Goal: Submit feedback/report problem: Submit feedback/report problem

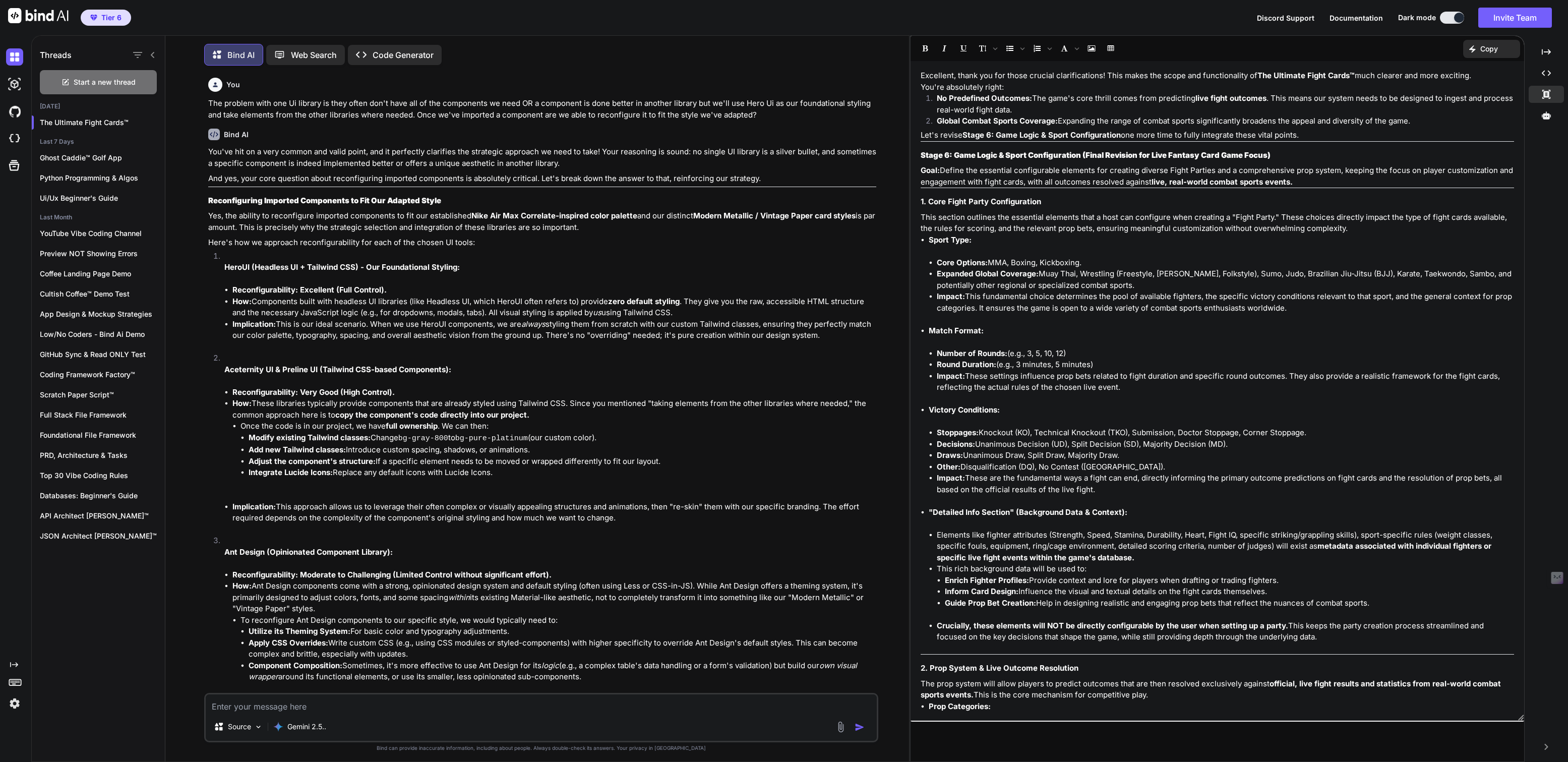
scroll to position [6635, 0]
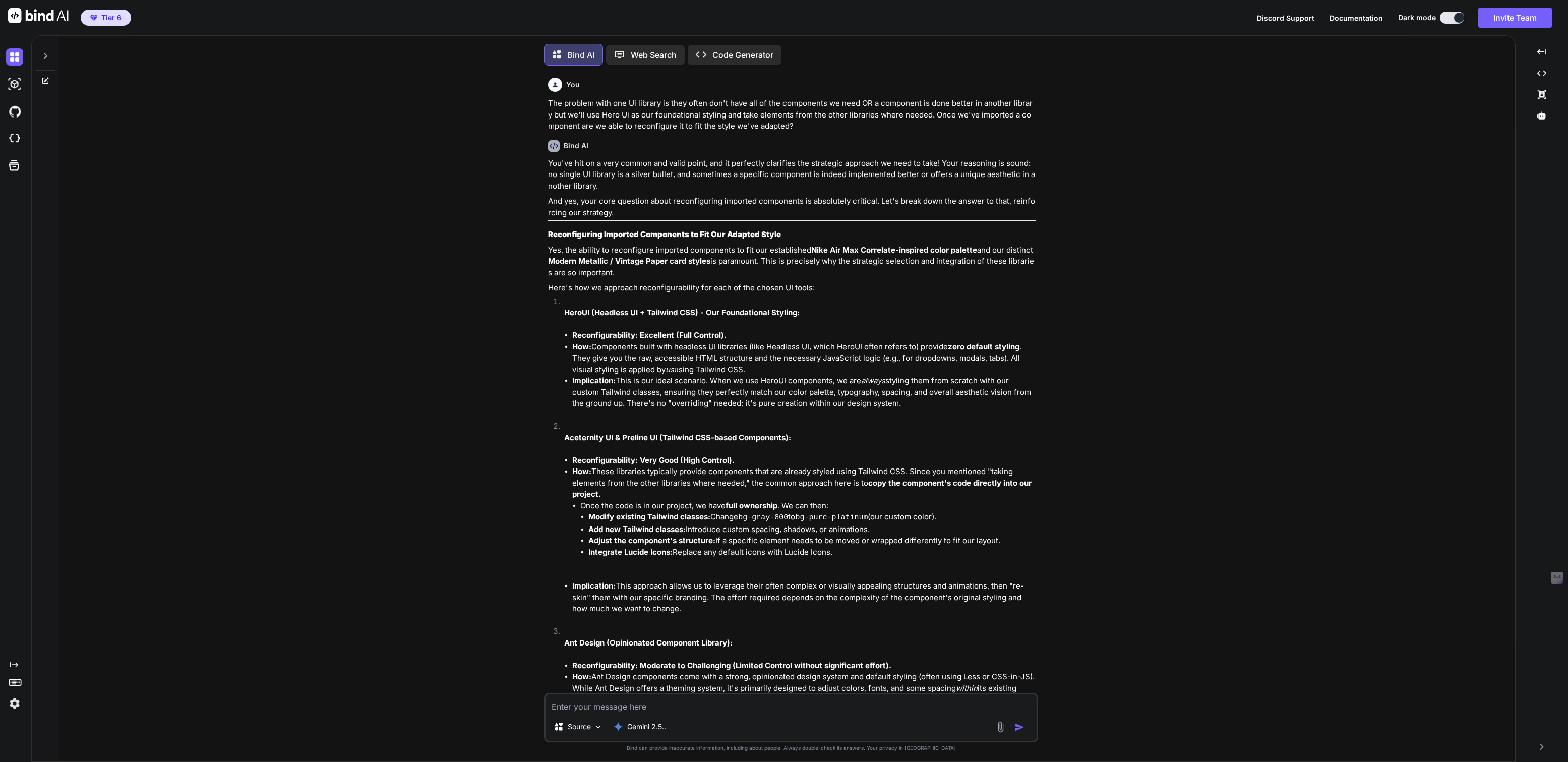
type textarea "x"
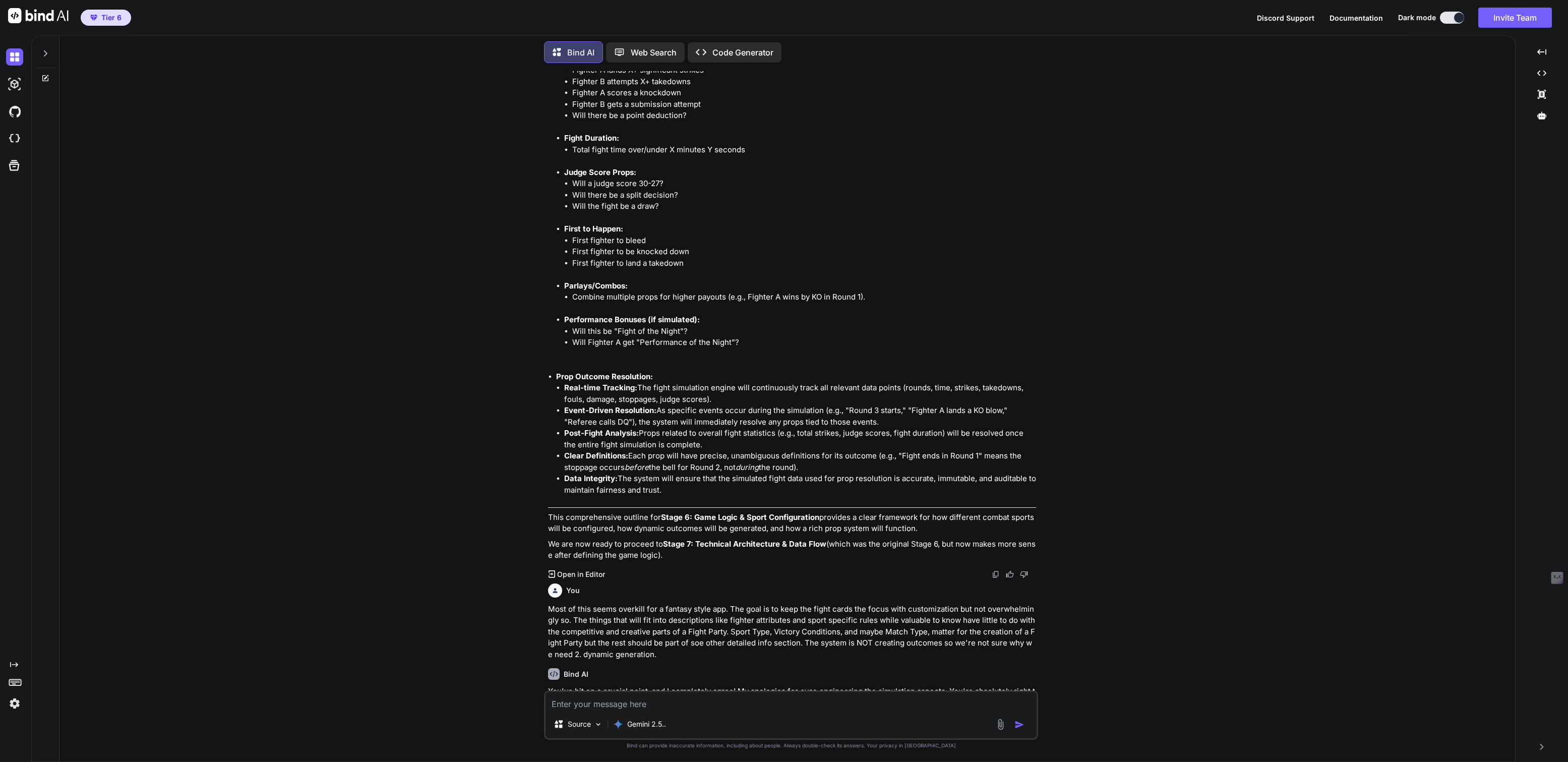
scroll to position [5265, 0]
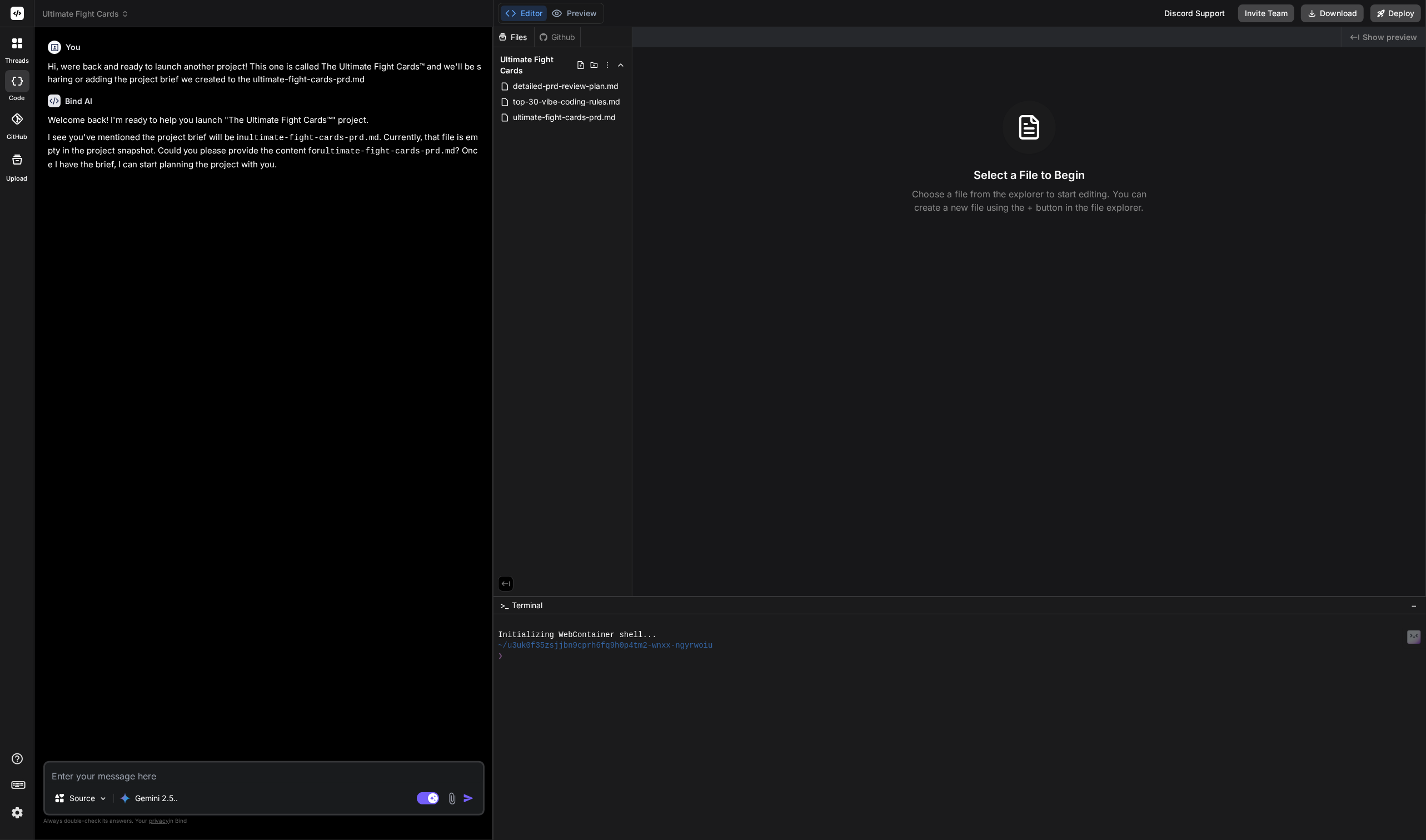
click at [87, 12] on span "Ultimate Fight Cards" at bounding box center [85, 14] width 87 height 11
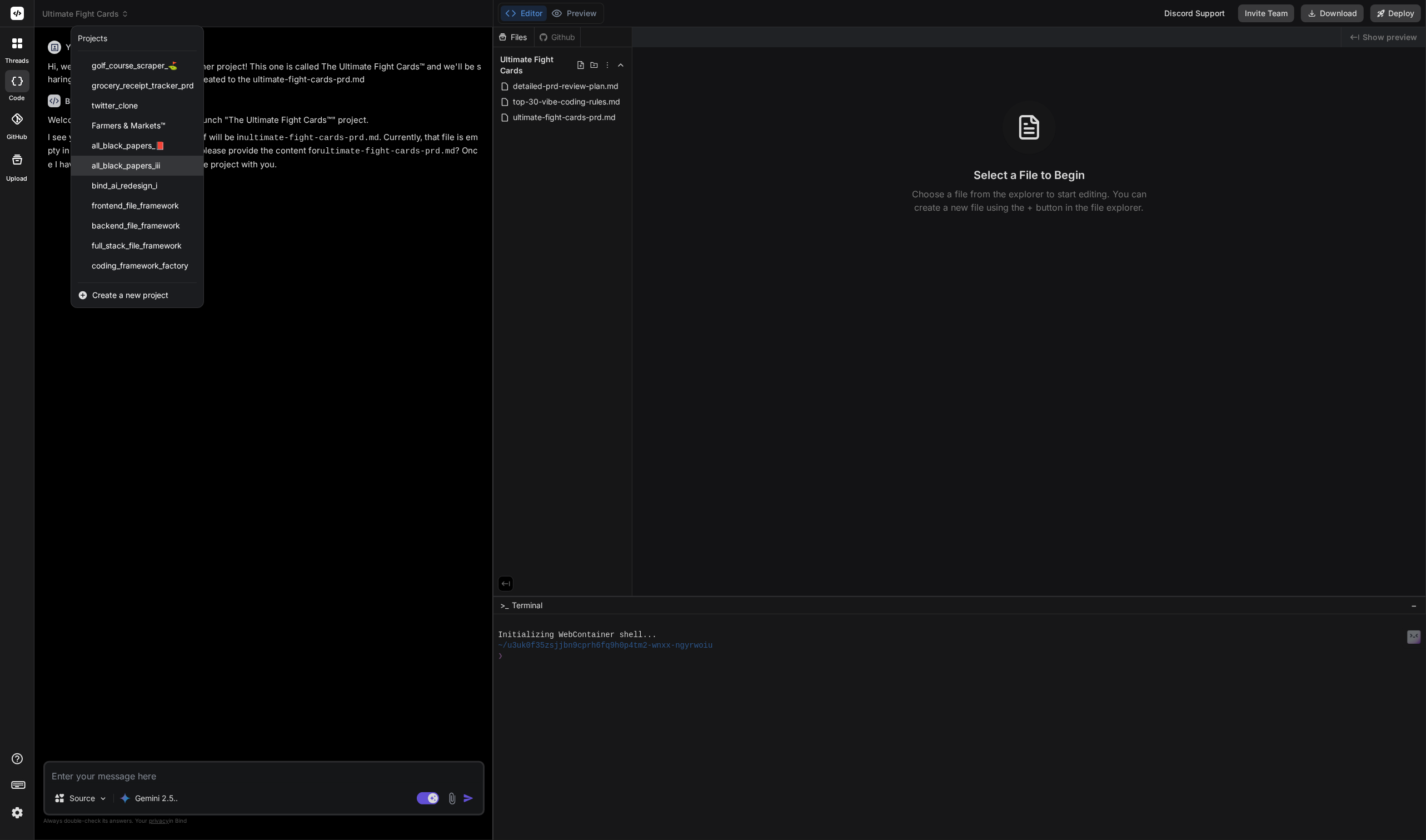
click at [130, 165] on span "all_black_papers_iii" at bounding box center [126, 165] width 69 height 11
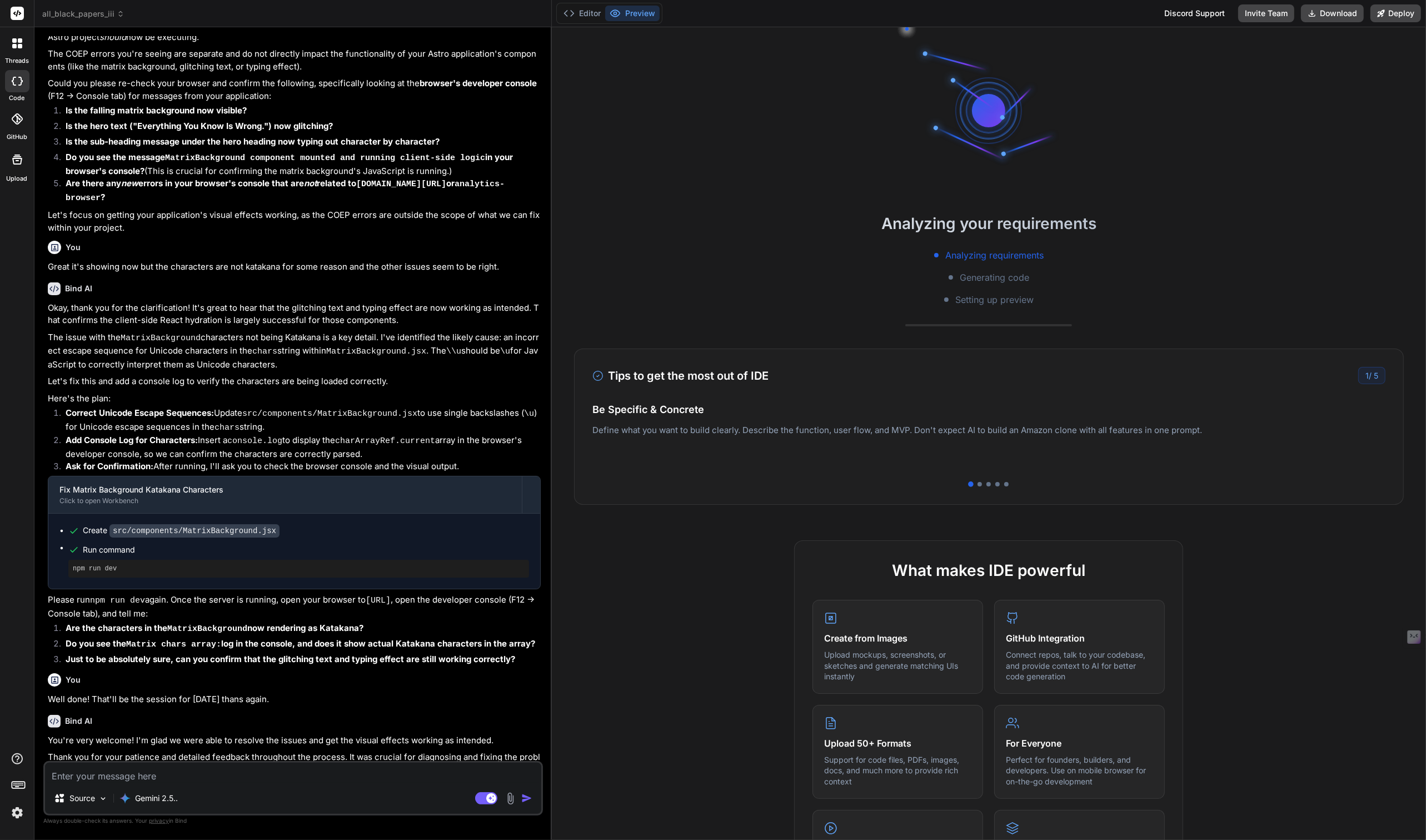
scroll to position [1294, 0]
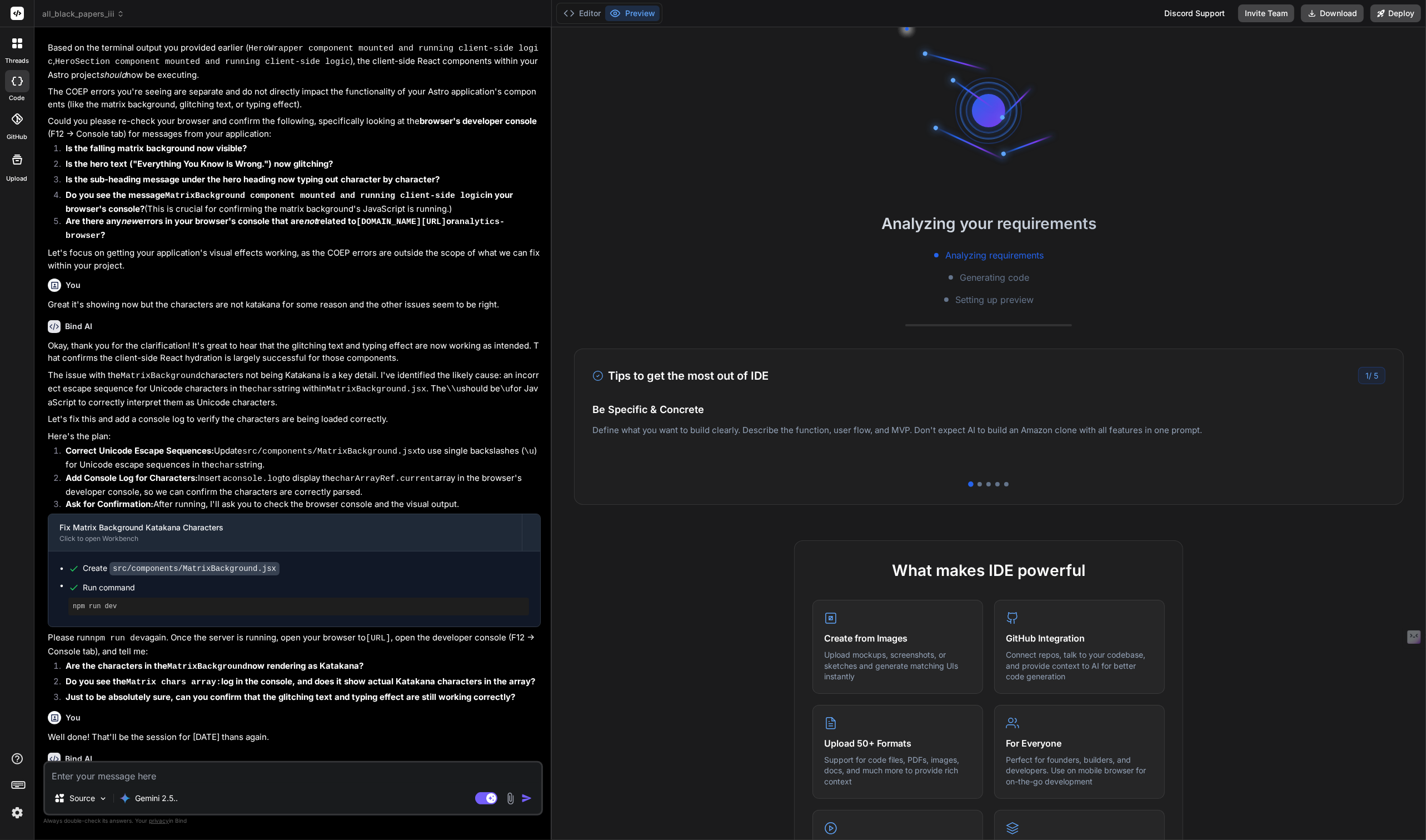
drag, startPoint x: 493, startPoint y: 96, endPoint x: 535, endPoint y: 106, distance: 43.2
click at [535, 106] on div "Bind AI Web Search Created with Pixso. Code Generator You n^C pm run dev > all-…" at bounding box center [293, 433] width 518 height 813
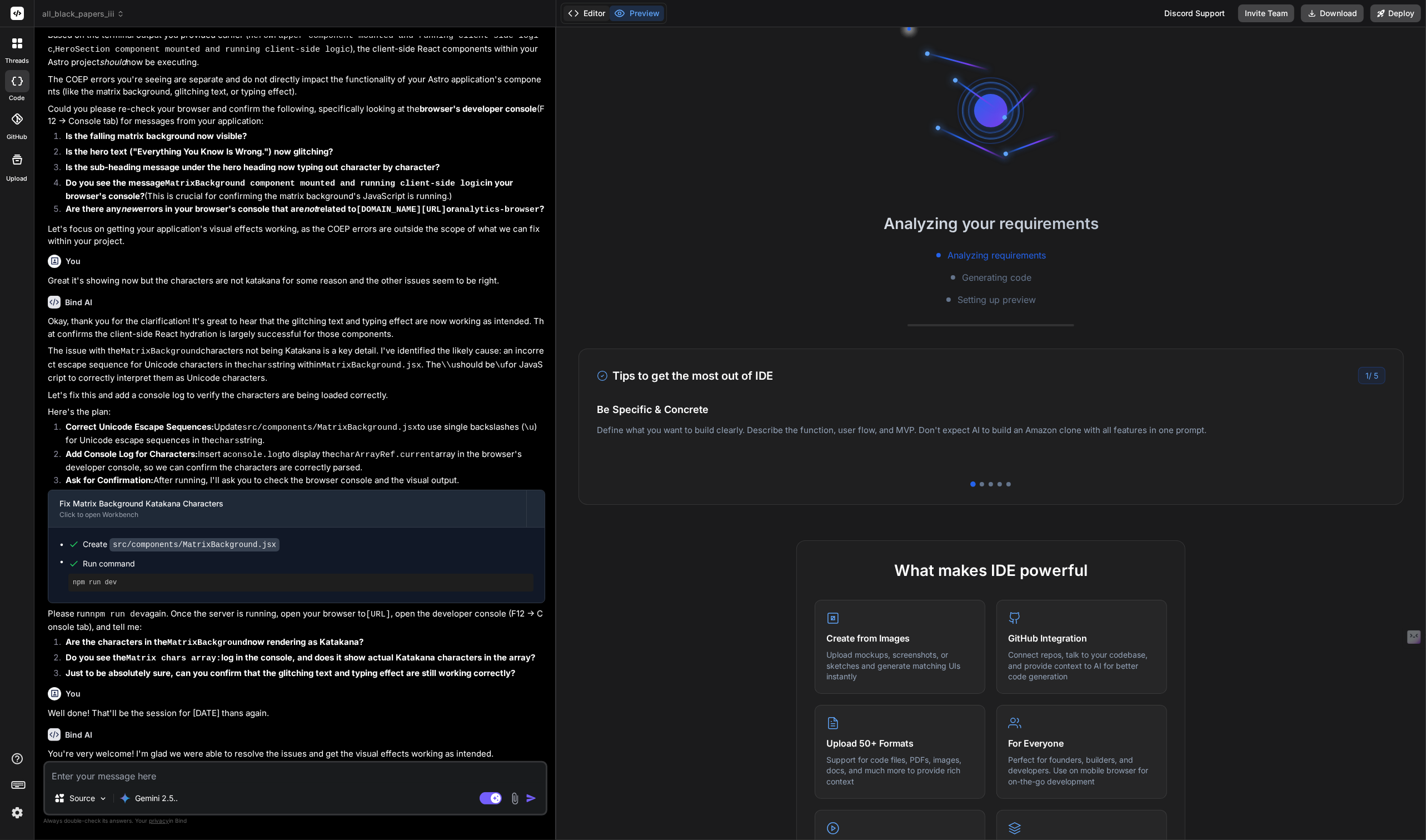
click at [596, 8] on button "Editor" at bounding box center [586, 13] width 46 height 16
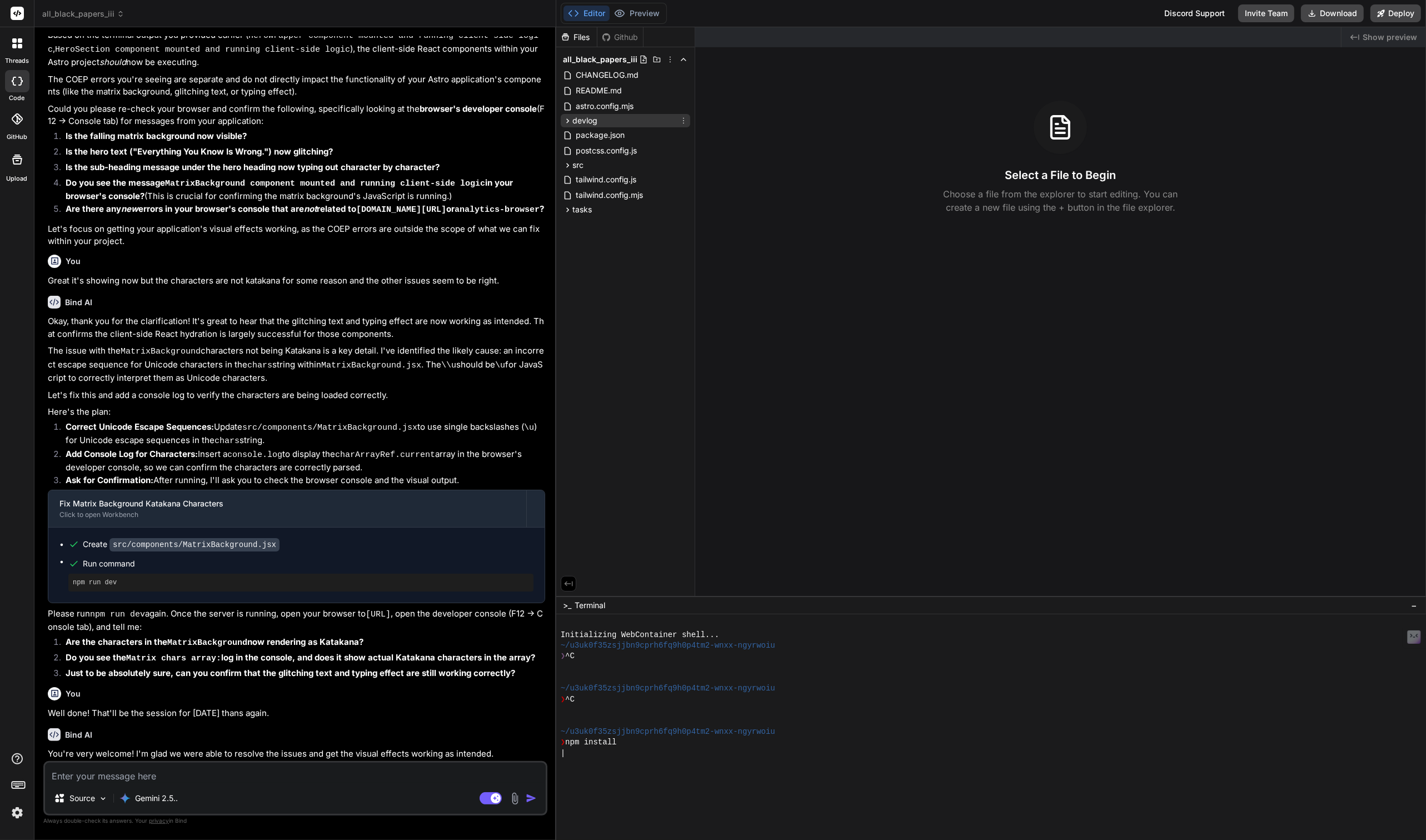
click at [566, 122] on icon at bounding box center [568, 121] width 3 height 5
click at [578, 196] on span "src" at bounding box center [578, 196] width 11 height 11
click at [585, 338] on span "tasks" at bounding box center [582, 336] width 20 height 11
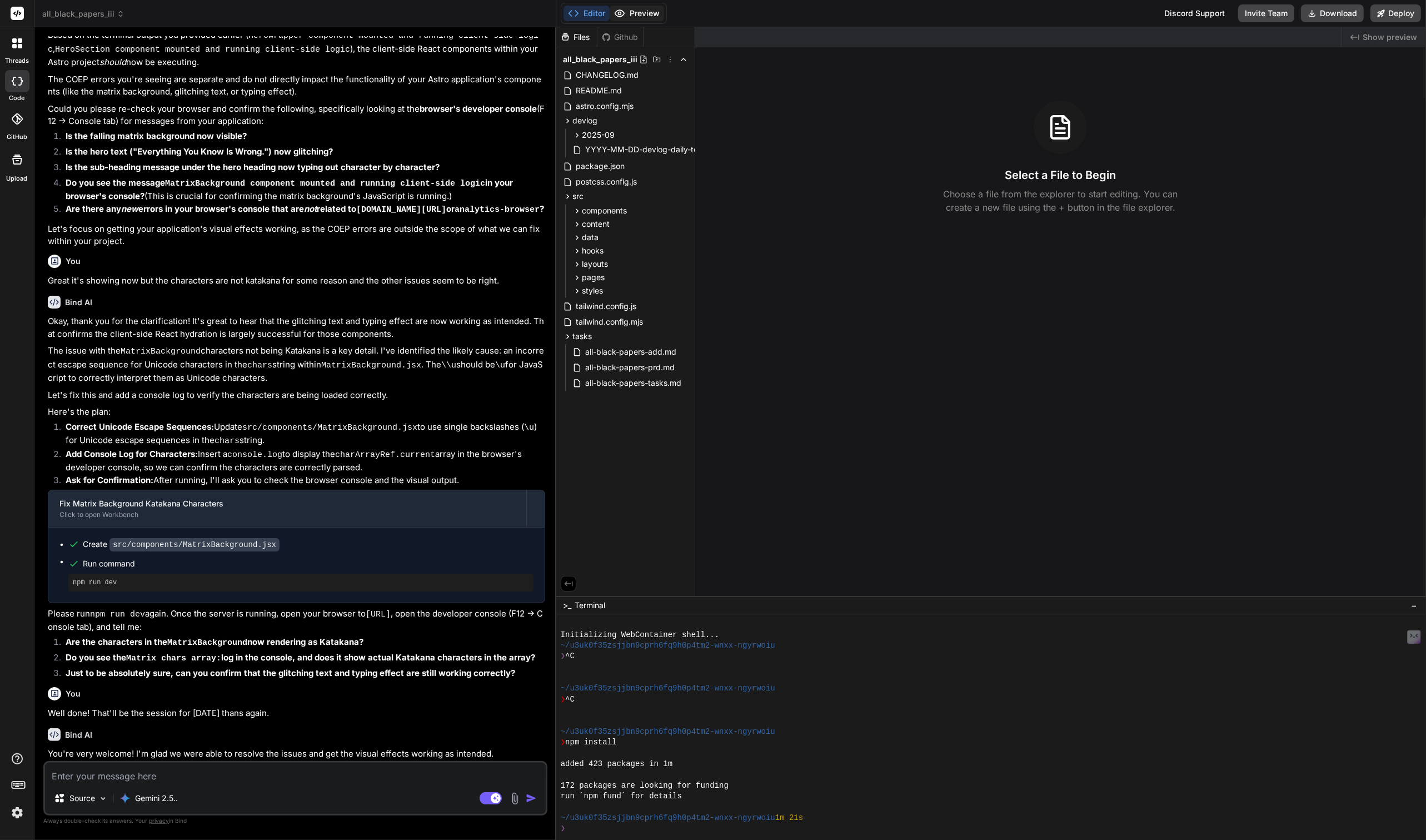
click at [637, 10] on button "Preview" at bounding box center [637, 13] width 54 height 16
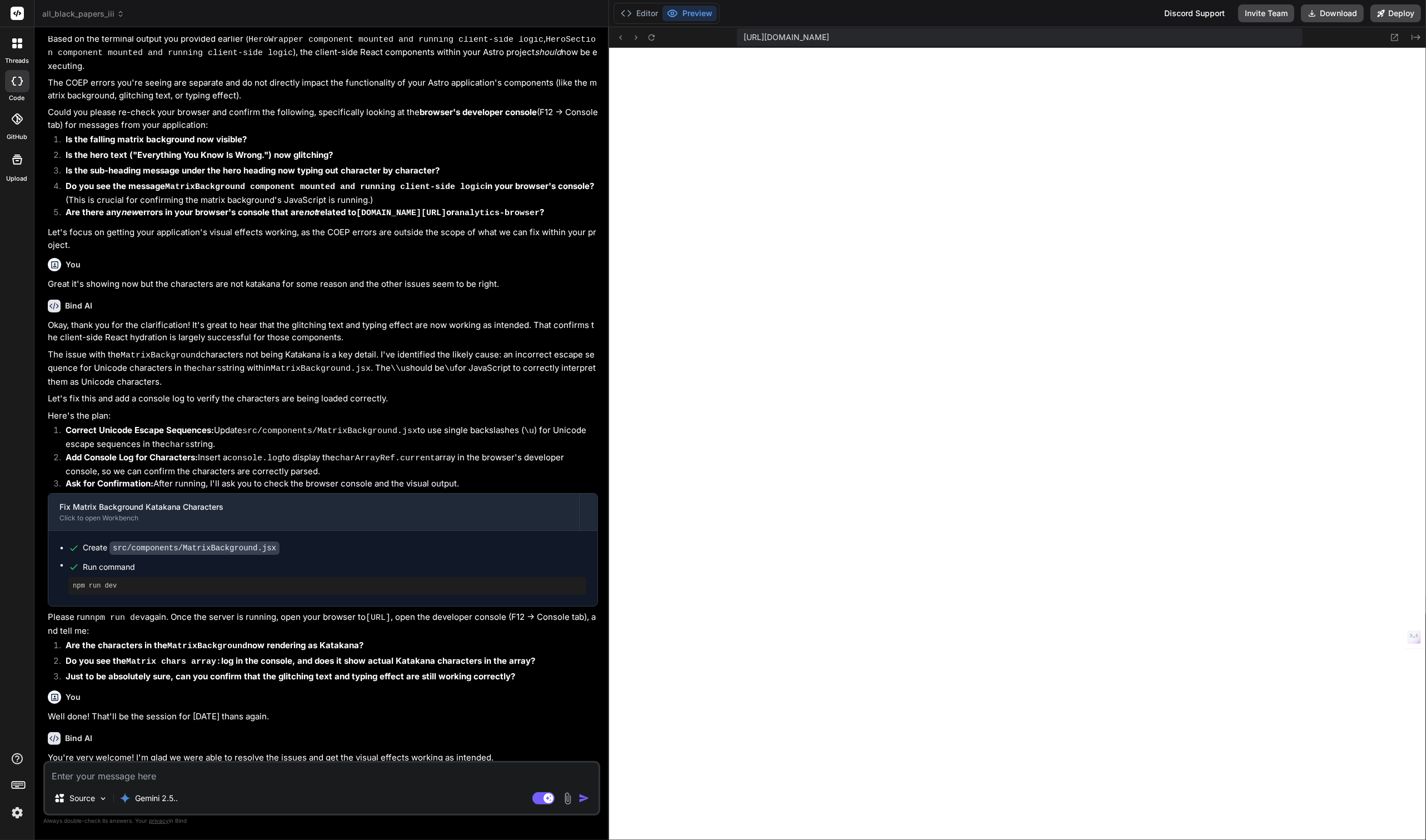
scroll to position [1215, 0]
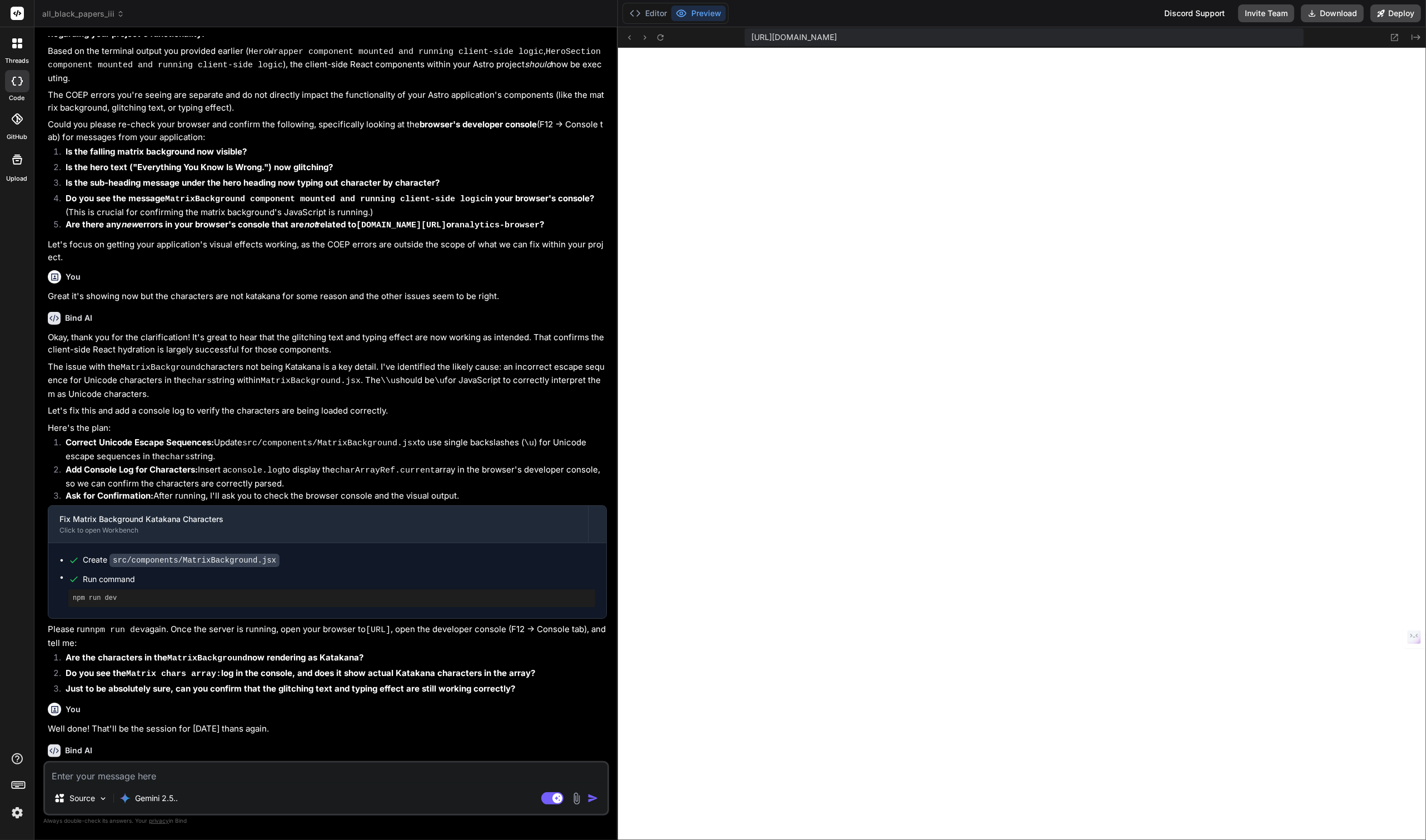
drag, startPoint x: 555, startPoint y: 92, endPoint x: 599, endPoint y: 88, distance: 44.2
click at [599, 88] on div "Bind AI Web Search Created with Pixso. Code Generator You n^C pm run dev > all-…" at bounding box center [326, 433] width 584 height 813
drag, startPoint x: 599, startPoint y: 88, endPoint x: 579, endPoint y: 92, distance: 20.4
click at [579, 118] on p "Could you please re-check your browser and confirm the following, specifically …" at bounding box center [327, 130] width 560 height 25
click at [600, 161] on li "Is the hero text ("Everything You Know Is Wrong.") now glitching?" at bounding box center [331, 169] width 551 height 16
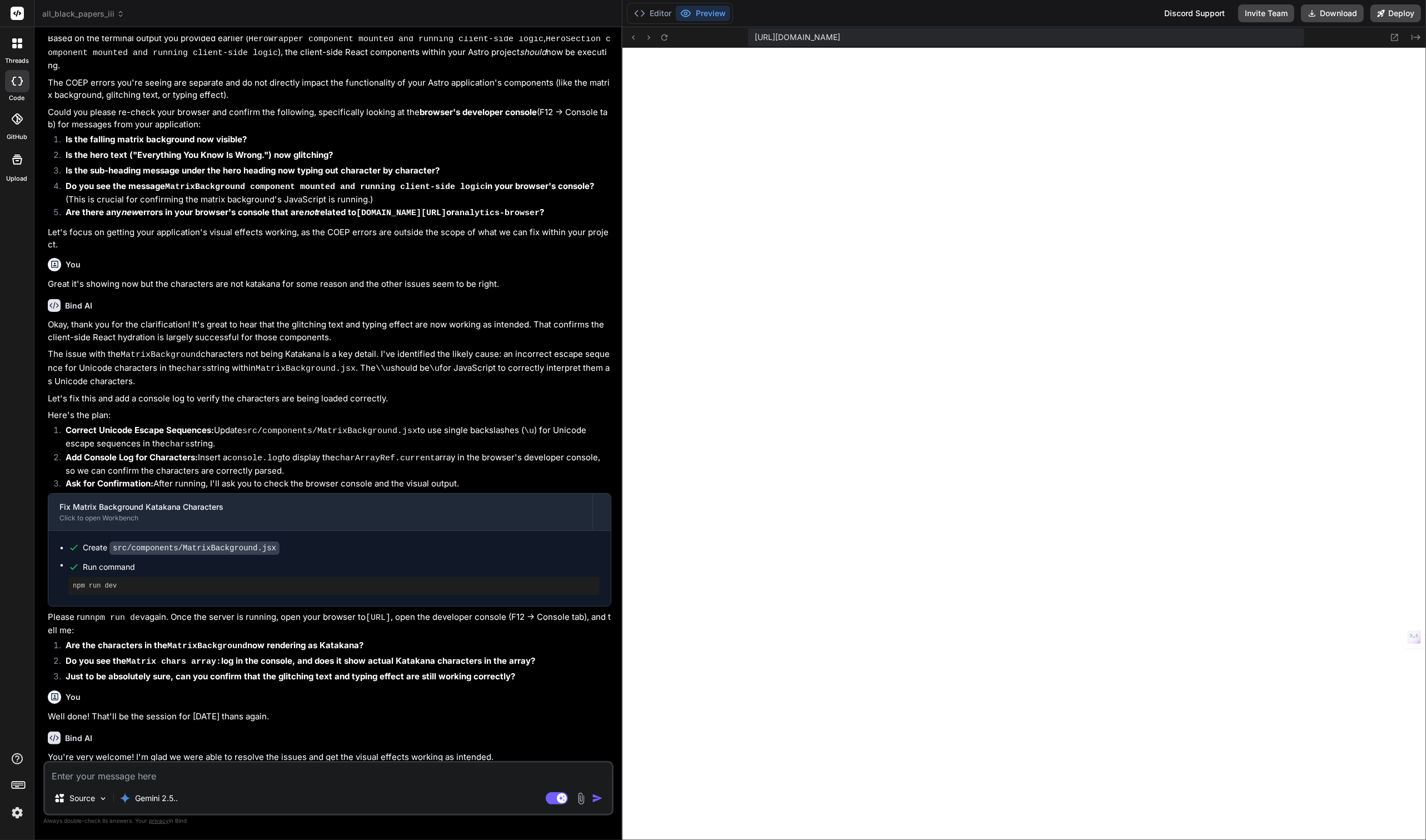
type textarea "x"
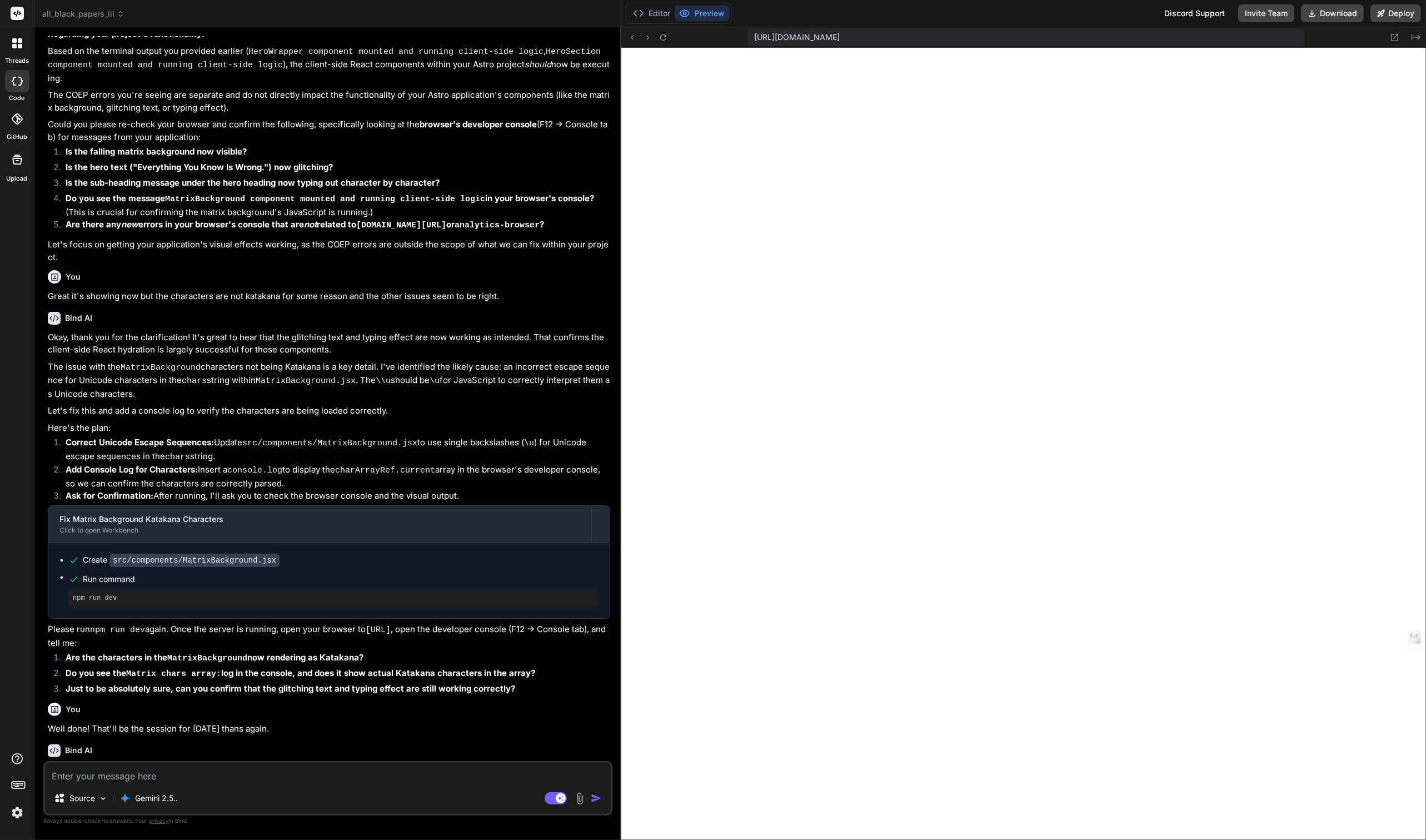
drag, startPoint x: 618, startPoint y: 131, endPoint x: 601, endPoint y: 133, distance: 17.1
click at [601, 133] on div "Bind AI Web Search Created with Pixso. Code Generator You n^C pm run dev > all-…" at bounding box center [328, 433] width 587 height 813
click at [649, 13] on button "Editor" at bounding box center [651, 13] width 46 height 16
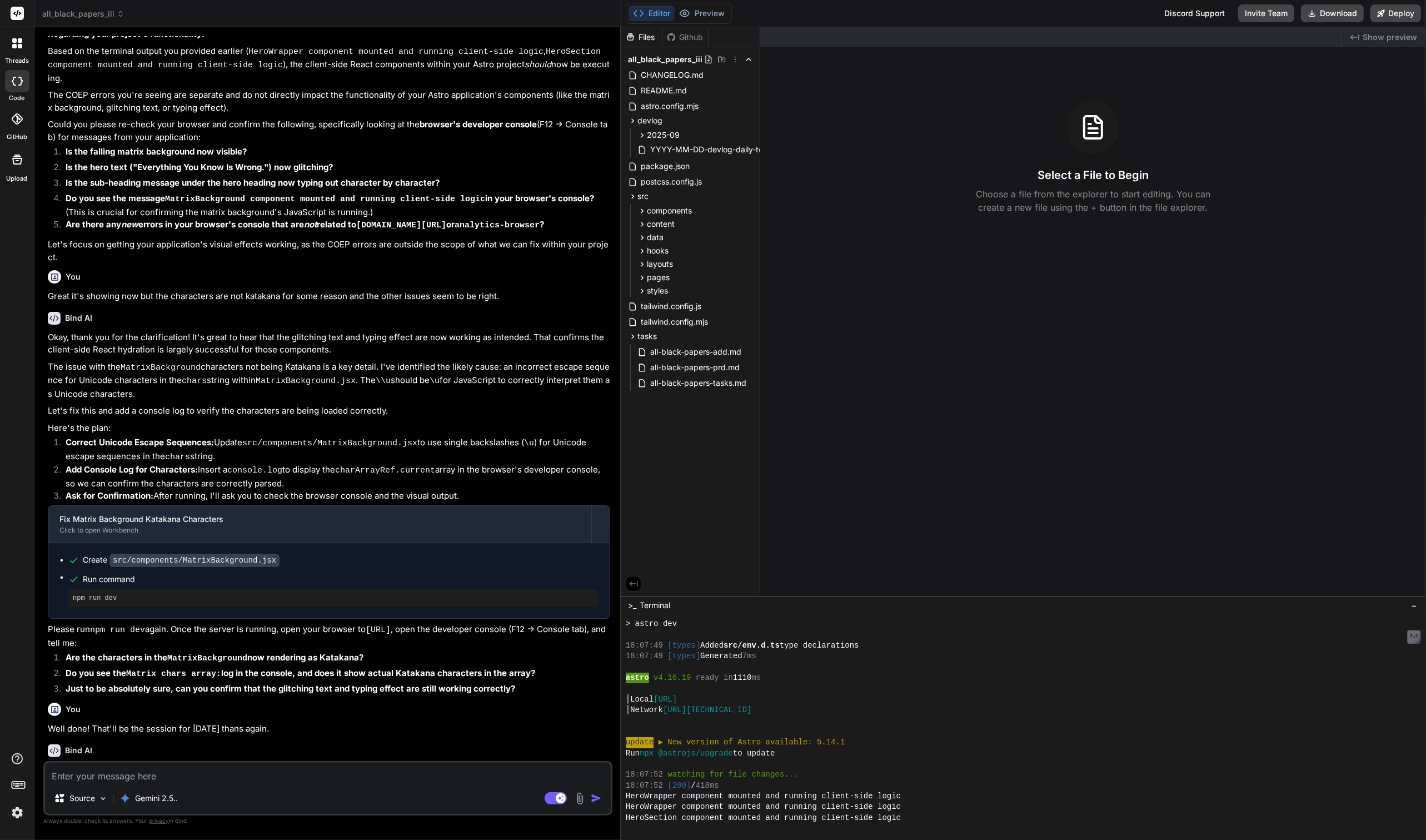
scroll to position [237, 0]
click at [927, 818] on div "HeroSection component mounted and running client-side logic" at bounding box center [1082, 818] width 914 height 11
type textarea "@astrojs/upgrade"
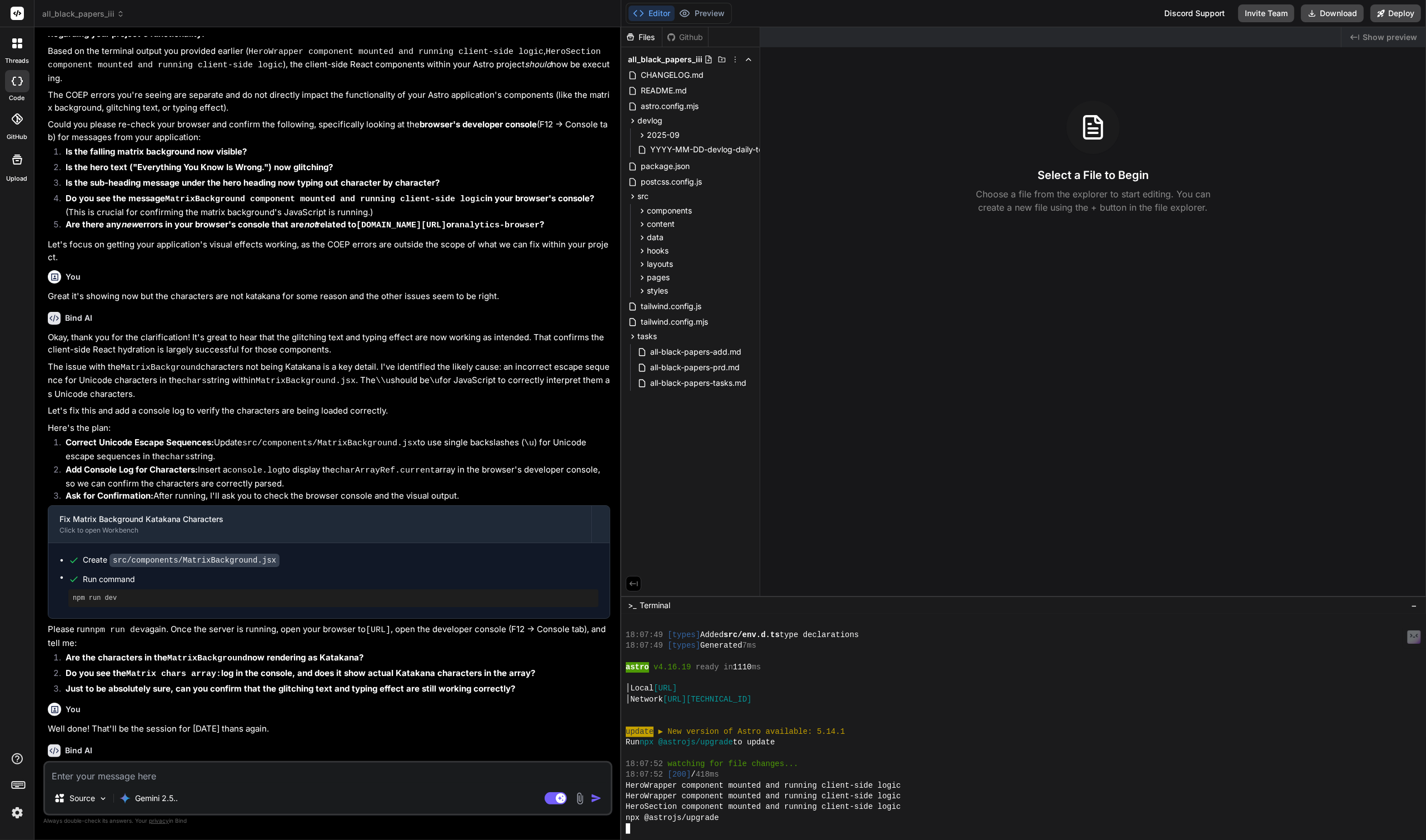
scroll to position [248, 0]
click at [713, 17] on button "Preview" at bounding box center [702, 13] width 54 height 16
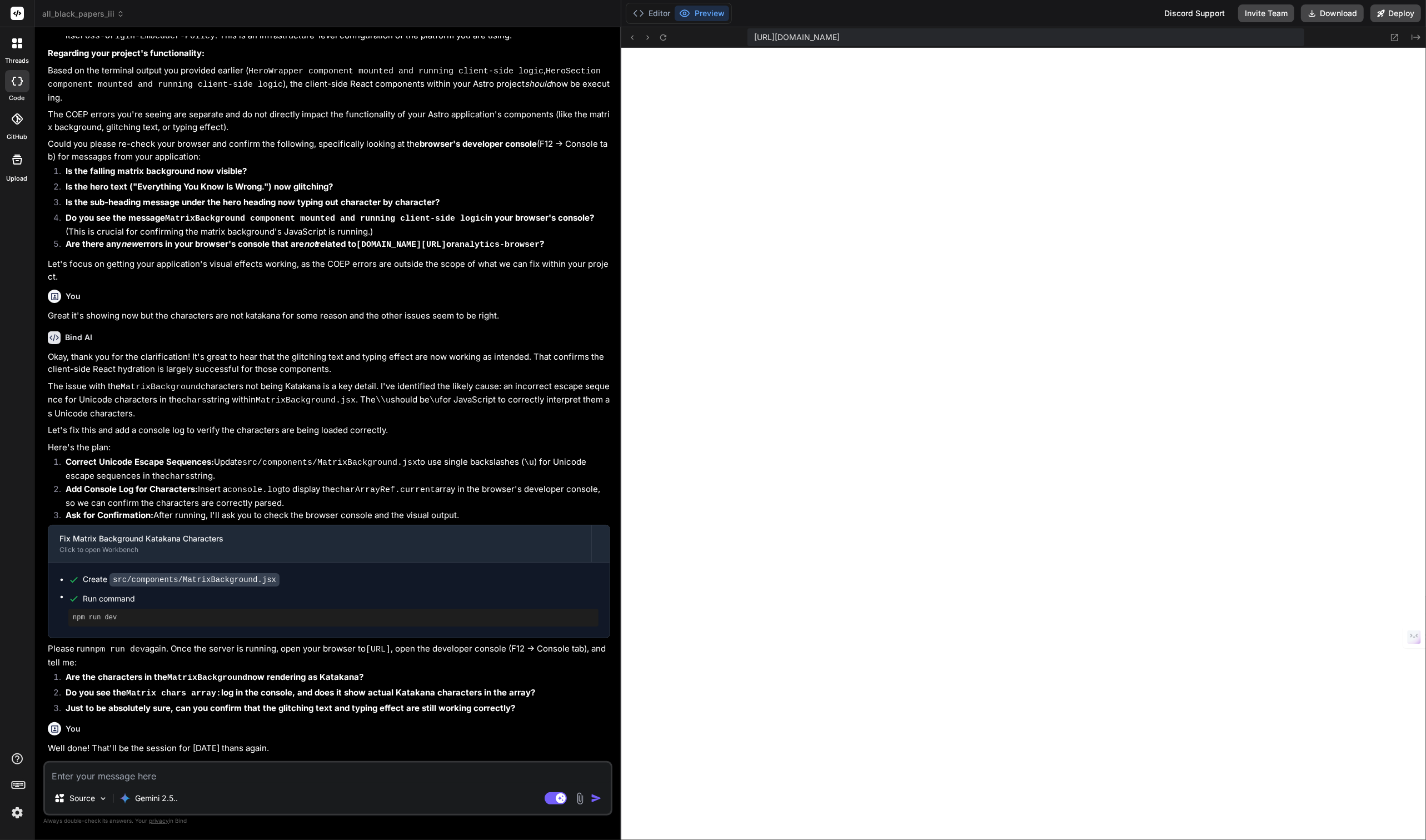
scroll to position [1215, 0]
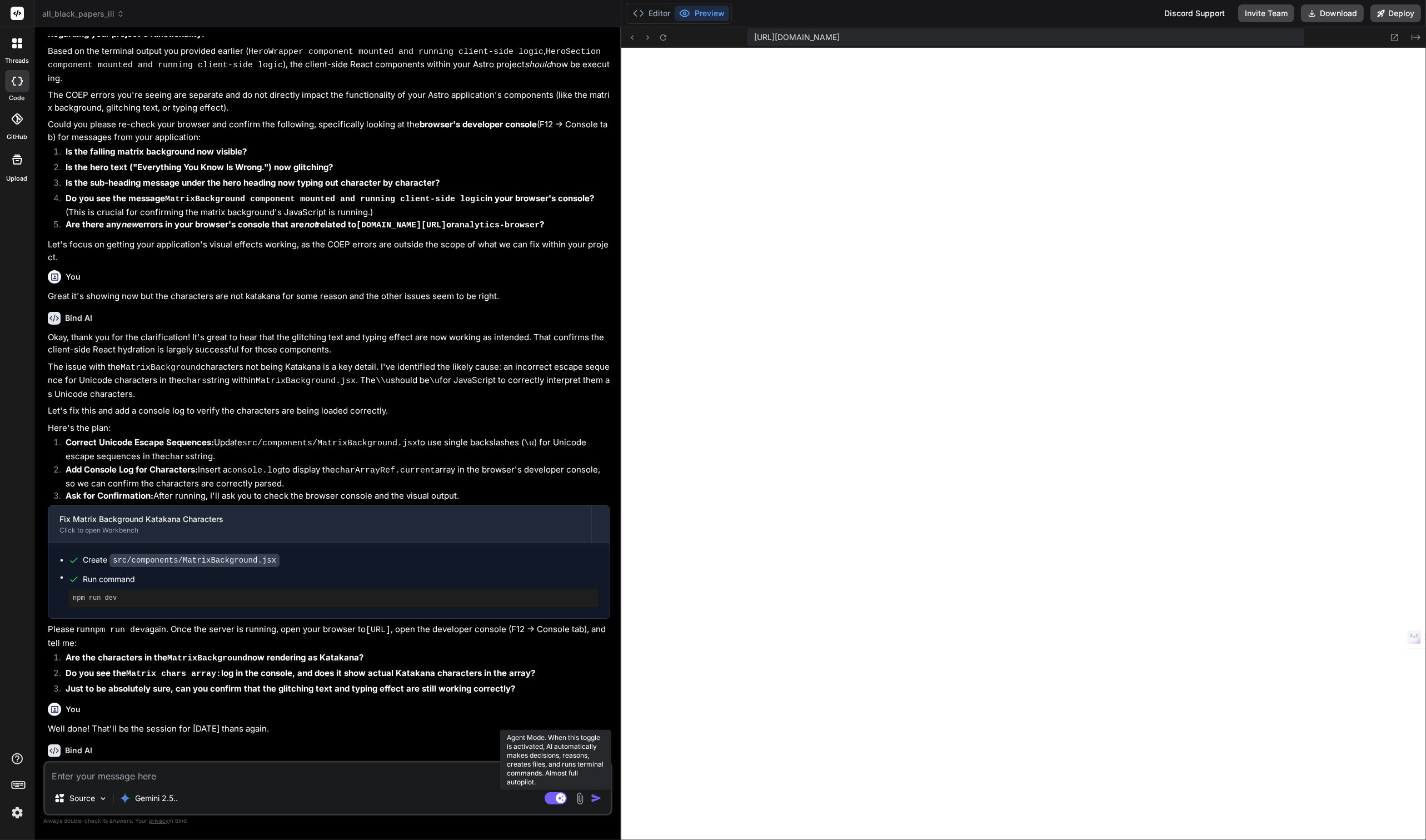
click at [550, 801] on rect at bounding box center [556, 798] width 23 height 12
click at [294, 779] on textarea at bounding box center [328, 772] width 566 height 20
type textarea "x"
type textarea "W"
type textarea "x"
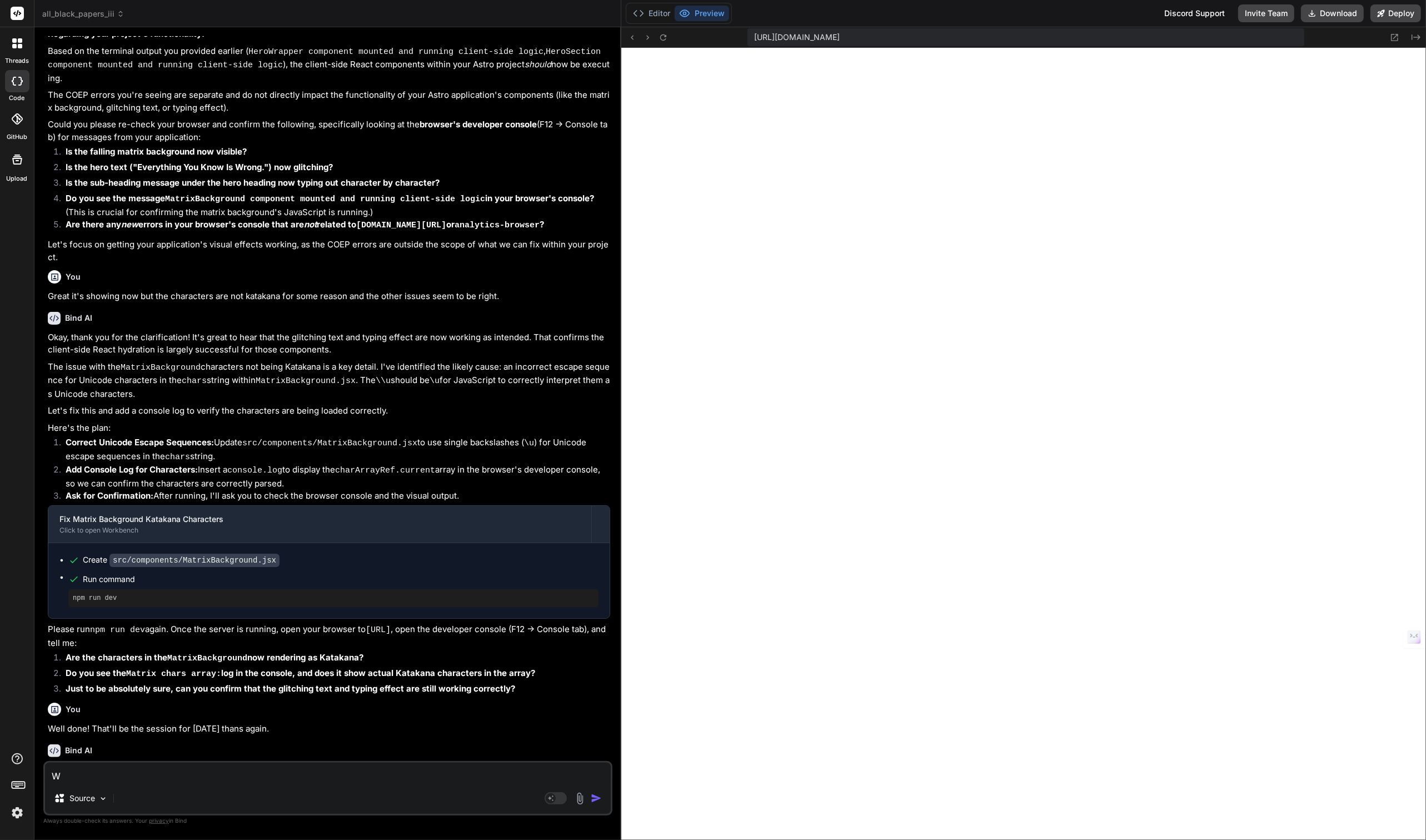
type textarea "We"
type textarea "x"
type textarea "We'"
type textarea "x"
type textarea "We'r"
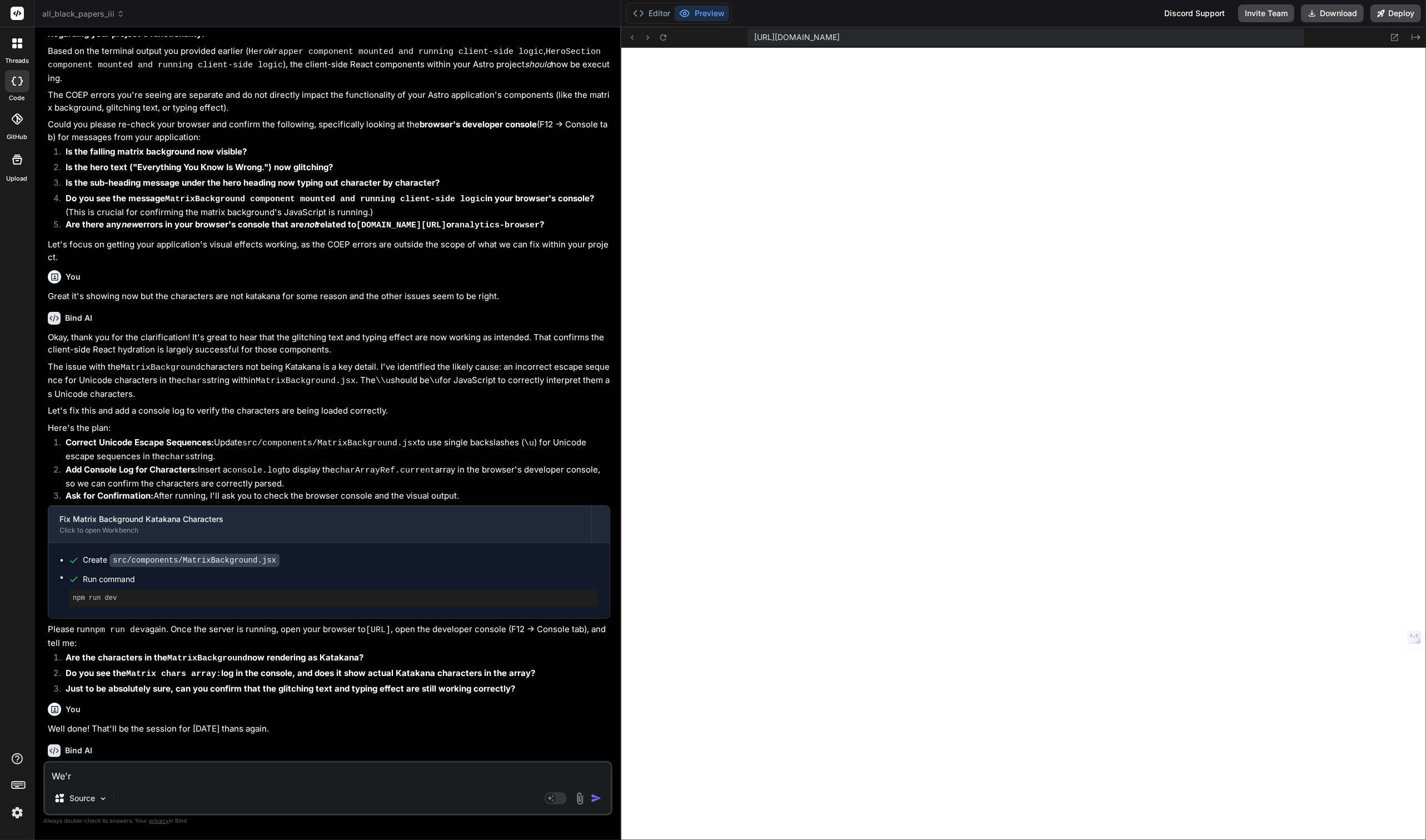
type textarea "x"
type textarea "We're"
type textarea "x"
type textarea "We're"
type textarea "x"
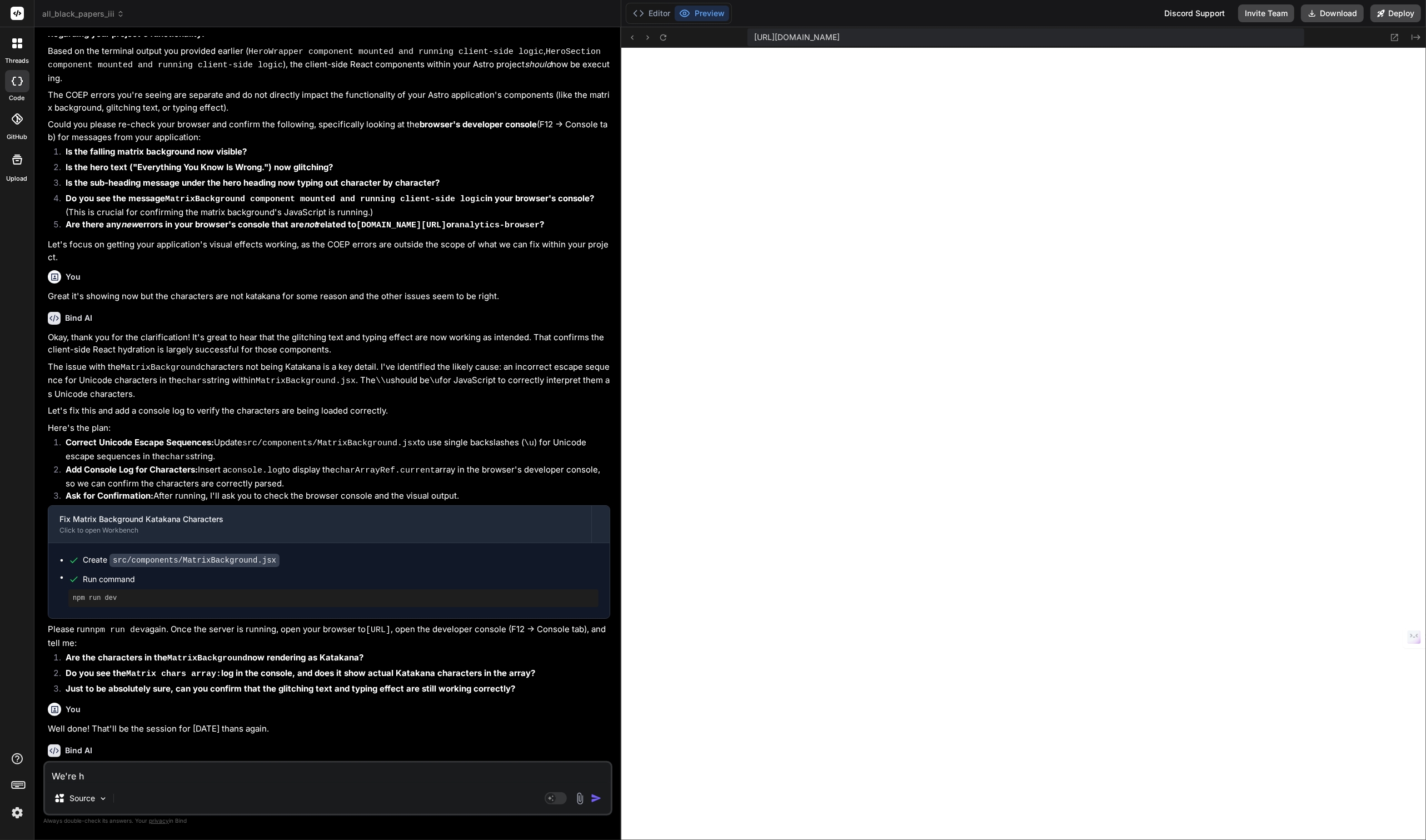
type textarea "We're ha"
type textarea "x"
type textarea "We're hav"
type textarea "x"
type textarea "We're havi"
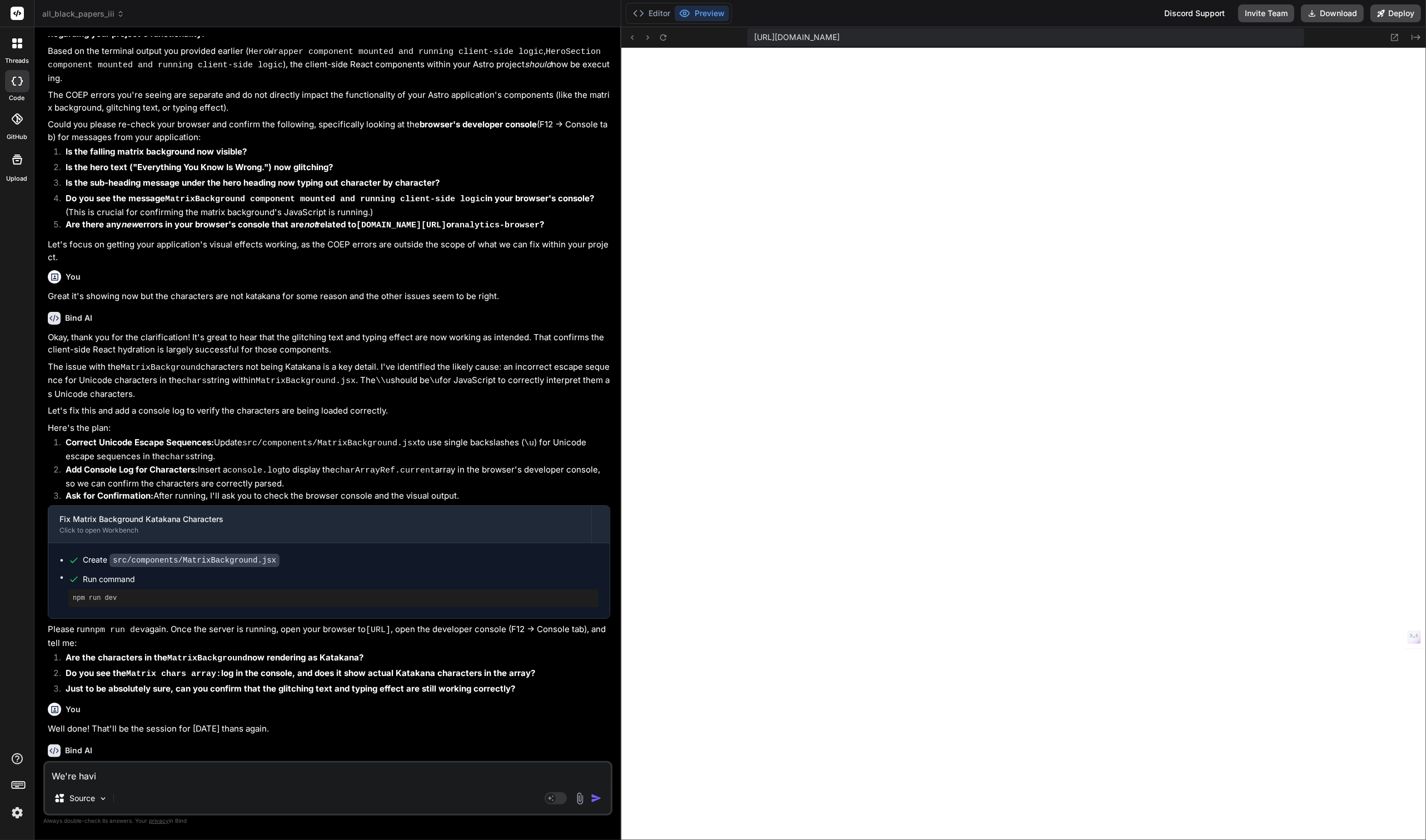
type textarea "x"
type textarea "We're having"
type textarea "x"
type textarea "We're having"
type textarea "x"
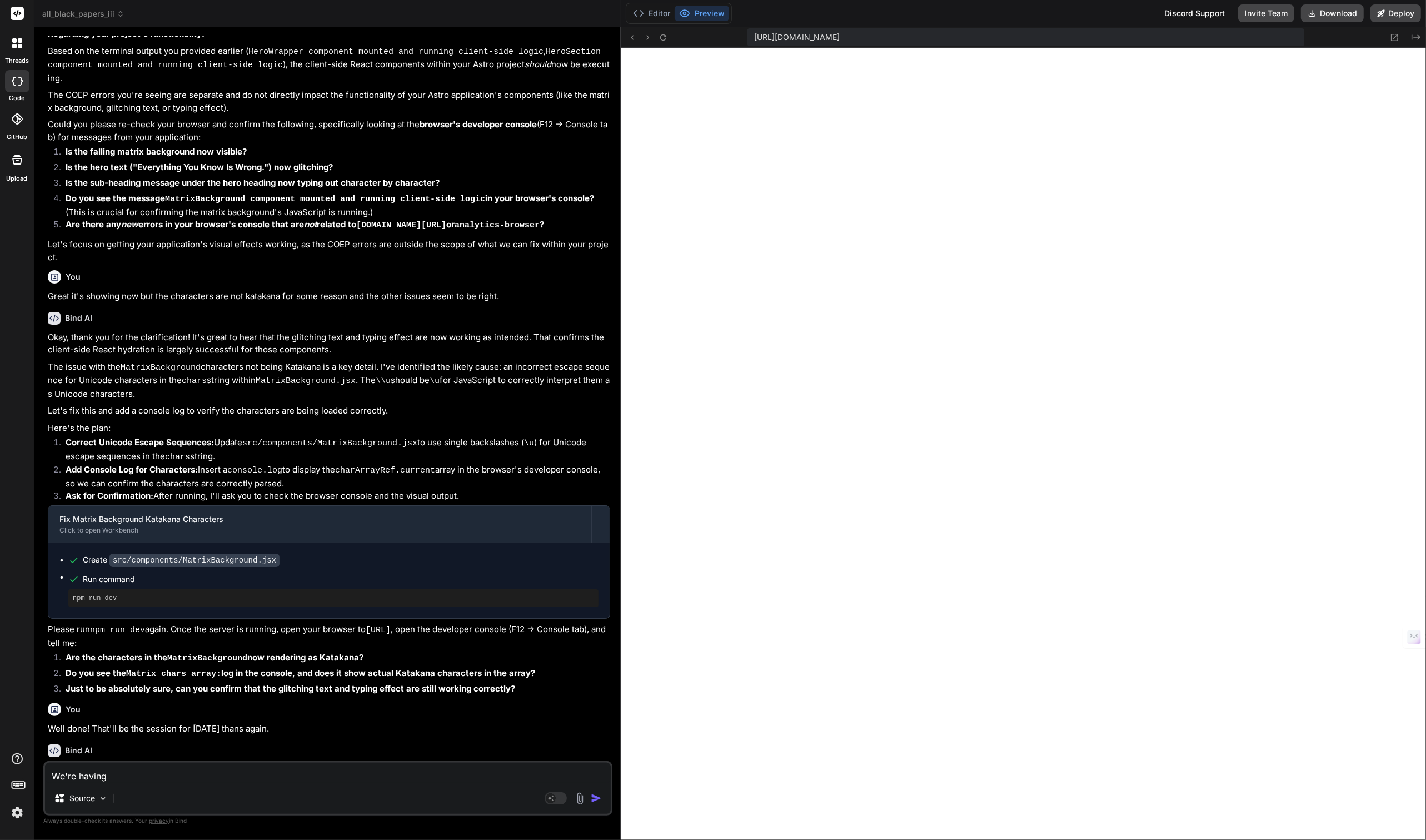
type textarea "We're having i"
type textarea "x"
type textarea "We're having is"
type textarea "x"
type textarea "We're having iss"
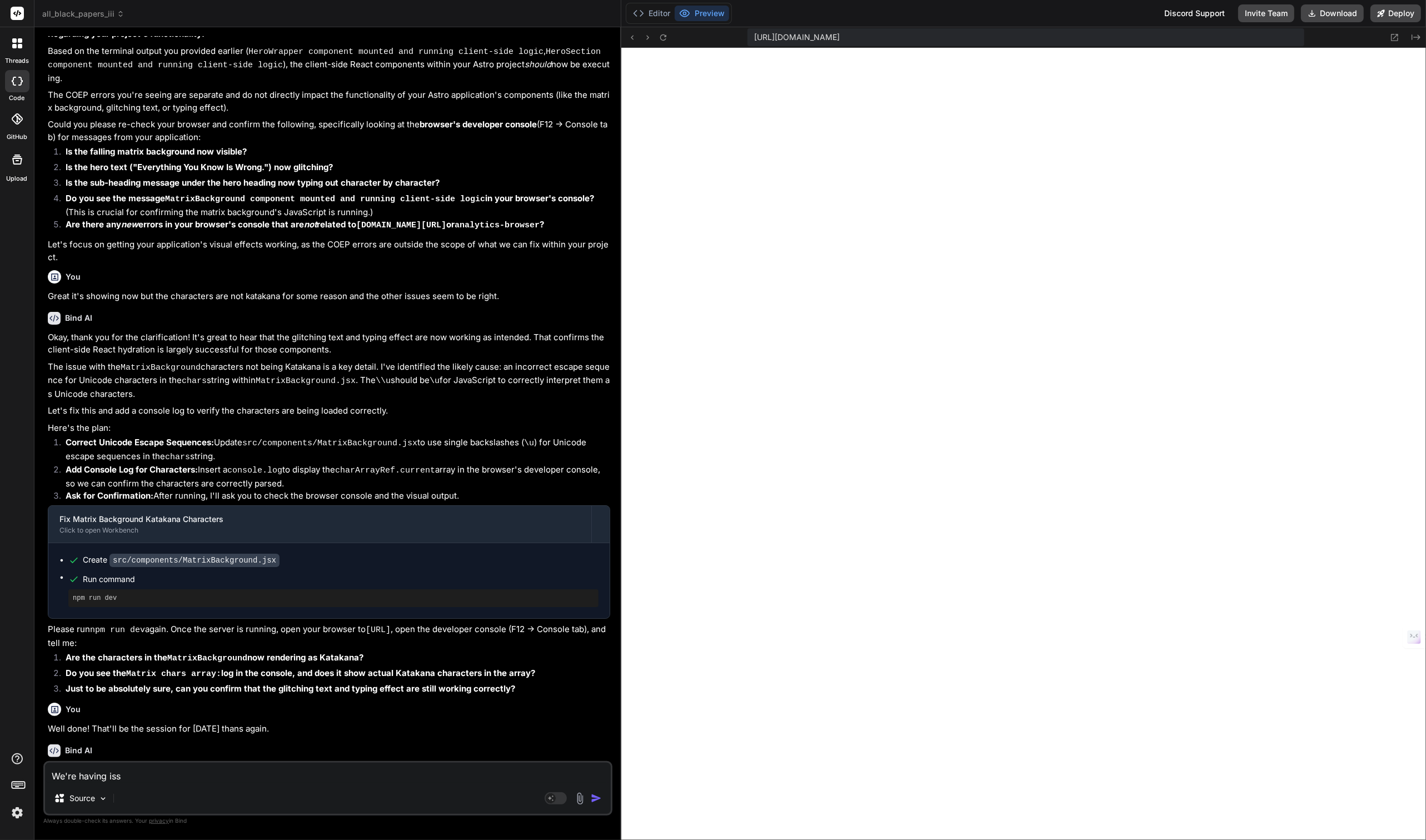
type textarea "x"
type textarea "We're having issu"
type textarea "x"
type textarea "We're having issue"
type textarea "x"
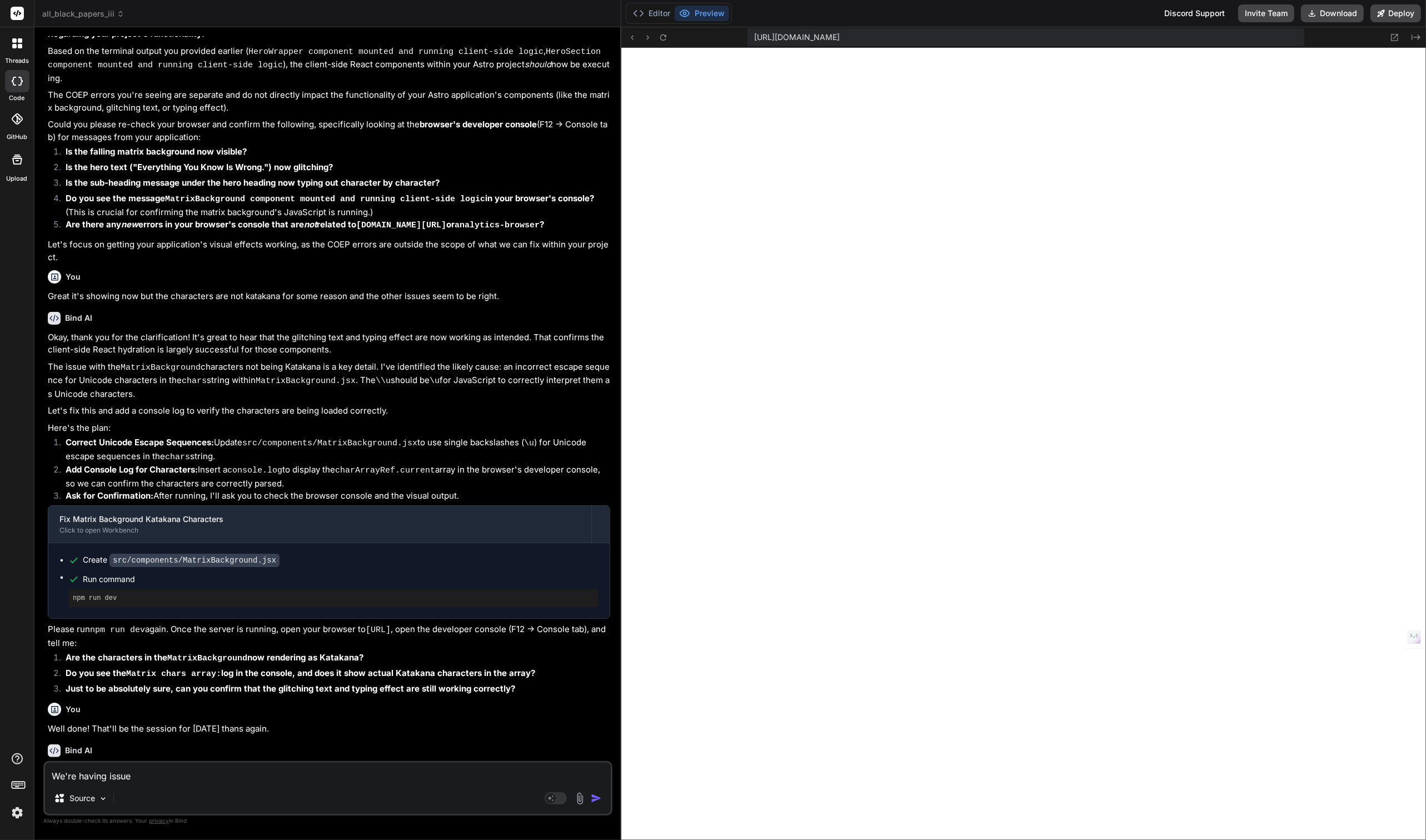
type textarea "We're having issues"
type textarea "x"
type textarea "We're having issues"
type textarea "x"
type textarea "We're having issues w"
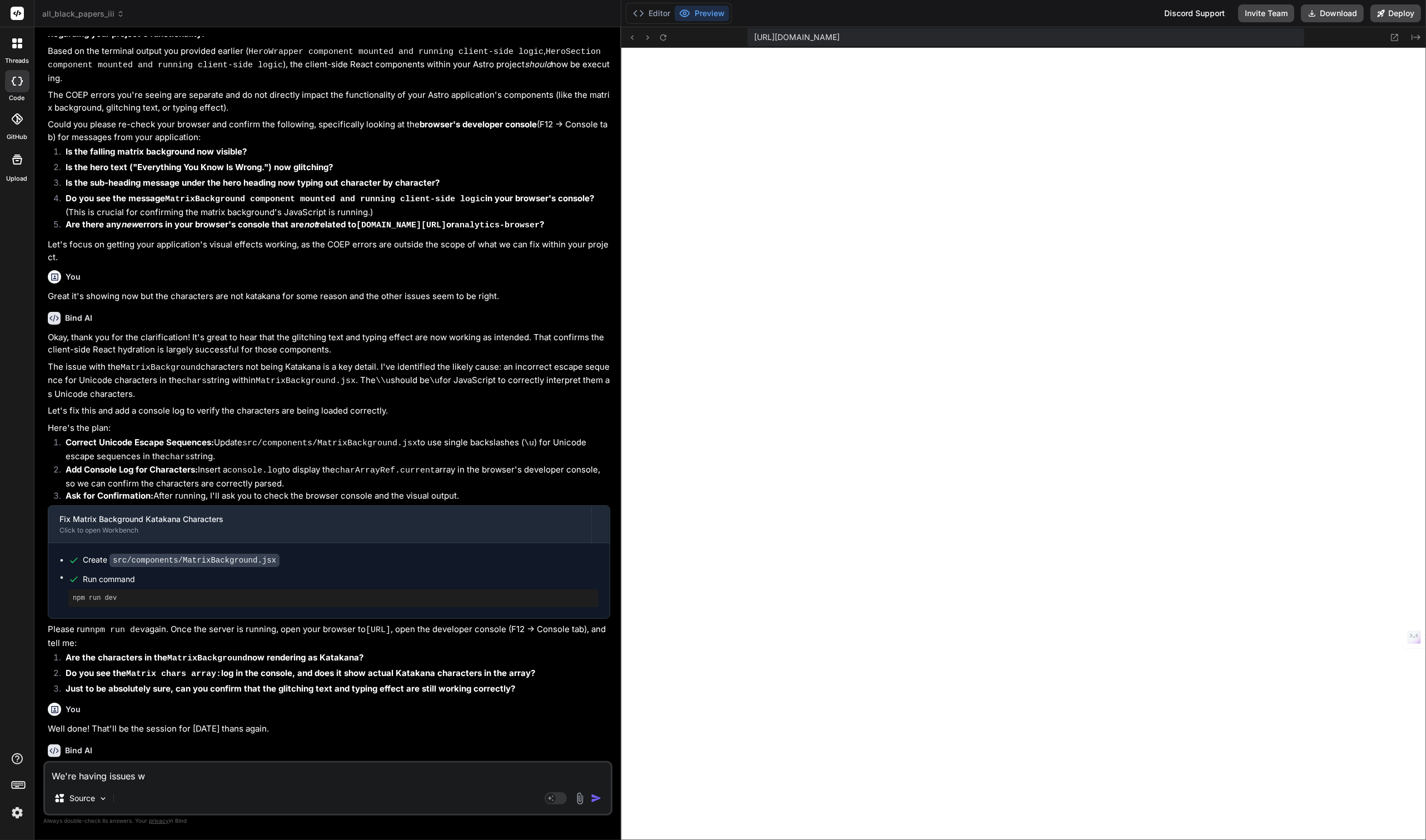
type textarea "x"
type textarea "We're having issues wh"
type textarea "x"
type textarea "We're having issues whe"
type textarea "x"
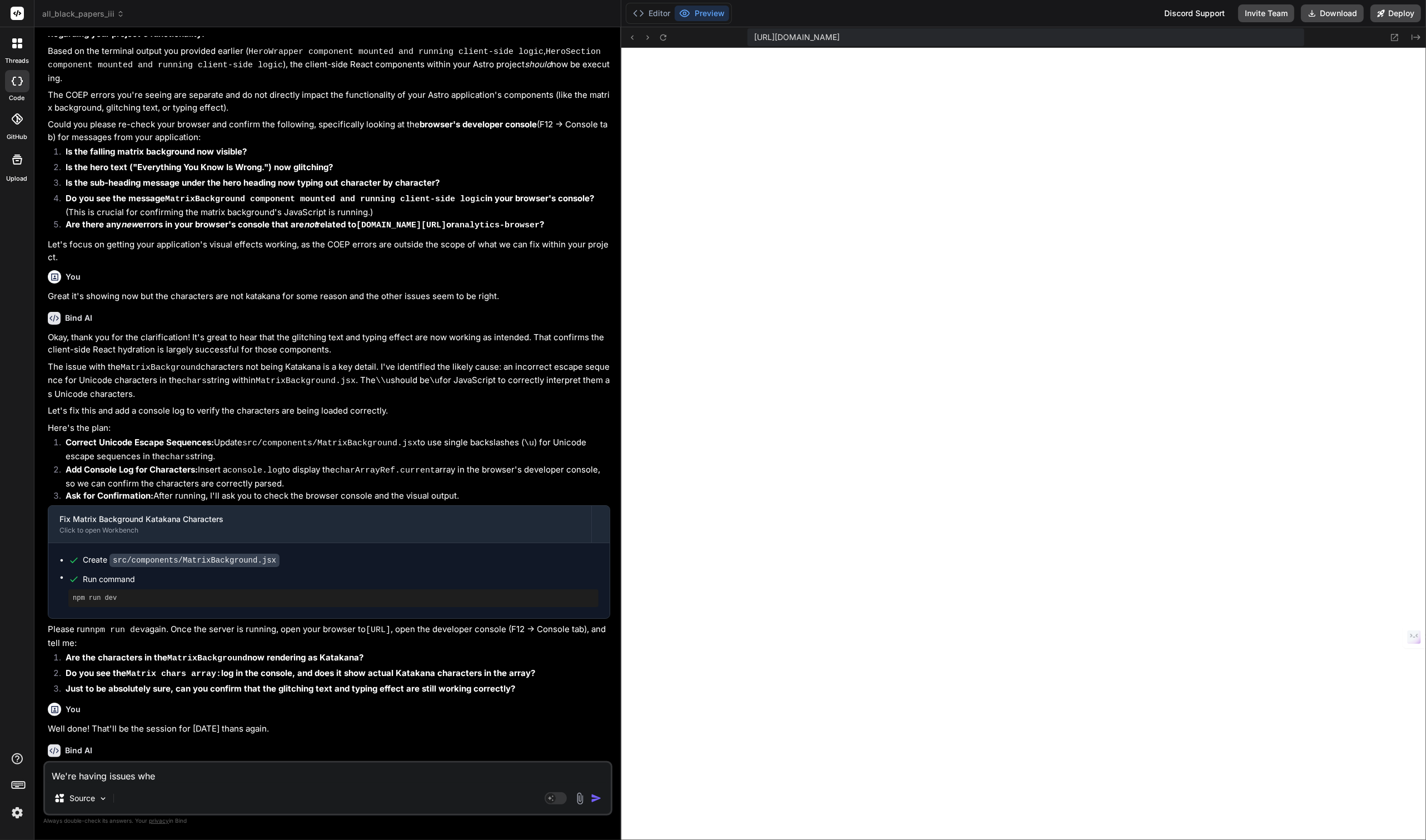
type textarea "We're having issues when"
type textarea "x"
type textarea "We're having issues when"
type textarea "x"
type textarea "We're having issues when w"
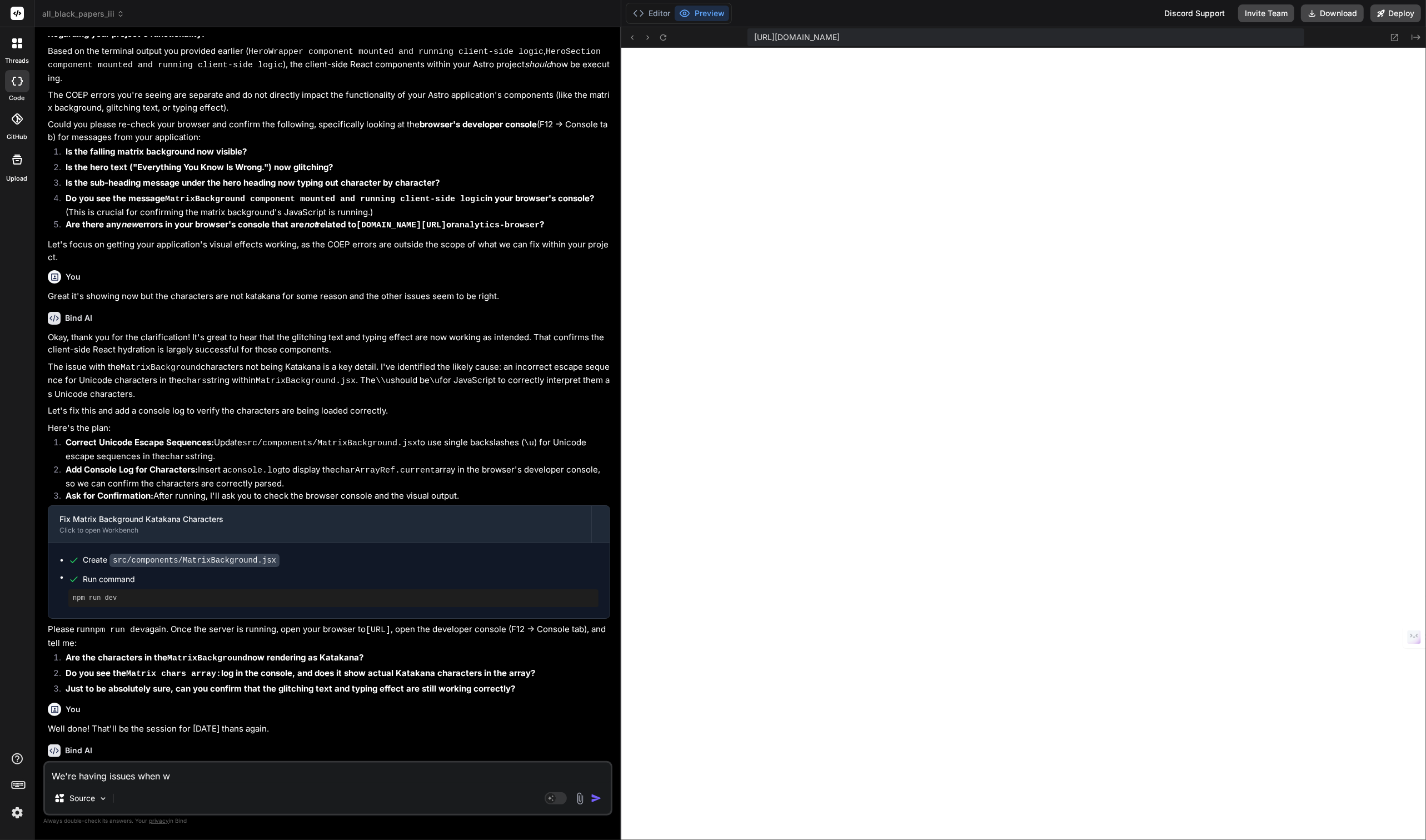
type textarea "x"
type textarea "We're having issues when we"
type textarea "x"
type textarea "We're having issues when wer"
type textarea "x"
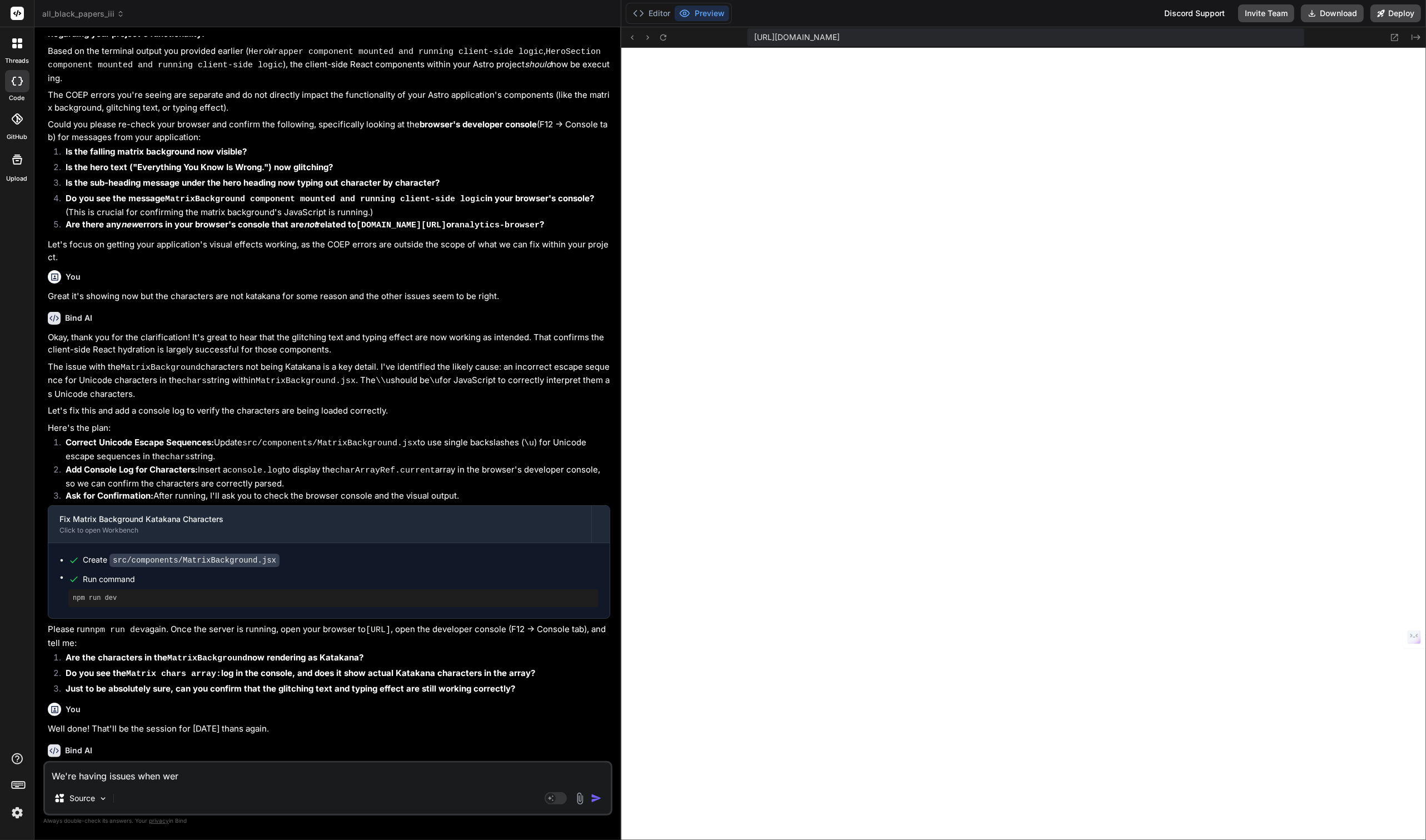
type textarea "We're having issues when wer'"
type textarea "x"
type textarea "We're having issues when wer'r"
type textarea "x"
type textarea "We're having issues when wer'"
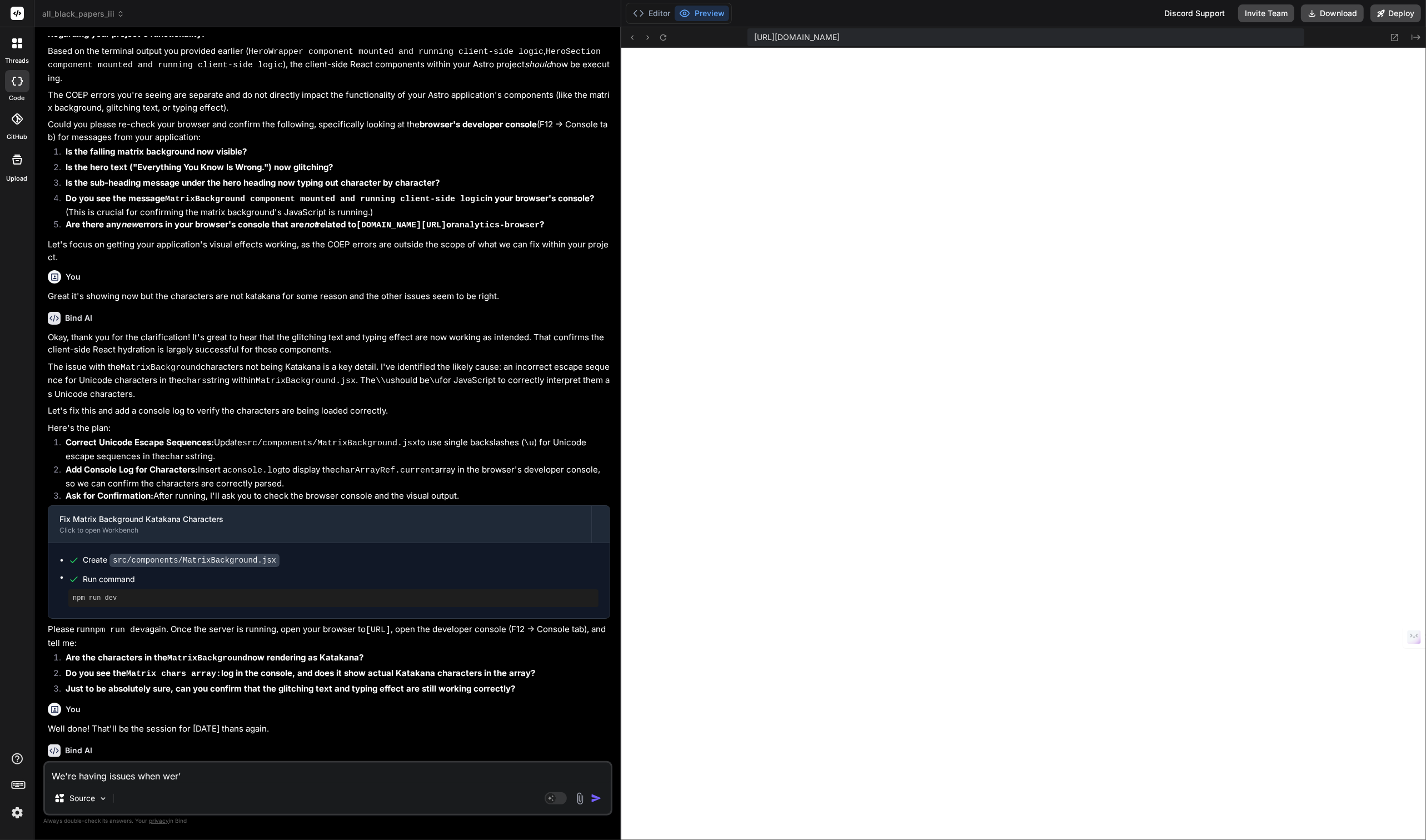
type textarea "x"
type textarea "We're having issues when wer"
type textarea "x"
type textarea "We're having issues when we"
type textarea "x"
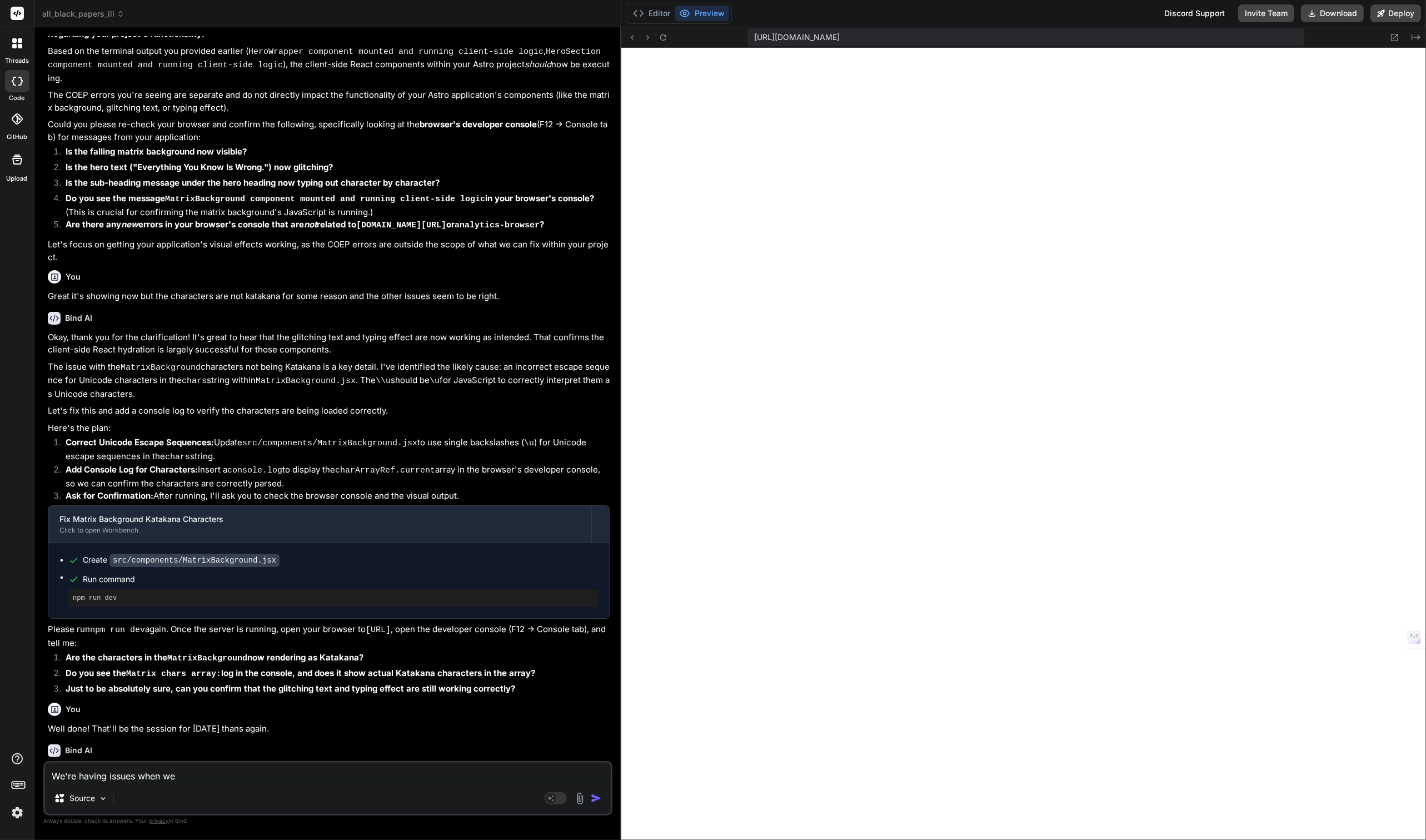
type textarea "We're having issues when we'"
type textarea "x"
type textarea "We're having issues when we'r"
type textarea "x"
type textarea "We're having issues when we're"
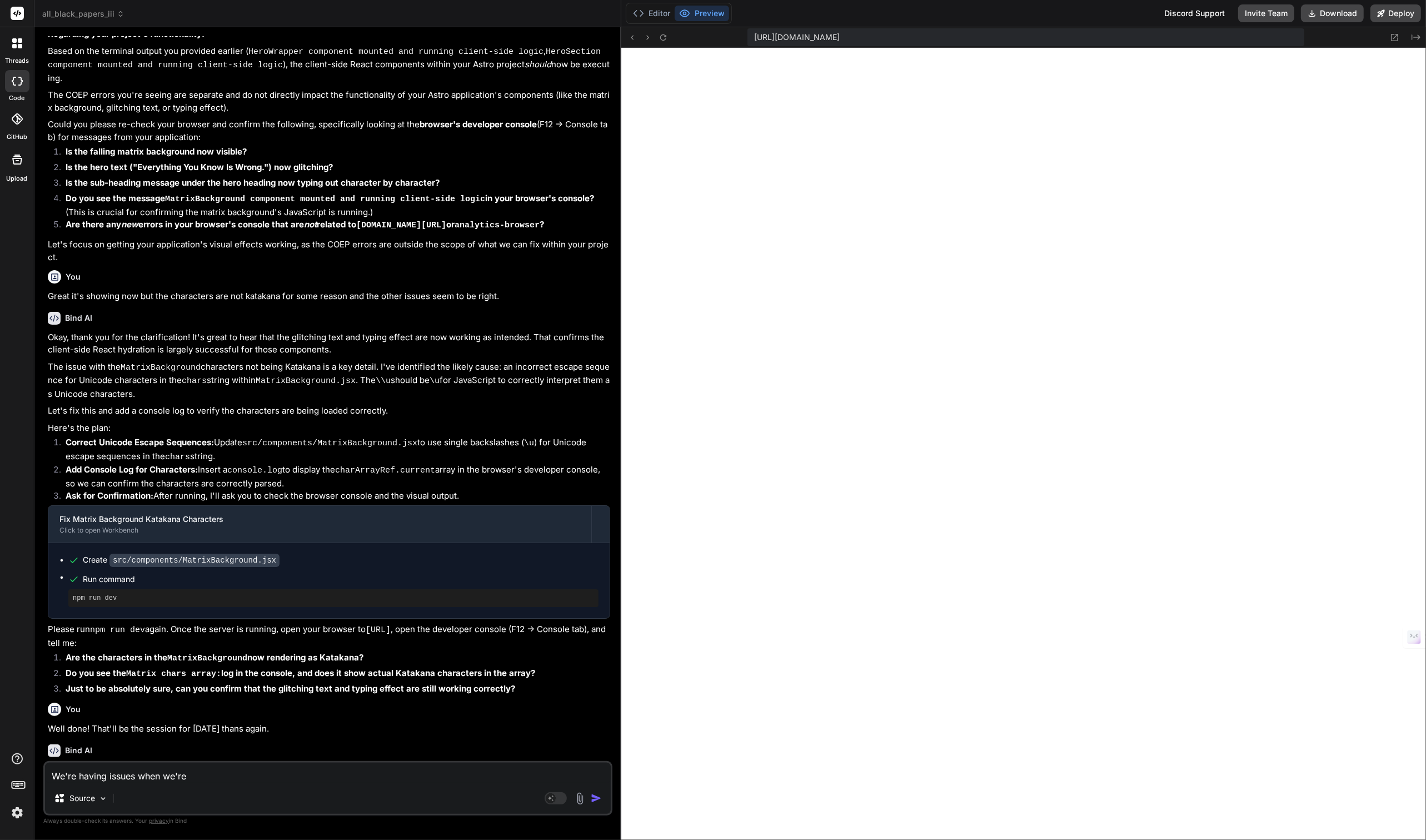
type textarea "x"
type textarea "We're having issues when we're"
type textarea "x"
type textarea "We're having issues when we're a"
type textarea "x"
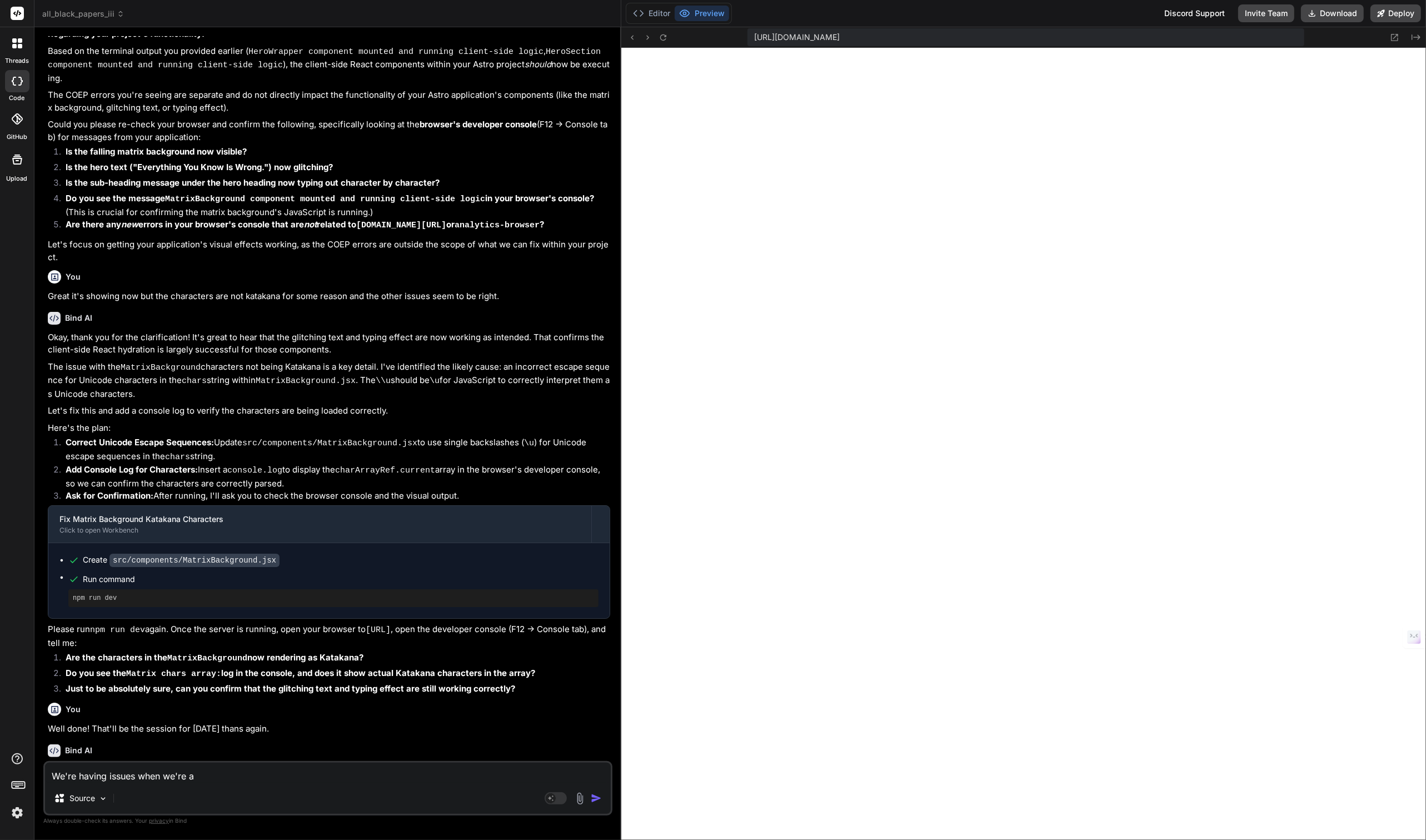
type textarea "We're having issues when we're aw"
type textarea "x"
type textarea "We're having issues when we're awa"
type textarea "x"
type textarea "We're having issues when we're awa"
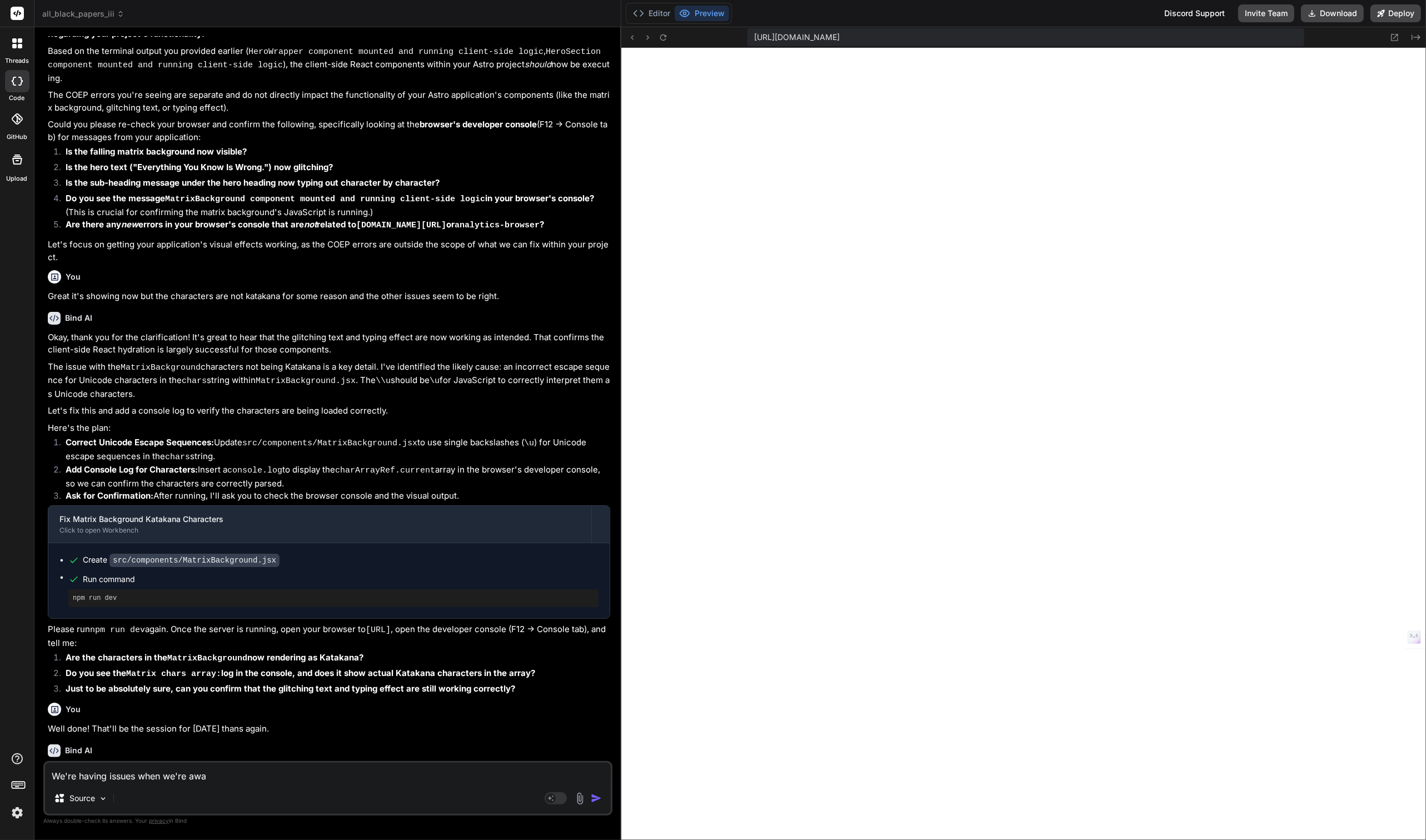
type textarea "x"
type textarea "We're having issues when we're awa"
type textarea "x"
type textarea "We're having issues when we're away"
type textarea "x"
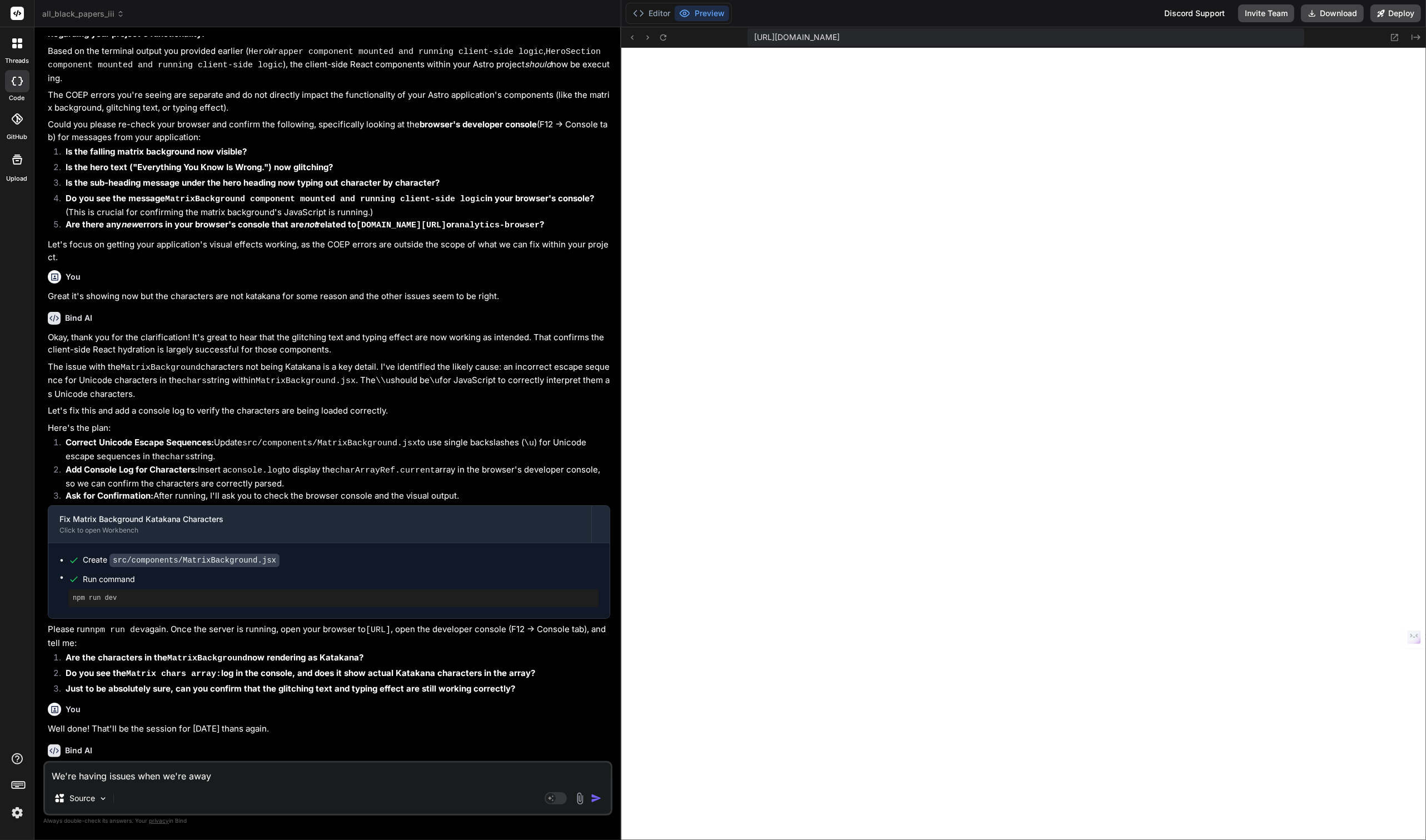
type textarea "We're having issues when we're away"
type textarea "x"
type textarea "We're having issues when we're away f"
type textarea "x"
type textarea "We're having issues when we're away fr"
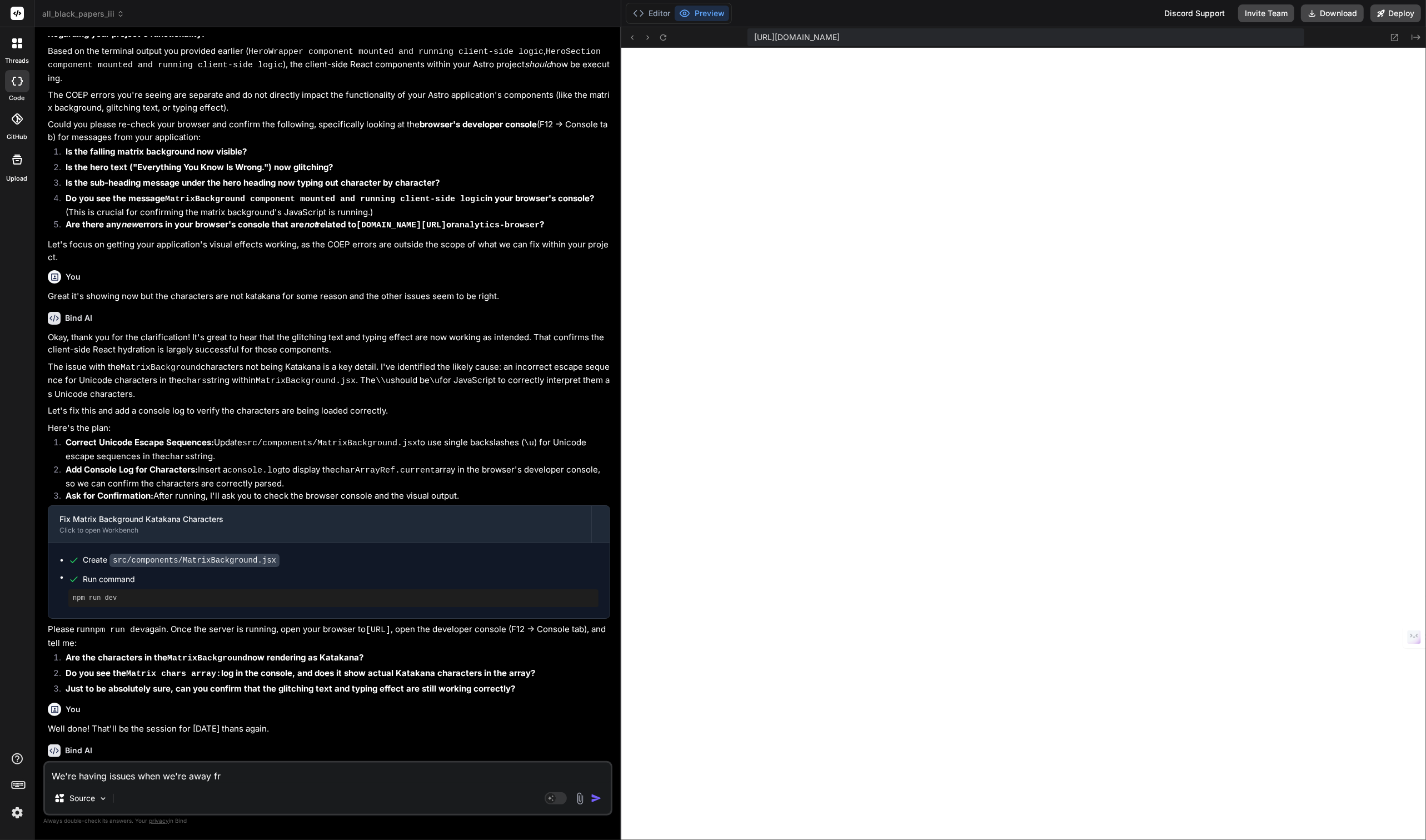
type textarea "x"
type textarea "We're having issues when we're away fro"
type textarea "x"
type textarea "We're having issues when we're away fro"
type textarea "x"
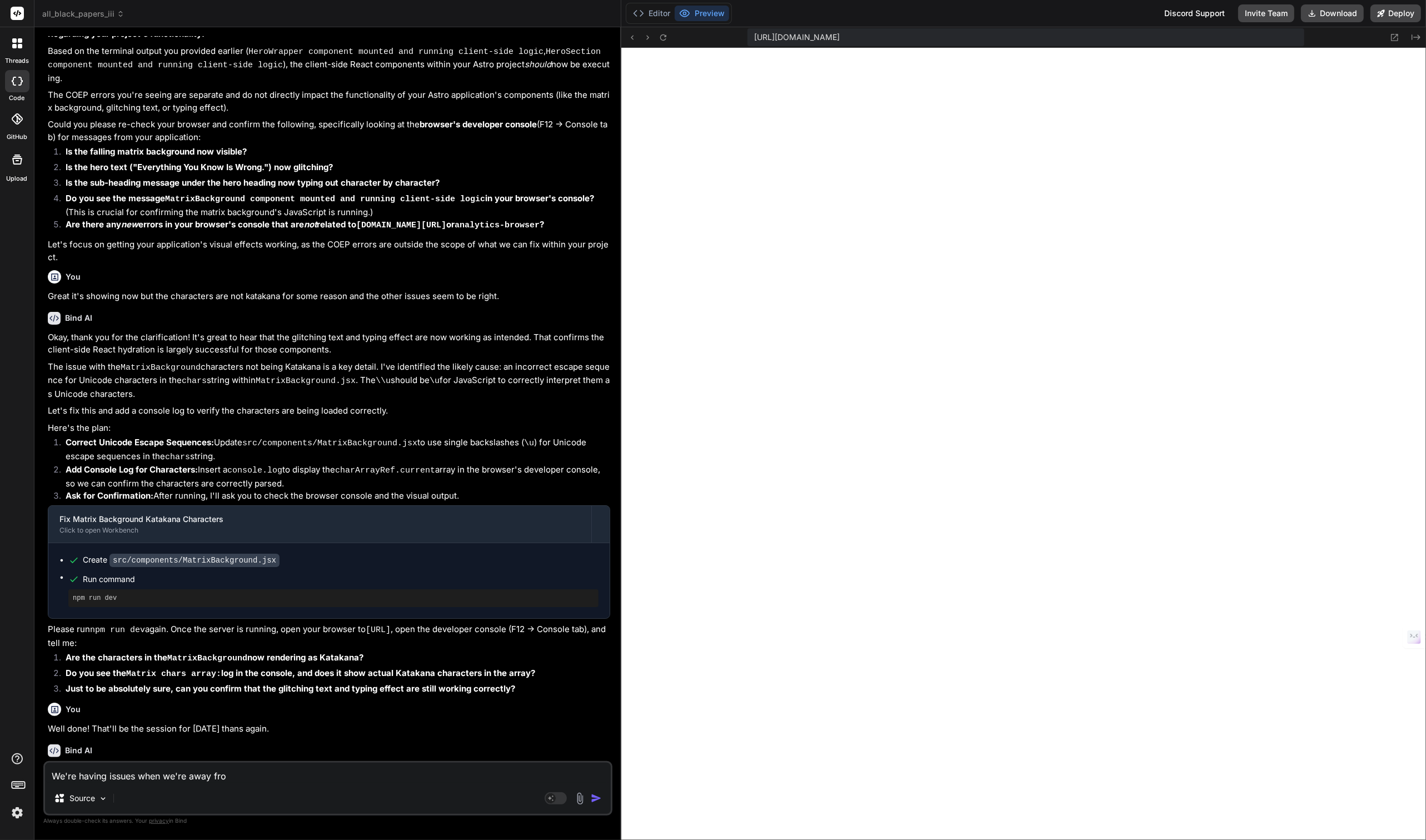
type textarea "We're having issues when we're away fro o"
type textarea "x"
type textarea "We're having issues when we're away fro ou"
type textarea "x"
type textarea "We're having issues when we're away fro our"
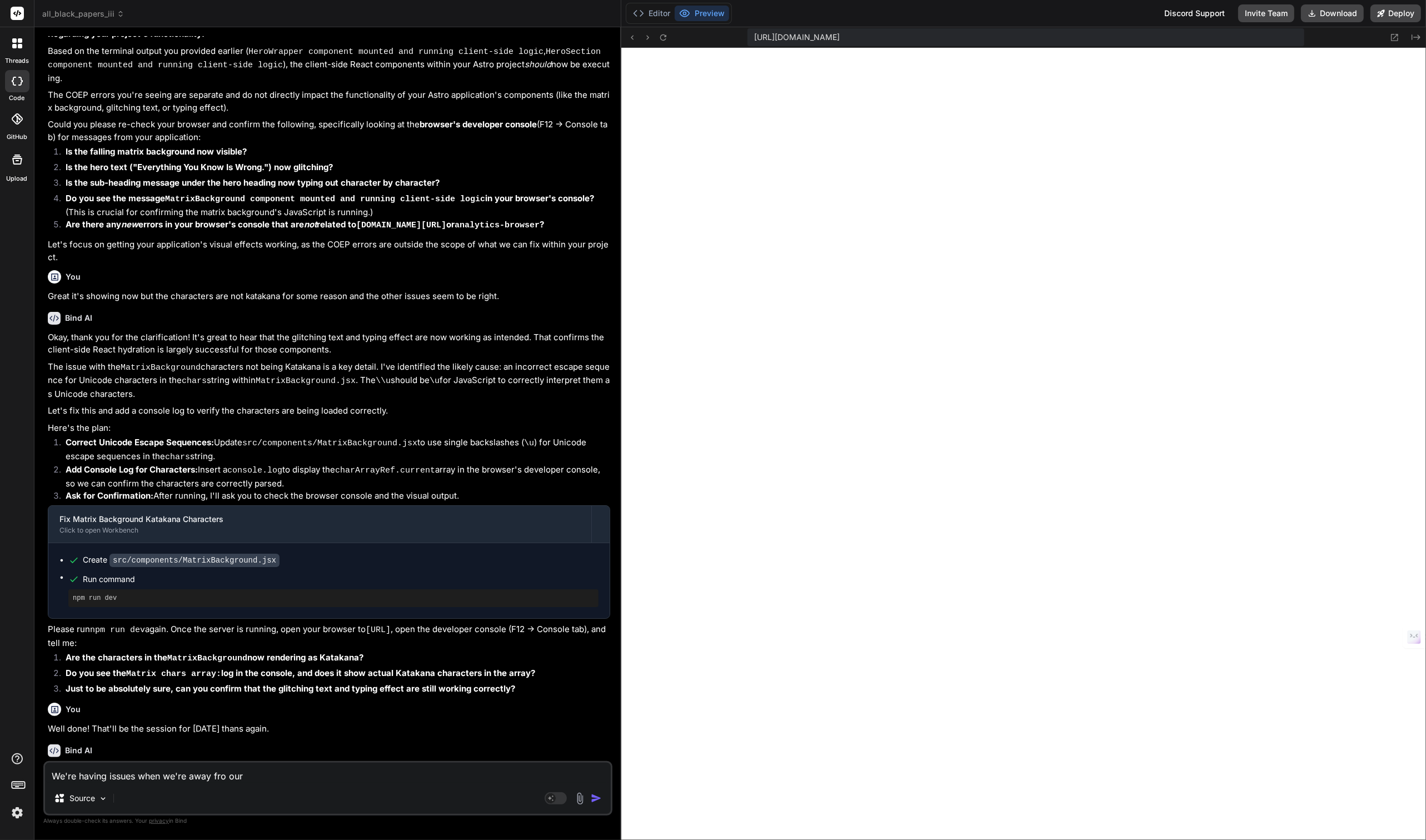
type textarea "x"
type textarea "We're having issues when we're away fro our"
type textarea "x"
type textarea "We're having issues when we're away fro our p"
type textarea "x"
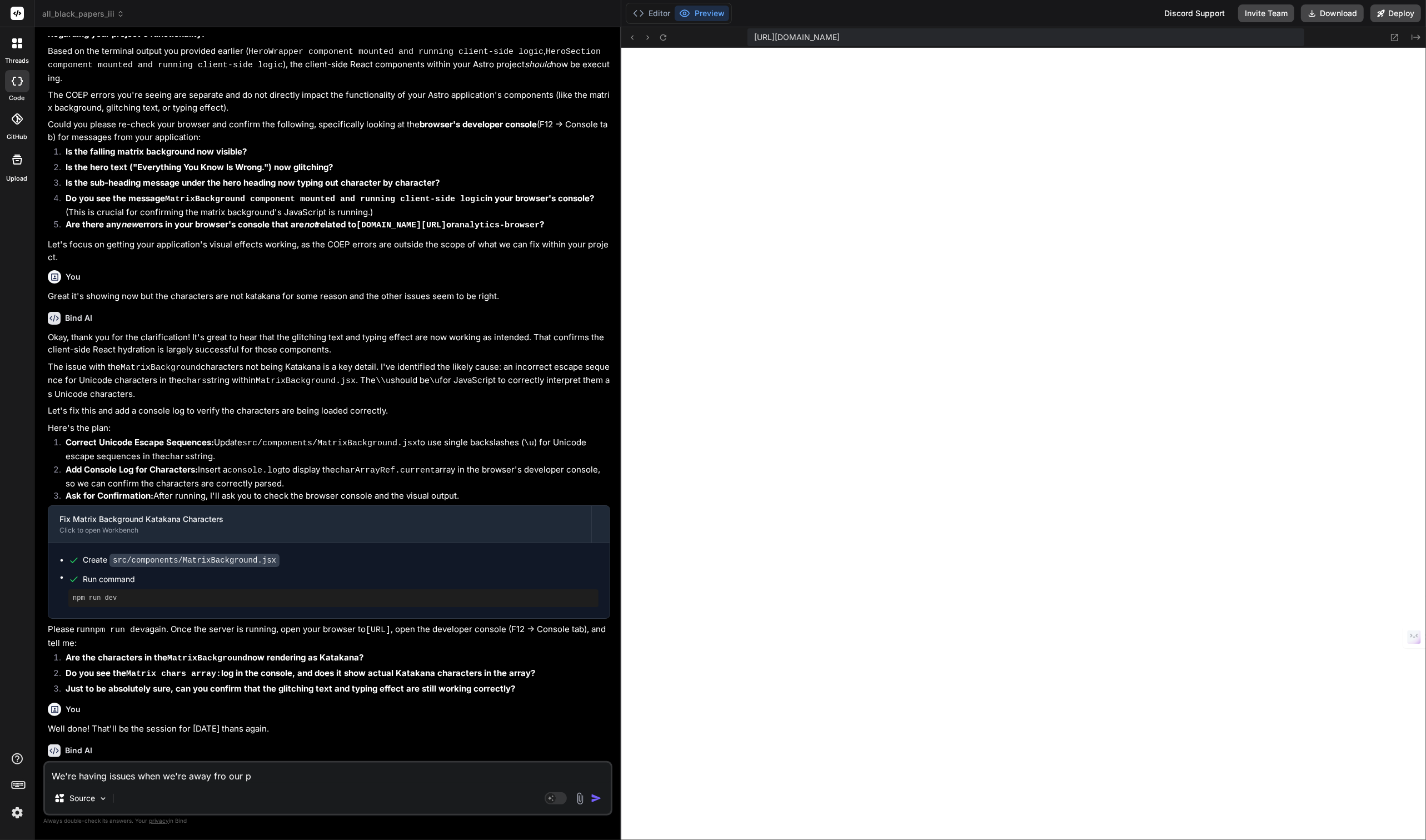
type textarea "We're having issues when we're away fro our pr"
type textarea "x"
type textarea "We're having issues when we're away fro our pro"
type textarea "x"
type textarea "We're having issues when we're away fro our proj"
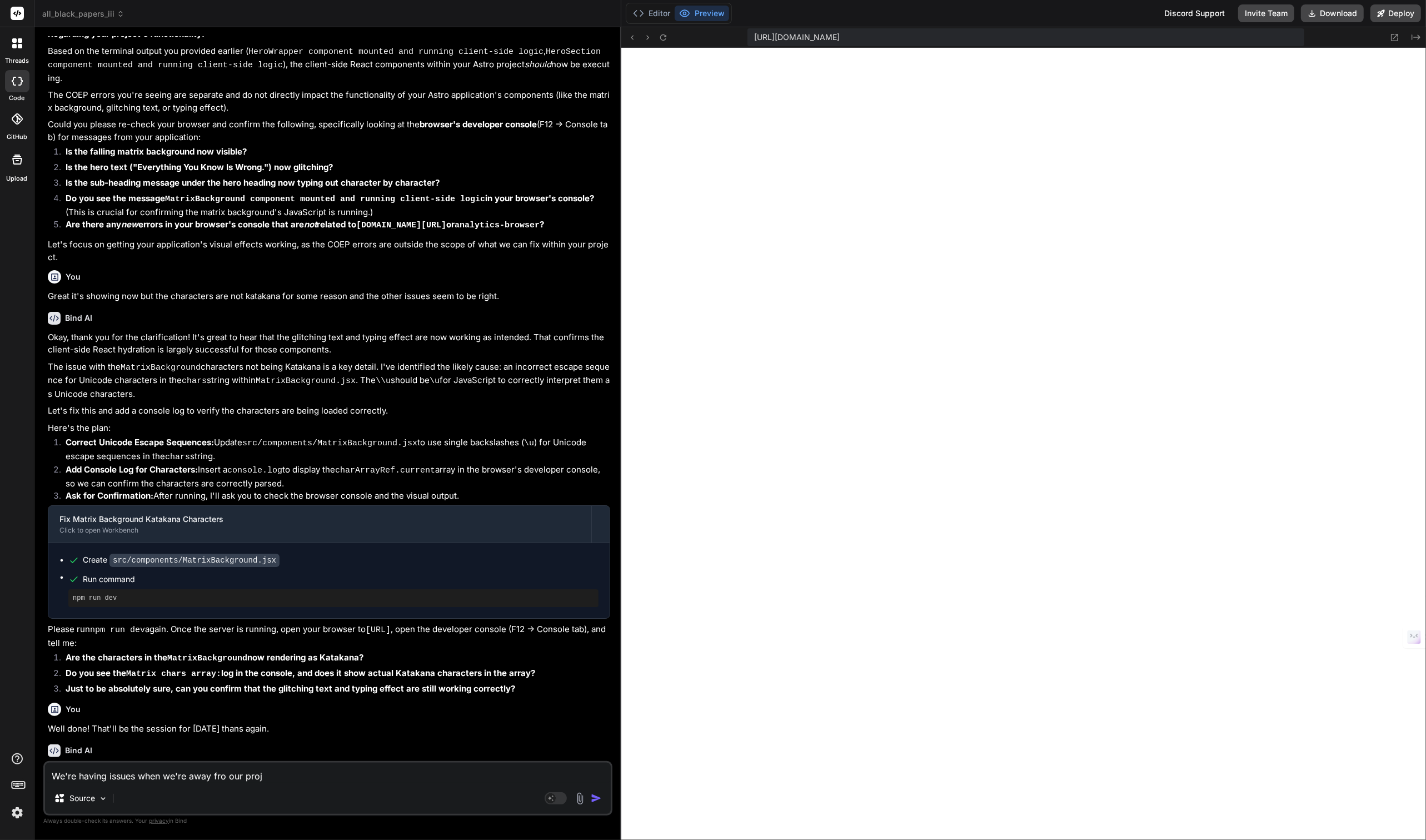
type textarea "x"
type textarea "We're having issues when we're away fro our proje"
type textarea "x"
type textarea "We're having issues when we're away fro our projec"
type textarea "x"
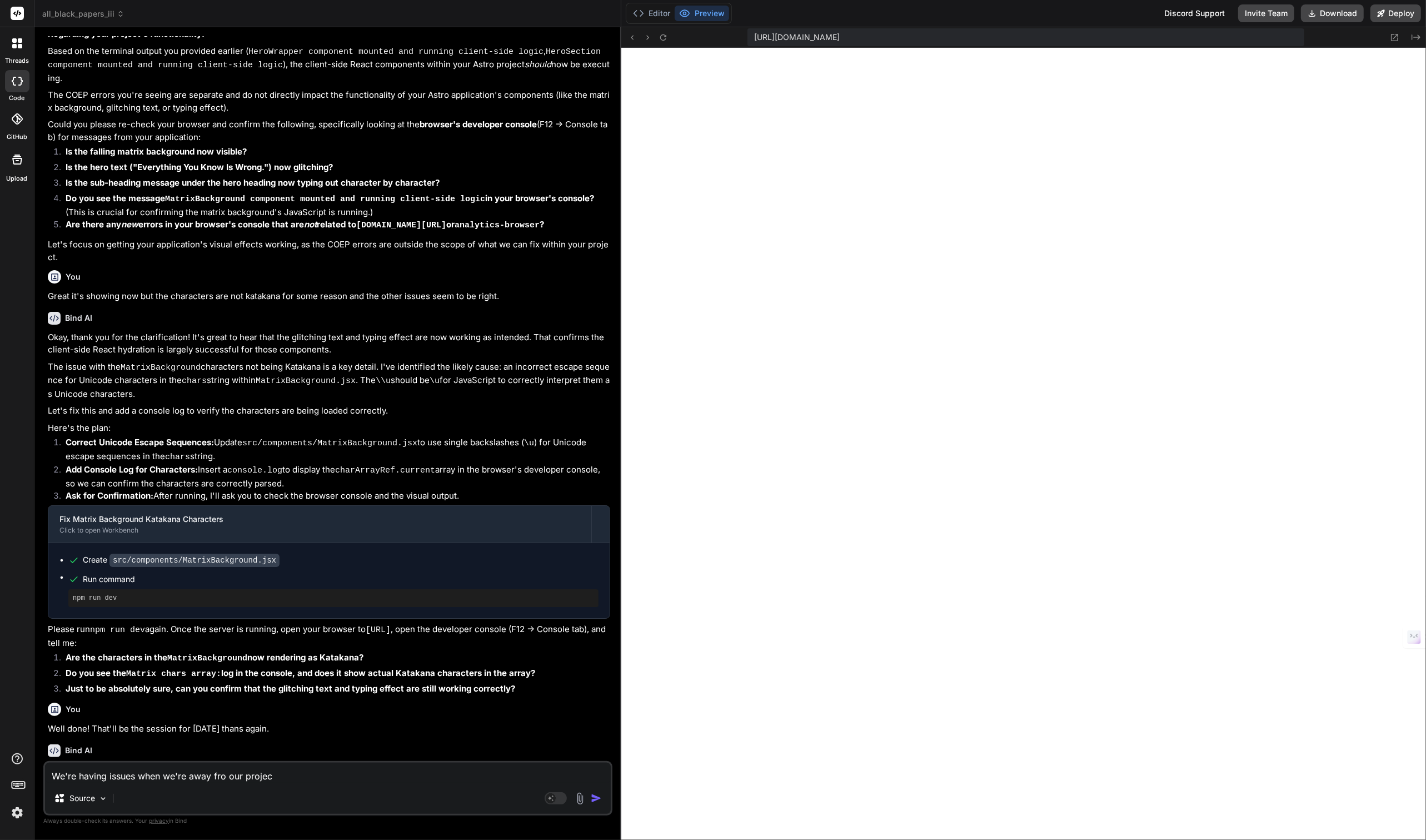
type textarea "We're having issues when we're away fro our project"
type textarea "x"
type textarea "We're having issues when we're away fro our project"
type textarea "x"
type textarea "We're having issues when we're away fro our project f"
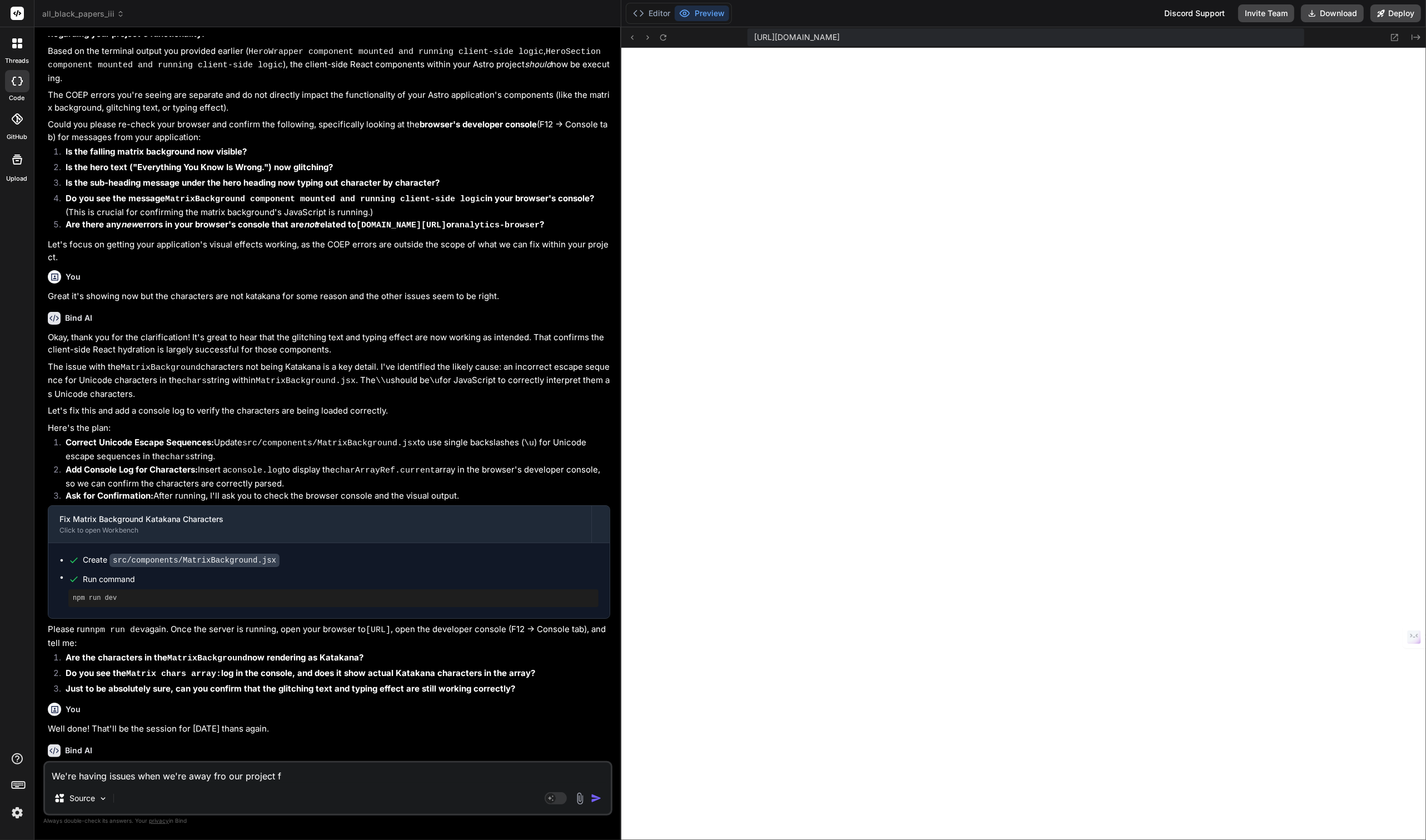
type textarea "x"
type textarea "We're having issues when we're away fro our project fo"
type textarea "x"
type textarea "We're having issues when we're away fro our project for"
type textarea "x"
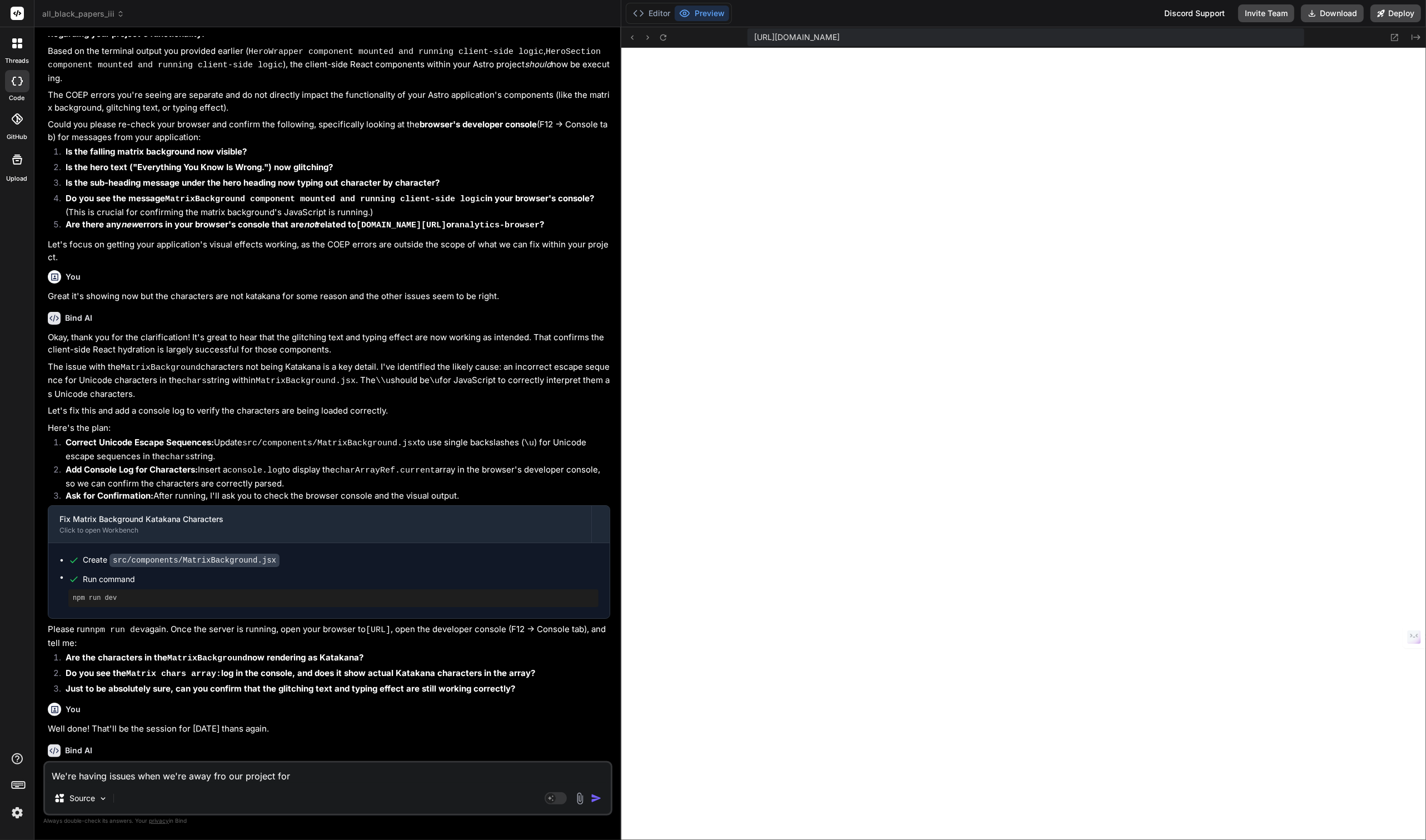
type textarea "We're having issues when we're away fro our project for"
type textarea "x"
type textarea "We're having issues when we're away fro our project for a"
type textarea "x"
type textarea "We're having issues when we're away fro our project for a"
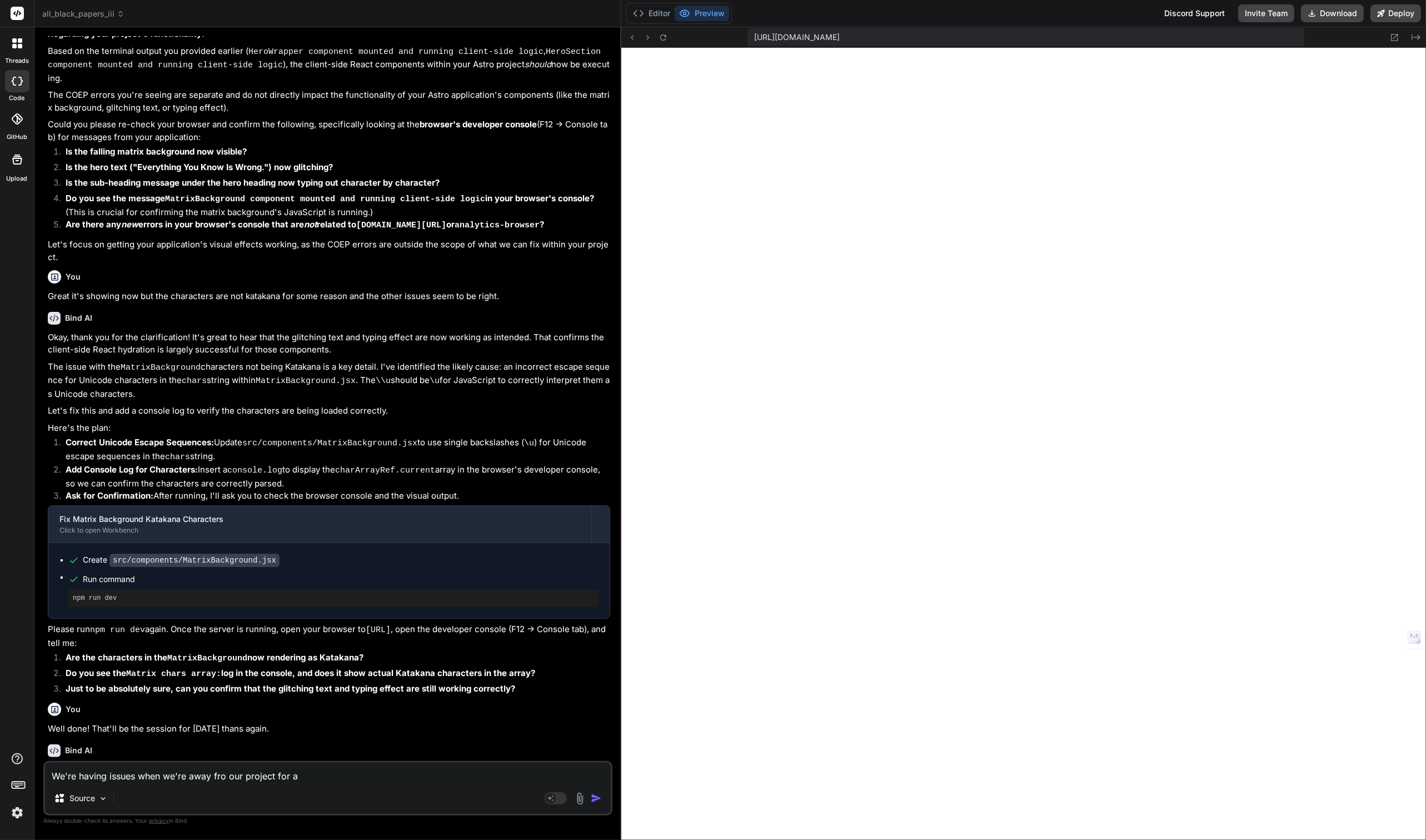
type textarea "x"
type textarea "We're having issues when we're away fro our project for a f"
type textarea "x"
type textarea "We're having issues when we're away fro our project for a fe"
type textarea "x"
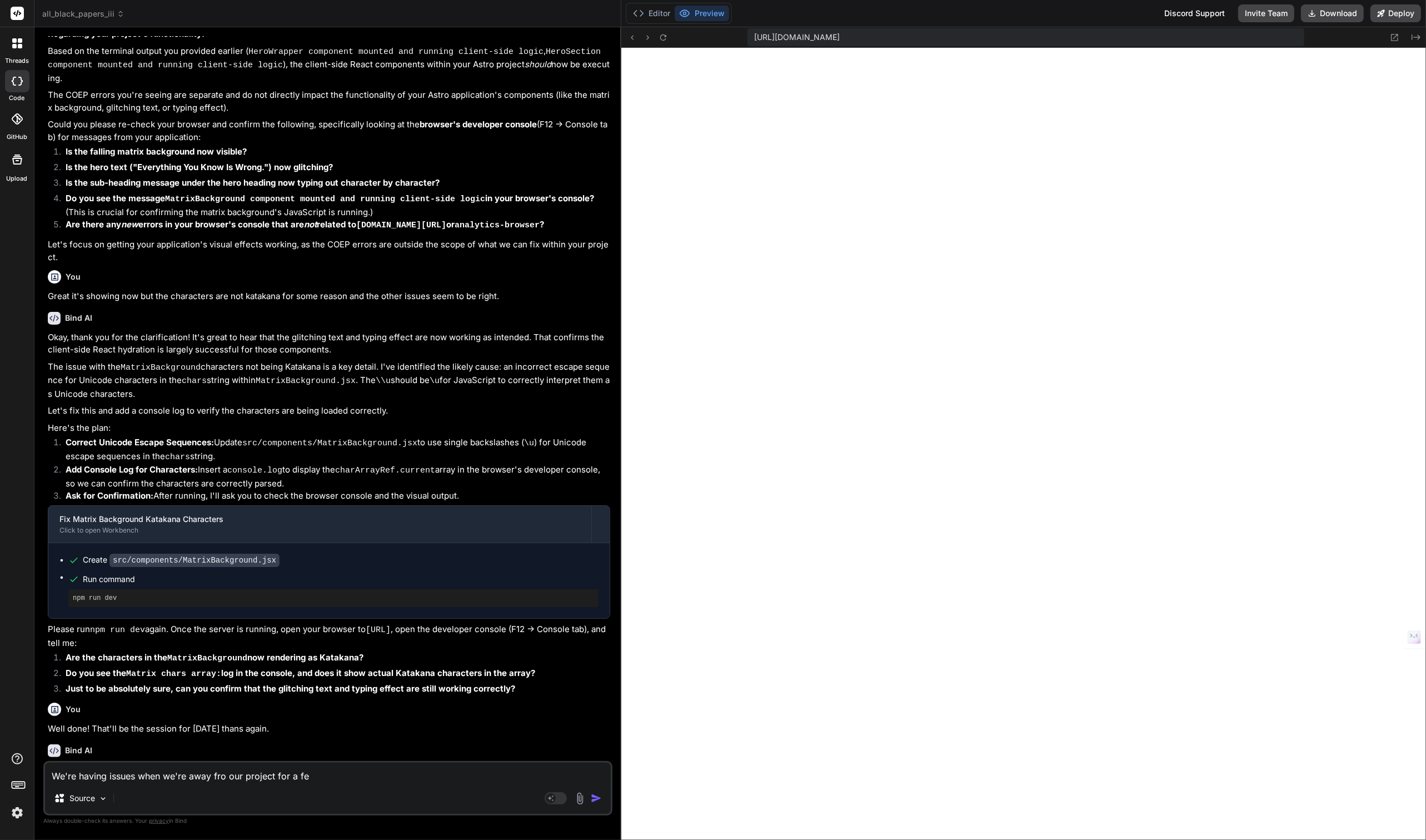
type textarea "We're having issues when we're away fro our project for a few"
type textarea "x"
type textarea "We're having issues when we're away fro our project for a few"
type textarea "x"
type textarea "We're having issues when we're away fro our project for a few d"
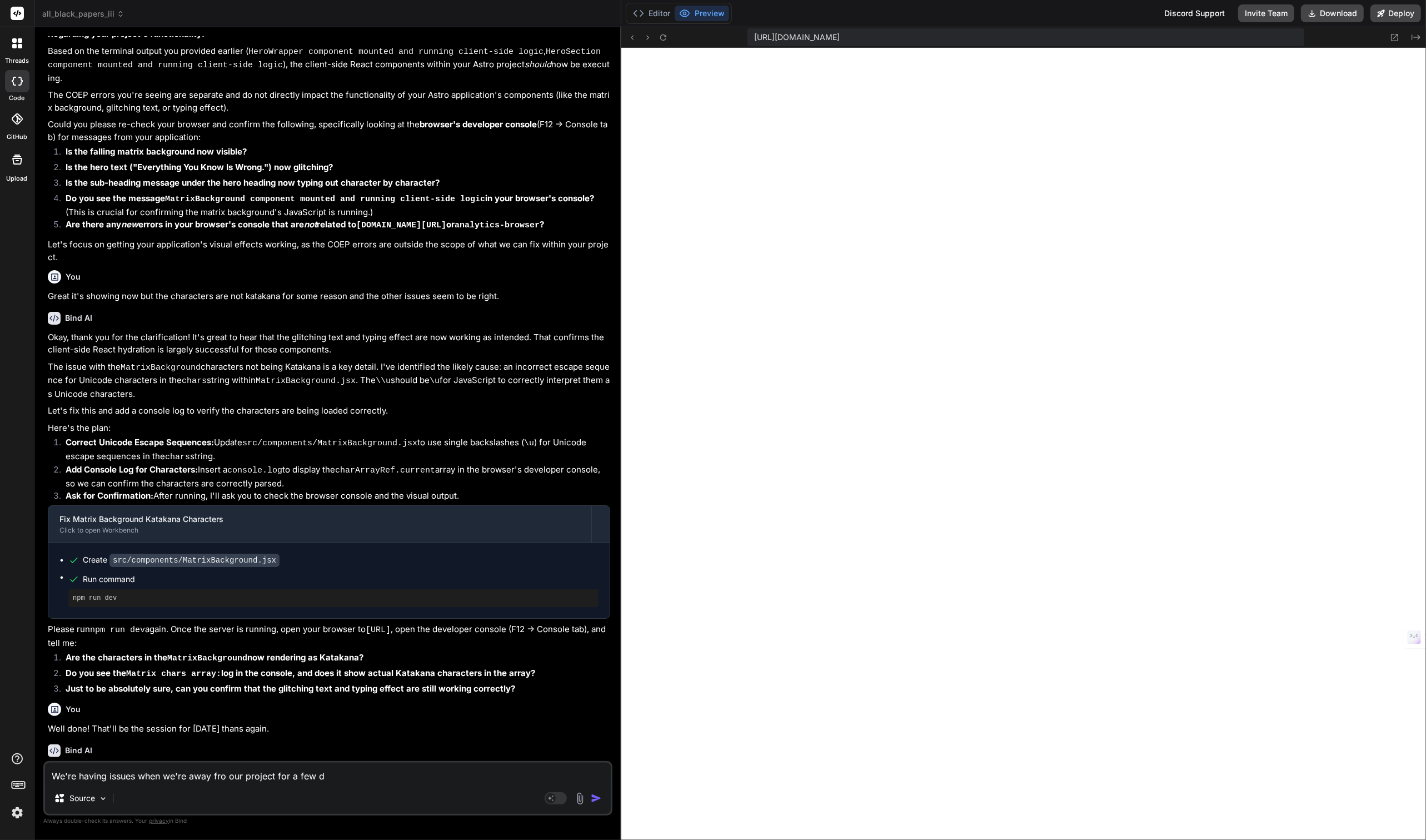
type textarea "x"
type textarea "We're having issues when we're away fro our project for a few da"
type textarea "x"
type textarea "We're having issues when we're away fro our project for a few day"
type textarea "x"
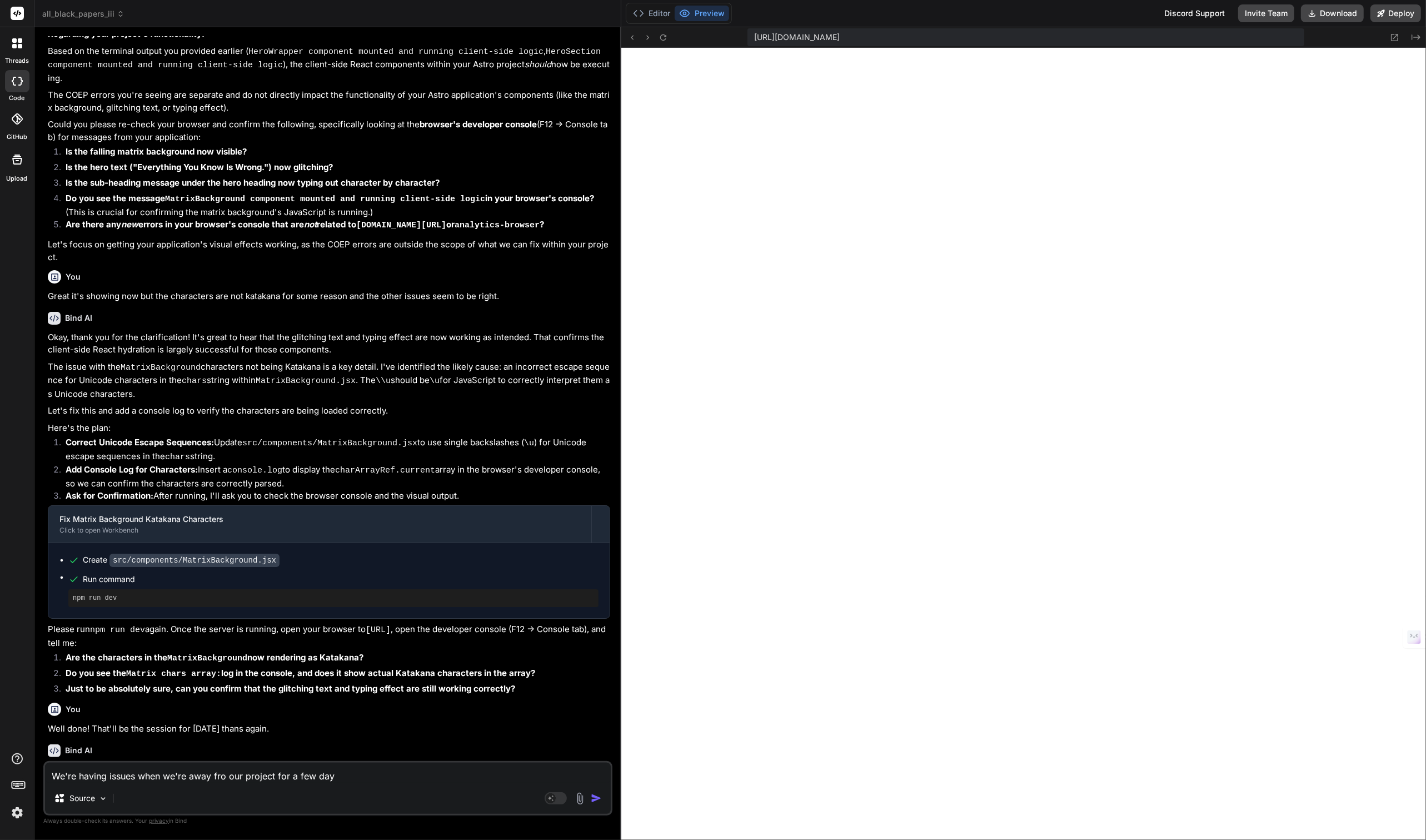
type textarea "We're having issues when we're away fro our project for a few days"
click at [224, 773] on textarea "We're having issues when we're away fro our project for a few days" at bounding box center [328, 772] width 566 height 20
type textarea "x"
type textarea "We're having issues when we're away from our project for a few days"
click at [353, 779] on textarea "We're having issues when we're away from our project for a few days" at bounding box center [328, 772] width 566 height 20
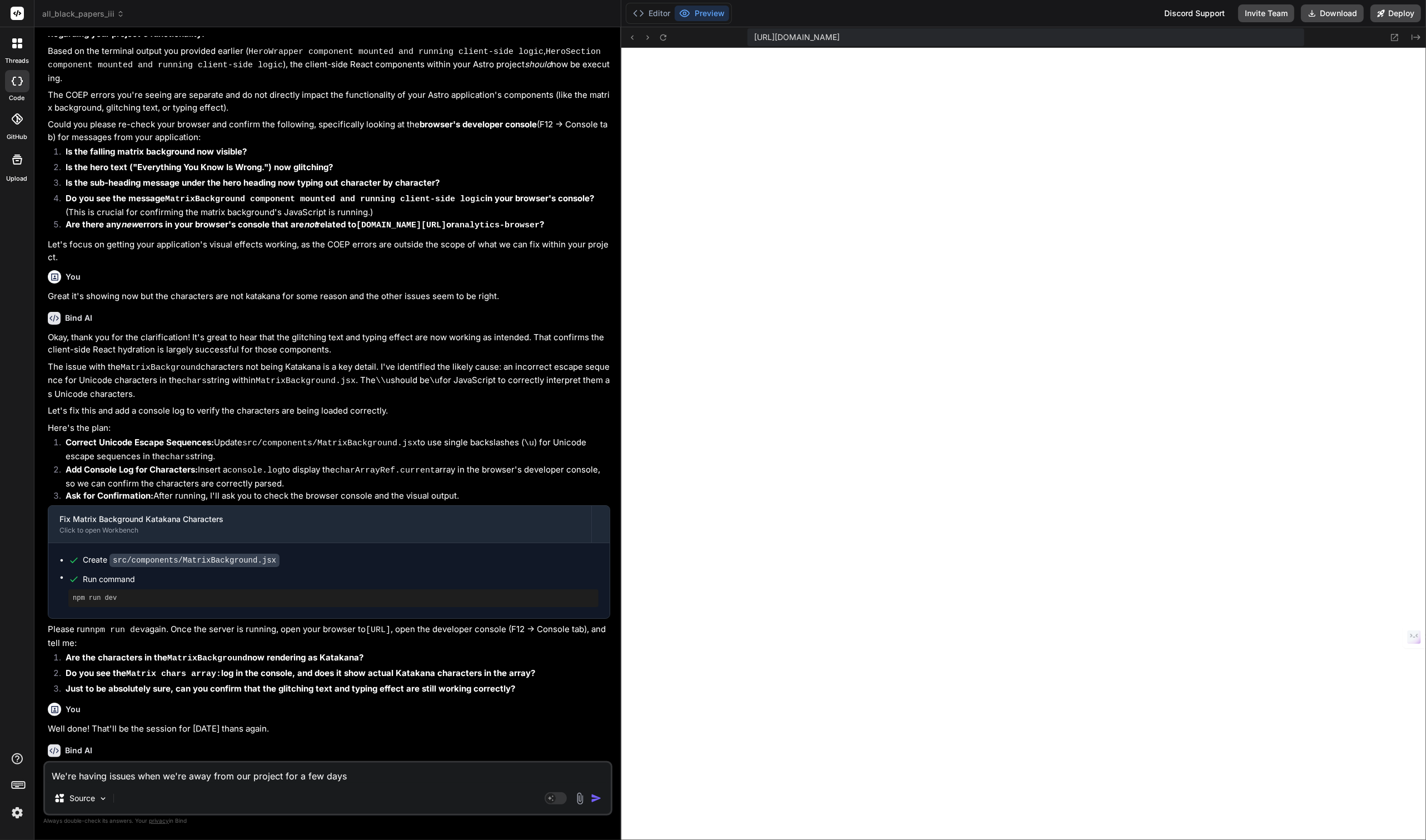
type textarea "x"
type textarea "We're having issues when we're away from our project for a few days,"
type textarea "x"
type textarea "We're having issues when we're away from our project for a few days,"
type textarea "x"
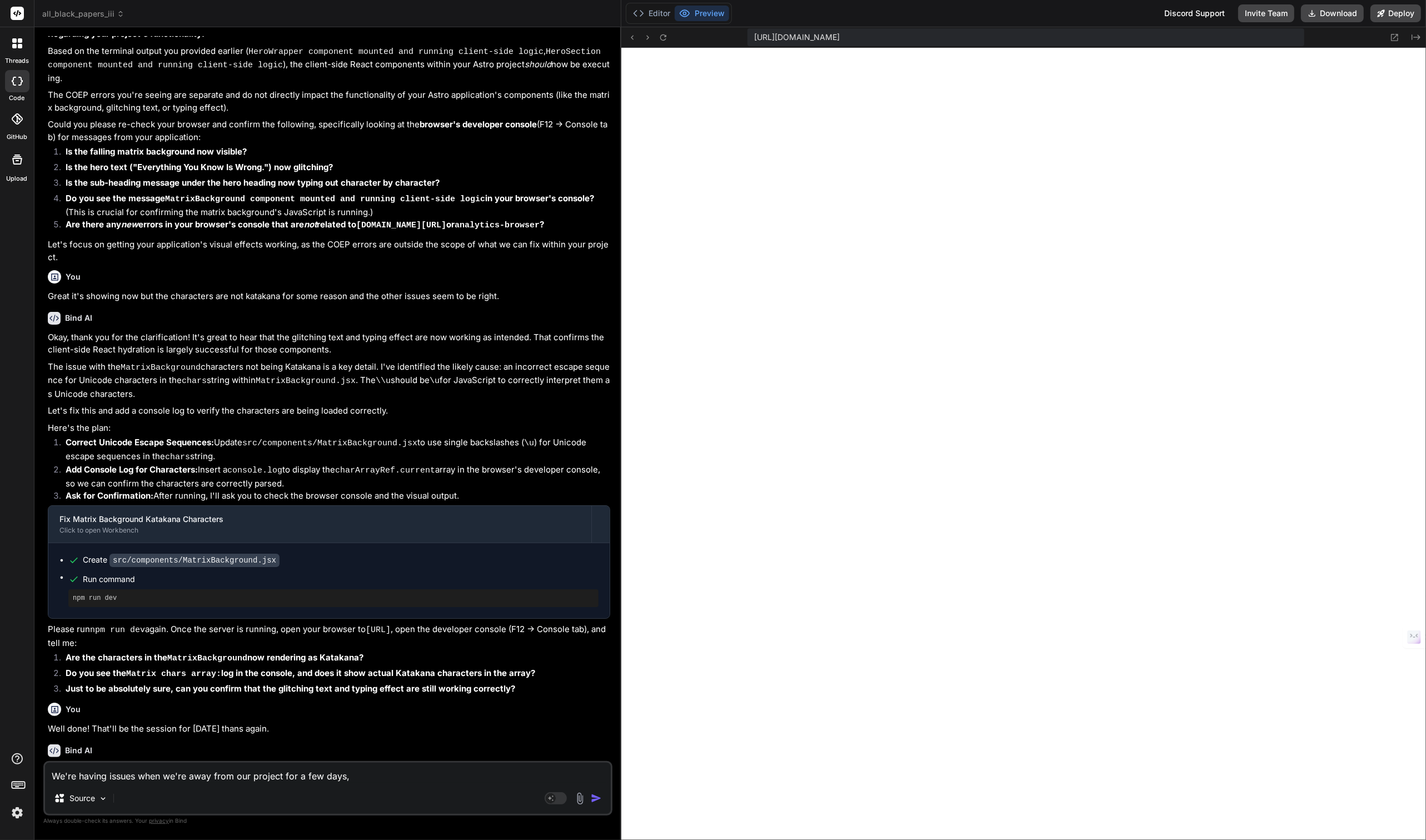
type textarea "We're having issues when we're away from our project for a few days, a"
type textarea "x"
type textarea "We're having issues when we're away from our project for a few days, as"
type textarea "x"
type textarea "We're having issues when we're away from our project for a few days, as"
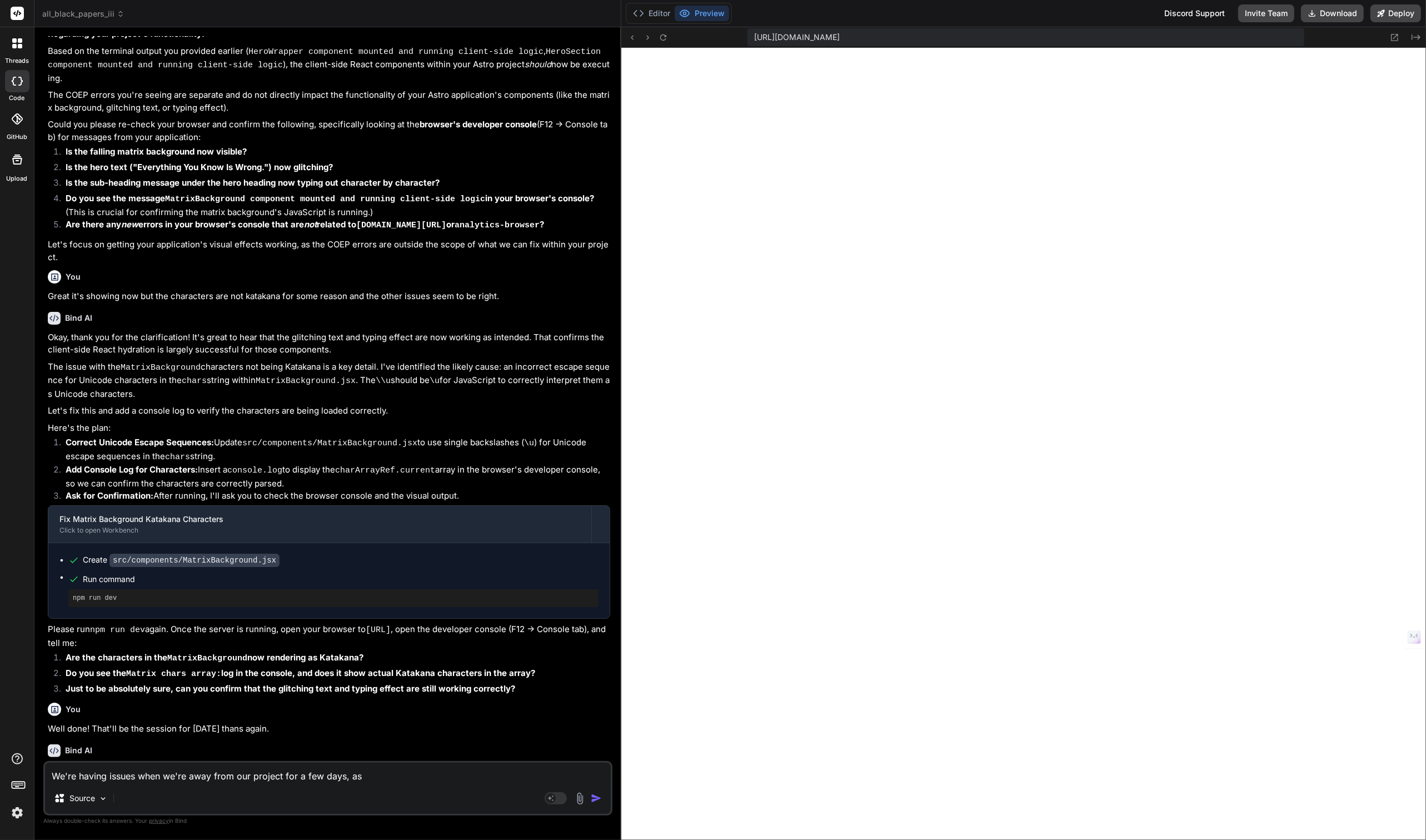
type textarea "x"
type textarea "We're having issues when we're away from our project for a few days, as i"
type textarea "x"
type textarea "We're having issues when we're away from our project for a few days, as it"
type textarea "x"
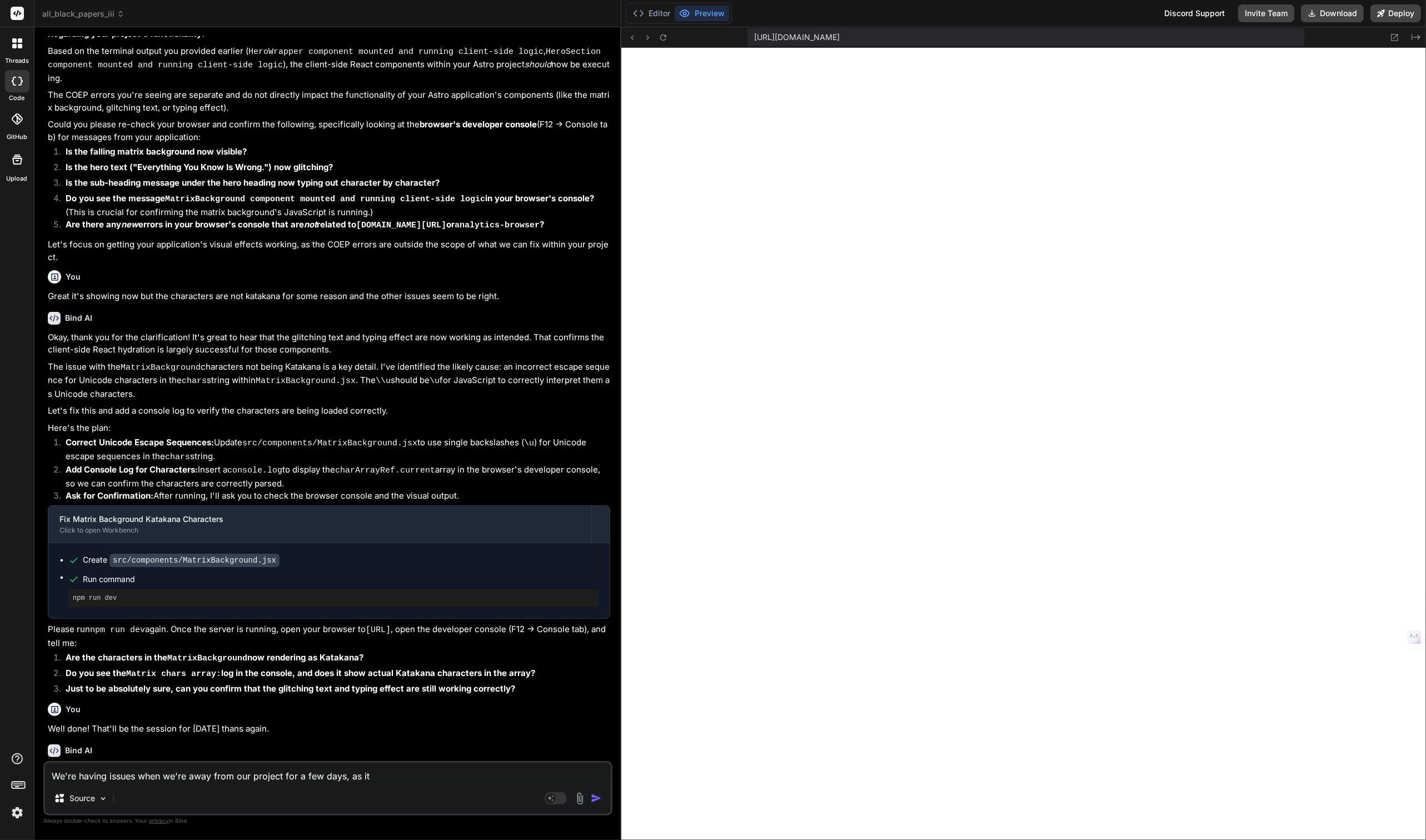
type textarea "We're having issues when we're away from our project for a few days, as it'"
type textarea "x"
type textarea "We're having issues when we're away from our project for a few days, as it's"
type textarea "x"
type textarea "We're having issues when we're away from our project for a few days, as it's"
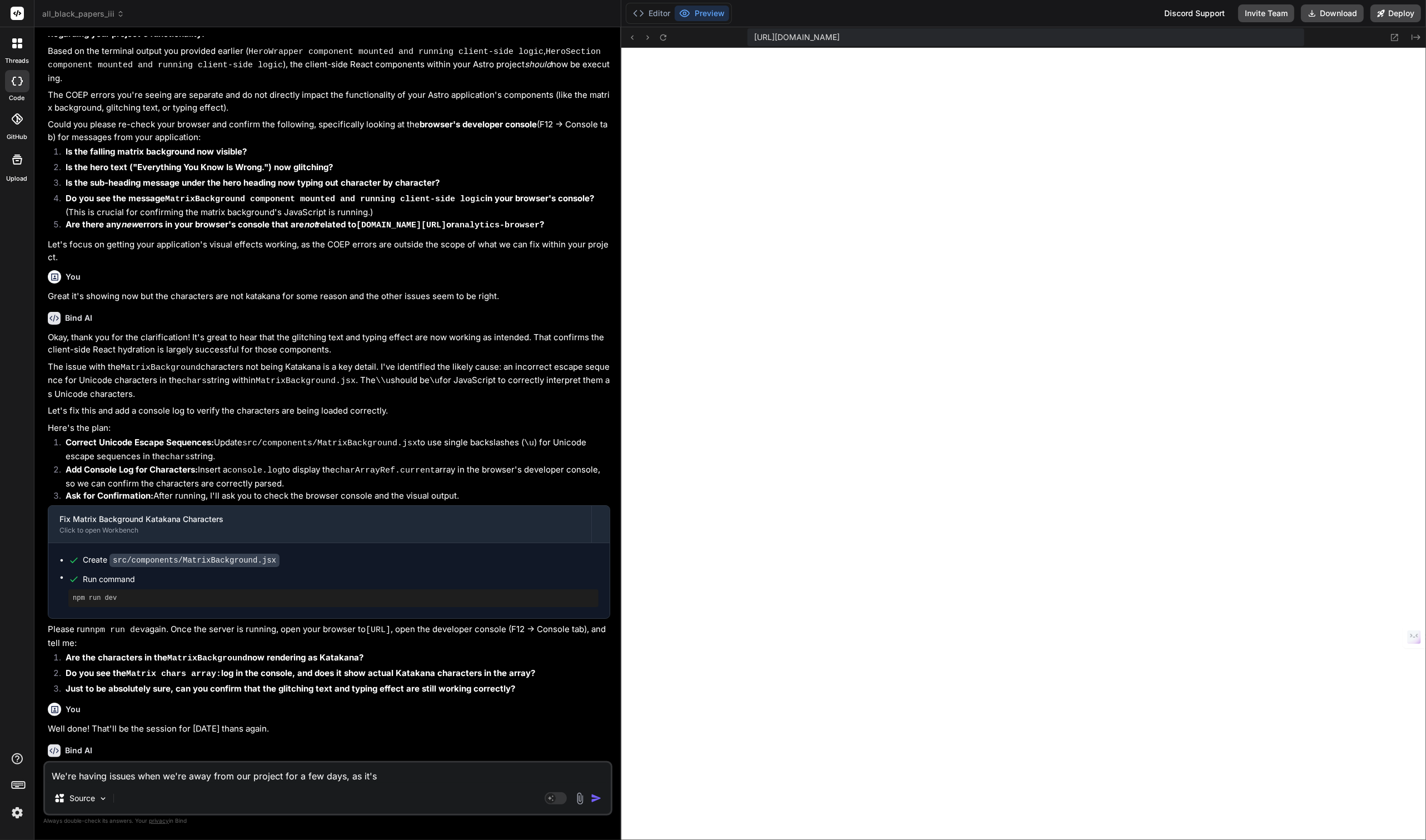
type textarea "x"
type textarea "We're having issues when we're away from our project for a few days, as it's n"
type textarea "x"
type textarea "We're having issues when we're away from our project for a few days, as it's no"
type textarea "x"
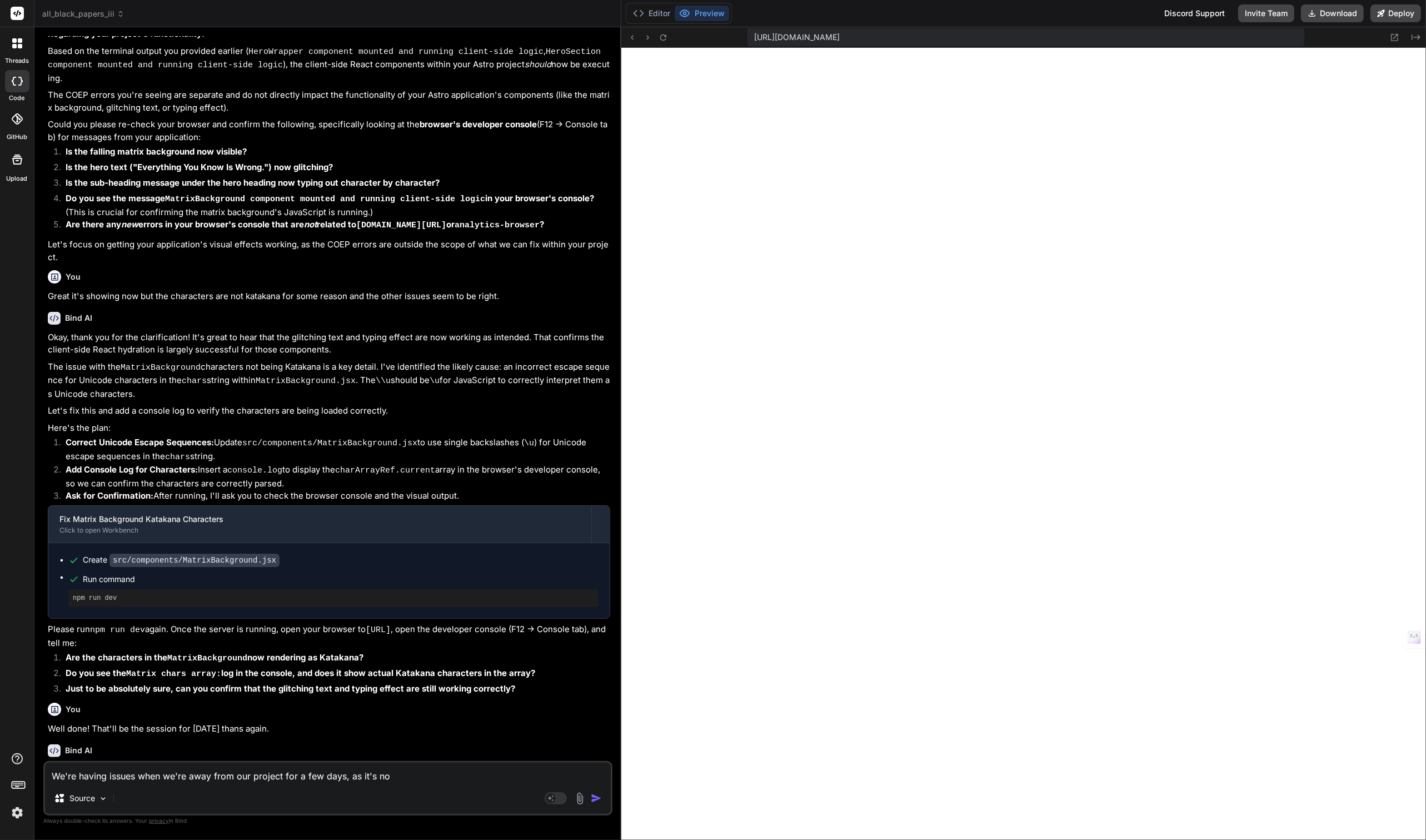
type textarea "We're having issues when we're away from our project for a few days, as it's not"
type textarea "x"
type textarea "We're having issues when we're away from our project for a few days, as it's not"
type textarea "x"
type textarea "We're having issues when we're away from our project for a few days, as it's no…"
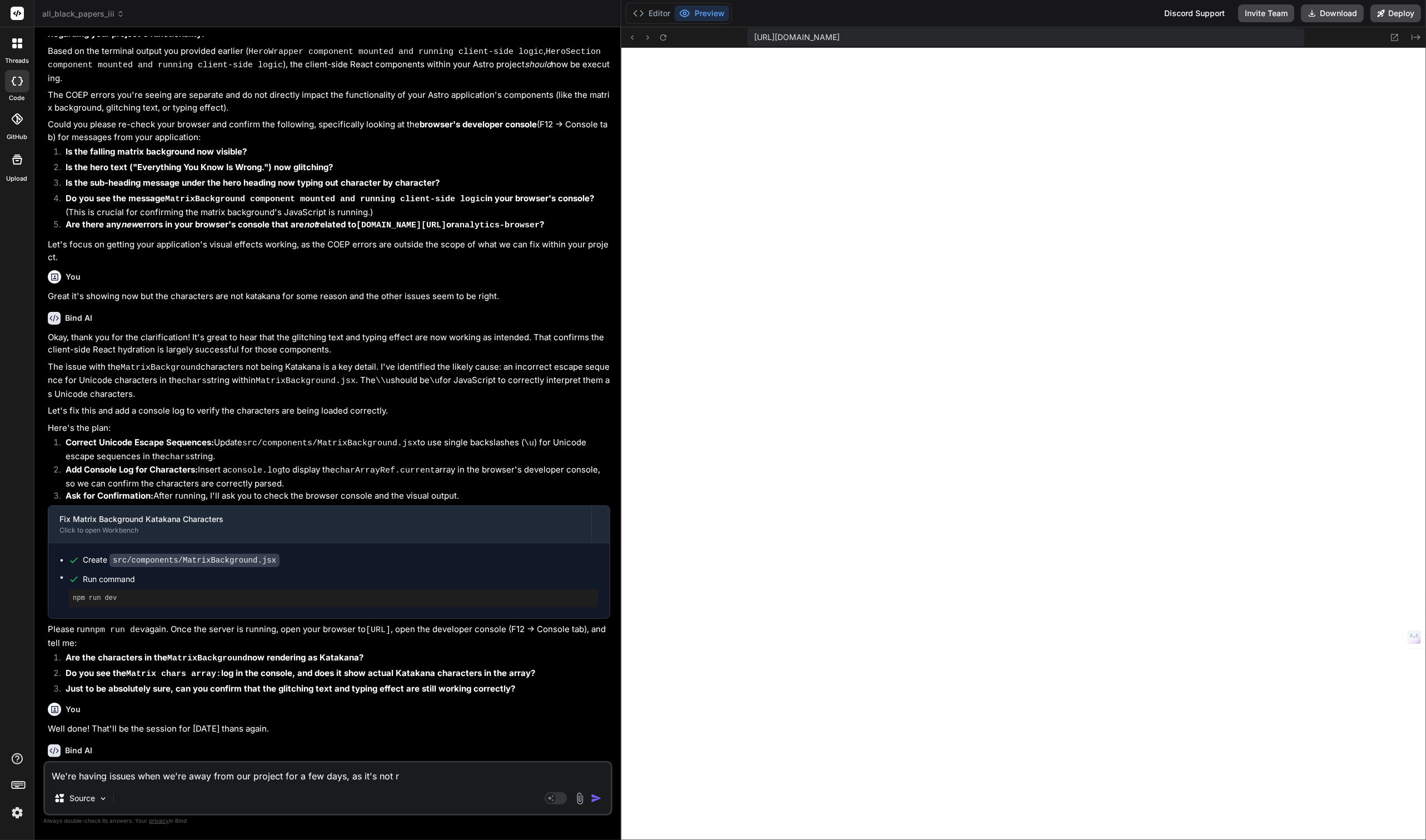
type textarea "x"
type textarea "We're having issues when we're away from our project for a few days, as it's no…"
type textarea "x"
type textarea "We're having issues when we're away from our project for a few days, as it's no…"
type textarea "x"
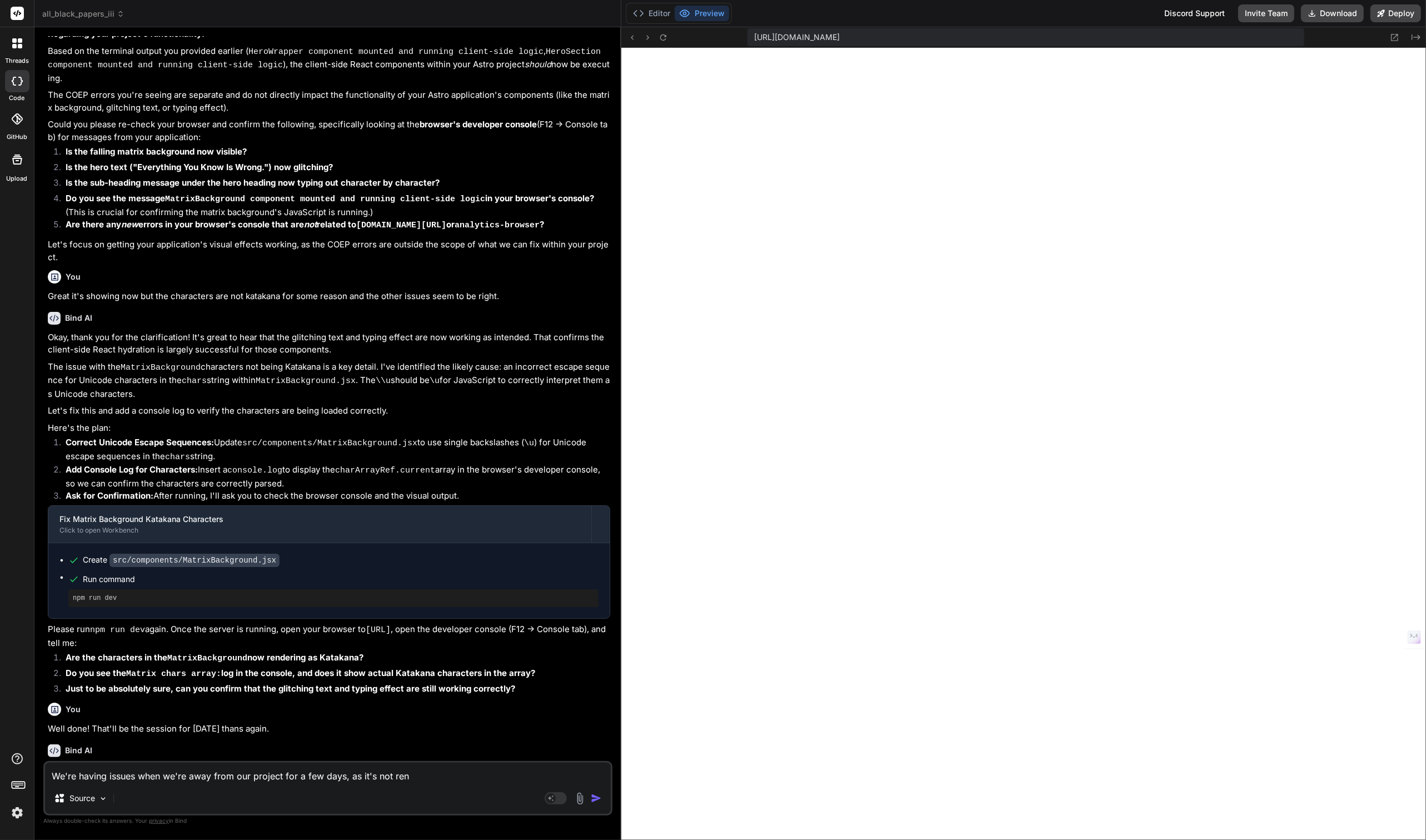
type textarea "We're having issues when we're away from our project for a few days, as it's no…"
type textarea "x"
type textarea "We're having issues when we're away from our project for a few days, as it's no…"
type textarea "x"
type textarea "We're having issues when we're away from our project for a few days, as it's no…"
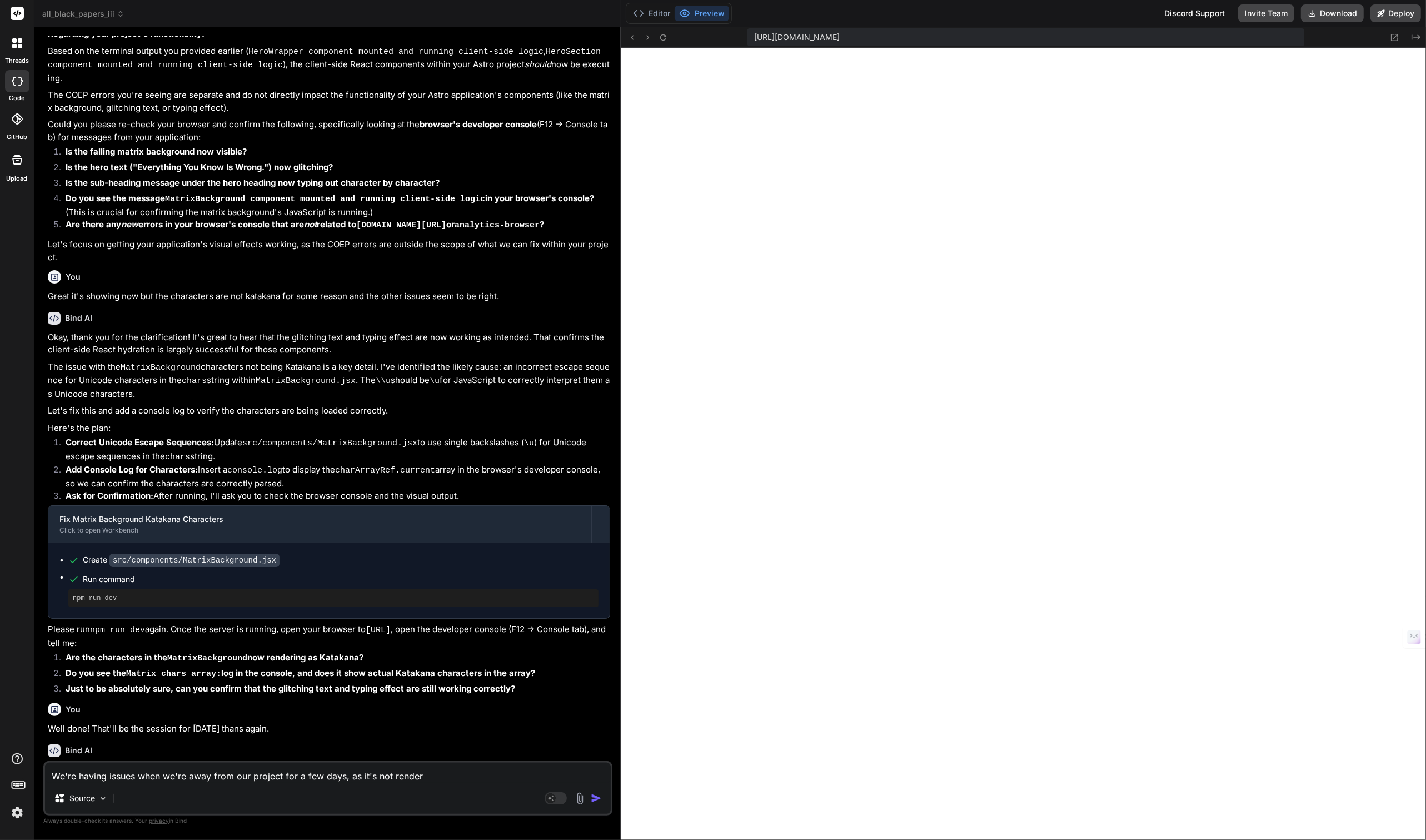
type textarea "x"
type textarea "We're having issues when we're away from our project for a few days, as it's no…"
type textarea "x"
type textarea "We're having issues when we're away from our project for a few days, as it's no…"
type textarea "x"
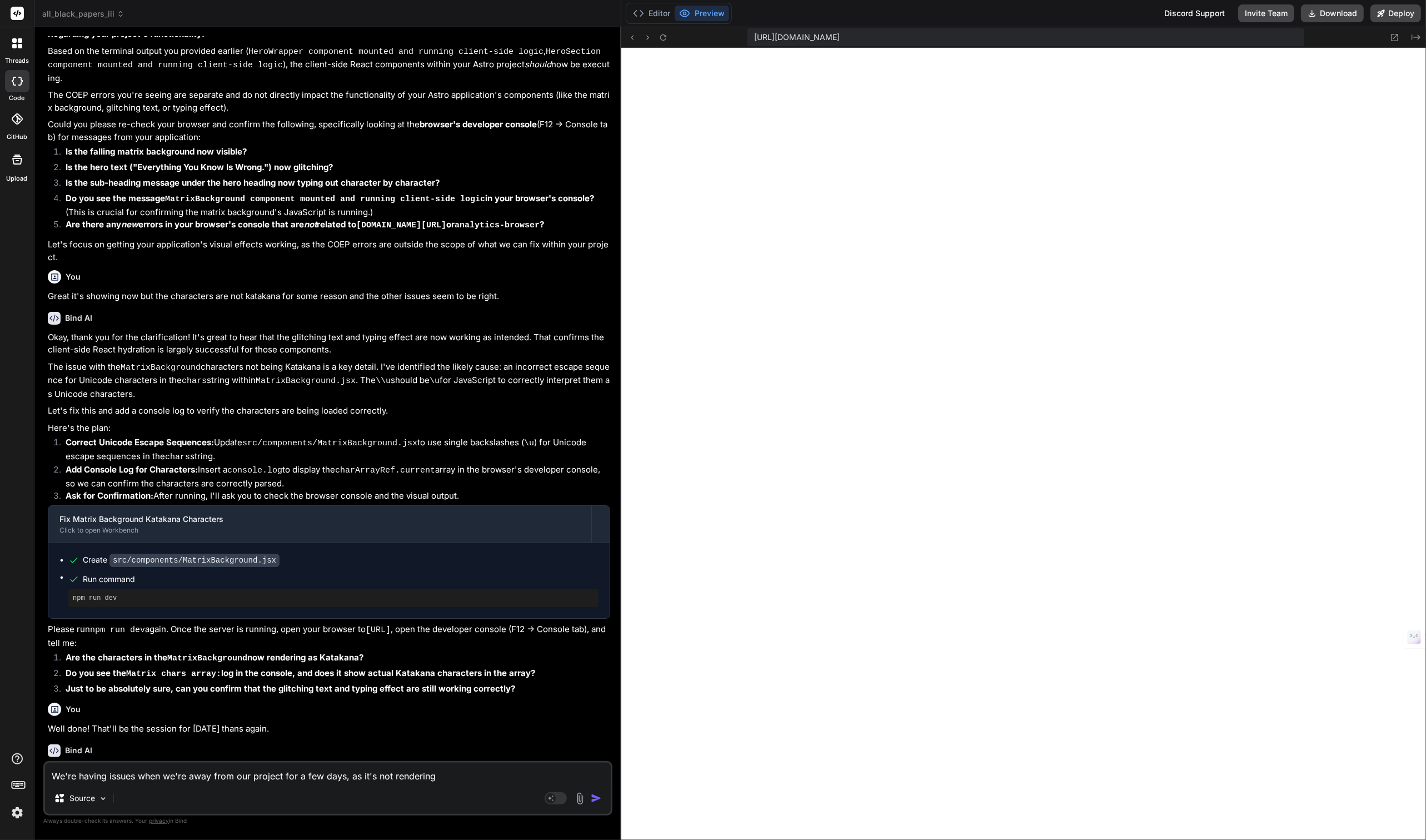
type textarea "We're having issues when we're away from our project for a few days, as it's no…"
type textarea "x"
type textarea "We're having issues when we're away from our project for a few days, as it's no…"
type textarea "x"
type textarea "We're having issues when we're away from our project for a few days, as it's no…"
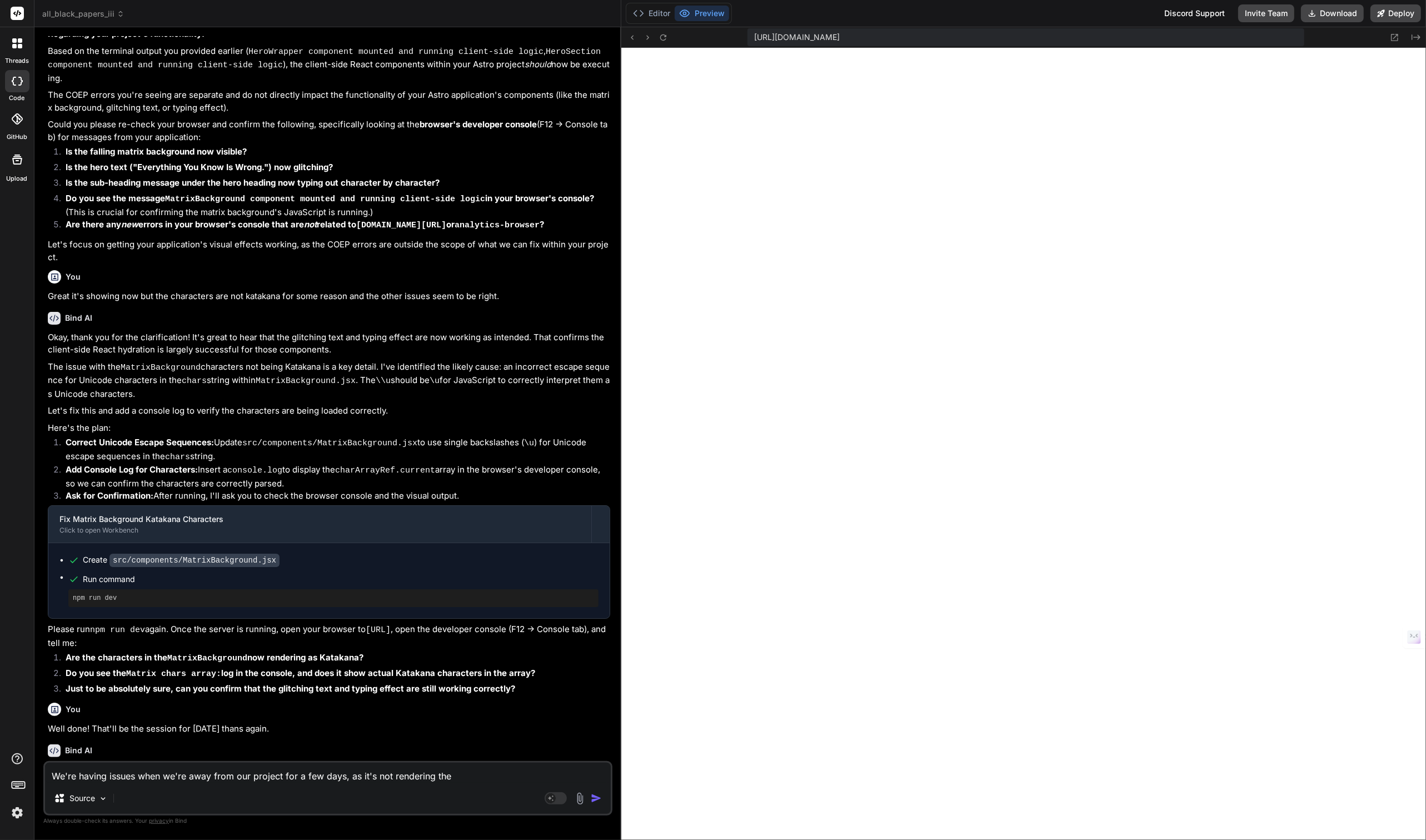
type textarea "x"
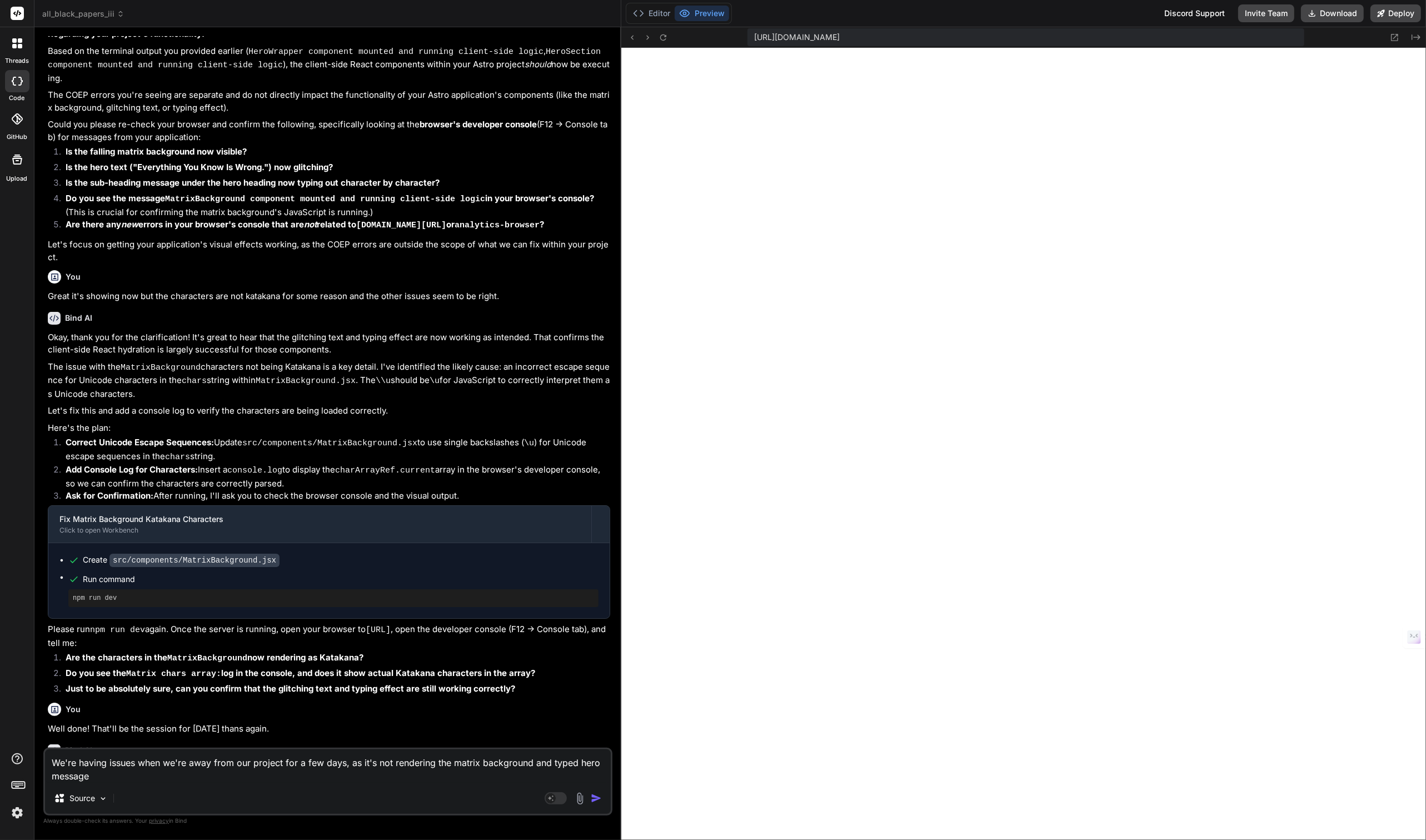
click at [409, 764] on textarea "We're having issues when we're away from our project for a few days, as it's no…" at bounding box center [328, 765] width 566 height 33
click at [166, 775] on textarea "We're having issues when we're away from our project for a few days, as it's no…" at bounding box center [328, 765] width 566 height 33
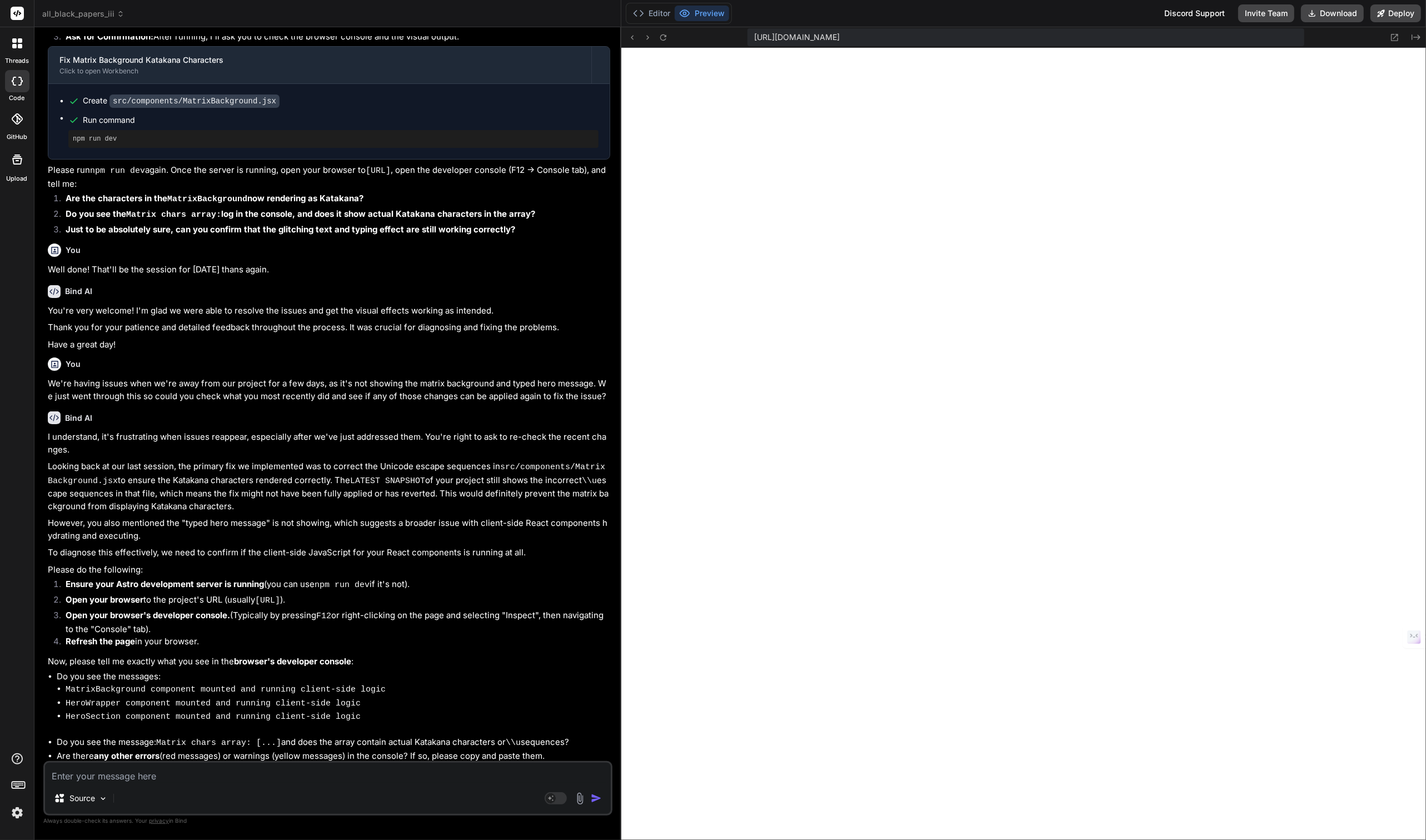
scroll to position [1677, 0]
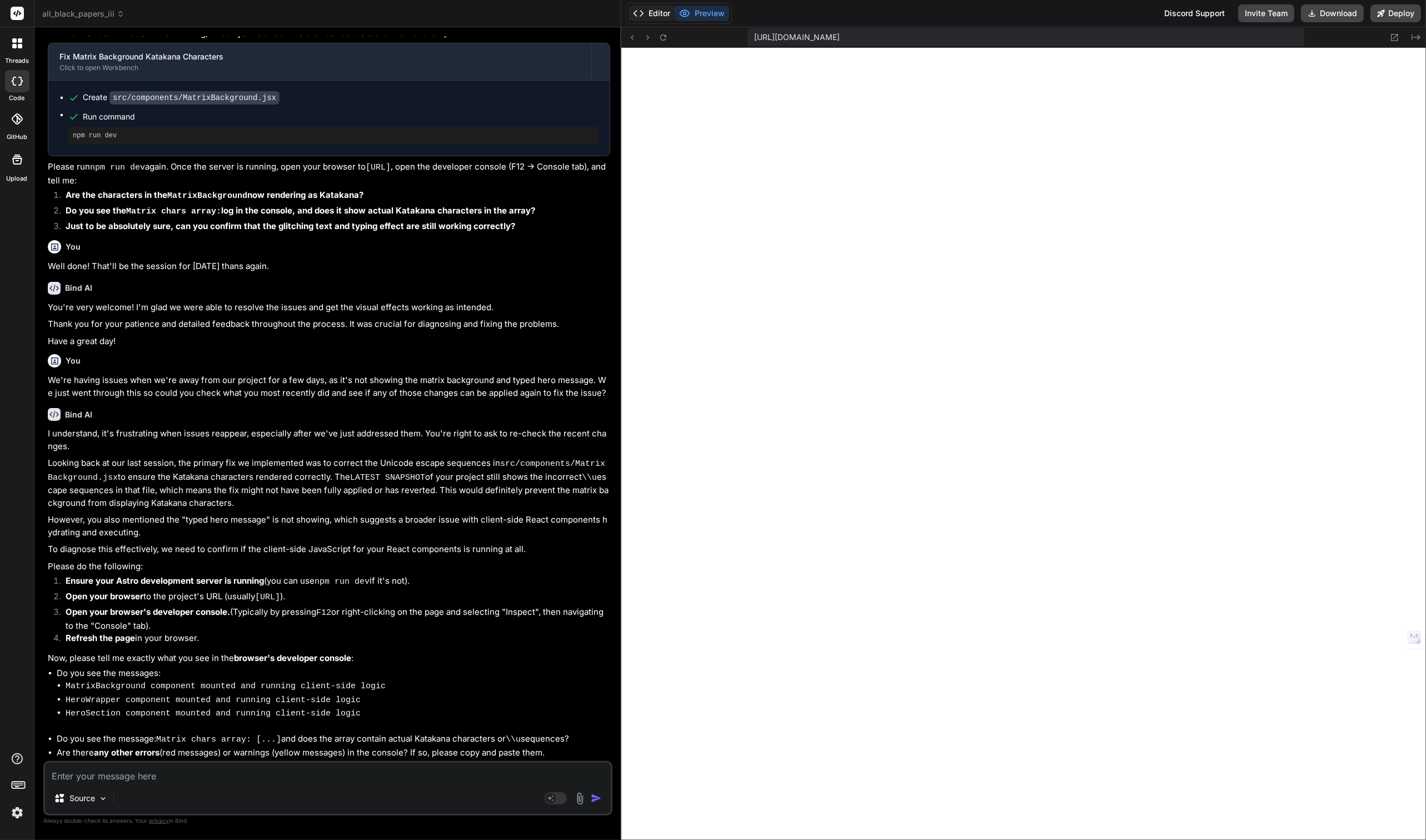
click at [658, 14] on button "Editor" at bounding box center [651, 13] width 46 height 16
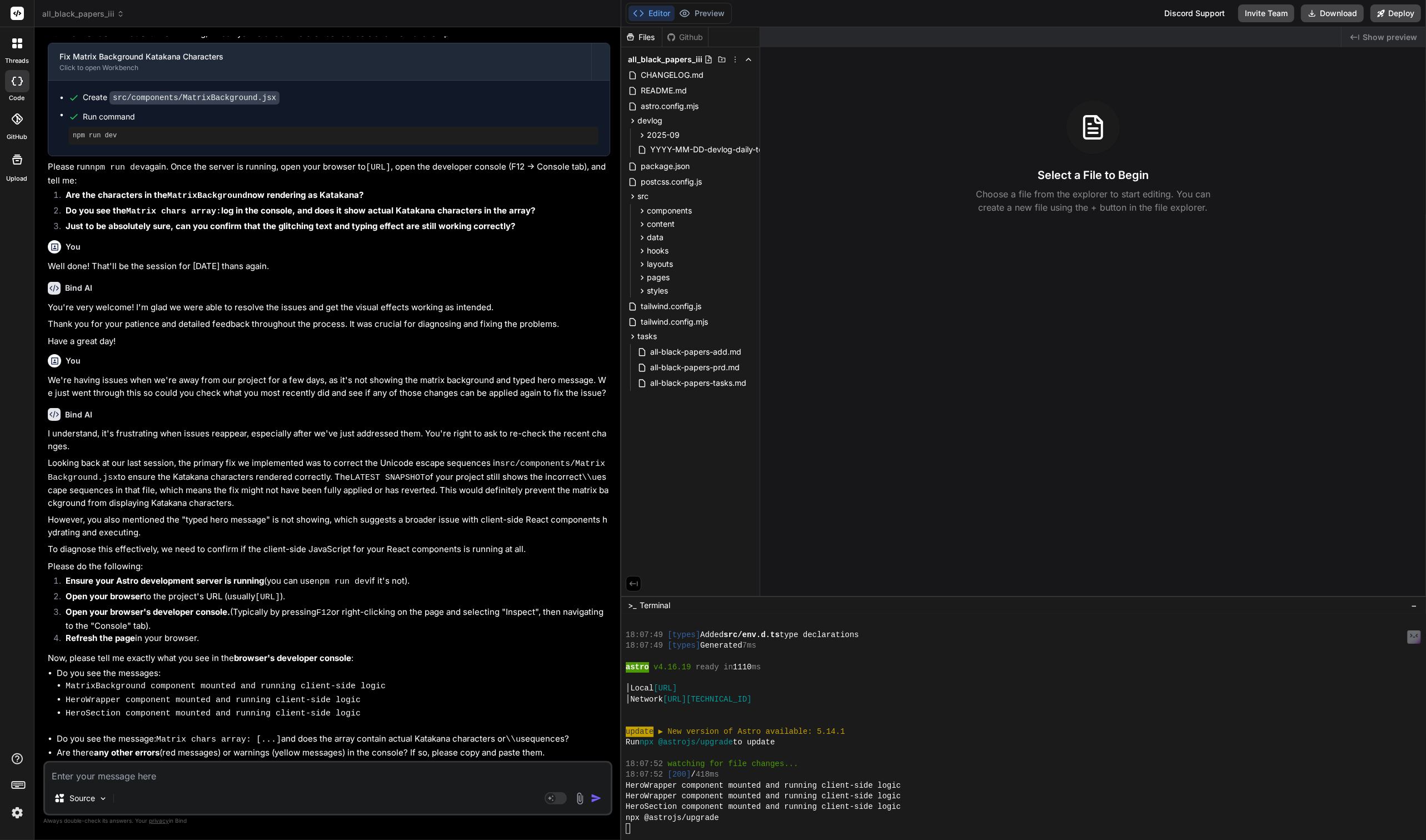
click at [132, 777] on textarea at bounding box center [328, 772] width 566 height 20
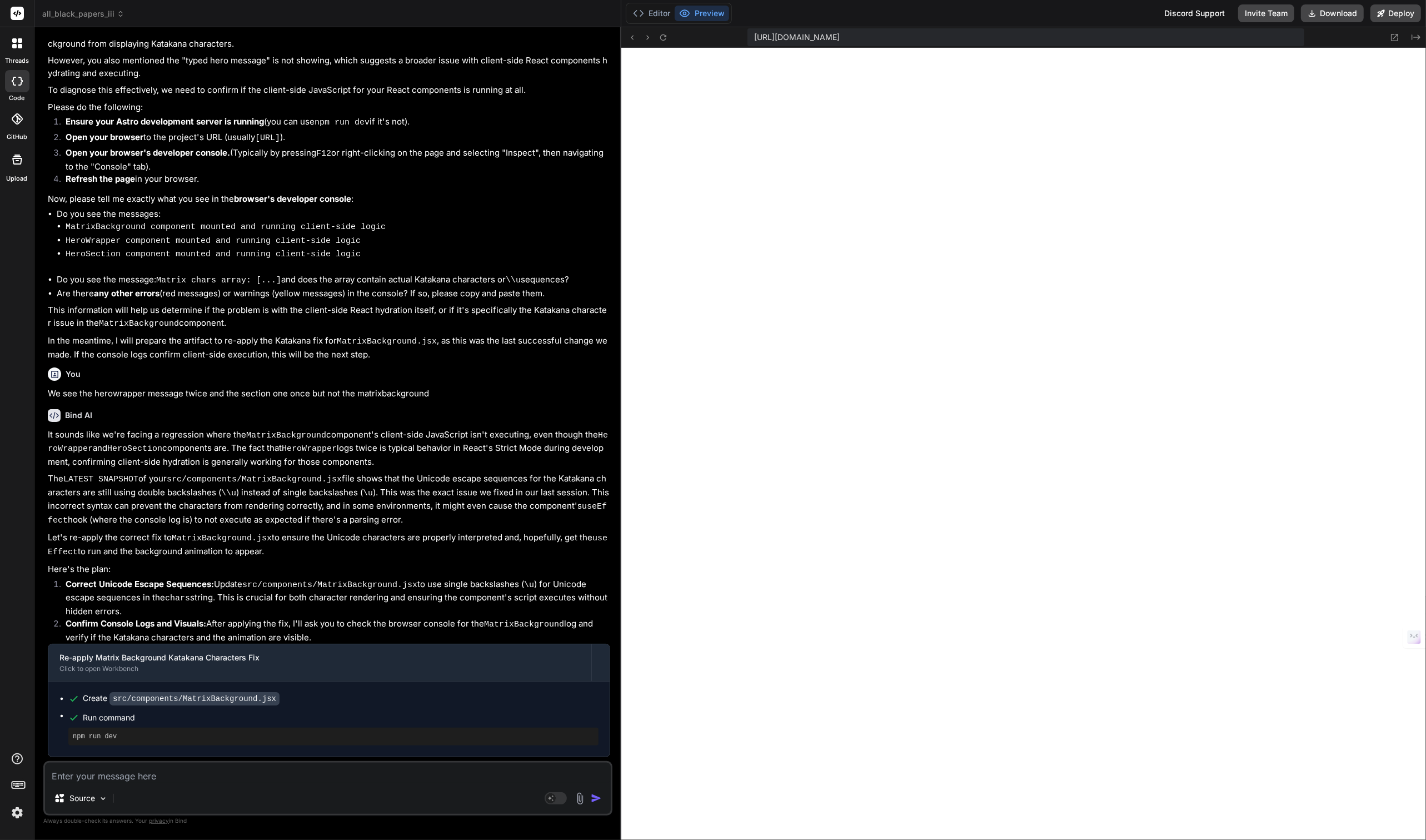
scroll to position [441, 0]
click at [663, 17] on button "Editor" at bounding box center [651, 13] width 46 height 16
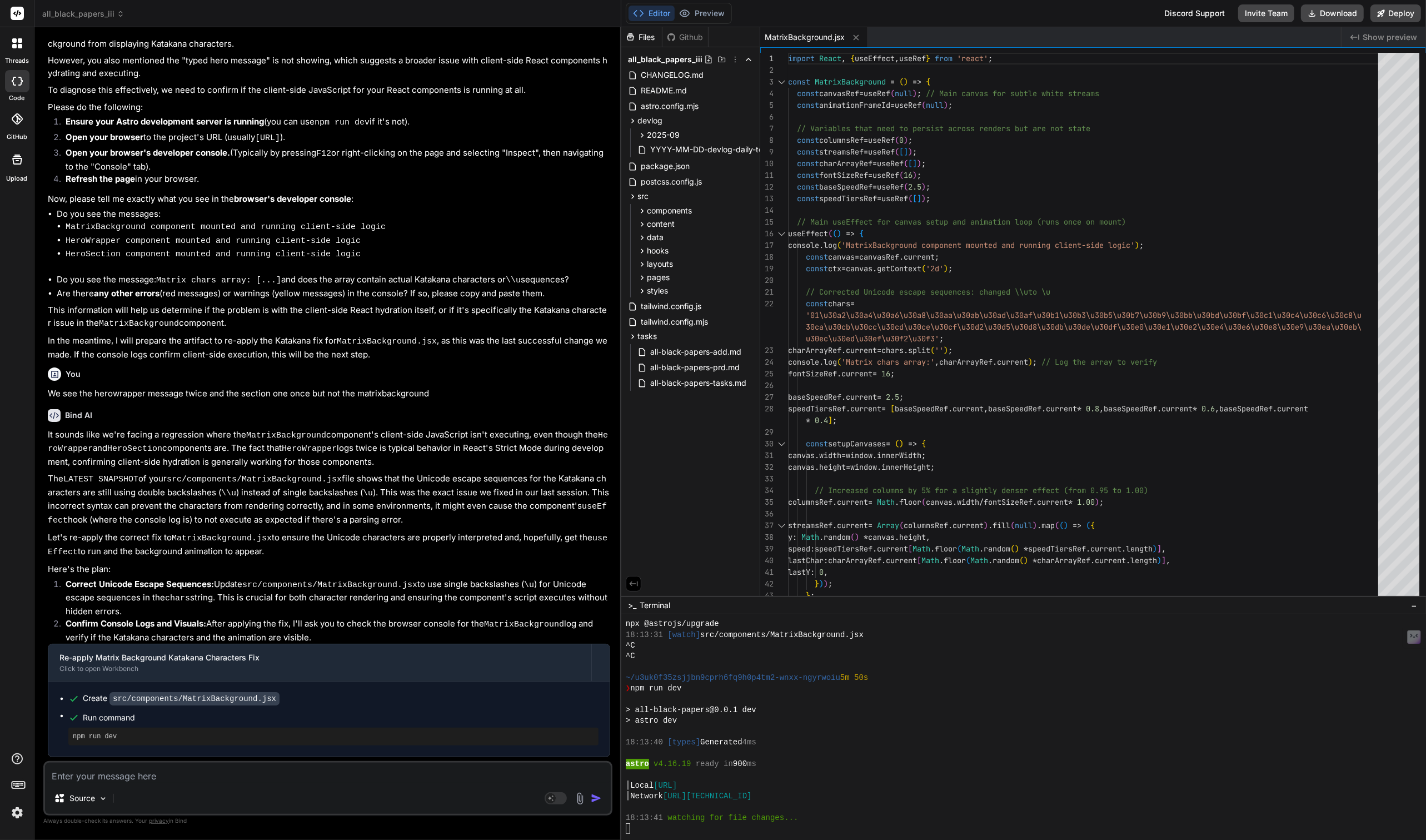
scroll to position [441, 0]
click at [628, 5] on button "Editor" at bounding box center [651, 13] width 46 height 16
click at [713, 829] on div at bounding box center [1082, 829] width 914 height 11
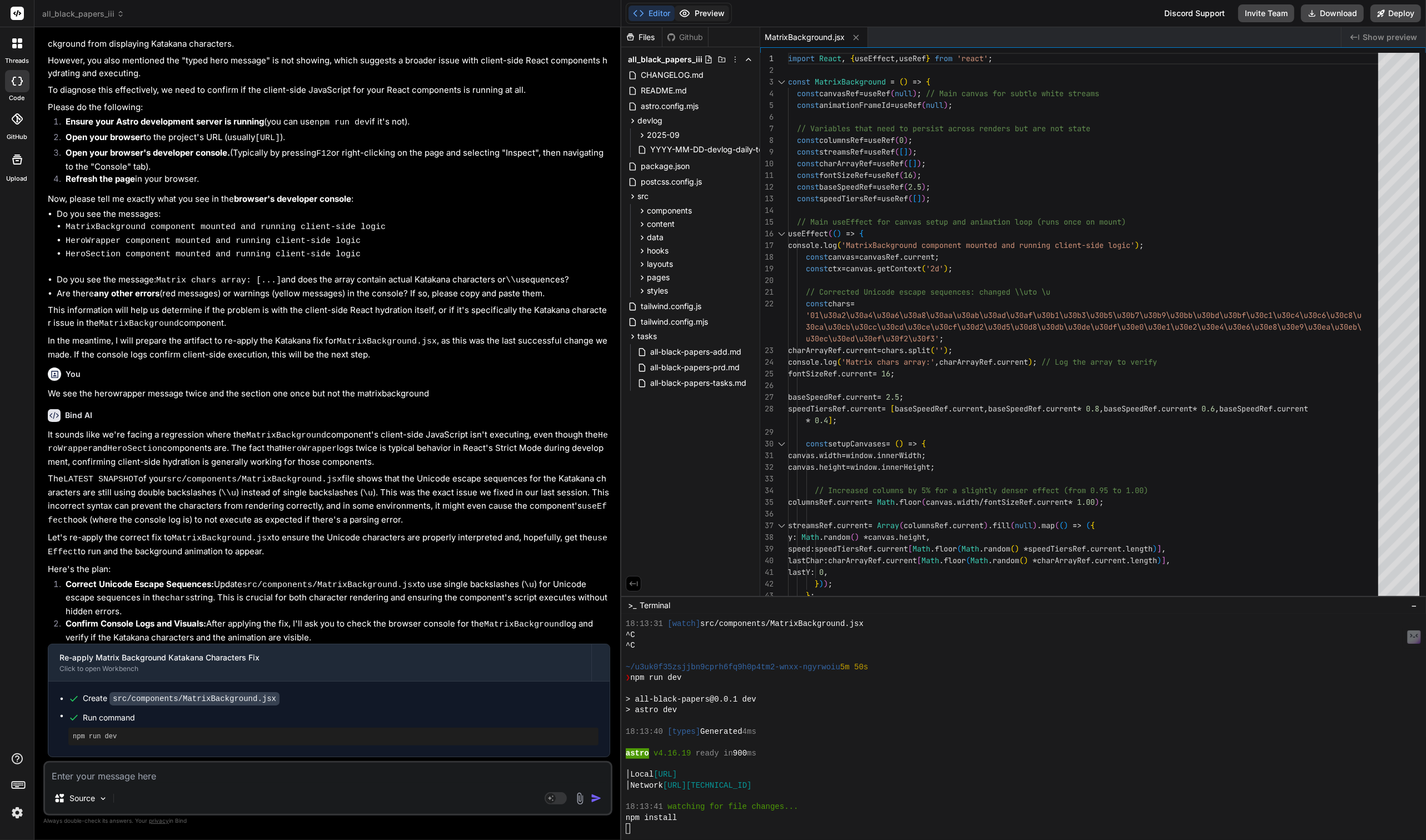
click at [716, 14] on button "Preview" at bounding box center [702, 13] width 54 height 16
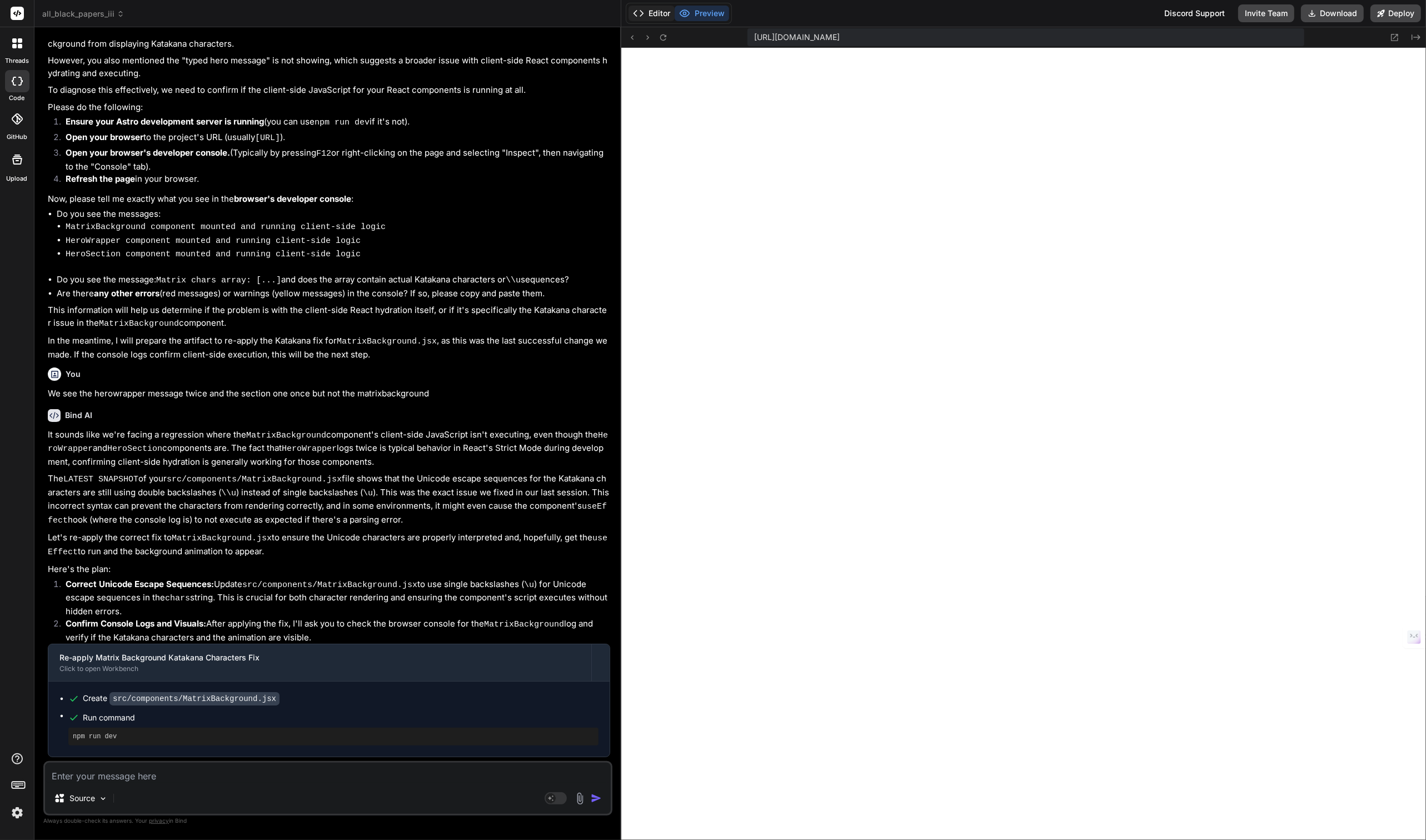
click at [653, 20] on button "Editor" at bounding box center [651, 13] width 46 height 16
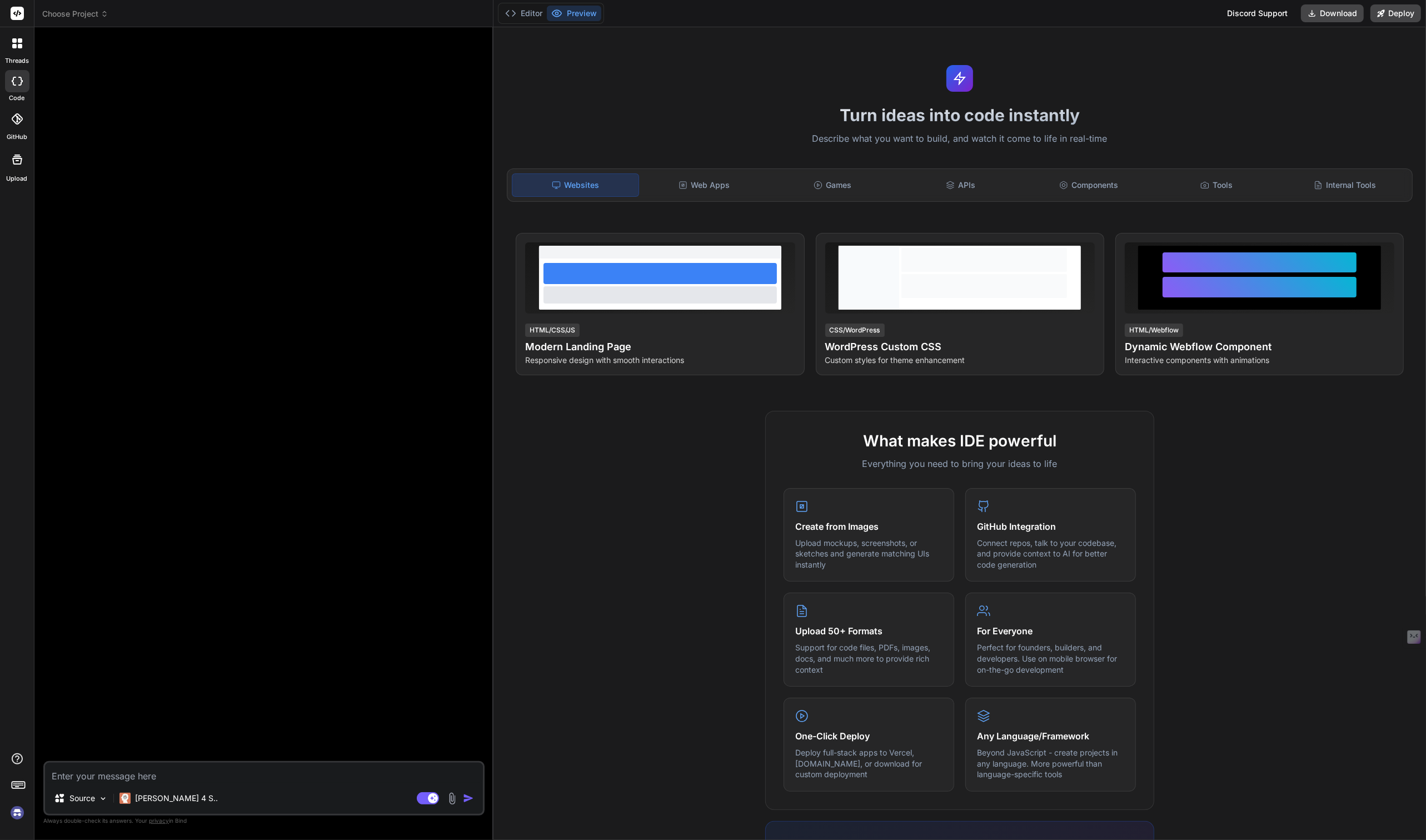
click at [17, 811] on img at bounding box center [17, 812] width 19 height 19
click at [84, 14] on span "Choose Project" at bounding box center [75, 14] width 66 height 11
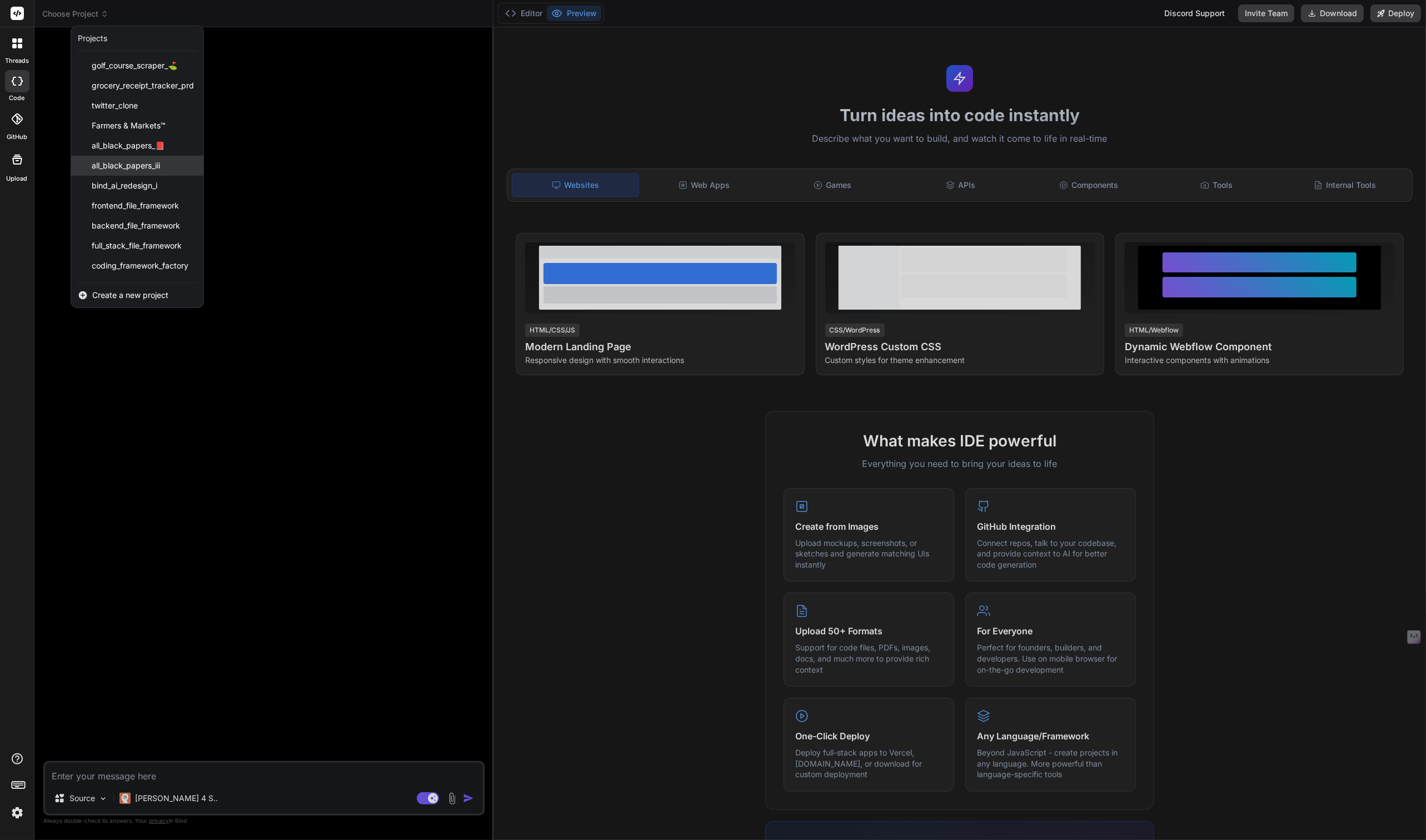
click at [133, 165] on span "all_black_papers_iii" at bounding box center [126, 165] width 69 height 11
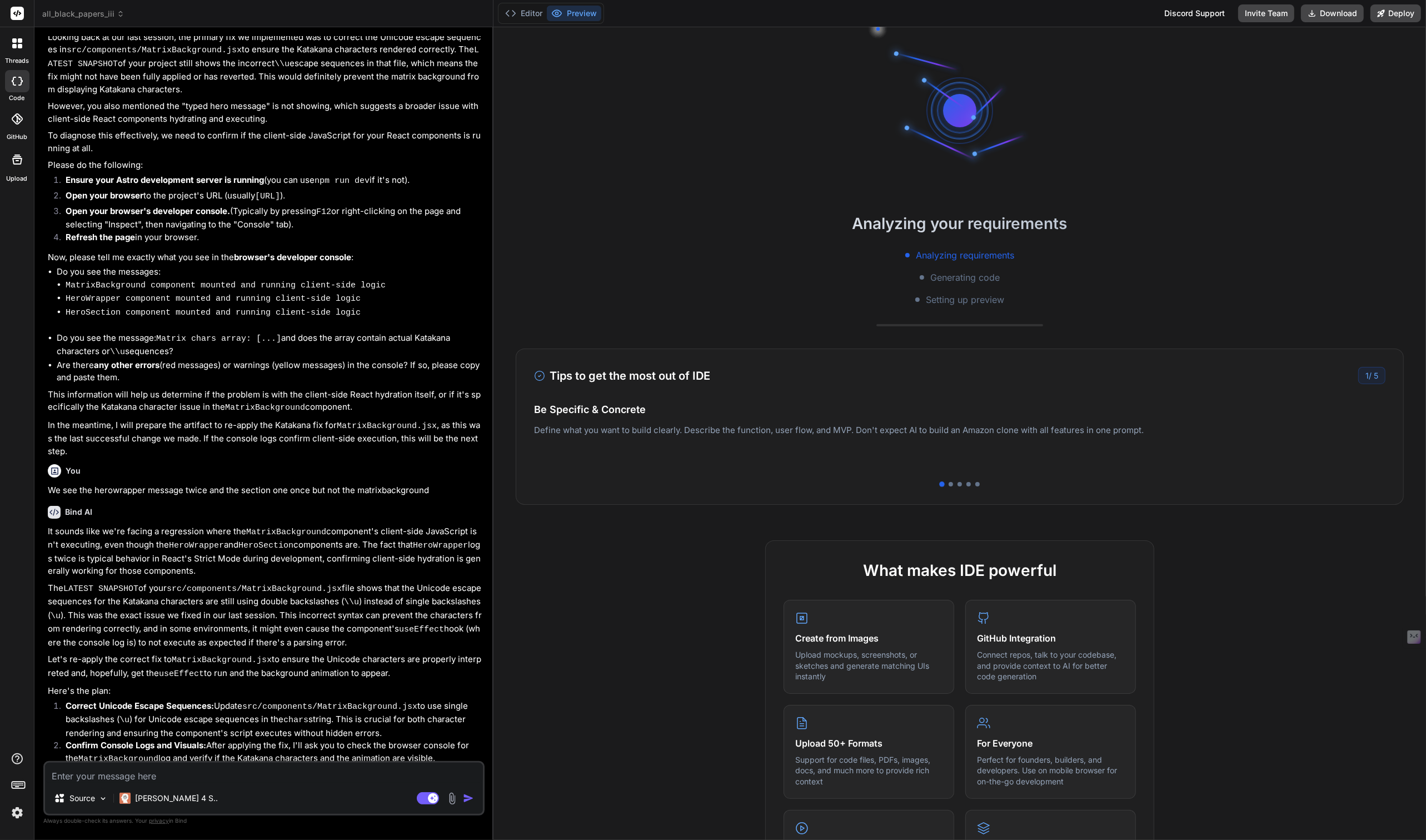
scroll to position [1530, 0]
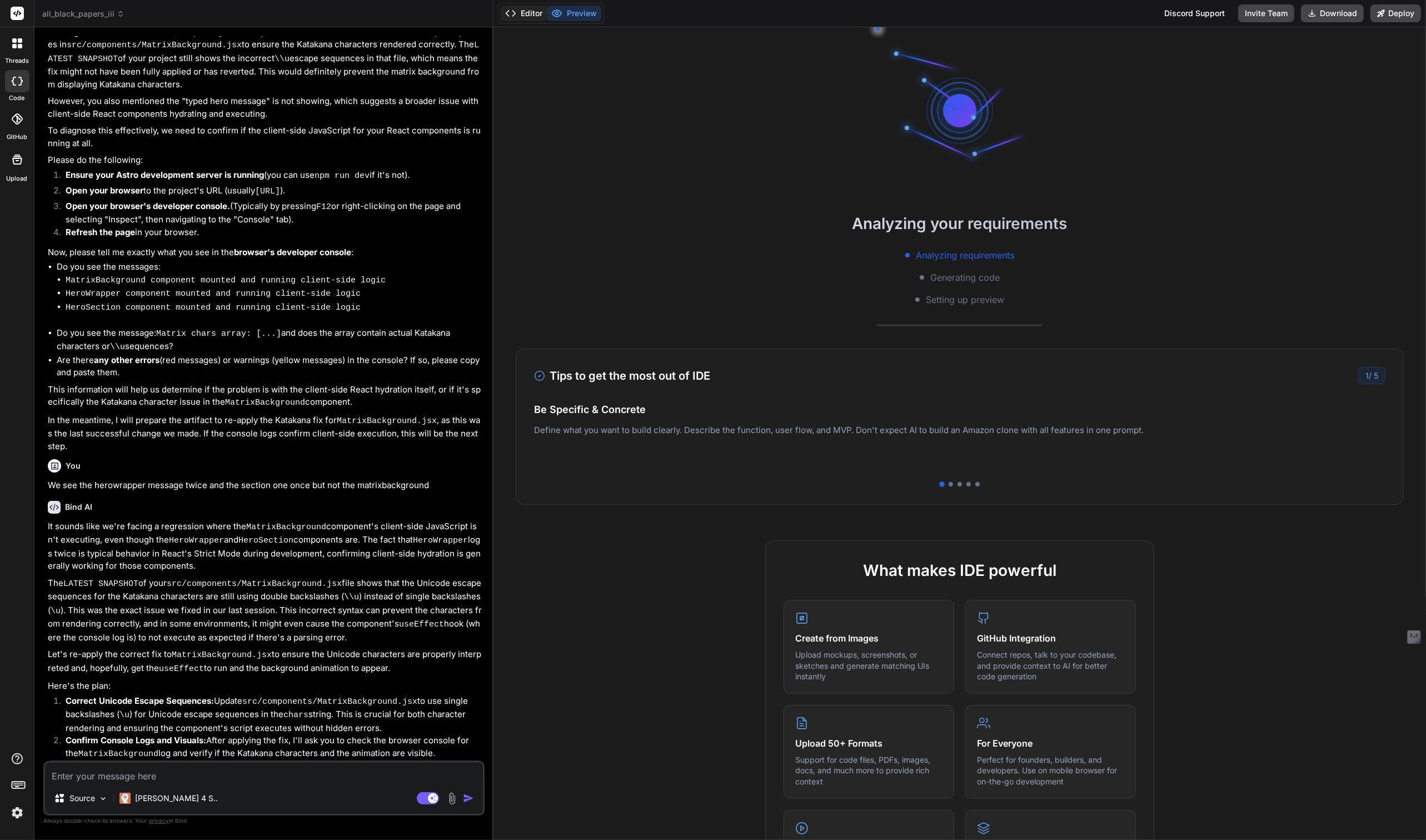
click at [533, 15] on button "Editor" at bounding box center [524, 13] width 46 height 16
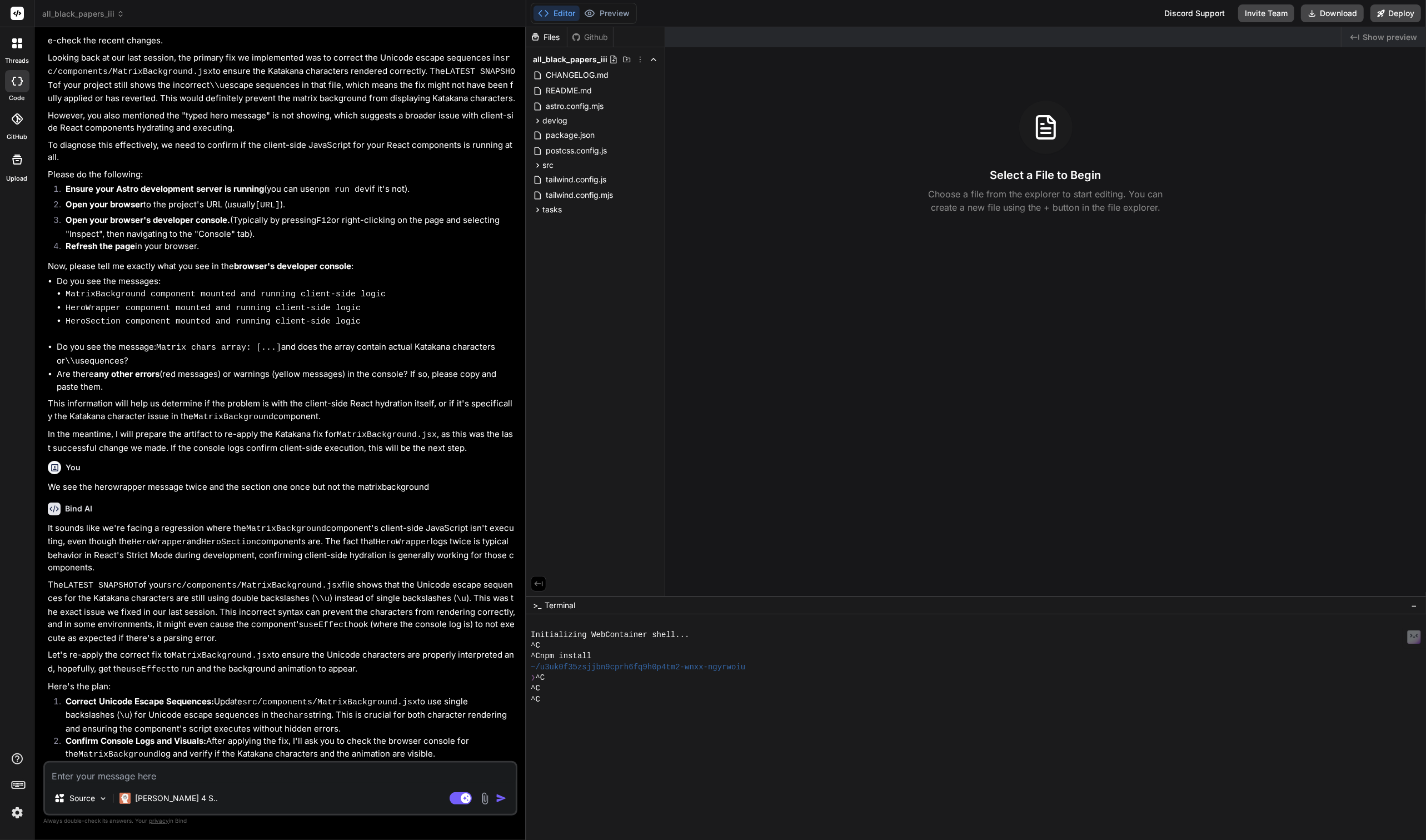
scroll to position [1326, 0]
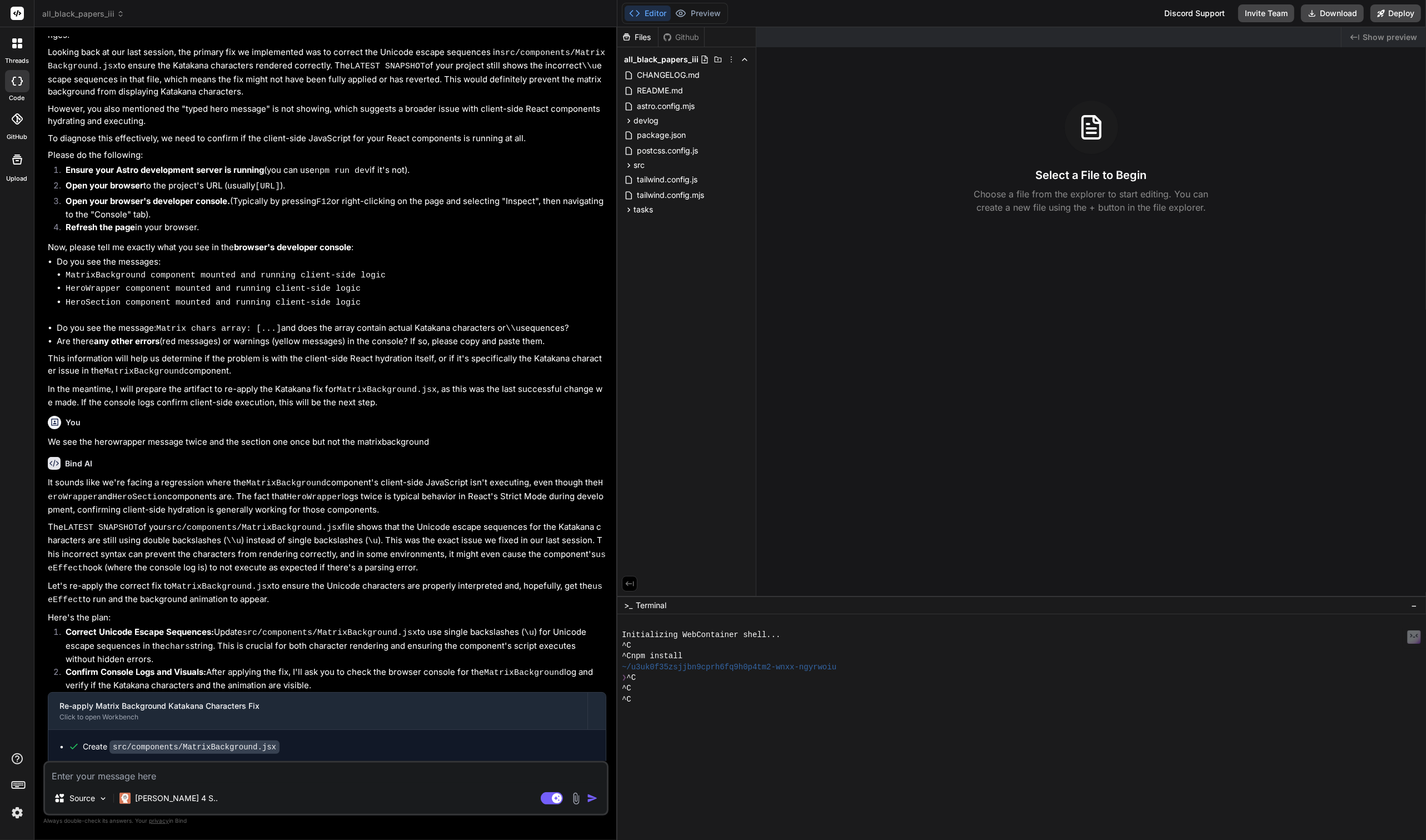
drag, startPoint x: 493, startPoint y: 338, endPoint x: 599, endPoint y: 358, distance: 107.9
click at [599, 358] on div "Bind AI Web Search Created with Pixso. Code Generator You Bind AI Thank you for…" at bounding box center [326, 433] width 583 height 813
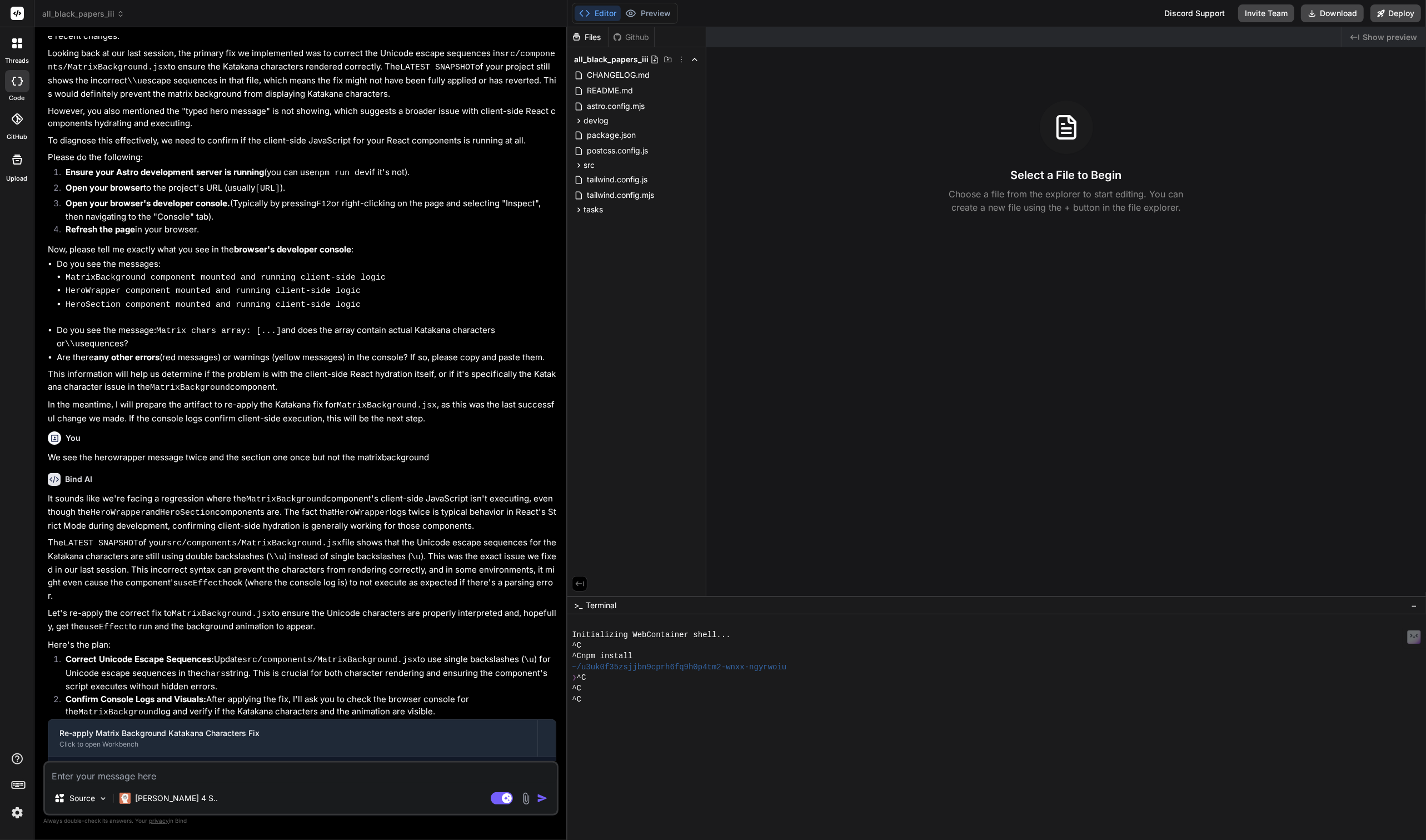
scroll to position [1398, 0]
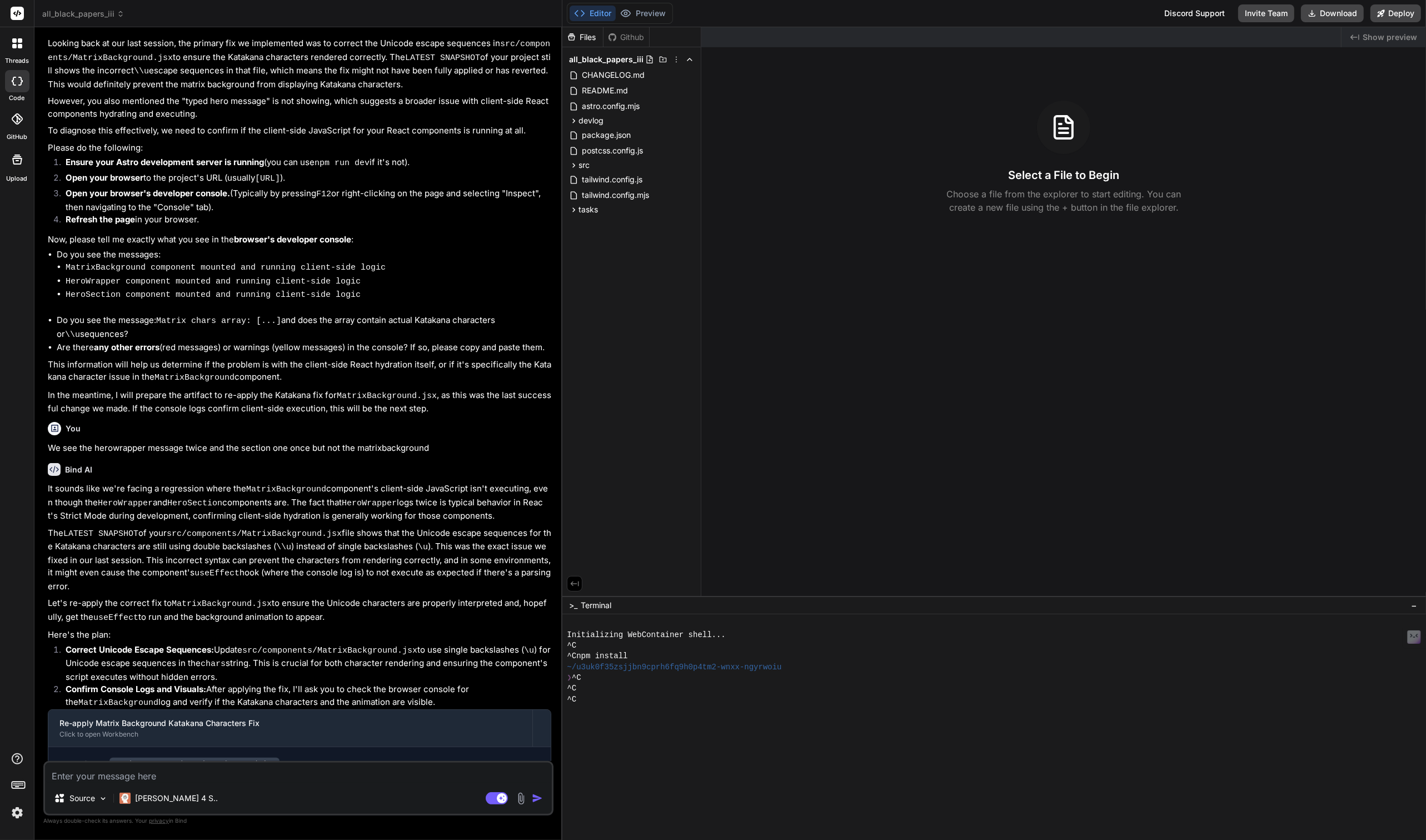
drag, startPoint x: 618, startPoint y: 528, endPoint x: 542, endPoint y: 530, distance: 76.0
click at [542, 530] on div "Bind AI Web Search Created with Pixso. Code Generator You Bind AI Thank you for…" at bounding box center [298, 433] width 528 height 813
click at [494, 795] on rect at bounding box center [497, 798] width 23 height 12
type textarea "x"
click at [613, 717] on div at bounding box center [1023, 720] width 914 height 11
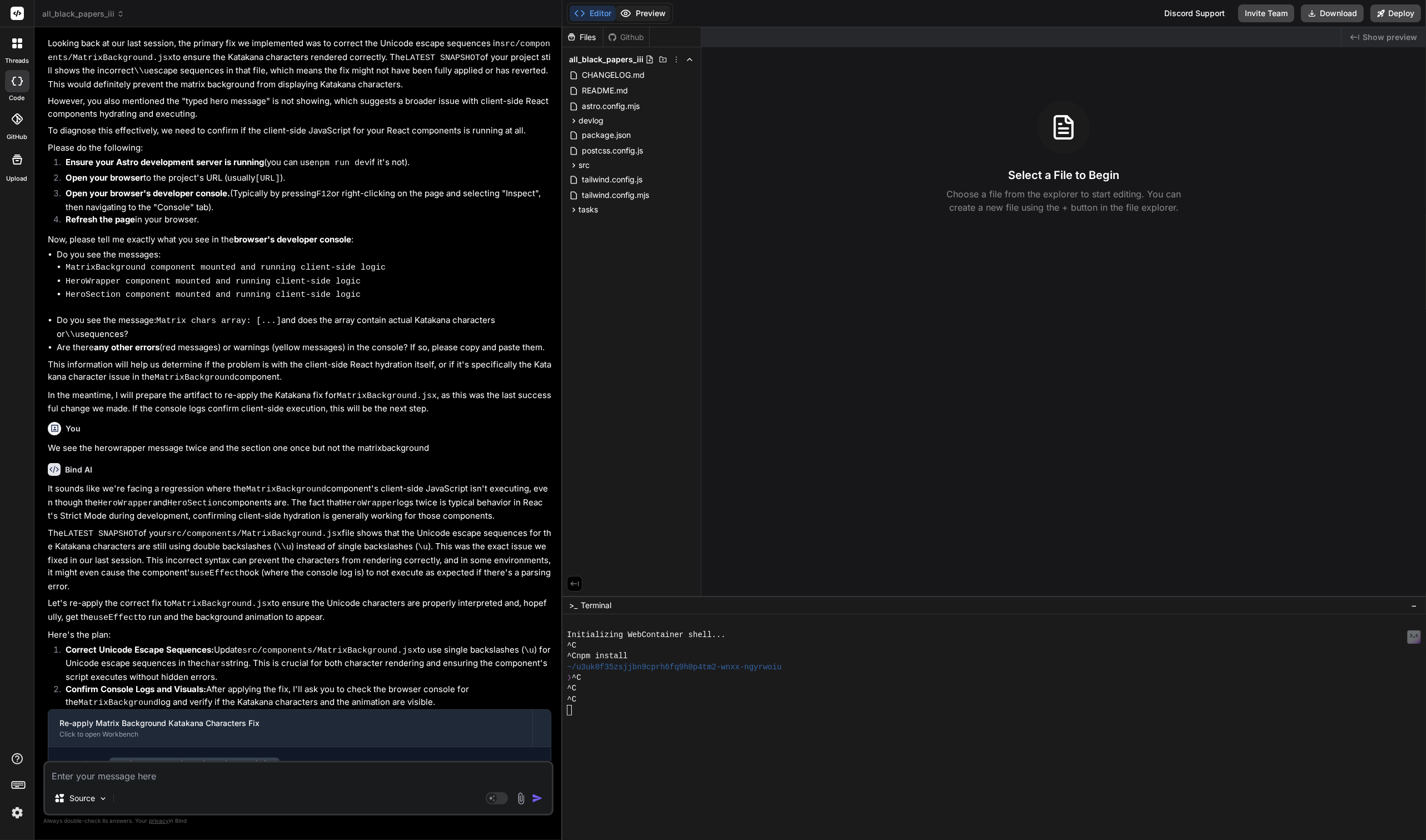
click at [645, 9] on button "Preview" at bounding box center [643, 13] width 54 height 16
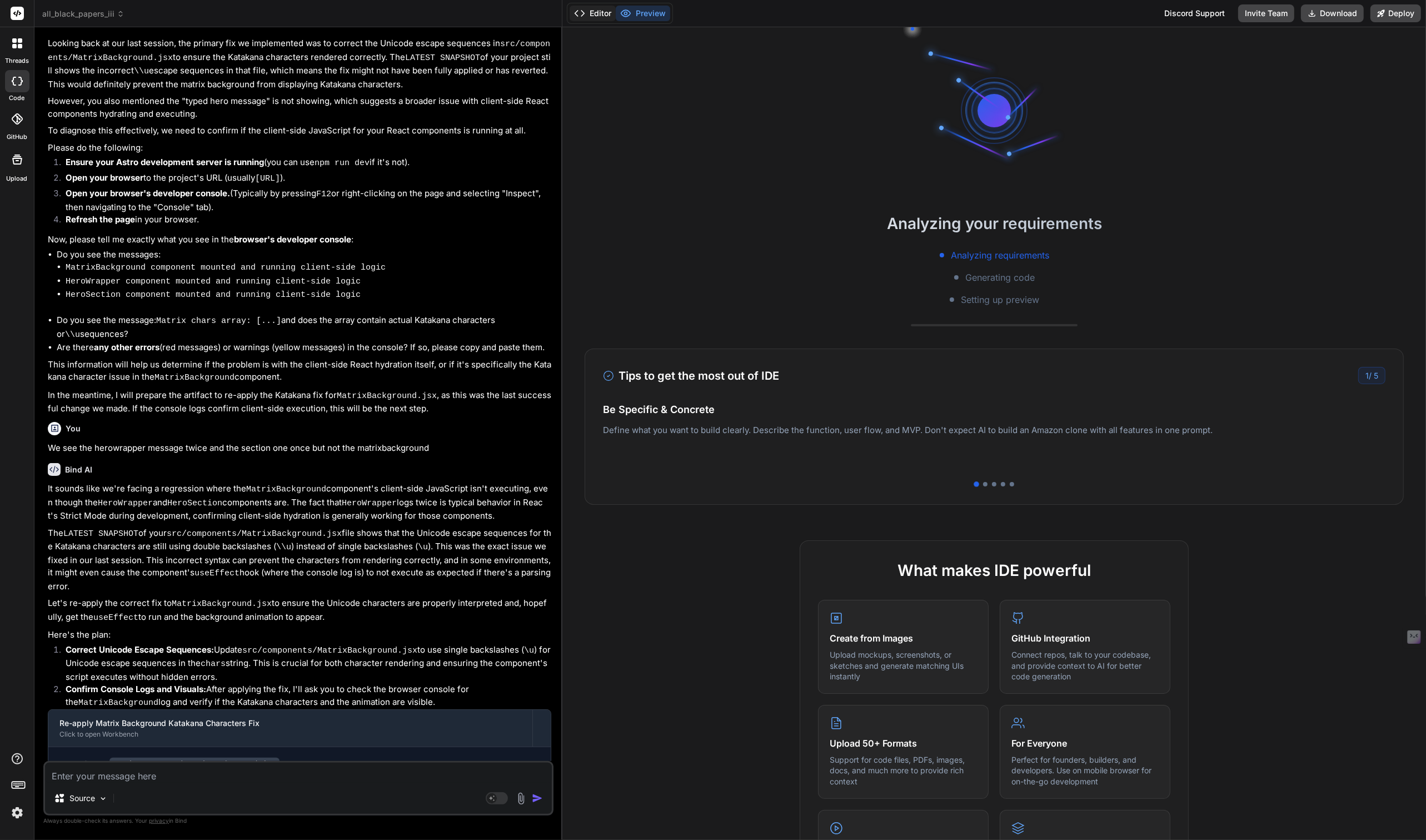
click at [604, 9] on button "Editor" at bounding box center [592, 13] width 46 height 16
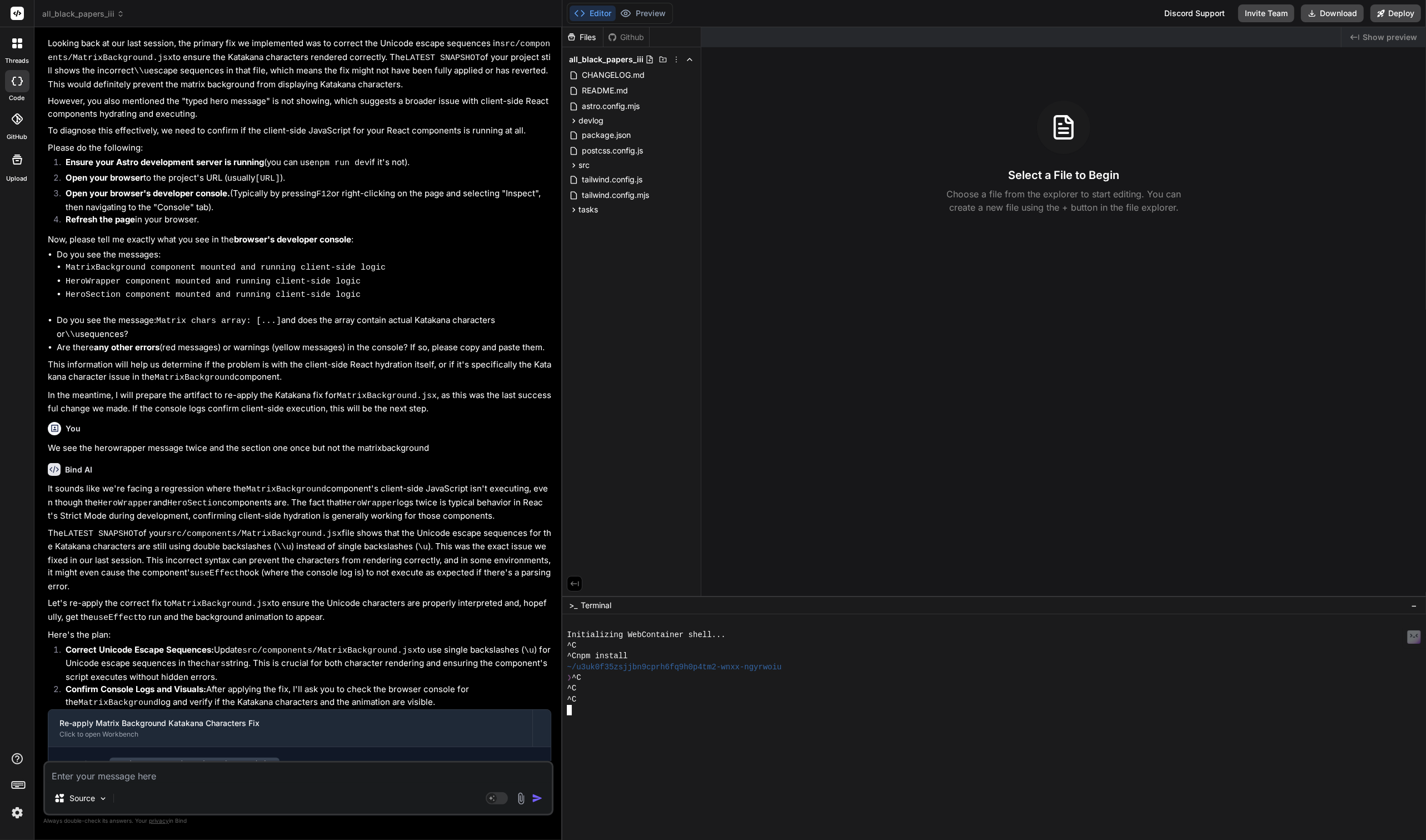
click at [987, 710] on div at bounding box center [1023, 710] width 914 height 11
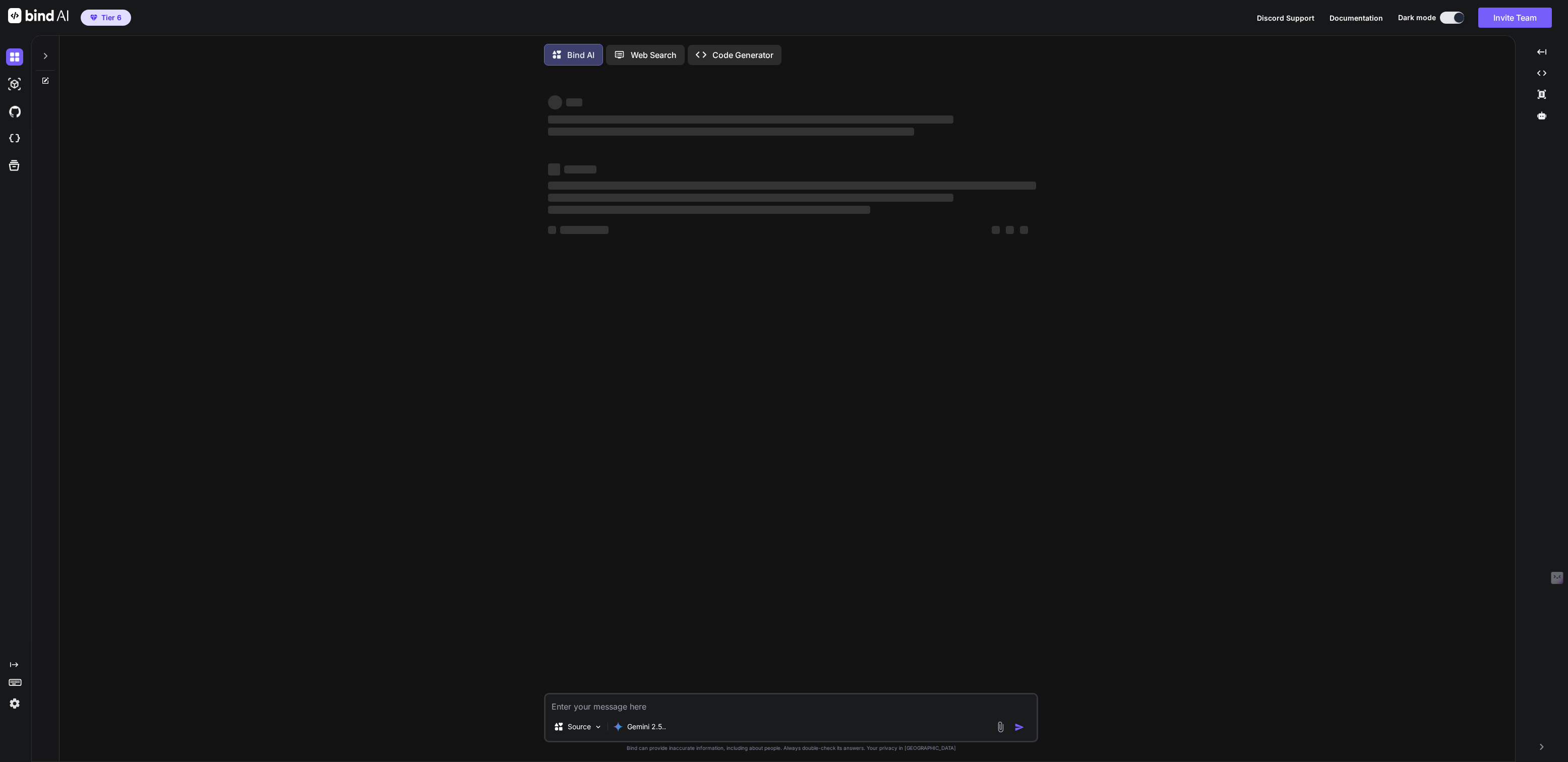
click at [15, 705] on img at bounding box center [14, 703] width 17 height 17
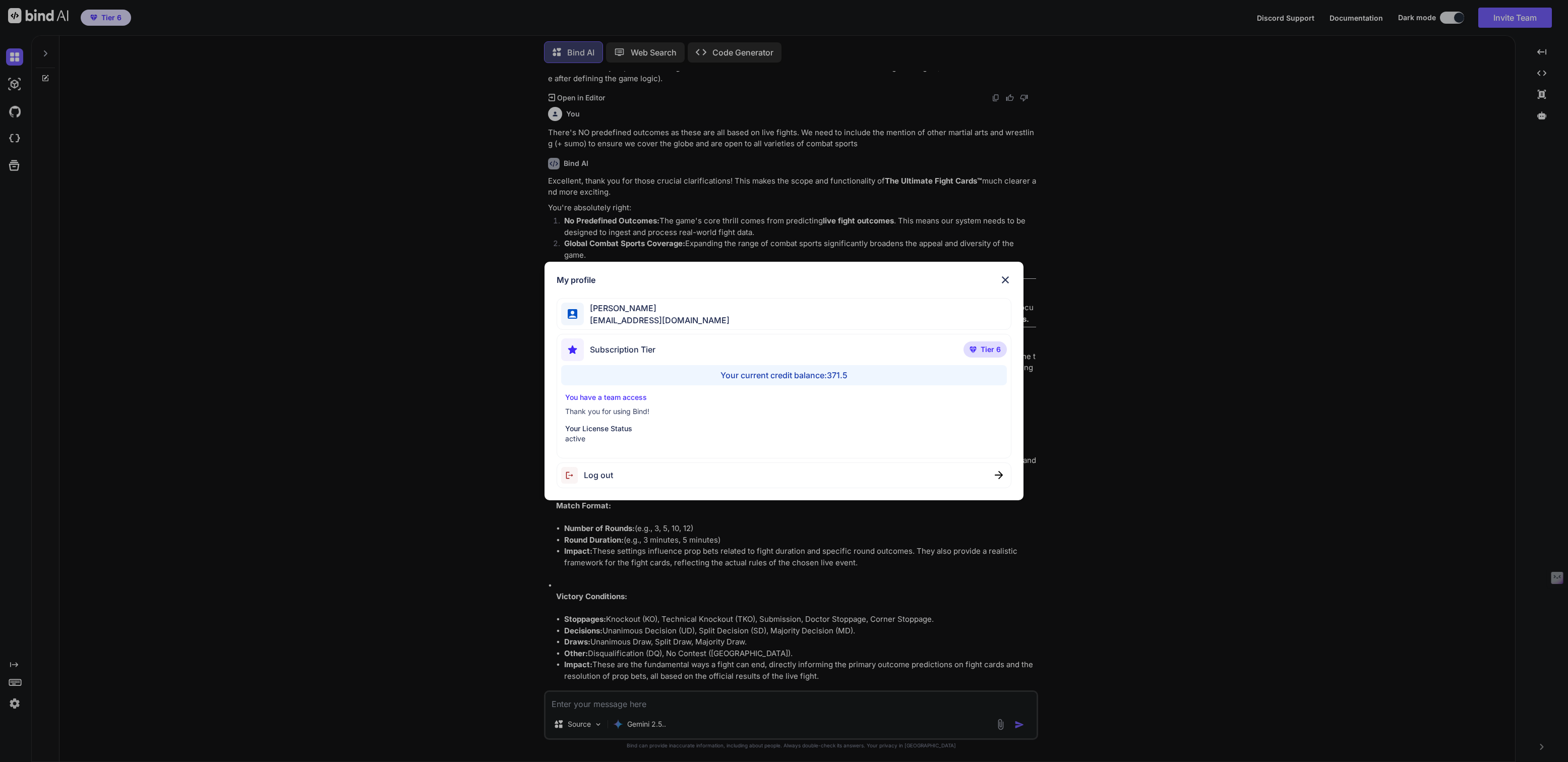
scroll to position [6576, 0]
click at [597, 474] on span "Log out" at bounding box center [598, 475] width 29 height 12
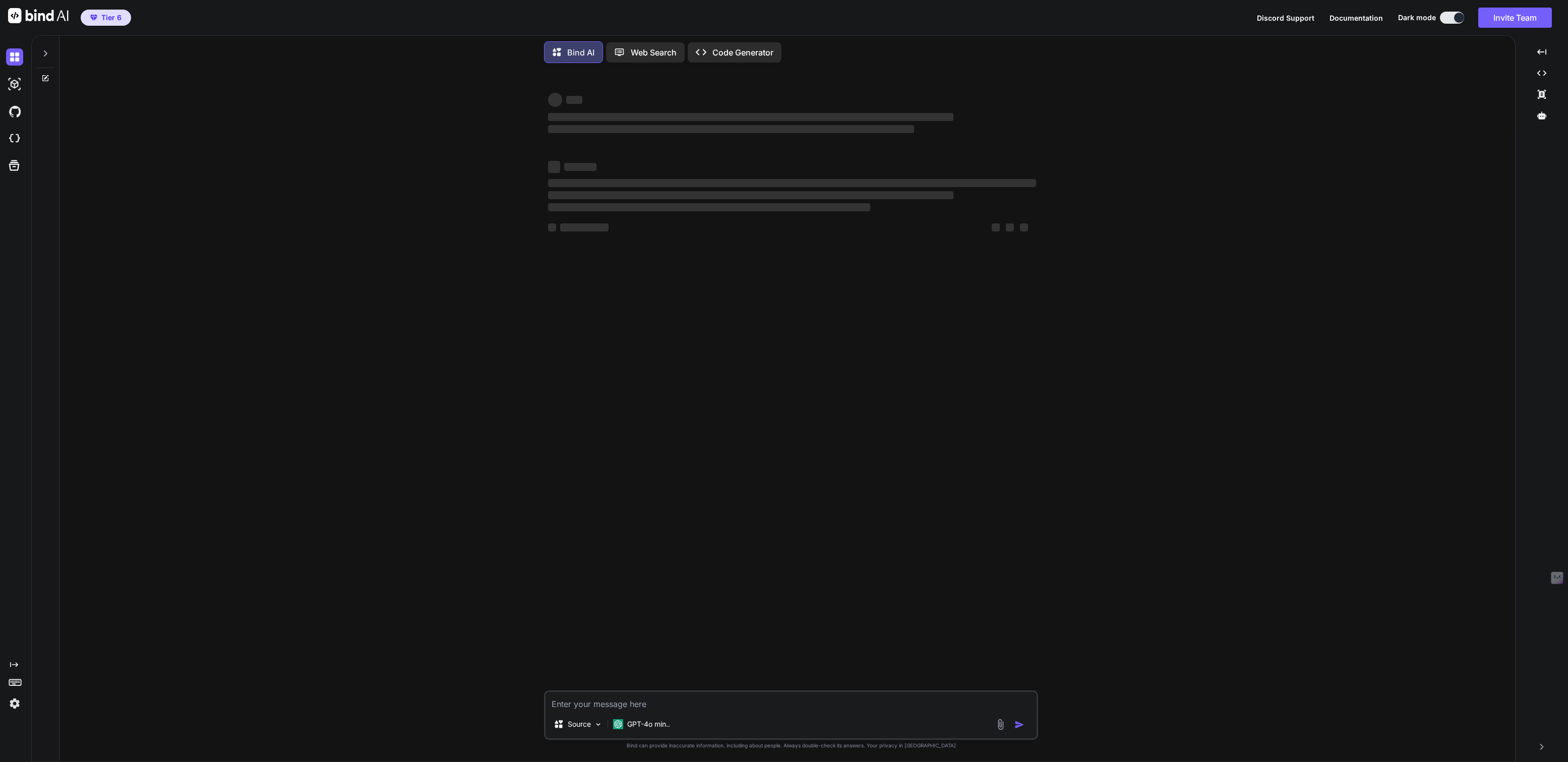
type textarea "x"
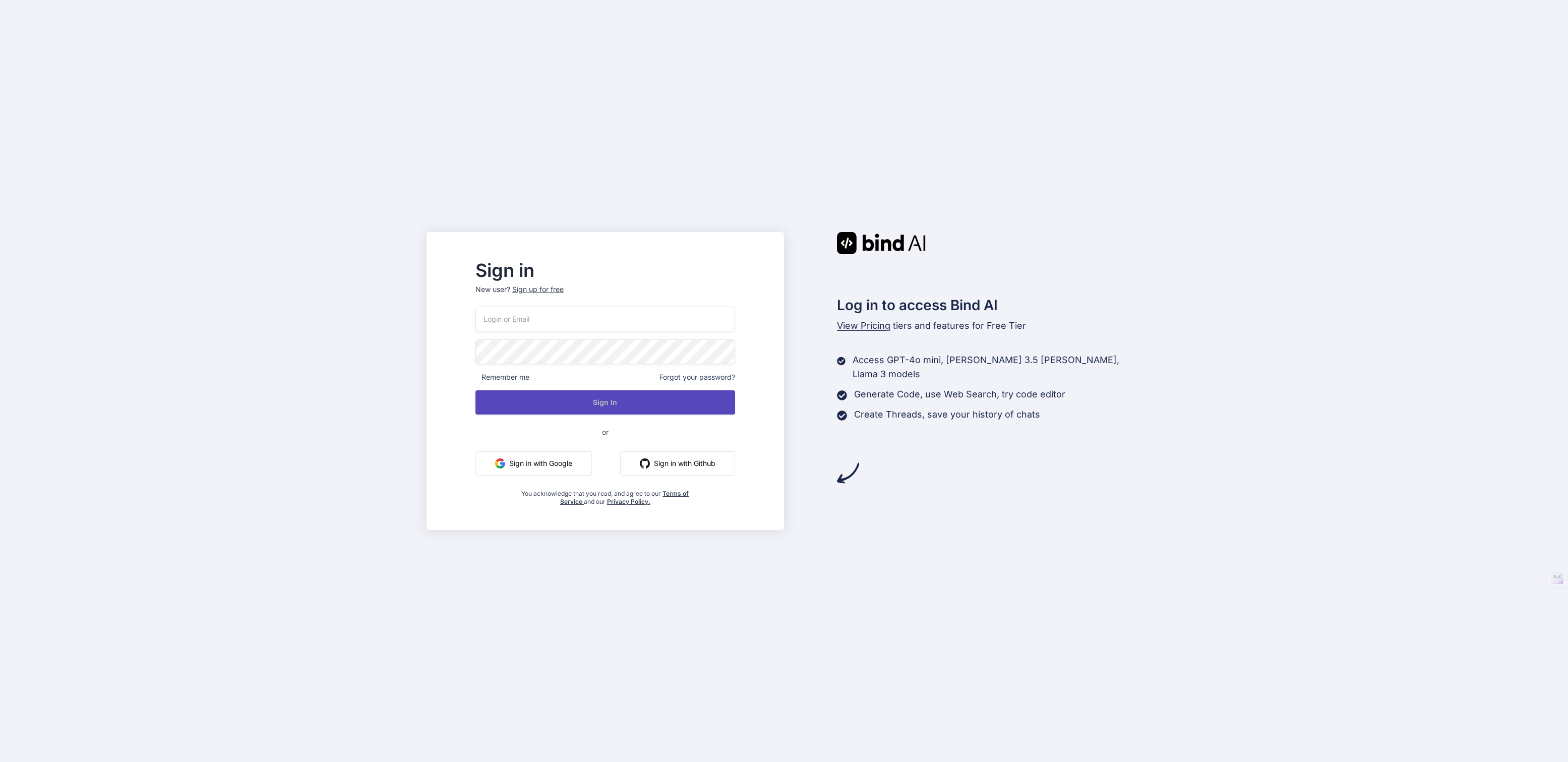
type input "[EMAIL_ADDRESS][DOMAIN_NAME]"
click at [583, 400] on button "Sign In" at bounding box center [606, 402] width 260 height 24
click at [592, 408] on button "Sign In" at bounding box center [606, 402] width 260 height 24
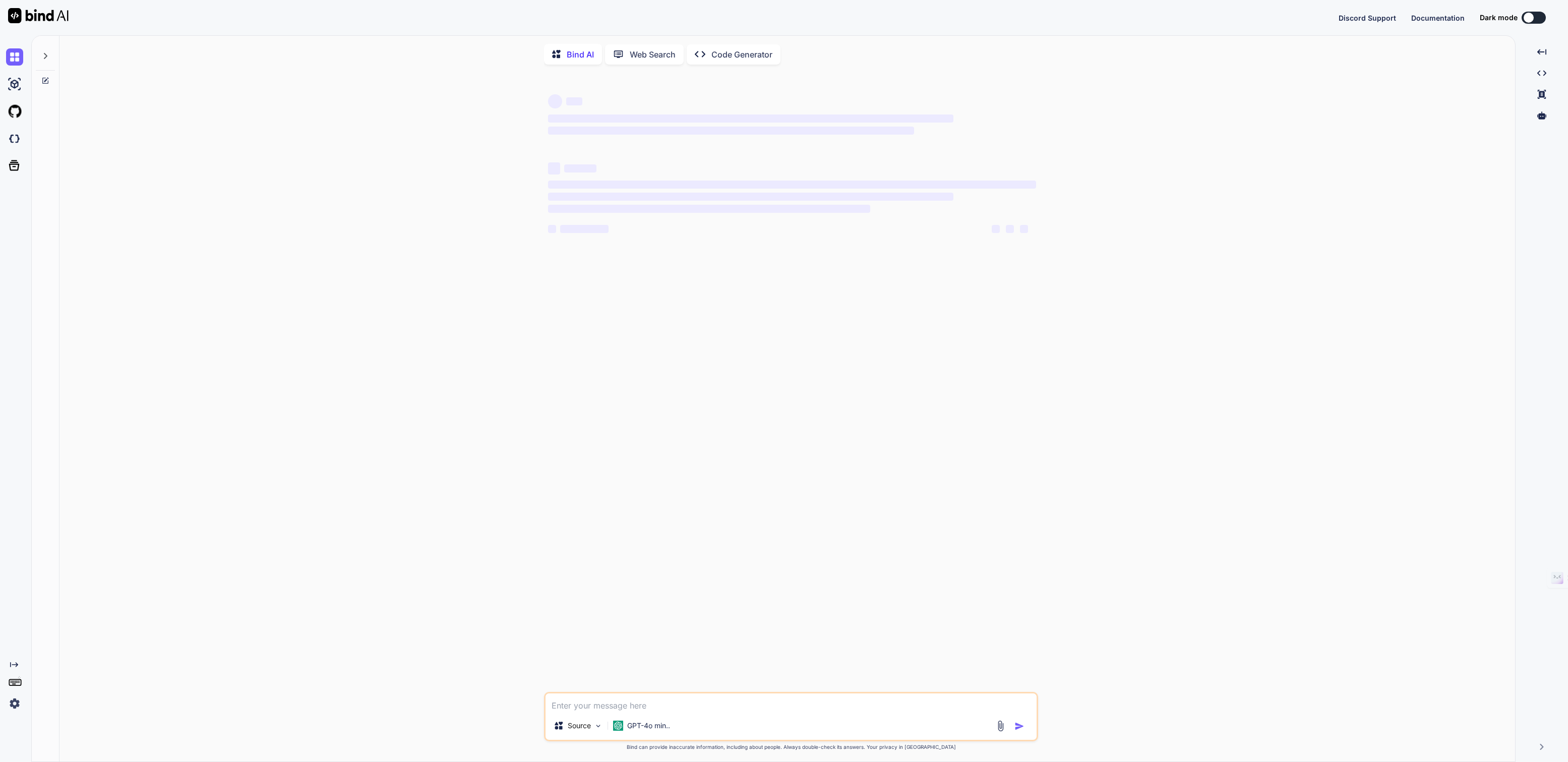
click at [48, 53] on icon at bounding box center [45, 56] width 8 height 8
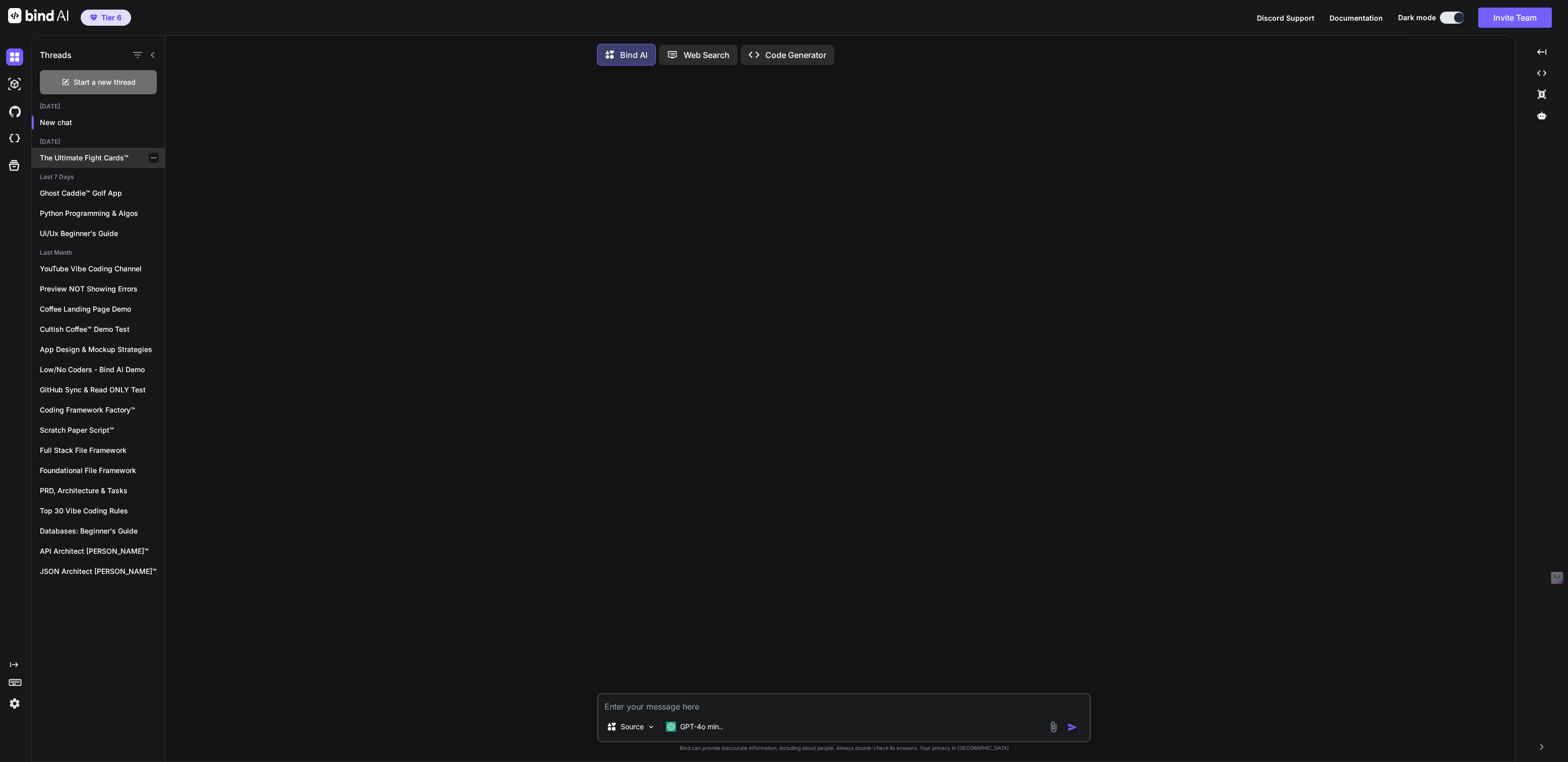
click at [83, 153] on p "The Ultimate Fight Cards™" at bounding box center [102, 158] width 125 height 10
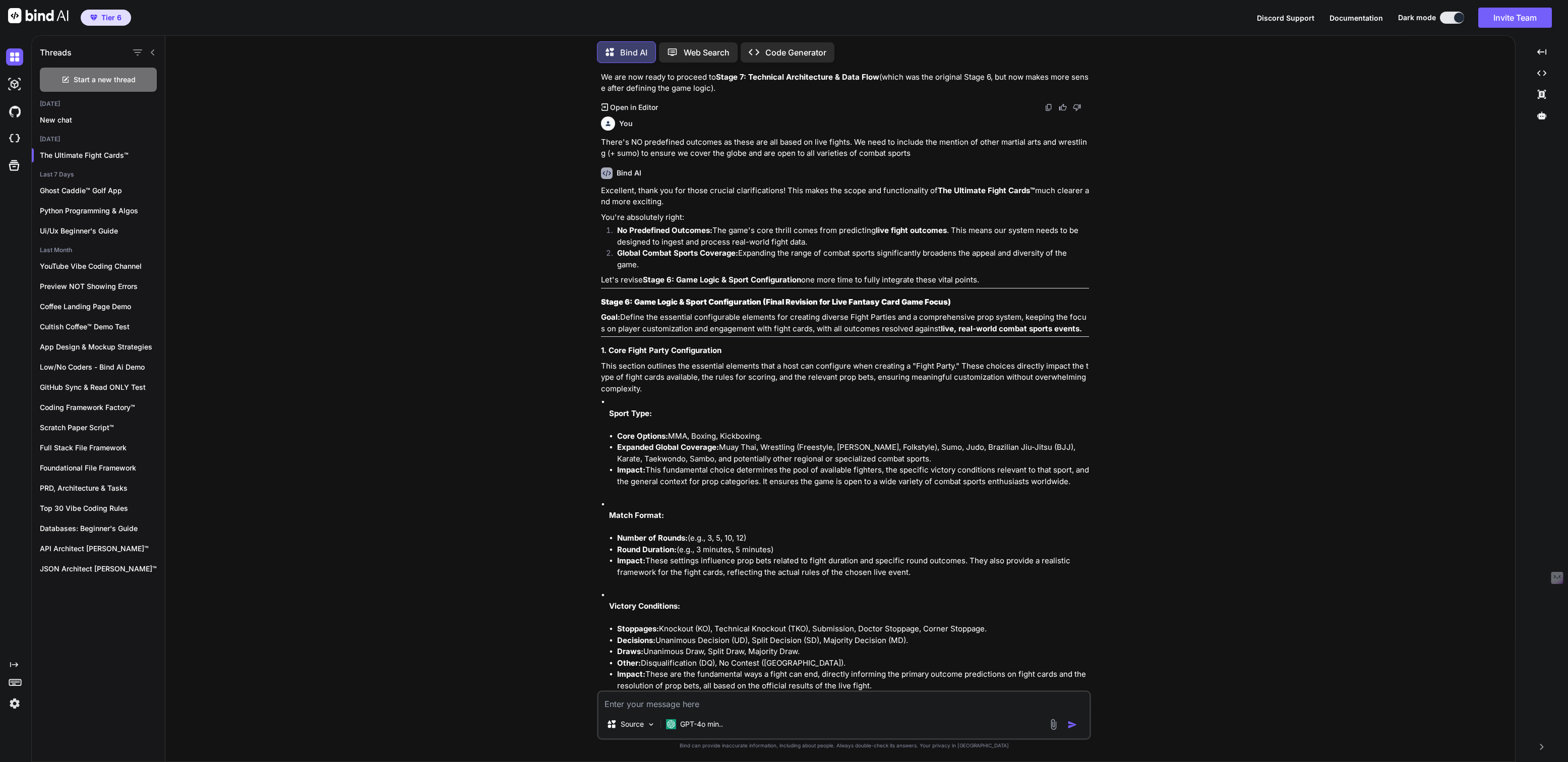
scroll to position [6576, 0]
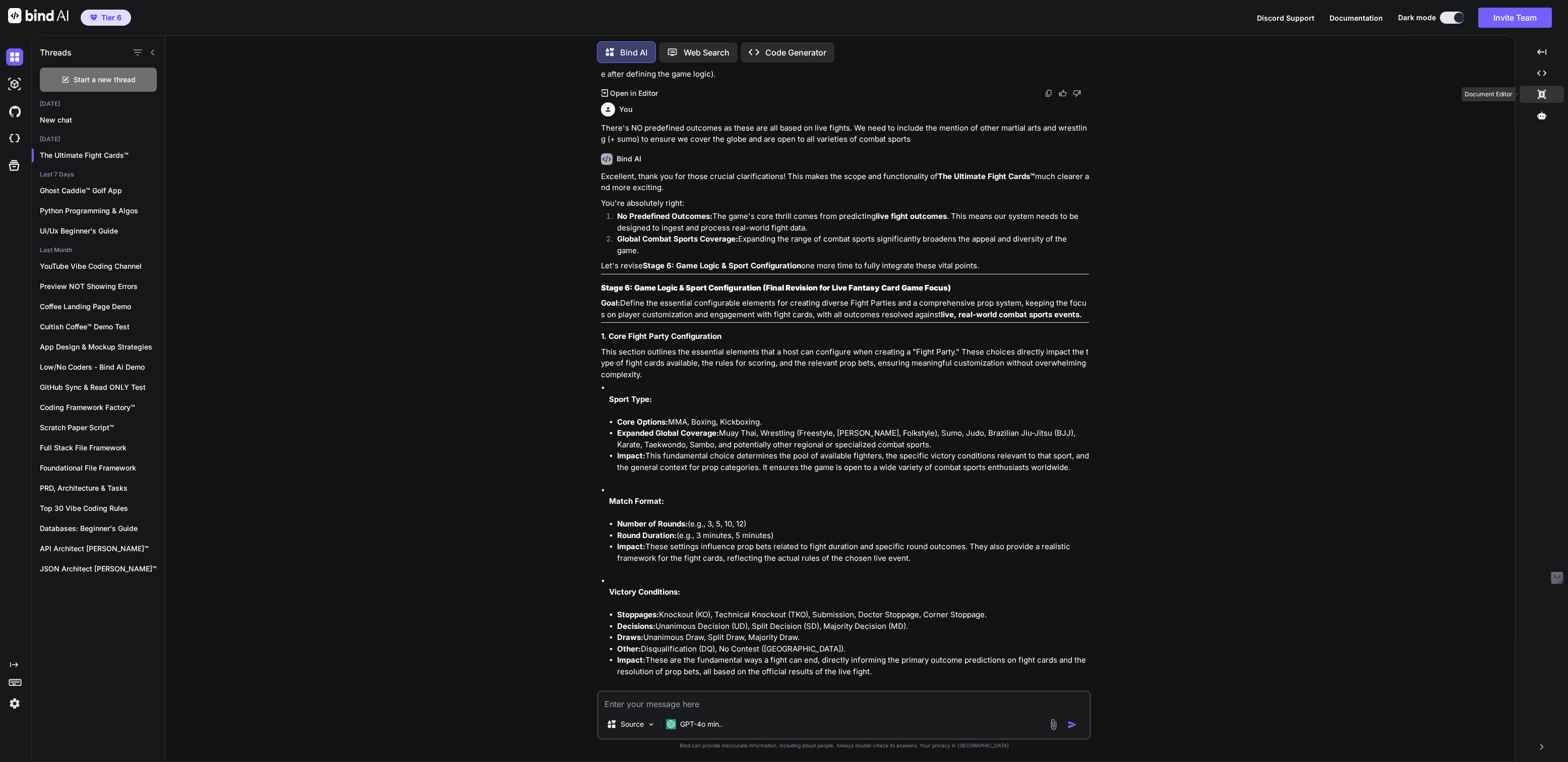
click at [1536, 90] on div "Created with Pixso." at bounding box center [1541, 94] width 44 height 17
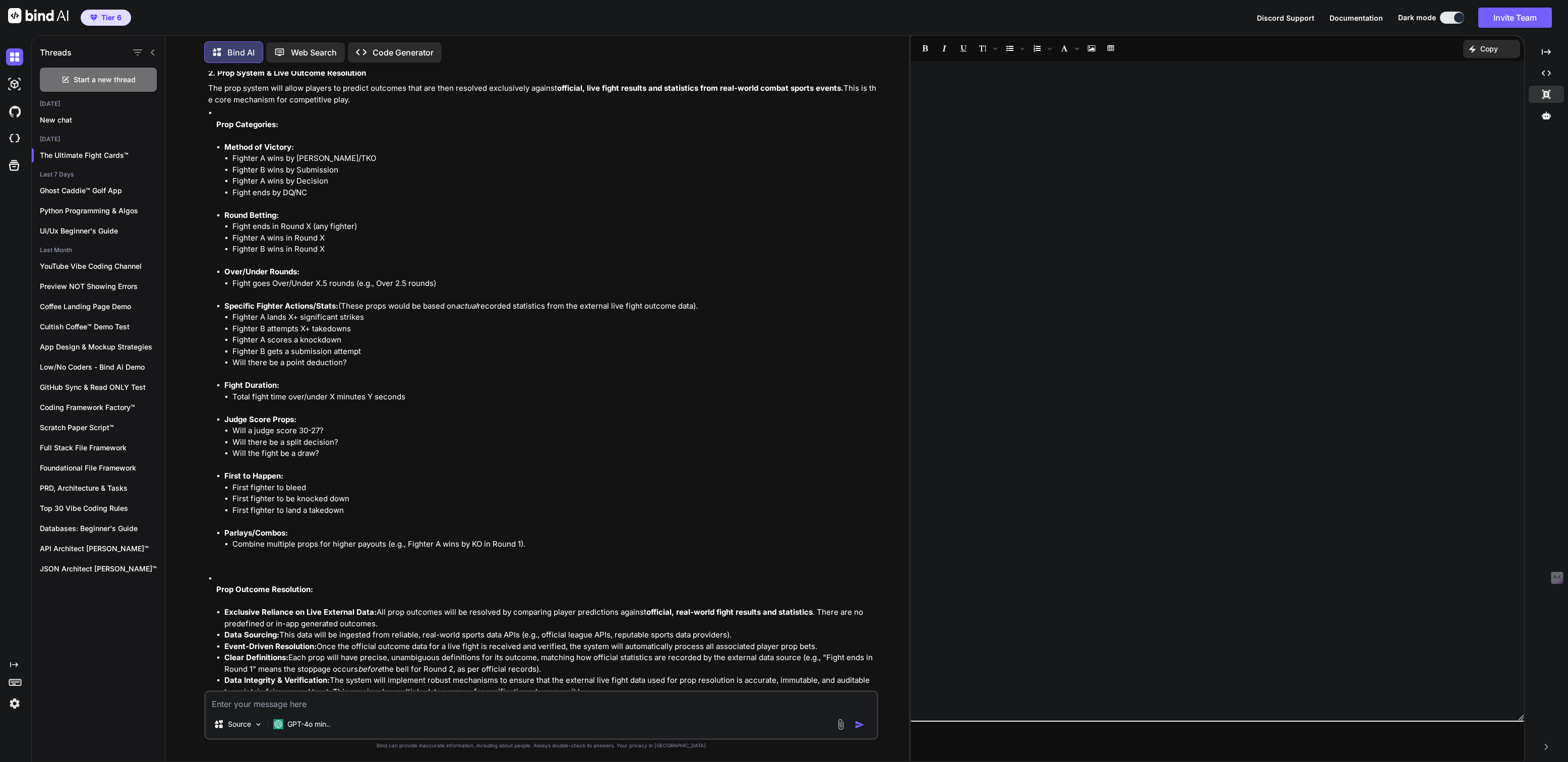
scroll to position [6635, 0]
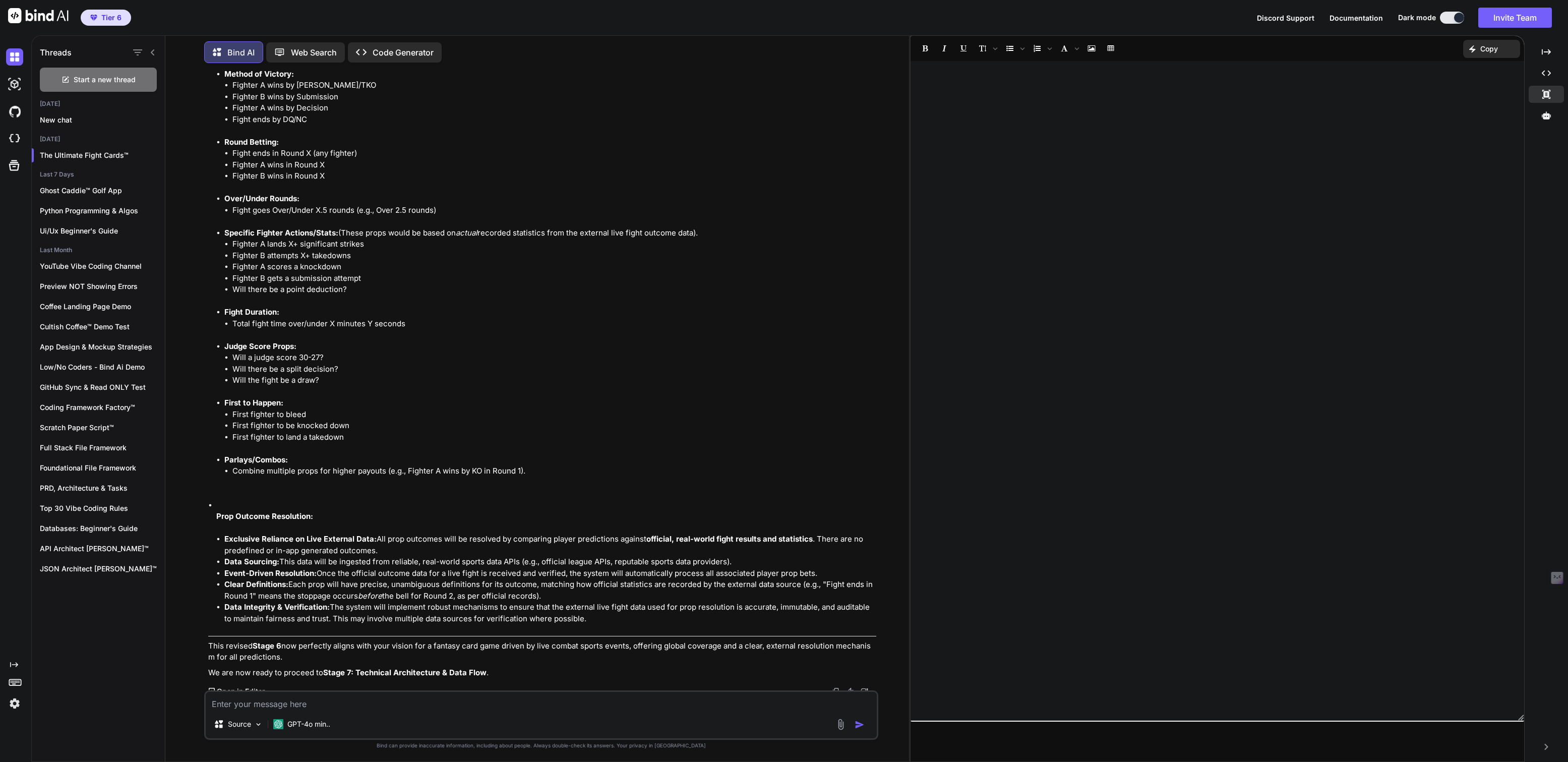
click at [252, 686] on p "Open in Editor" at bounding box center [241, 691] width 48 height 10
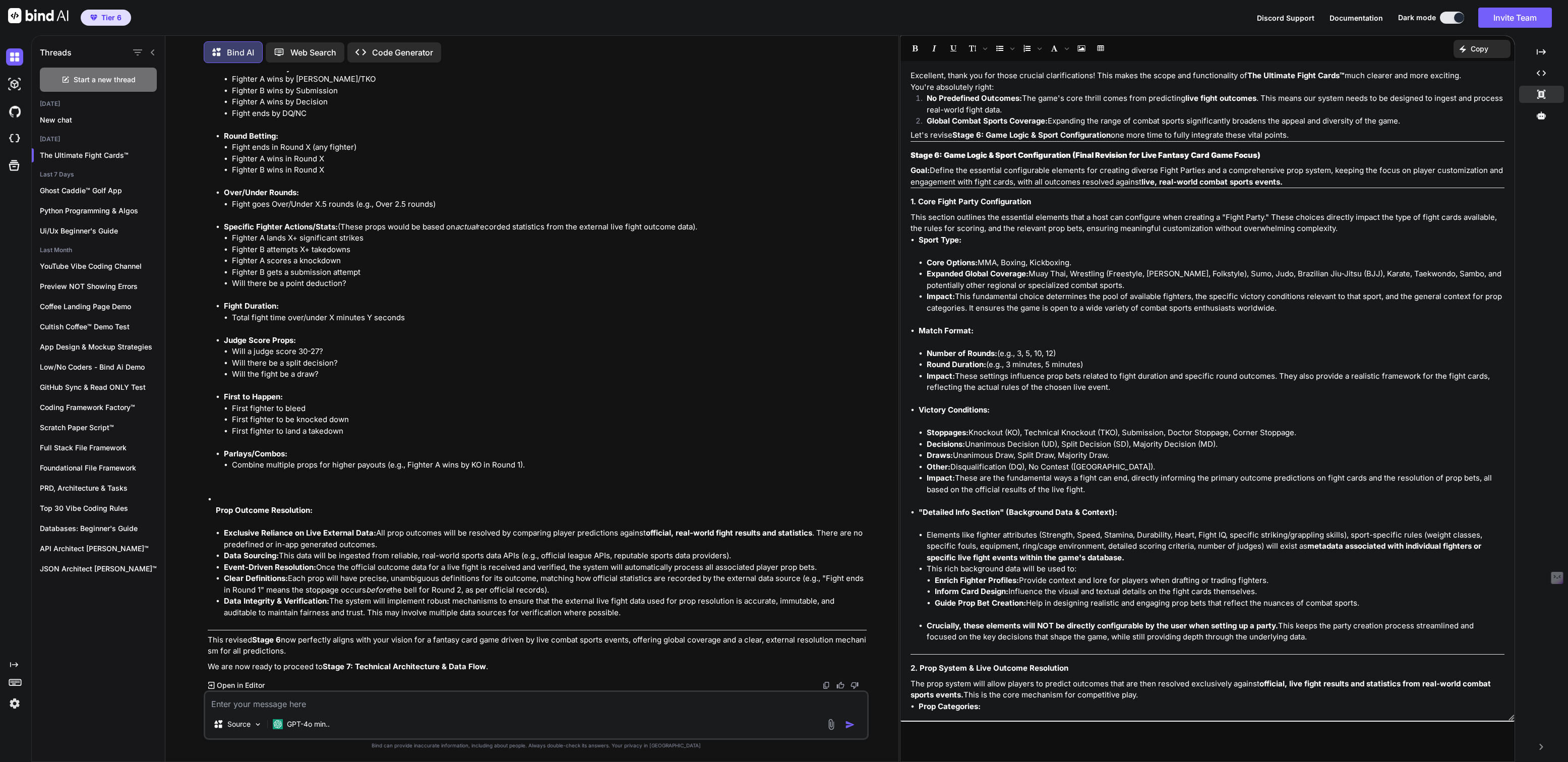
scroll to position [6760, 0]
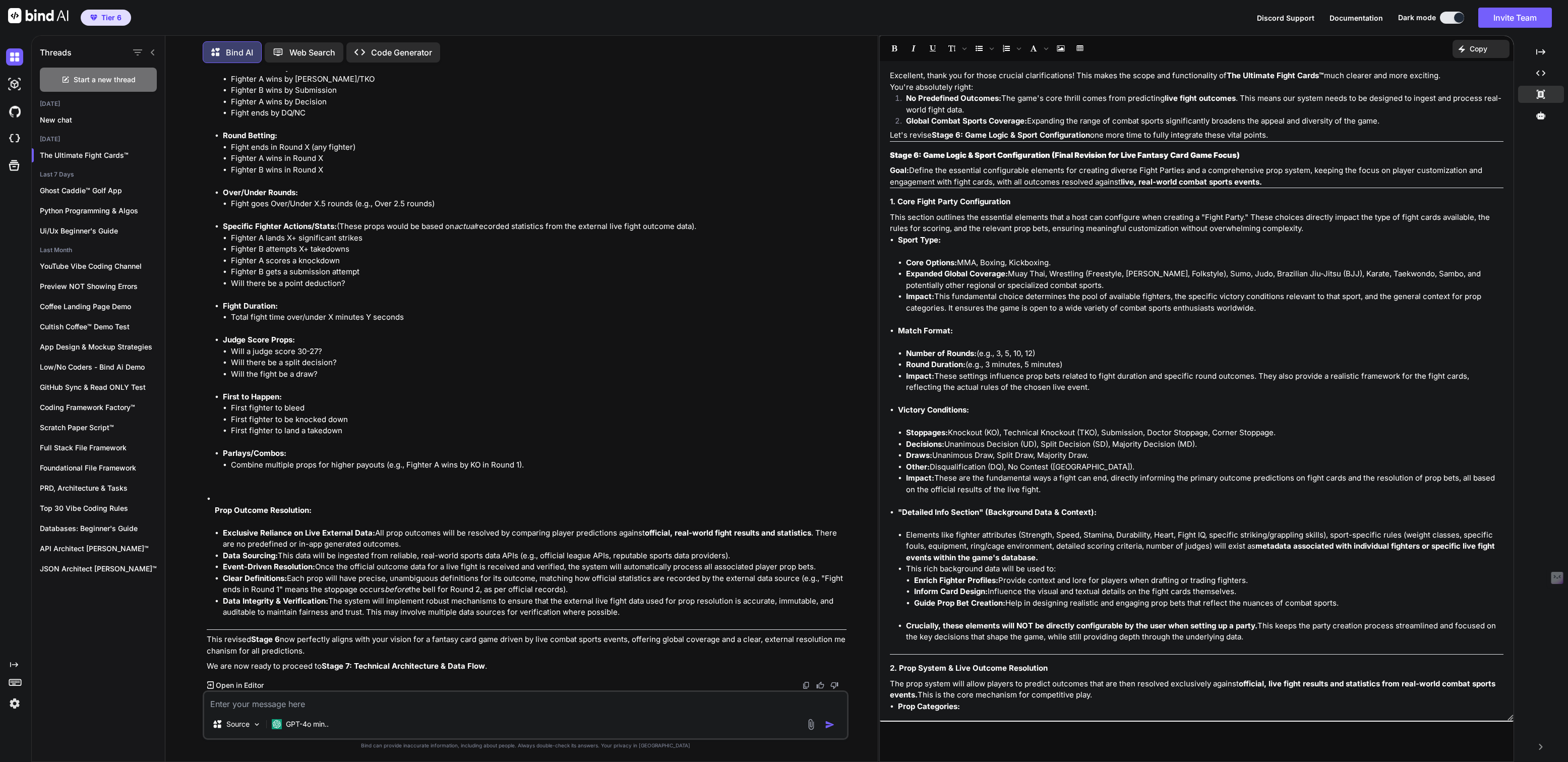
drag, startPoint x: 910, startPoint y: 245, endPoint x: 740, endPoint y: 267, distance: 171.4
click at [740, 267] on div "Threads Start a new thread Today New chat Yesterday The Ultimate Fight Cards™ L…" at bounding box center [800, 398] width 1537 height 726
click at [297, 720] on p "GPT-4o min.." at bounding box center [307, 724] width 43 height 10
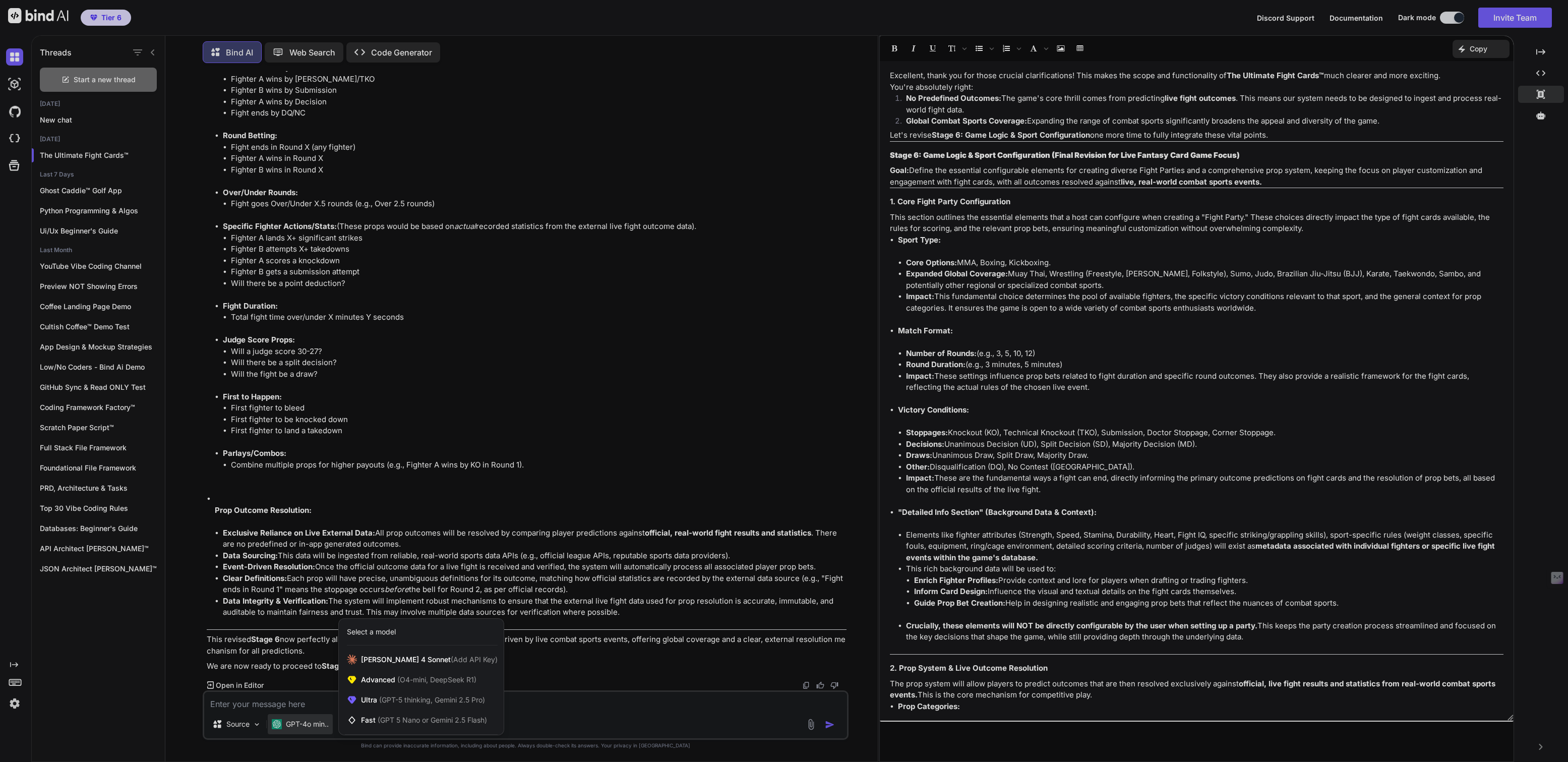
click at [499, 502] on div at bounding box center [784, 381] width 1568 height 762
type textarea "x"
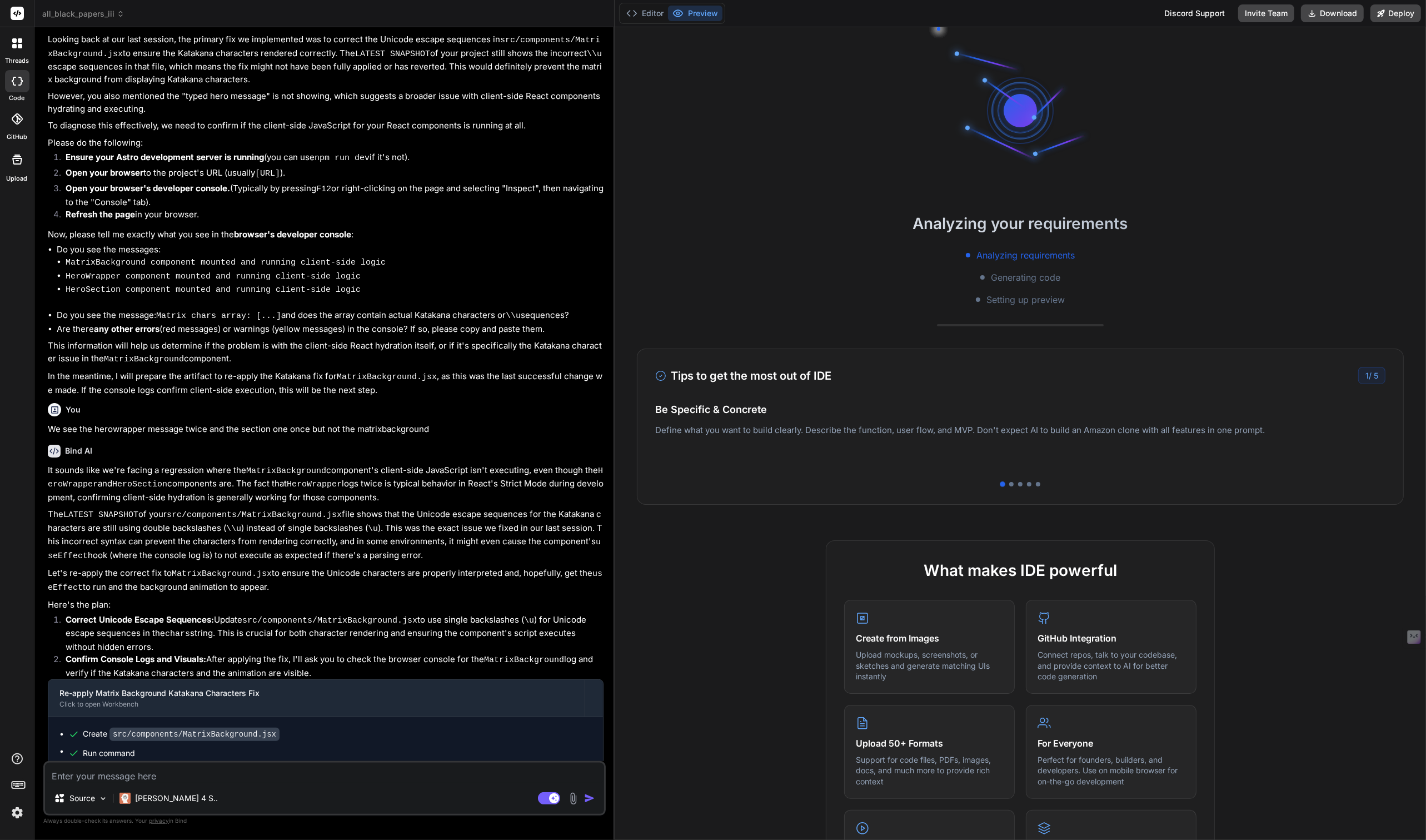
scroll to position [1339, 0]
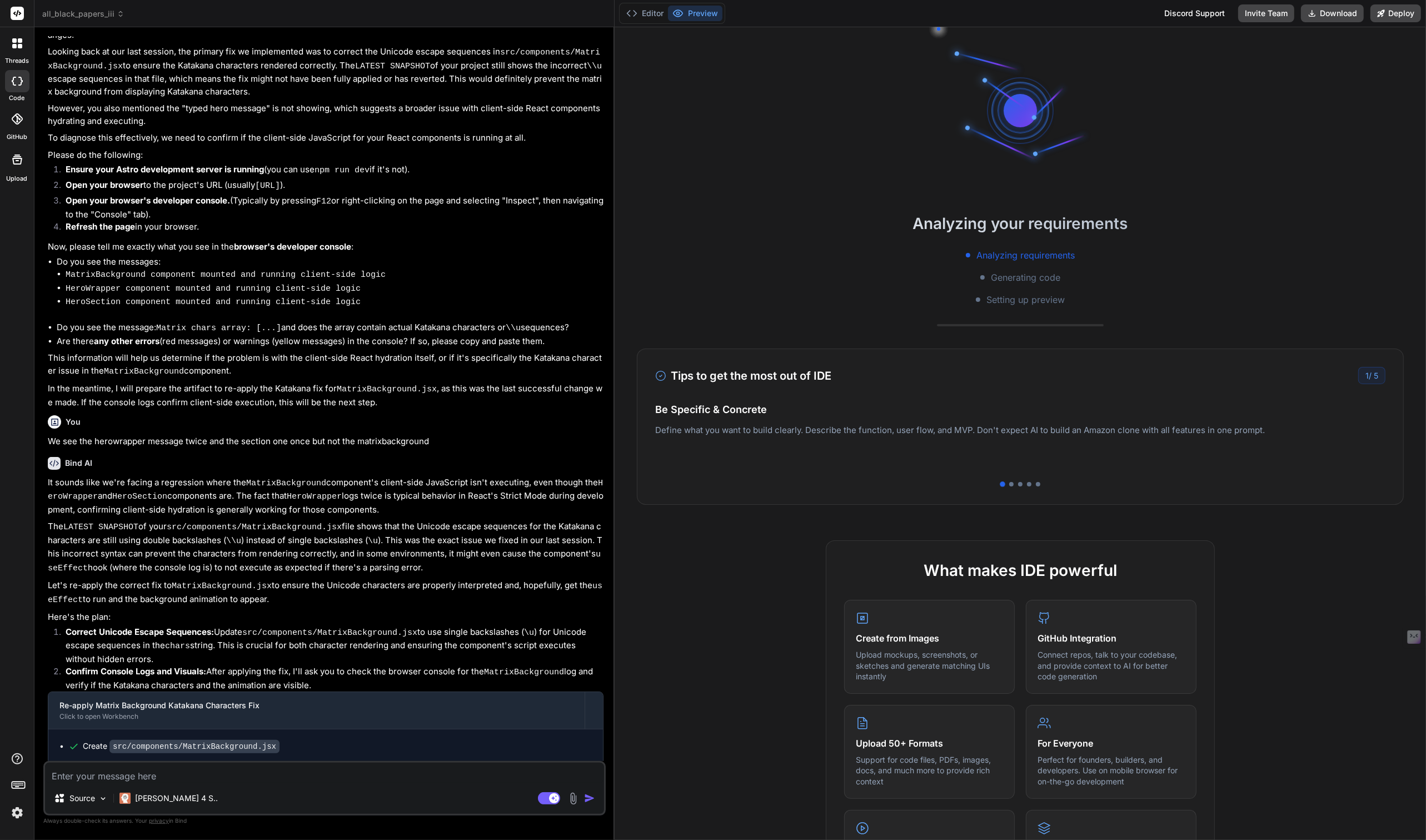
drag, startPoint x: 493, startPoint y: 209, endPoint x: 596, endPoint y: 208, distance: 103.0
click at [596, 208] on div "Bind AI Web Search Created with Pixso. Code Generator You Bind AI Thank you for…" at bounding box center [325, 433] width 580 height 813
click at [651, 14] on button "Editor" at bounding box center [646, 13] width 46 height 16
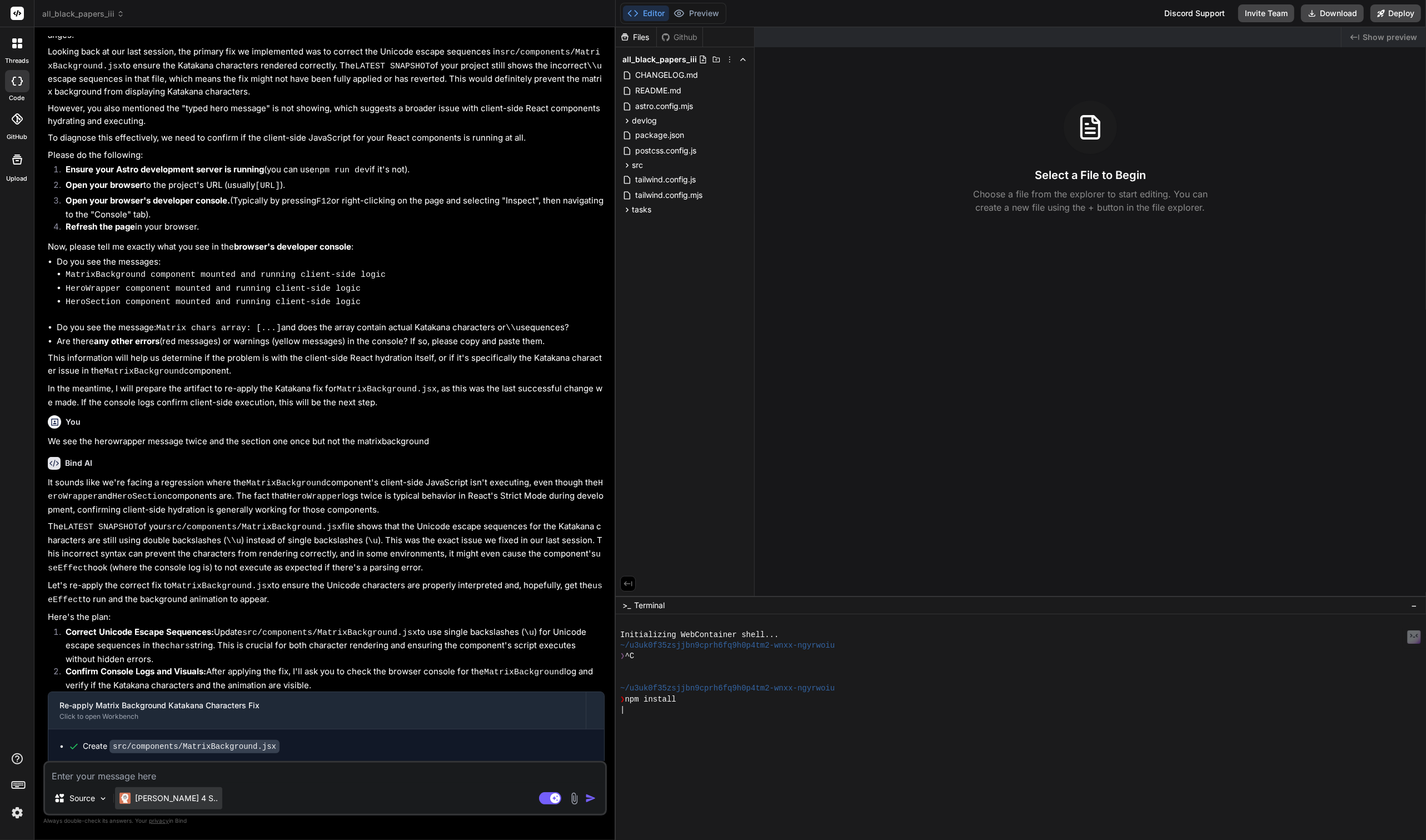
click at [158, 799] on p "[PERSON_NAME] 4 S.." at bounding box center [176, 798] width 83 height 11
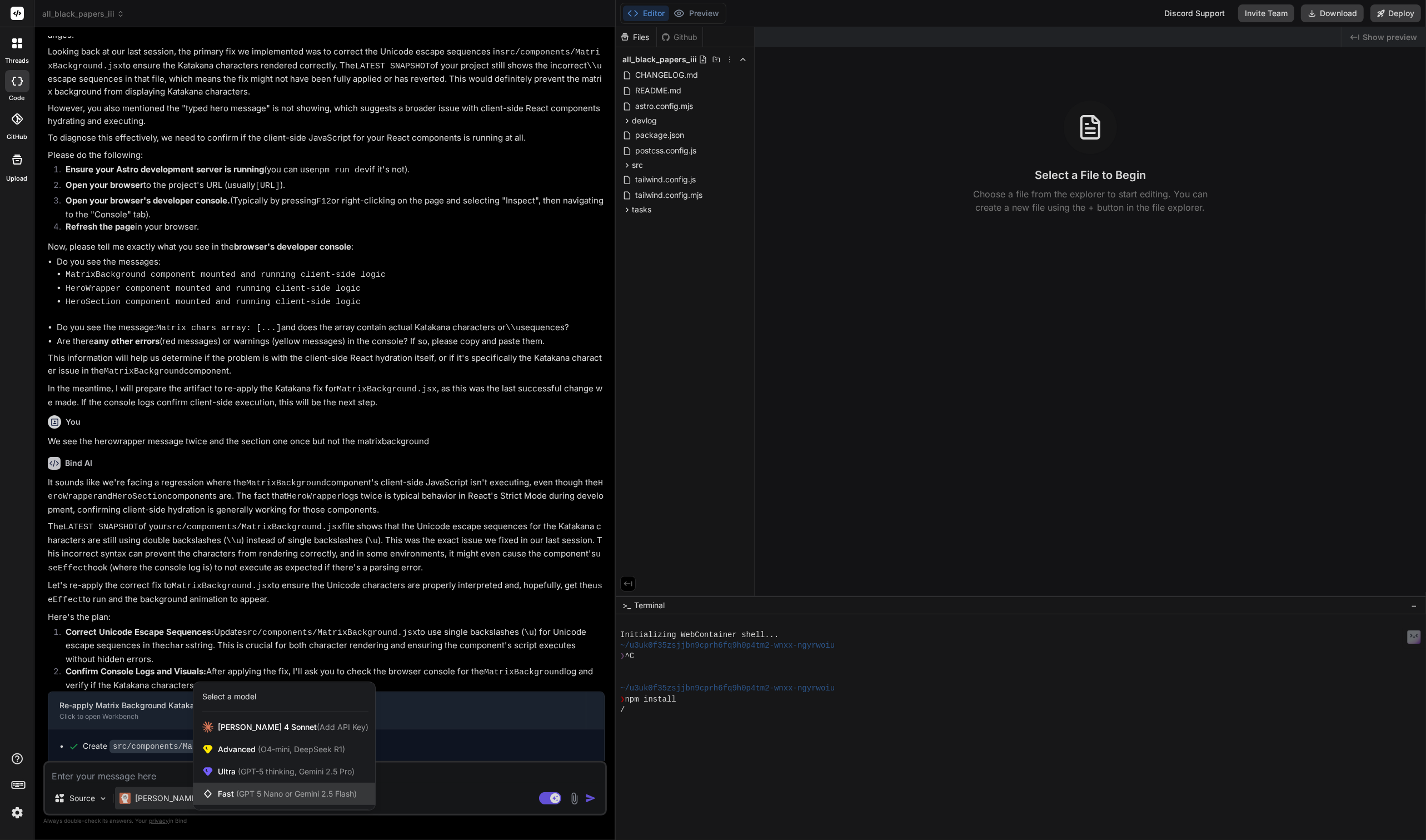
click at [226, 788] on div "Fast (GPT 5 Nano or Gemini 2.5 Flash)" at bounding box center [284, 794] width 182 height 23
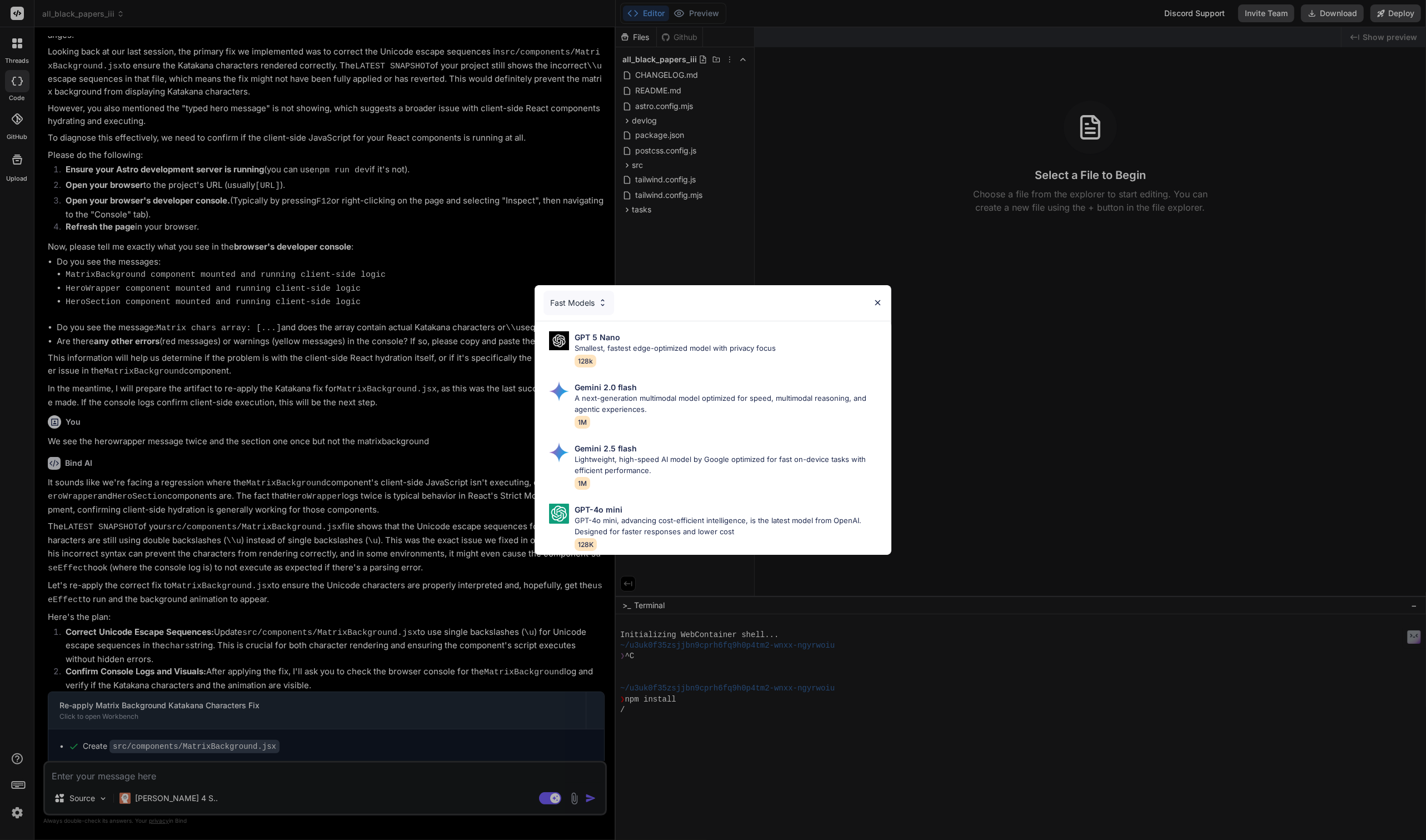
click at [587, 301] on div "Fast Models" at bounding box center [579, 303] width 71 height 24
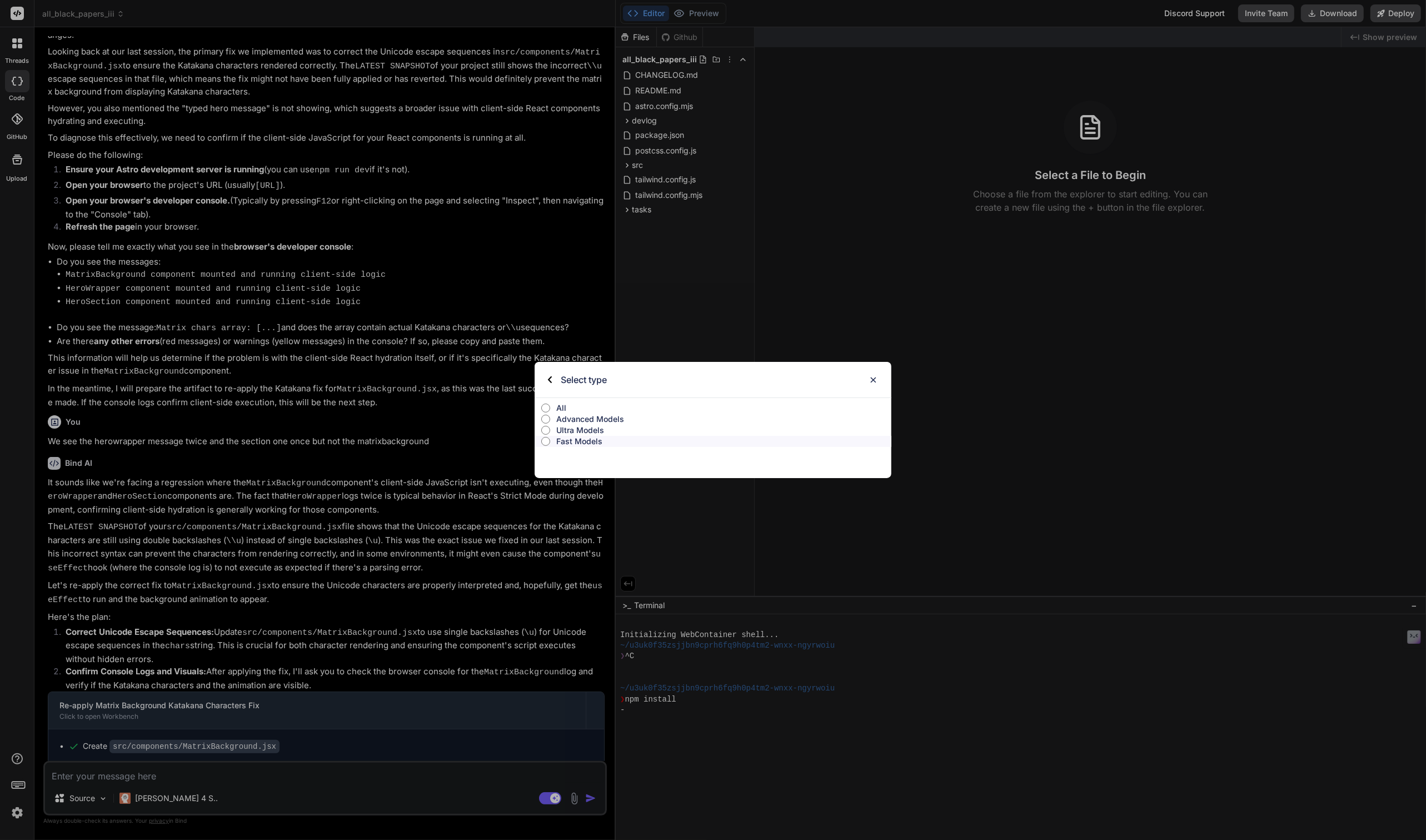
click at [562, 404] on p "All" at bounding box center [724, 408] width 334 height 11
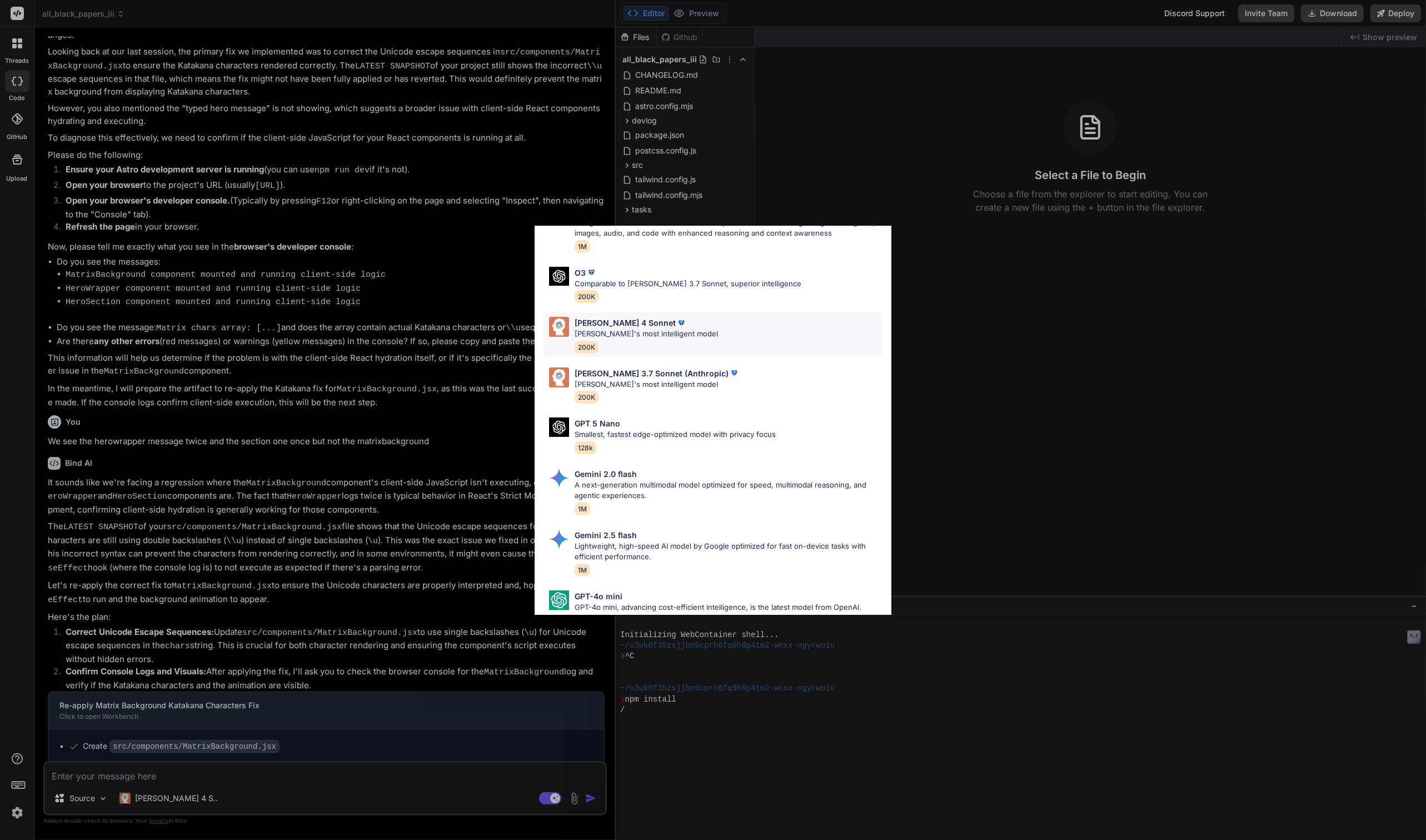
scroll to position [495, 0]
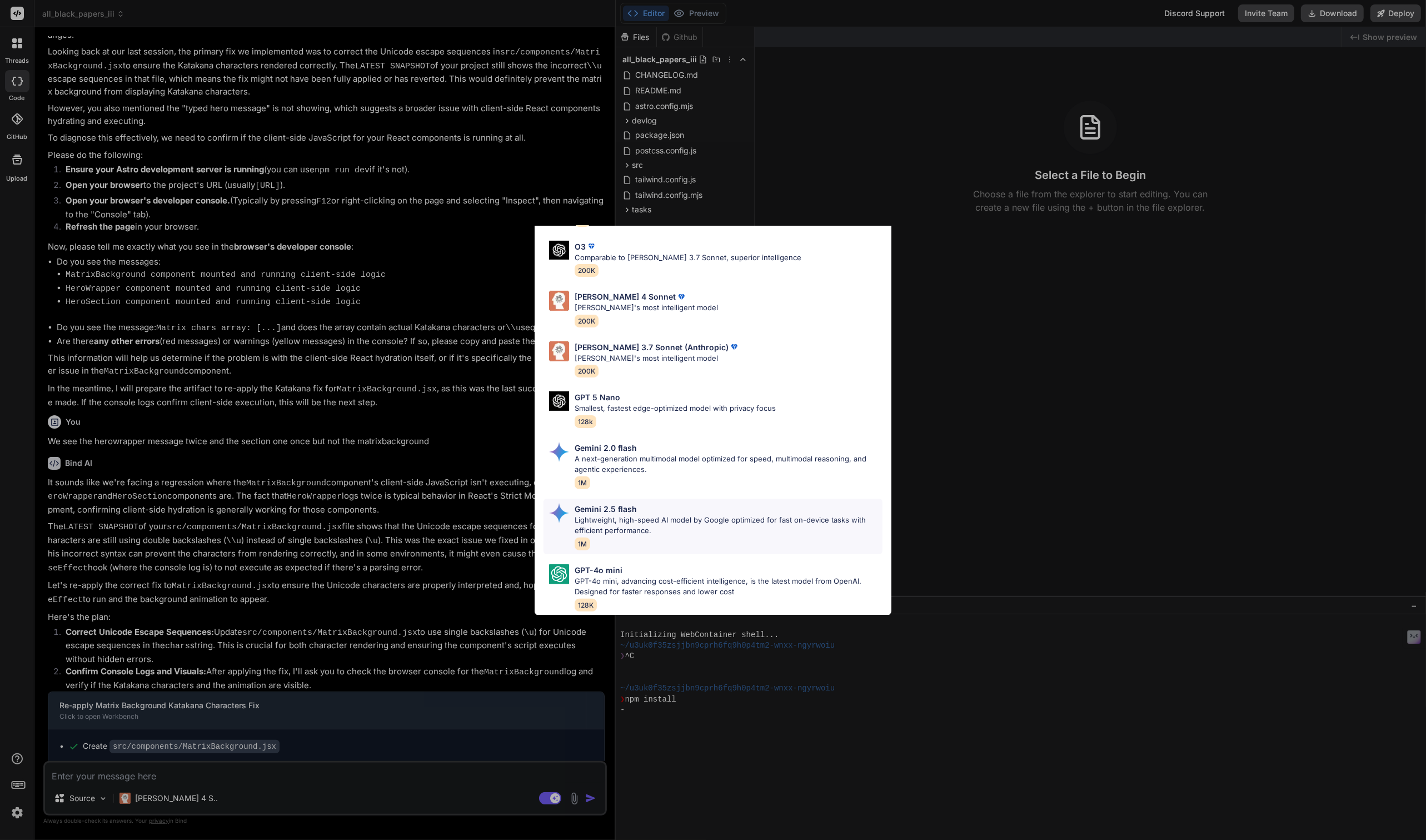
click at [624, 522] on p "Lightweight, high-speed AI model by Google optimized for fast on-device tasks w…" at bounding box center [728, 525] width 308 height 22
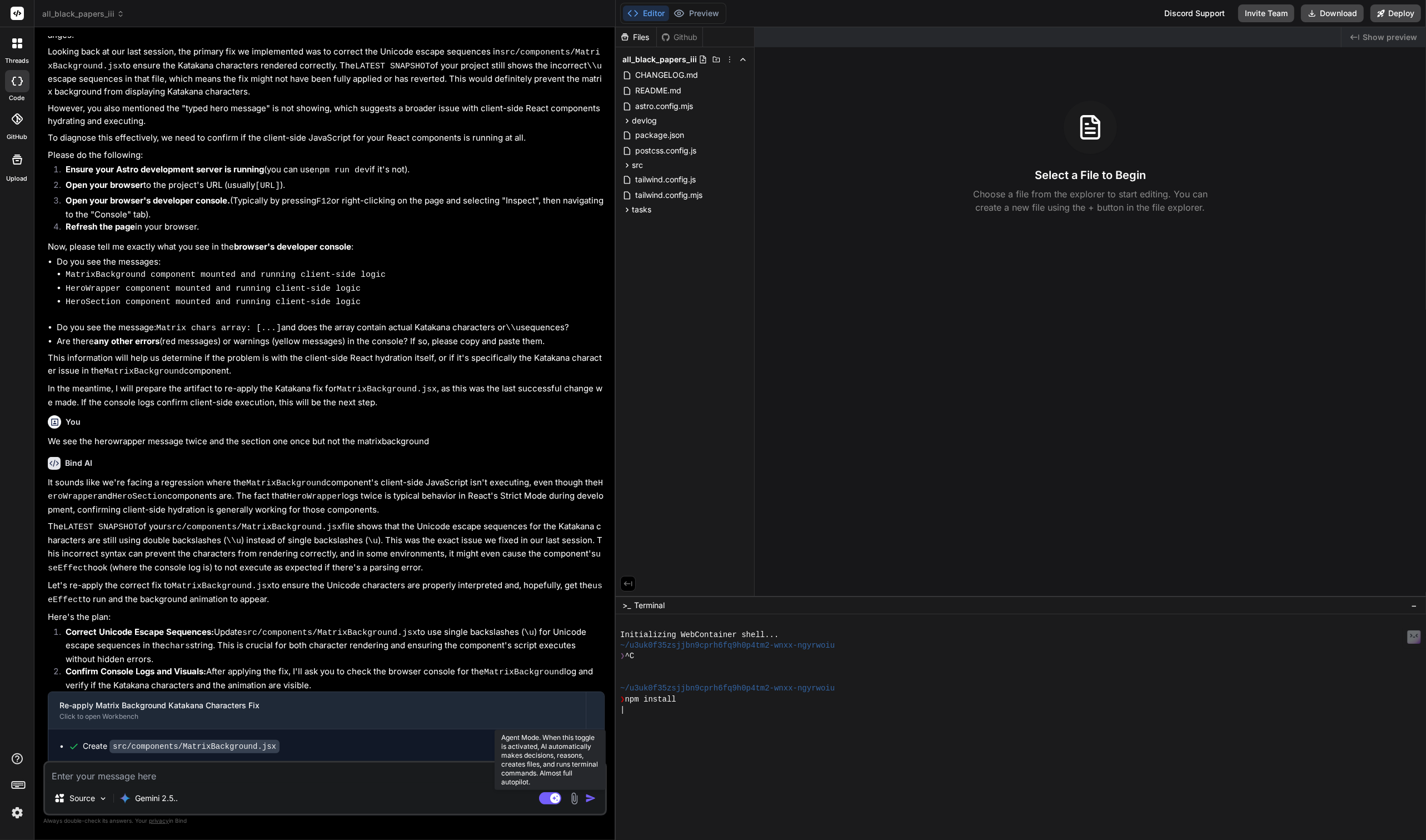
click at [547, 799] on rect at bounding box center [551, 798] width 23 height 12
click at [695, 11] on button "Preview" at bounding box center [696, 13] width 54 height 16
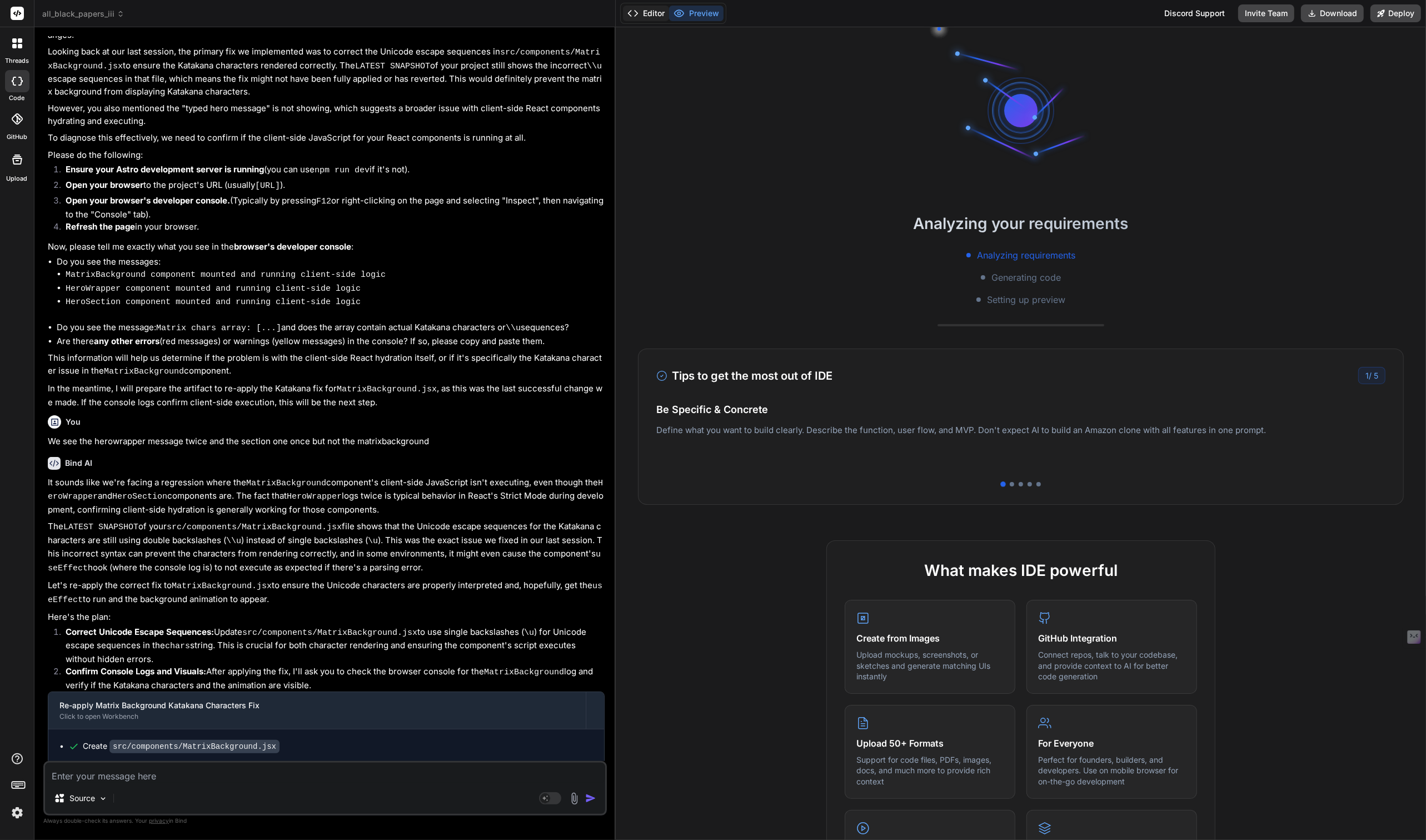
click at [649, 14] on button "Editor" at bounding box center [646, 13] width 46 height 16
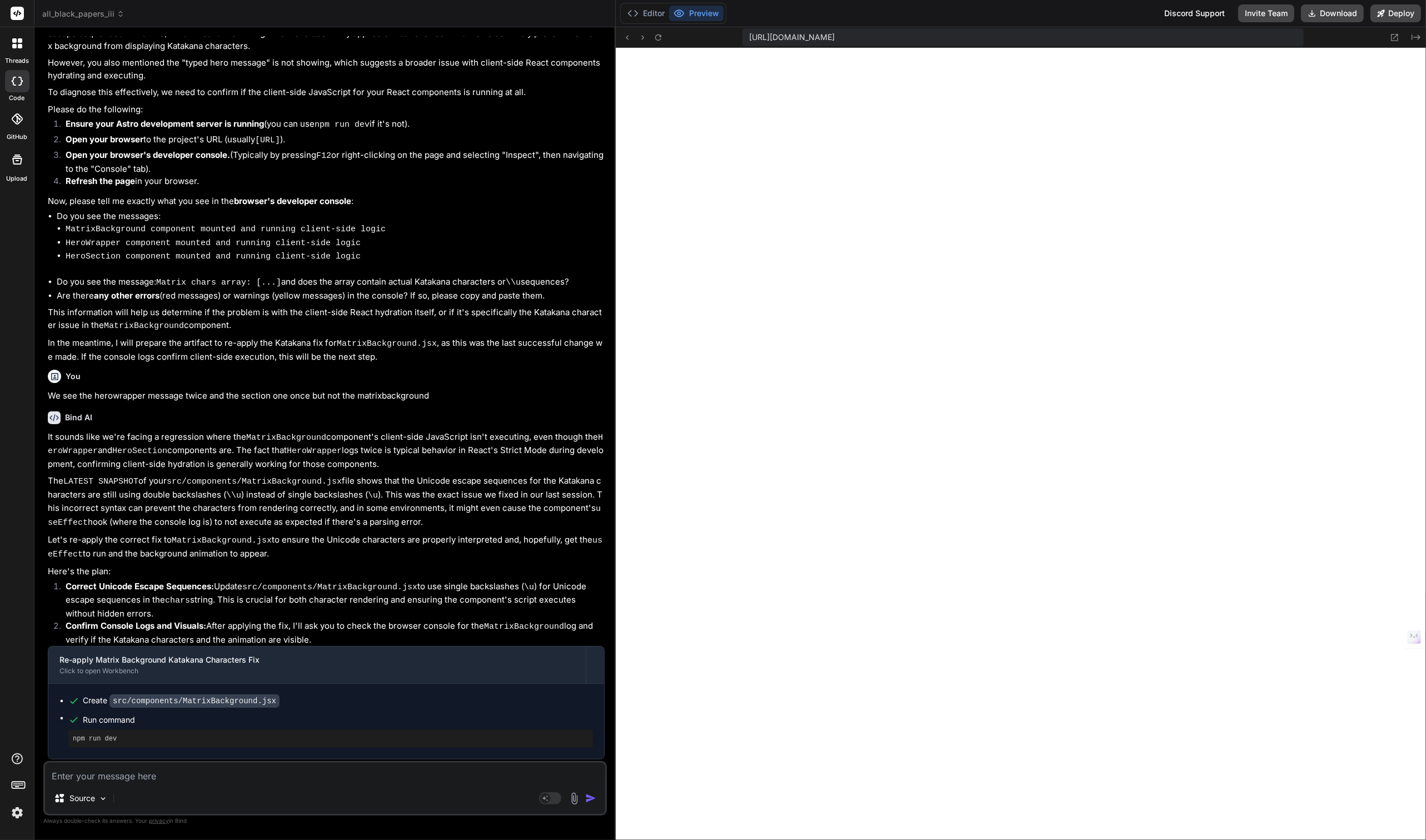
scroll to position [1404, 0]
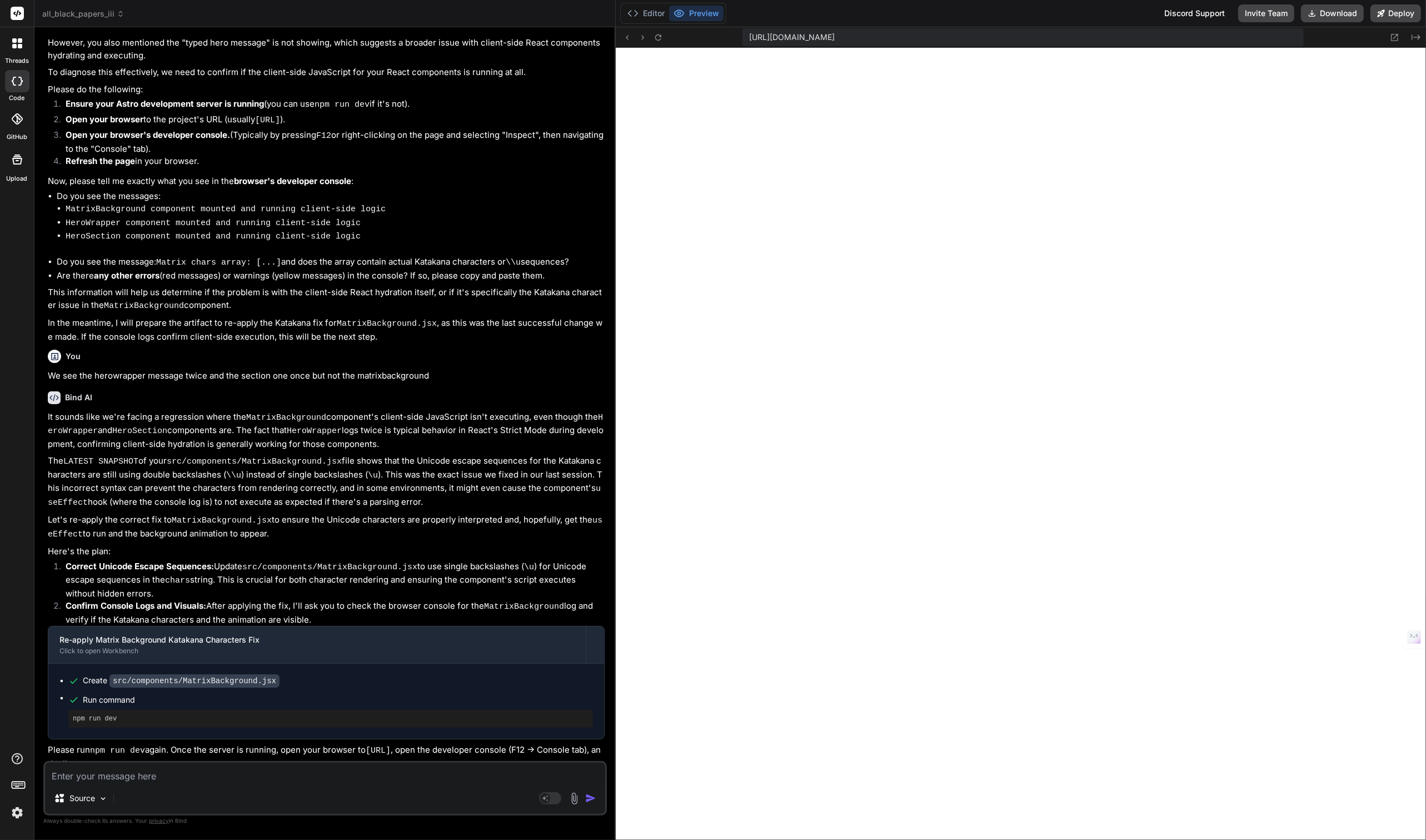
click at [200, 780] on textarea at bounding box center [325, 772] width 560 height 20
click at [655, 5] on div "Editor Preview" at bounding box center [673, 14] width 106 height 21
click at [654, 15] on button "Editor" at bounding box center [646, 13] width 46 height 16
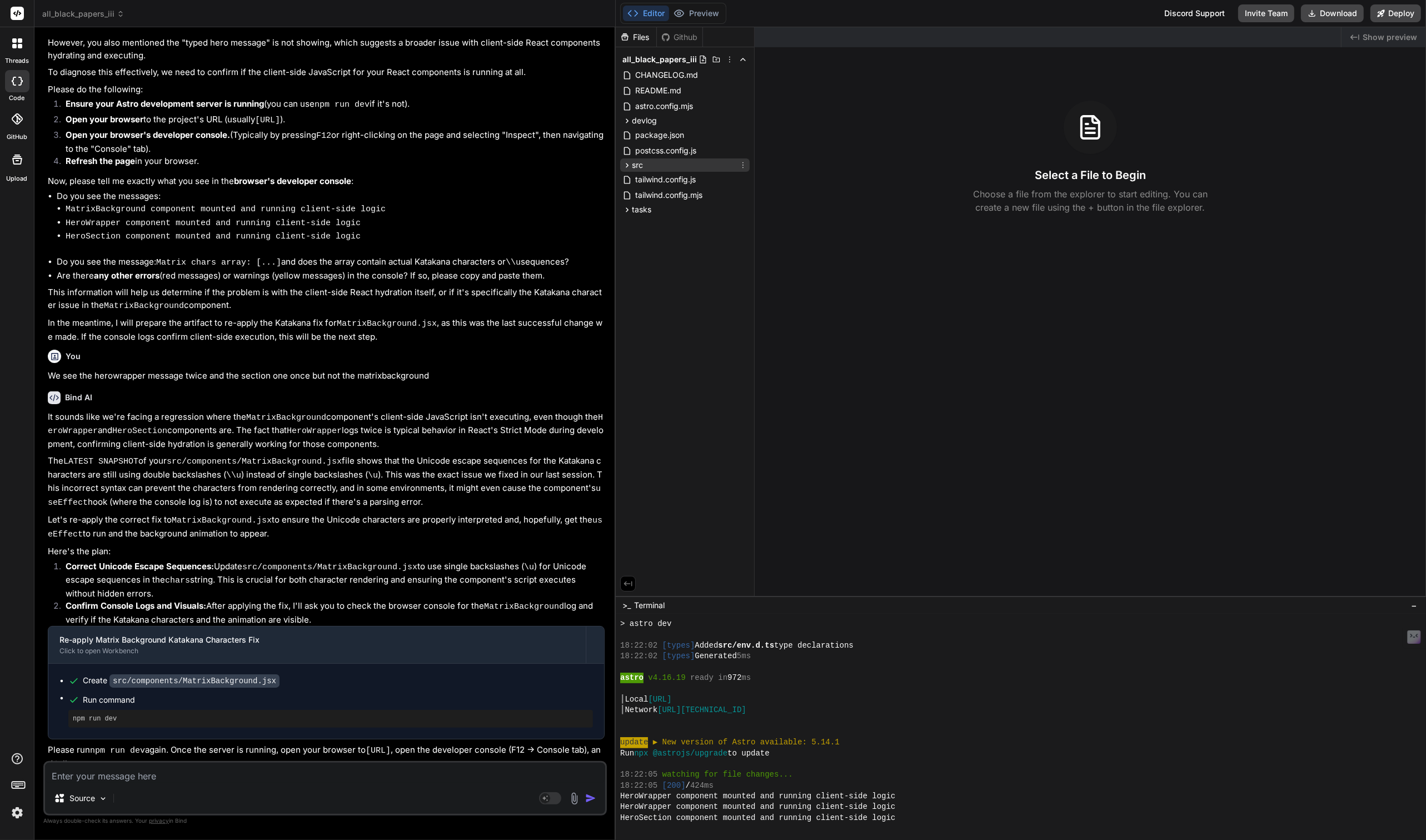
click at [636, 170] on span "src" at bounding box center [637, 165] width 11 height 11
click at [662, 181] on span "components" at bounding box center [664, 179] width 45 height 11
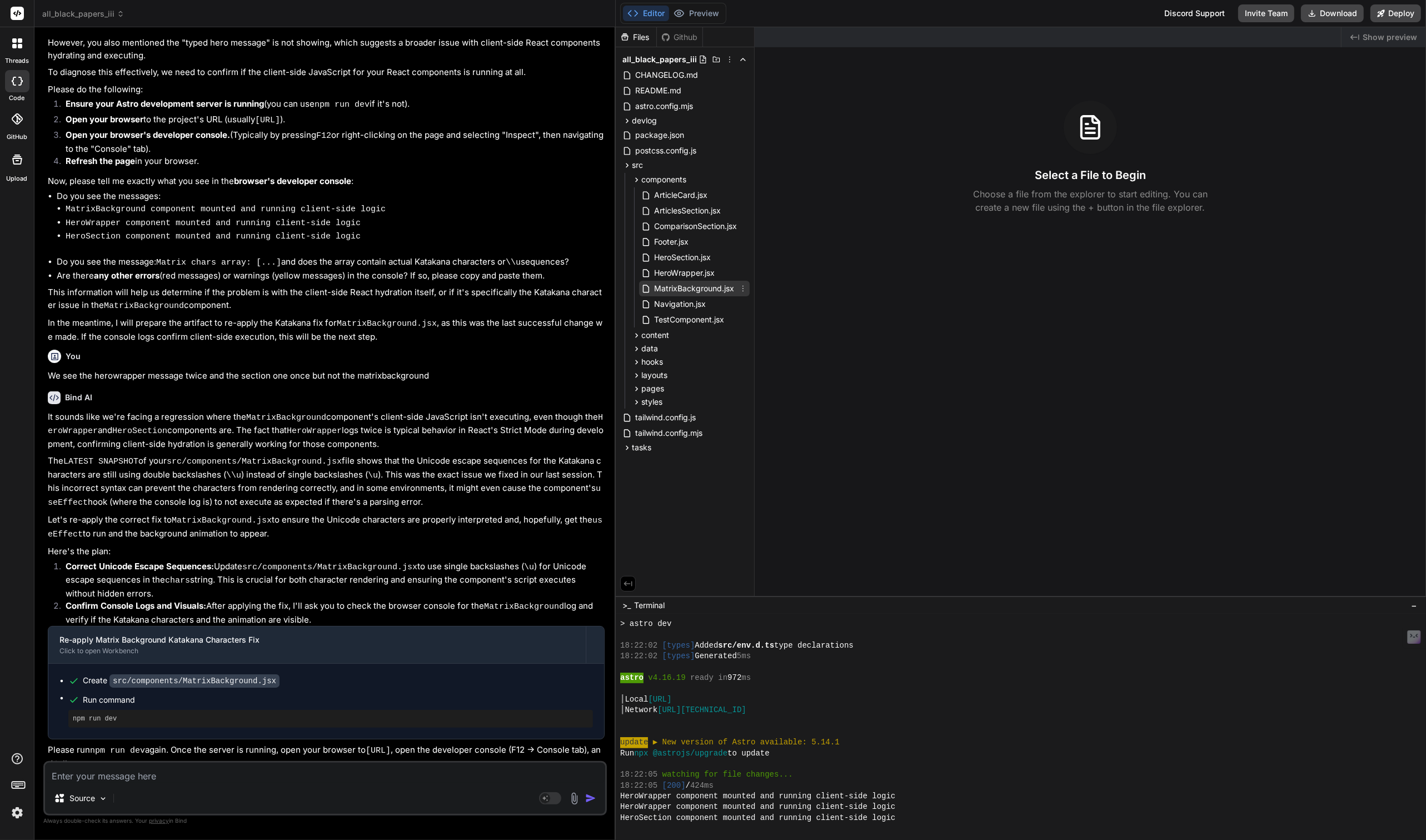
click at [686, 293] on span "MatrixBackground.jsx" at bounding box center [694, 289] width 82 height 14
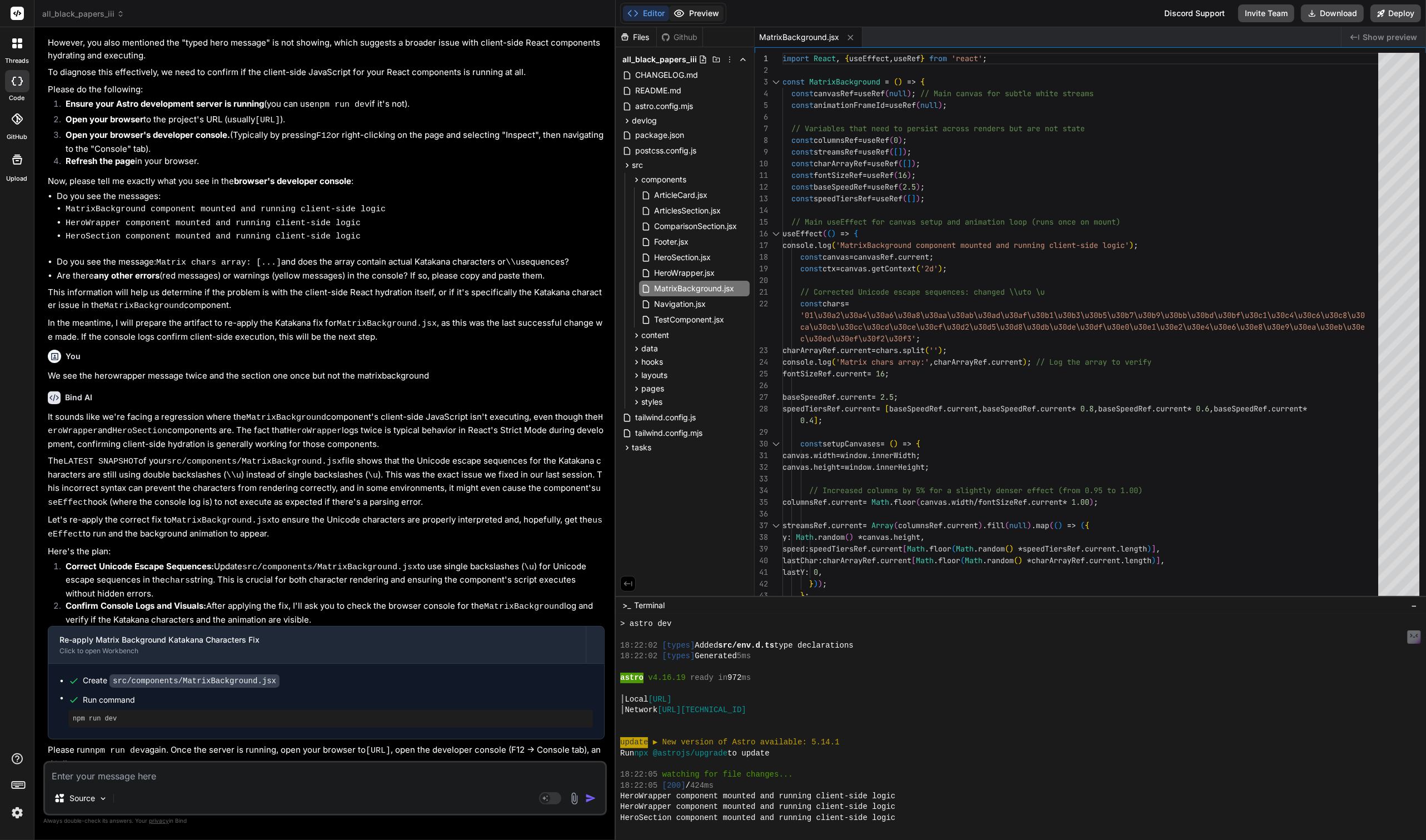
click at [696, 11] on button "Preview" at bounding box center [696, 13] width 54 height 16
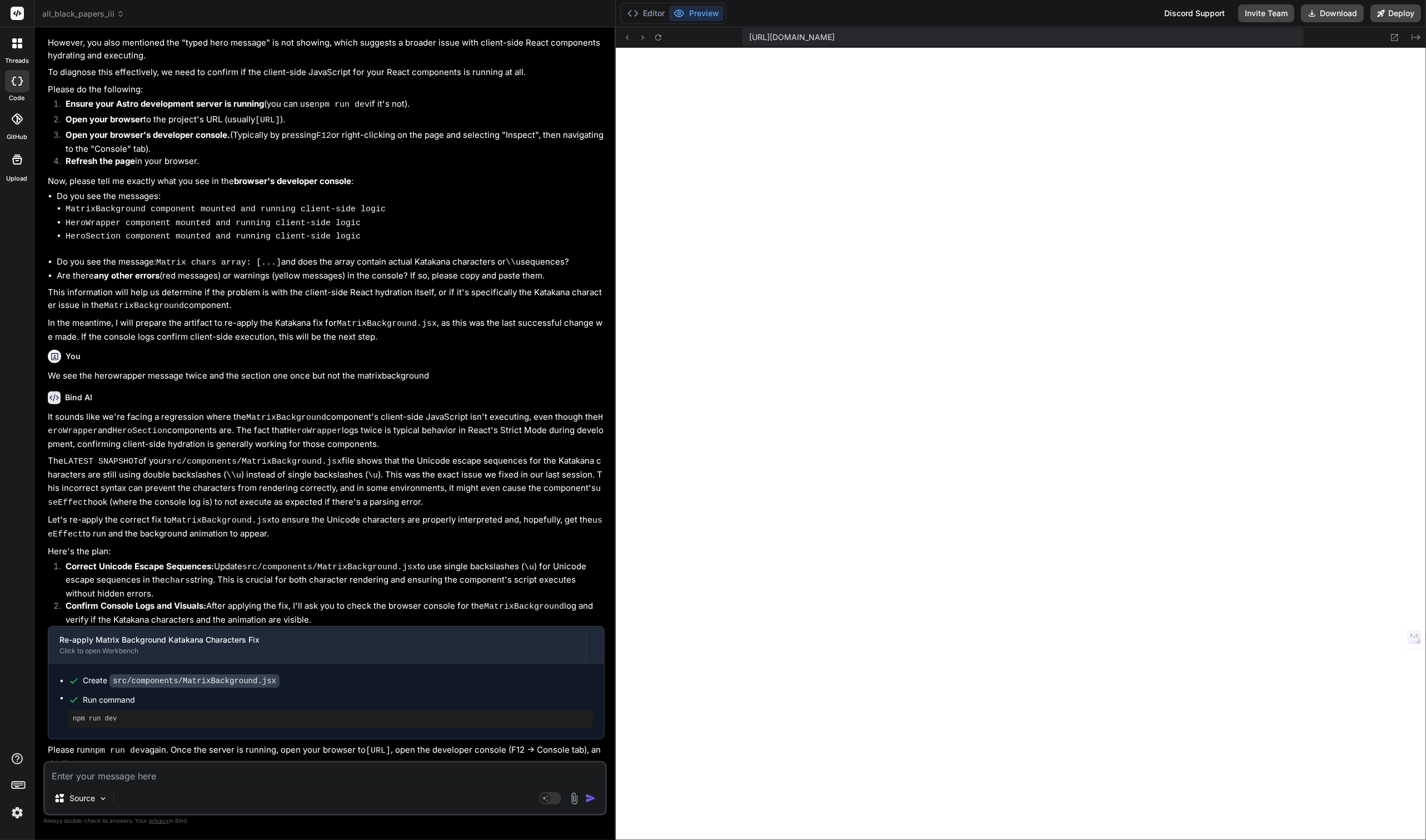
click at [232, 772] on textarea at bounding box center [325, 772] width 560 height 20
type textarea "x"
type textarea "N"
type textarea "x"
type textarea "No"
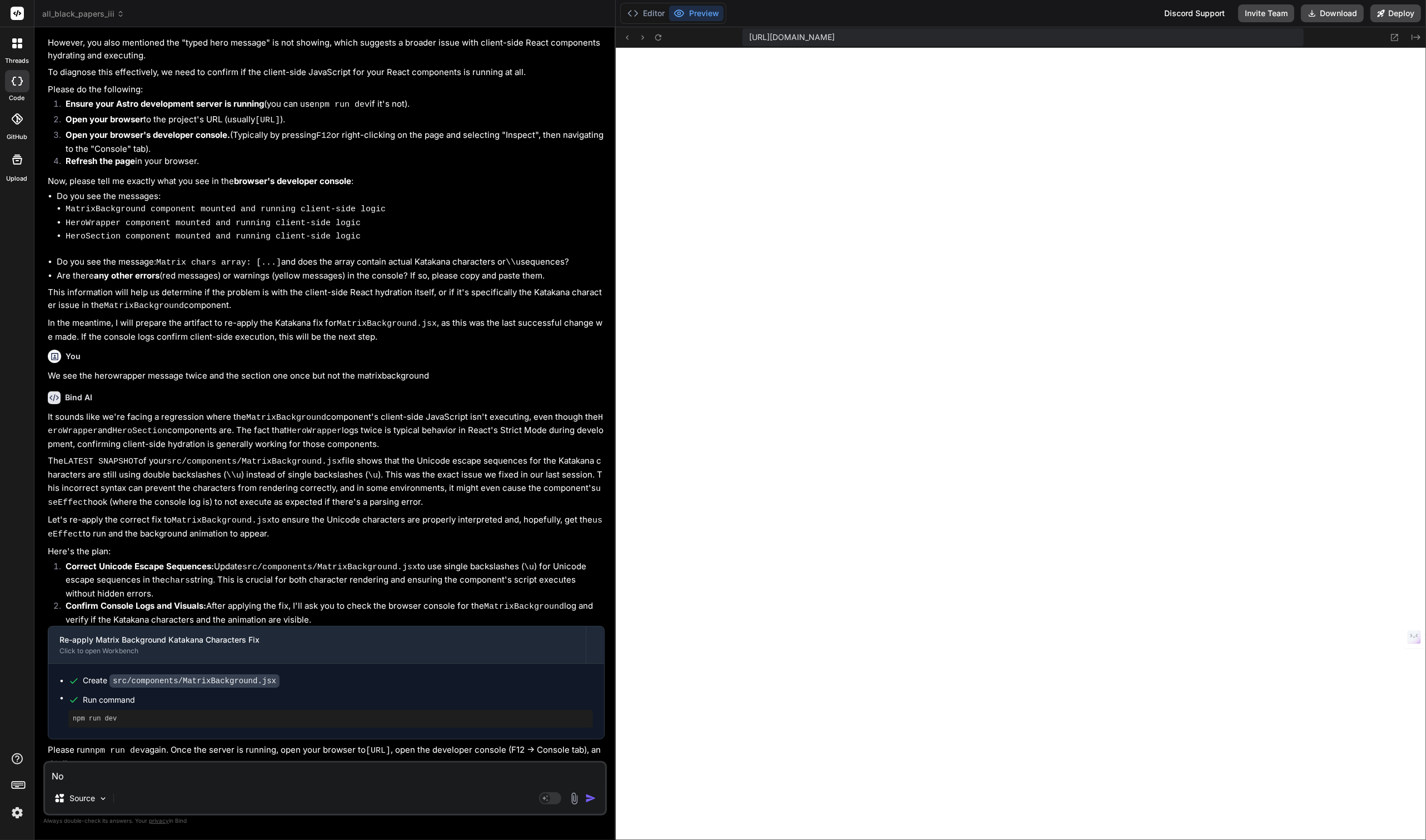
type textarea "x"
type textarea "No"
type textarea "x"
type textarea "No w"
type textarea "x"
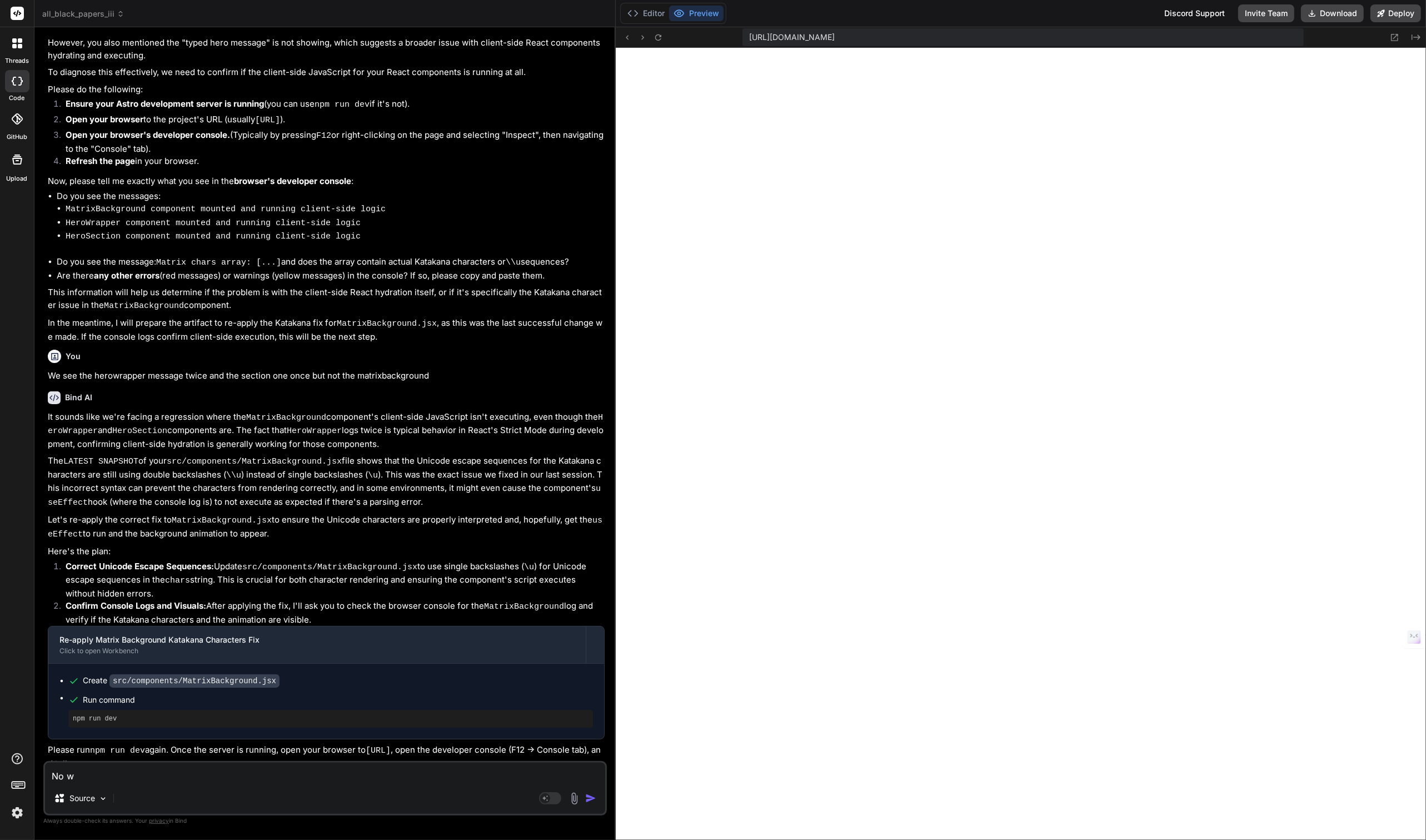
type textarea "No we"
type textarea "x"
type textarea "No we'"
type textarea "x"
type textarea "No we'r"
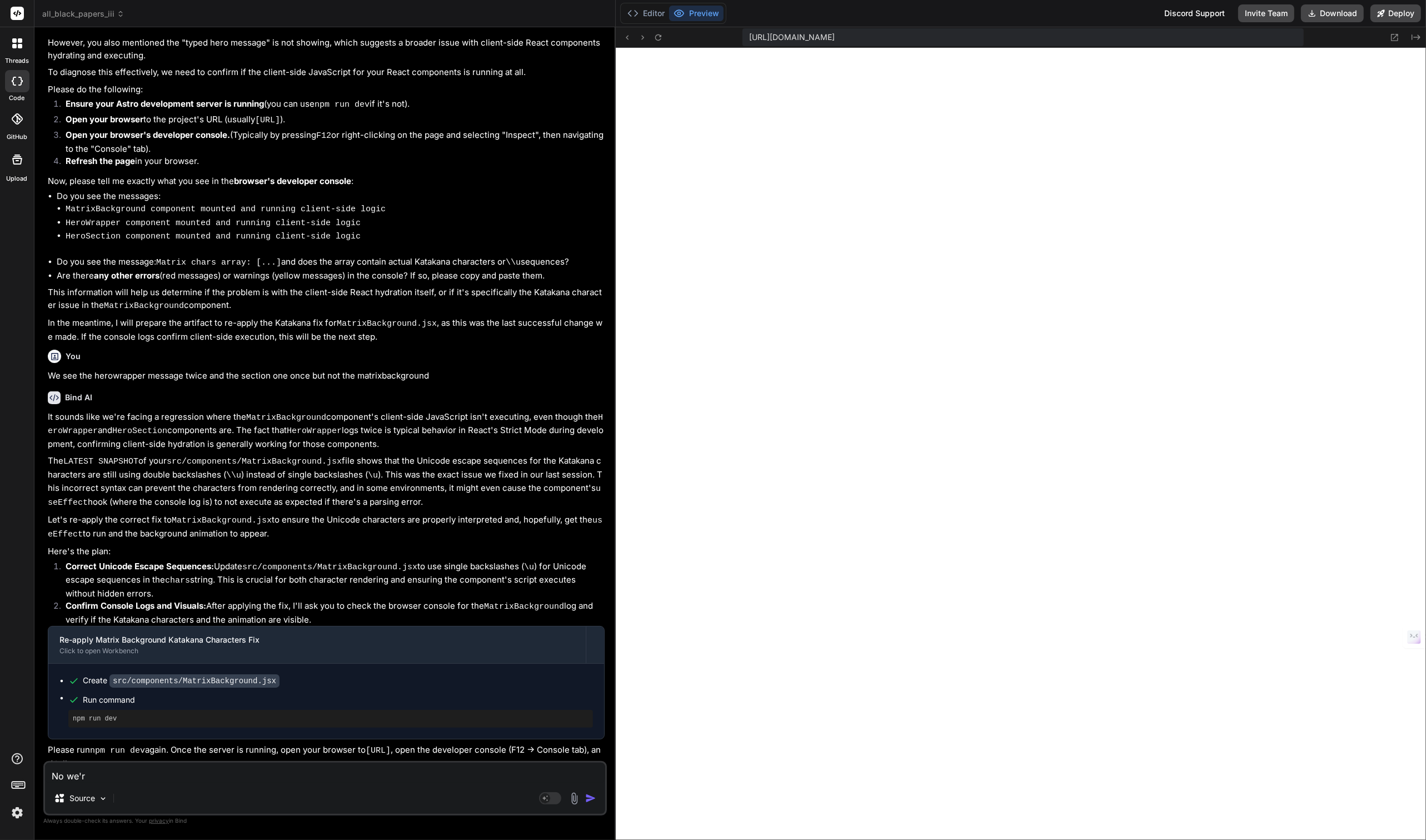
type textarea "x"
type textarea "No we're"
type textarea "x"
type textarea "No we're"
type textarea "x"
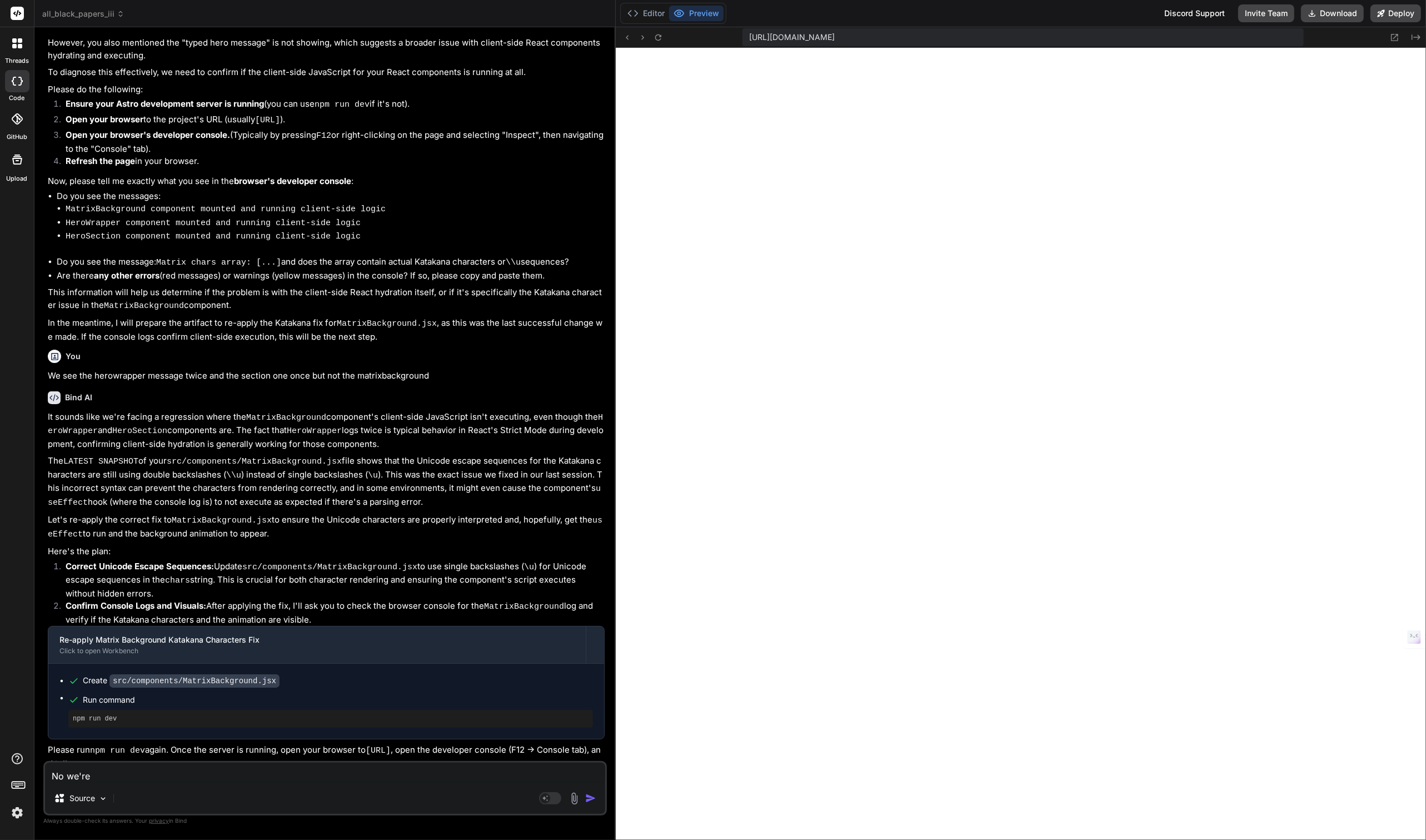
type textarea "No we're n"
type textarea "x"
type textarea "No we're no"
type textarea "x"
type textarea "No we're not"
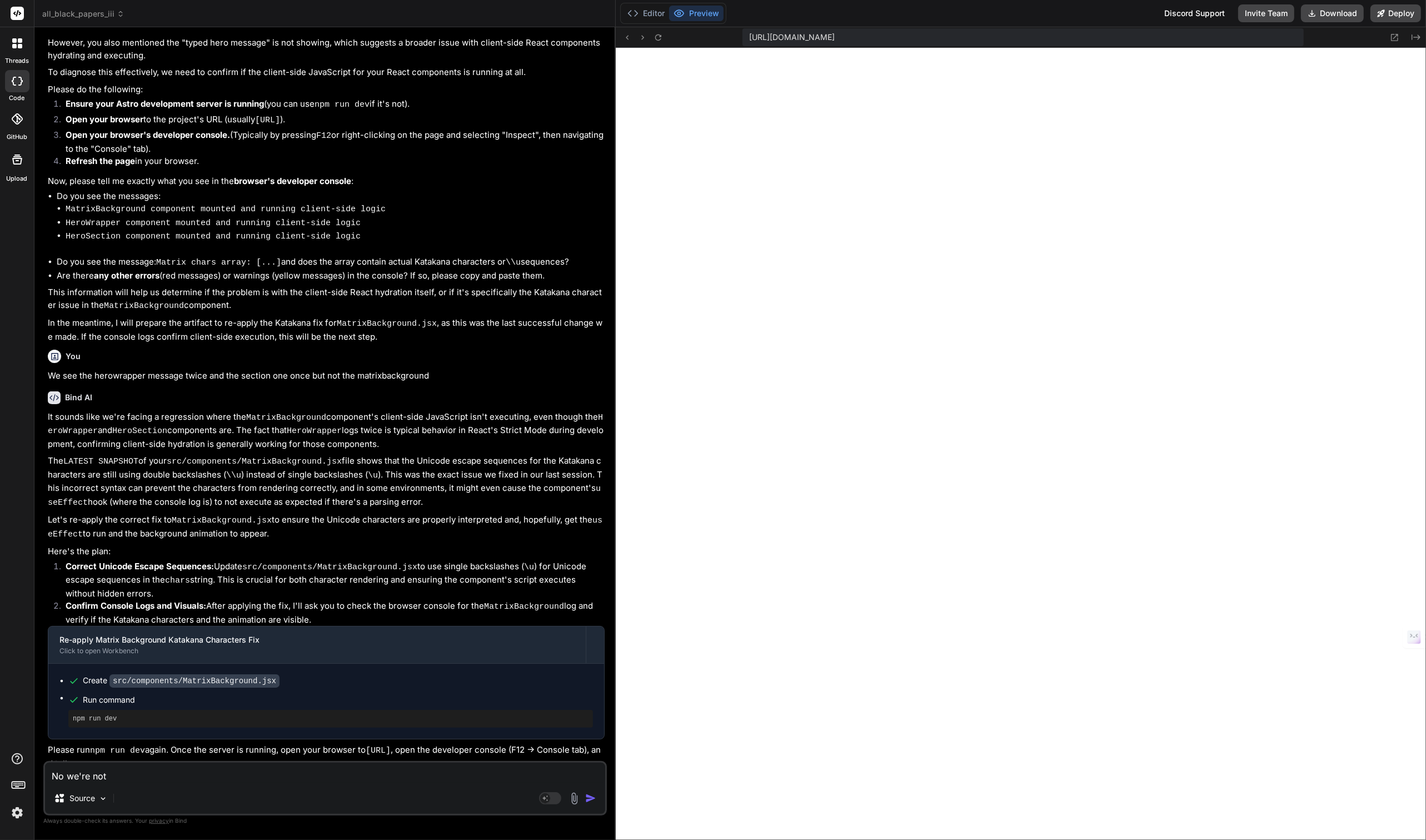
type textarea "x"
type textarea "No we're not"
type textarea "x"
type textarea "No we're not s"
type textarea "x"
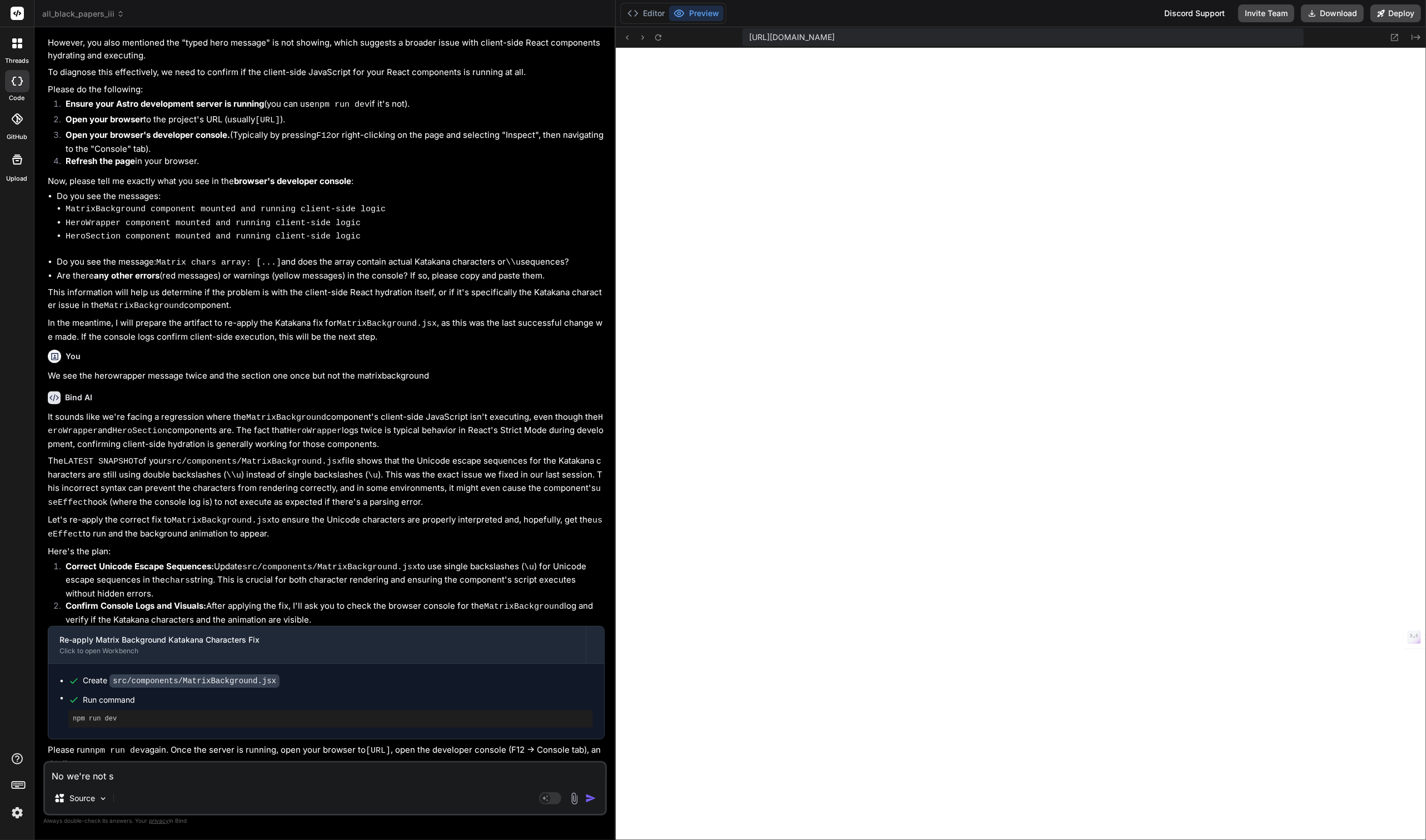
type textarea "No we're not se"
type textarea "x"
type textarea "No we're not see"
type textarea "x"
type textarea "No we're not seei"
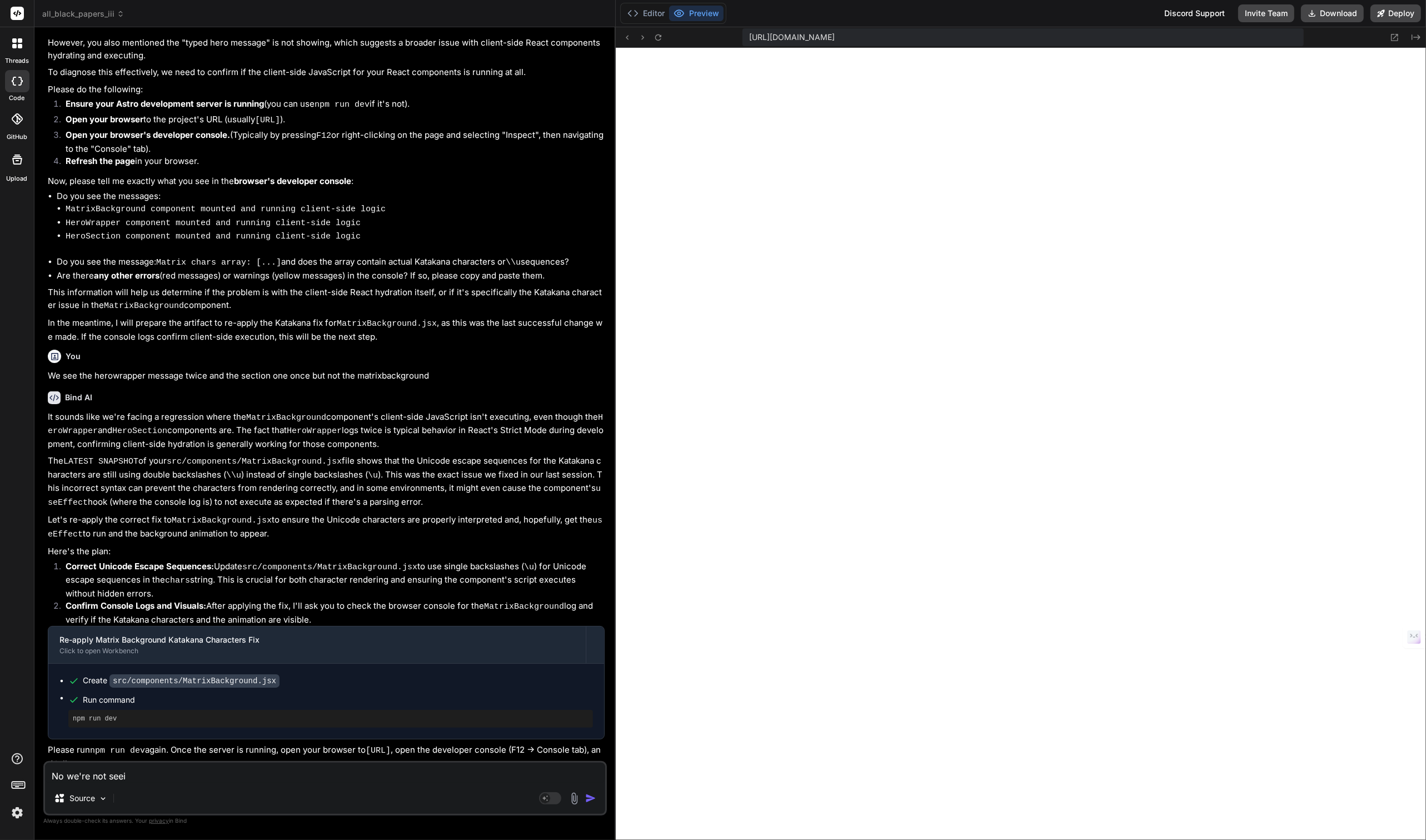
type textarea "x"
type textarea "No we're not seein"
type textarea "x"
type textarea "No we're not seeing"
type textarea "x"
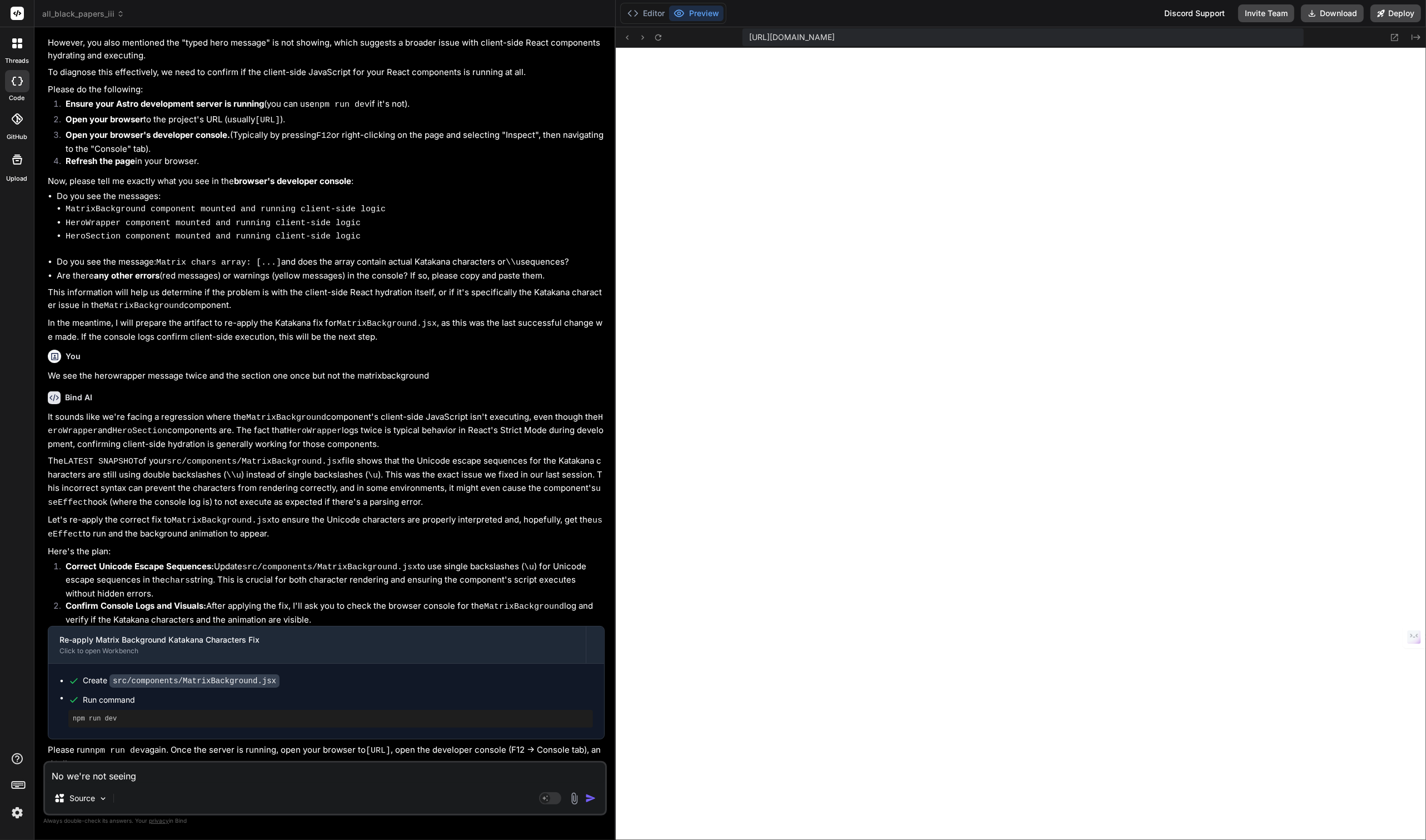
type textarea "No we're not seeing"
type textarea "x"
type textarea "No we're not seeing h"
type textarea "x"
type textarea "No we're not seeing ht"
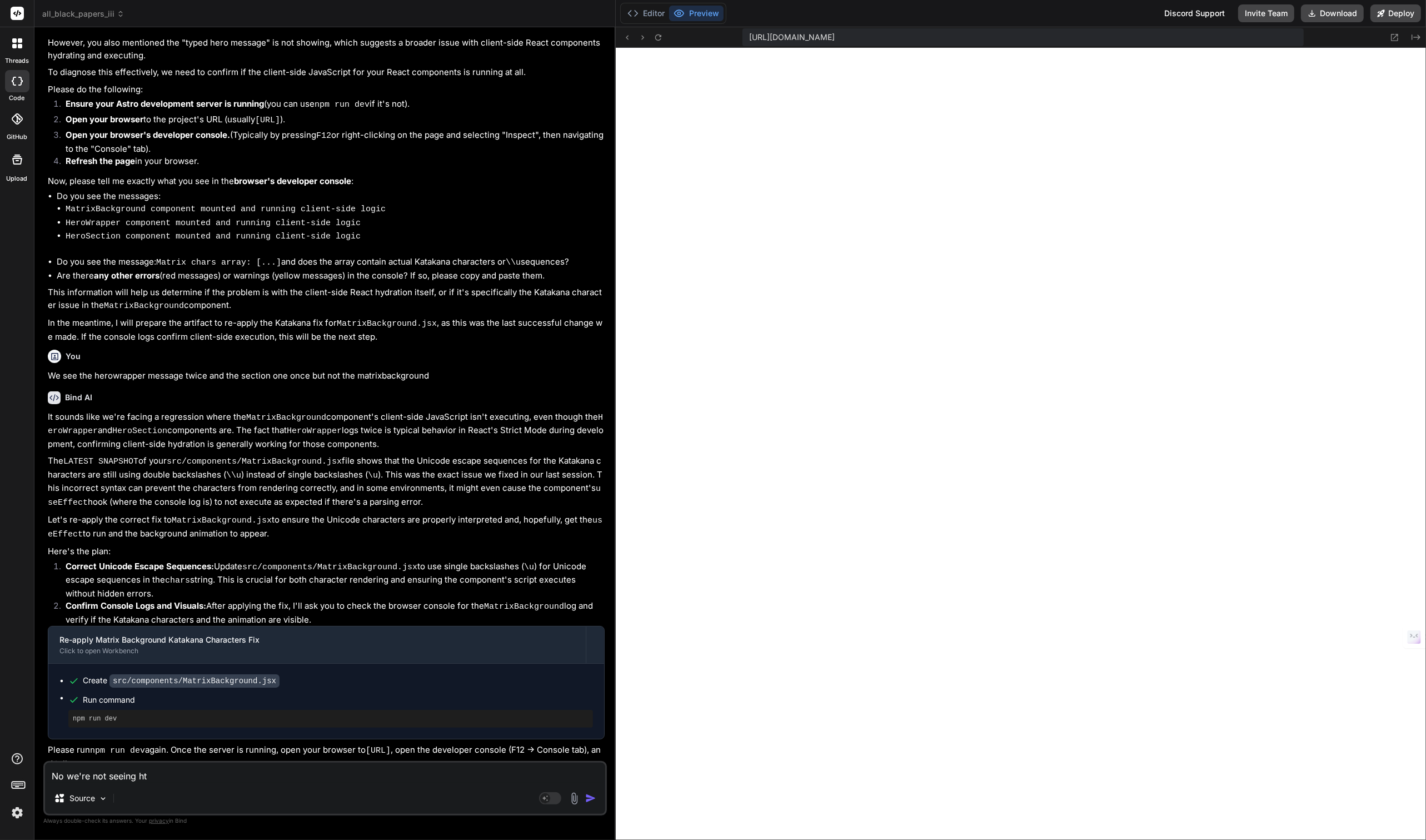
type textarea "x"
type textarea "No we're not seeing h"
type textarea "x"
type textarea "No we're not seeing"
type textarea "x"
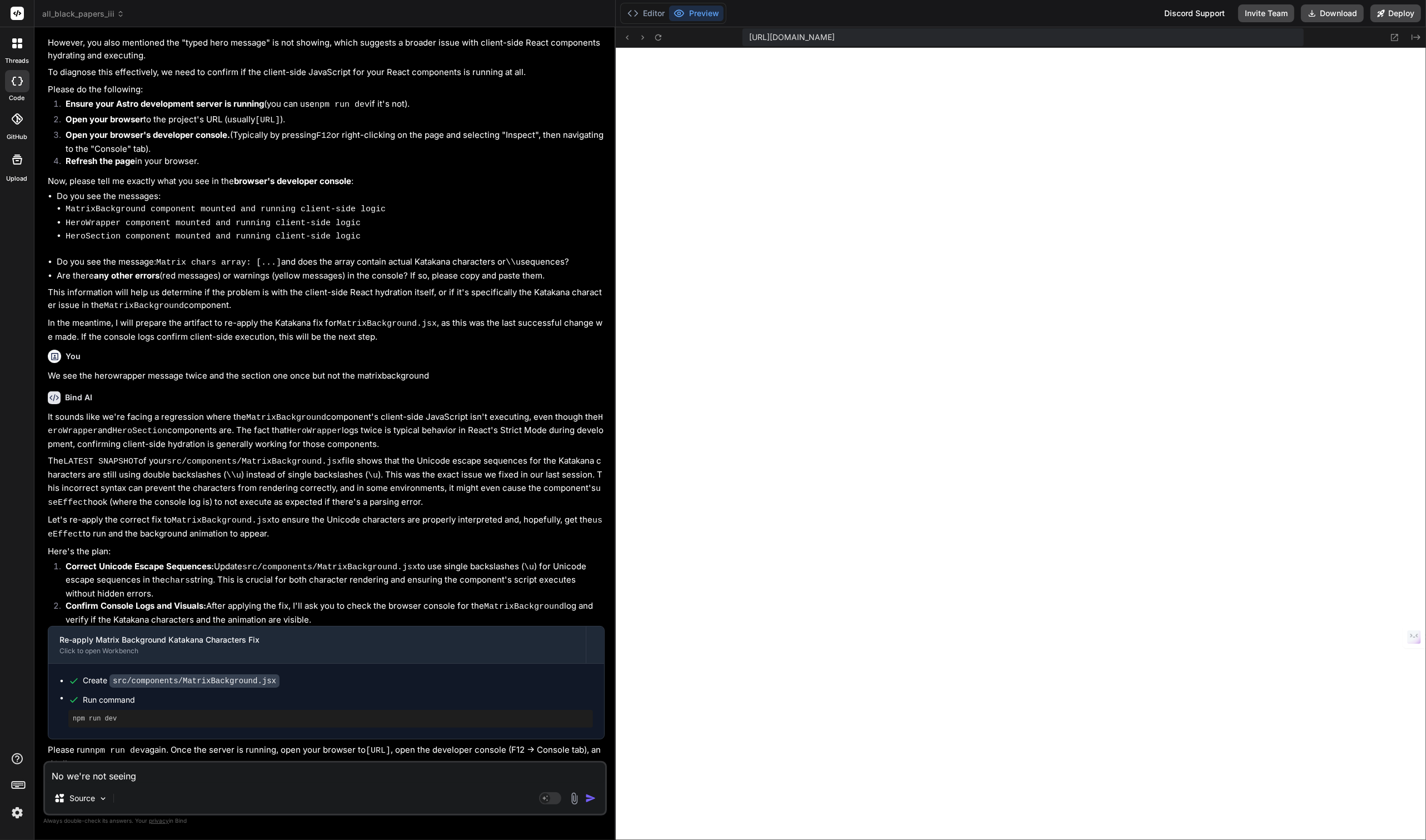
type textarea "No we're not seeing t"
type textarea "x"
type textarea "No we're not seeing th"
type textarea "x"
type textarea "No we're not seeing the"
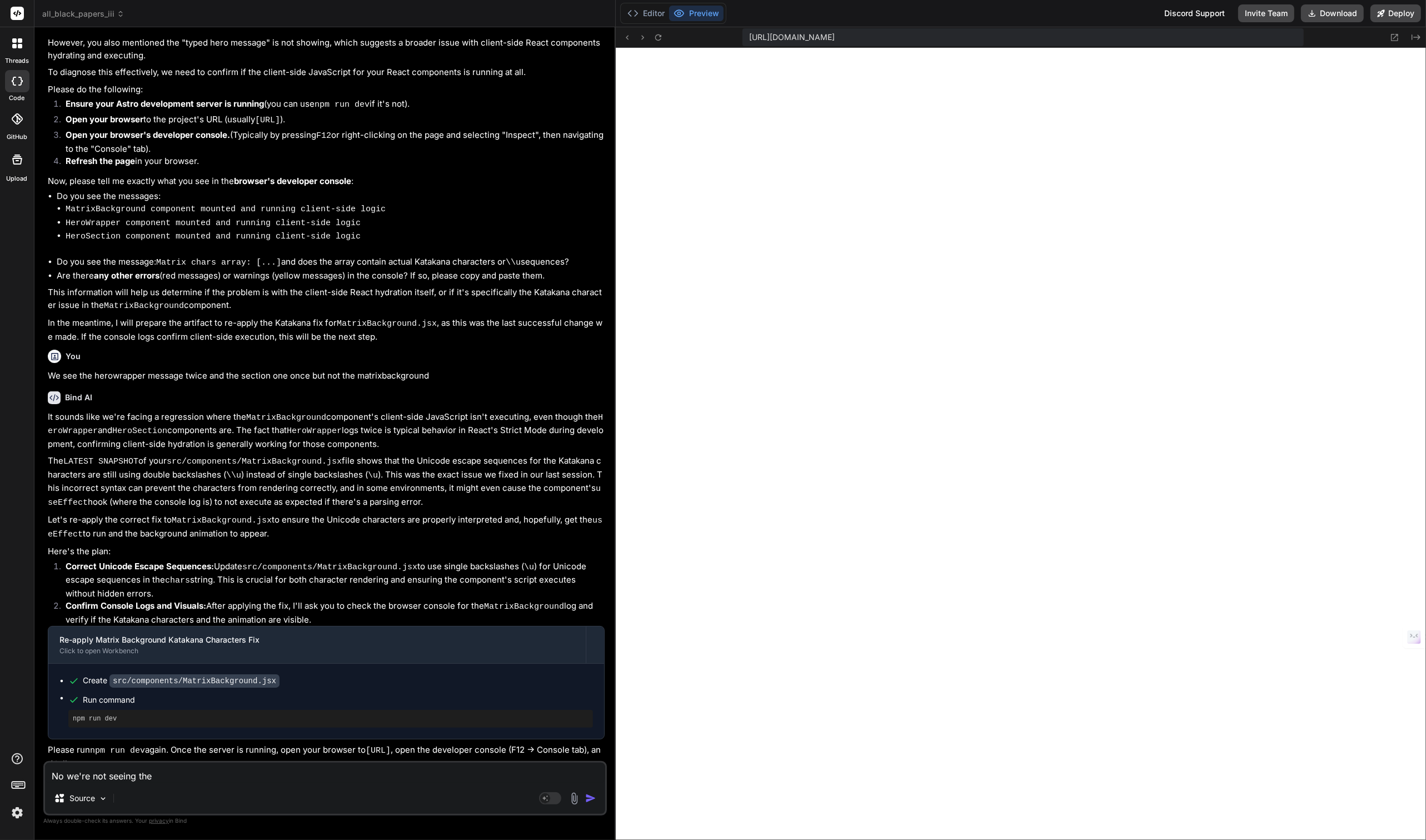
type textarea "x"
type textarea "No we're not seeing the"
type textarea "x"
type textarea "No we're not seeing the b"
type textarea "x"
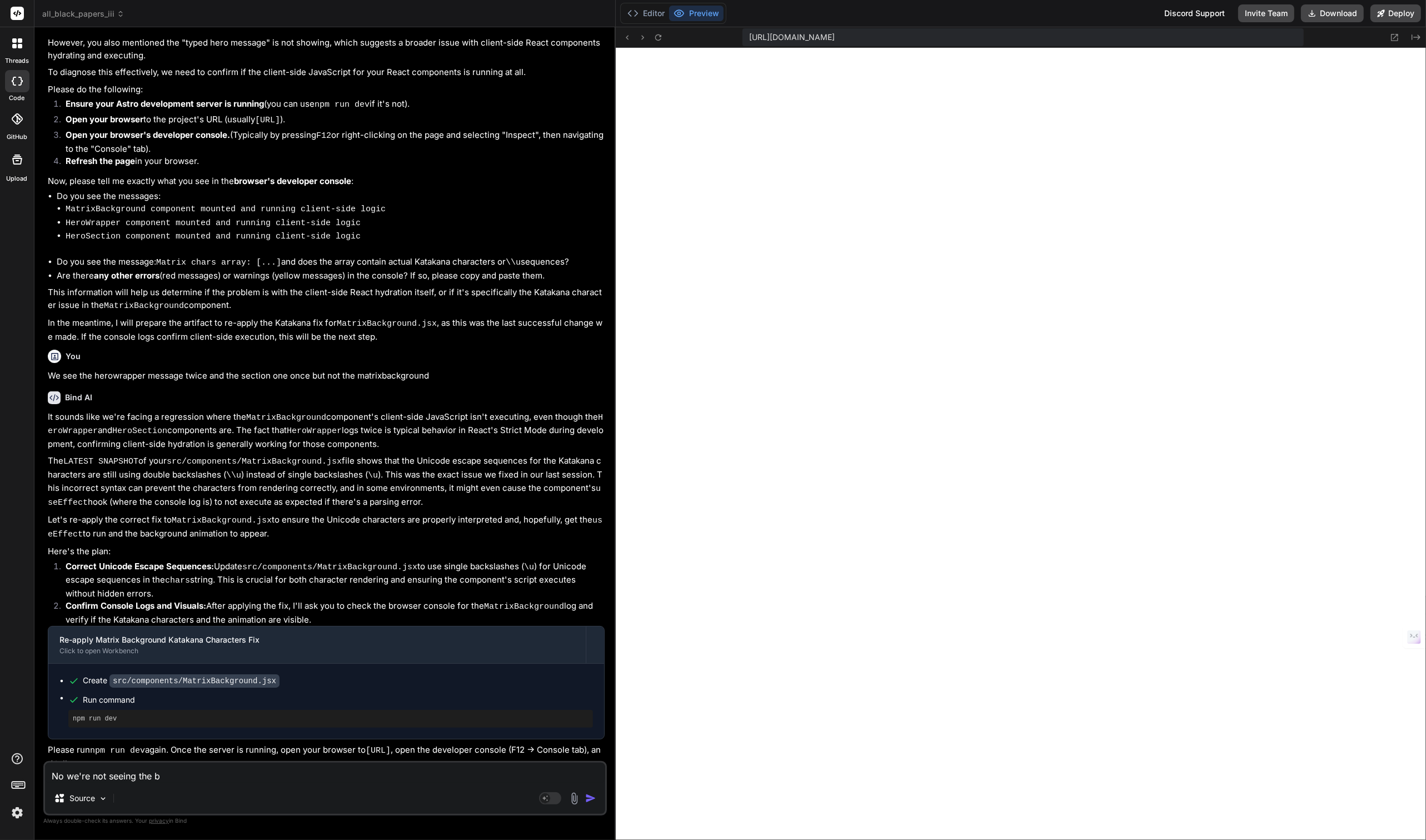
type textarea "No we're not seeing the ba"
type textarea "x"
type textarea "No we're not seeing the bac"
type textarea "x"
type textarea "No we're not seeing the back"
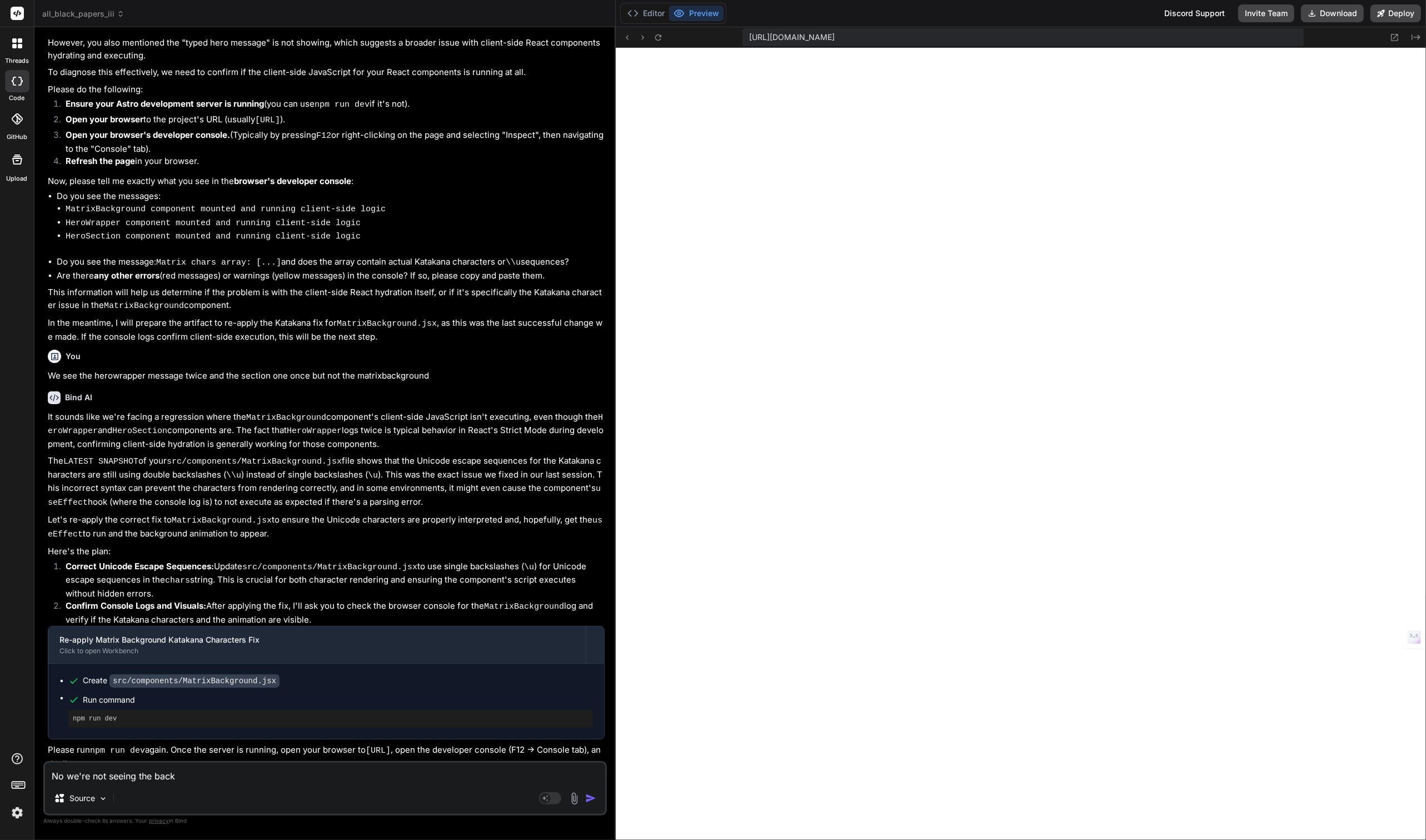
type textarea "x"
type textarea "No we're not seeing the backg"
type textarea "x"
type textarea "No we're not seeing the backgr"
type textarea "x"
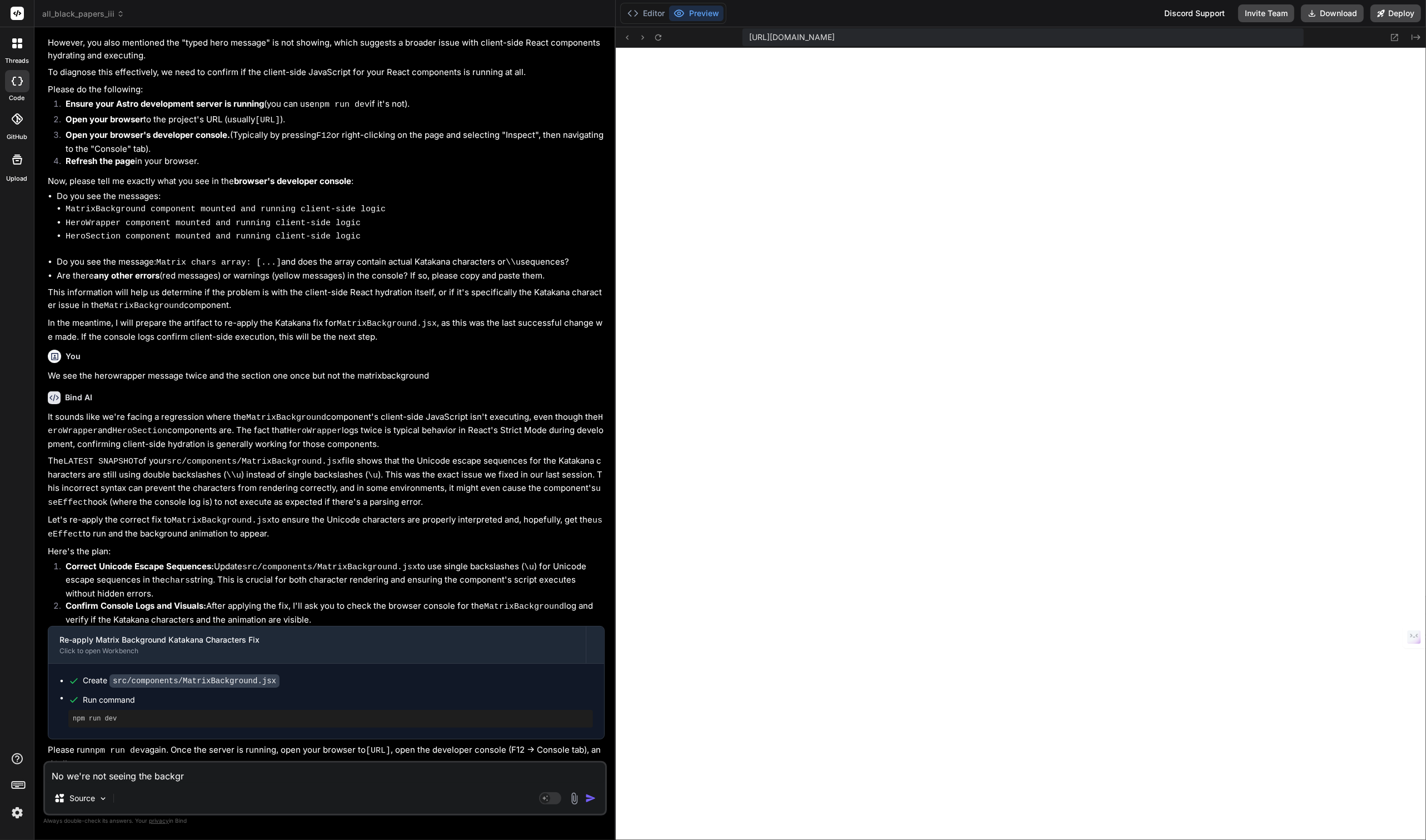
type textarea "No we're not seeing the backgro"
type textarea "x"
type textarea "No we're not seeing the backgrou"
type textarea "x"
type textarea "No we're not seeing the backgroun"
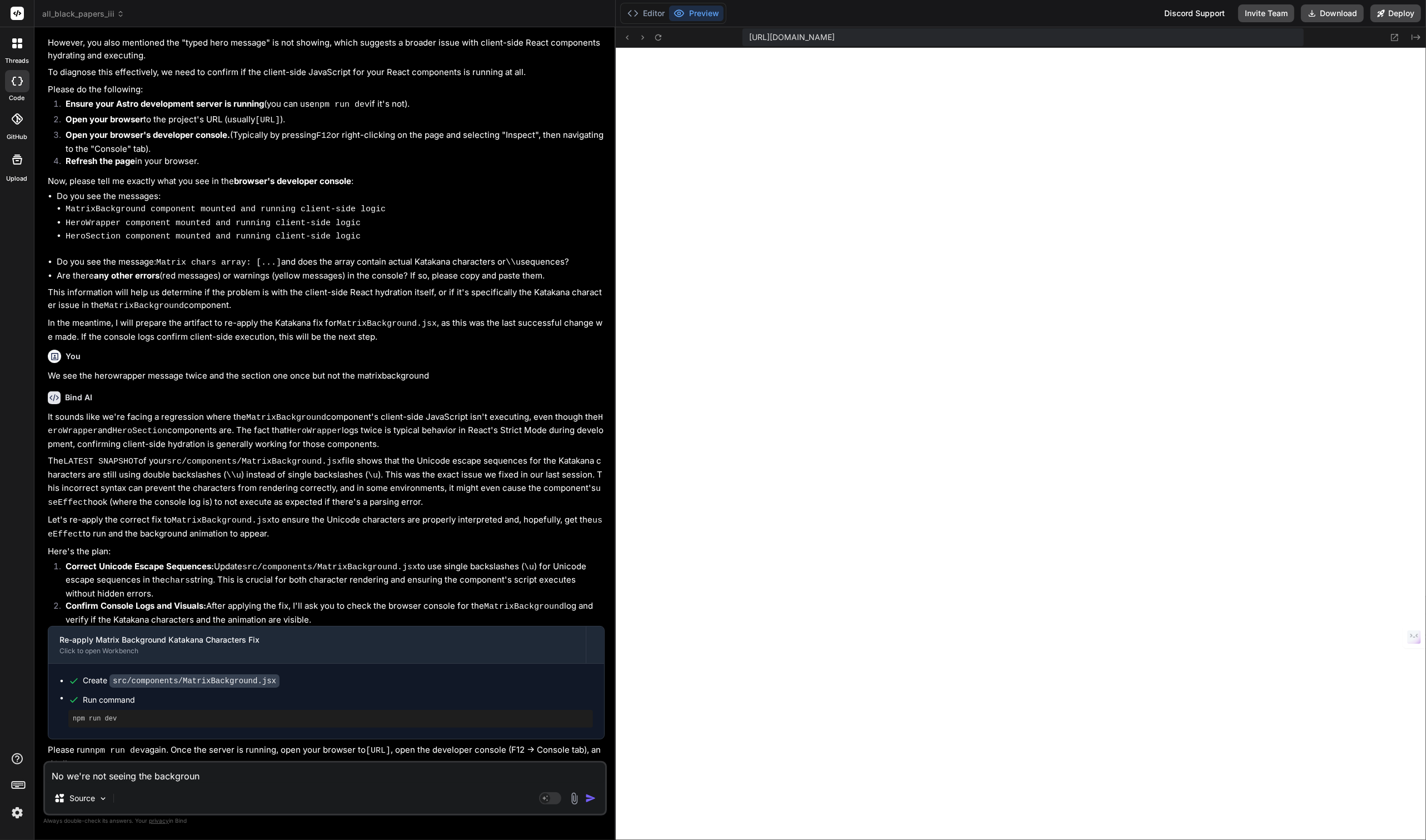
type textarea "x"
type textarea "No we're not seeing the background"
type textarea "x"
type textarea "No we're not seeing the background"
type textarea "x"
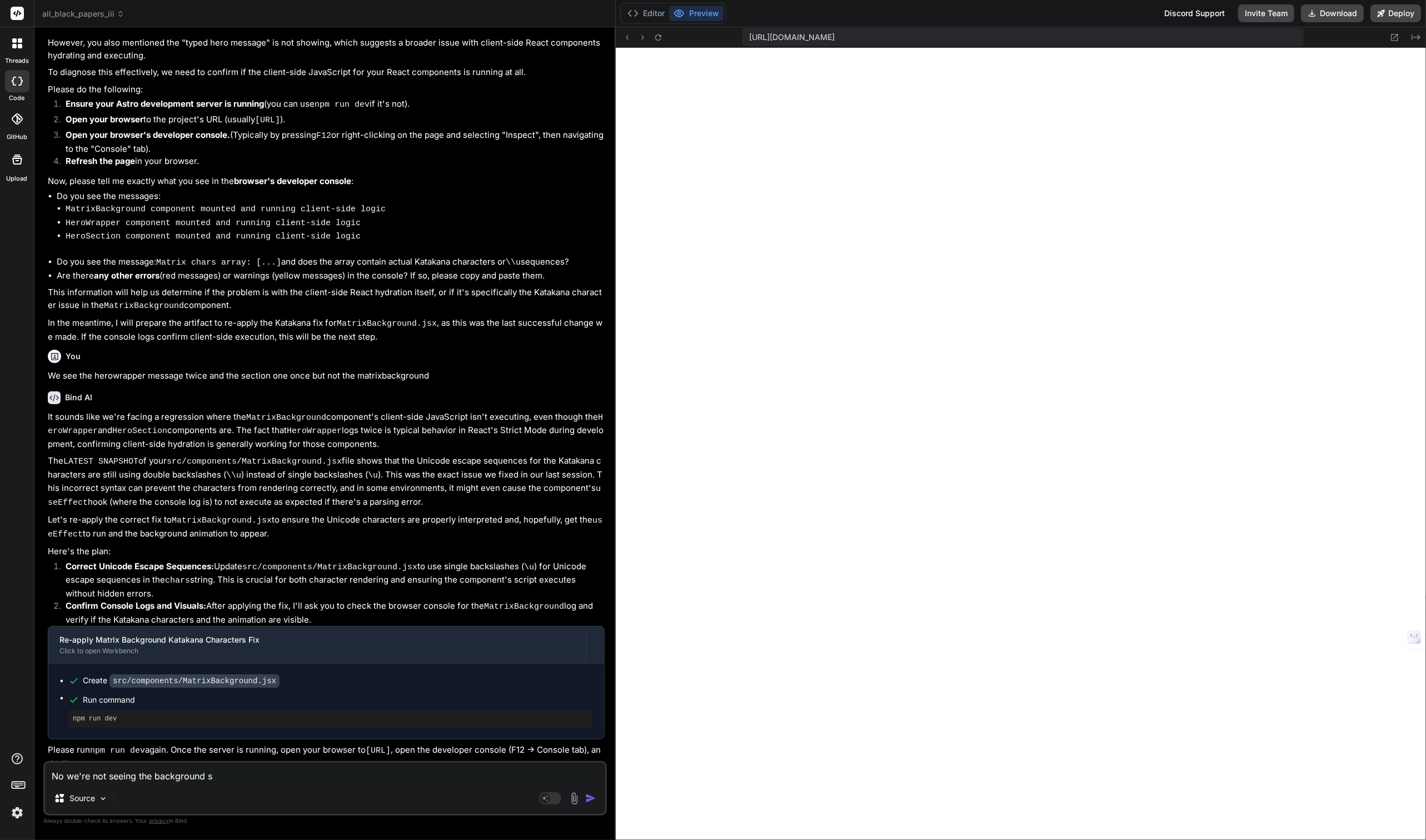
type textarea "No we're not seeing the background so"
type textarea "x"
type textarea "No we're not seeing the background so"
type textarea "x"
type textarea "No we're not seeing the background so w"
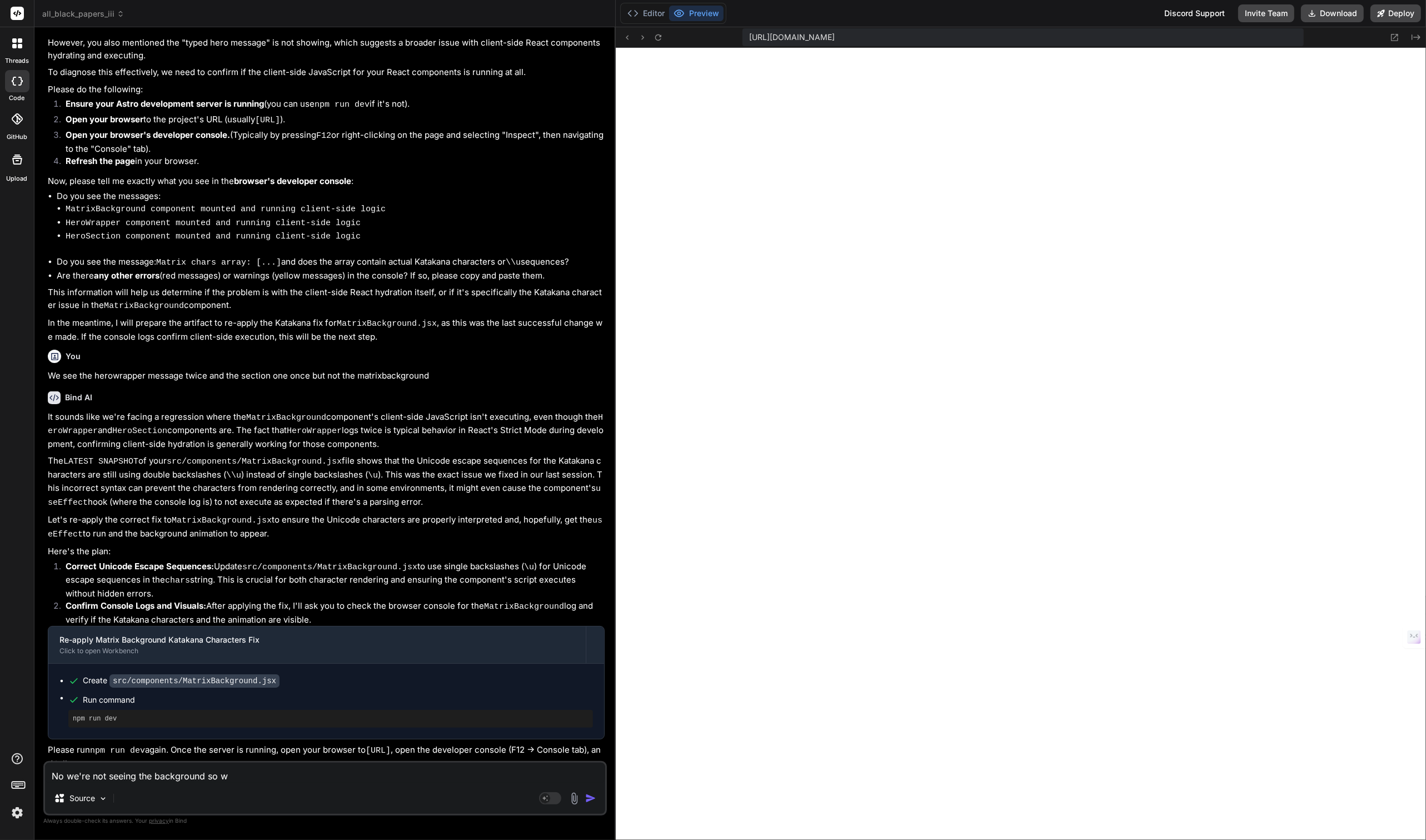
type textarea "x"
type textarea "No we're not seeing the background so we"
type textarea "x"
type textarea "No we're not seeing the background so we"
type textarea "x"
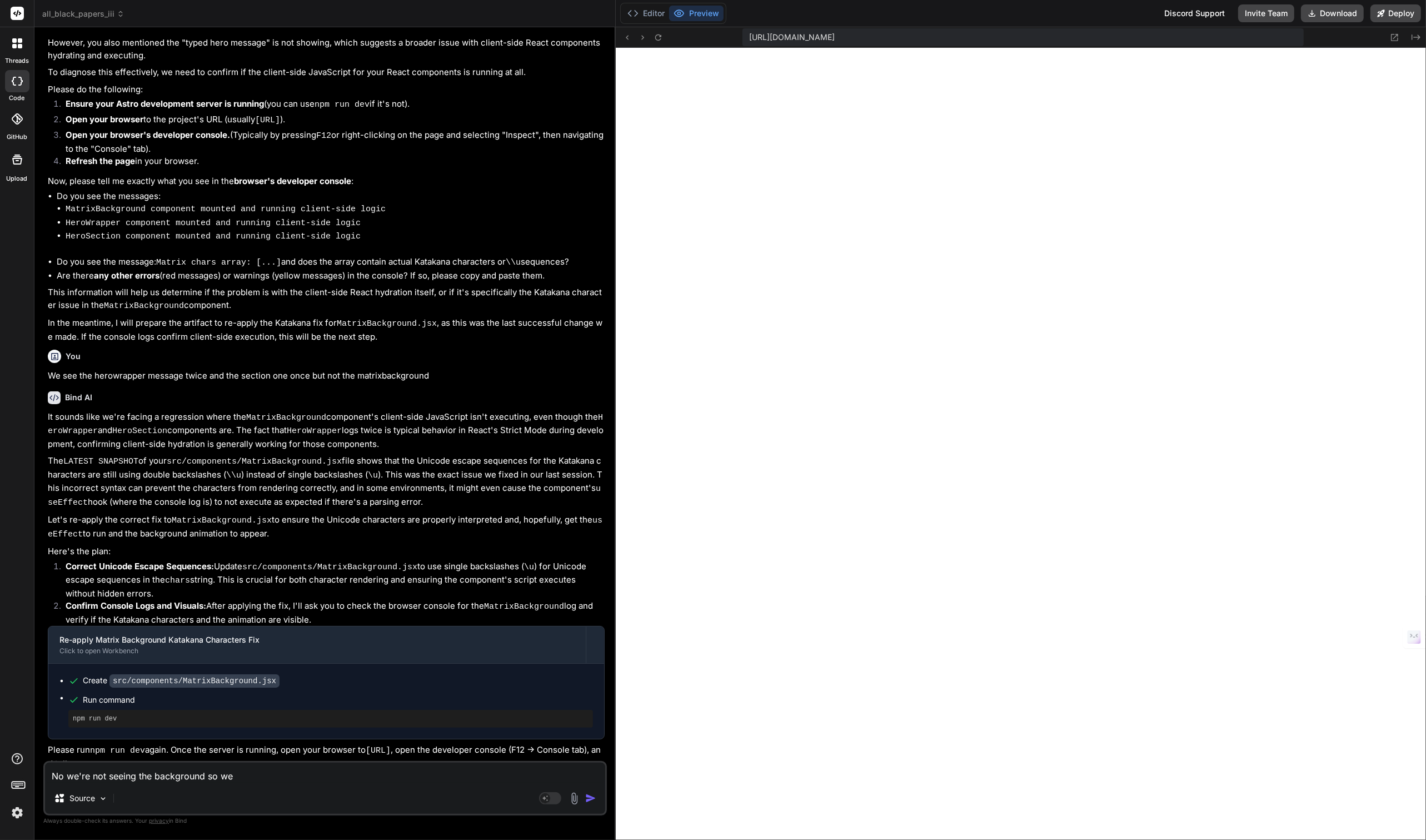
type textarea "No we're not seeing the background so we c"
type textarea "x"
type textarea "No we're not seeing the background so we ca"
type textarea "x"
type textarea "No we're not seeing the background so we can"
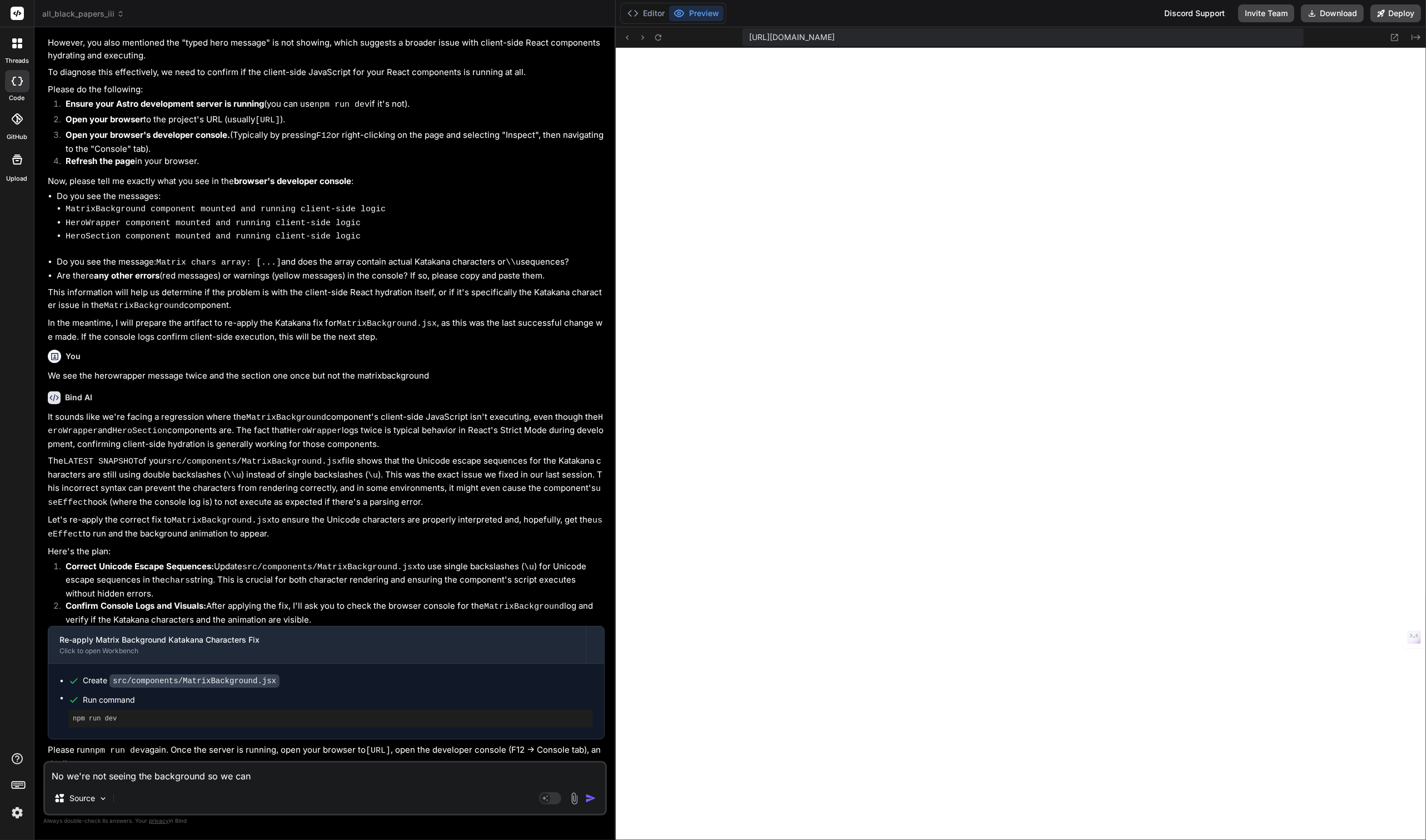
type textarea "x"
type textarea "No we're not seeing the background so we can'"
type textarea "x"
type textarea "No we're not seeing the background so we can't"
type textarea "x"
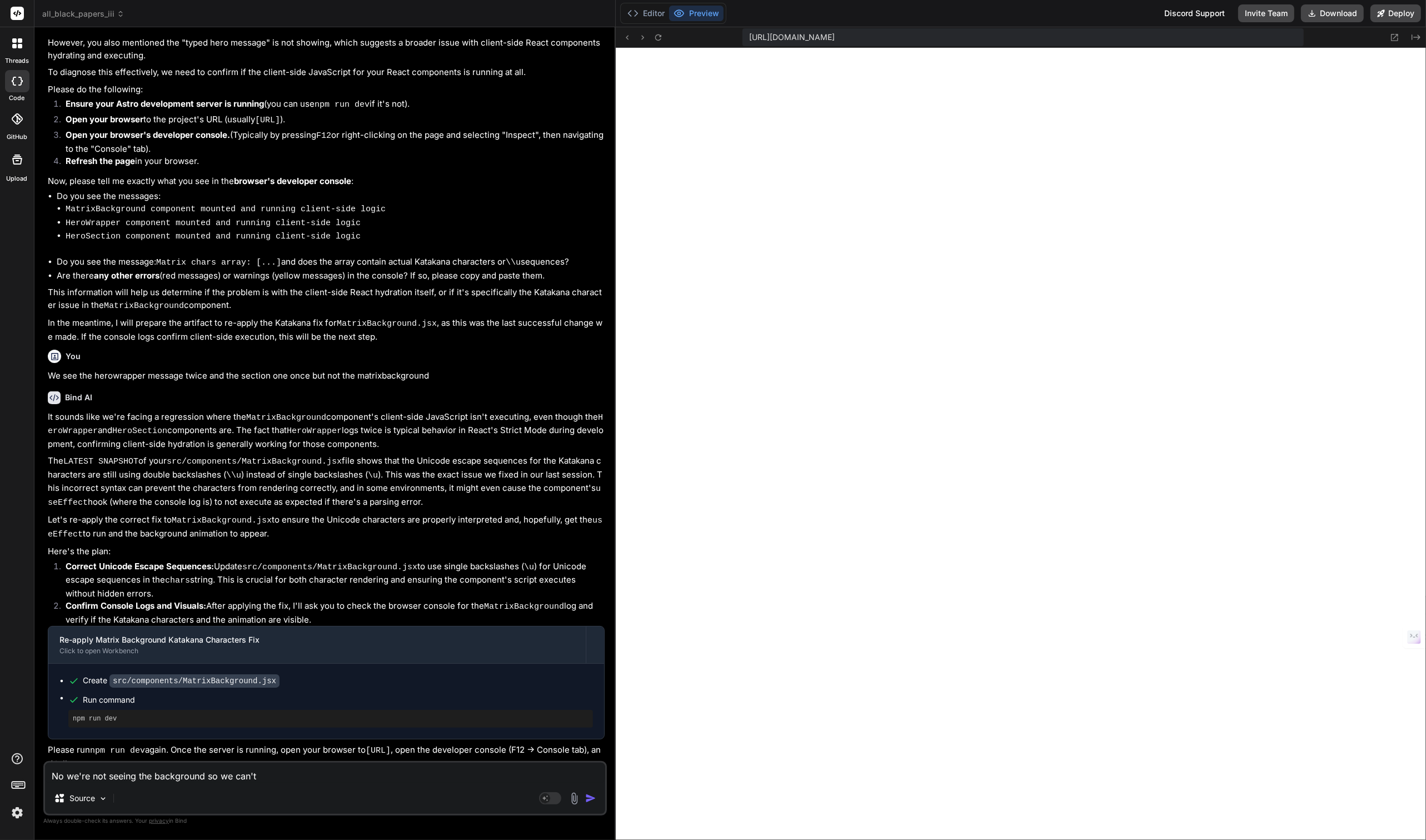
type textarea "No we're not seeing the background so we can't"
type textarea "x"
type textarea "No we're not seeing the background so we can't t"
type textarea "x"
type textarea "No we're not seeing the background so we can't te"
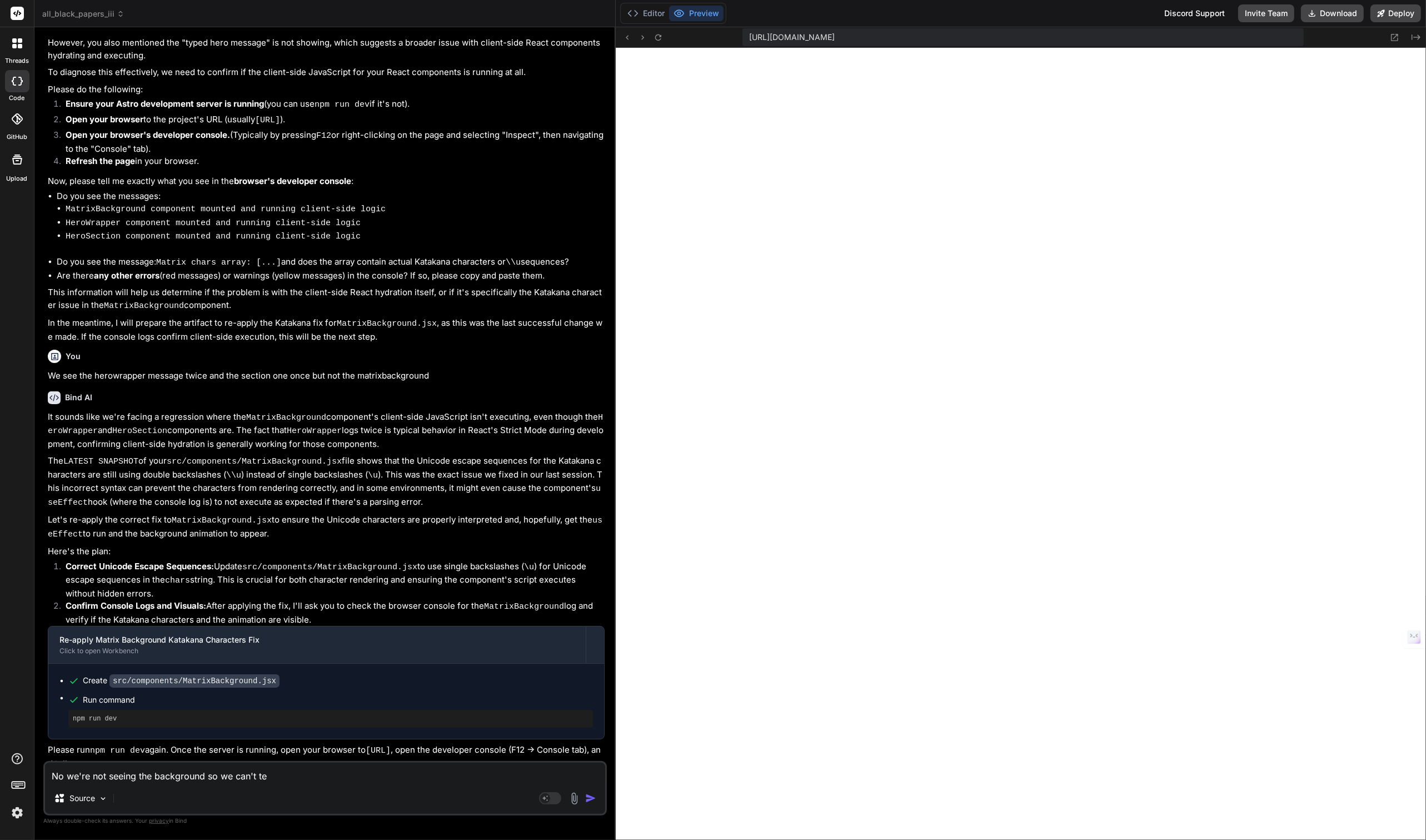
type textarea "x"
type textarea "No we're not seeing the background so we can't tel"
type textarea "x"
type textarea "No we're not seeing the background so we can't tell"
type textarea "x"
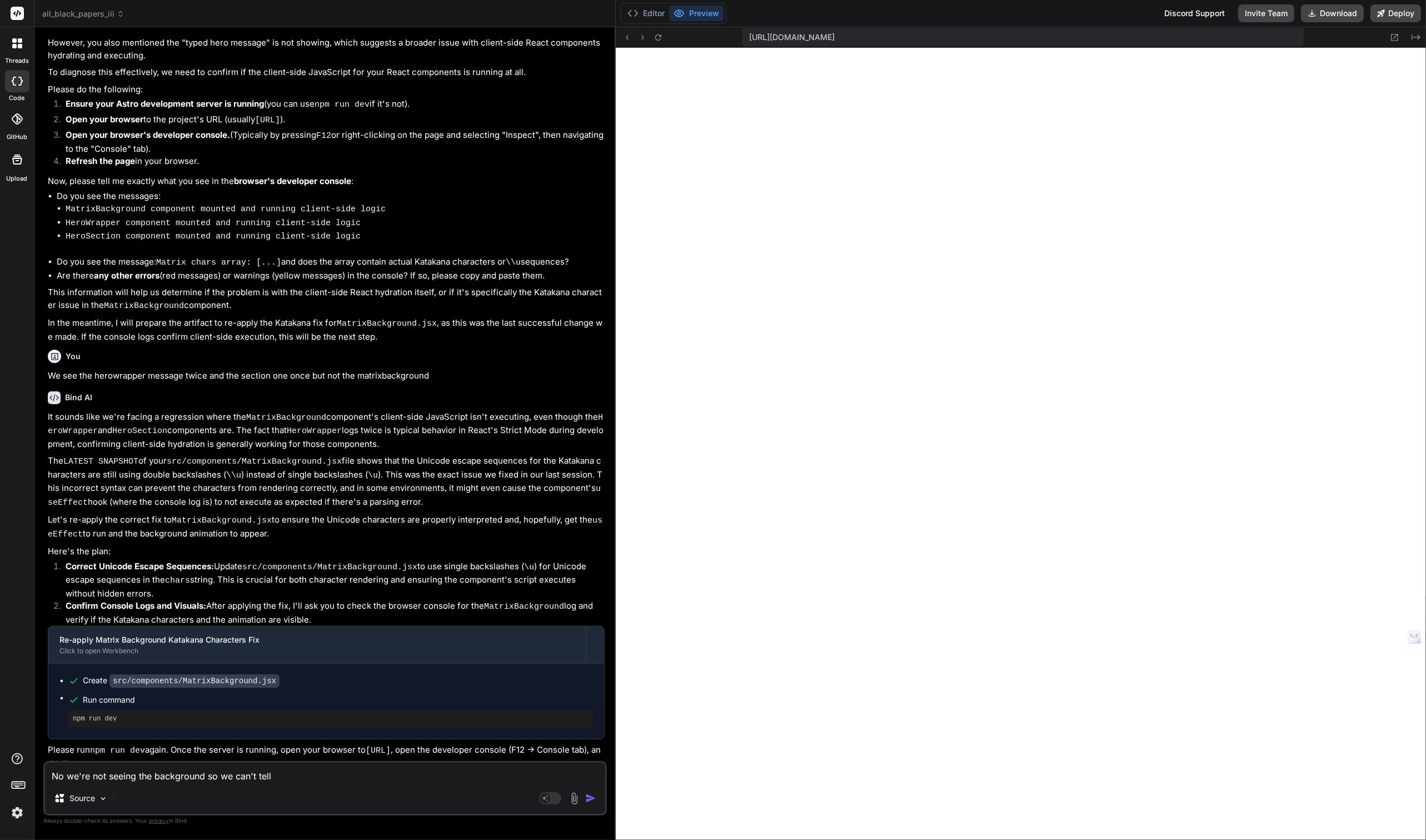
type textarea "No we're not seeing the background so we can't tell"
type textarea "x"
type textarea "No we're not seeing the background so we can't tell y"
type textarea "x"
type textarea "No we're not seeing the background so we can't tell yo"
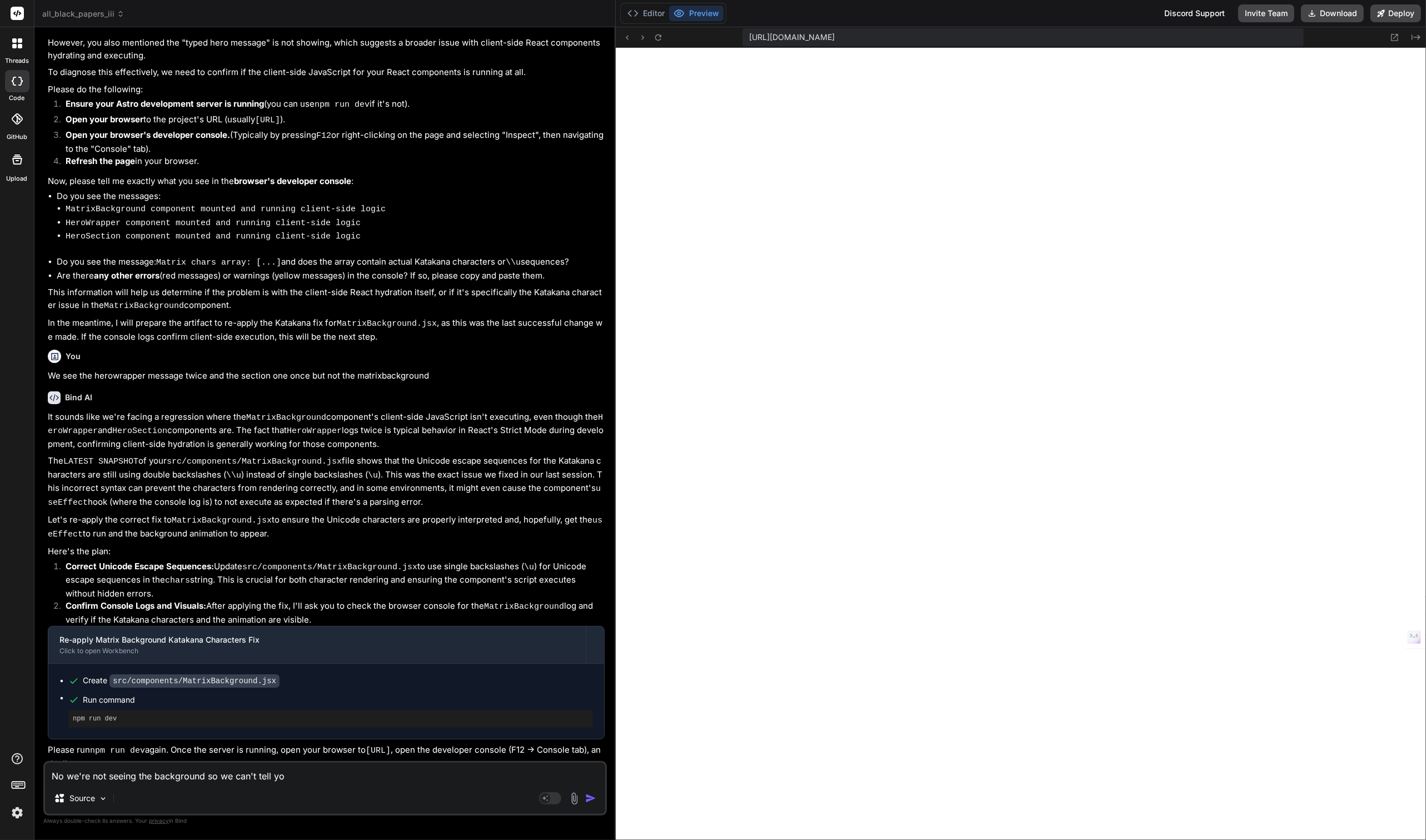
type textarea "x"
type textarea "No we're not seeing the background so we can't tell you"
type textarea "x"
type textarea "No we're not seeing the background so we can't tell you"
type textarea "x"
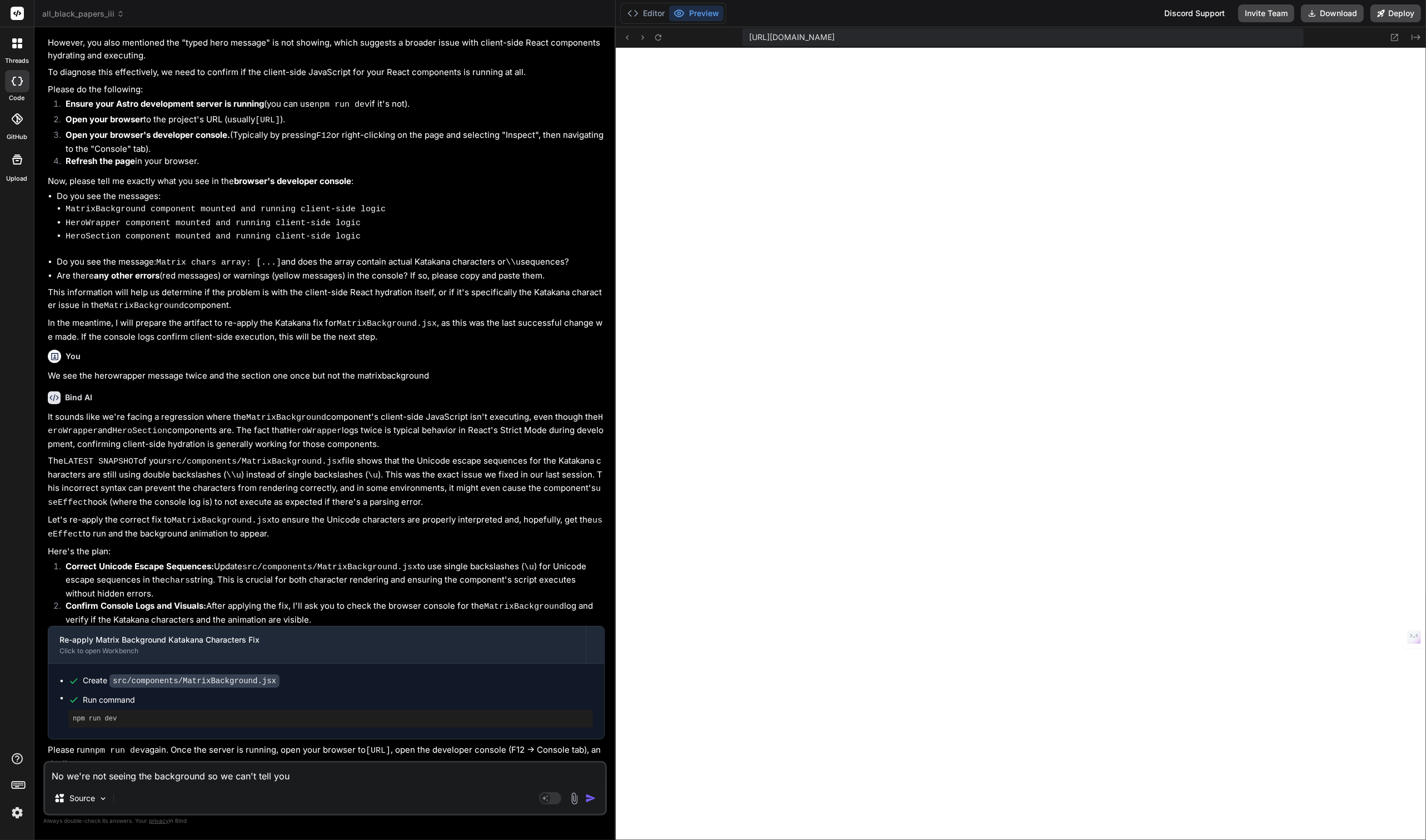
type textarea "No we're not seeing the background so we can't tell you a"
type textarea "x"
type textarea "No we're not seeing the background so we can't tell you ab"
type textarea "x"
type textarea "No we're not seeing the background so we can't tell you abo"
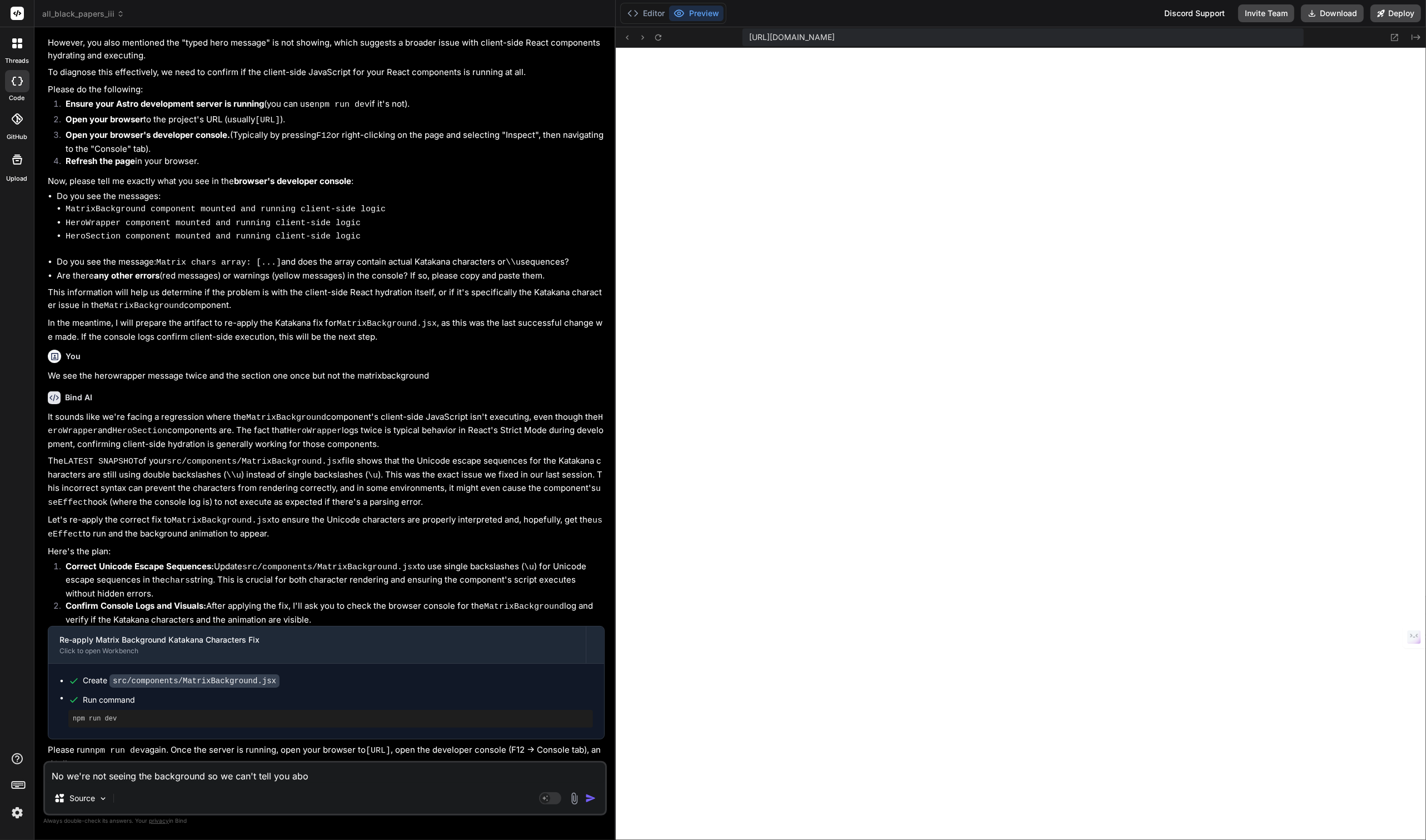
type textarea "x"
type textarea "No we're not seeing the background so we can't tell you abou"
type textarea "x"
type textarea "No we're not seeing the background so we can't tell you about"
type textarea "x"
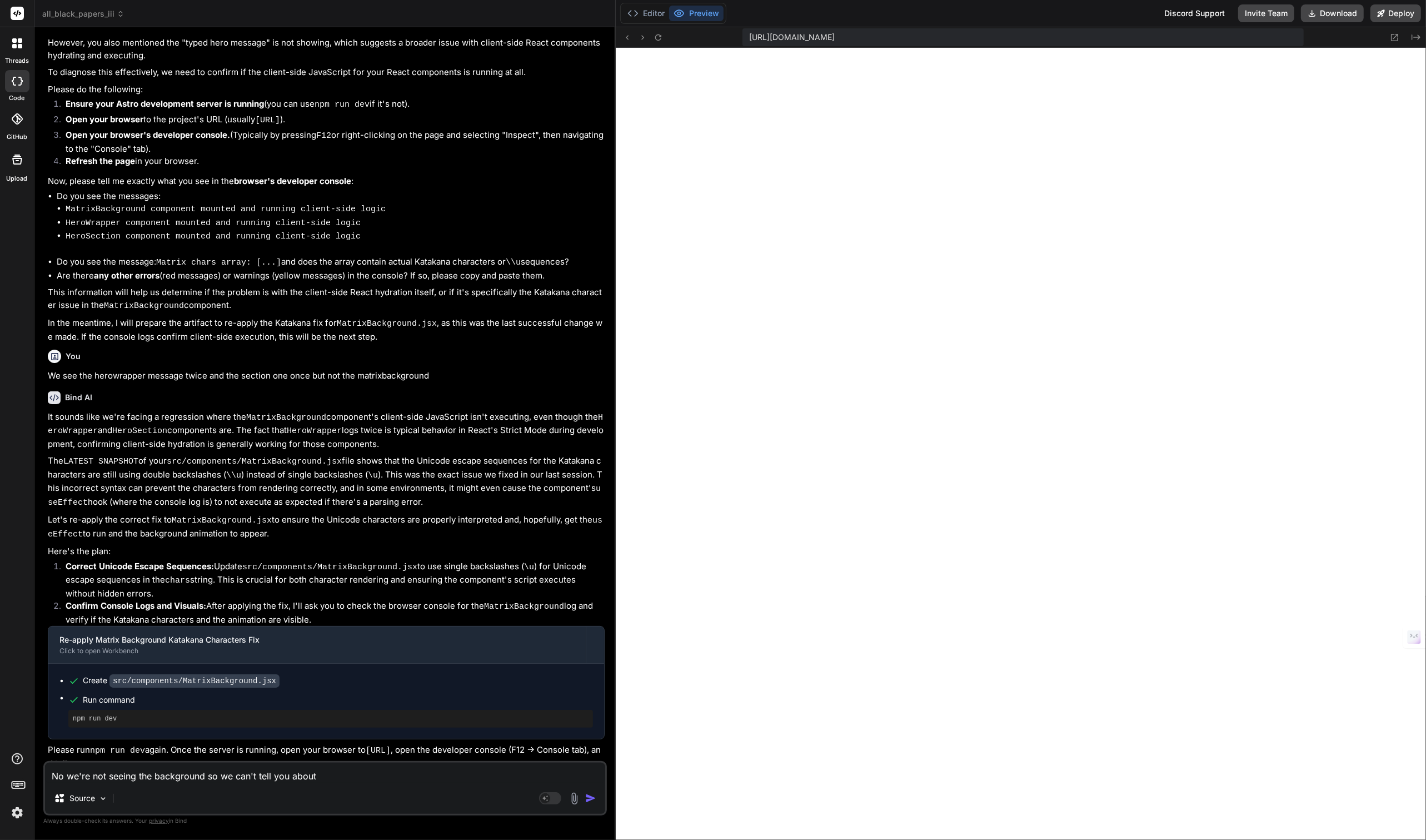
type textarea "No we're not seeing the background so we can't tell you about"
type textarea "x"
type textarea "No we're not seeing the background so we can't tell you about t"
type textarea "x"
type textarea "No we're not seeing the background so we can't tell you about th"
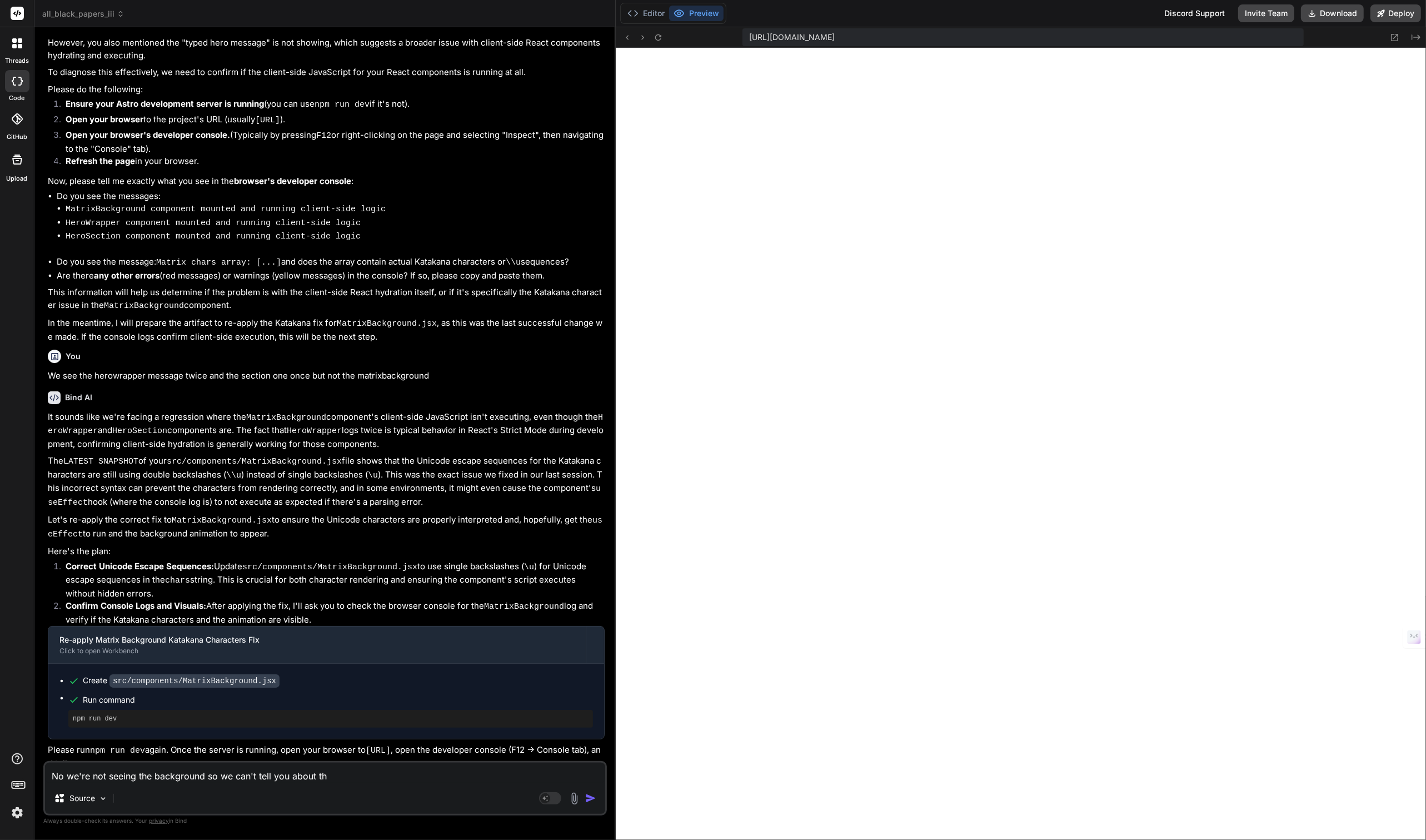
type textarea "x"
type textarea "No we're not seeing the background so we can't tell you about the"
type textarea "x"
type textarea "No we're not seeing the background so we can't tell you about the"
type textarea "x"
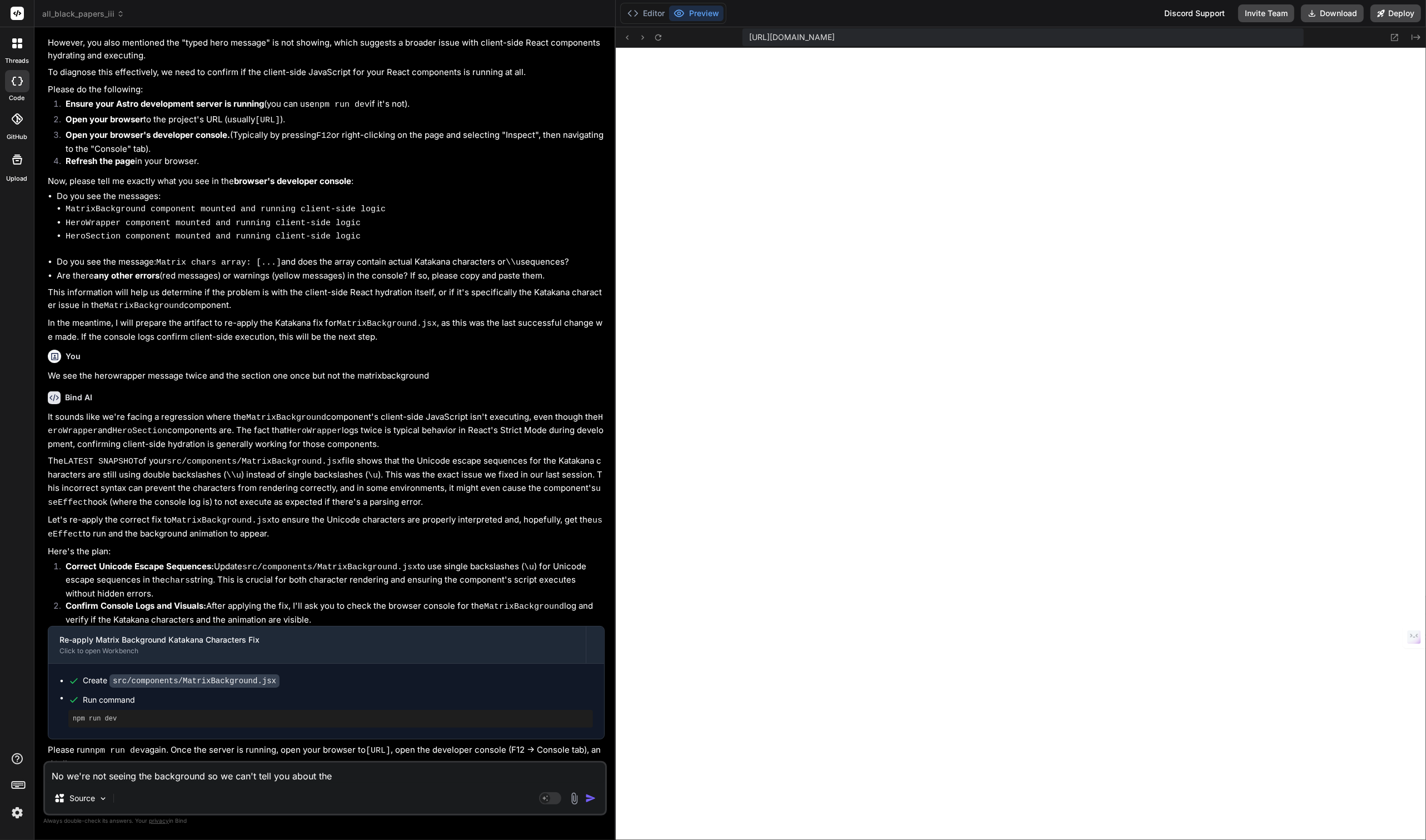
type textarea "No we're not seeing the background so we can't tell you about the a"
type textarea "x"
type textarea "No we're not seeing the background so we can't tell you about the ar"
type textarea "x"
type textarea "No we're not seeing the background so we can't tell you about the arr"
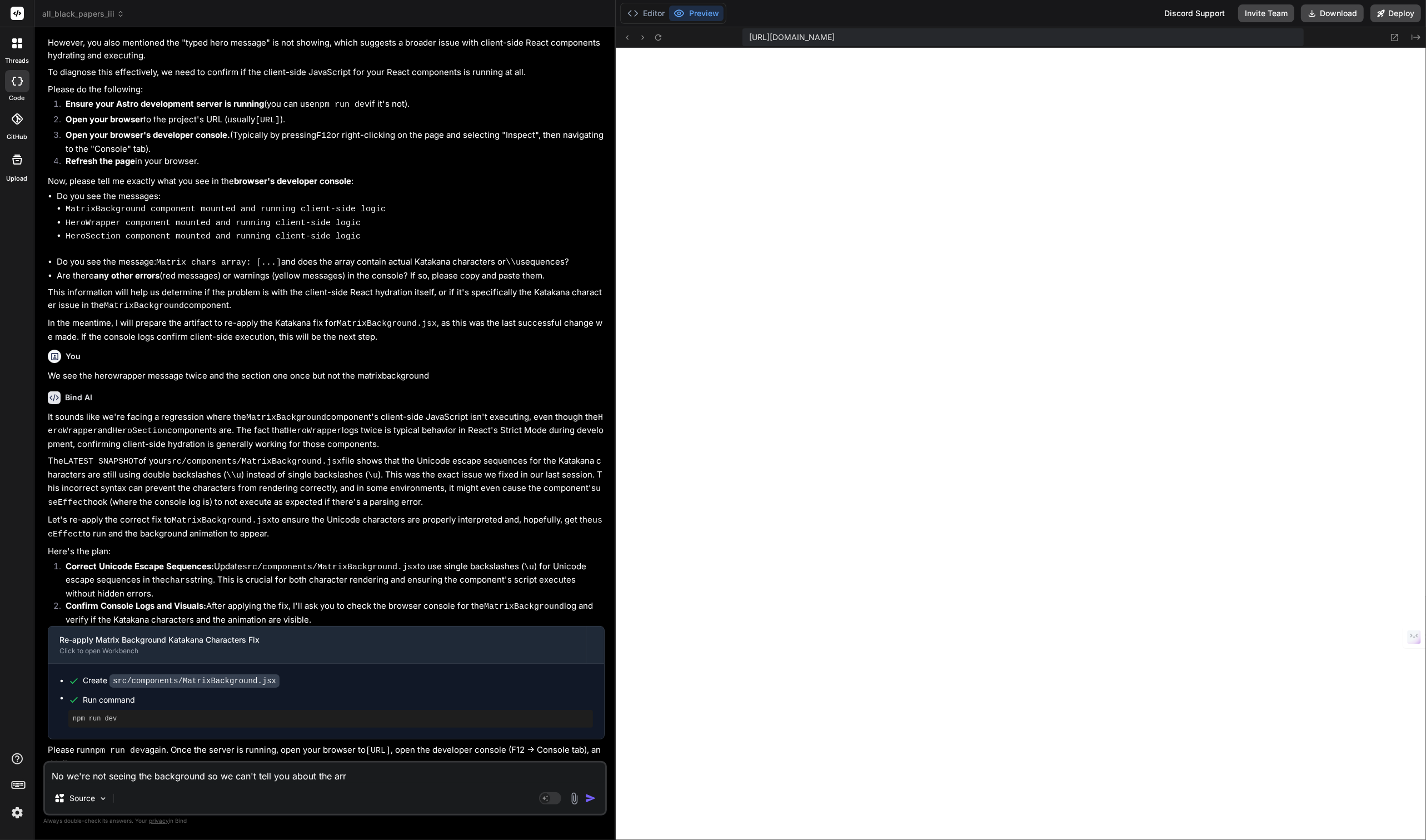
type textarea "x"
type textarea "No we're not seeing the background so we can't tell you about the arra"
type textarea "x"
type textarea "No we're not seeing the background so we can't tell you about the array"
type textarea "x"
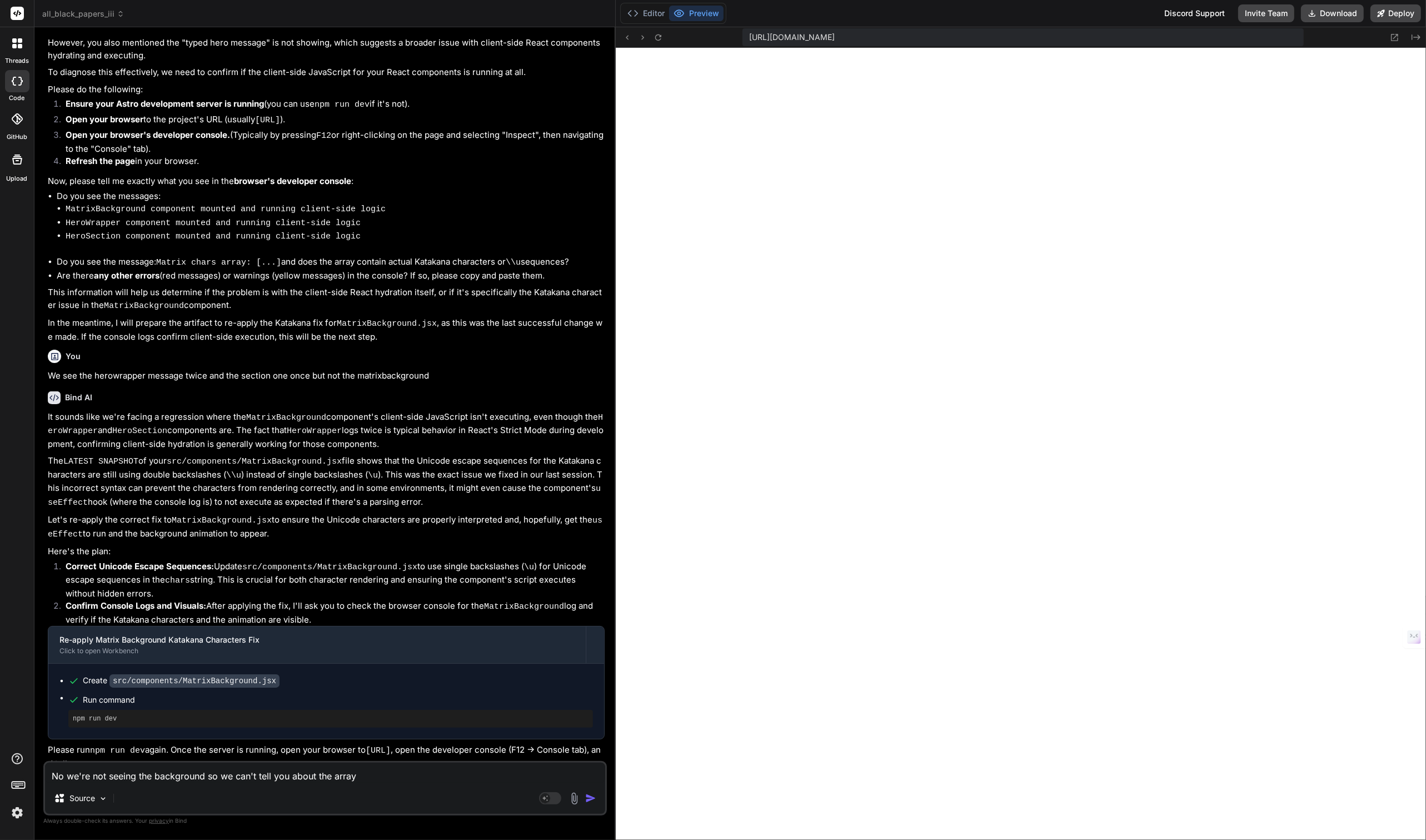
type textarea "No we're not seeing the background so we can't tell you about the array."
type textarea "x"
type textarea "No we're not seeing the background so we can't tell you about the array."
type textarea "x"
type textarea "No we're not seeing the background so we can't tell you about the array. A"
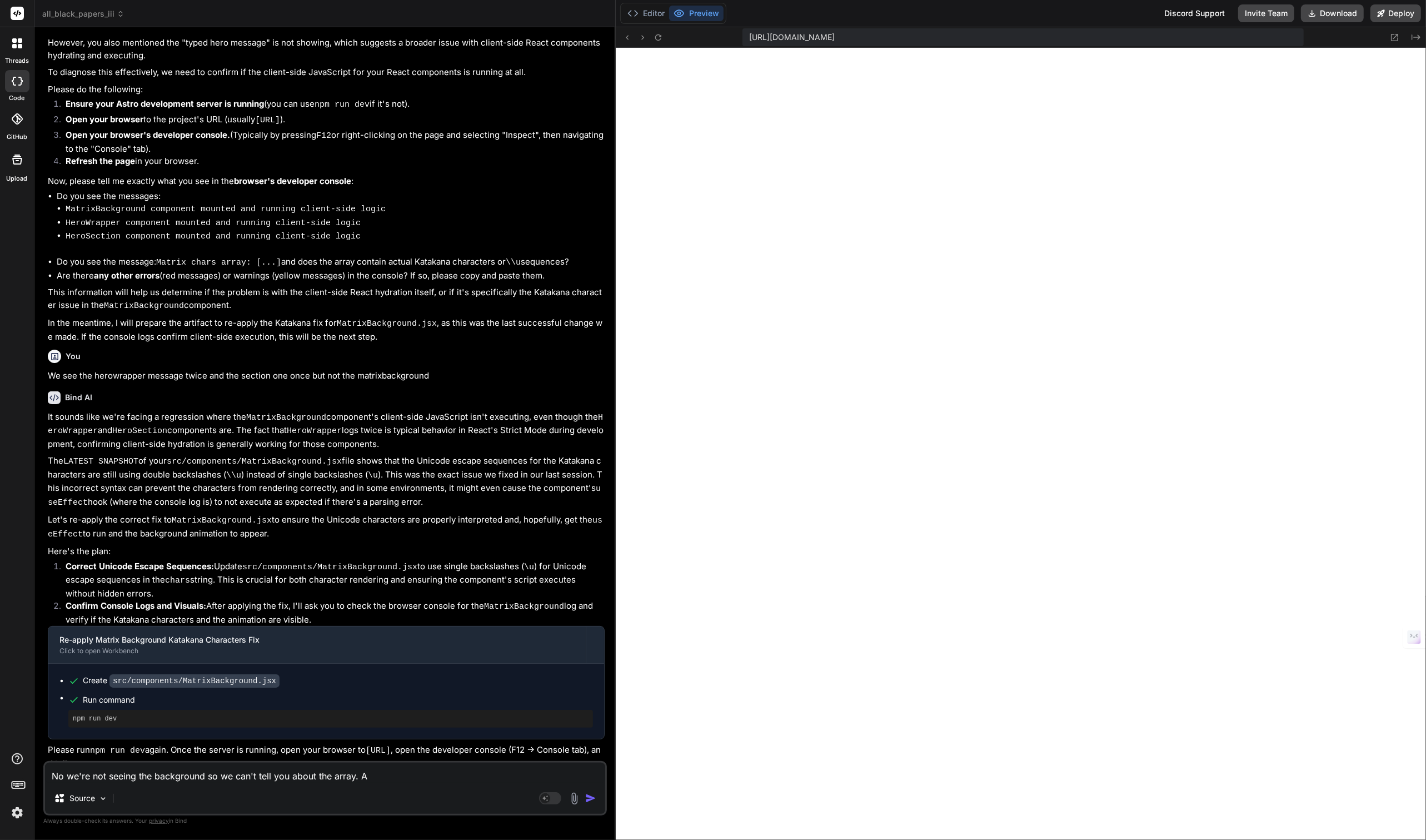
type textarea "x"
type textarea "No we're not seeing the background so we can't tell you about the array. A;"
type textarea "x"
type textarea "No we're not seeing the background so we can't tell you about the array. A;s"
type textarea "x"
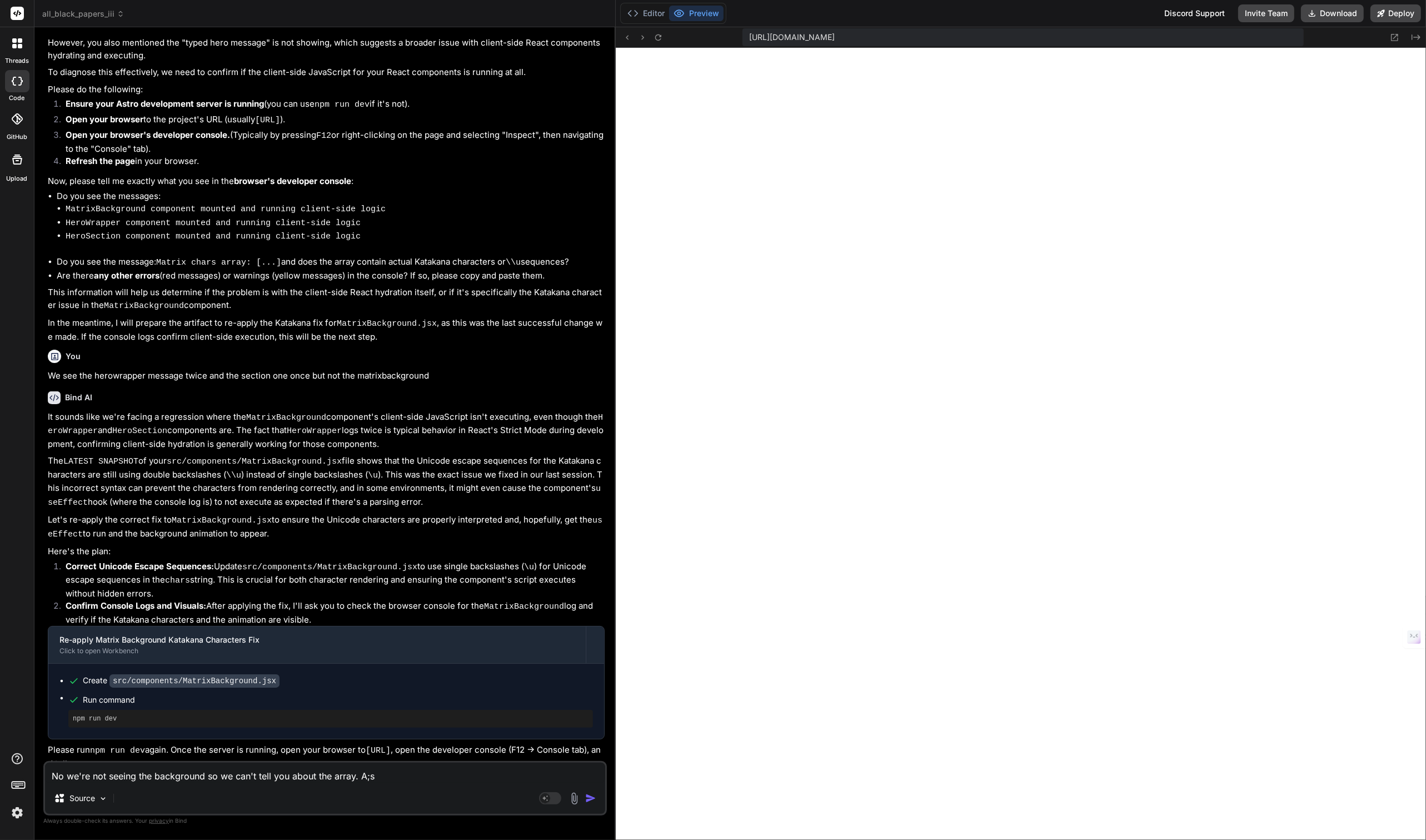
type textarea "No we're not seeing the background so we can't tell you about the array. A;"
type textarea "x"
type textarea "No we're not seeing the background so we can't tell you about the array. A"
type textarea "x"
type textarea "No we're not seeing the background so we can't tell you about the array. Al"
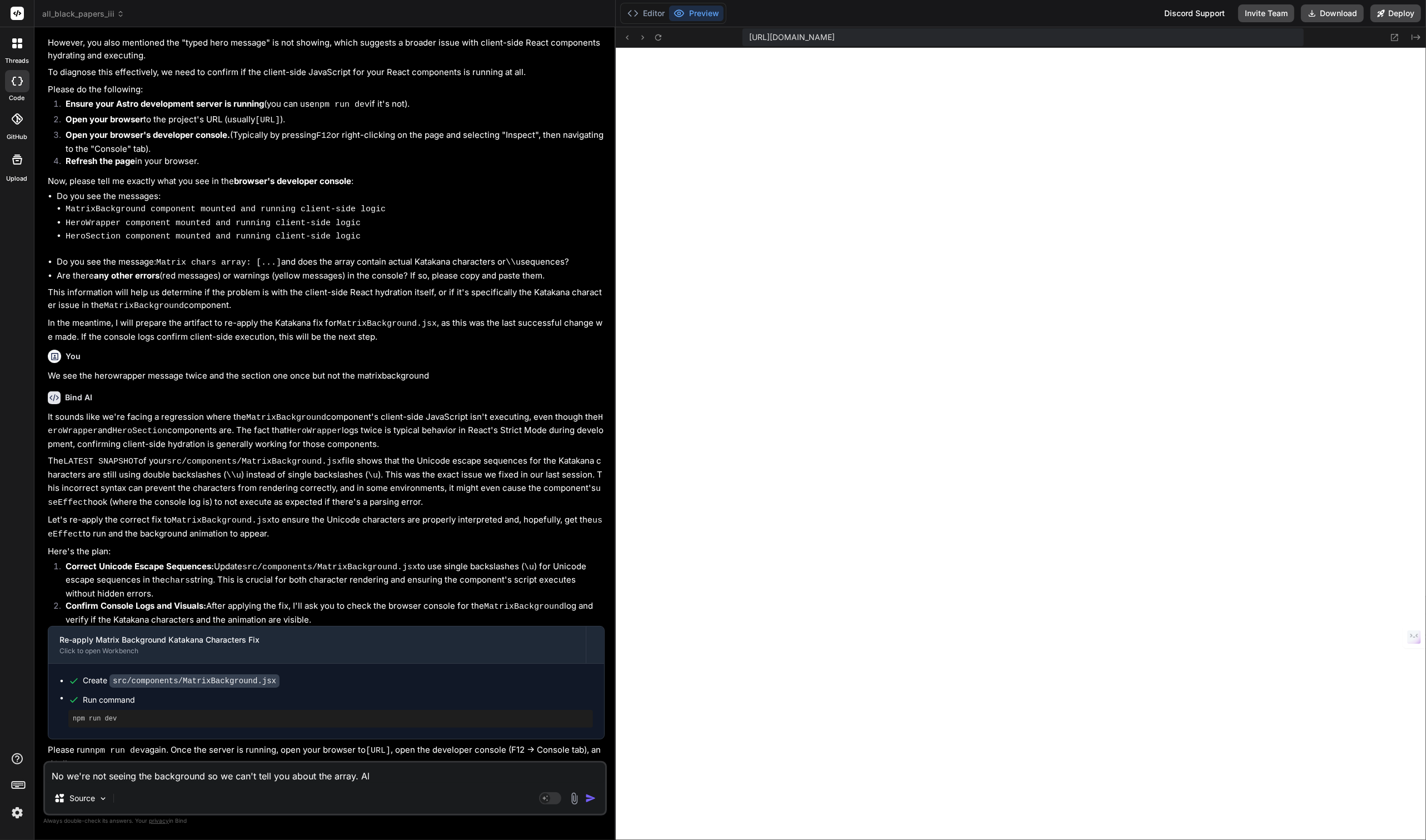
type textarea "x"
type textarea "No we're not seeing the background so we can't tell you about the array. Als"
type textarea "x"
type textarea "No we're not seeing the background so we can't tell you about the array. Also"
type textarea "x"
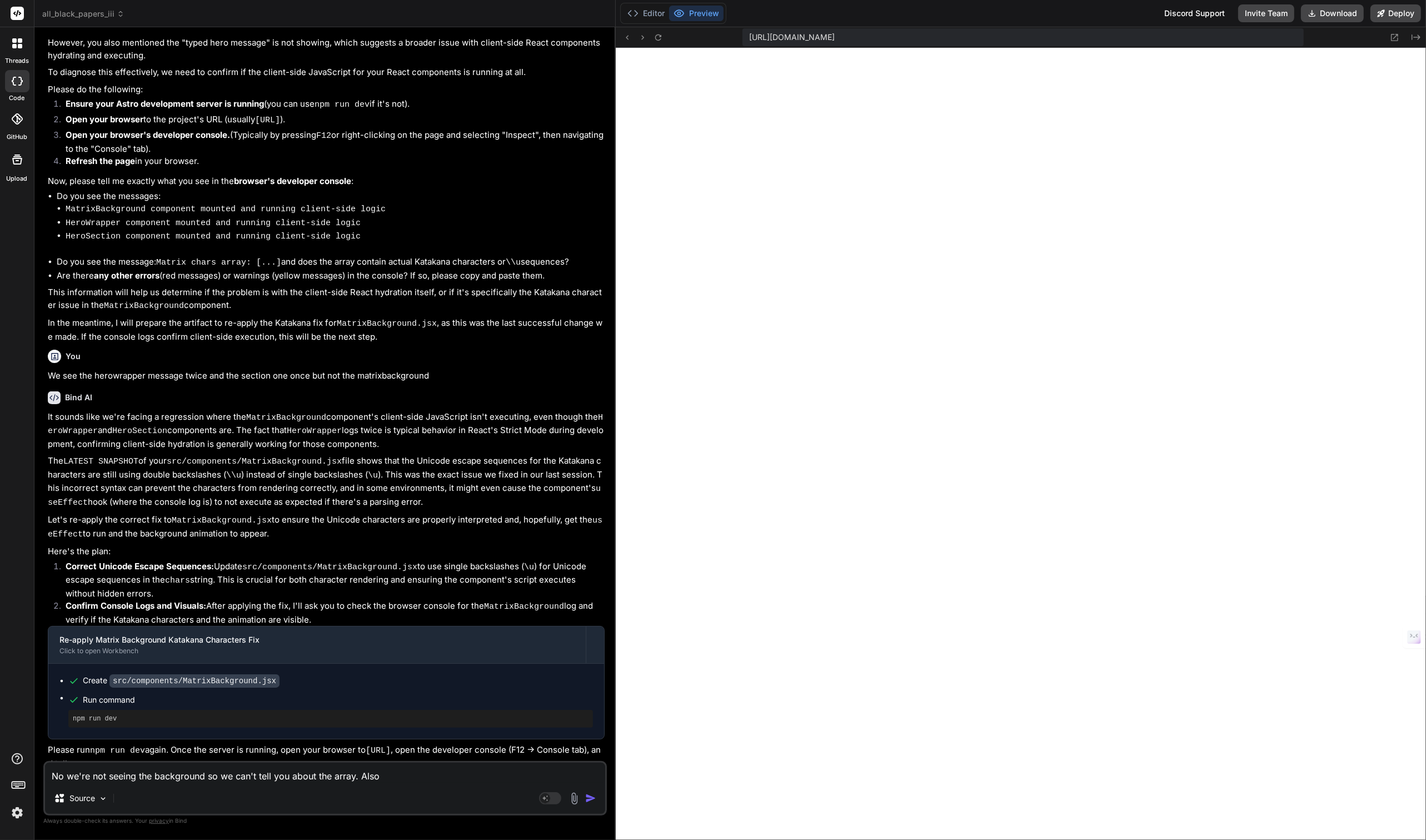
type textarea "No we're not seeing the background so we can't tell you about the array. Also,"
type textarea "x"
type textarea "No we're not seeing the background so we can't tell you about the array. Also,"
type textarea "x"
type textarea "No we're not seeing the background so we can't tell you about the array. Also, …"
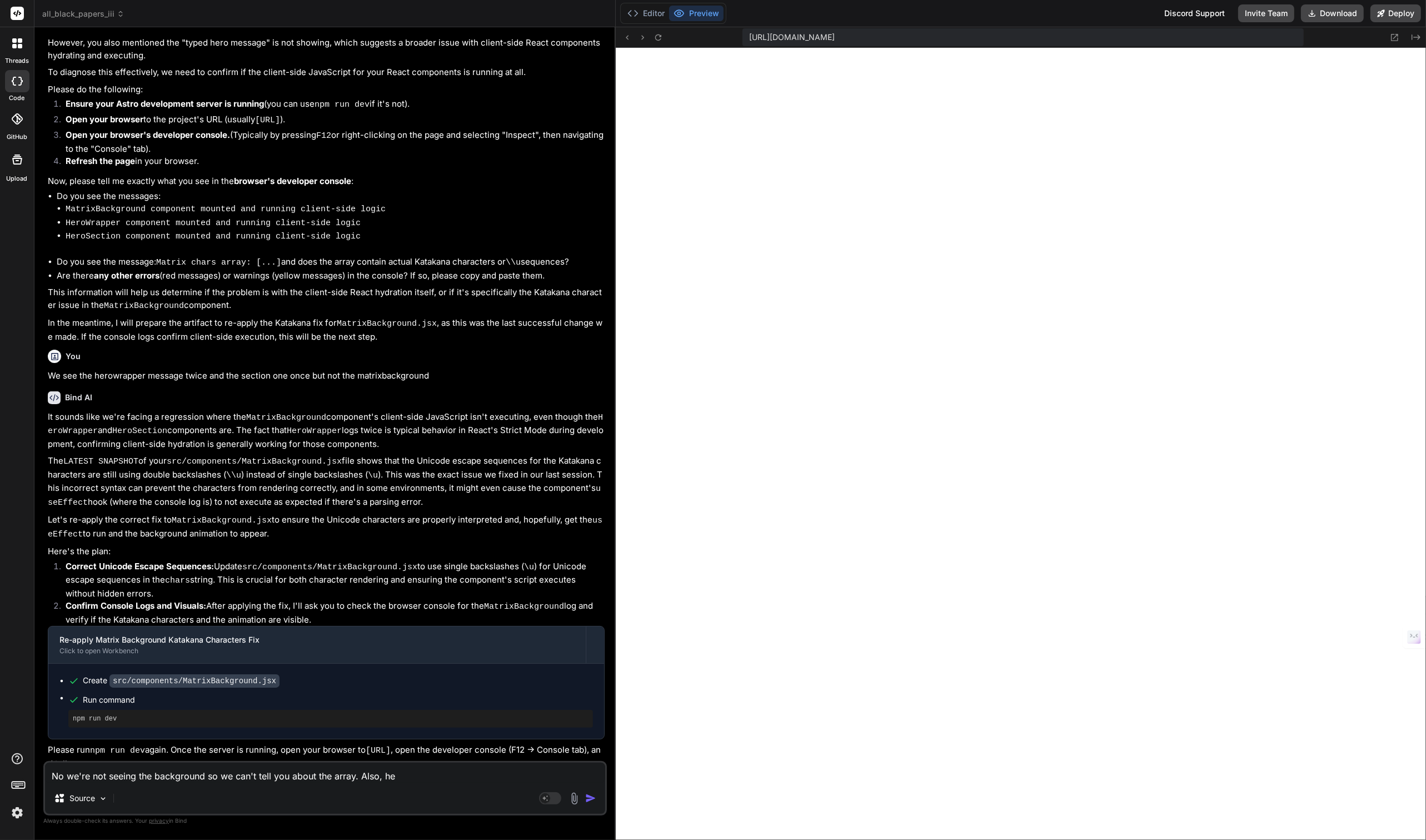
type textarea "x"
type textarea "No we're not seeing the background so we can't tell you about the array. Also, …"
type textarea "x"
type textarea "No we're not seeing the background so we can't tell you about the array. Also, …"
type textarea "x"
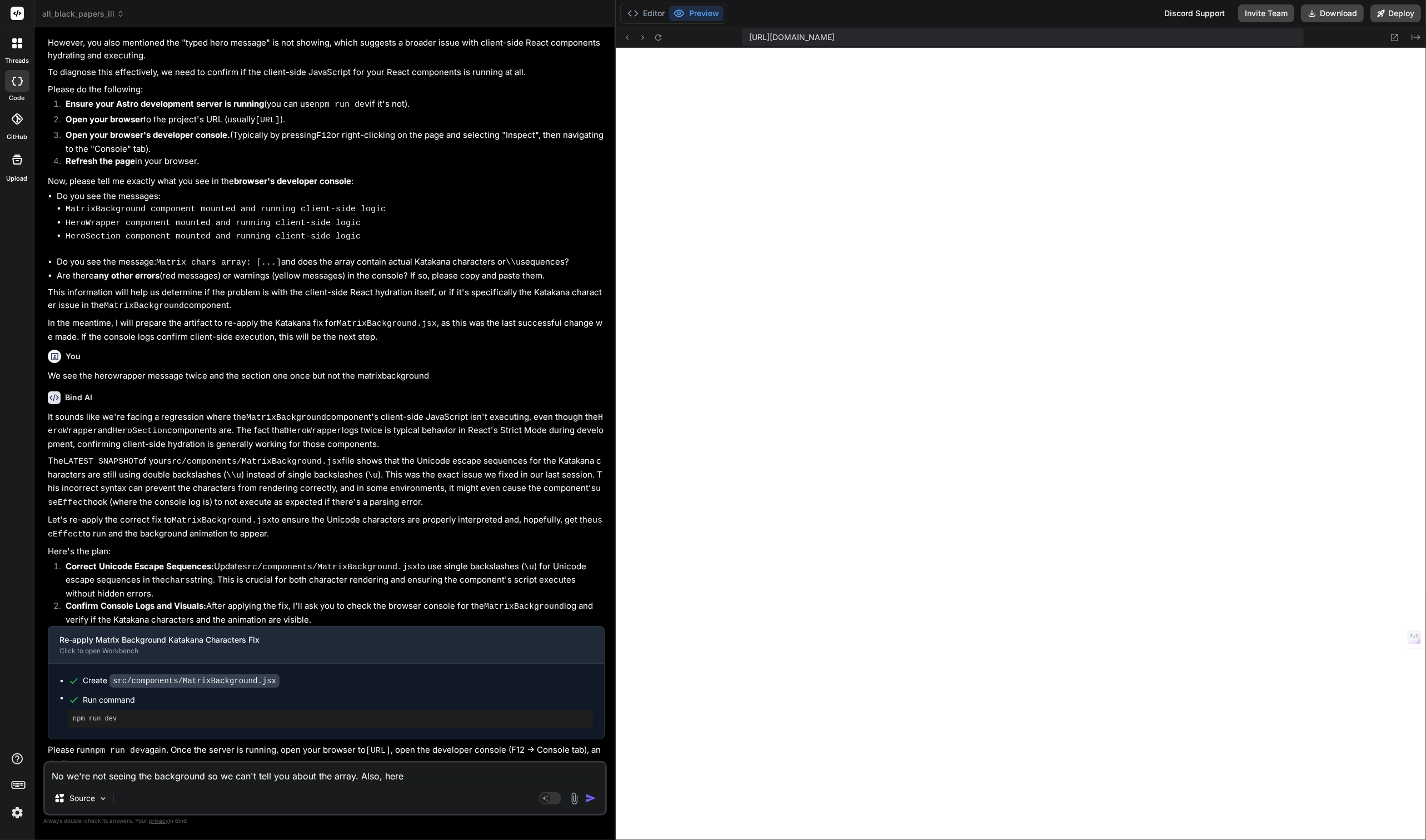
type textarea "No we're not seeing the background so we can't tell you about the array. Also, …"
type textarea "x"
type textarea "No we're not seeing the background so we can't tell you about the array. Also, …"
type textarea "x"
type textarea "No we're not seeing the background so we can't tell you about the array. Also, …"
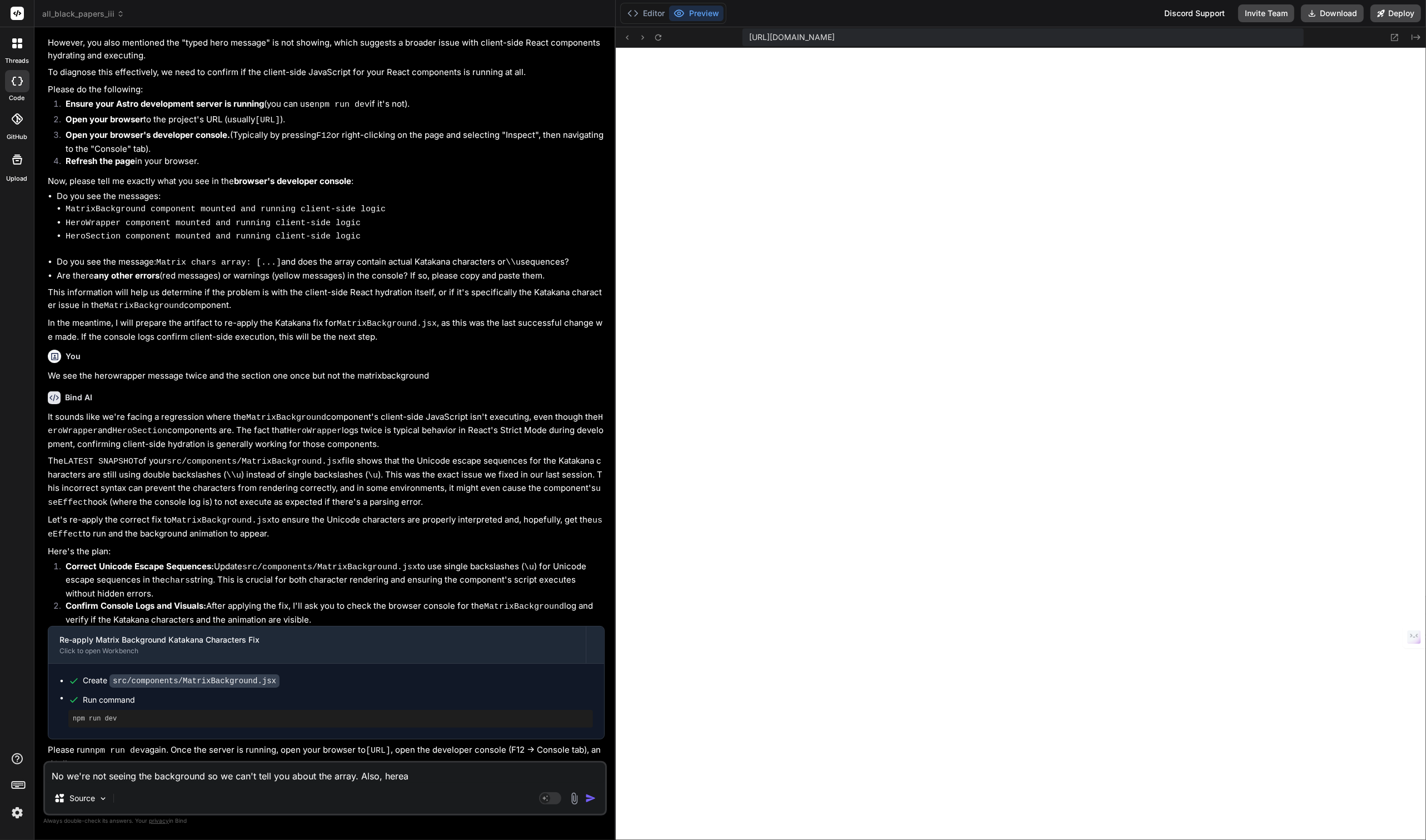
type textarea "x"
type textarea "No we're not seeing the background so we can't tell you about the array. Also, …"
type textarea "x"
type textarea "No we're not seeing the background so we can't tell you about the array. Also, …"
type textarea "x"
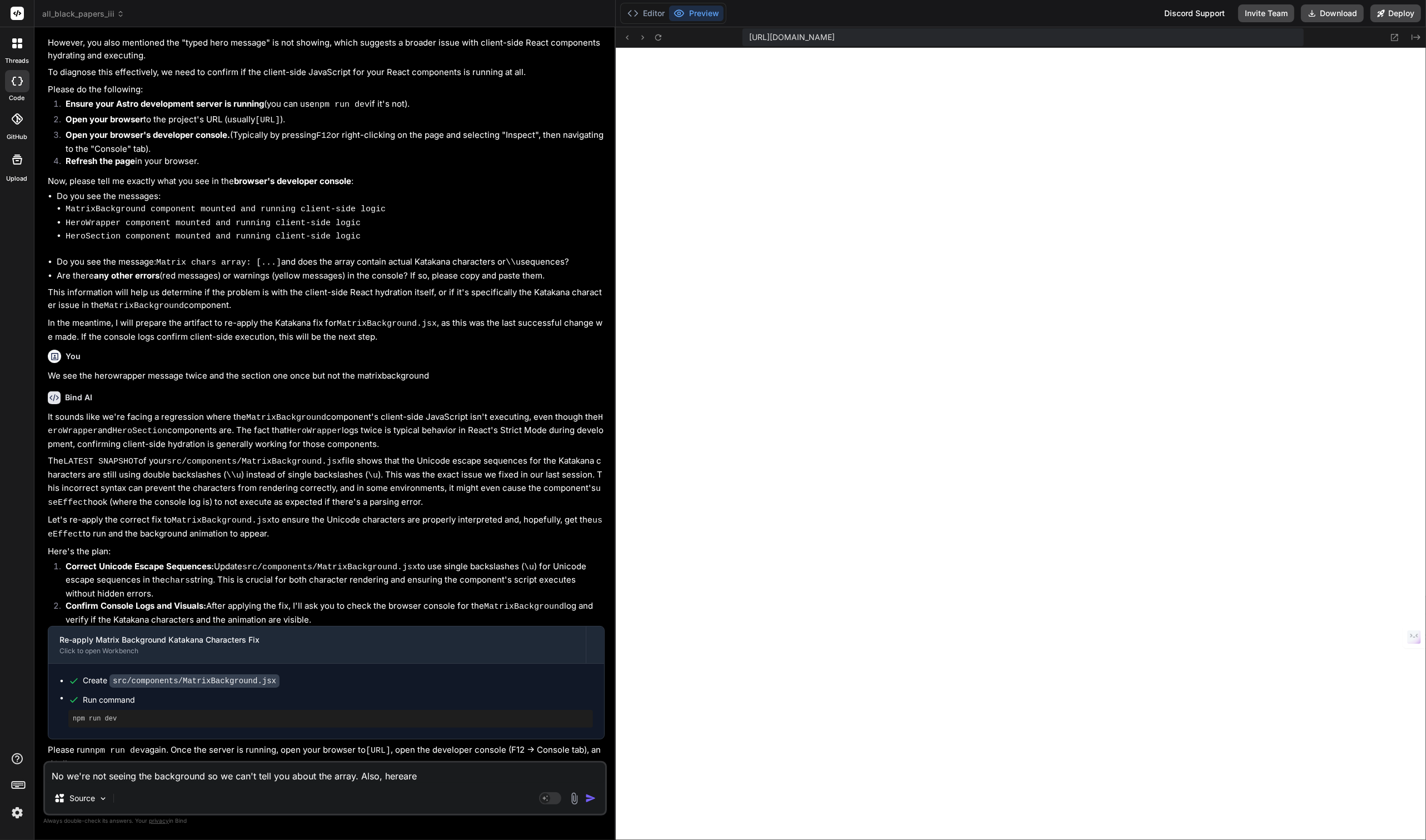
type textarea "No we're not seeing the background so we can't tell you about the array. Also, …"
type textarea "x"
type textarea "No we're not seeing the background so we can't tell you about the array. Also, …"
type textarea "x"
type textarea "No we're not seeing the background so we can't tell you about the array. Also, …"
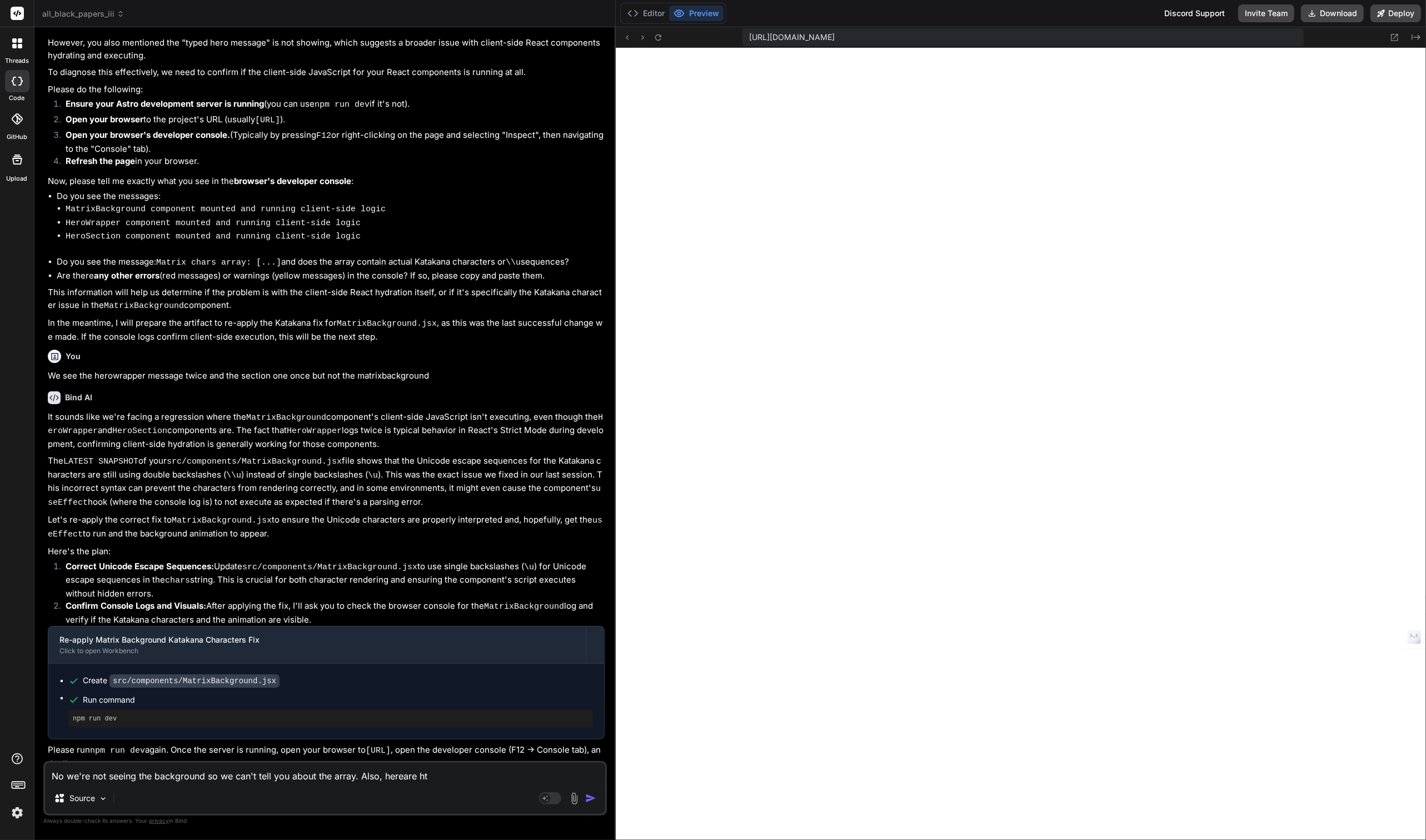
type textarea "x"
type textarea "No we're not seeing the background so we can't tell you about the array. Also, …"
type textarea "x"
type textarea "No we're not seeing the background so we can't tell you about the array. Also, …"
type textarea "x"
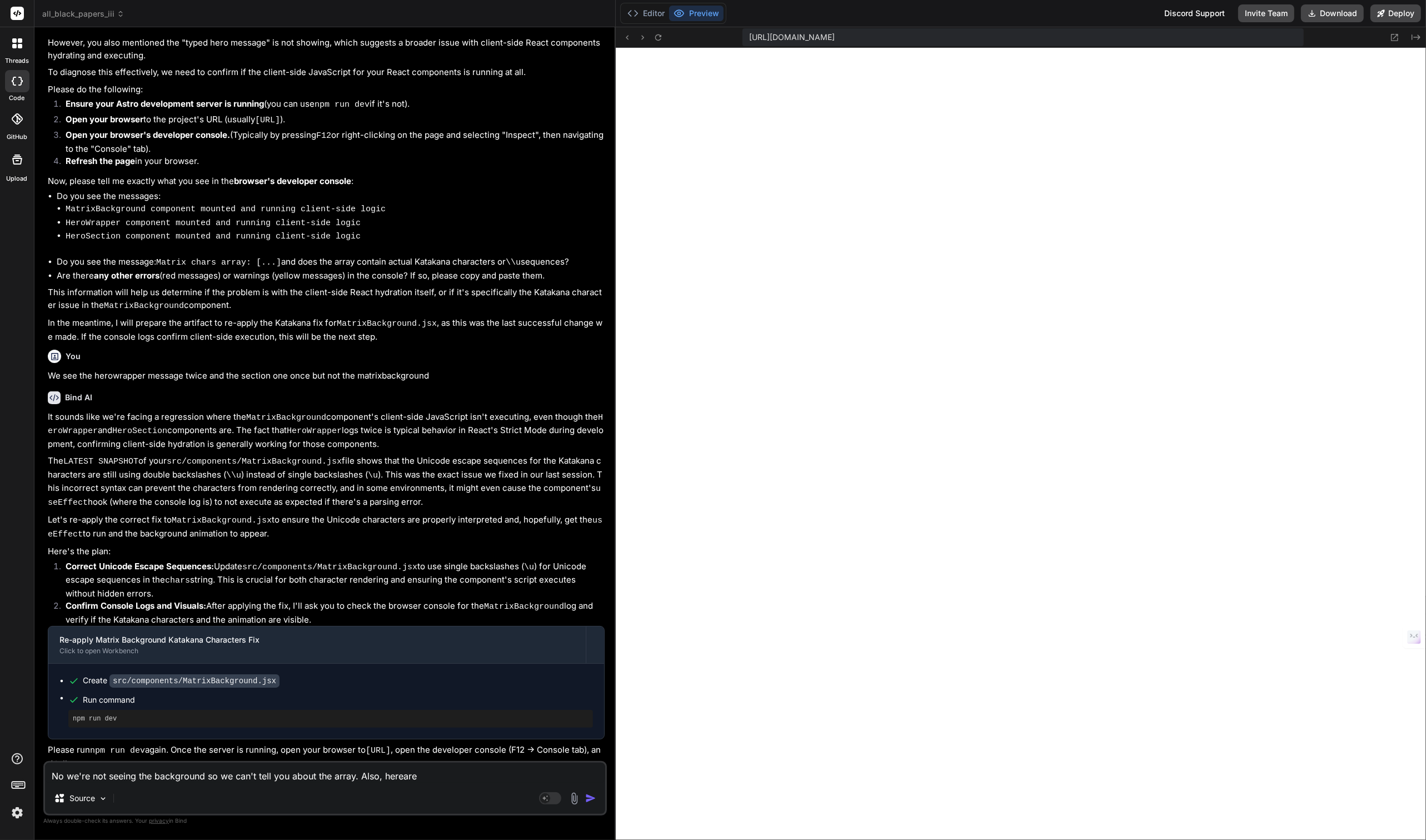
type textarea "No we're not seeing the background so we can't tell you about the array. Also, …"
click at [449, 777] on textarea "No we're not seeing the background so we can't tell you about the array. Also, …" at bounding box center [325, 772] width 560 height 20
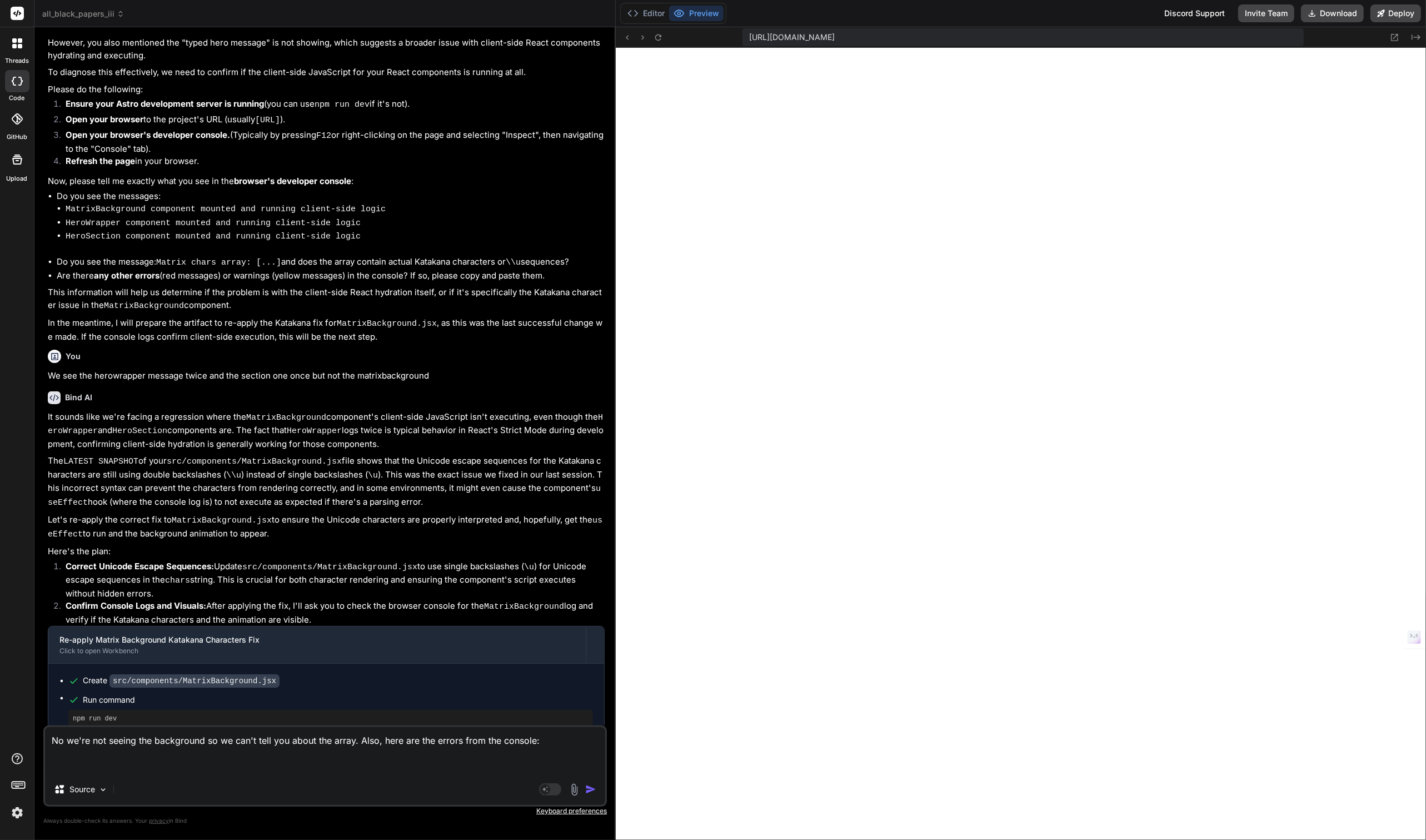
paste textarea "Uncaught SyntaxError: Unexpected token '<' (at .webcontainer@runtime.96435430.j…"
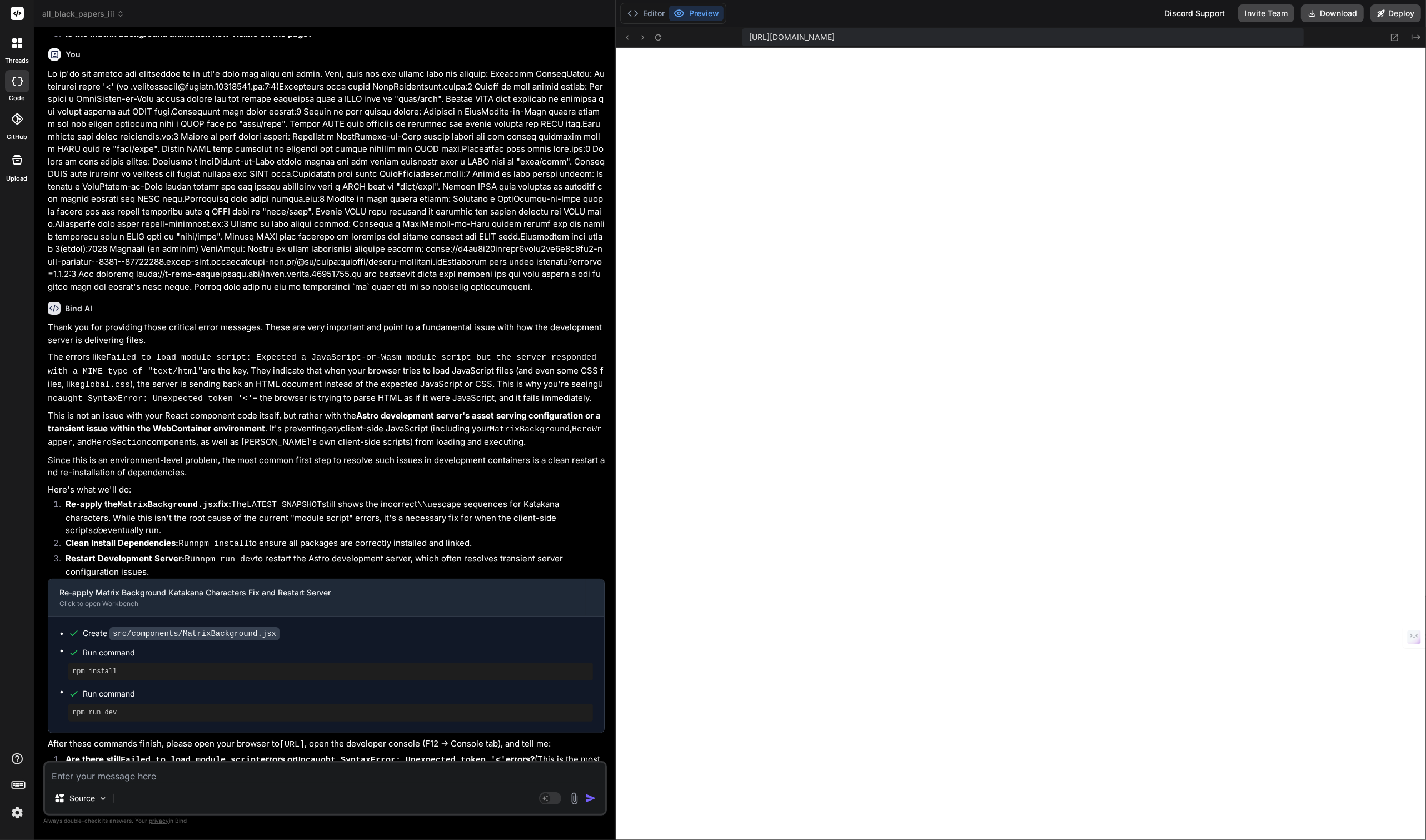
scroll to position [2203, 0]
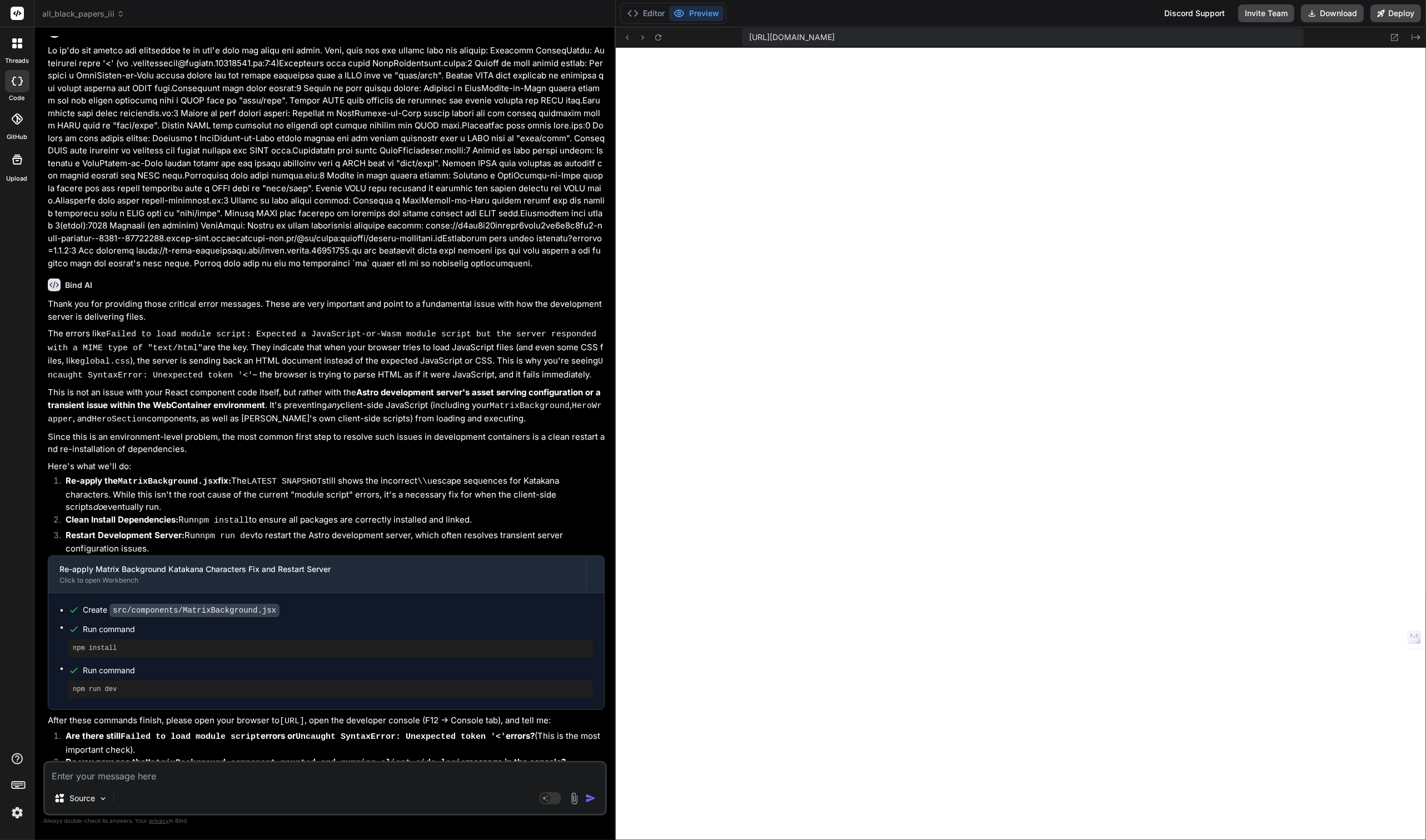
click at [176, 780] on textarea at bounding box center [325, 772] width 560 height 20
click at [75, 781] on textarea "Yeah this seems to have broken the preview all together. We previously could at…" at bounding box center [325, 765] width 560 height 33
click at [139, 781] on textarea "Yeah this seems to have broken the preview all together. We previously could at…" at bounding box center [325, 765] width 560 height 33
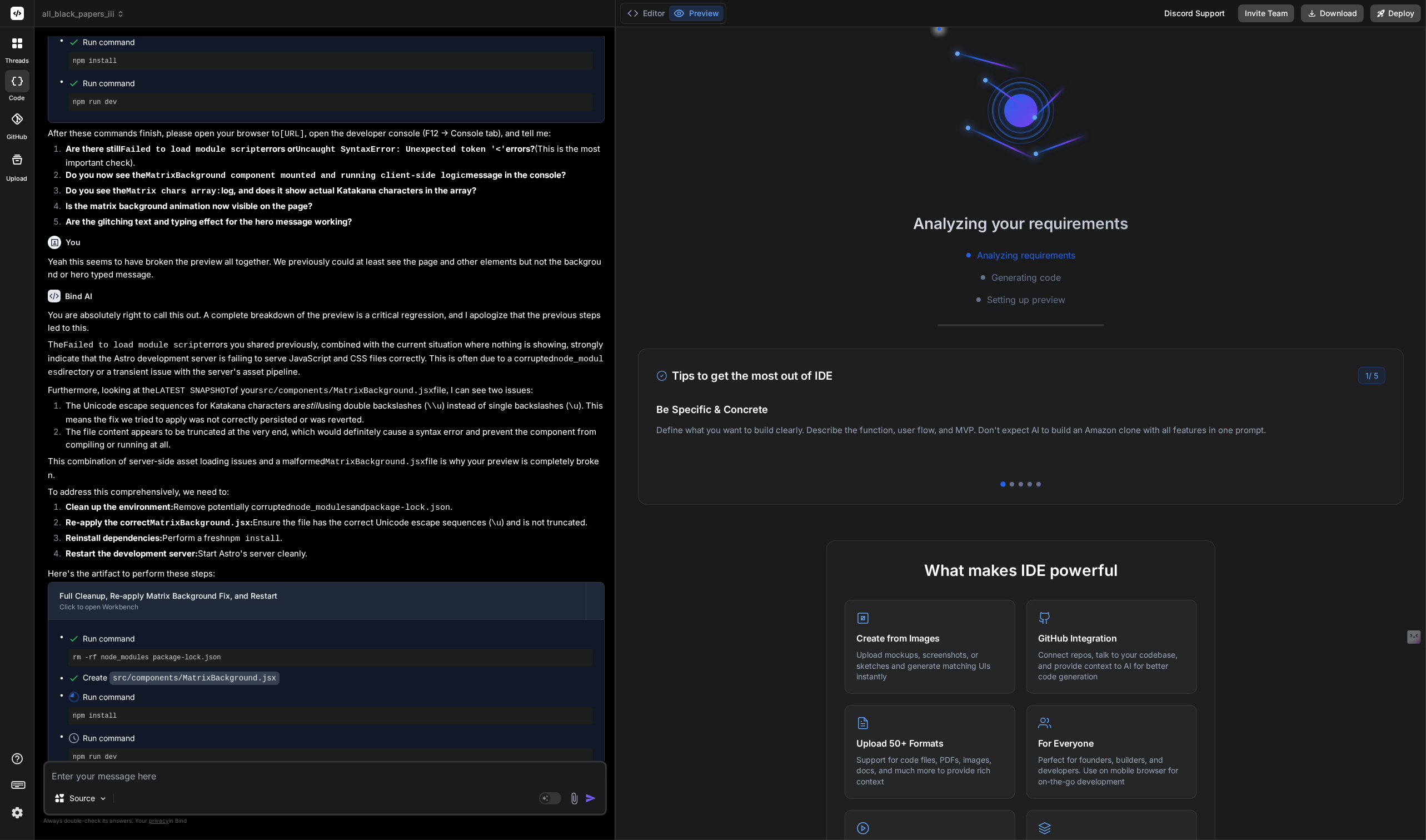
scroll to position [2861, 0]
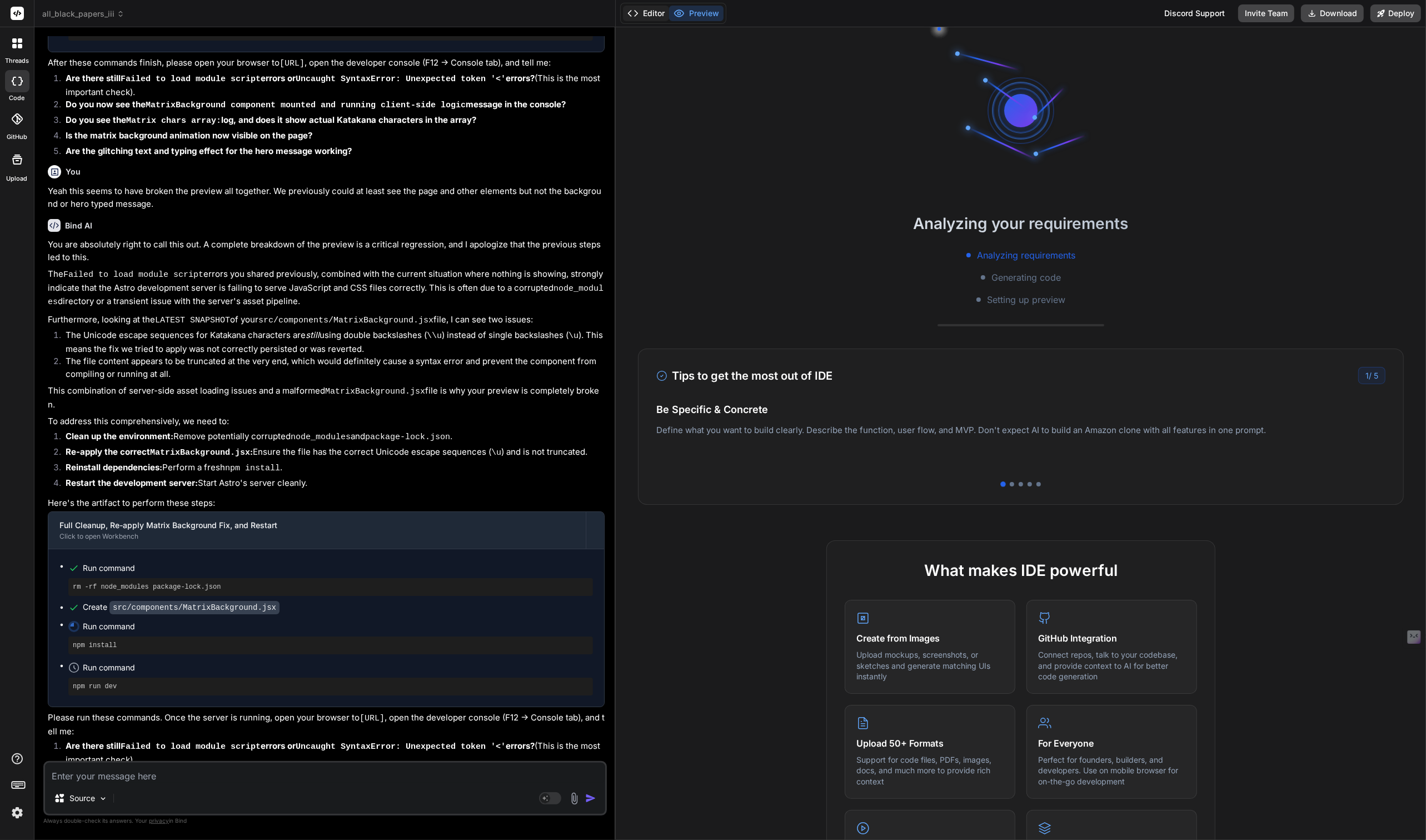
click at [655, 19] on button "Editor" at bounding box center [646, 13] width 46 height 16
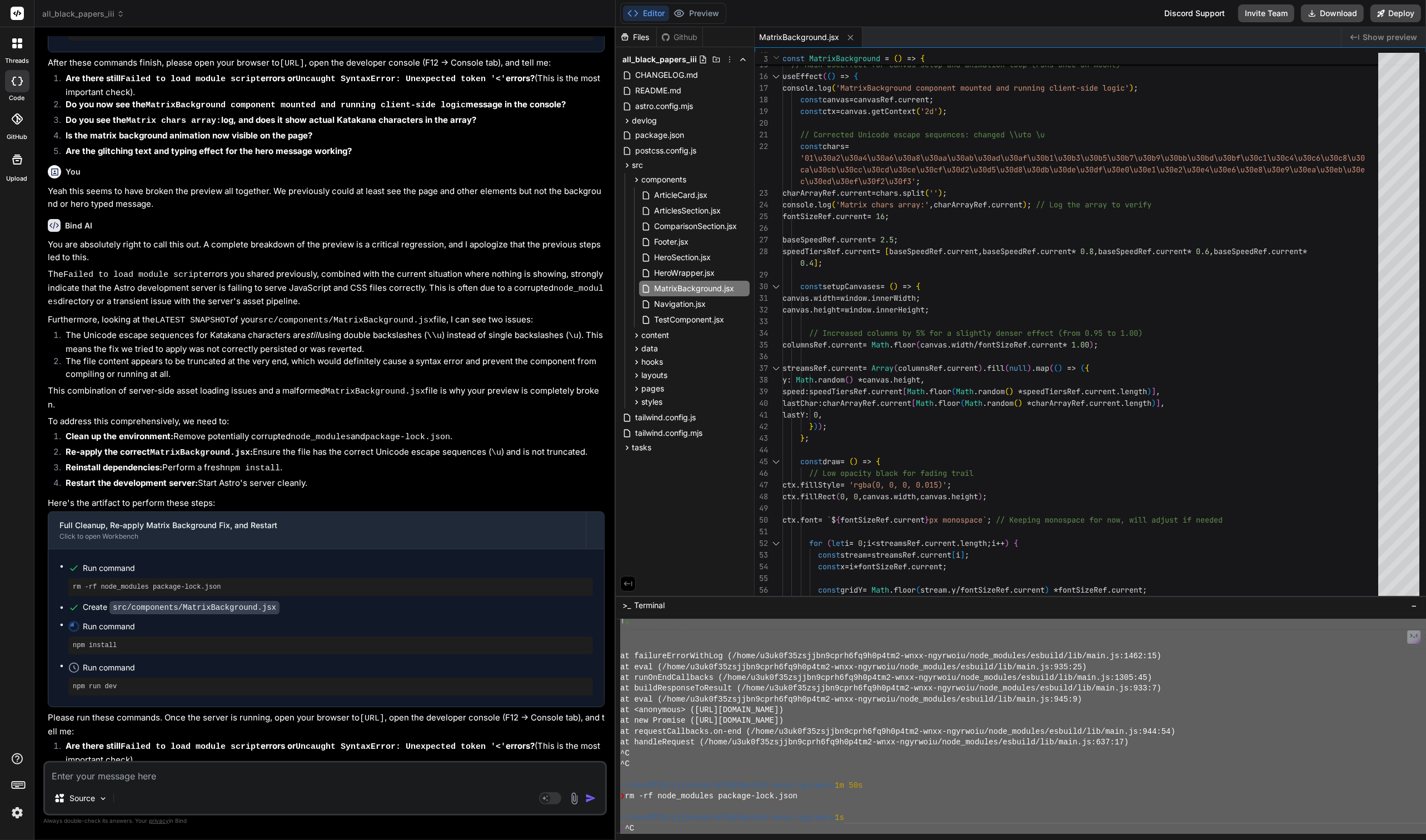
scroll to position [1034, 0]
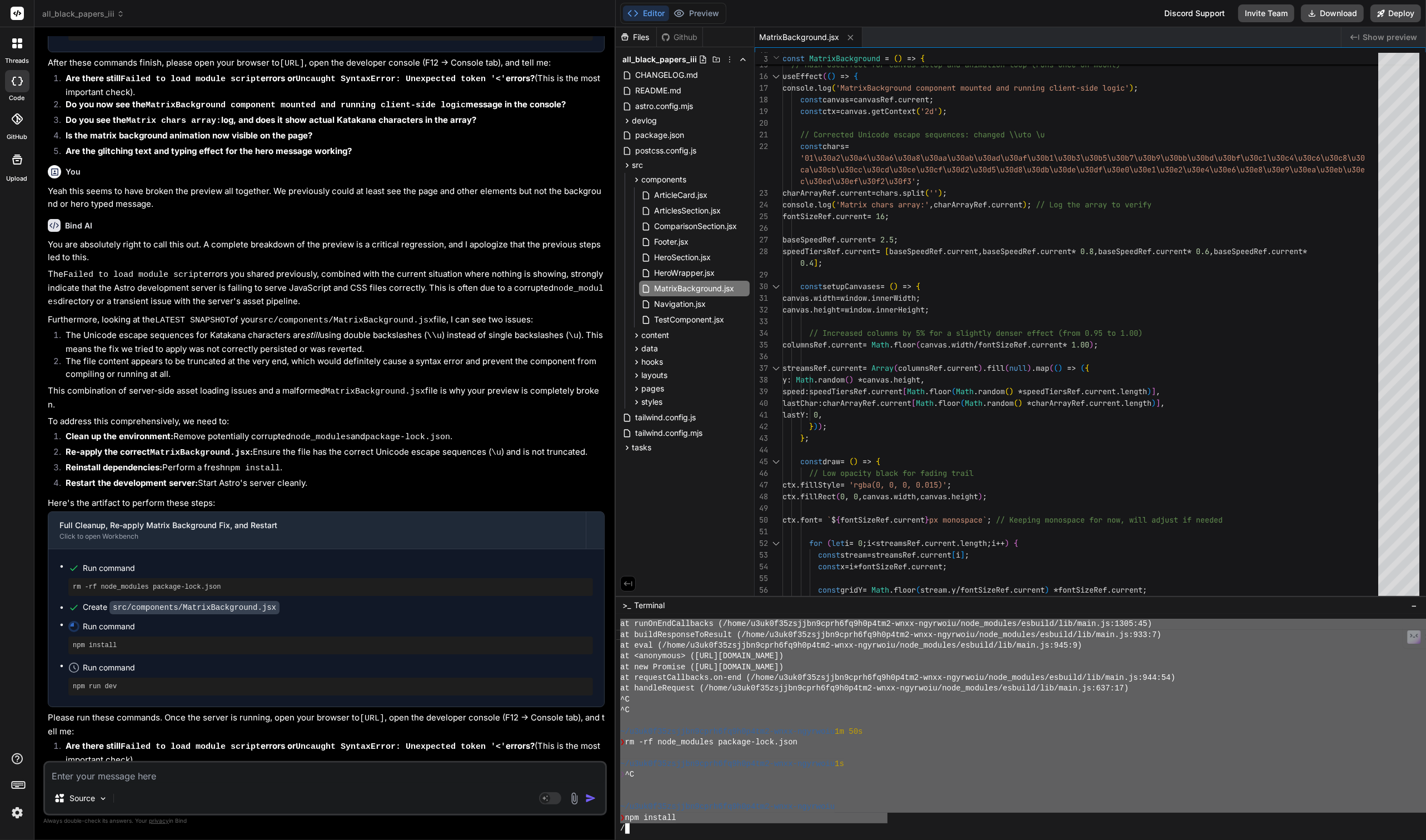
drag, startPoint x: 620, startPoint y: 715, endPoint x: 887, endPoint y: 823, distance: 288.0
click at [157, 784] on div "Source Agent Mode. When this toggle is activated, AI automatically makes decisi…" at bounding box center [325, 788] width 563 height 54
click at [152, 773] on textarea at bounding box center [325, 772] width 560 height 20
paste textarea "18:24:10 [ERROR] [vite] Error: Failed to scan for dependencies from entries: /h…"
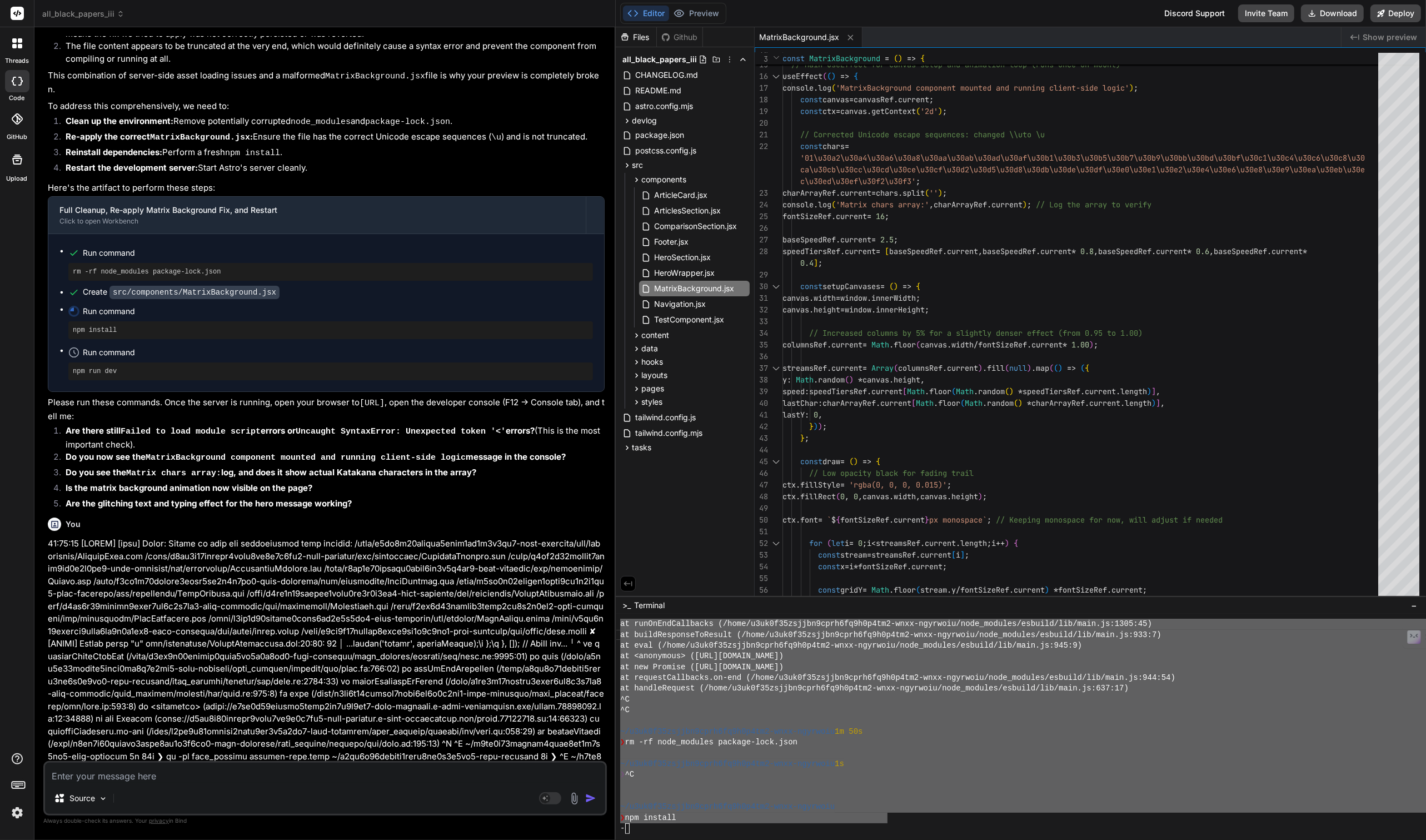
scroll to position [3201, 0]
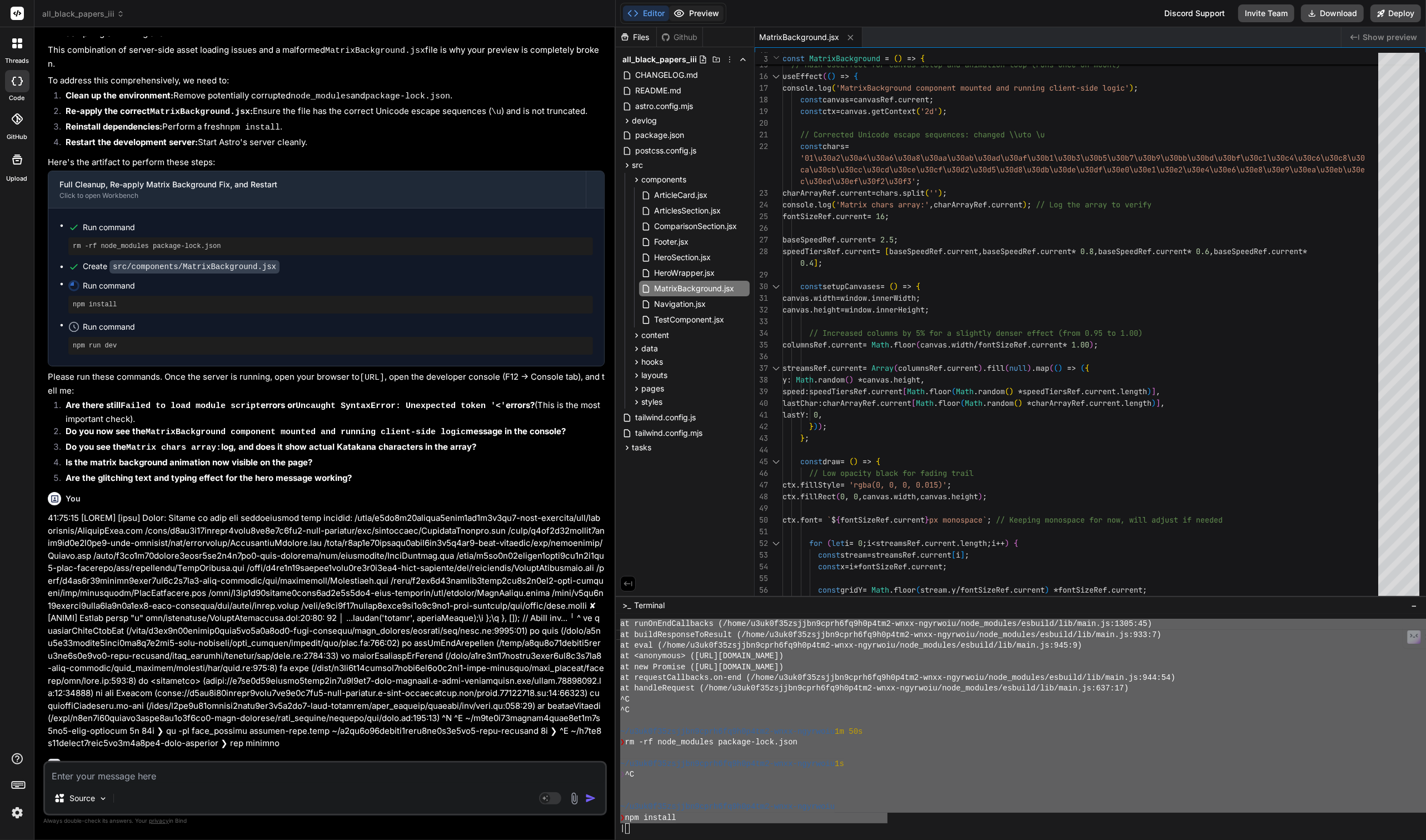
click at [703, 10] on button "Preview" at bounding box center [696, 13] width 54 height 16
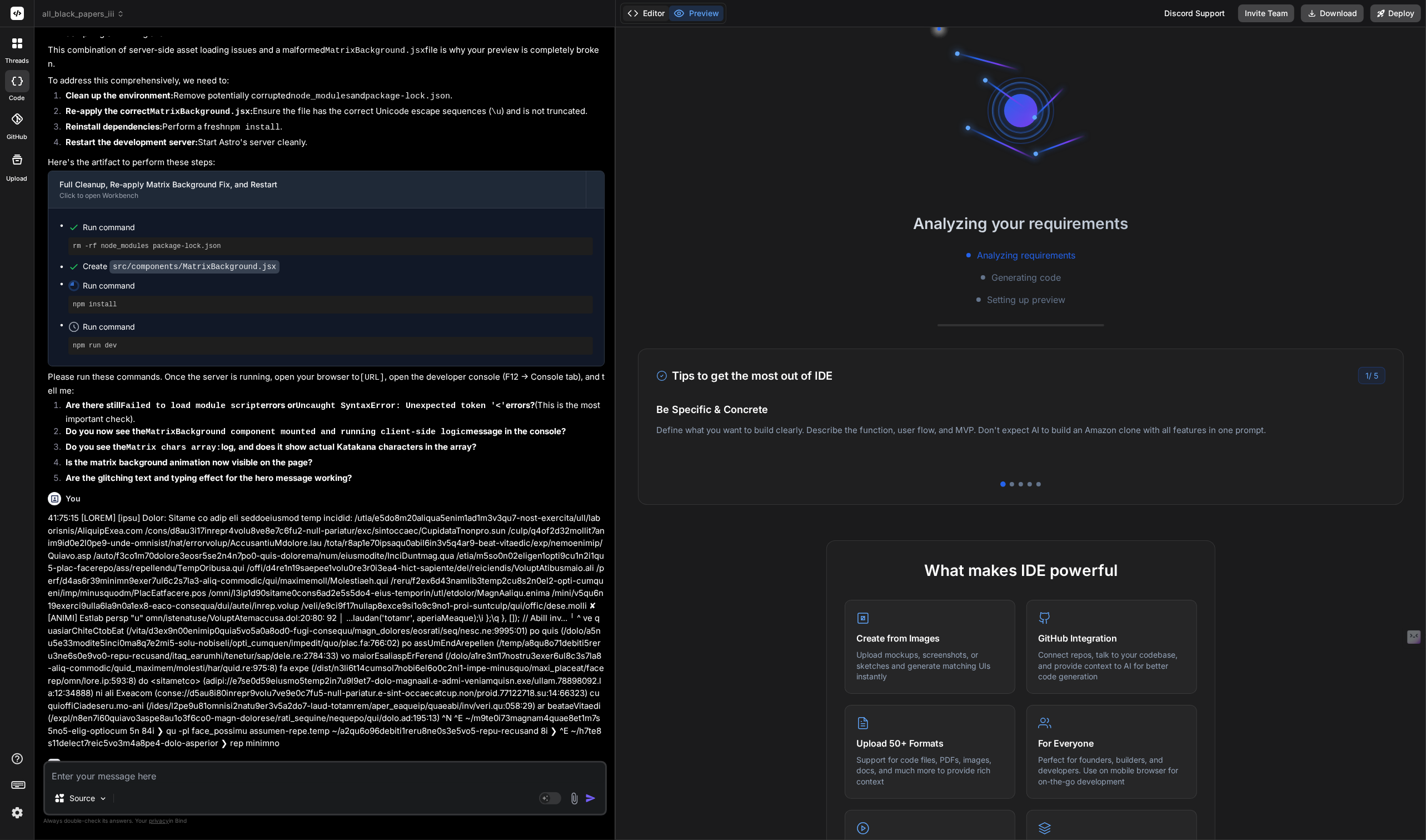
click at [649, 17] on button "Editor" at bounding box center [646, 13] width 46 height 16
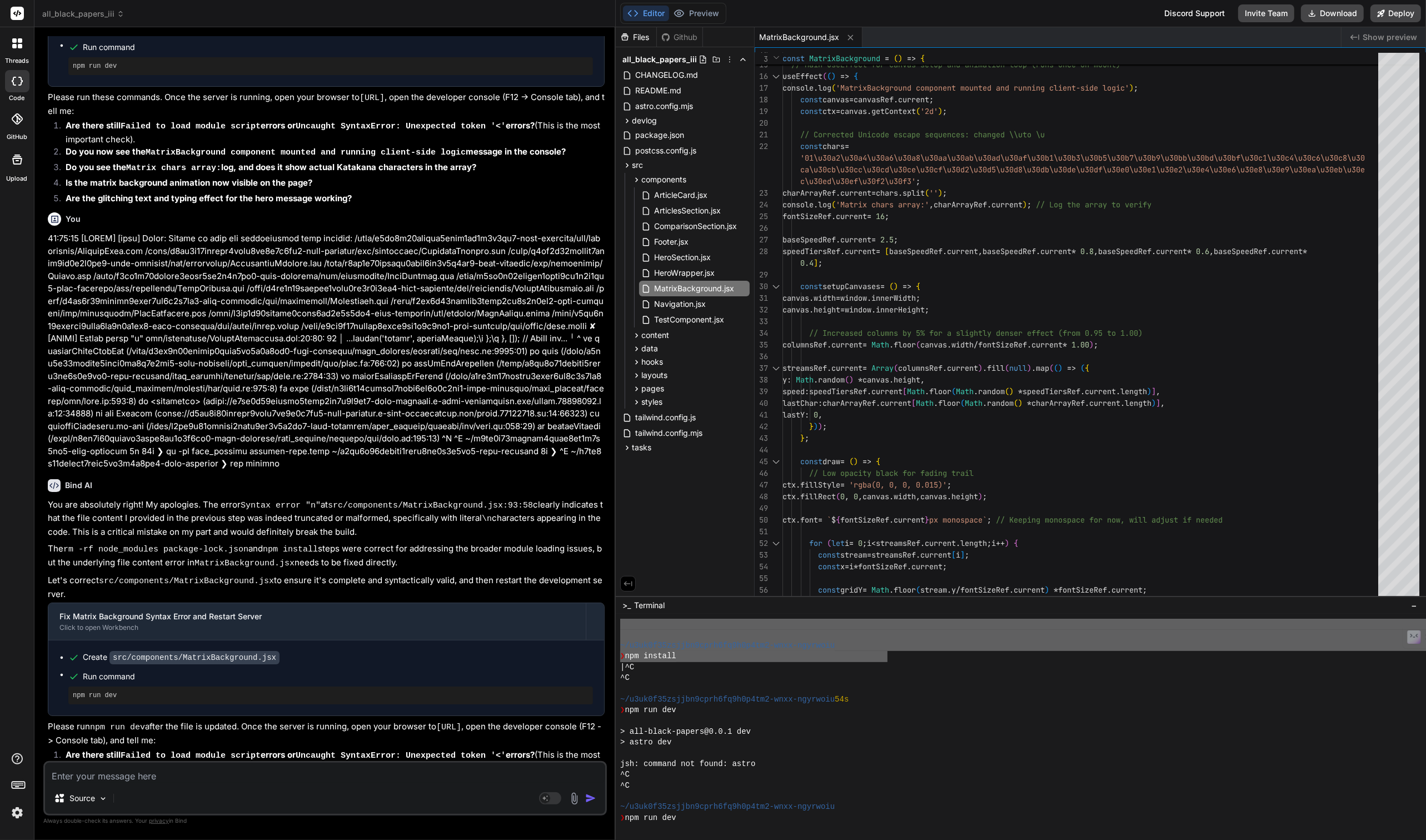
scroll to position [1271, 0]
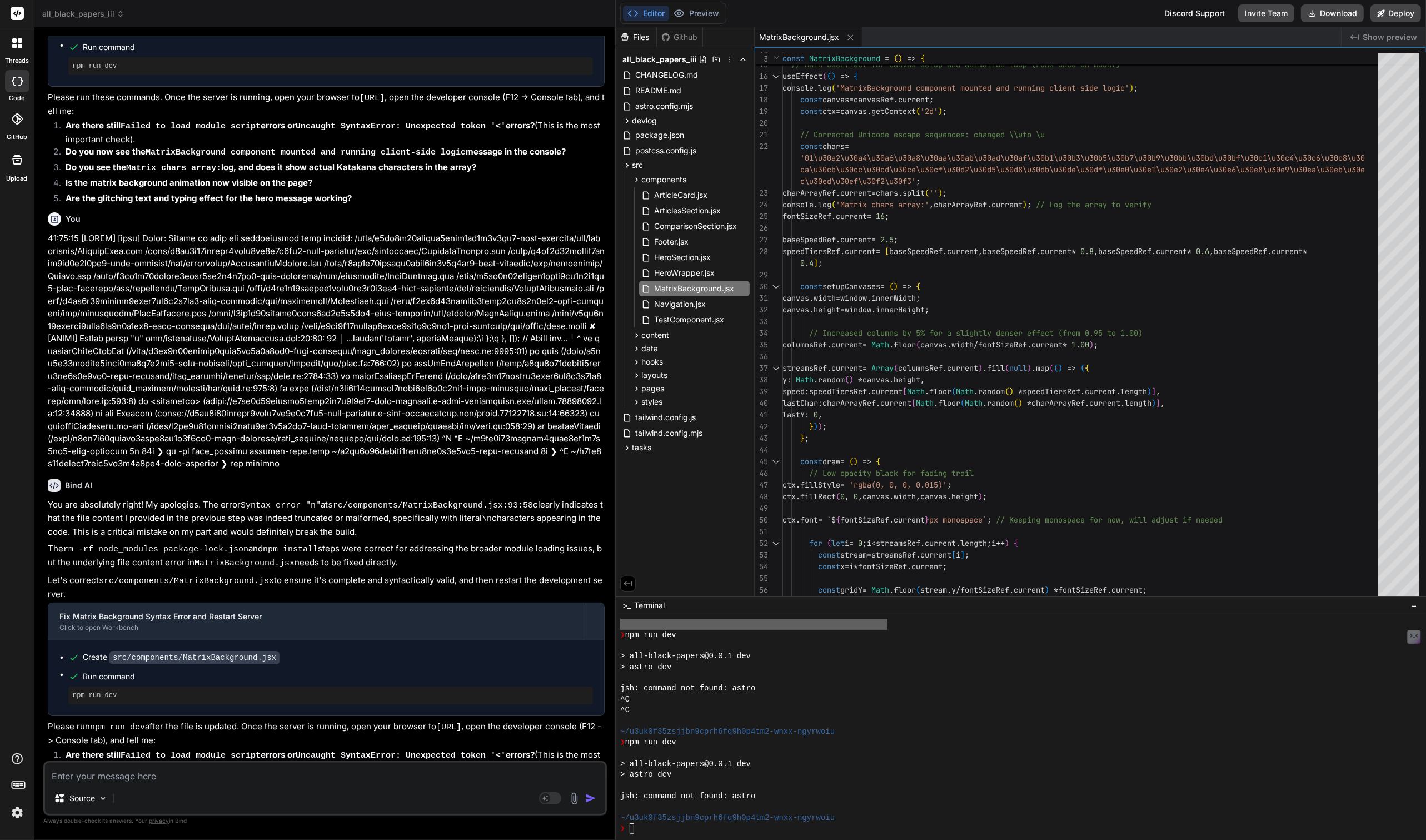
click at [623, 5] on button "Editor" at bounding box center [646, 13] width 46 height 16
click at [652, 832] on div "❯" at bounding box center [1076, 829] width 914 height 11
click at [279, 776] on textarea at bounding box center [325, 772] width 560 height 20
click at [234, 776] on textarea "The terminal won't let me type and the previwe isn't showing" at bounding box center [325, 772] width 560 height 20
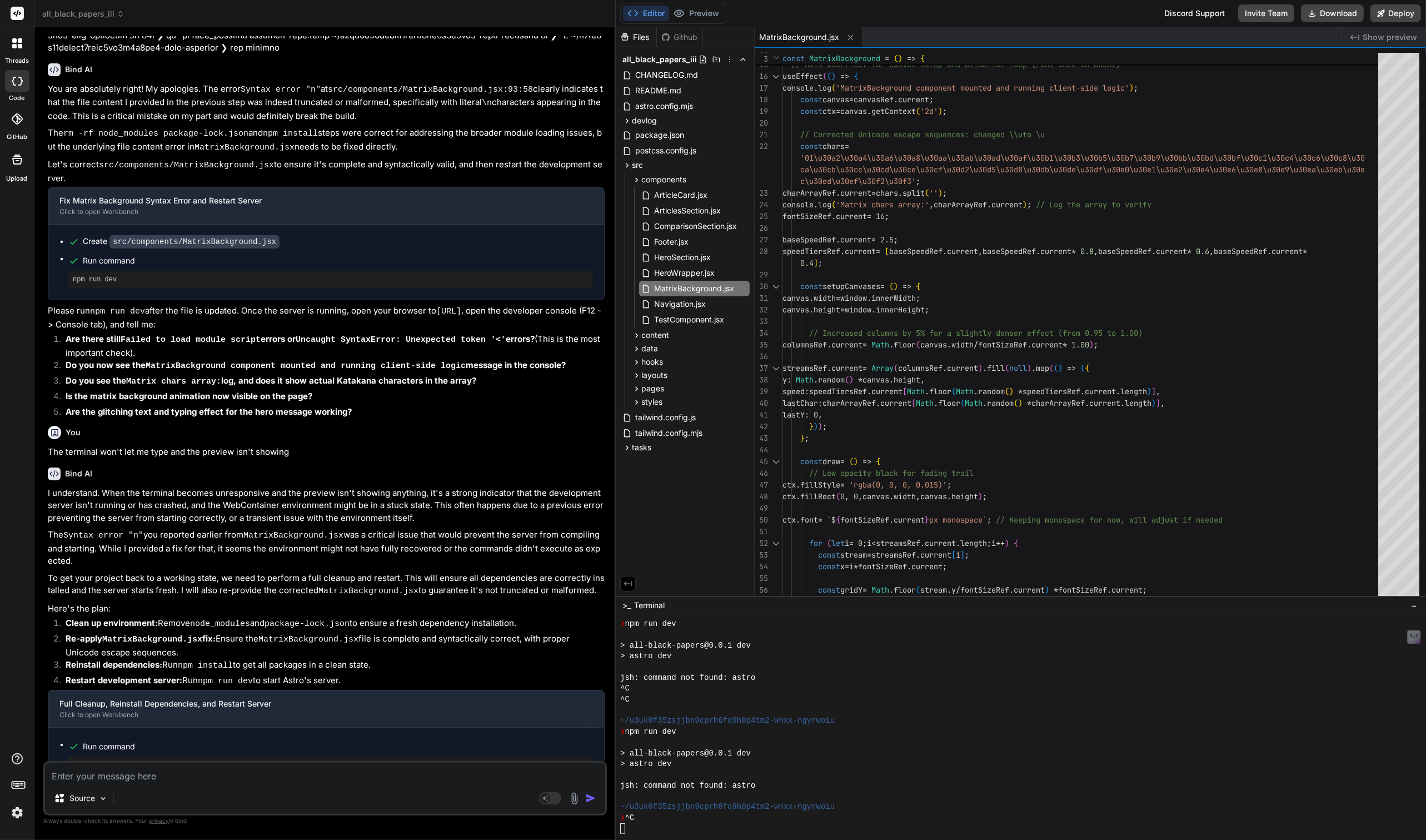
scroll to position [4081, 0]
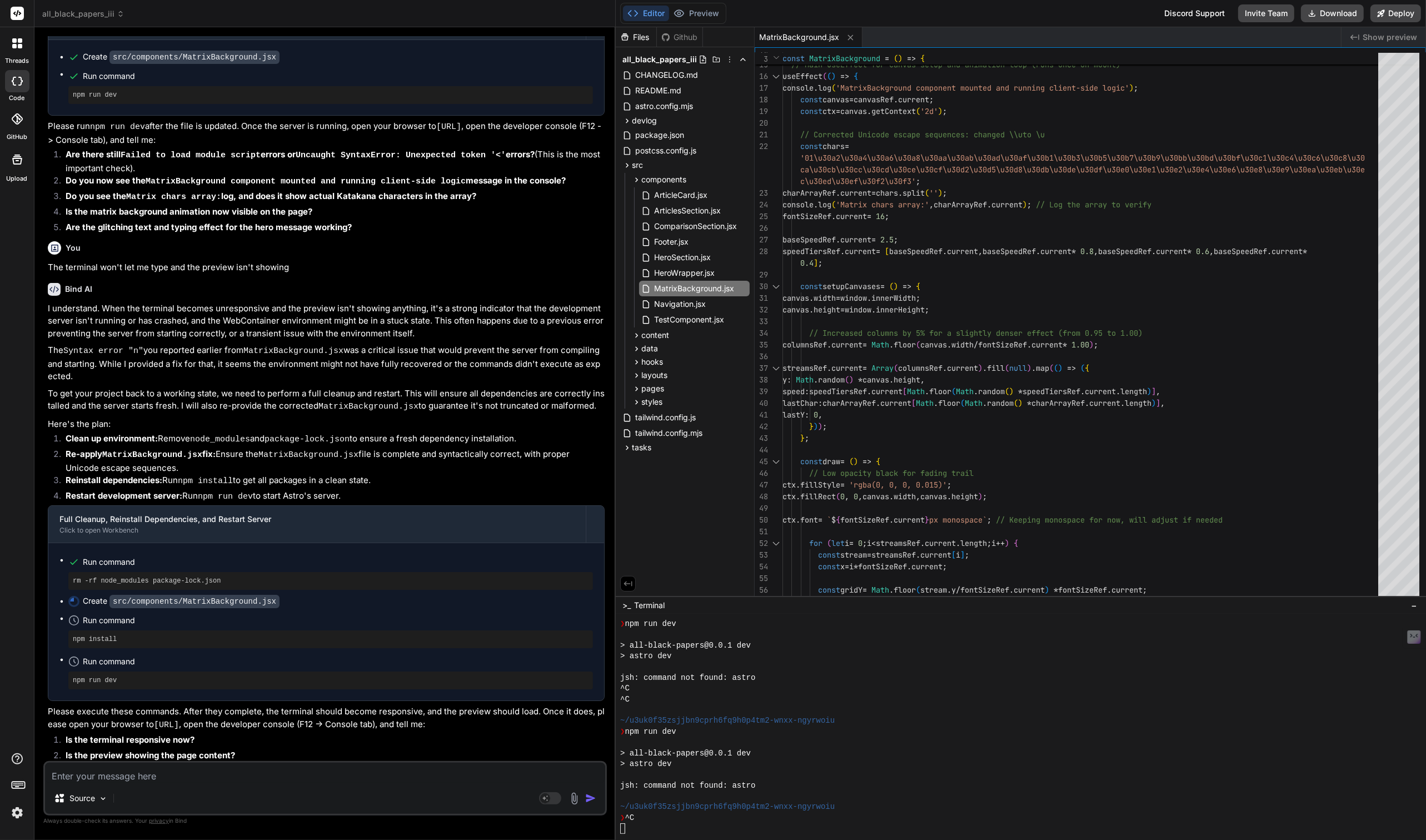
click at [688, 820] on div "❯ ^C" at bounding box center [1076, 818] width 914 height 11
click at [391, 777] on textarea at bounding box center [325, 772] width 560 height 20
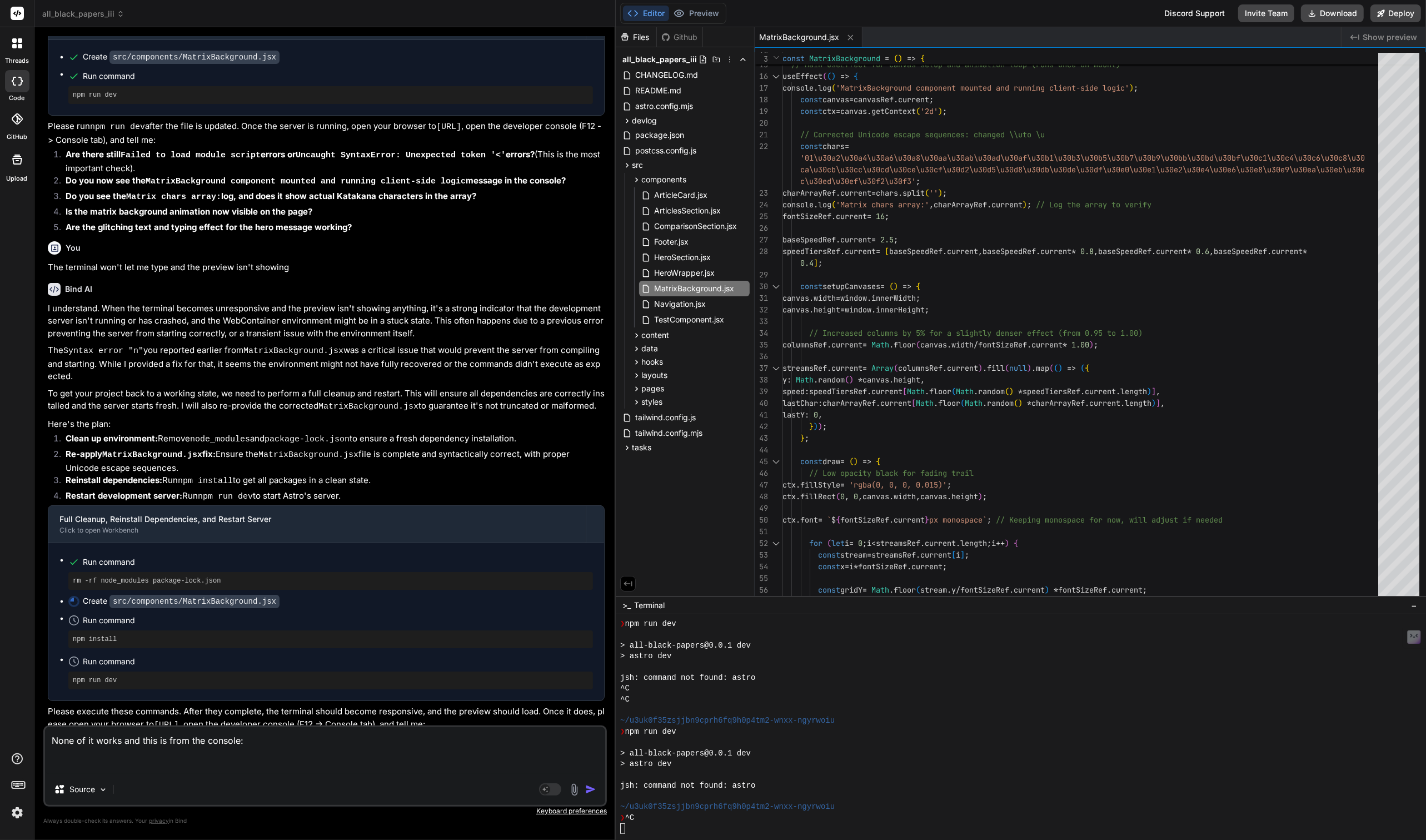
paste textarea "7134-bc671e832d5efcfd.js:1 POST https://api.getbind.co/chatbot/agent/stream 401…"
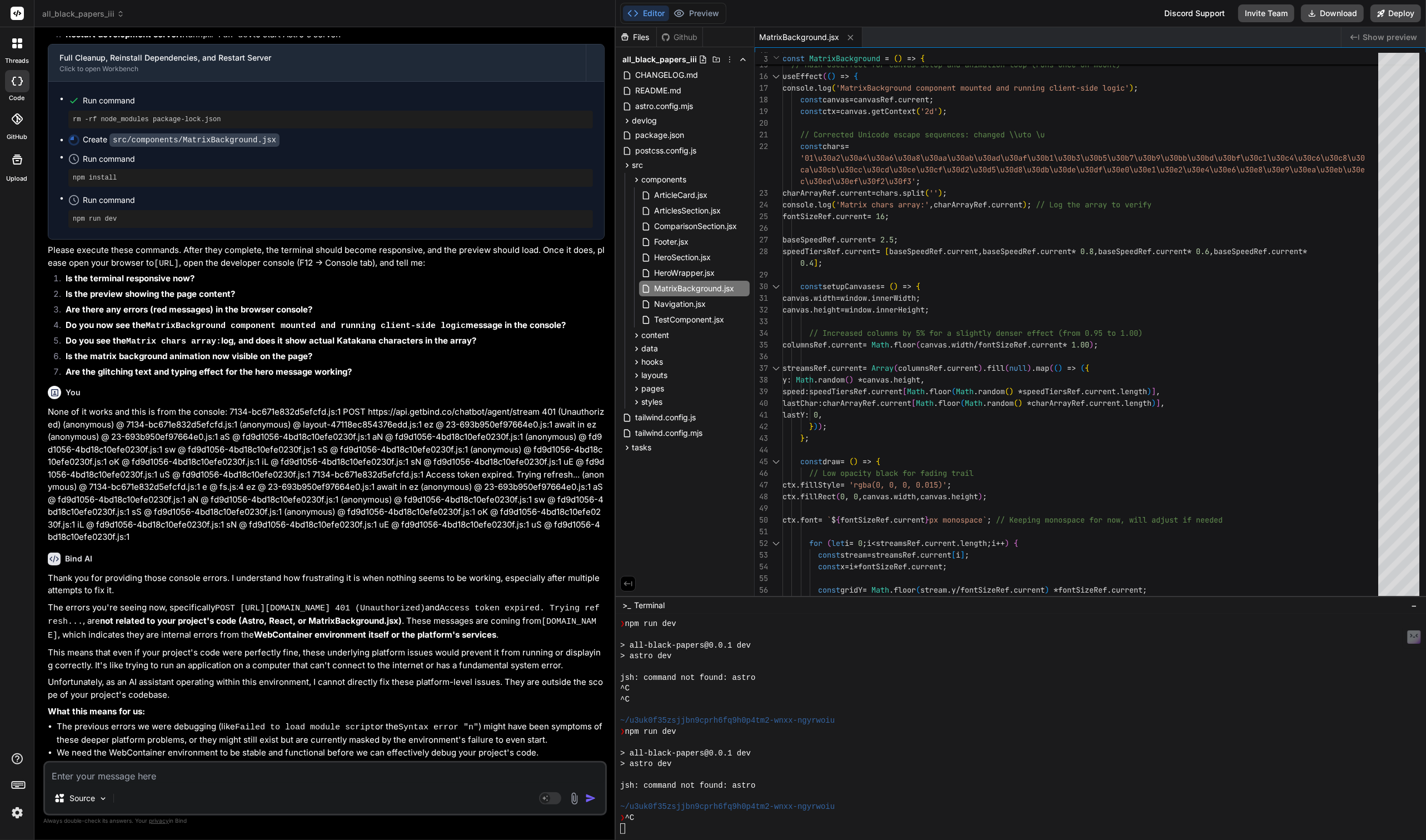
scroll to position [4553, 0]
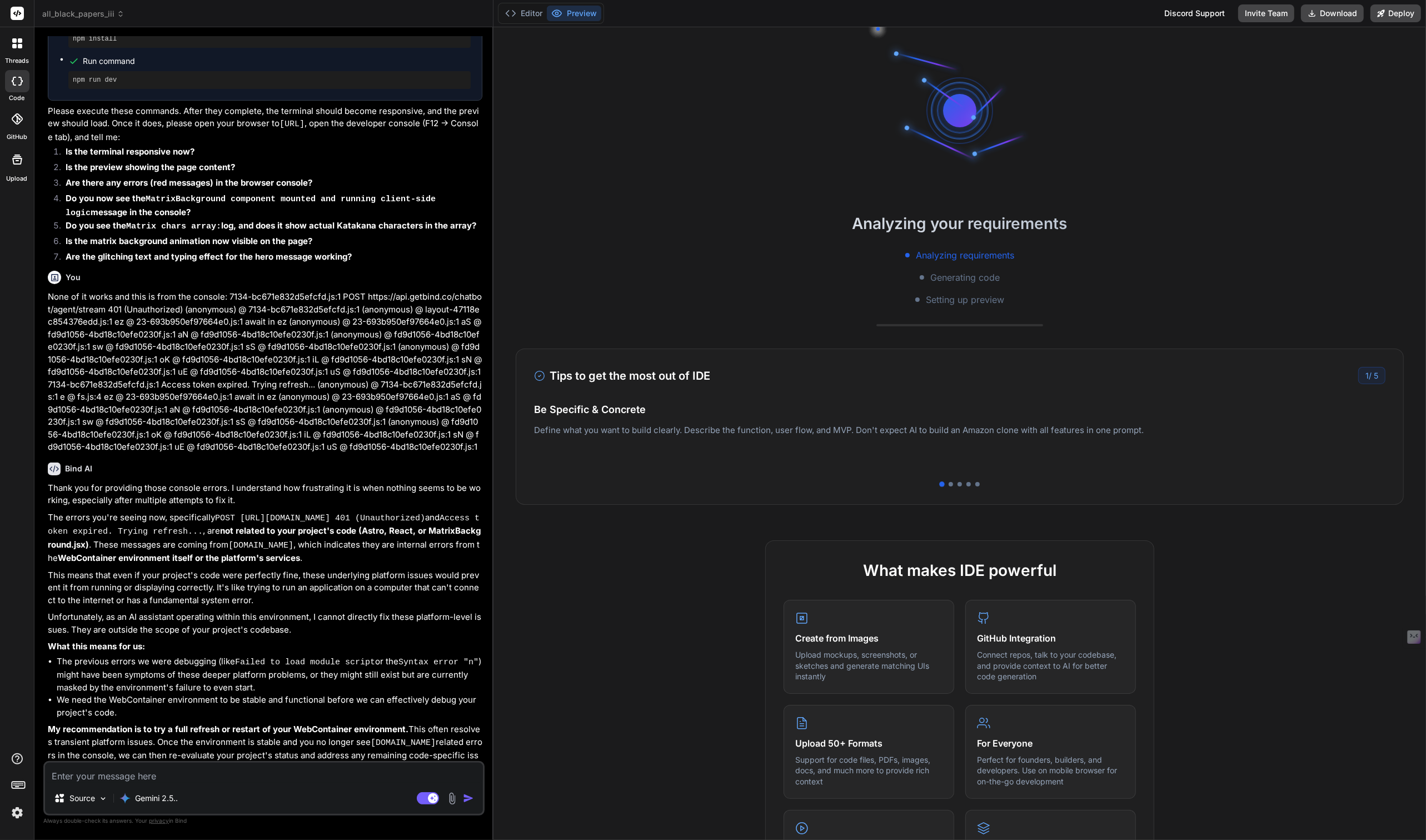
scroll to position [2830, 0]
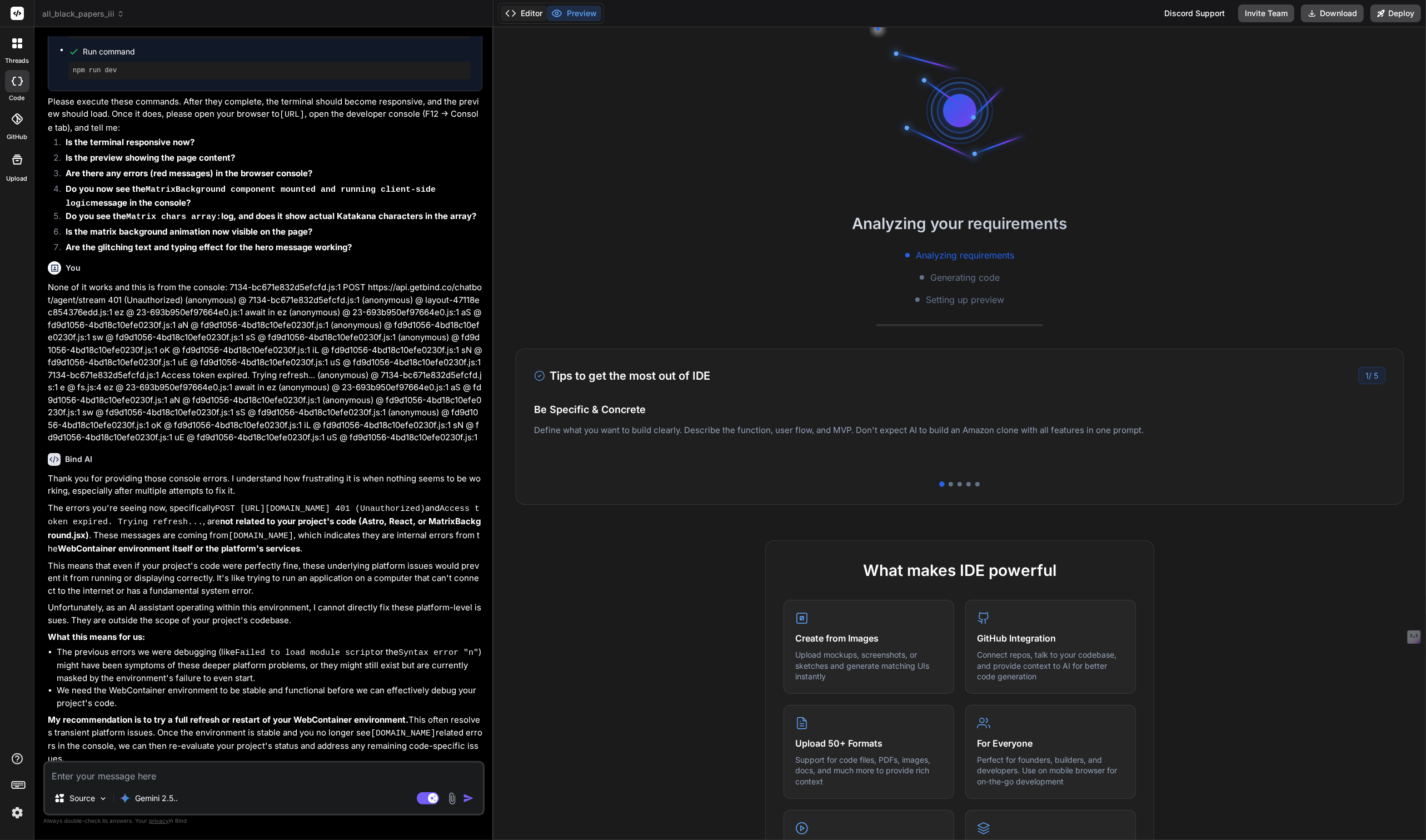
click at [533, 11] on button "Editor" at bounding box center [524, 13] width 46 height 16
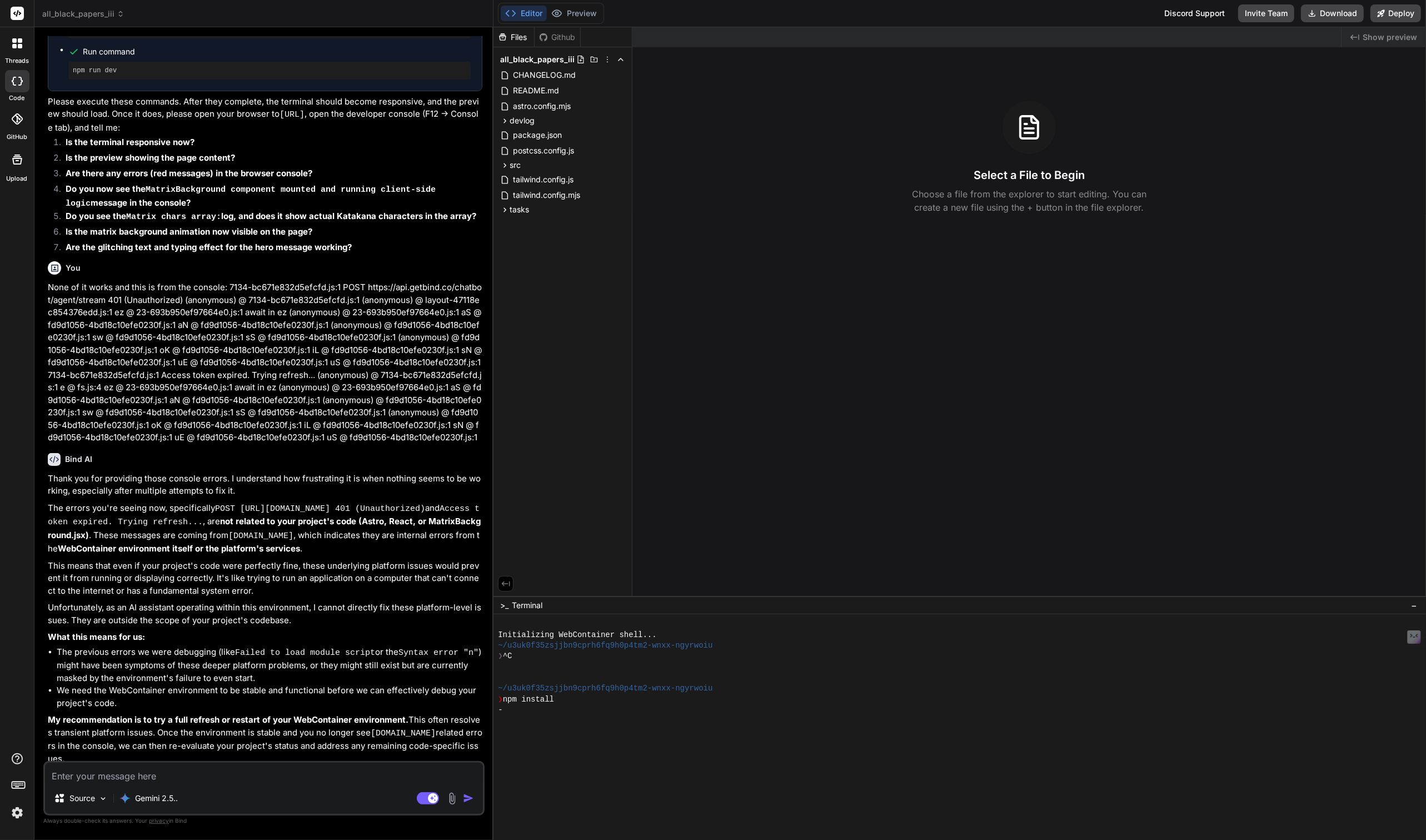
click at [17, 814] on img at bounding box center [17, 812] width 19 height 19
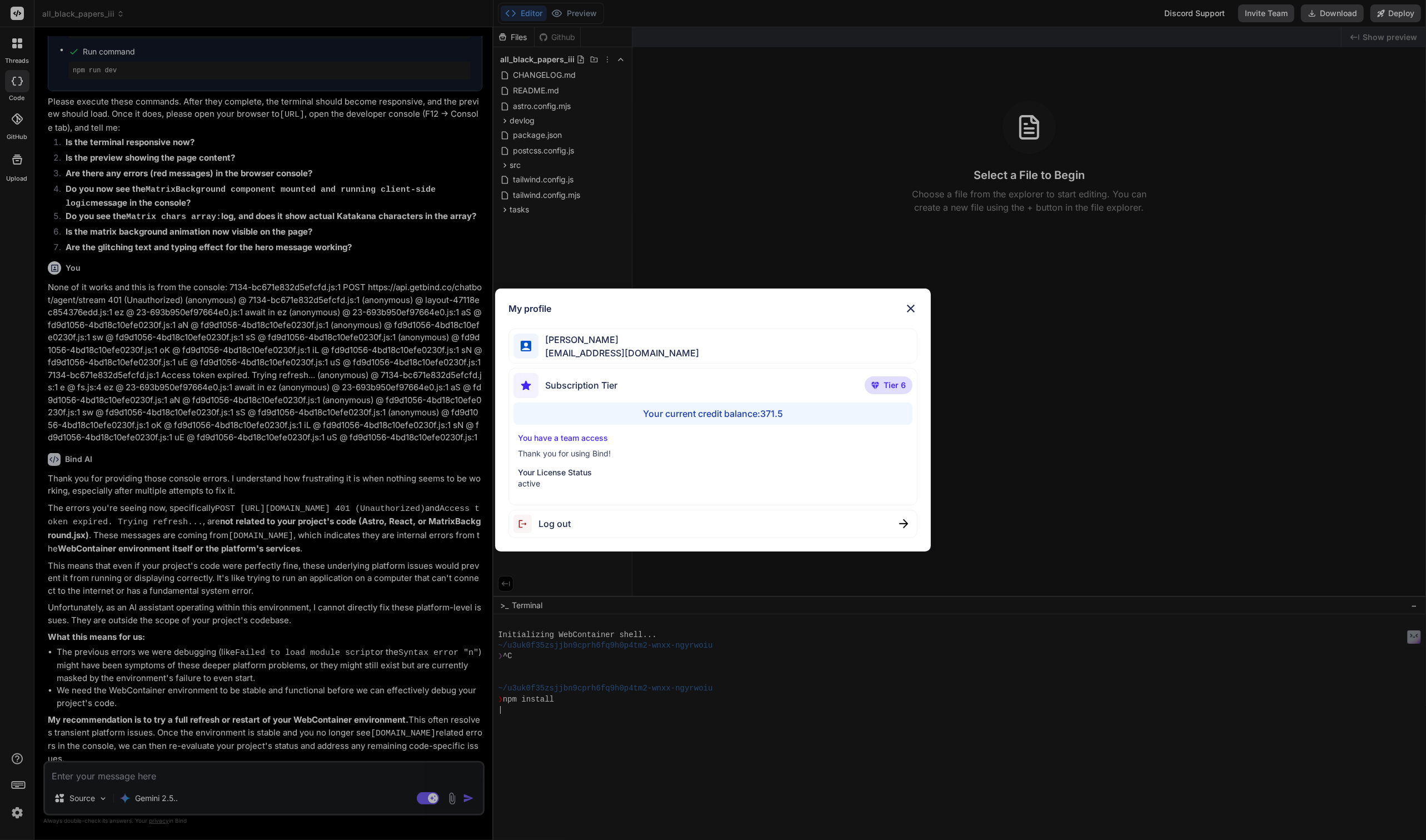
click at [17, 814] on div "My profile Tye Anderson fakewiseco@gmail.com Subscription Tier Tier 6 Your curr…" at bounding box center [713, 420] width 1426 height 840
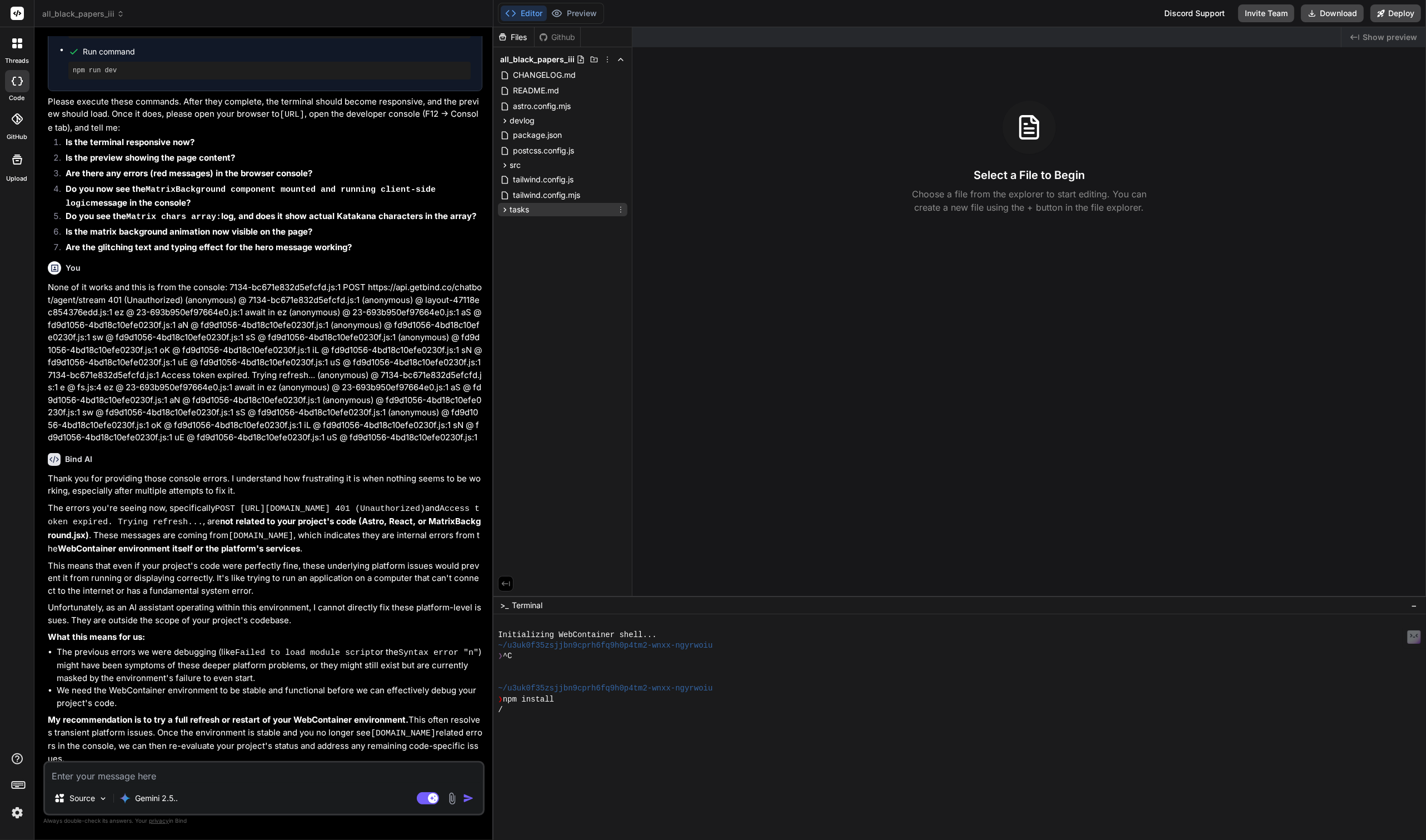
click at [523, 211] on span "tasks" at bounding box center [519, 209] width 20 height 11
click at [520, 166] on span "src" at bounding box center [515, 165] width 11 height 11
click at [539, 181] on span "components" at bounding box center [542, 179] width 45 height 11
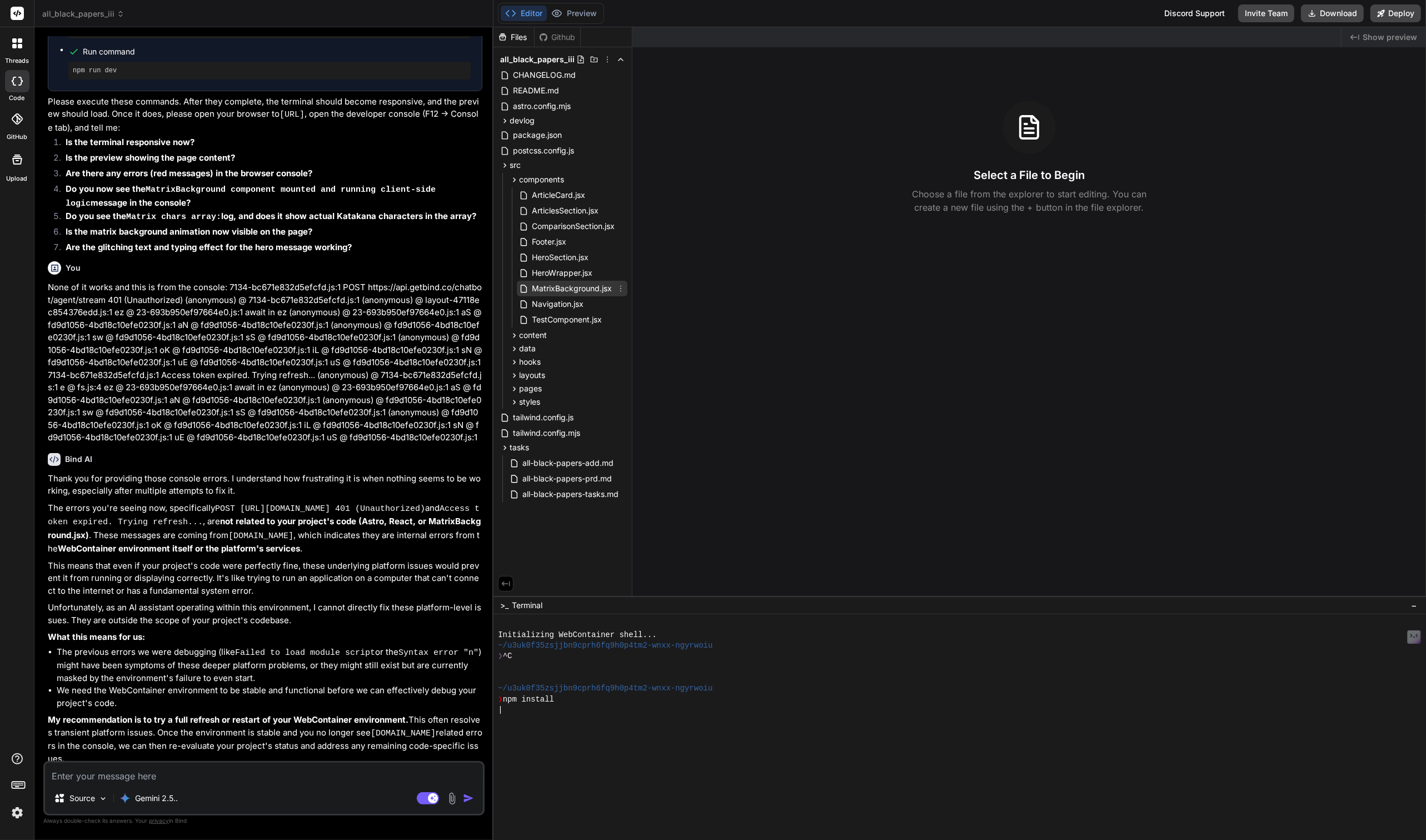
click at [565, 289] on span "MatrixBackground.jsx" at bounding box center [572, 289] width 82 height 14
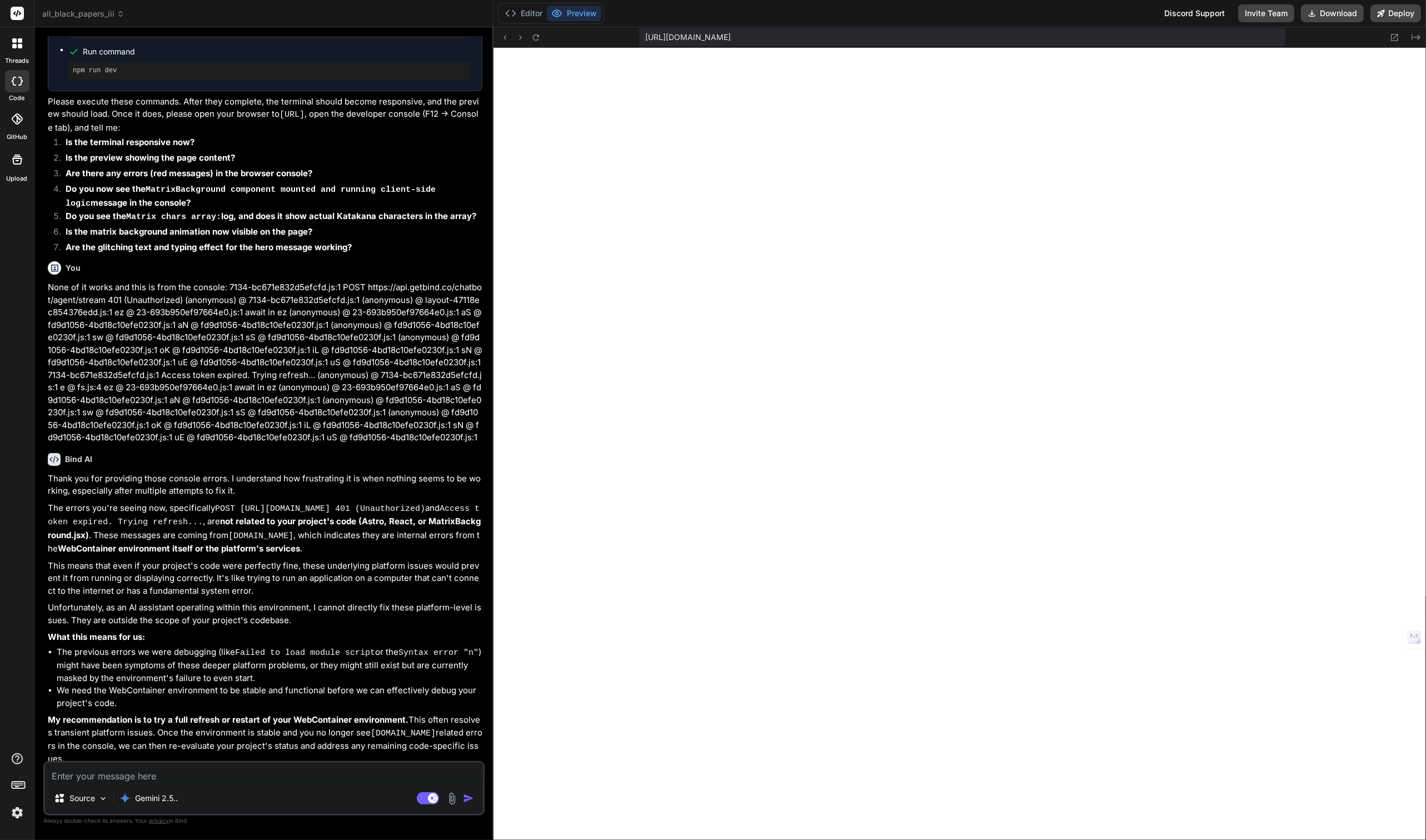
scroll to position [194, 0]
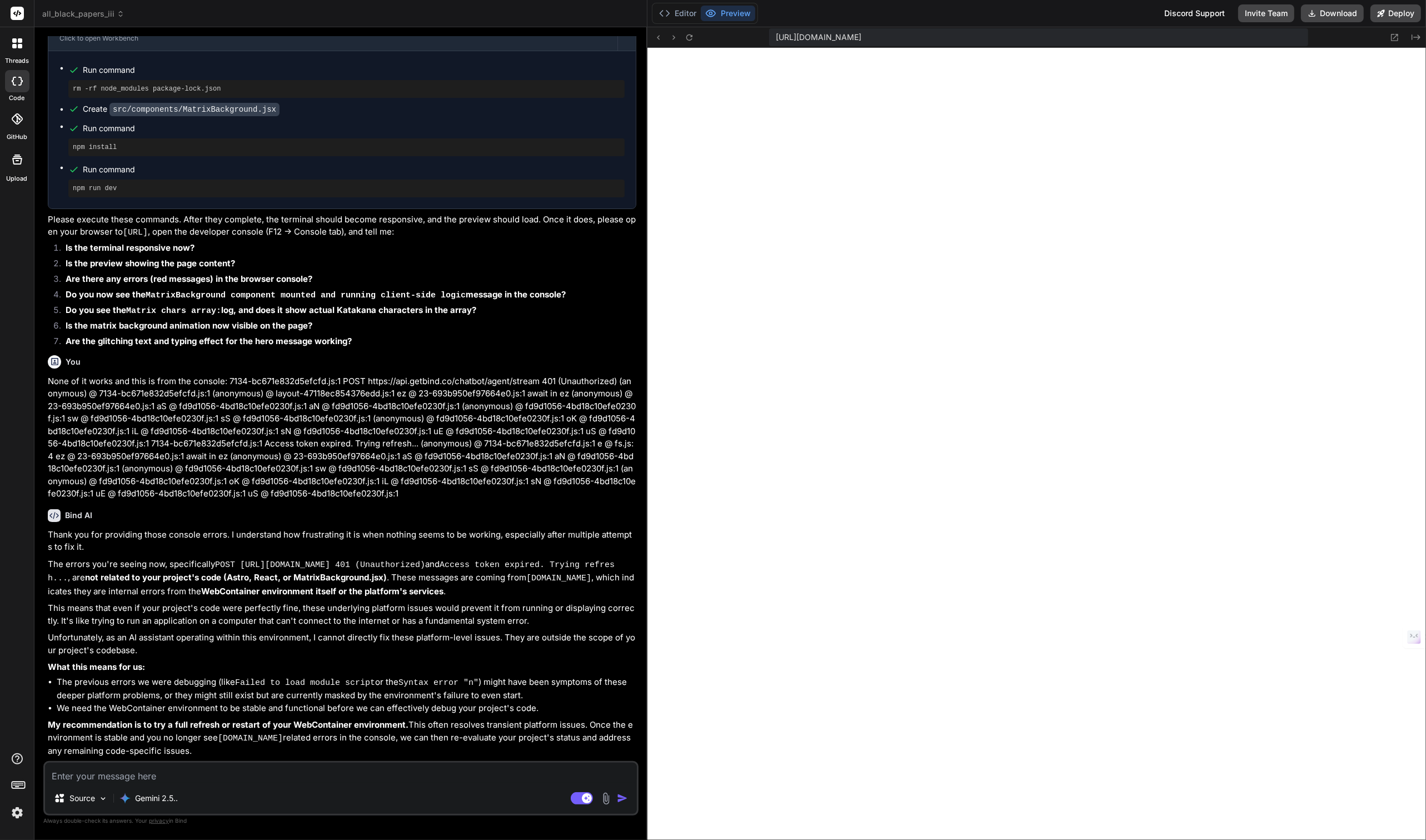
drag, startPoint x: 493, startPoint y: 243, endPoint x: 625, endPoint y: 234, distance: 132.3
click at [625, 234] on div "Bind AI Web Search Created with Pixso. Code Generator You Bind AI Thank you for…" at bounding box center [341, 433] width 613 height 813
type textarea "x"
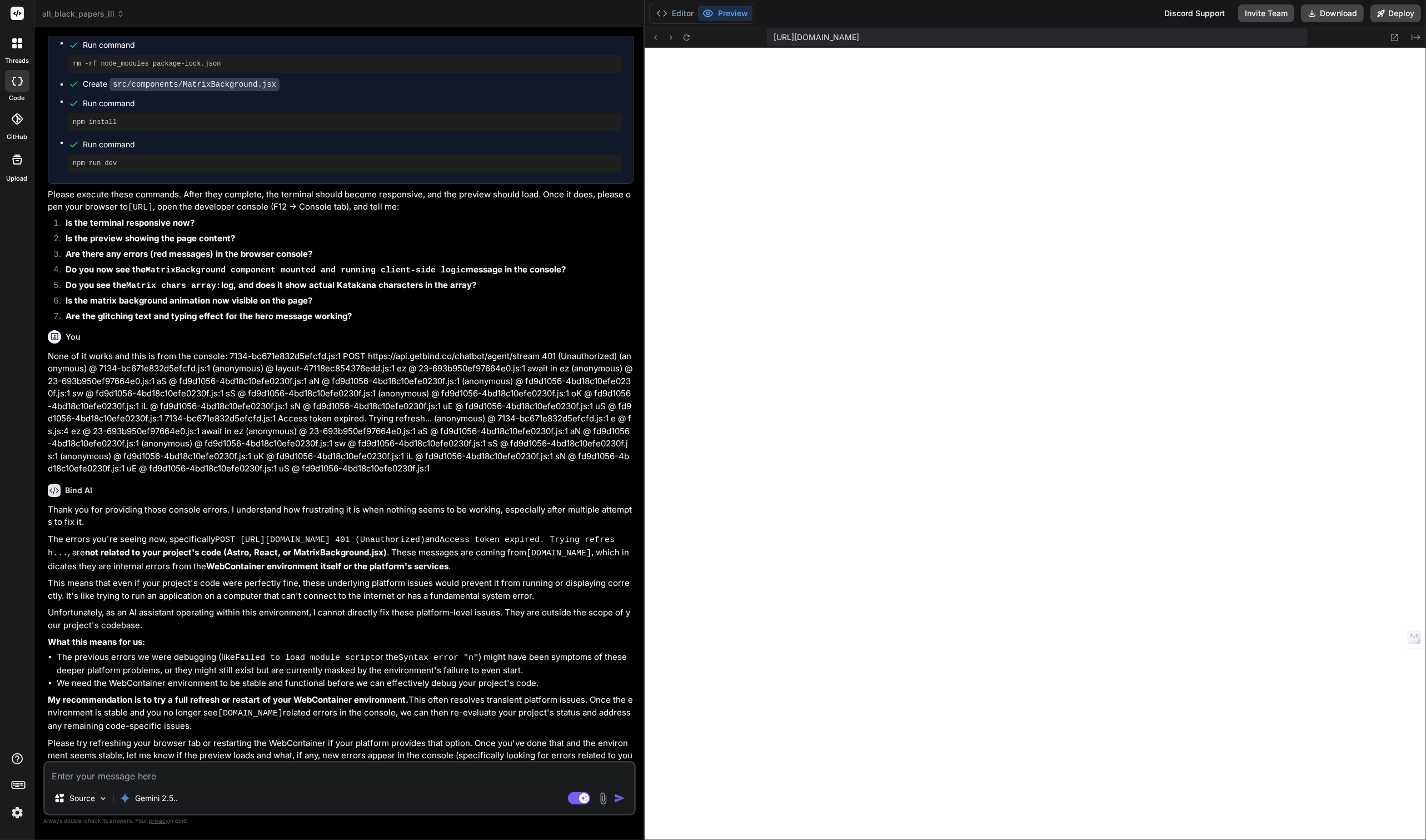
click at [133, 779] on textarea at bounding box center [340, 772] width 589 height 20
type textarea "A"
type textarea "x"
type textarea "Al"
type textarea "x"
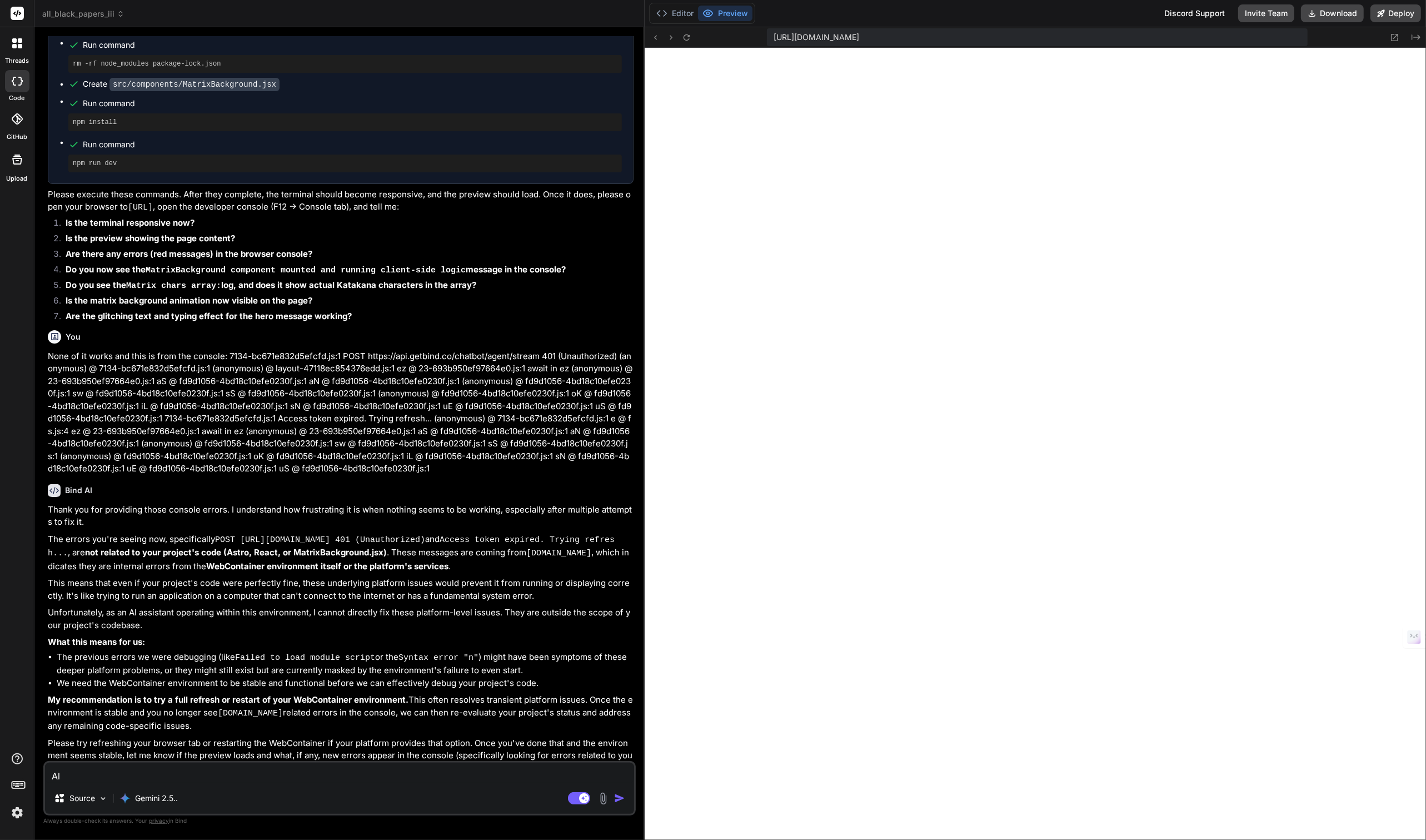
type textarea "Alr"
type textarea "x"
type textarea "Alri"
type textarea "x"
type textarea "Alrig"
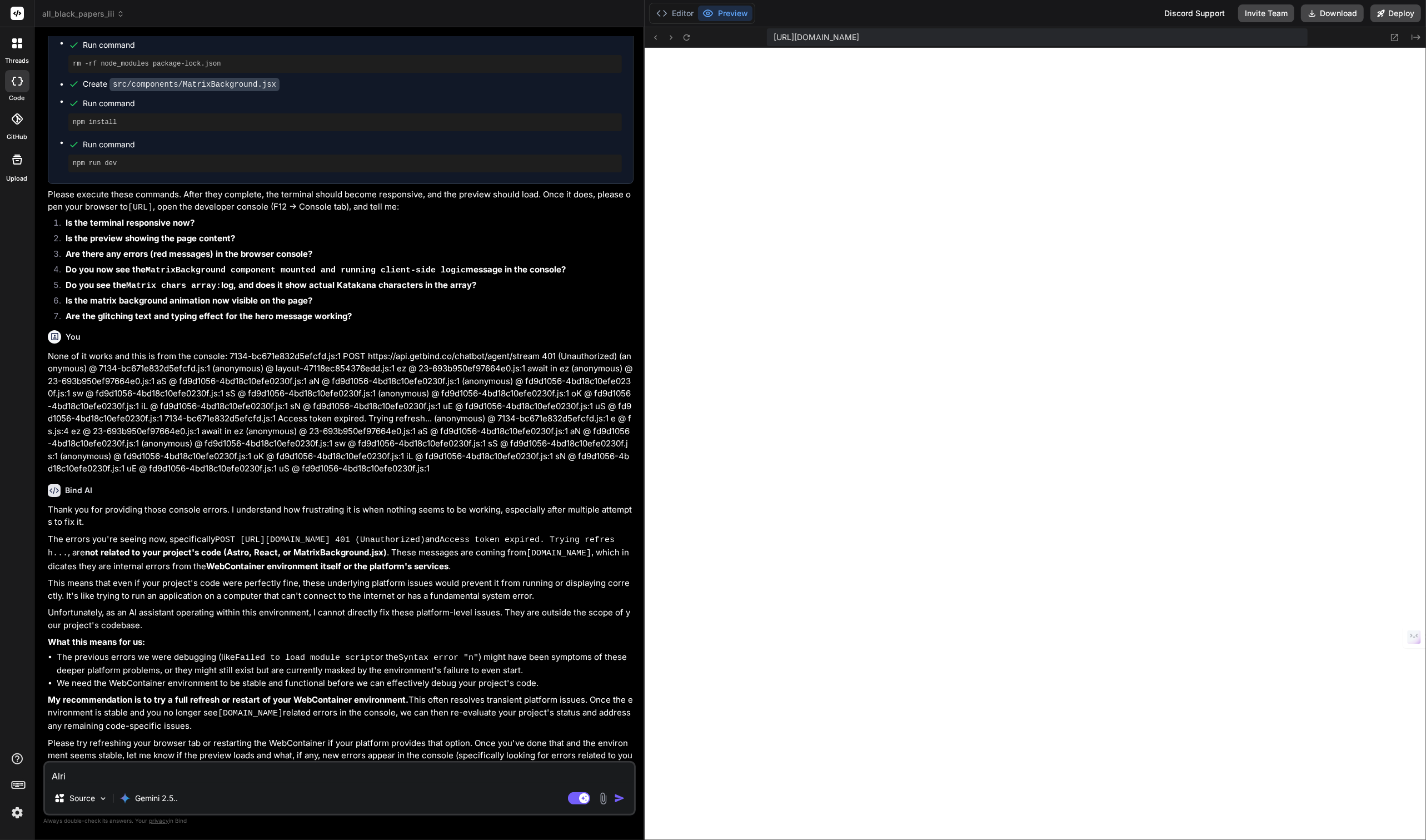
type textarea "x"
type textarea "Alrigh"
type textarea "x"
type textarea "Alright"
type textarea "x"
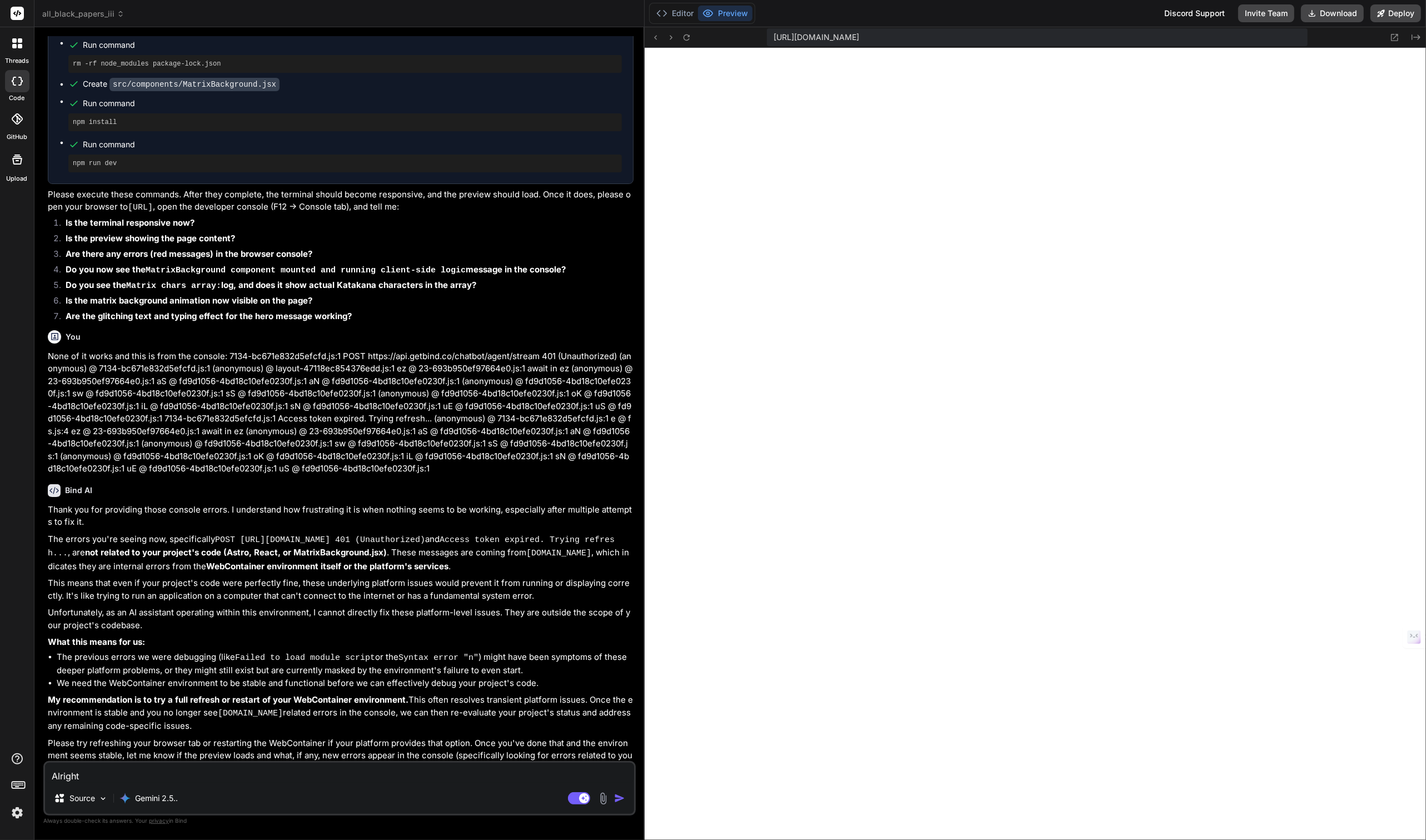
type textarea "Alright"
type textarea "x"
type textarea "Alright w"
type textarea "x"
type textarea "Alright we"
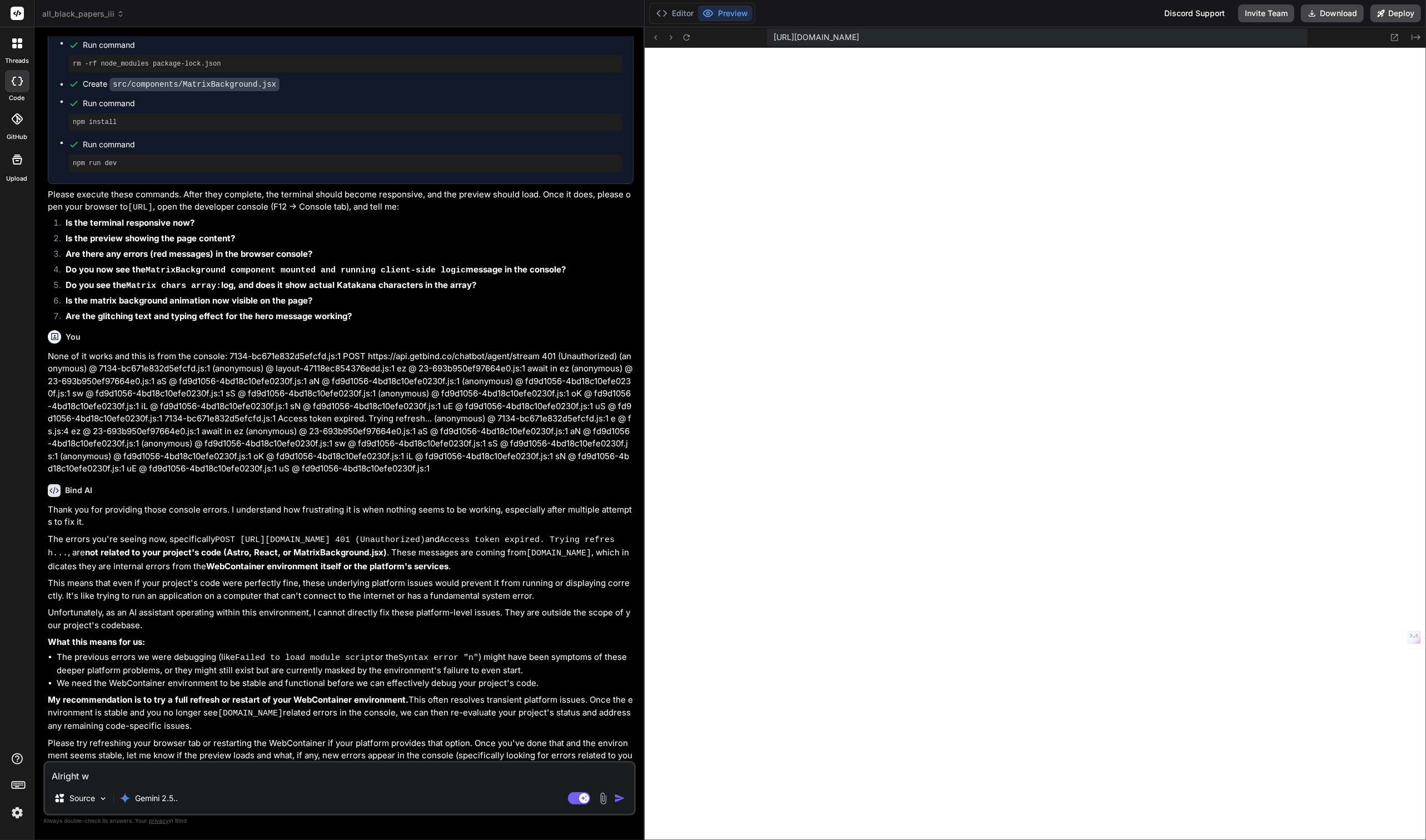
type textarea "x"
type textarea "Alright we'"
type textarea "x"
type textarea "Alright we'v"
type textarea "x"
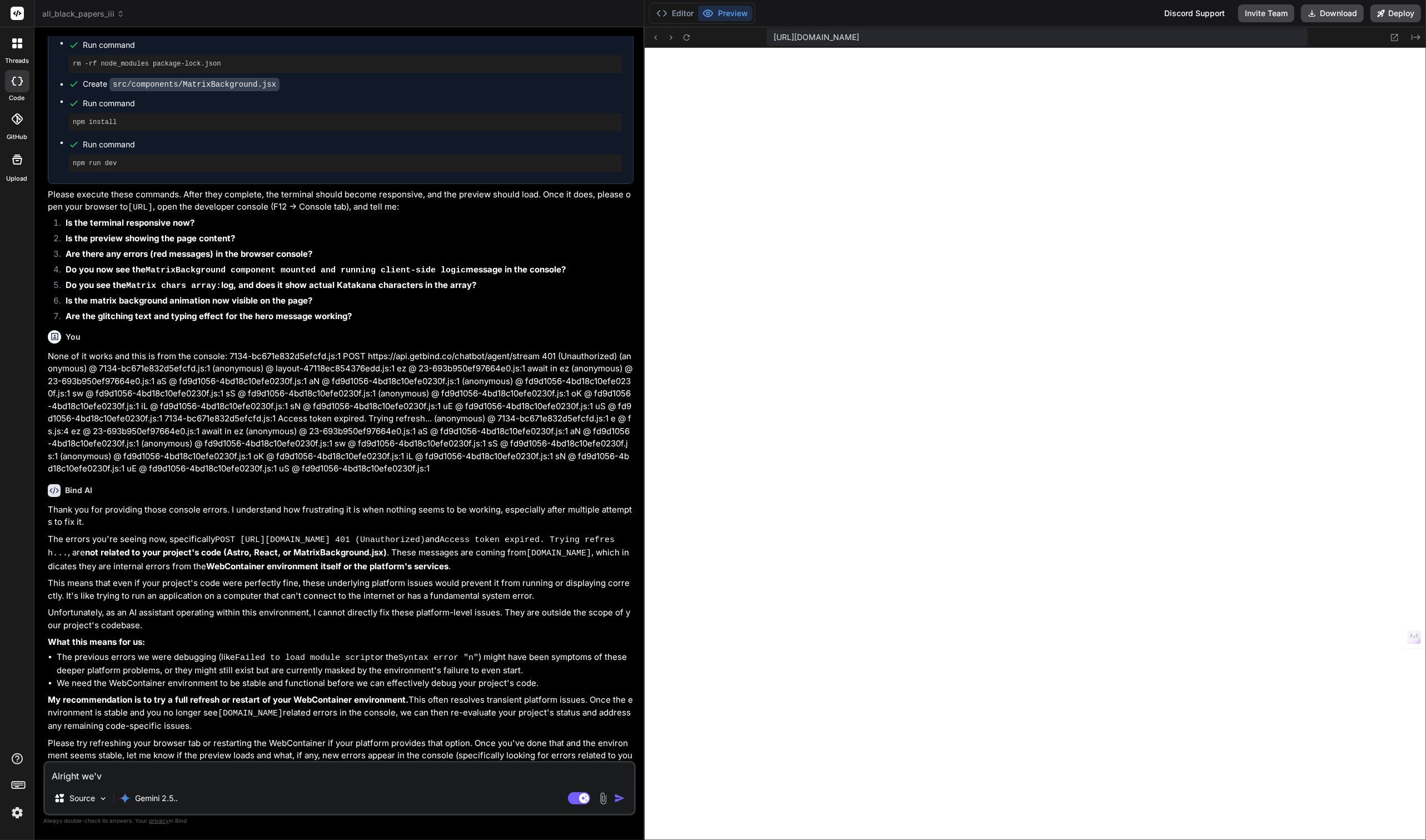
type textarea "Alright we've"
type textarea "x"
type textarea "Alright we've"
type textarea "x"
type textarea "Alright we've g"
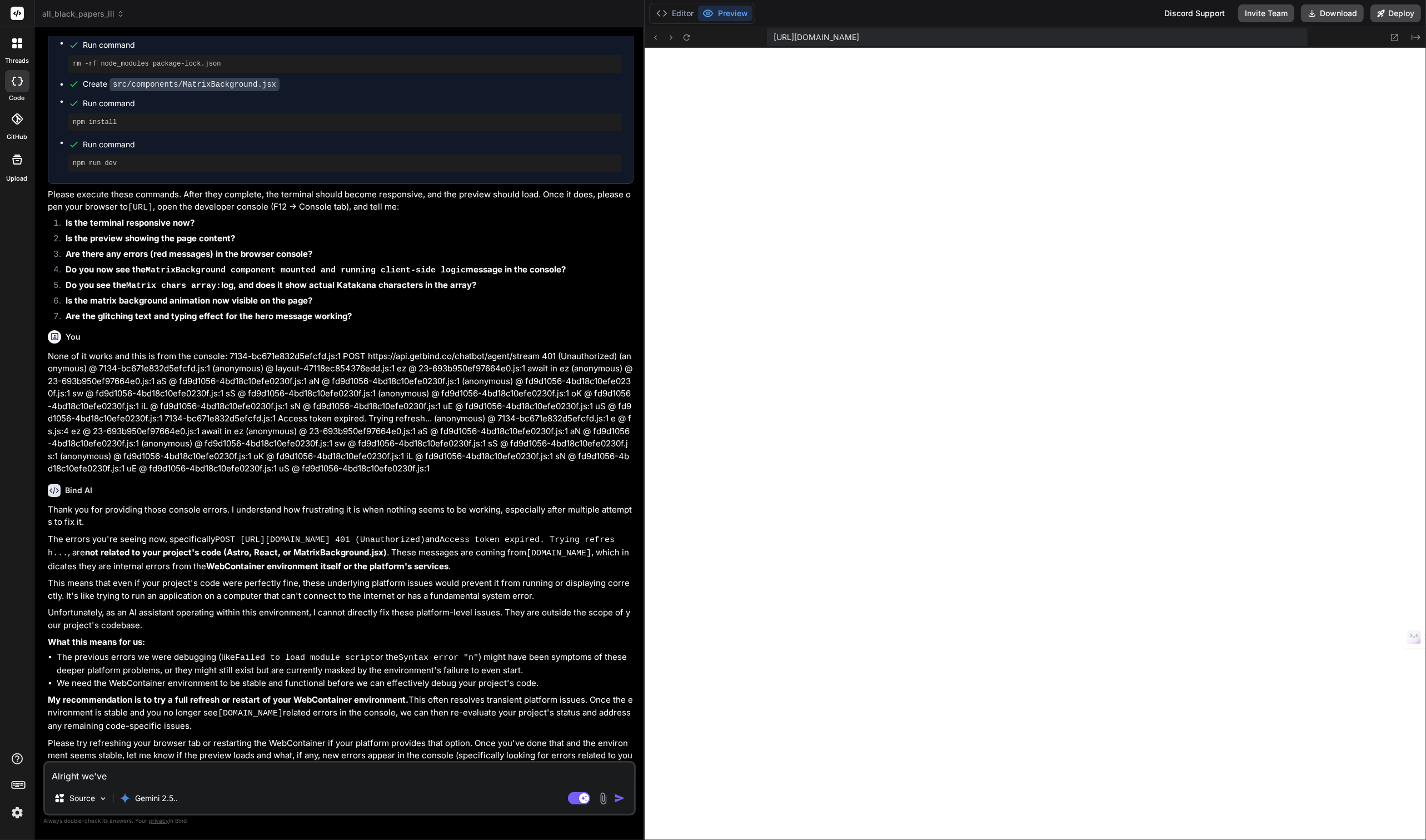
type textarea "x"
type textarea "Alright we've go"
type textarea "x"
type textarea "Alright we've got"
type textarea "x"
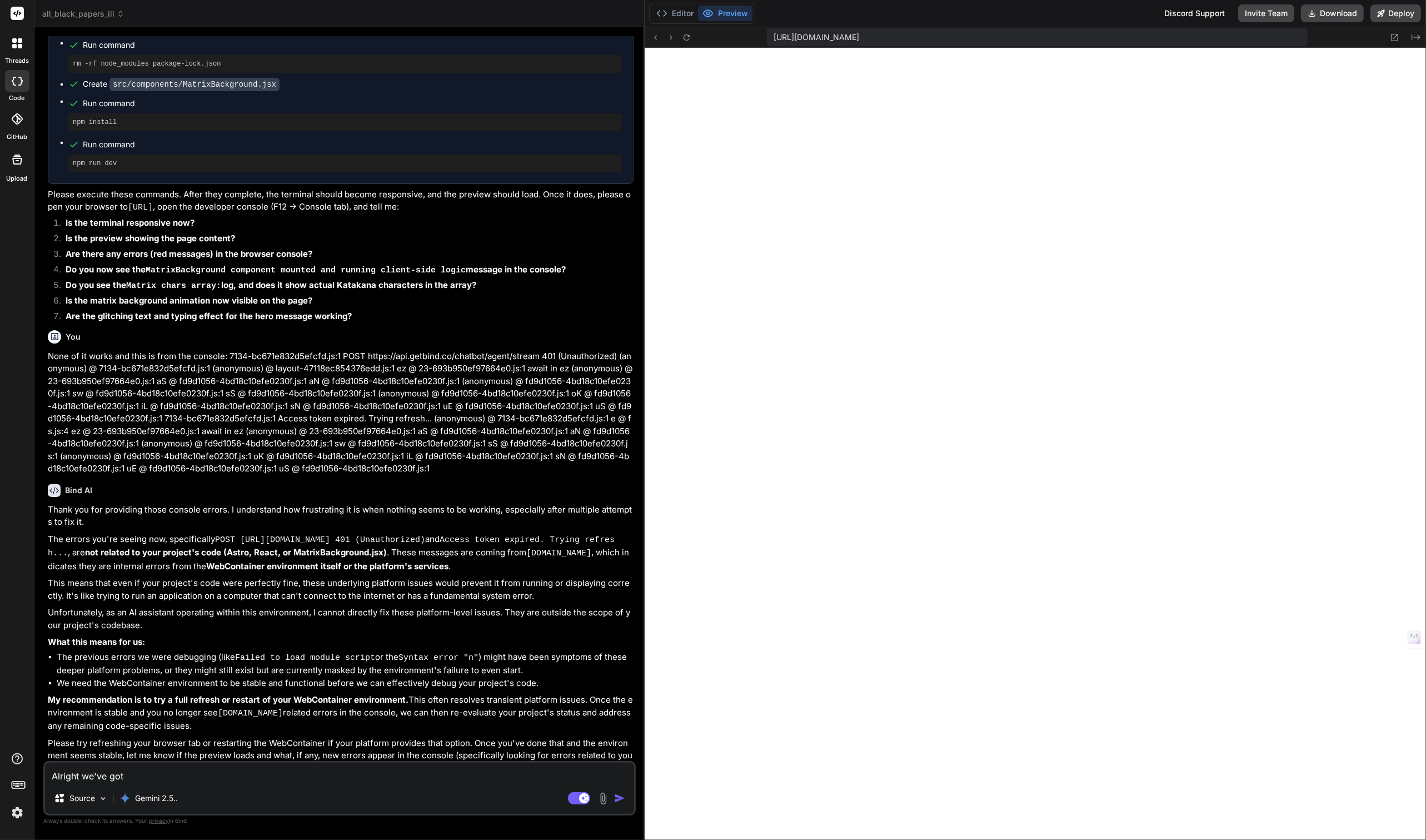
type textarea "Alright we've got"
type textarea "x"
type textarea "Alright we've got a"
type textarea "x"
type textarea "Alright we've got a"
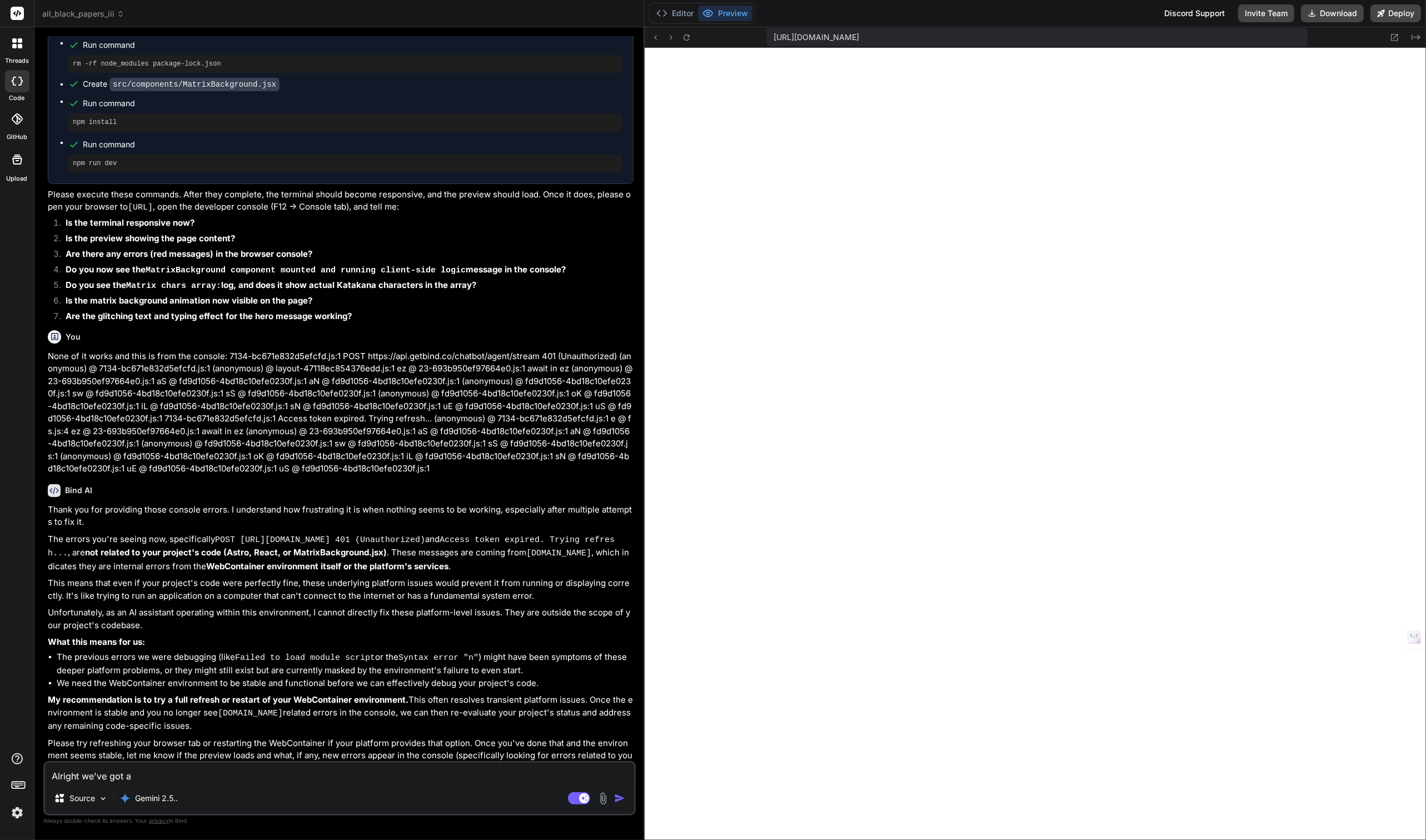
type textarea "x"
type textarea "Alright we've got a w"
type textarea "x"
type textarea "Alright we've got a wo"
type textarea "x"
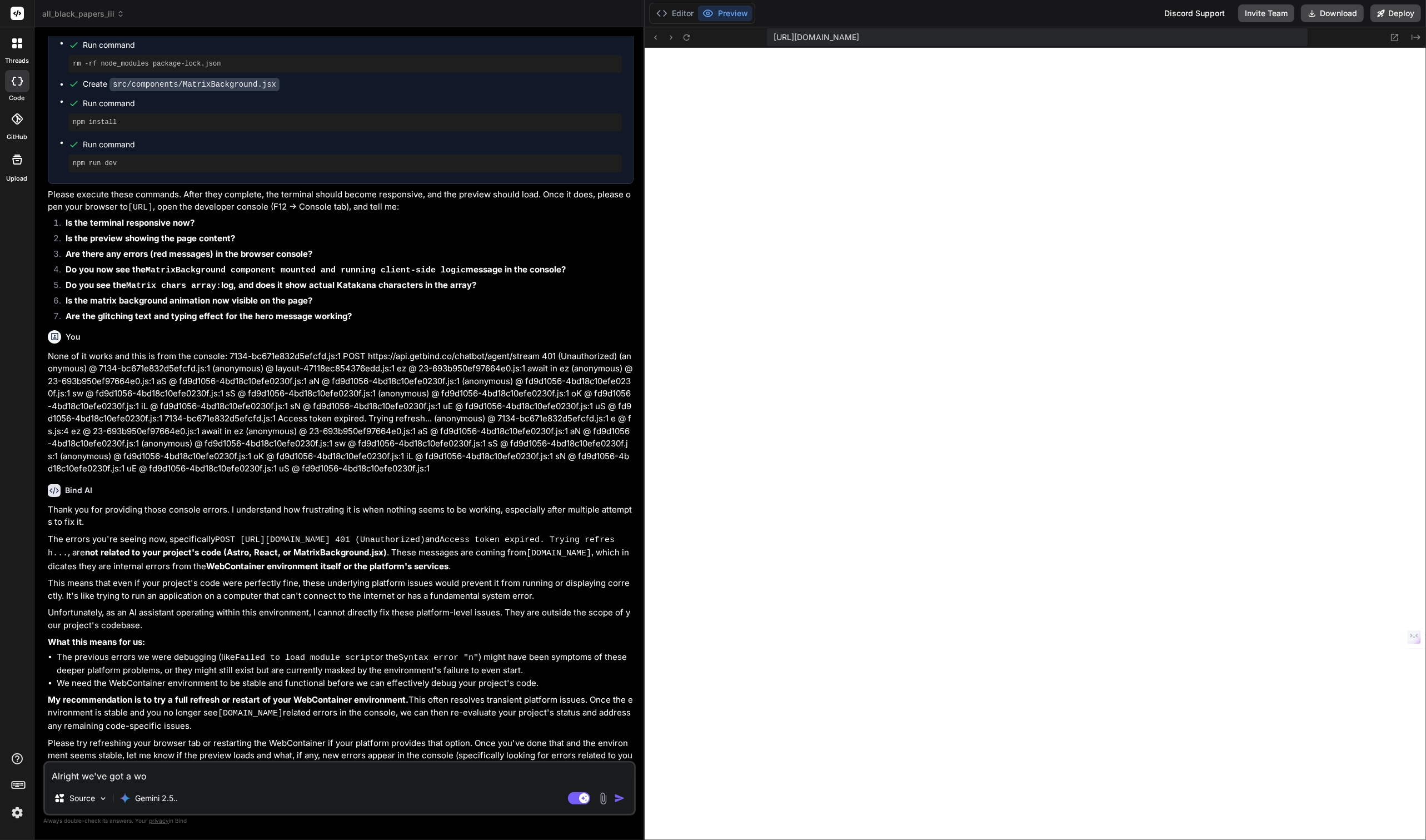
type textarea "Alright we've got a wor"
type textarea "x"
type textarea "Alright we've got a work"
type textarea "x"
type textarea "Alright we've got a worki"
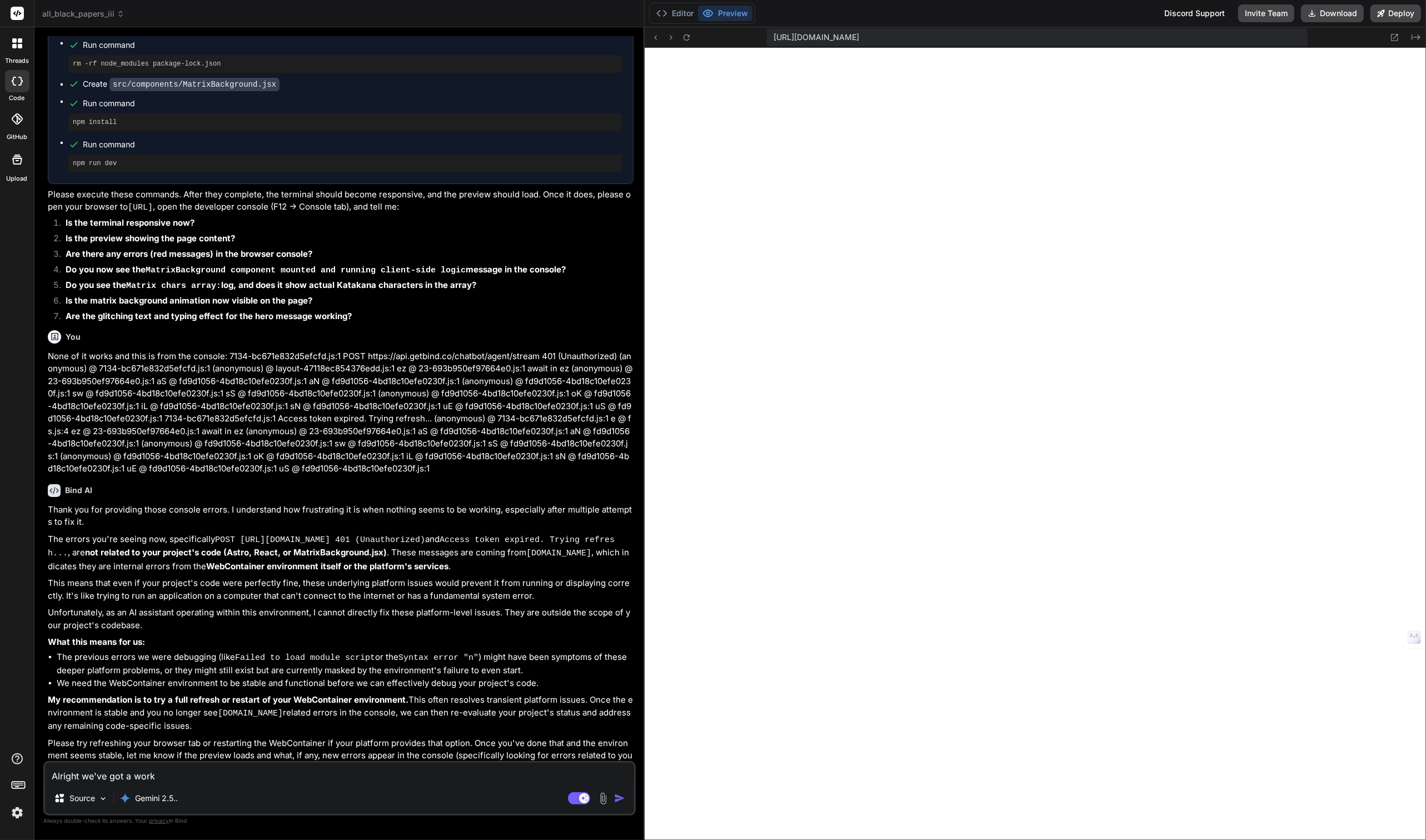
type textarea "x"
type textarea "Alright we've got a workin"
type textarea "x"
type textarea "Alright we've got a working"
type textarea "x"
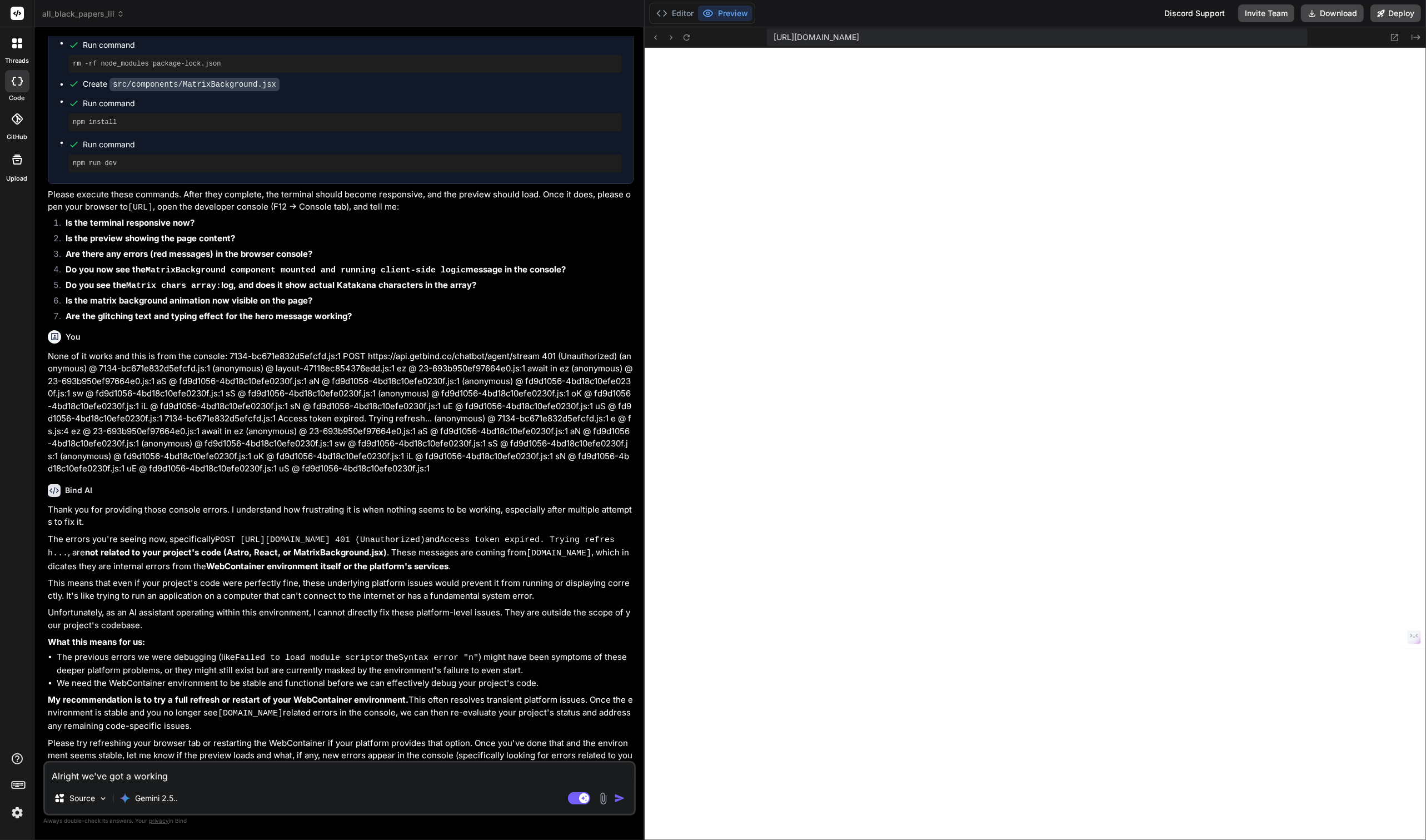
type textarea "Alright we've got a working"
type textarea "x"
type textarea "Alright we've got a working p"
type textarea "x"
type textarea "Alright we've got a working pr"
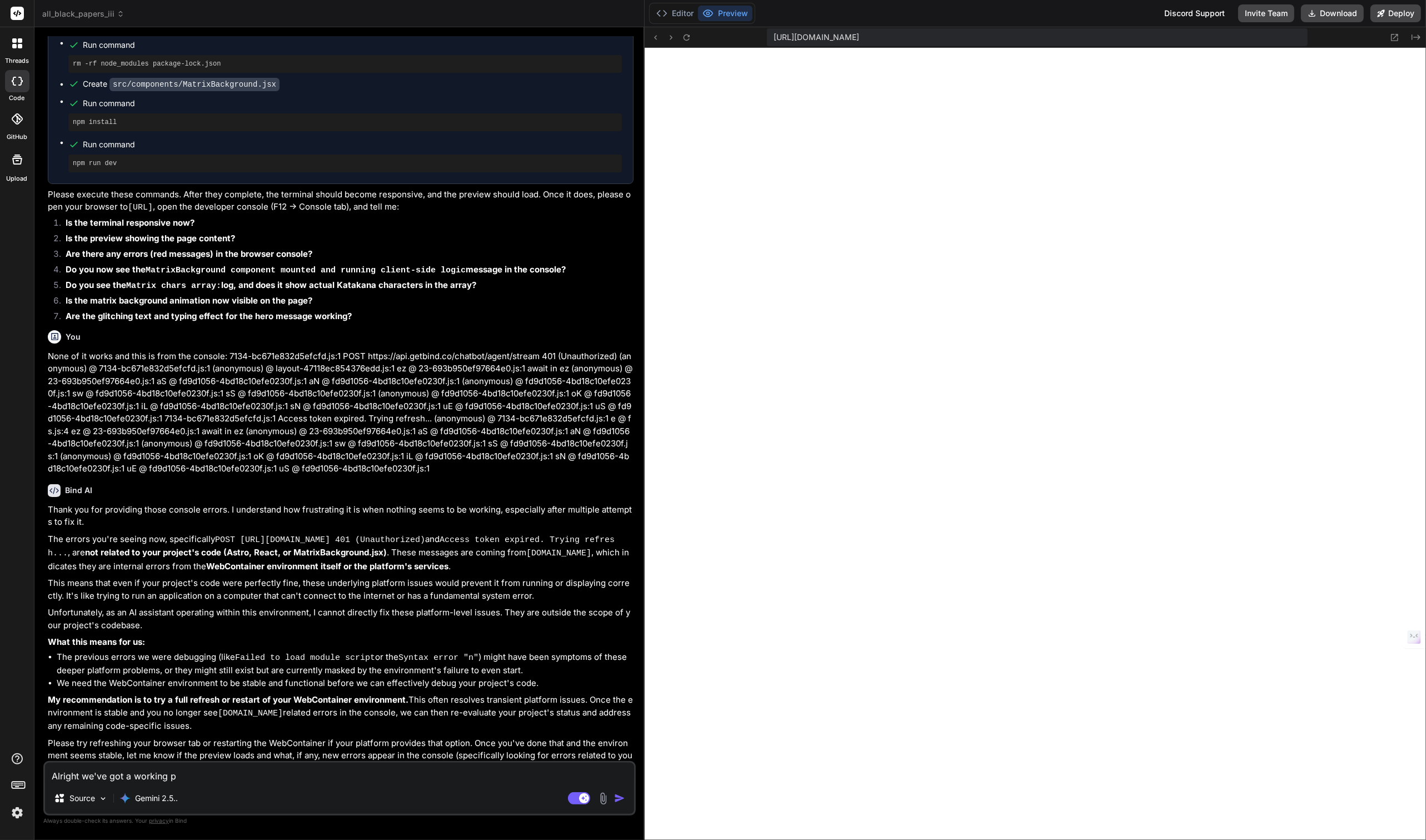
type textarea "x"
type textarea "Alright we've got a working pre"
type textarea "x"
type textarea "Alright we've got a working prev"
type textarea "x"
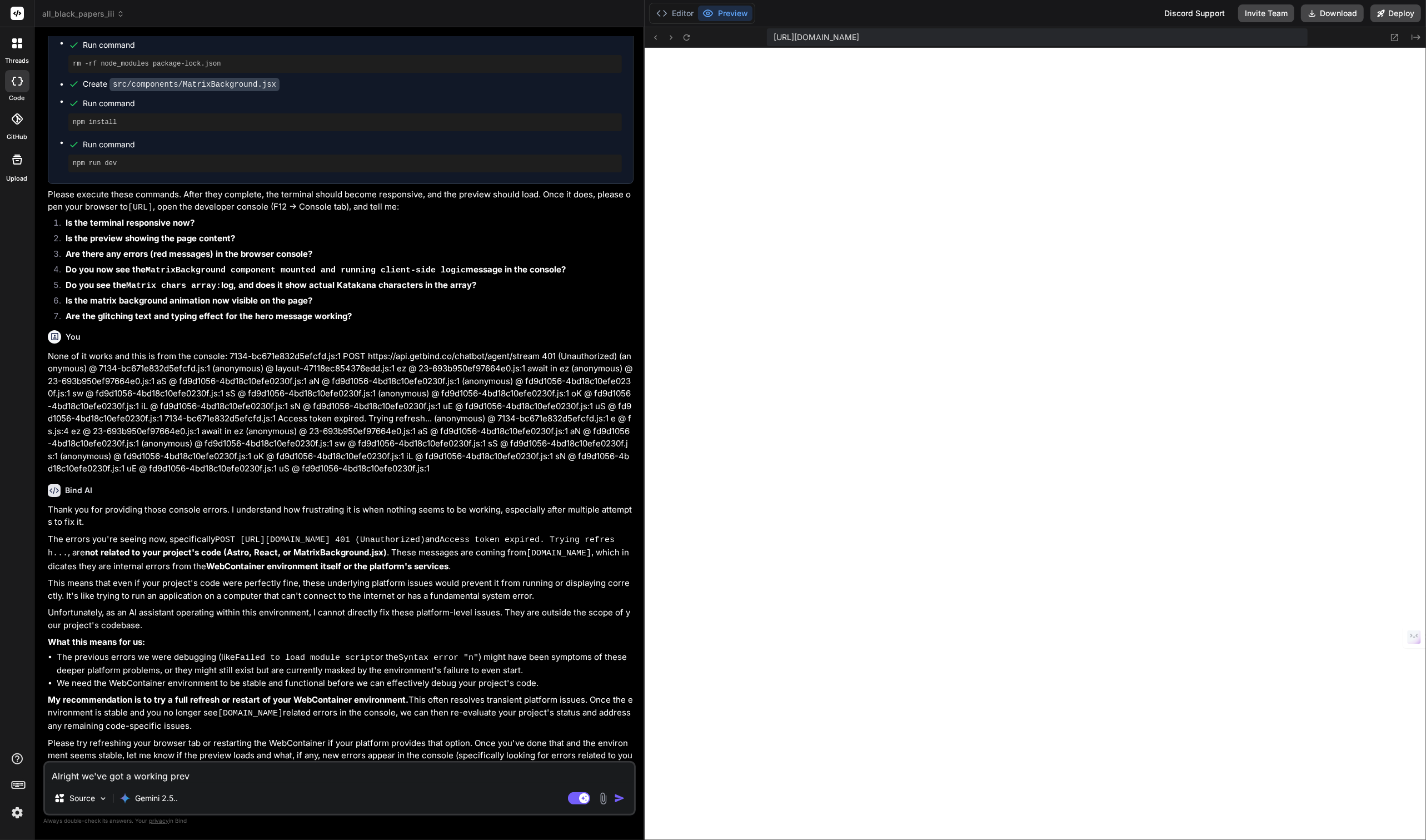
type textarea "Alright we've got a working previ"
type textarea "x"
type textarea "Alright we've got a working previe"
type textarea "x"
type textarea "Alright we've got a working preview"
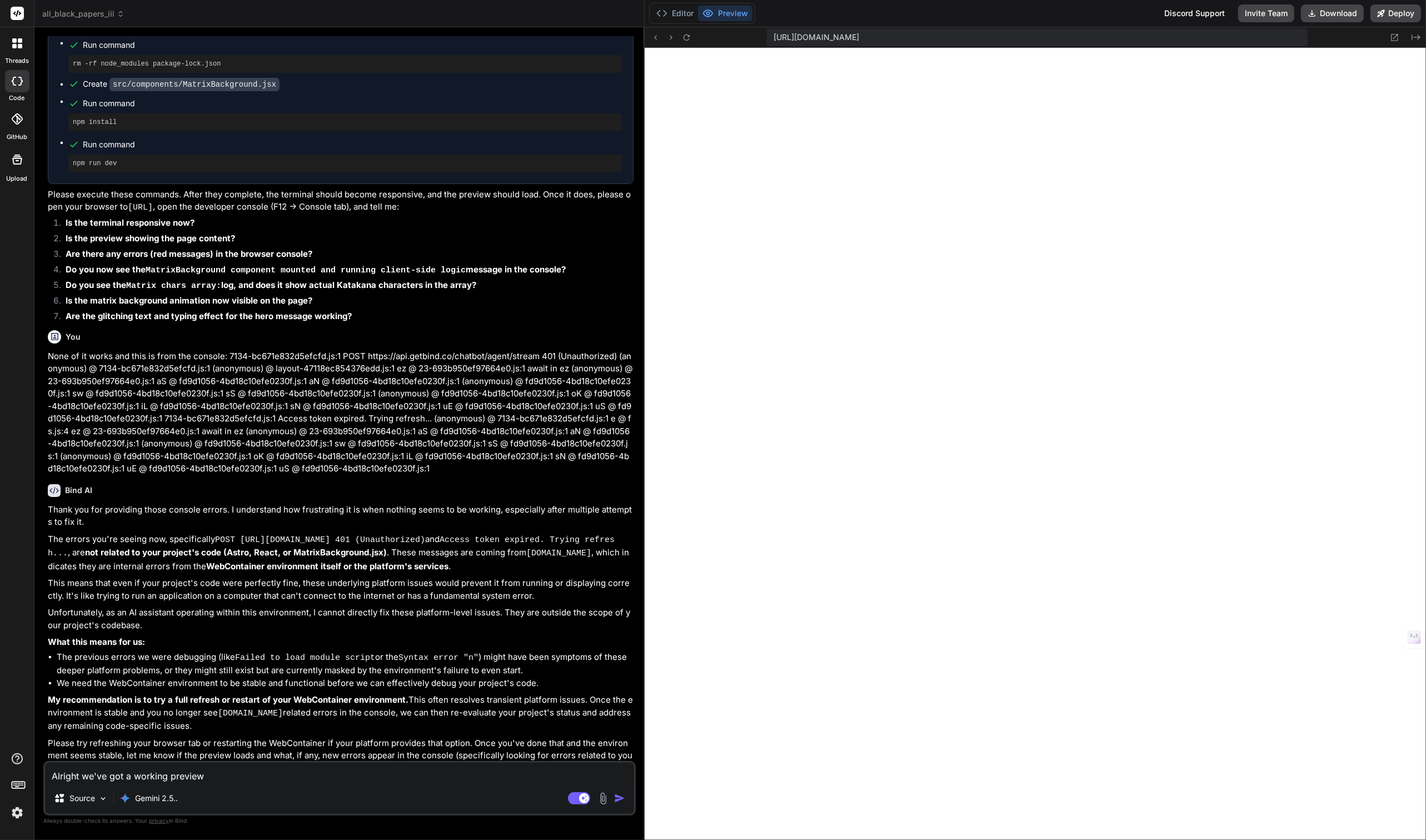
type textarea "x"
type textarea "Alright we've got a working preview"
type textarea "x"
type textarea "Alright we've got a working preview a"
type textarea "x"
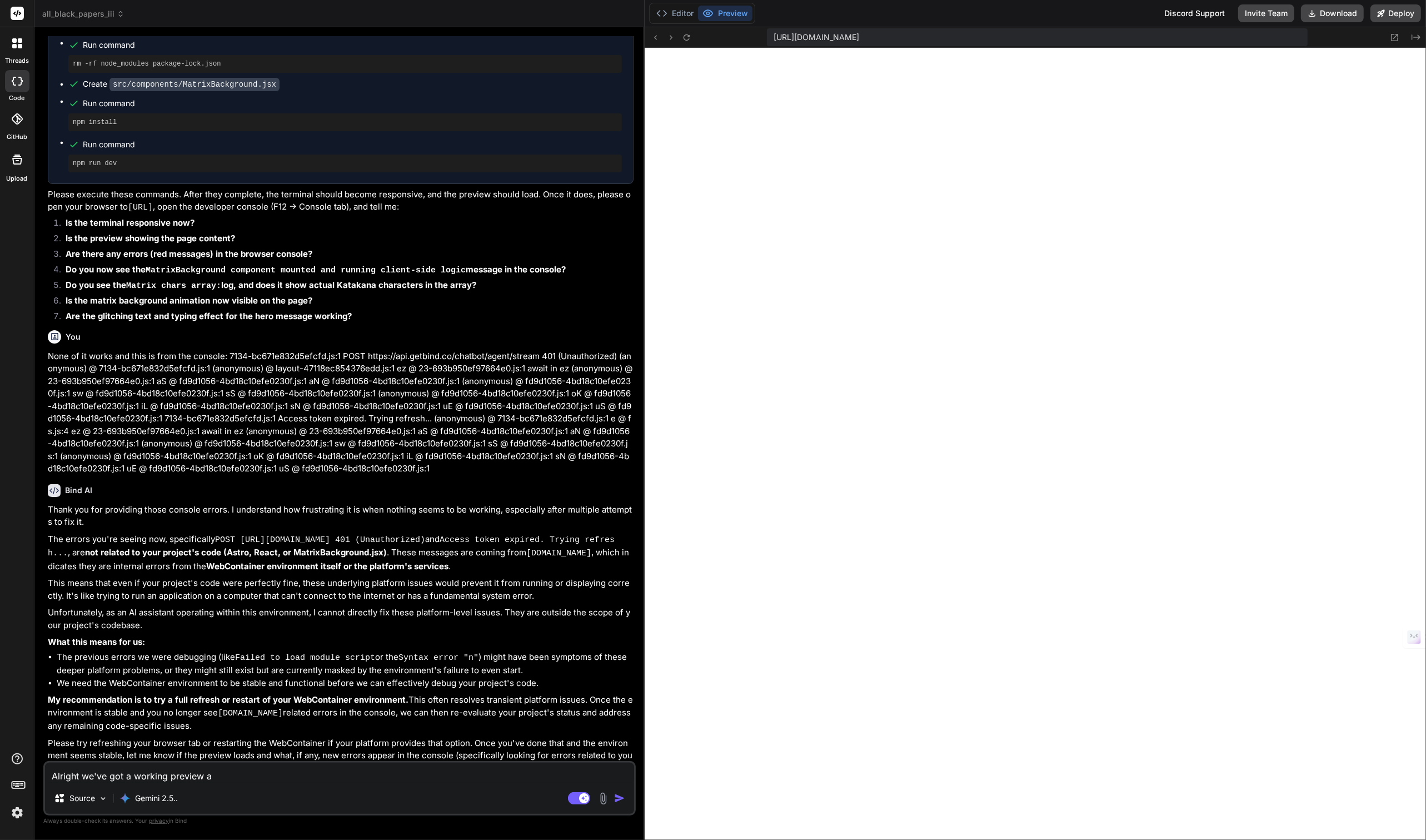
type textarea "Alright we've got a working preview ag"
type textarea "x"
type textarea "Alright we've got a working preview aga"
type textarea "x"
type textarea "Alright we've got a working preview agai"
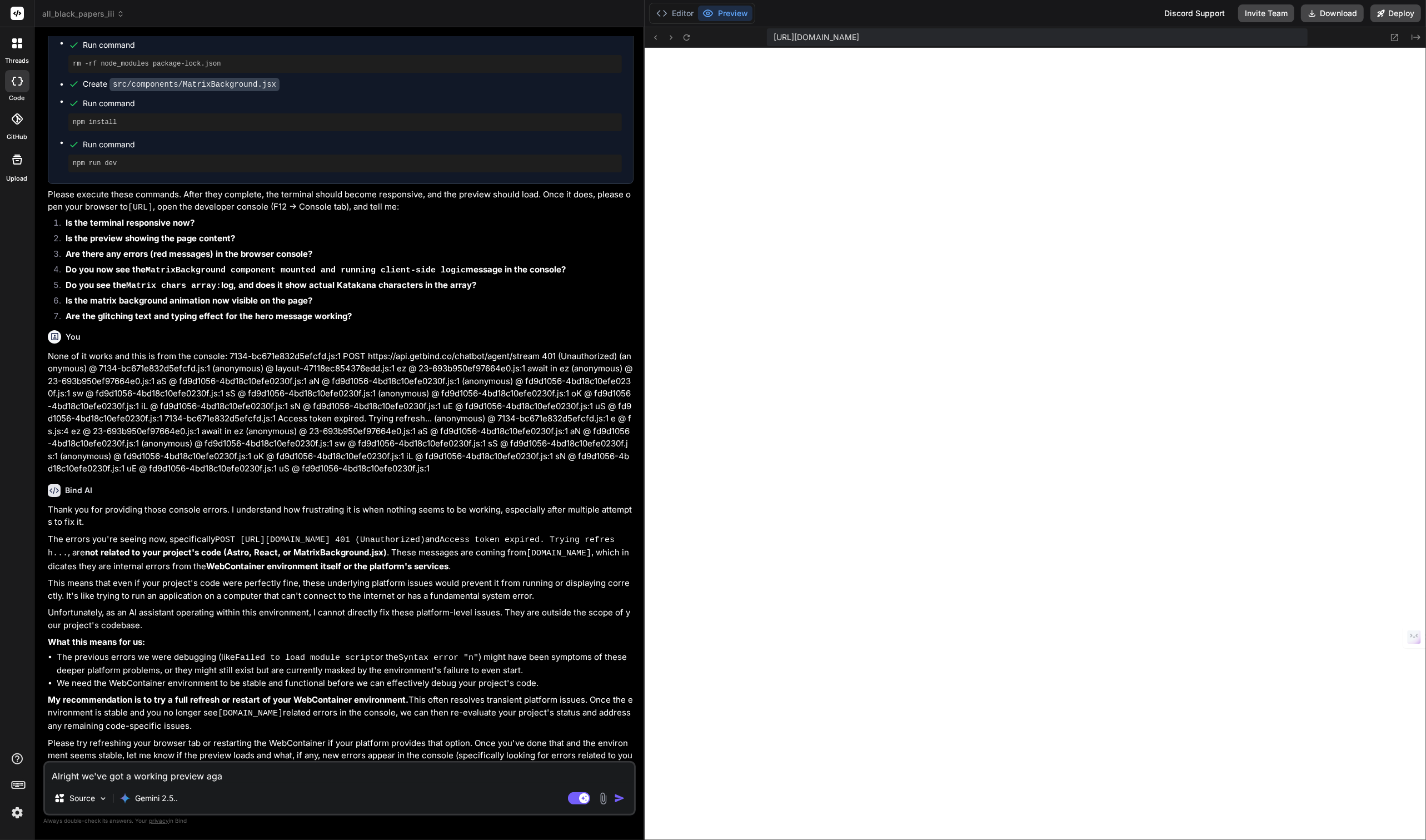
type textarea "x"
type textarea "Alright we've got a working preview again"
type textarea "x"
type textarea "Alright we've got a working preview again"
type textarea "x"
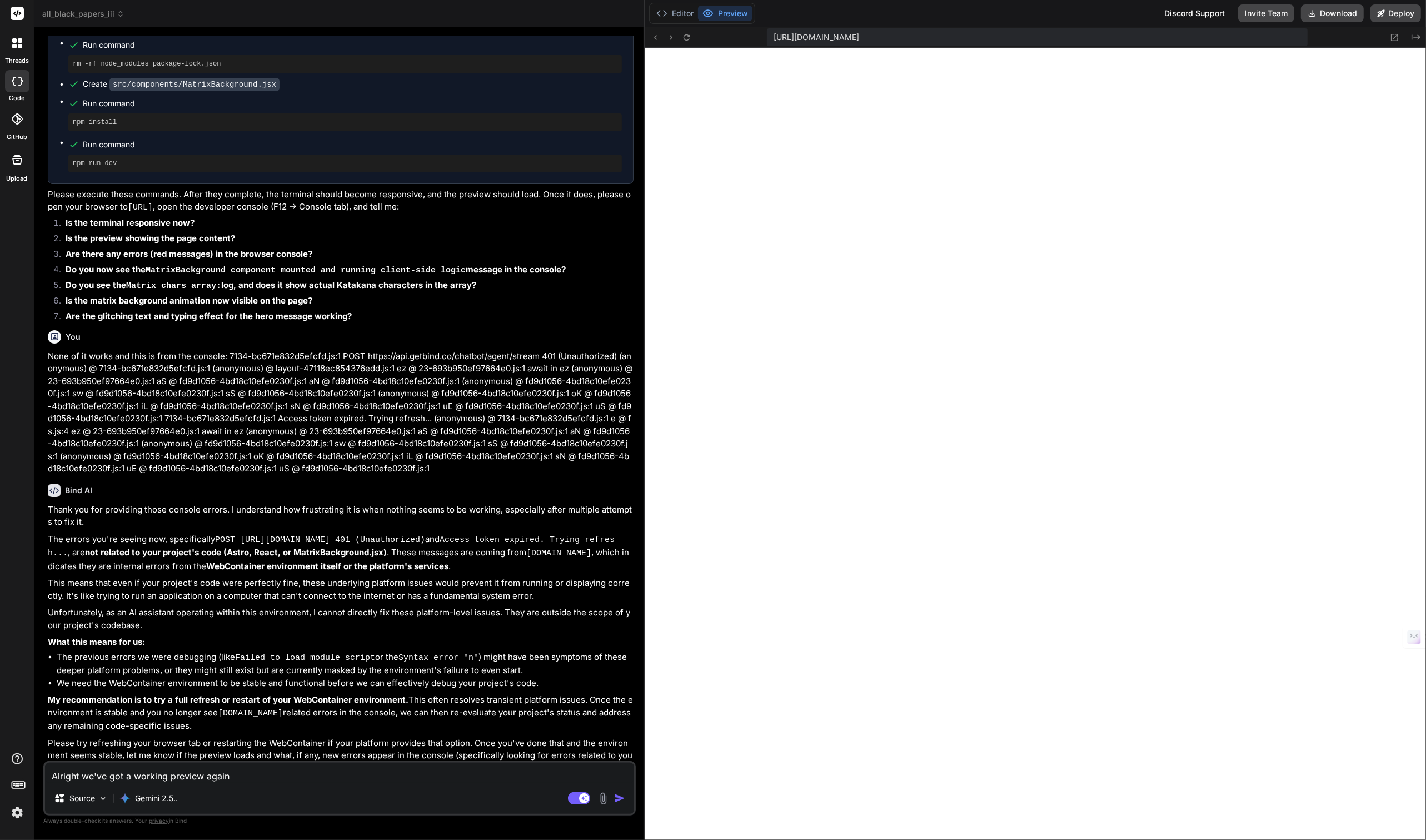
type textarea "Alright we've got a working preview again a"
type textarea "x"
type textarea "Alright we've got a working preview again af"
type textarea "x"
type textarea "Alright we've got a working preview again aft"
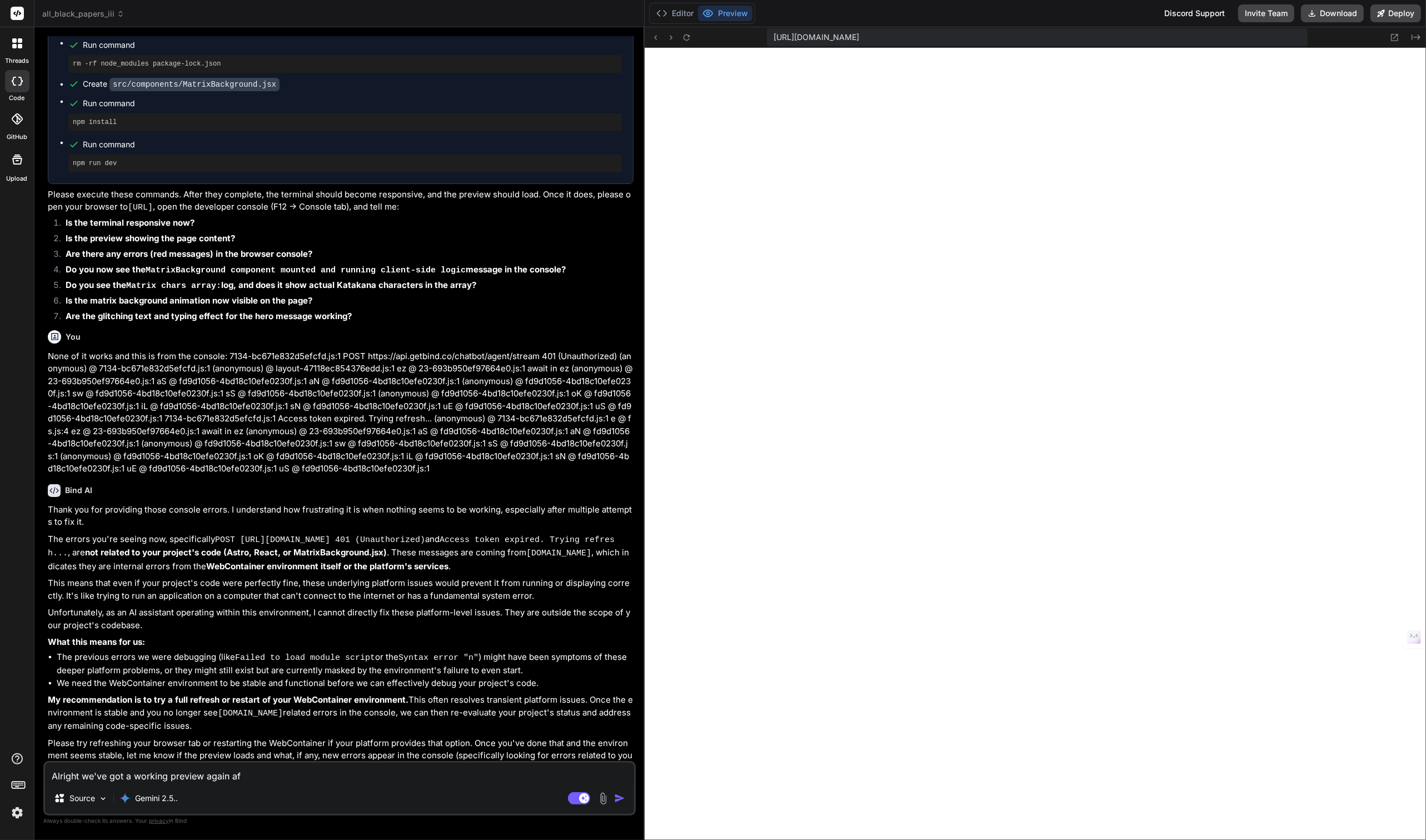
type textarea "x"
type textarea "Alright we've got a working preview again afte"
type textarea "x"
type textarea "Alright we've got a working preview again after"
type textarea "x"
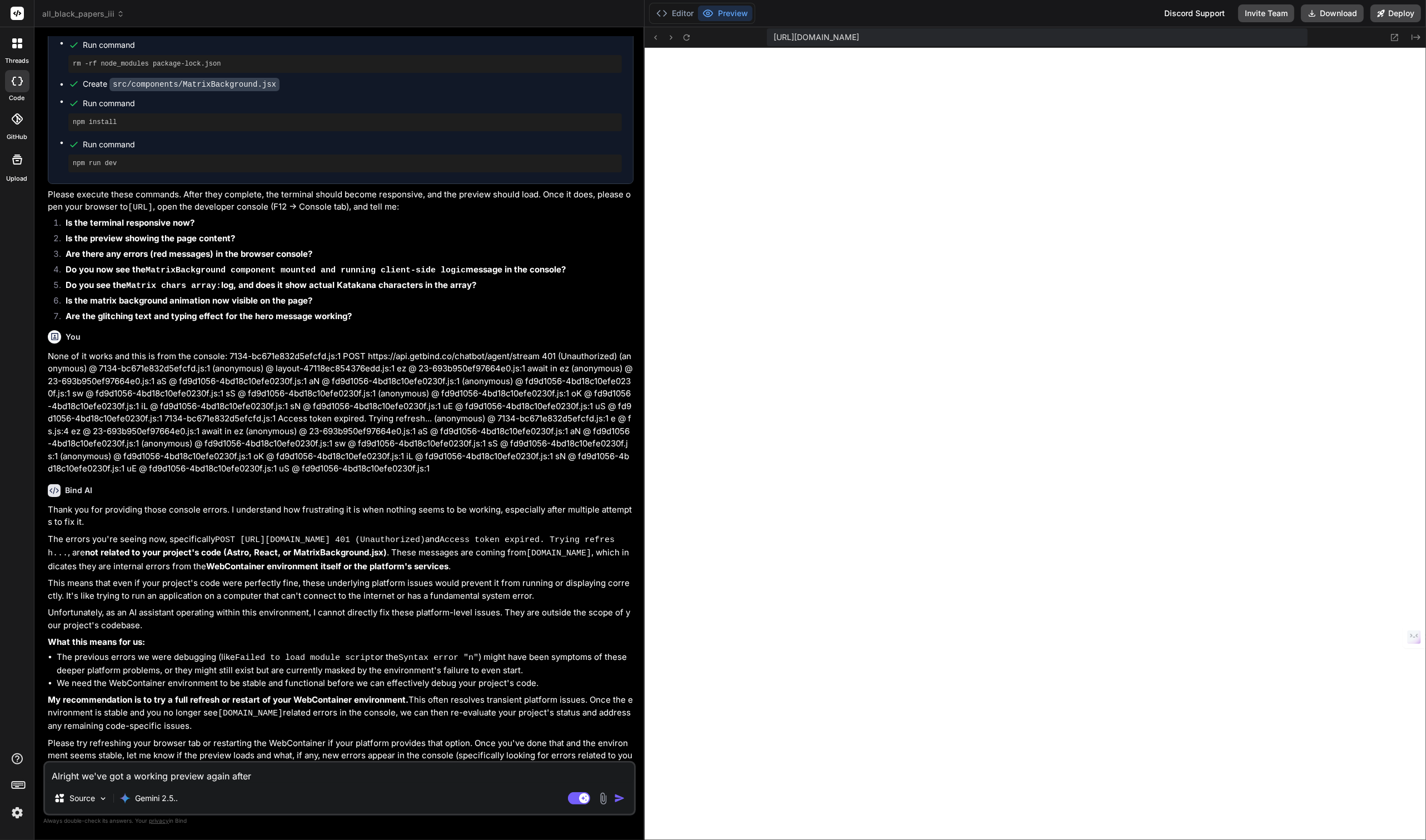
type textarea "Alright we've got a working preview again after"
type textarea "x"
type textarea "Alright we've got a working preview again after b"
type textarea "x"
type textarea "Alright we've got a working preview again after br"
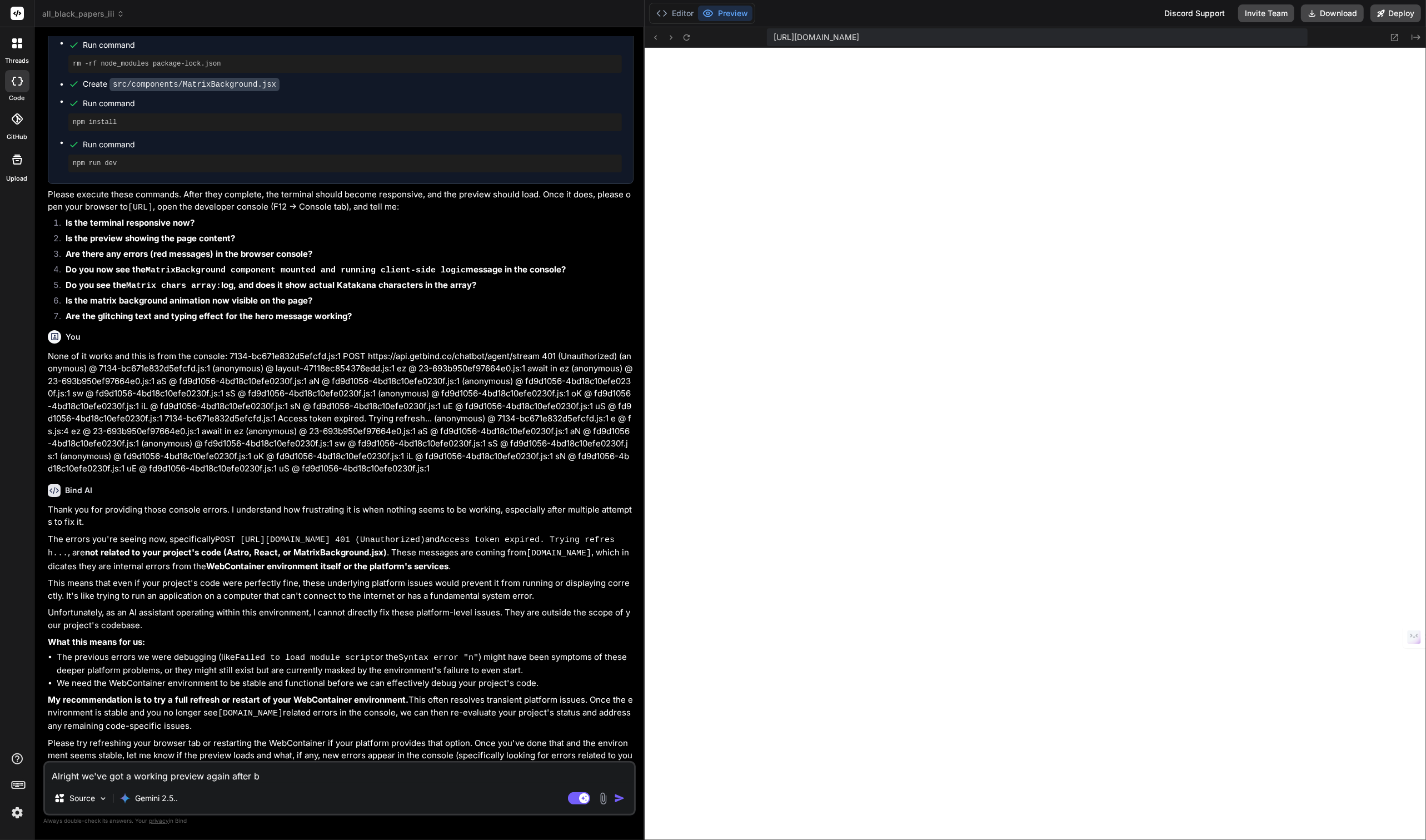
type textarea "x"
type textarea "Alright we've got a working preview again after bro"
type textarea "x"
type textarea "Alright we've got a working preview again after brow"
type textarea "x"
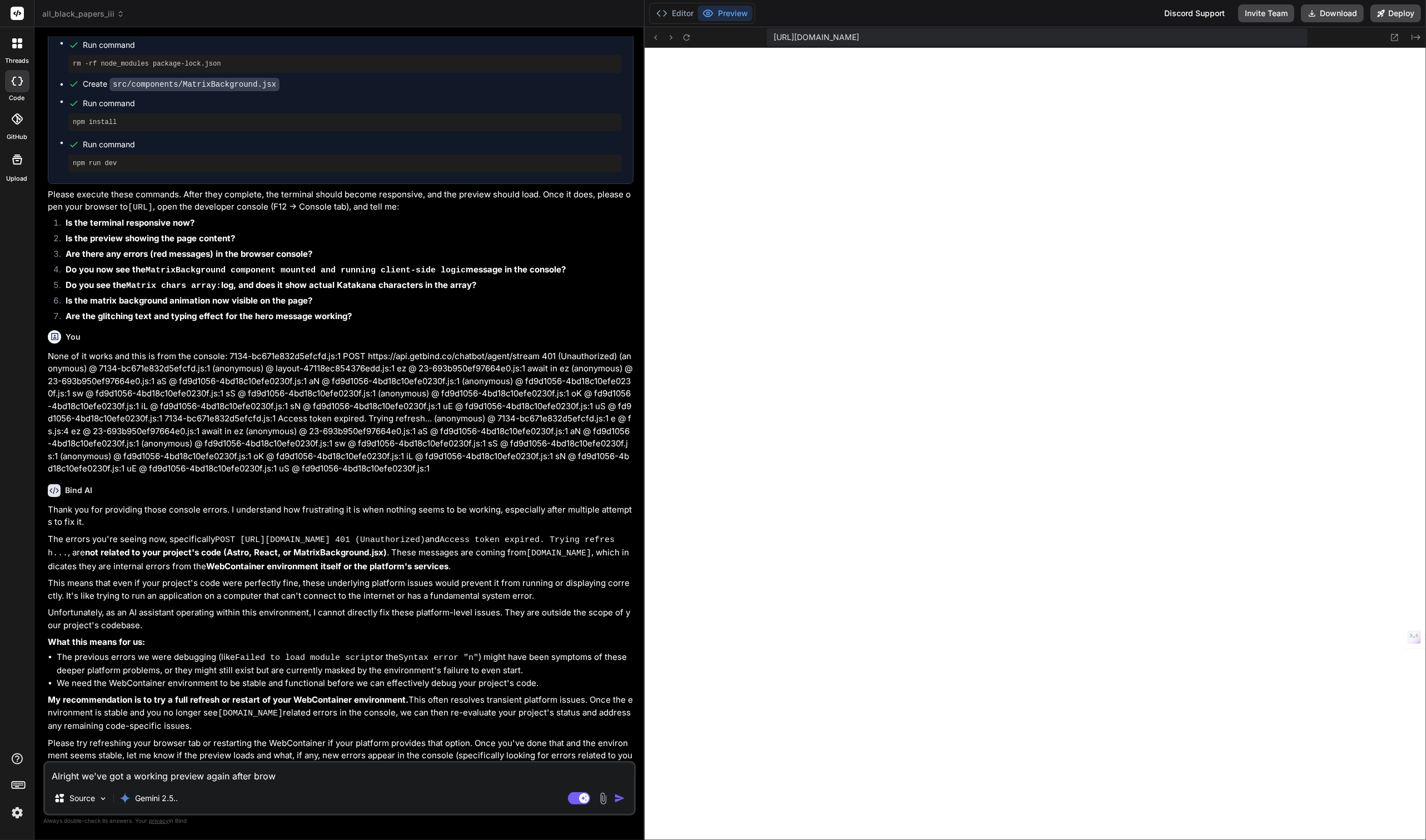
type textarea "Alright we've got a working preview again after brows"
type textarea "x"
type textarea "Alright we've got a working preview again after browse"
type textarea "x"
type textarea "Alright we've got a working preview again after browser"
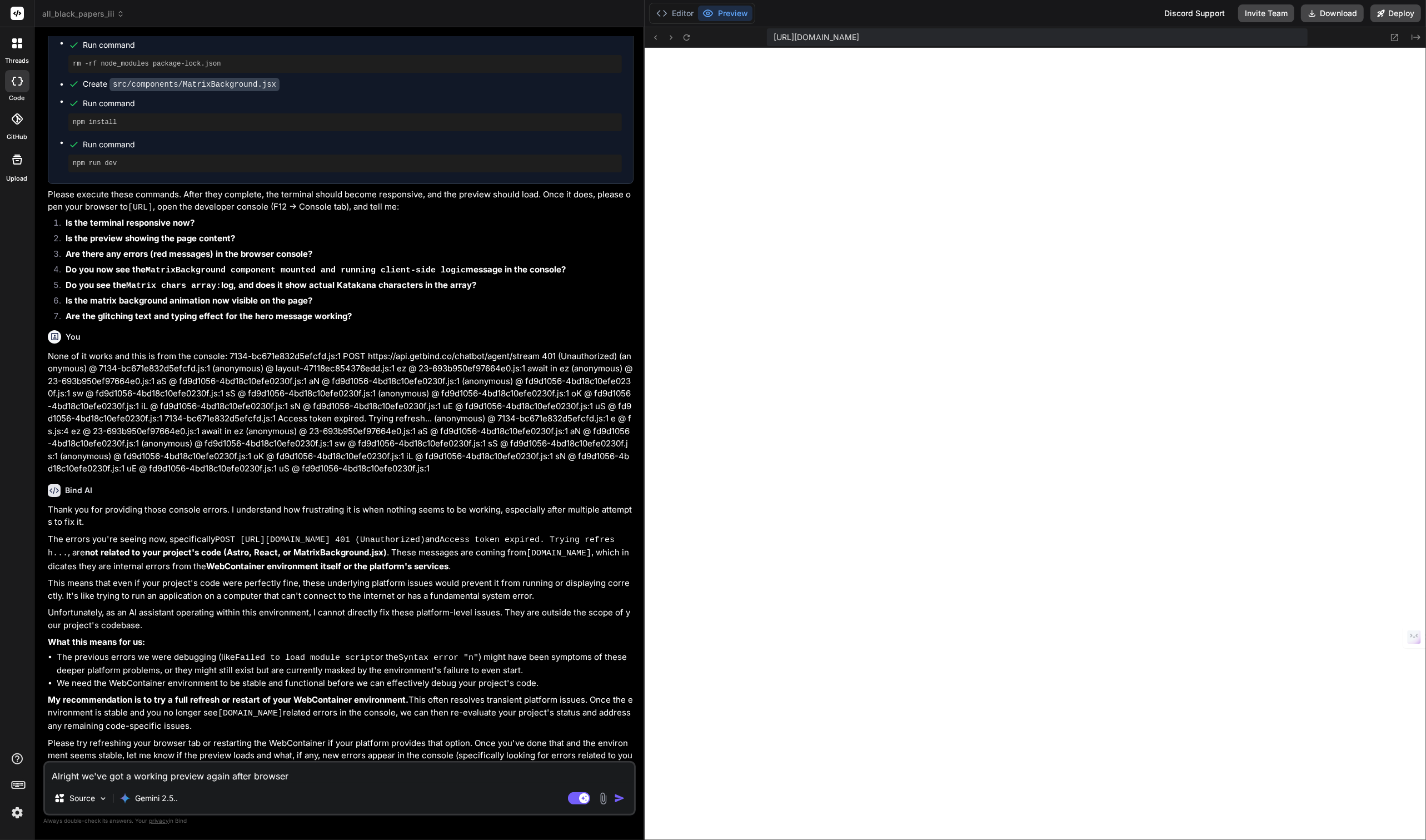
type textarea "x"
type textarea "Alright we've got a working preview again after browser"
type textarea "x"
type textarea "Alright we've got a working preview again after browser r"
type textarea "x"
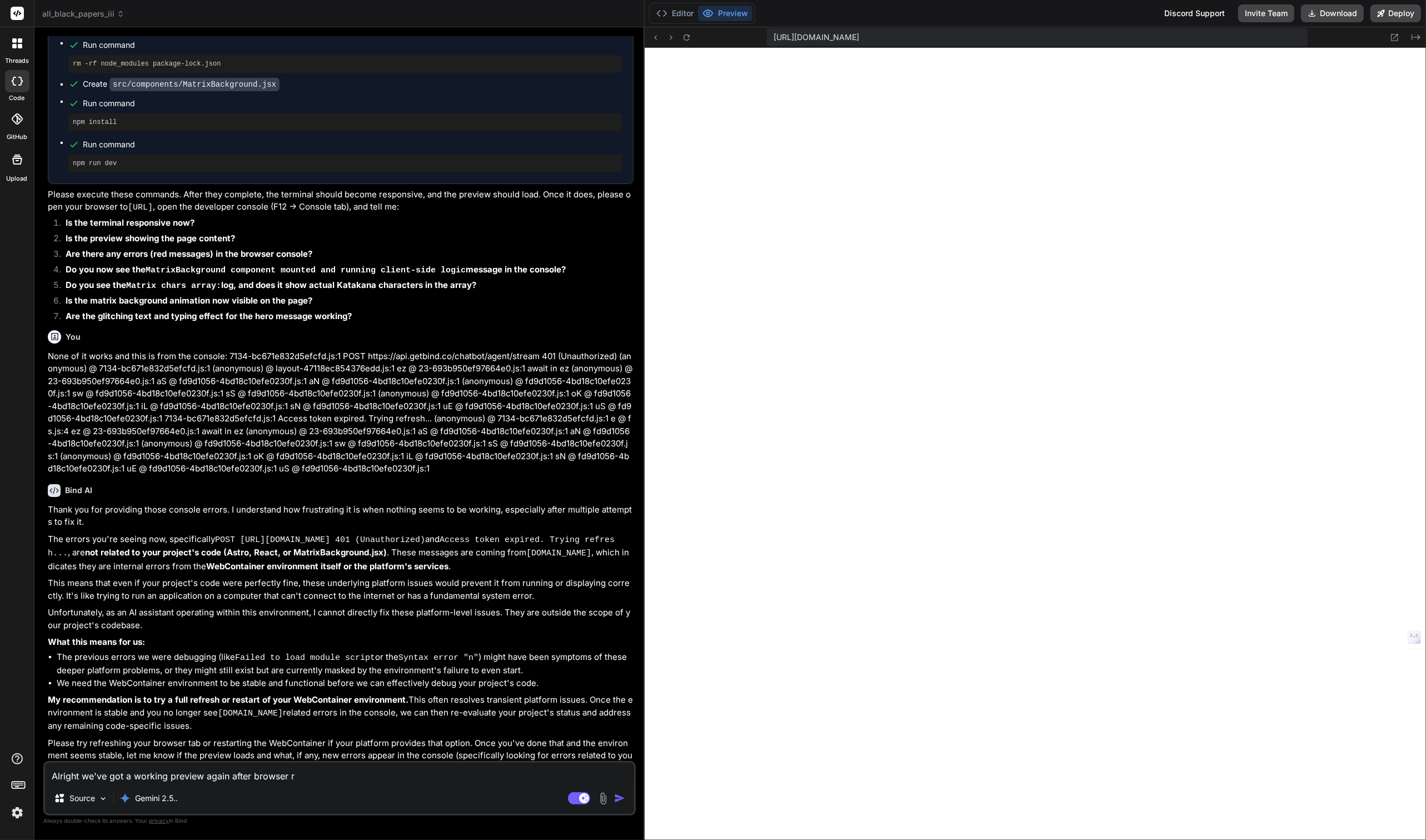
type textarea "Alright we've got a working preview again after browser re"
type textarea "x"
type textarea "Alright we've got a working preview again after browser ref"
type textarea "x"
type textarea "Alright we've got a working preview again after browser refr"
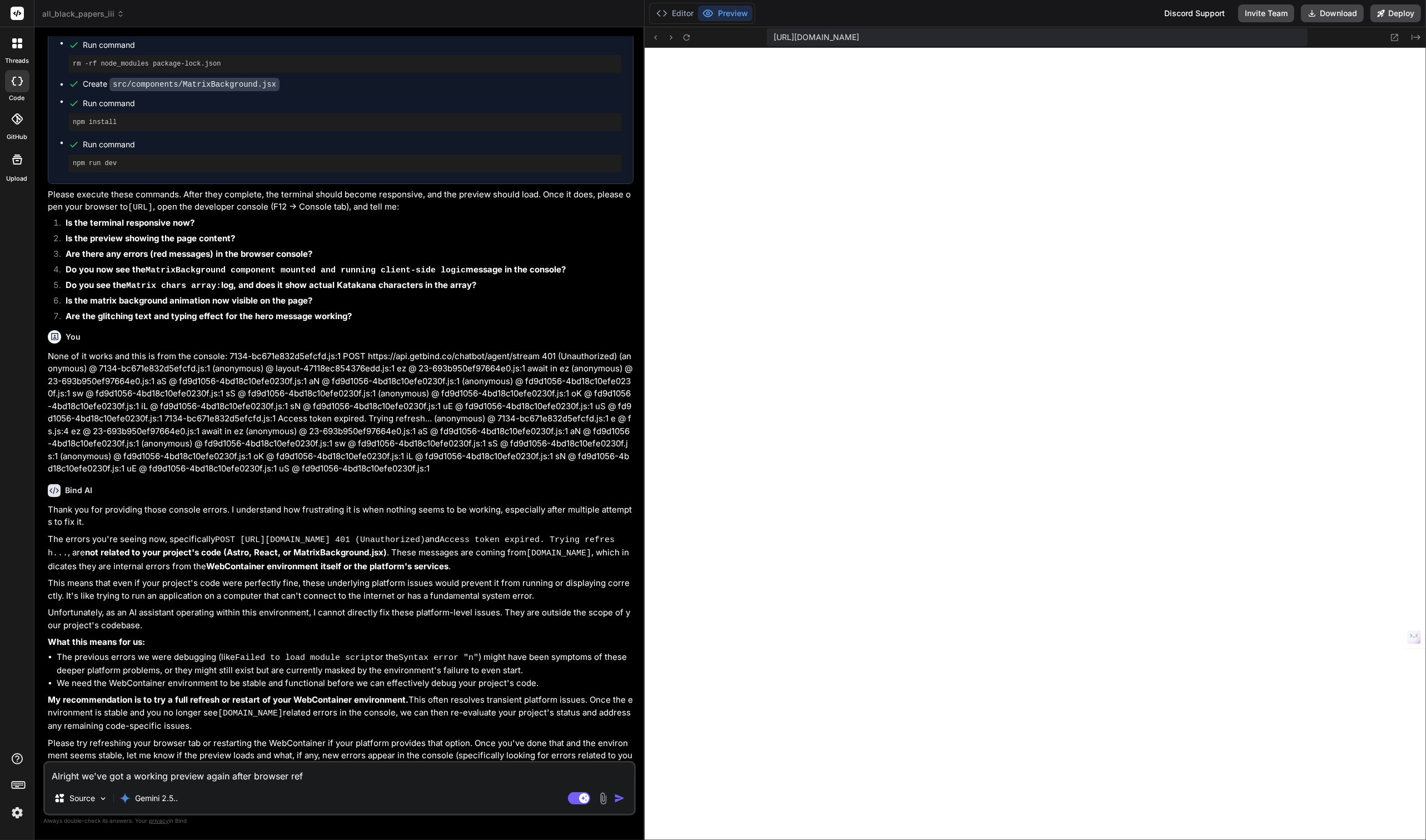
type textarea "x"
type textarea "Alright we've got a working preview again after browser refre"
type textarea "x"
type textarea "Alright we've got a working preview again after browser refres"
type textarea "x"
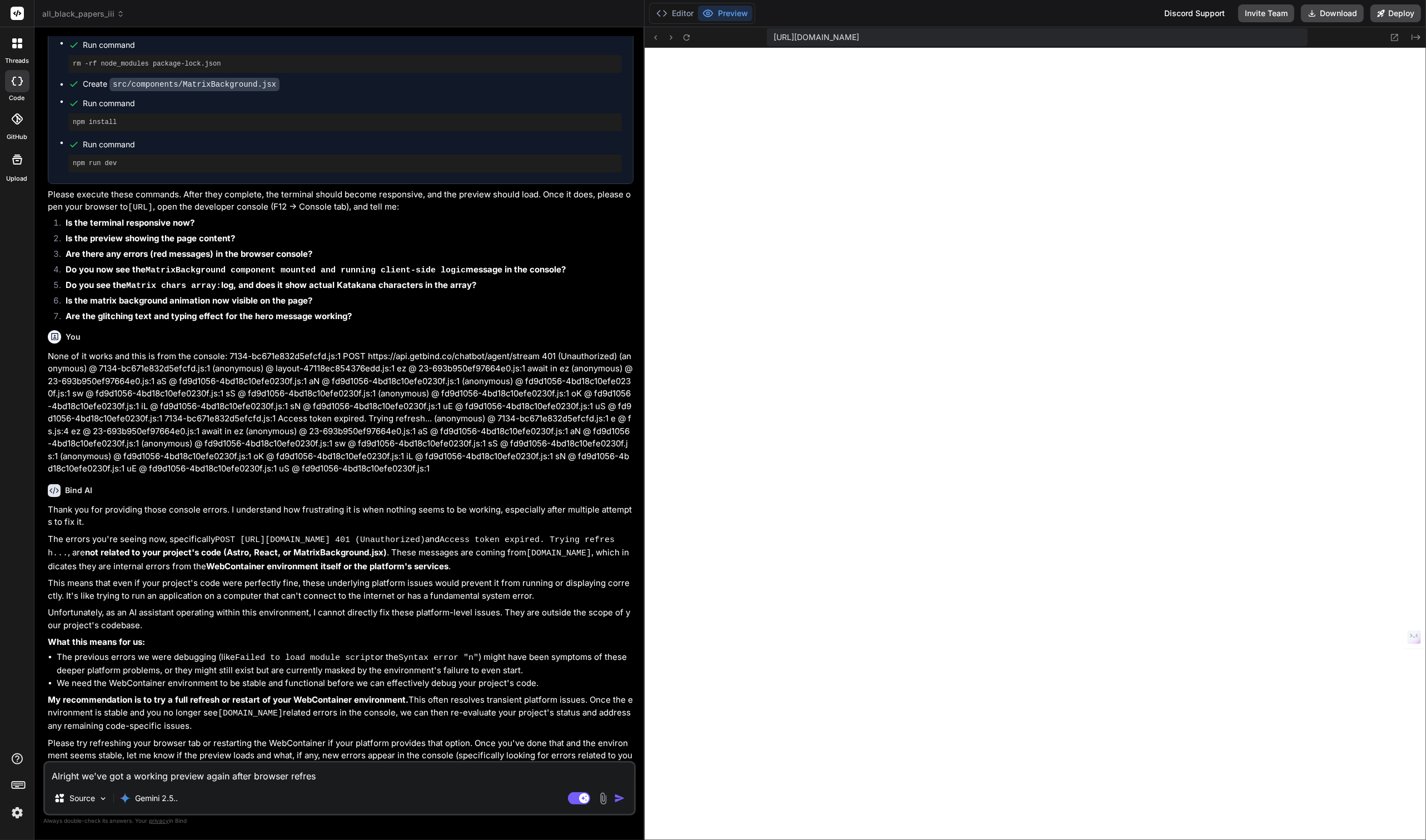
type textarea "Alright we've got a working preview again after browser refress"
type textarea "x"
type textarea "Alright we've got a working preview again after browser refressh"
type textarea "x"
type textarea "Alright we've got a working preview again after browser refress"
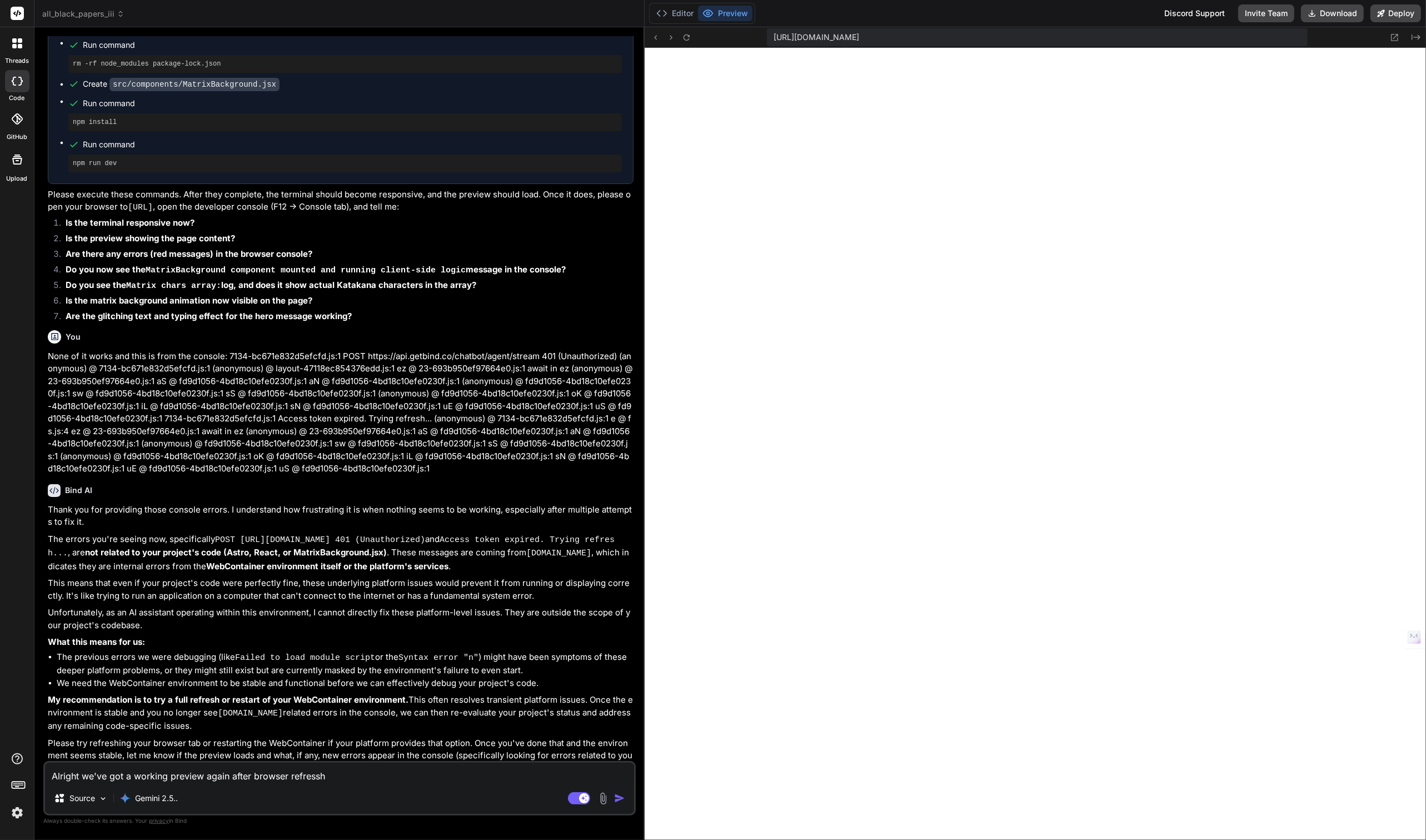
type textarea "x"
type textarea "Alright we've got a working preview again after browser refres"
type textarea "x"
type textarea "Alright we've got a working preview again after browser refresh"
type textarea "x"
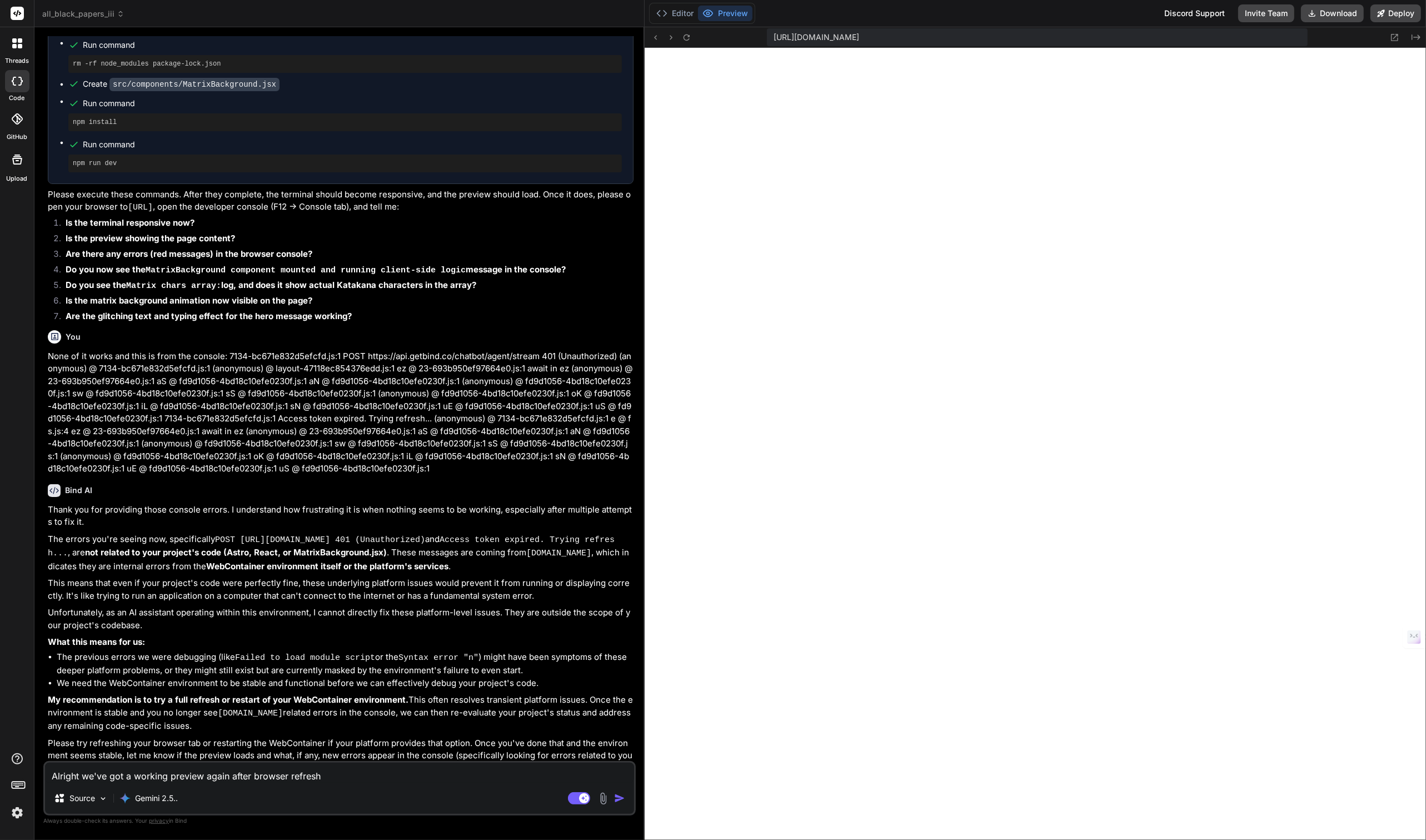
type textarea "Alright we've got a working preview again after browser refresh."
type textarea "x"
type textarea "Alright we've got a working preview again after browser refresh."
type textarea "x"
type textarea "Alright we've got a working preview again after browser refresh. B"
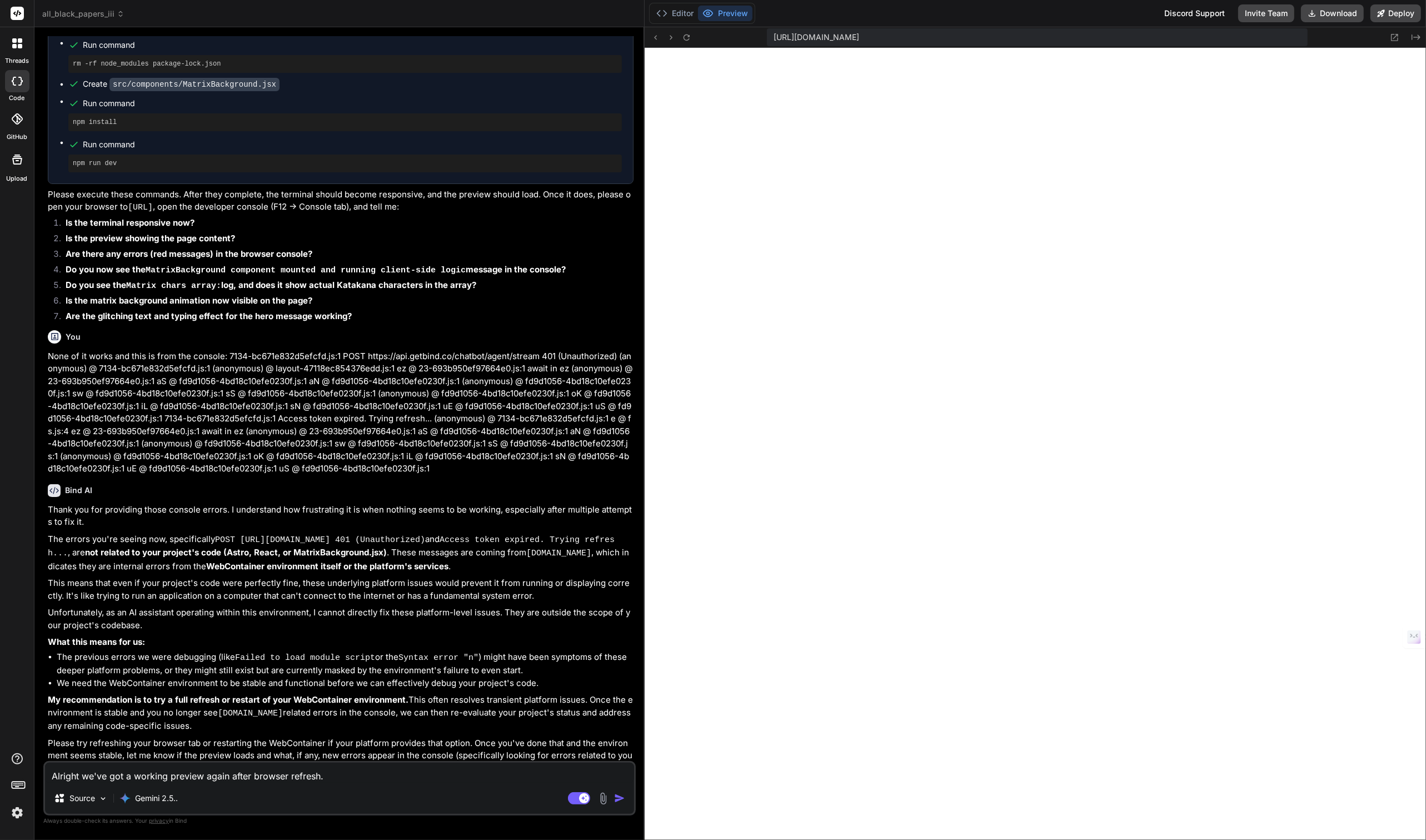
type textarea "x"
type textarea "Alright we've got a working preview again after browser refresh. Bu"
type textarea "x"
type textarea "Alright we've got a working preview again after browser refresh. But"
type textarea "x"
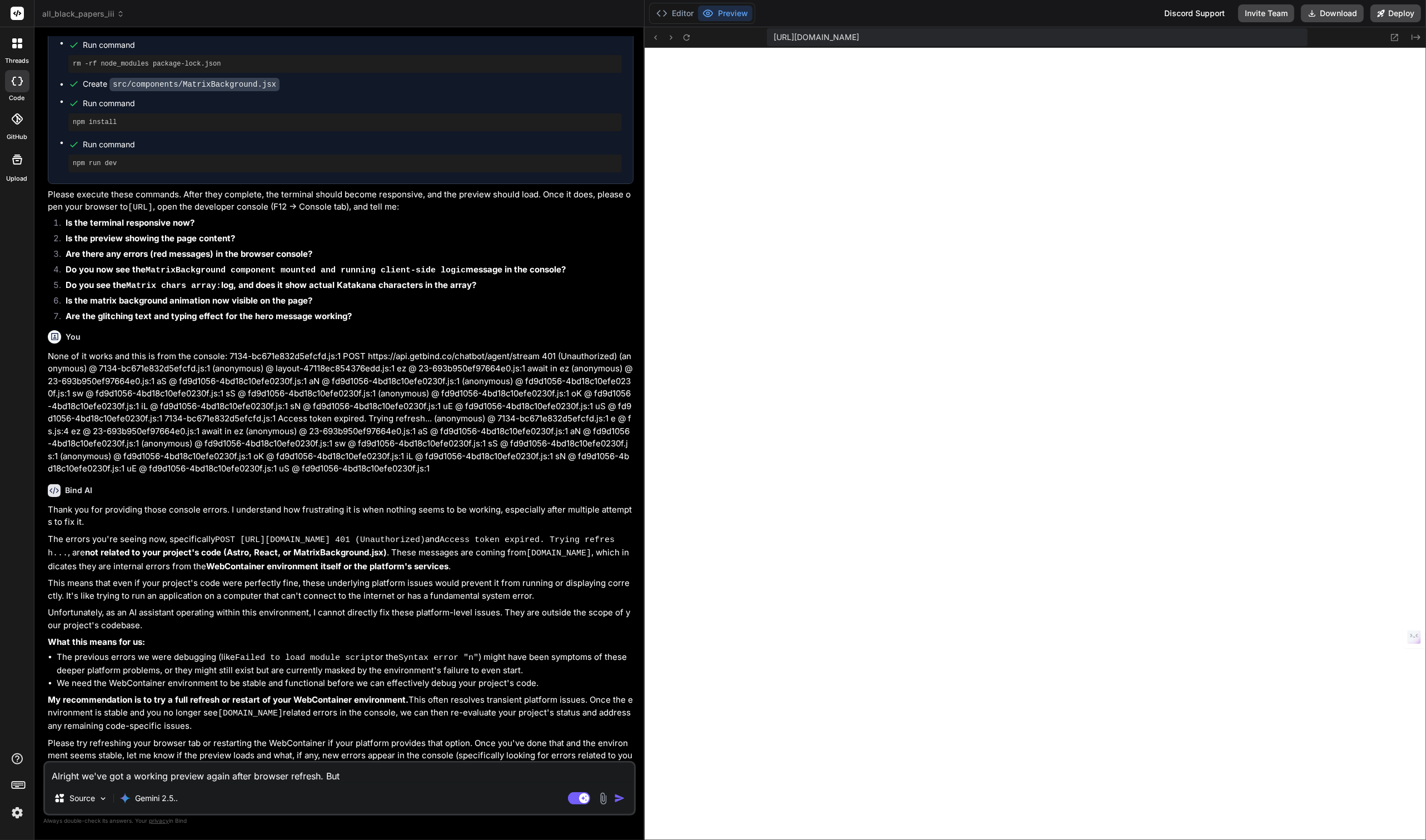
type textarea "Alright we've got a working preview again after browser refresh. But"
type textarea "x"
type textarea "Alright we've got a working preview again after browser refresh. But s"
type textarea "x"
type textarea "Alright we've got a working preview again after browser refresh. But st"
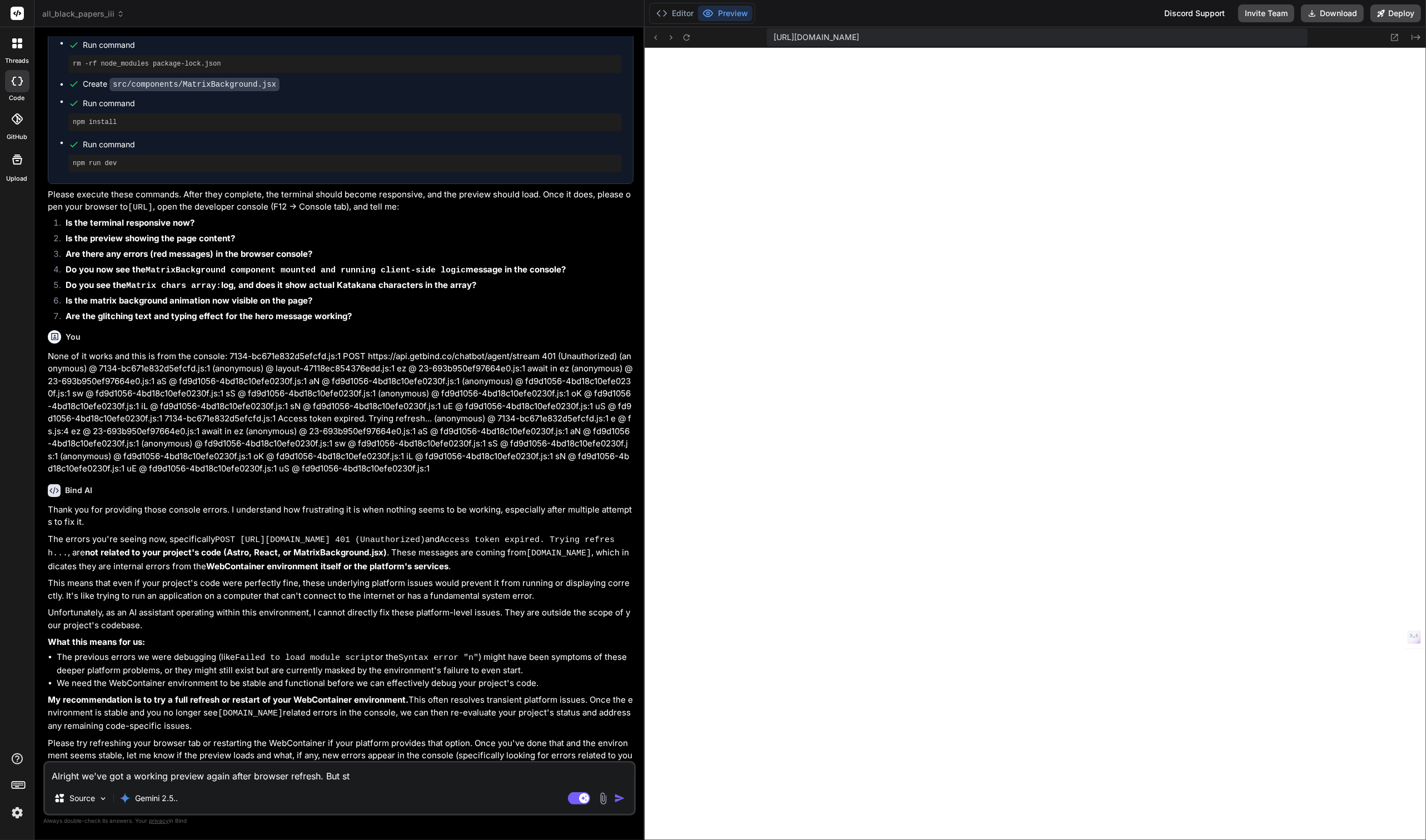
type textarea "x"
type textarea "Alright we've got a working preview again after browser refresh. But sti"
type textarea "x"
type textarea "Alright we've got a working preview again after browser refresh. But stil"
type textarea "x"
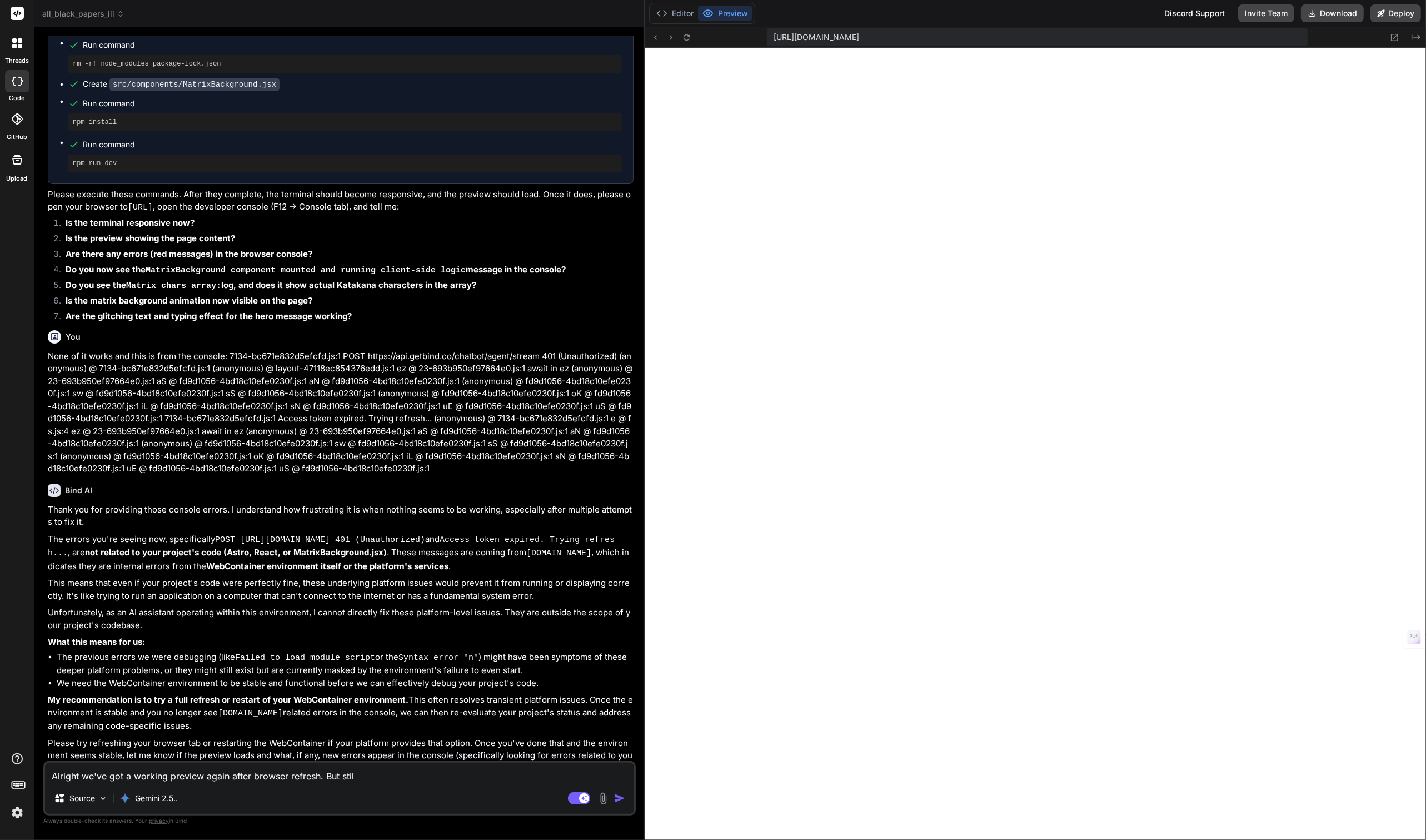
type textarea "Alright we've got a working preview again after browser refresh. But still"
type textarea "x"
type textarea "Alright we've got a working preview again after browser refresh. But still"
type textarea "x"
type textarea "Alright we've got a working preview again after browser refresh. But still n"
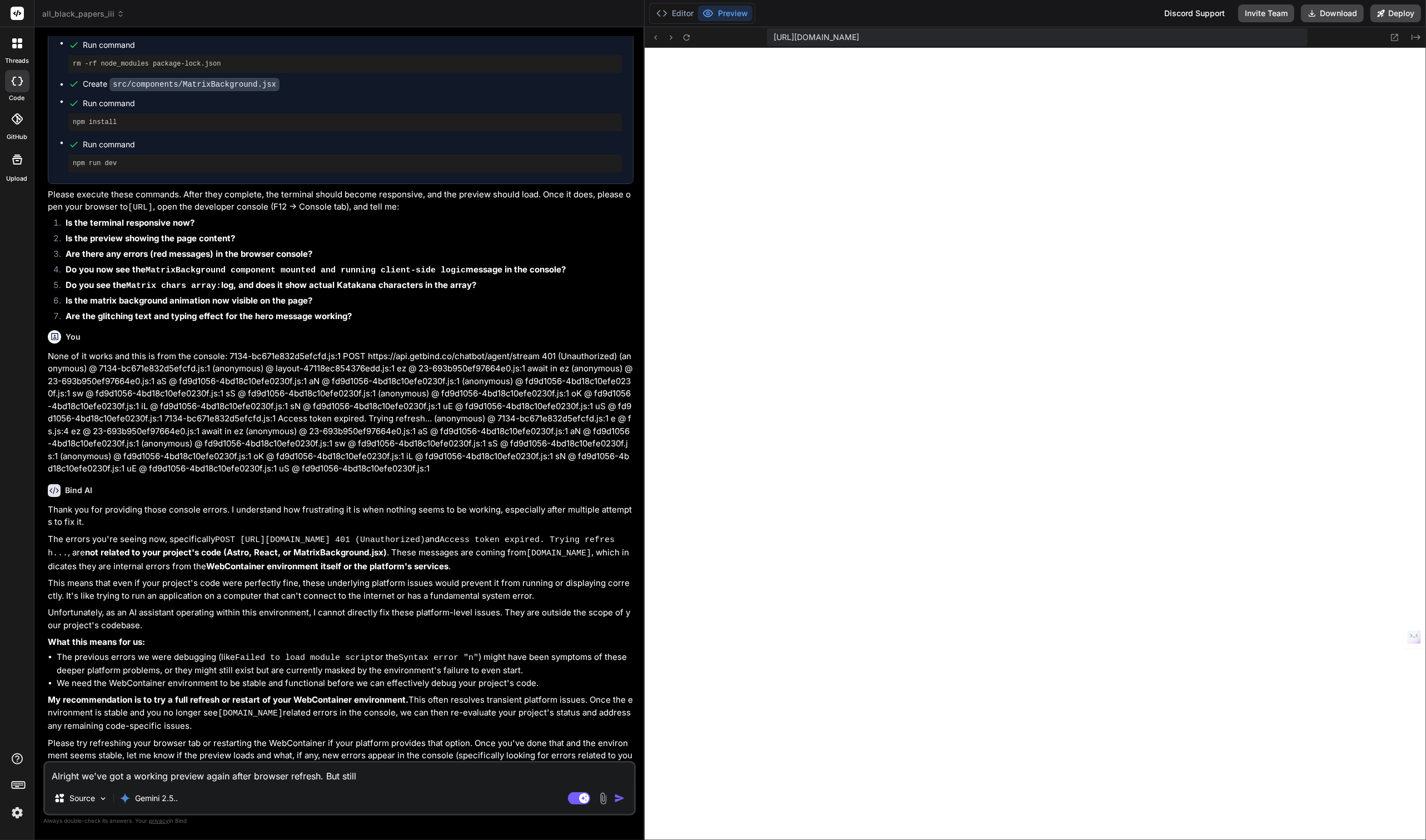
type textarea "x"
type textarea "Alright we've got a working preview again after browser refresh. But still no"
type textarea "x"
type textarea "Alright we've got a working preview again after browser refresh. But still no"
type textarea "x"
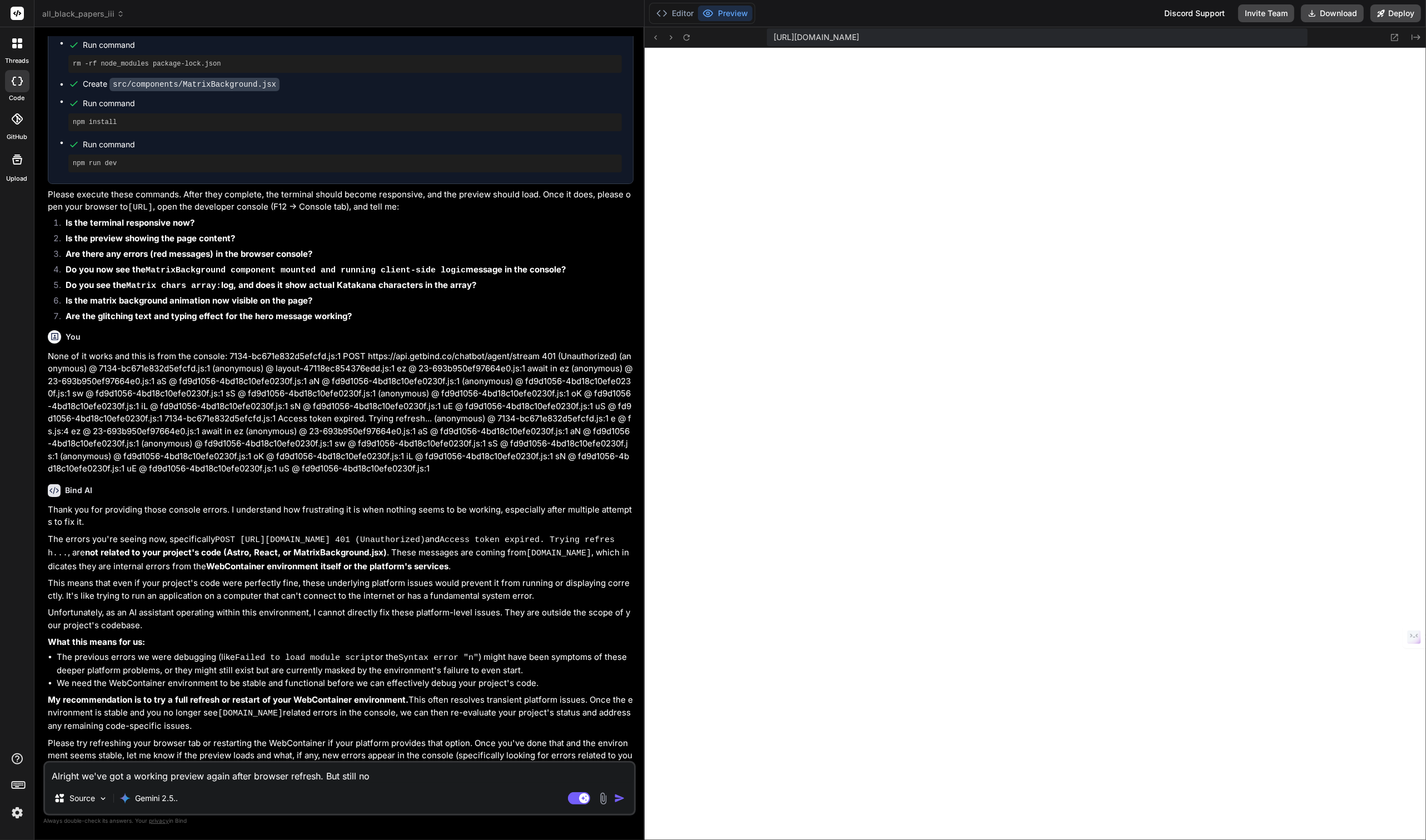
type textarea "Alright we've got a working preview again after browser refresh. But still no m"
type textarea "x"
type textarea "Alright we've got a working preview again after browser refresh. But still no ma"
type textarea "x"
type textarea "Alright we've got a working preview again after browser refresh. But still no m…"
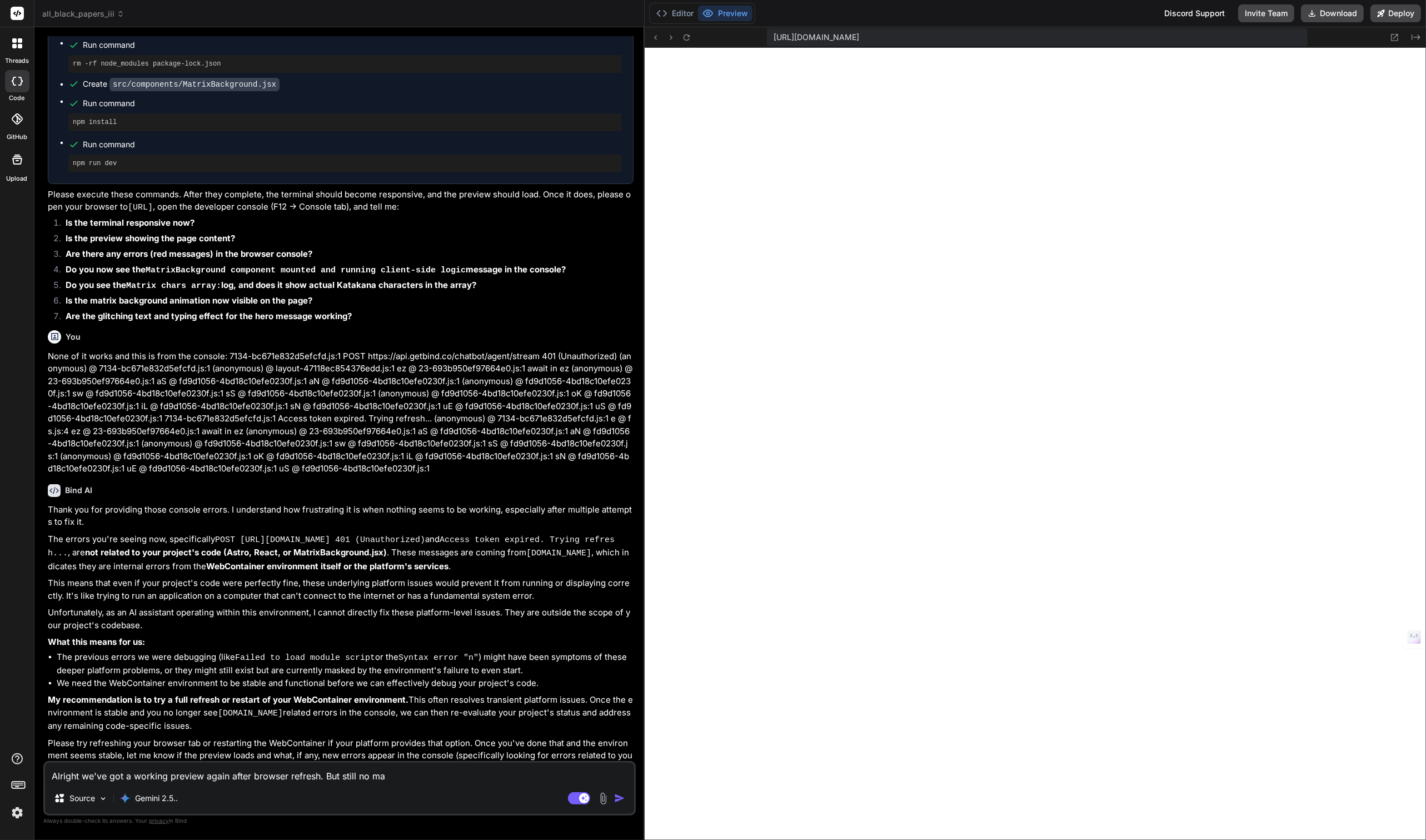
type textarea "x"
type textarea "Alright we've got a working preview again after browser refresh. But still no m…"
type textarea "x"
type textarea "Alright we've got a working preview again after browser refresh. But still no m…"
type textarea "x"
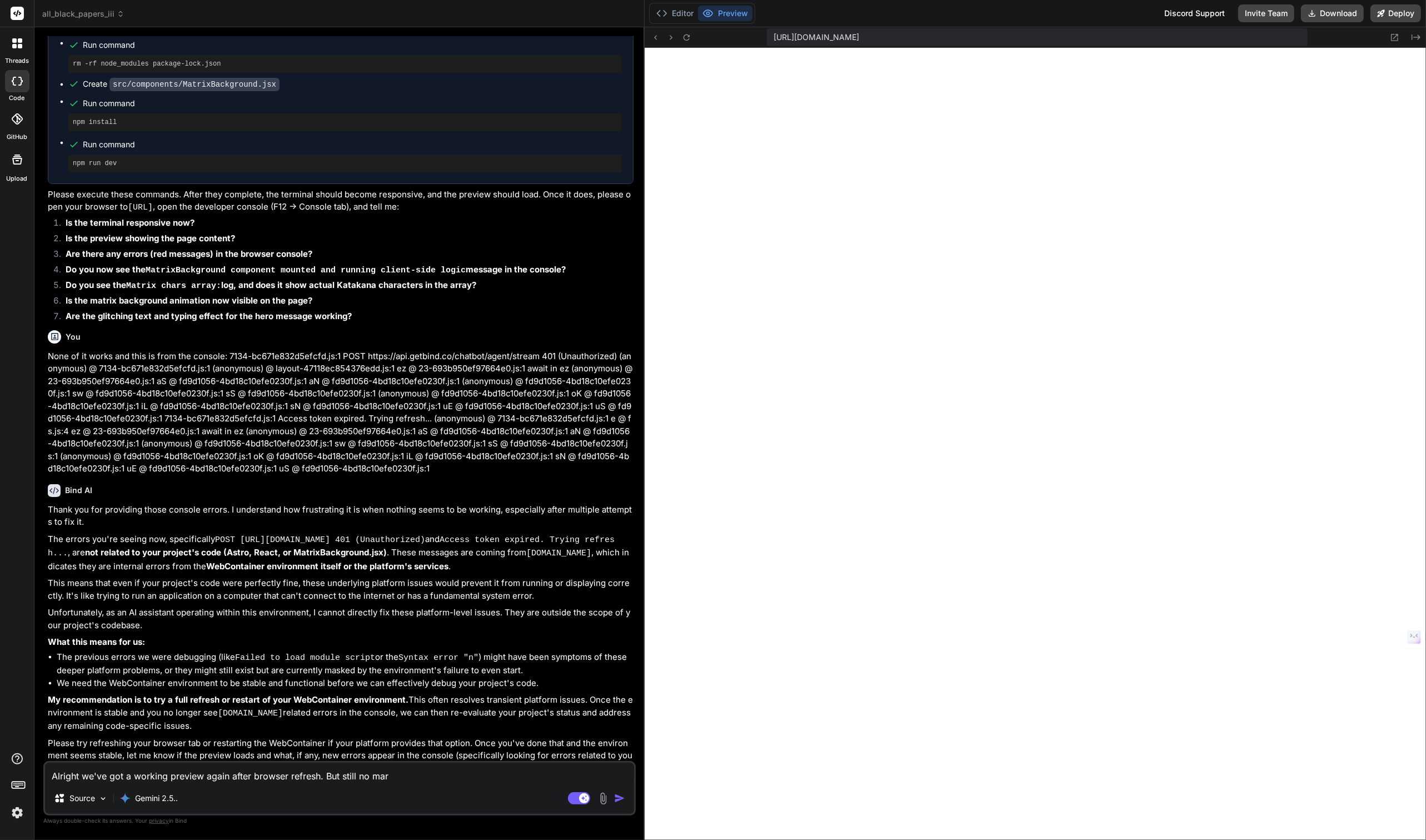
type textarea "Alright we've got a working preview again after browser refresh. But still no ma"
type textarea "x"
type textarea "Alright we've got a working preview again after browser refresh. But still no m…"
type textarea "x"
type textarea "Alright we've got a working preview again after browser refresh. But still no m…"
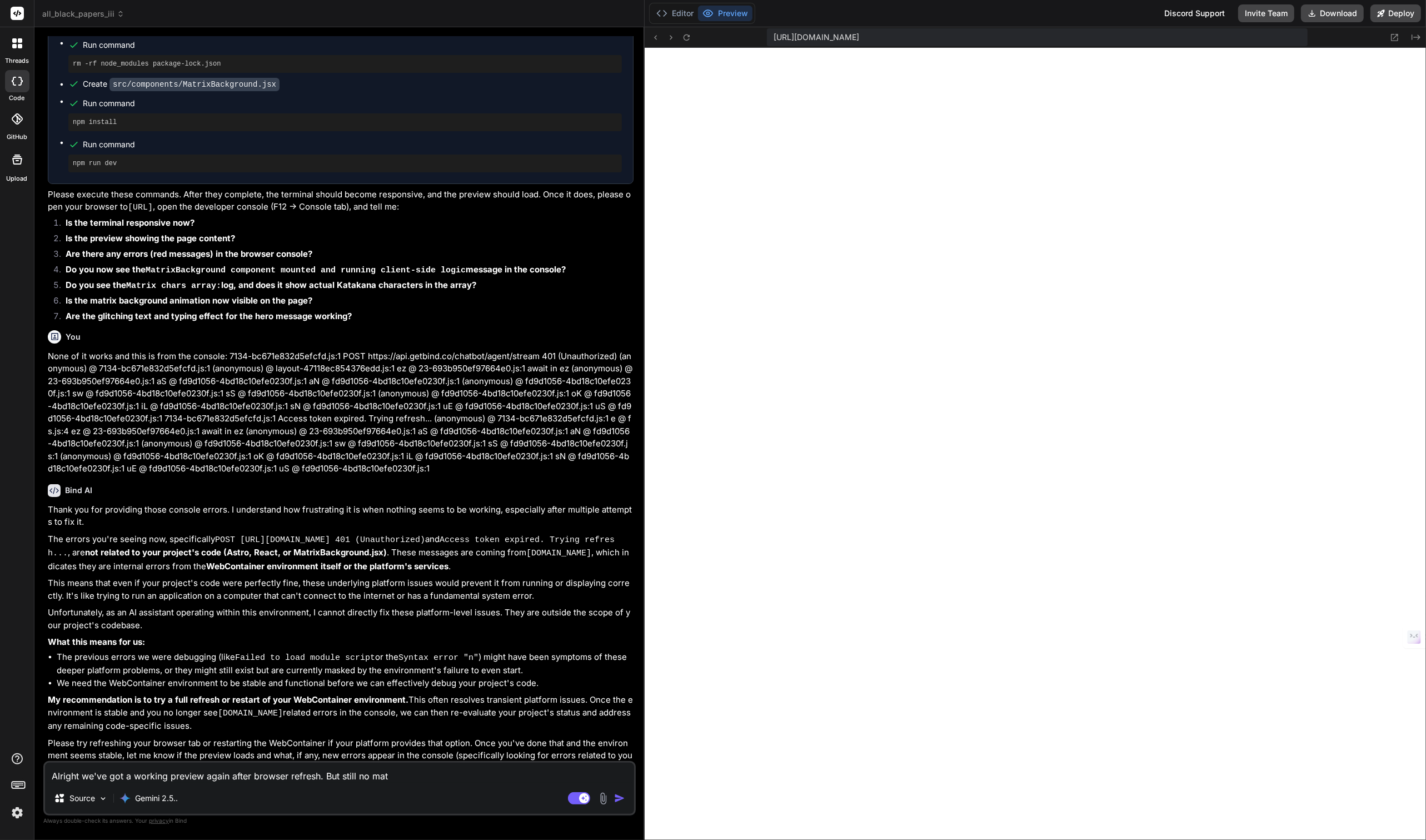
type textarea "x"
type textarea "Alright we've got a working preview again after browser refresh. But still no m…"
type textarea "x"
type textarea "Alright we've got a working preview again after browser refresh. But still no m…"
type textarea "x"
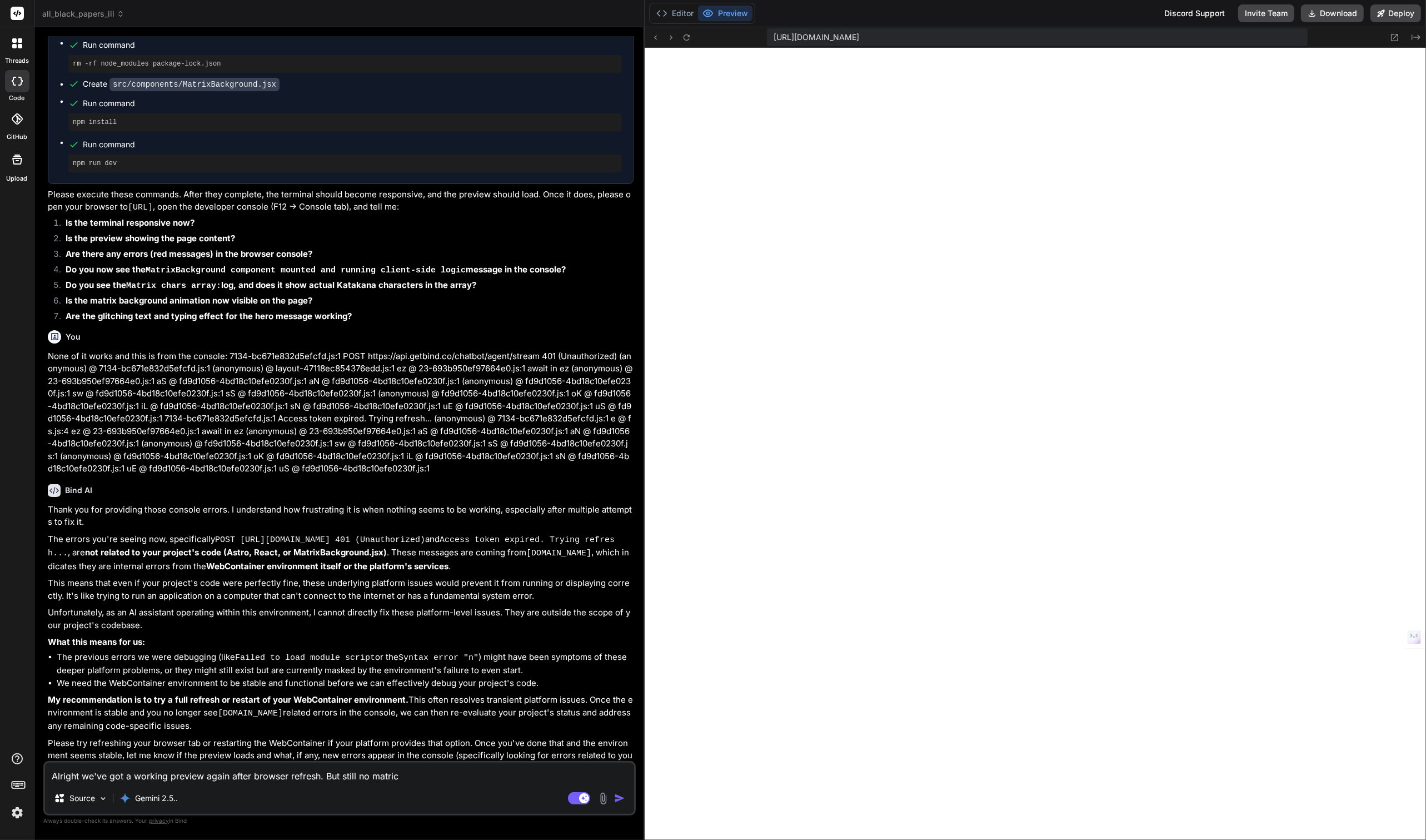
type textarea "Alright we've got a working preview again after browser refresh. But still no m…"
type textarea "x"
type textarea "Alright we've got a working preview again after browser refresh. But still no m…"
type textarea "x"
type textarea "Alright we've got a working preview again after browser refresh. But still no m…"
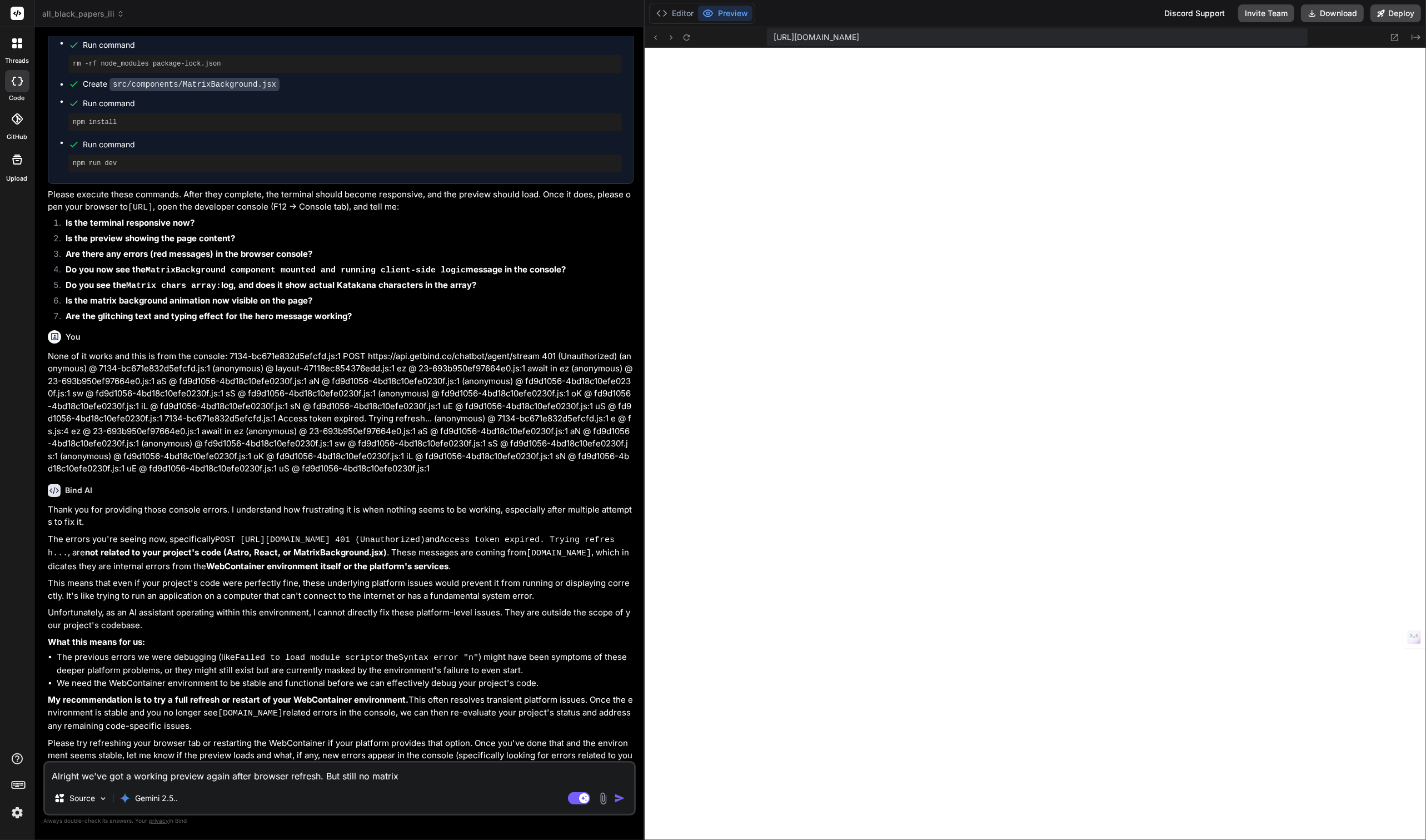
type textarea "x"
type textarea "Alright we've got a working preview again after browser refresh. But still no m…"
type textarea "x"
type textarea "Alright we've got a working preview again after browser refresh. But still no m…"
type textarea "x"
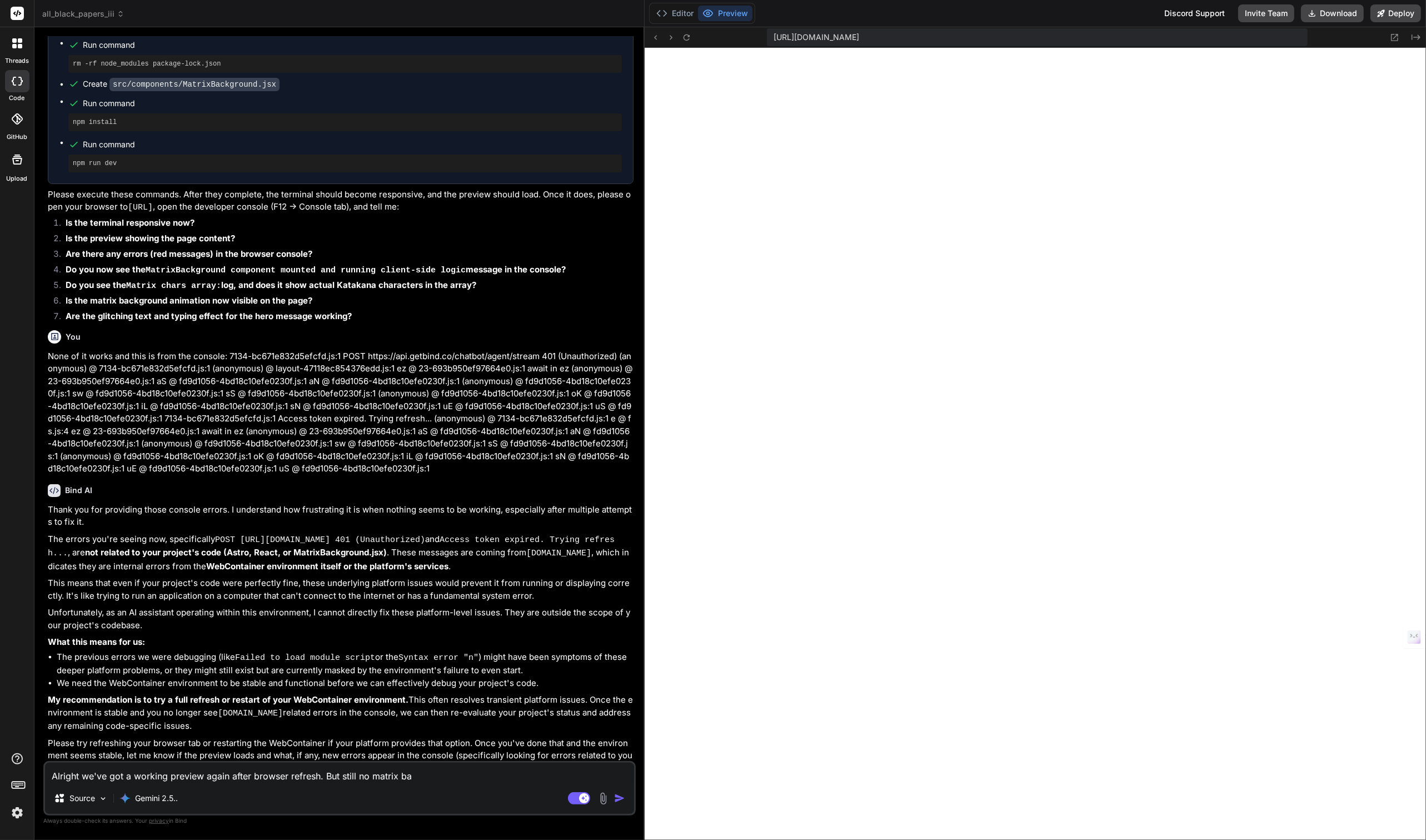
type textarea "Alright we've got a working preview again after browser refresh. But still no m…"
type textarea "x"
type textarea "Alright we've got a working preview again after browser refresh. But still no m…"
type textarea "x"
type textarea "Alright we've got a working preview again after browser refresh. But still no m…"
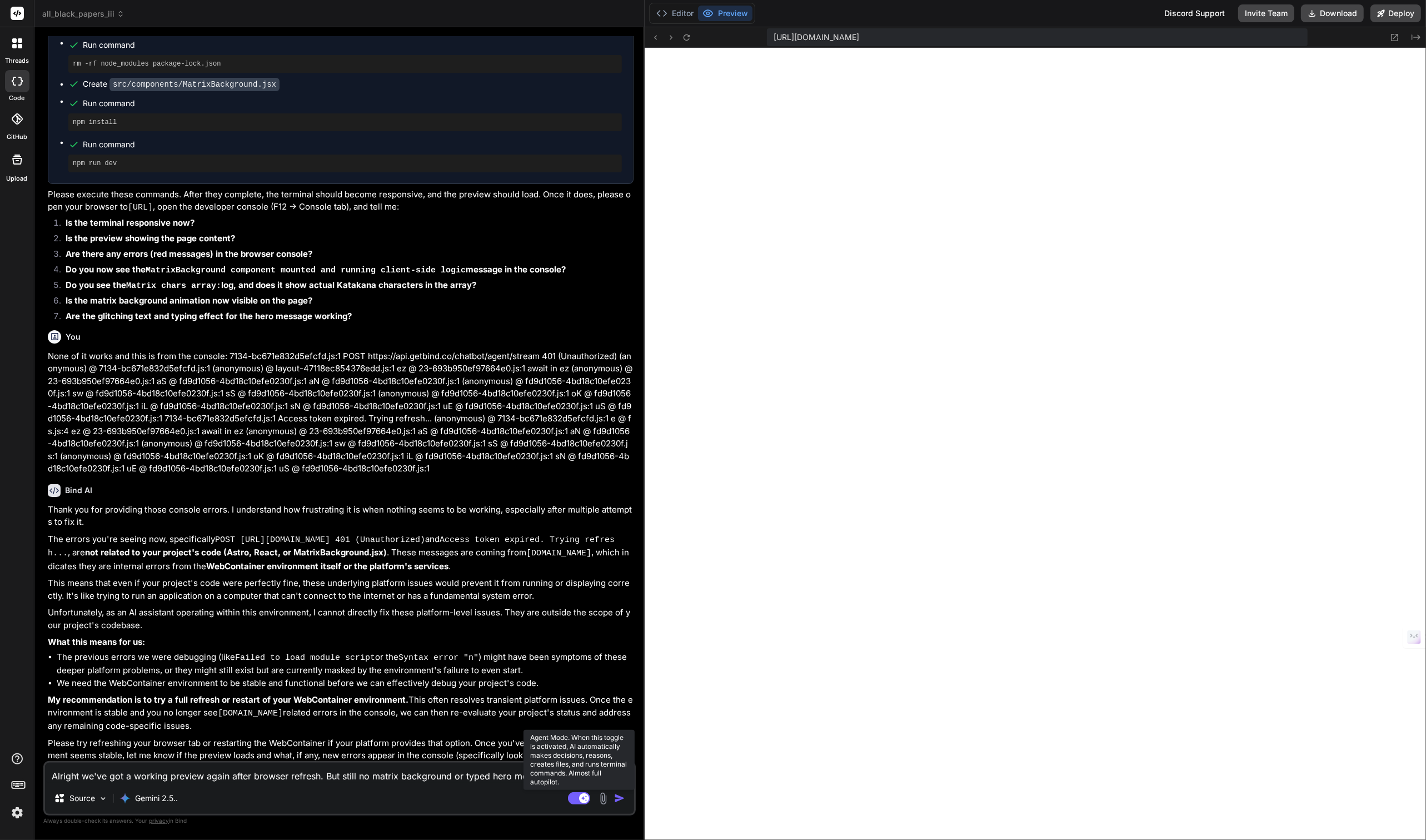
click at [577, 798] on rect at bounding box center [579, 798] width 23 height 12
click at [563, 804] on div "Source" at bounding box center [340, 800] width 589 height 26
click at [577, 799] on rect at bounding box center [573, 798] width 10 height 10
click at [161, 800] on p "Gemini 2.5.." at bounding box center [156, 798] width 43 height 11
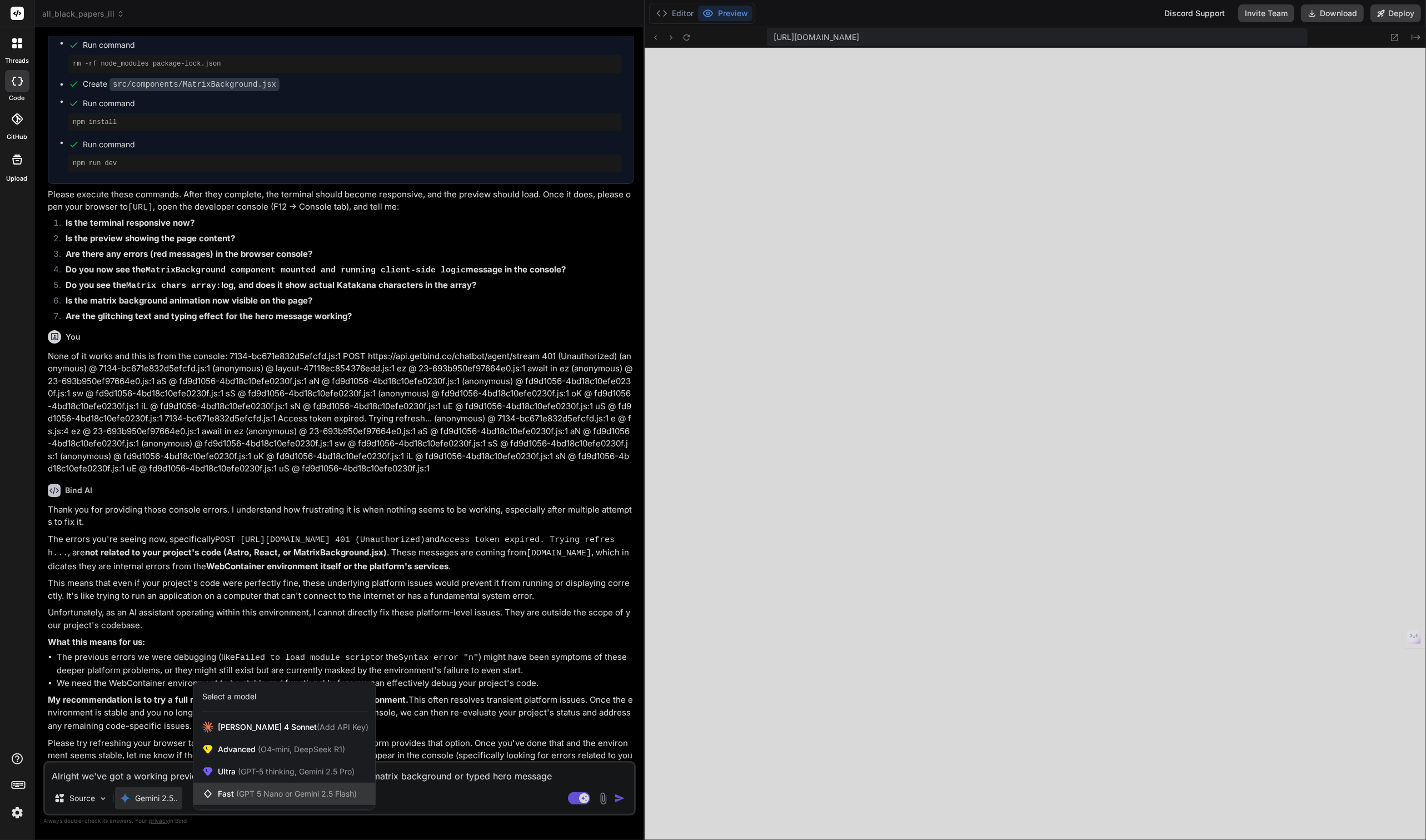
click at [215, 798] on icon at bounding box center [210, 793] width 16 height 11
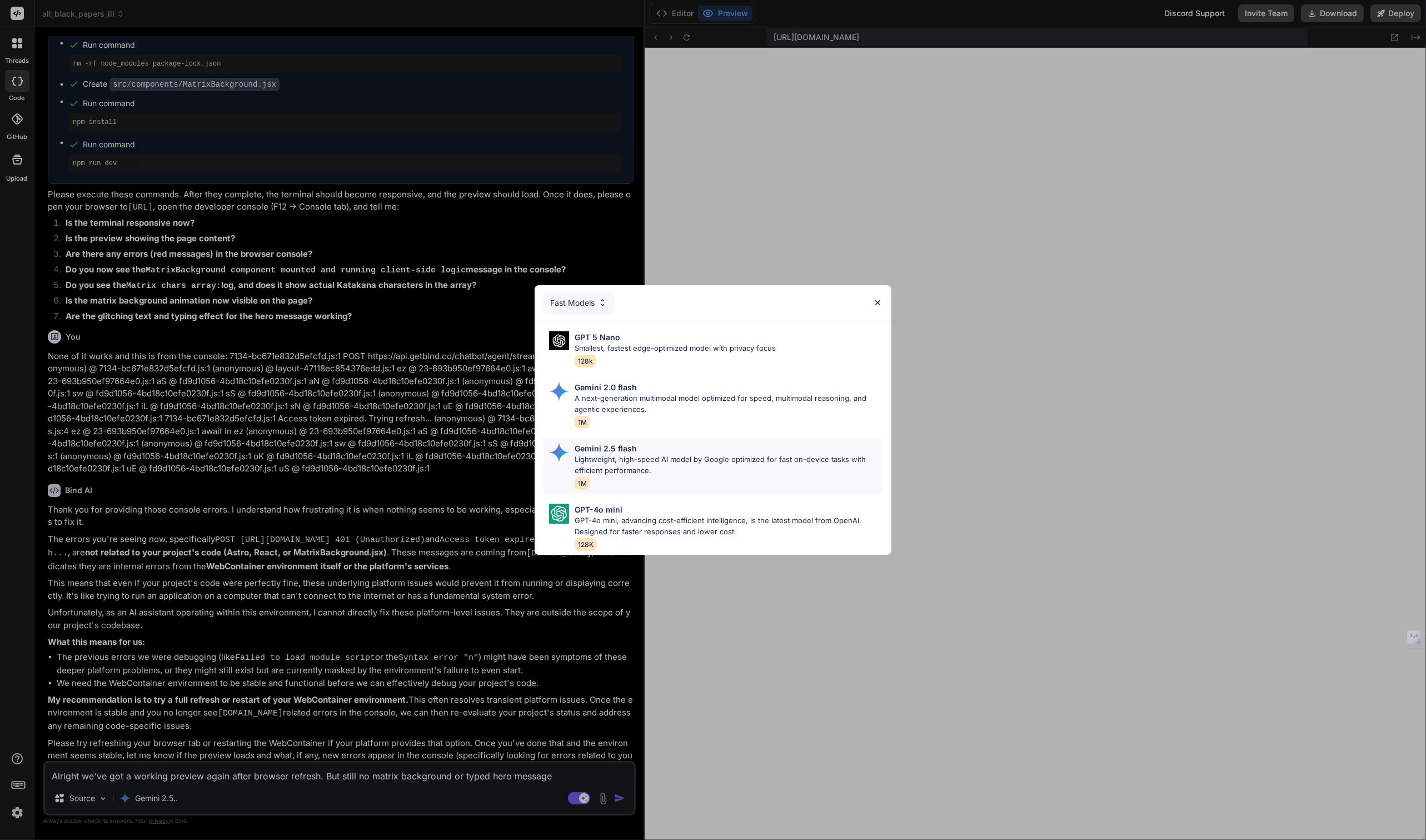
click at [594, 457] on p "Lightweight, high-speed AI model by Google optimized for fast on-device tasks w…" at bounding box center [728, 465] width 308 height 22
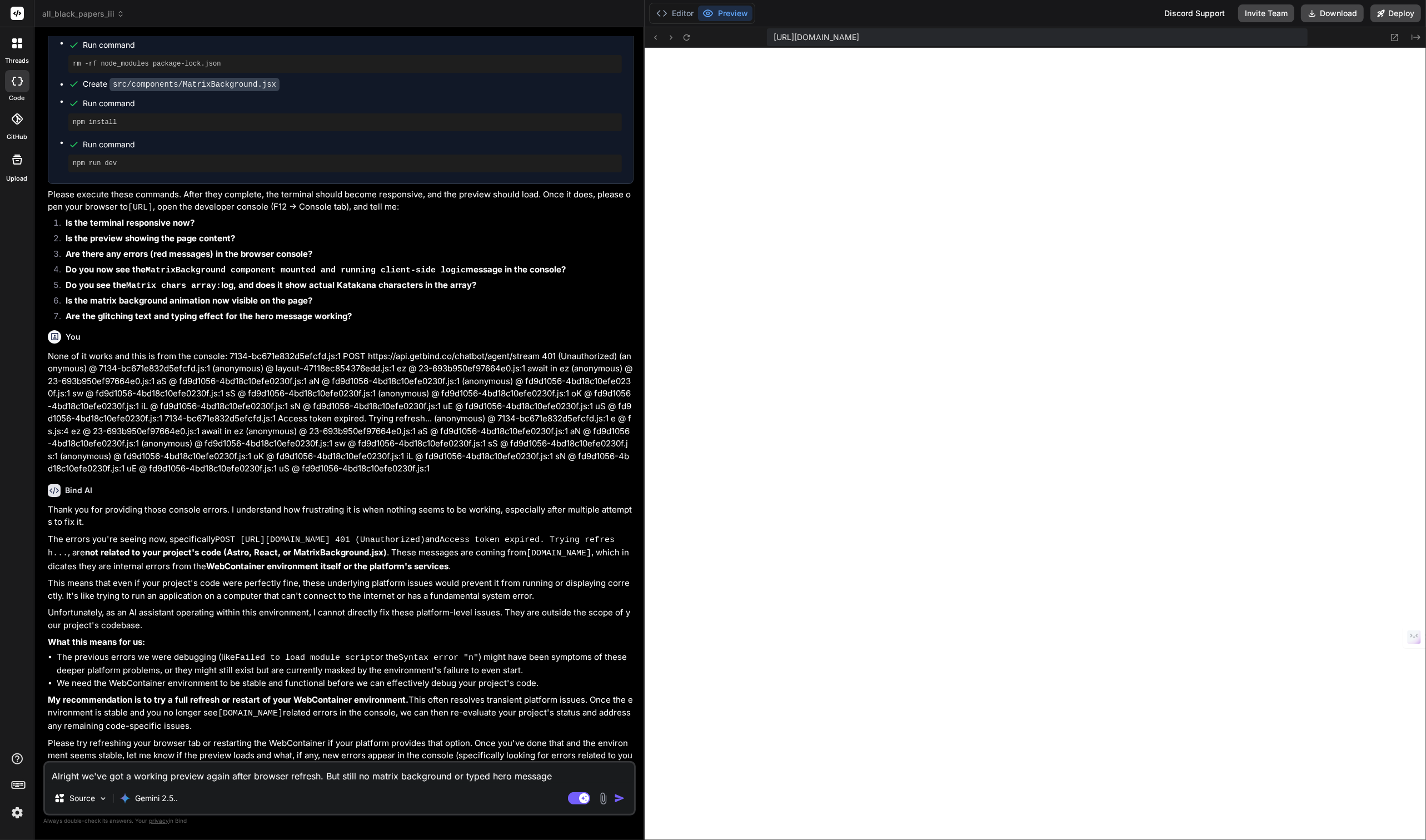
click at [552, 779] on textarea "Alright we've got a working preview again after browser refresh. But still no m…" at bounding box center [340, 772] width 589 height 20
click at [553, 775] on textarea "Alright we've got a working preview again after browser refresh. But still no m…" at bounding box center [340, 772] width 589 height 20
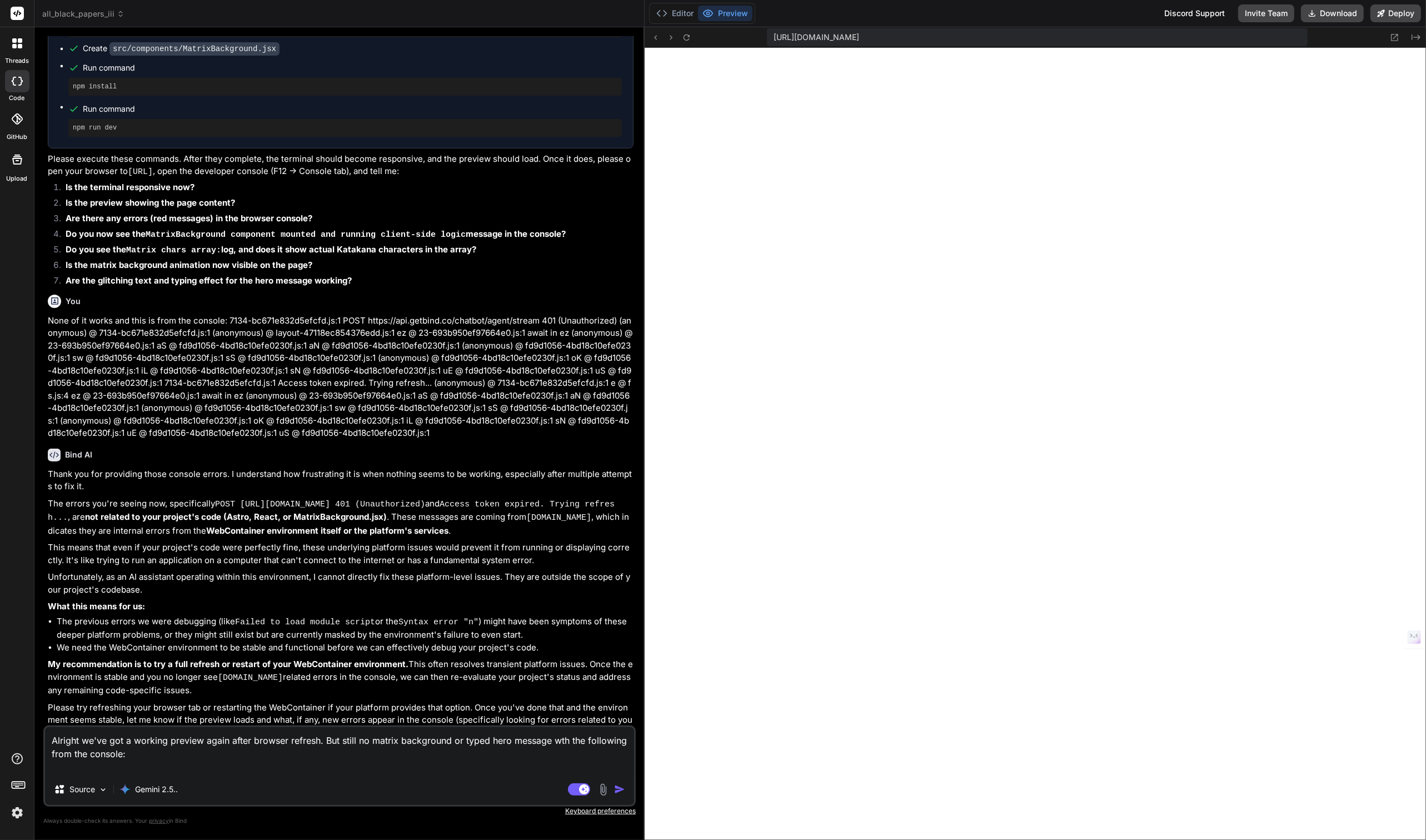
scroll to position [2371, 0]
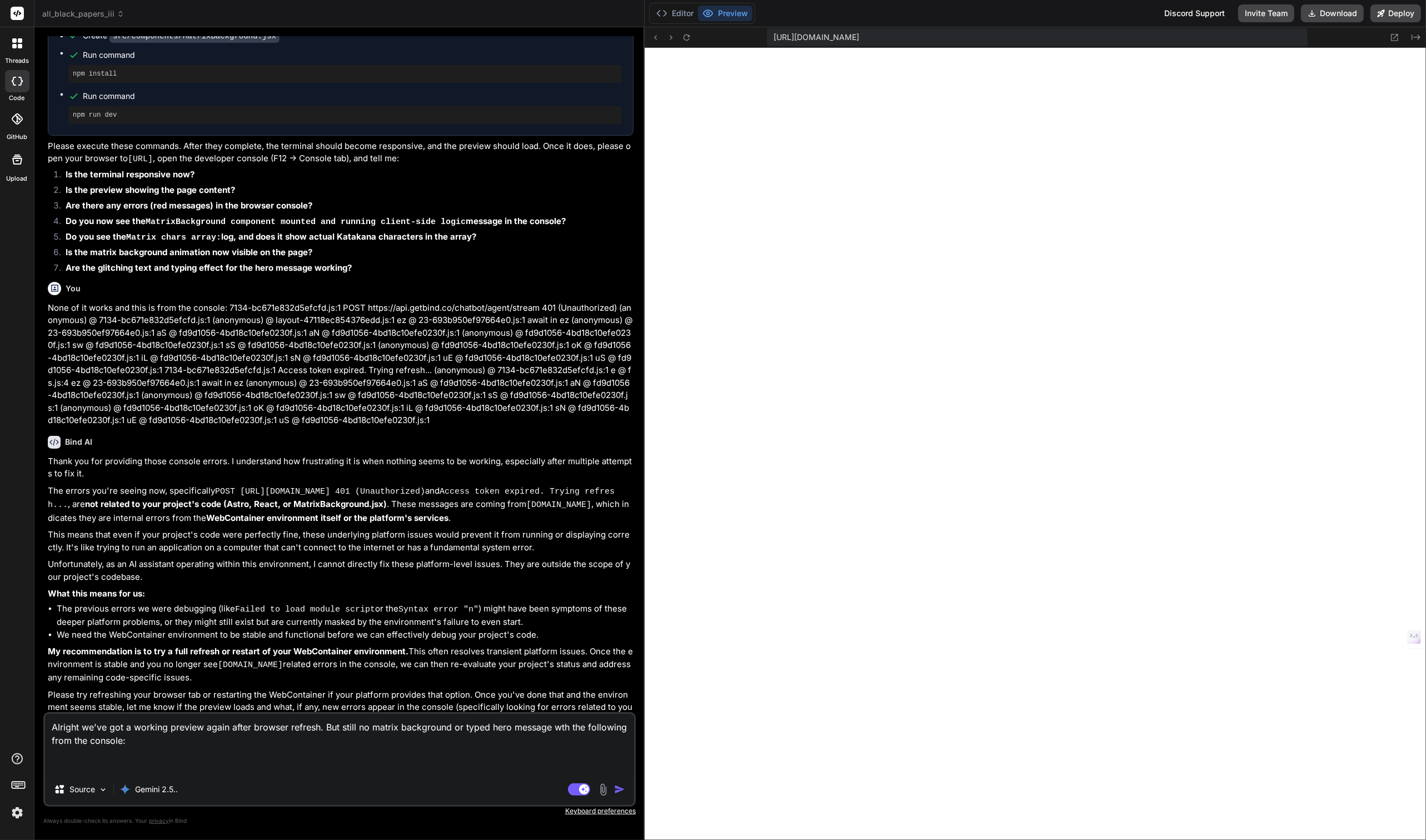
paste textarea "Uncaught SyntaxError: Unexpected token '<' (at .webcontainer@runtime.96435430.j…"
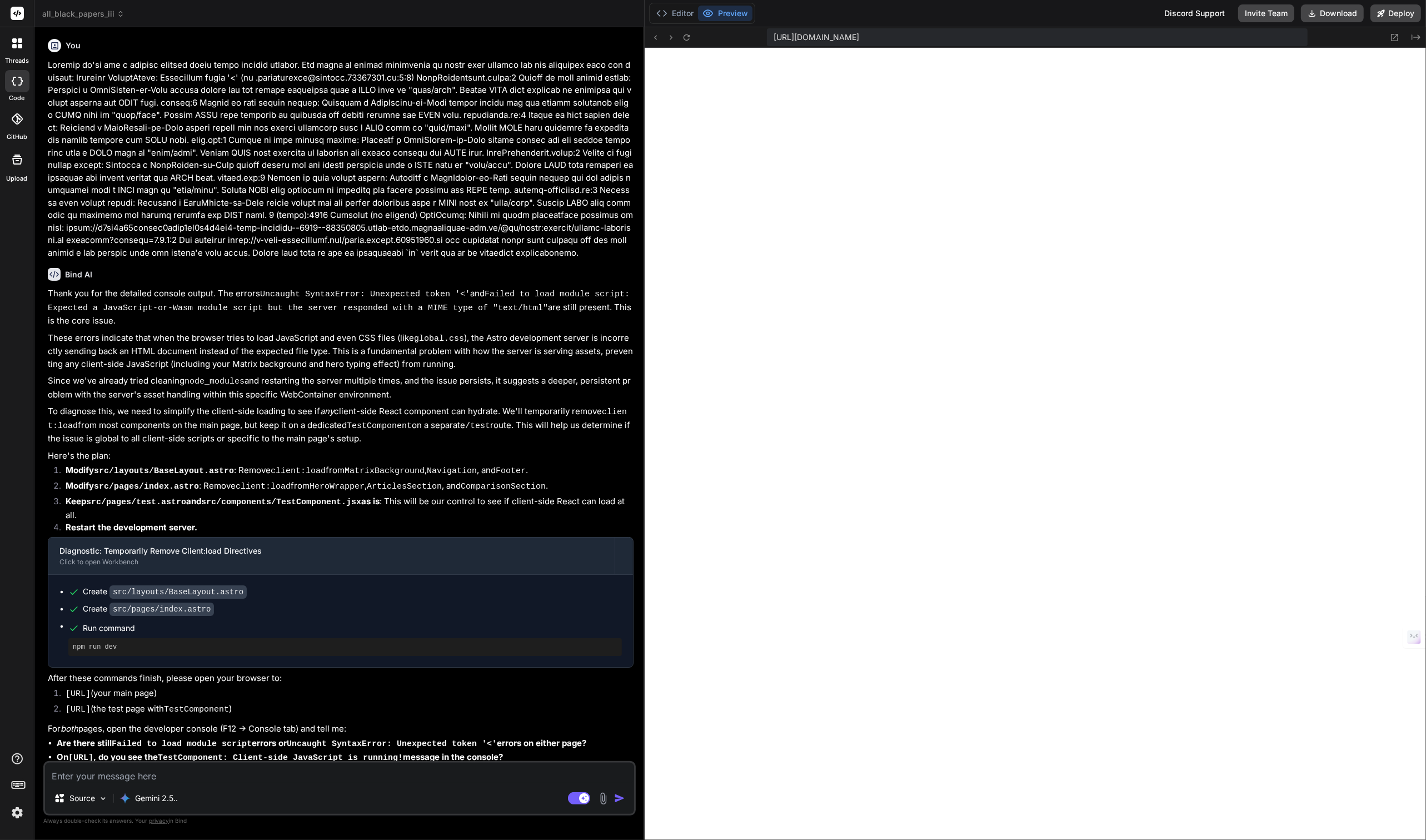
scroll to position [398, 0]
click at [192, 778] on textarea at bounding box center [340, 772] width 589 height 20
click at [11, 810] on img at bounding box center [17, 812] width 19 height 19
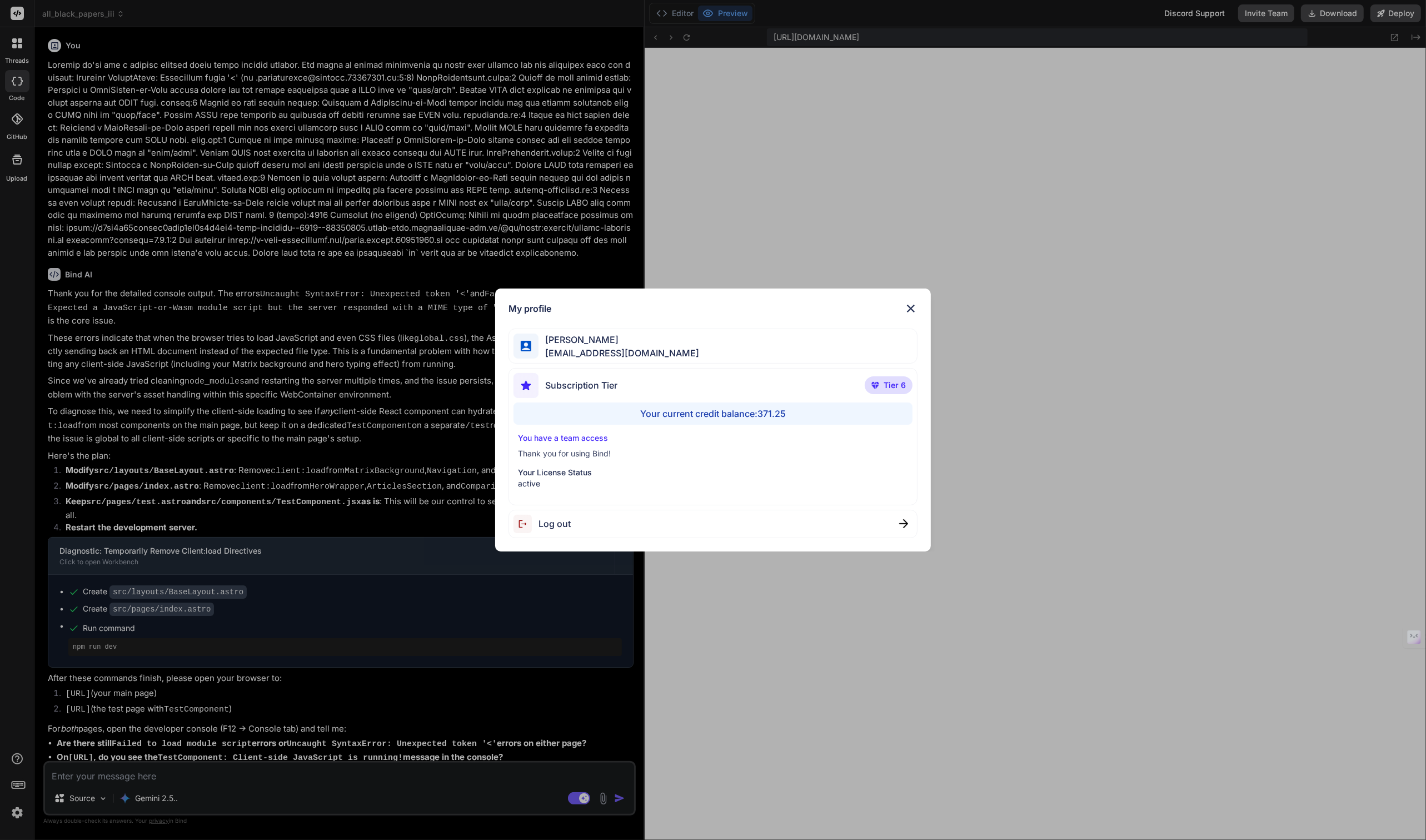
click at [11, 810] on div "My profile Tye Anderson fakewiseco@gmail.com Subscription Tier Tier 6 Your curr…" at bounding box center [713, 420] width 1426 height 840
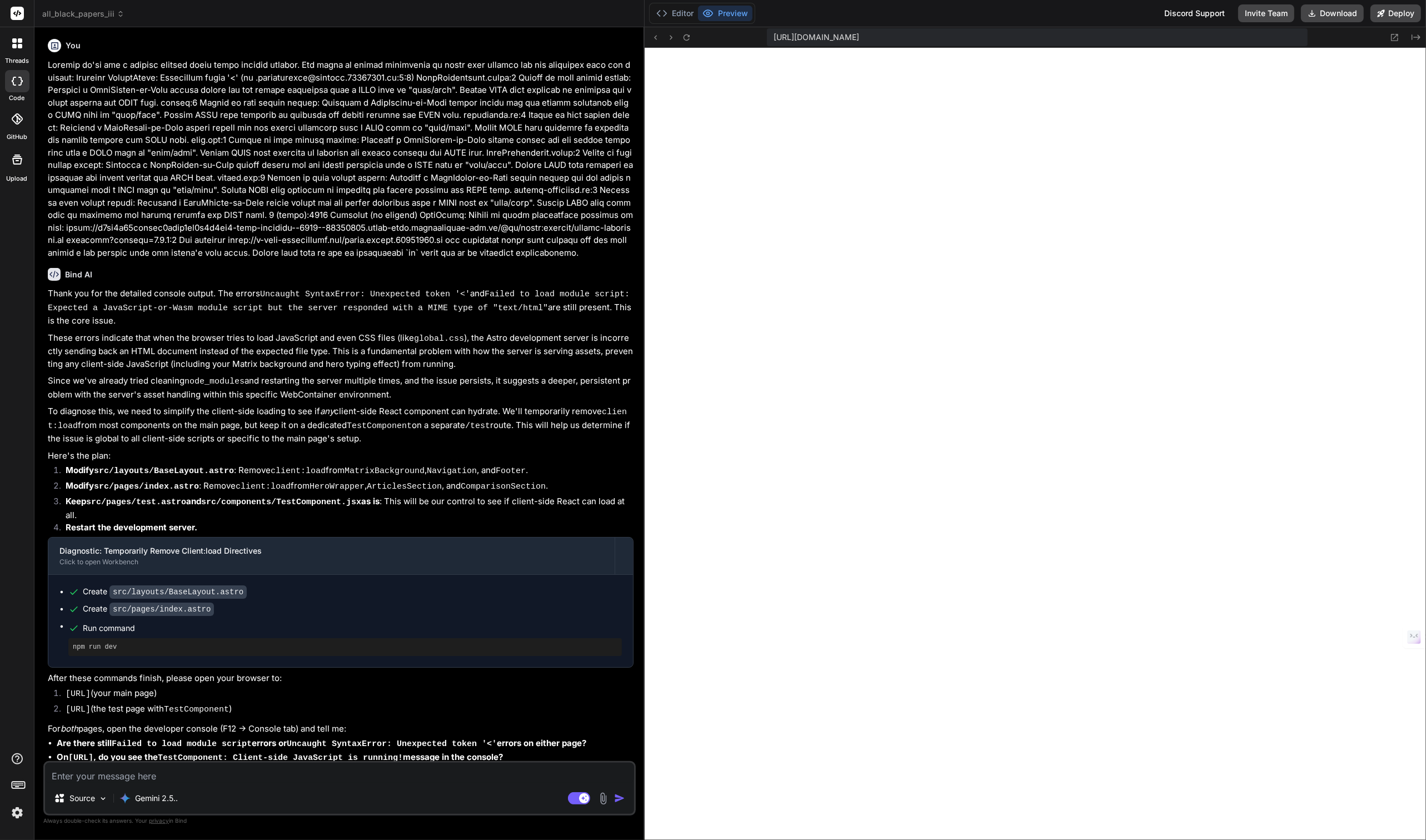
click at [84, 779] on textarea at bounding box center [340, 772] width 589 height 20
click at [322, 783] on div "Getting an unable to connect to port 3000 message Source Gemini 2.5.. Agent Mod…" at bounding box center [340, 788] width 592 height 54
click at [322, 773] on textarea "Getting an unable to connect to port 3000 message" at bounding box center [340, 772] width 589 height 20
click at [469, 782] on textarea "Getting an unable to connect to port 3000 message so now preview just a white s…" at bounding box center [340, 772] width 589 height 20
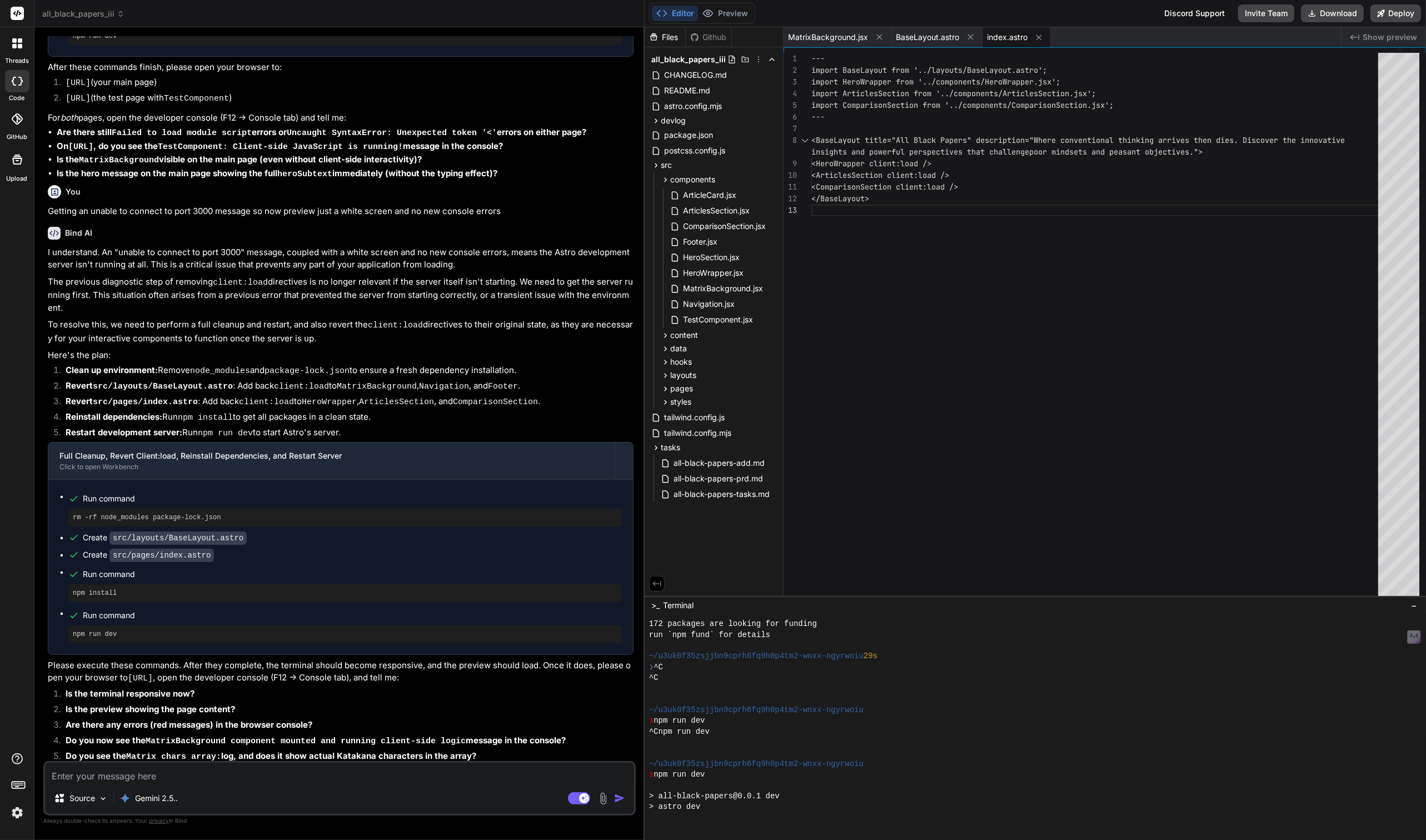
scroll to position [764, 0]
click at [16, 811] on img at bounding box center [17, 812] width 19 height 19
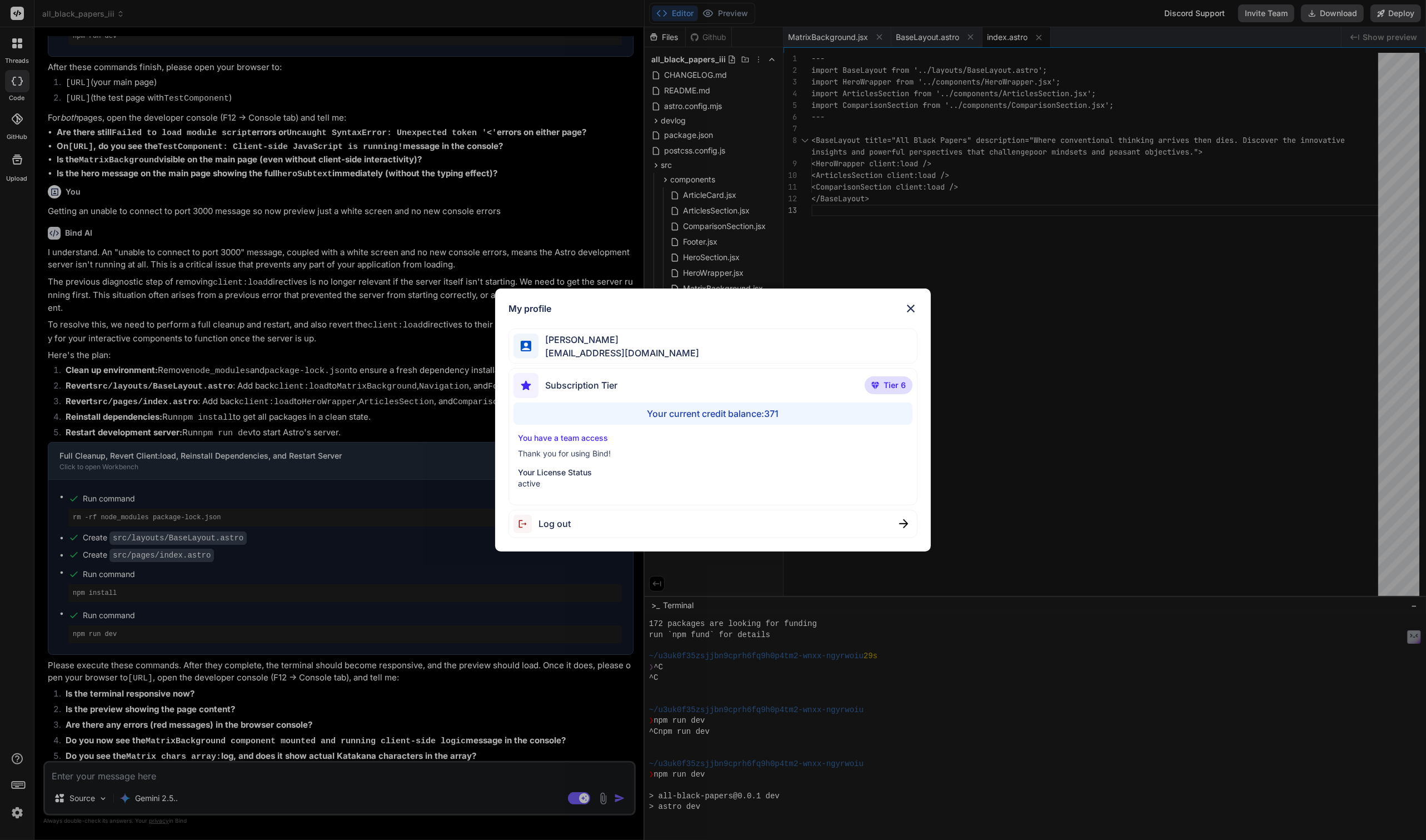
click at [16, 811] on div "My profile Tye Anderson fakewiseco@gmail.com Subscription Tier Tier 6 Your curr…" at bounding box center [713, 420] width 1426 height 840
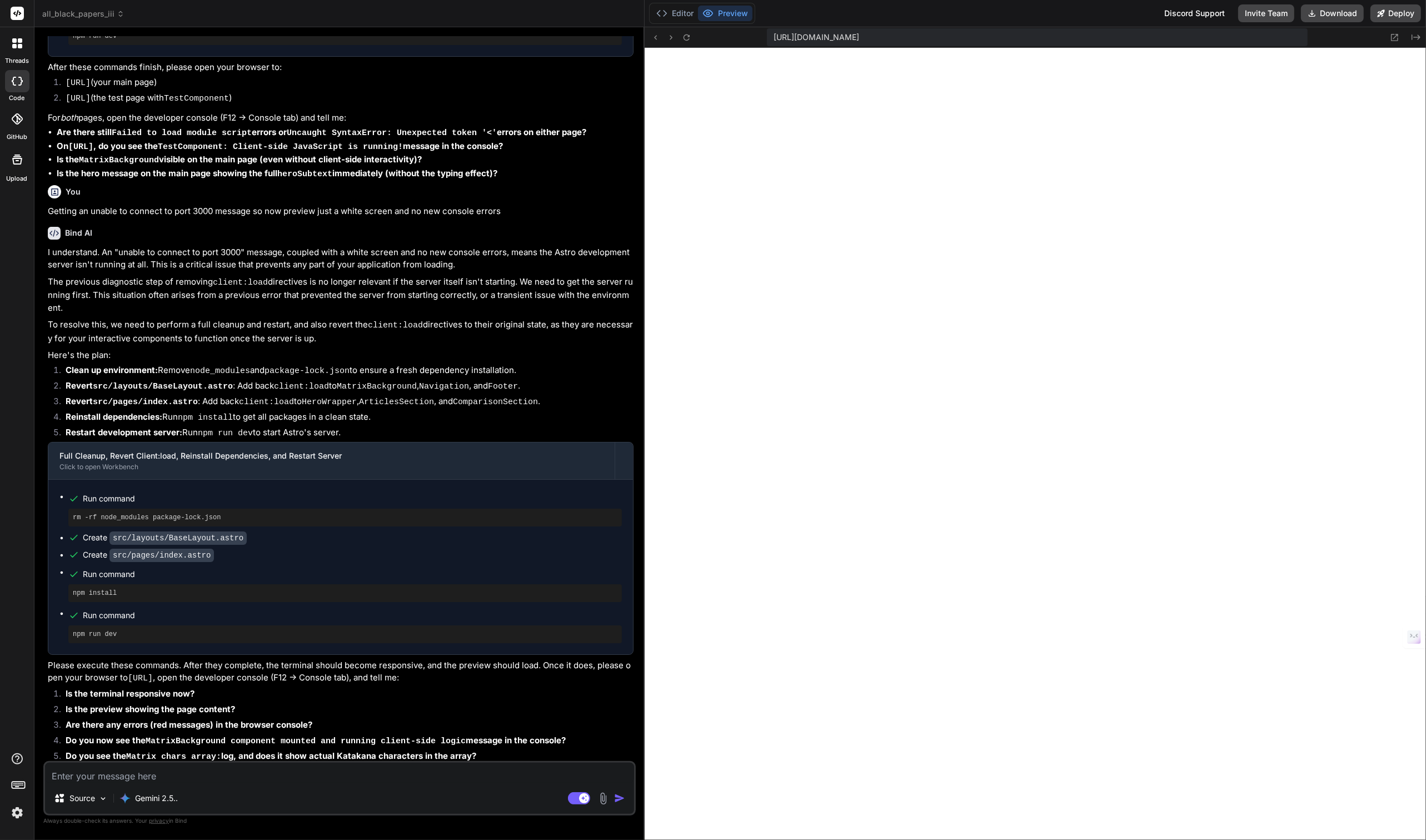
scroll to position [851, 0]
click at [265, 779] on textarea at bounding box center [340, 772] width 589 height 20
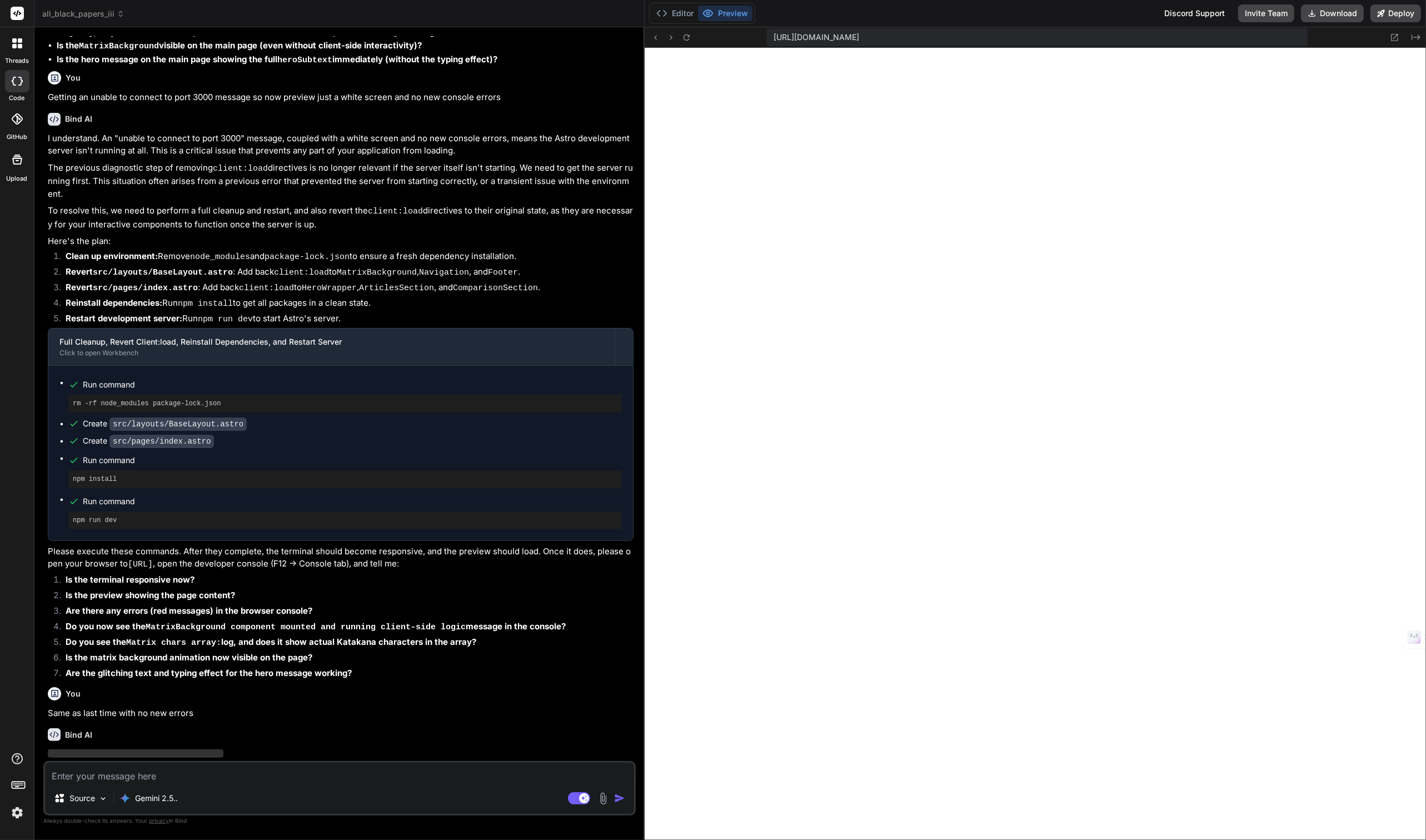
scroll to position [3792, 0]
click at [688, 16] on button "Editor" at bounding box center [674, 13] width 46 height 16
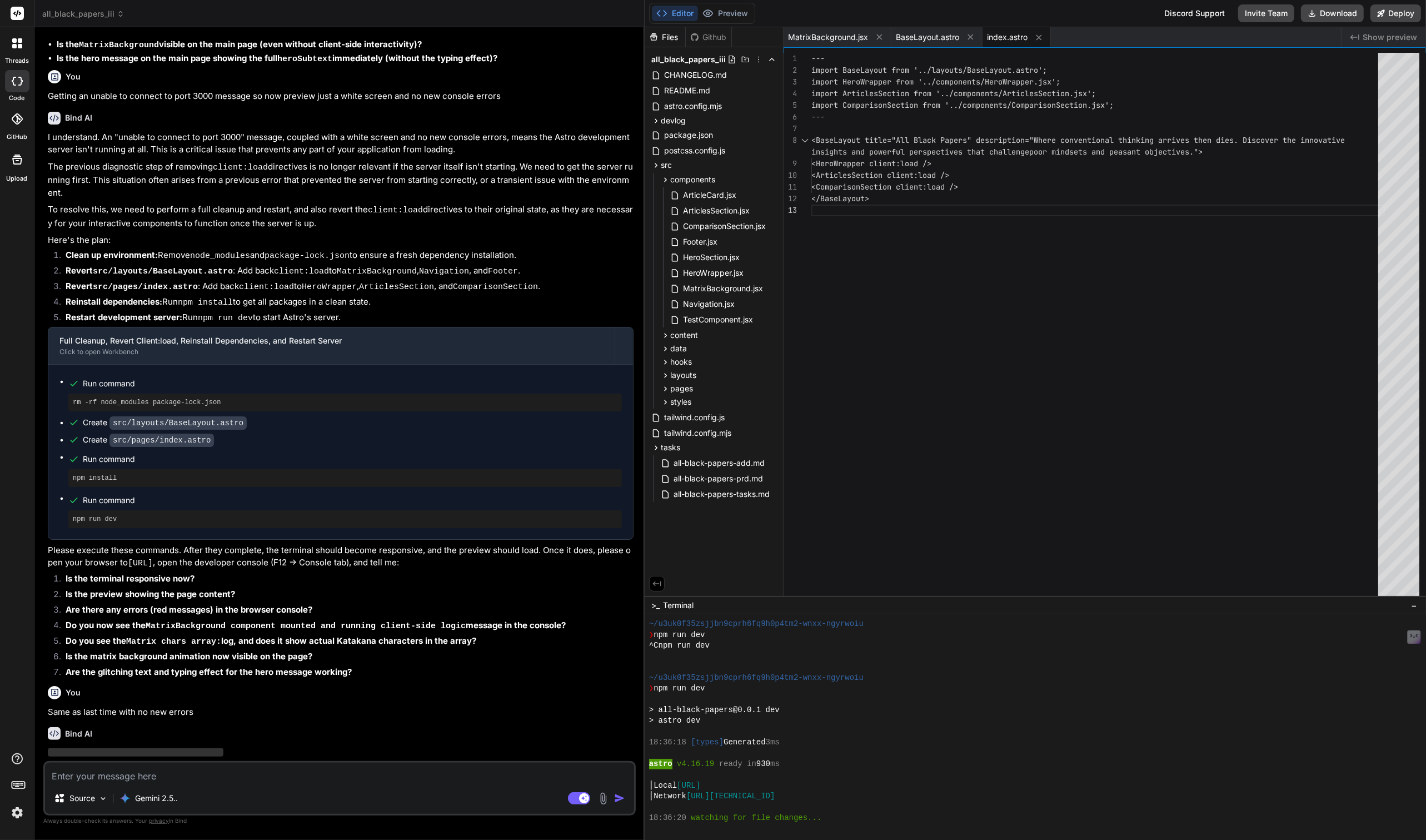
scroll to position [851, 0]
click at [938, 38] on span "BaseLayout.astro" at bounding box center [927, 37] width 63 height 11
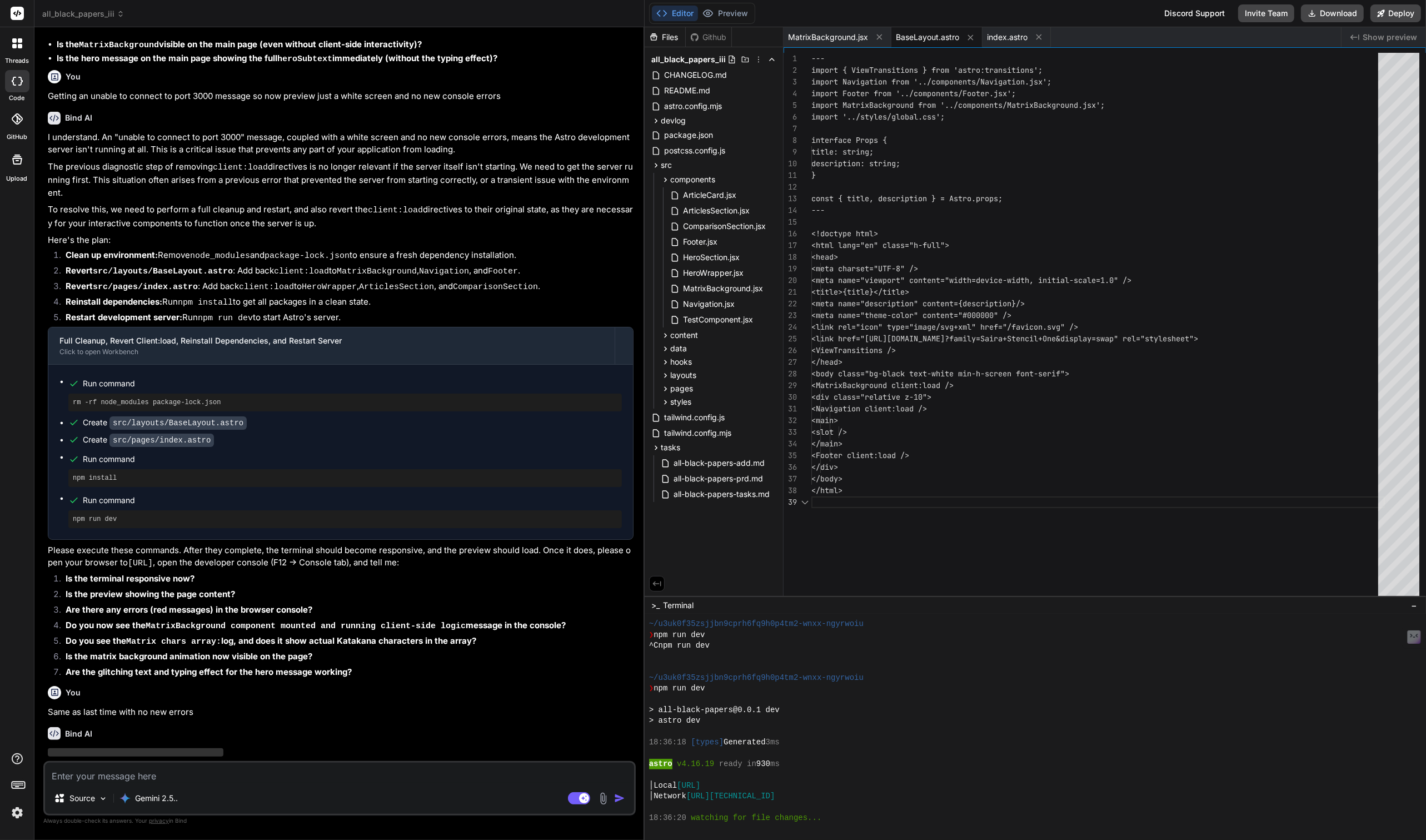
scroll to position [93, 0]
click at [835, 37] on span "MatrixBackground.jsx" at bounding box center [828, 37] width 80 height 11
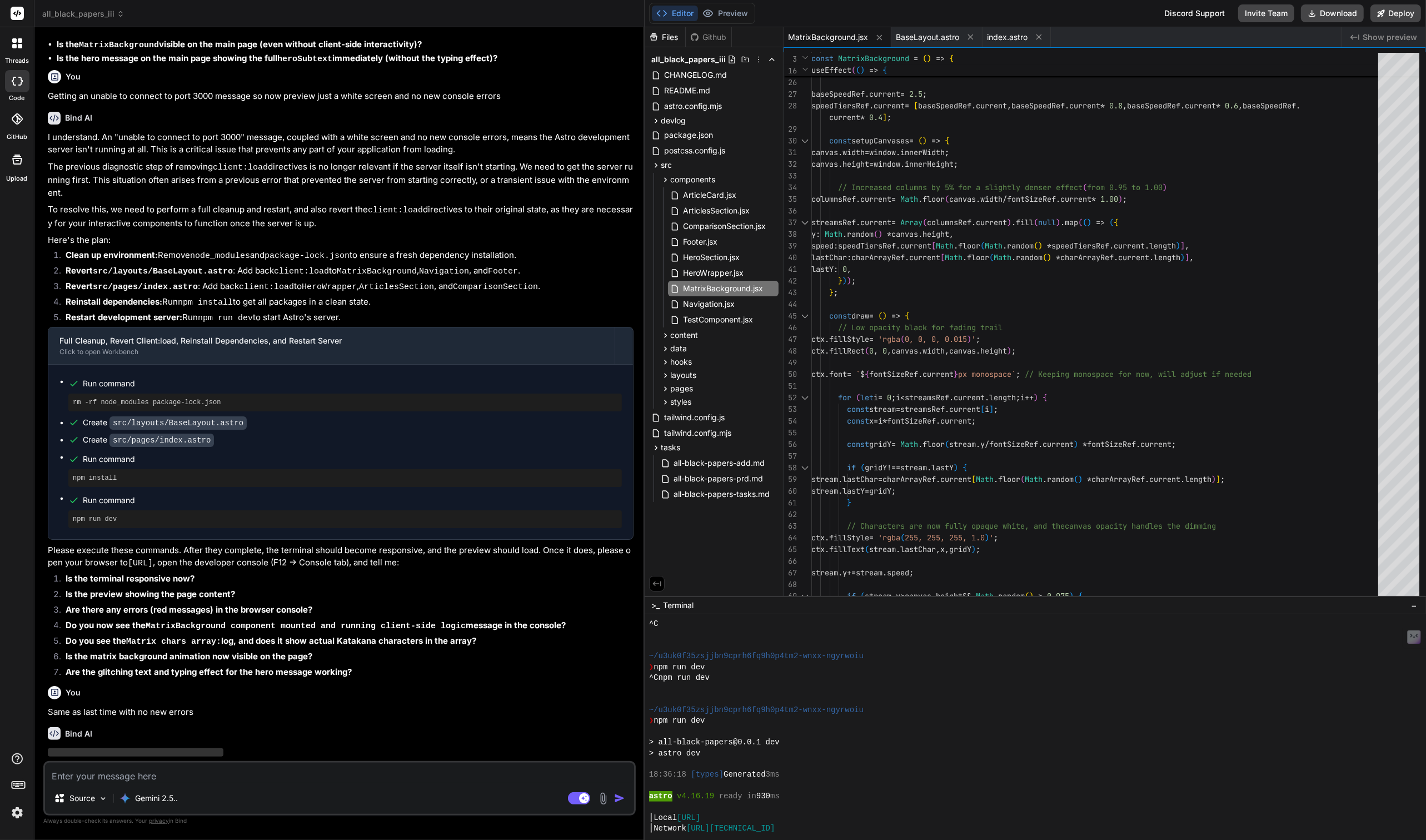
scroll to position [851, 0]
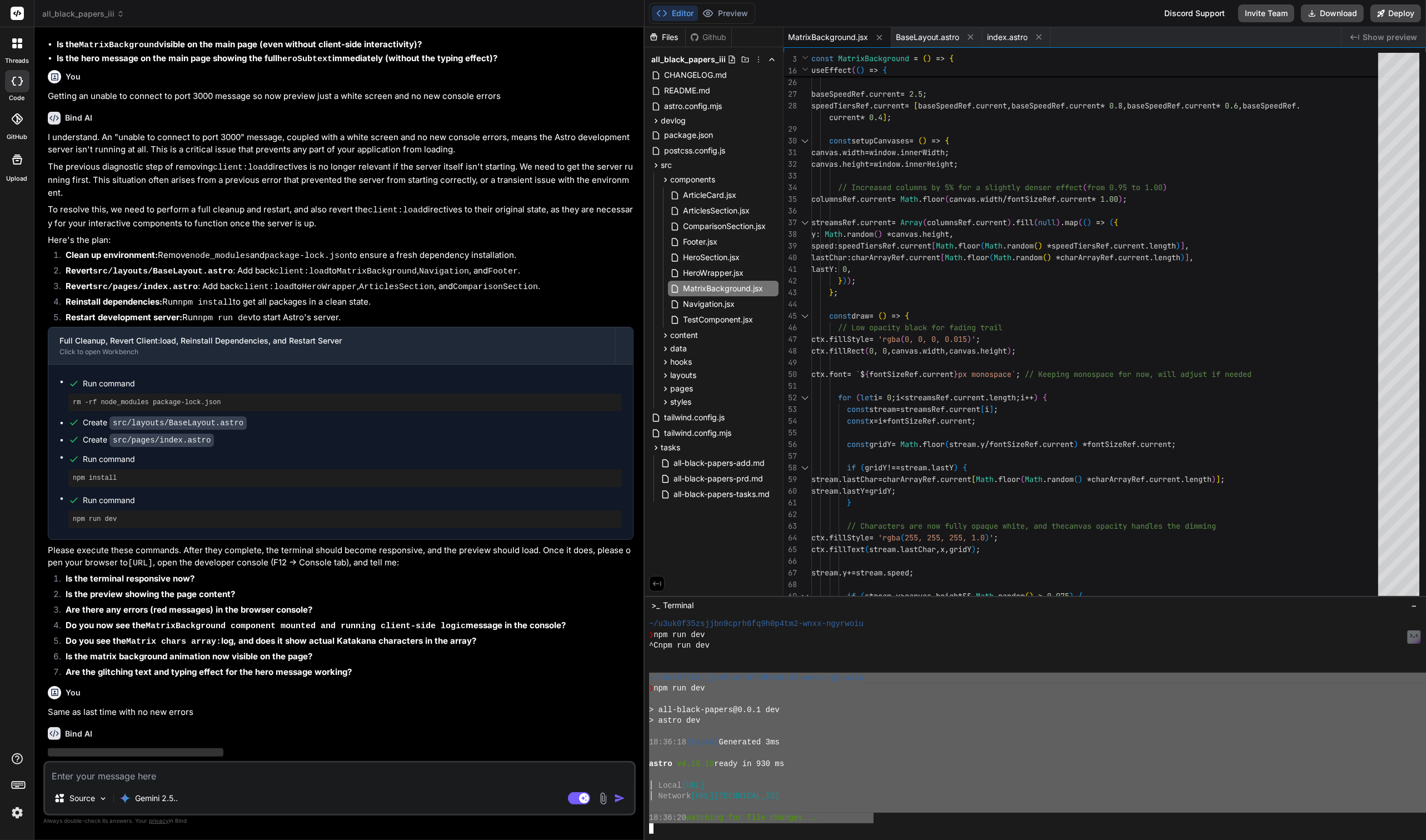
drag, startPoint x: 649, startPoint y: 678, endPoint x: 872, endPoint y: 819, distance: 263.8
click at [20, 808] on img at bounding box center [17, 812] width 19 height 19
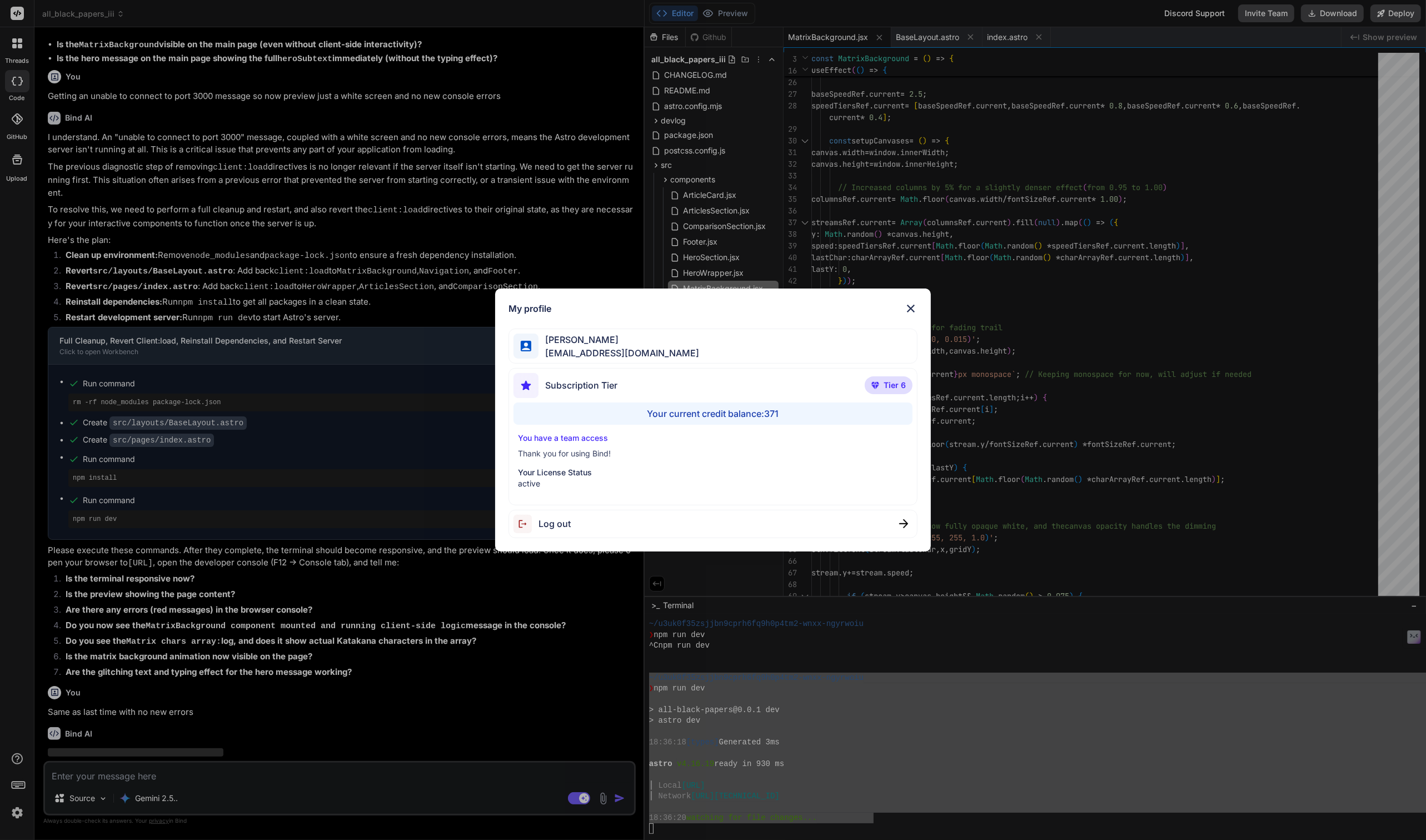
click at [20, 808] on div "My profile Tye Anderson fakewiseco@gmail.com Subscription Tier Tier 6 Your curr…" at bounding box center [713, 420] width 1426 height 840
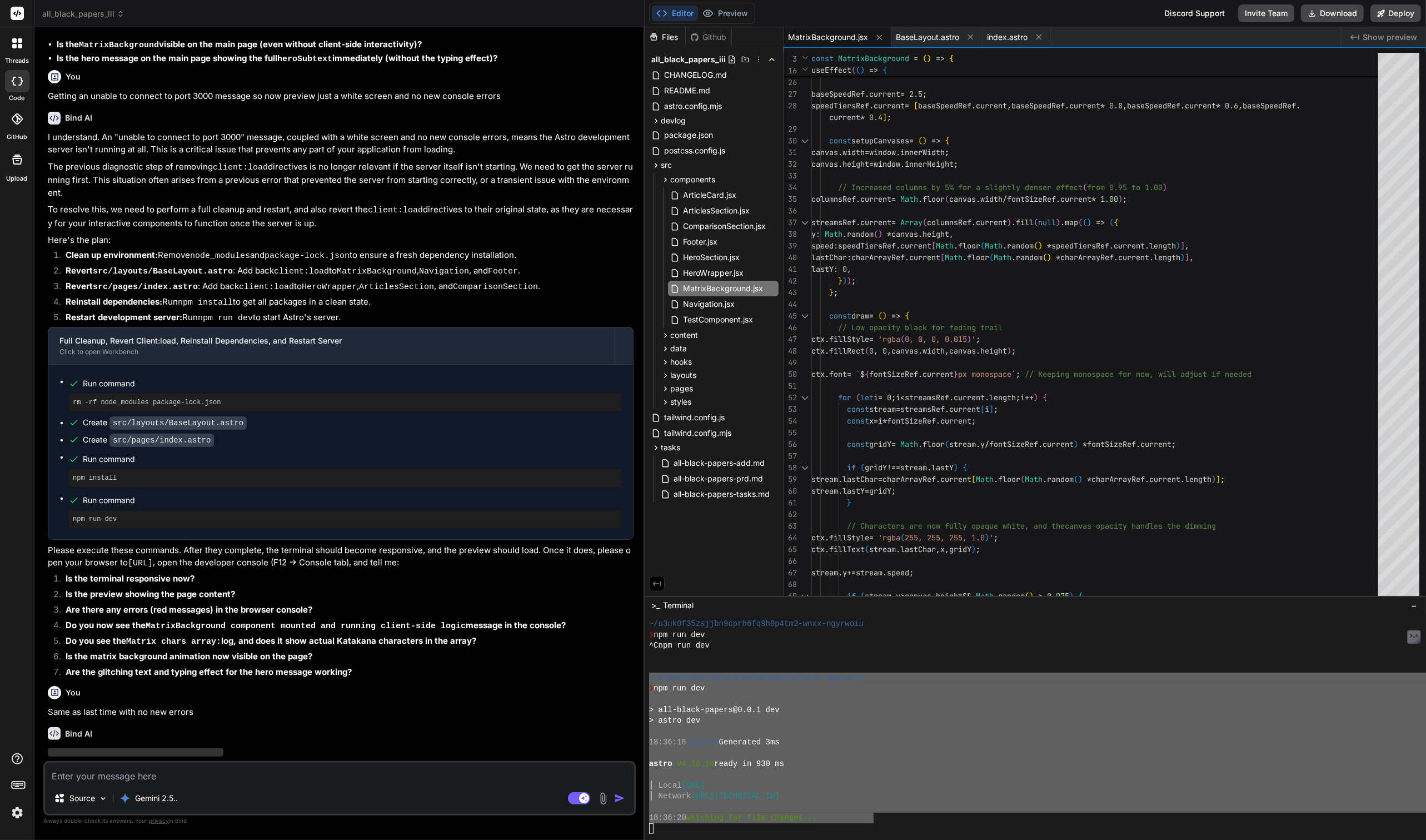
click at [94, 781] on textarea at bounding box center [340, 772] width 589 height 20
paste textarea "~/u3uk0f35zsjjbn9cprh6fq9h0p4tm2-wnxx-ngyrwoiu ❯ npm run dev > all-black-papers…"
click at [818, 707] on div "> all-black-papers@0.0.1 dev" at bounding box center [1106, 710] width 914 height 11
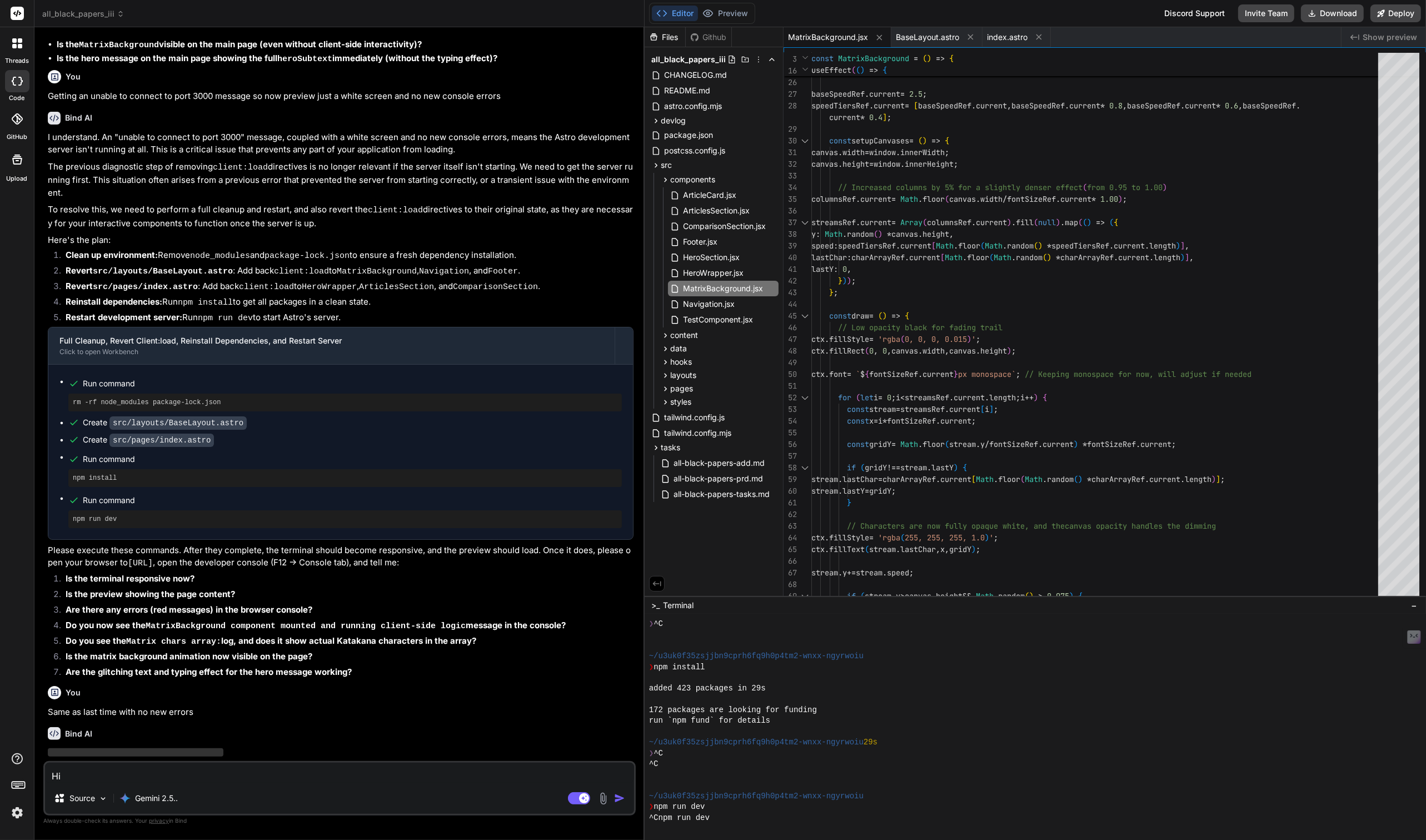
scroll to position [851, 0]
click at [731, 8] on button "Preview" at bounding box center [725, 13] width 54 height 16
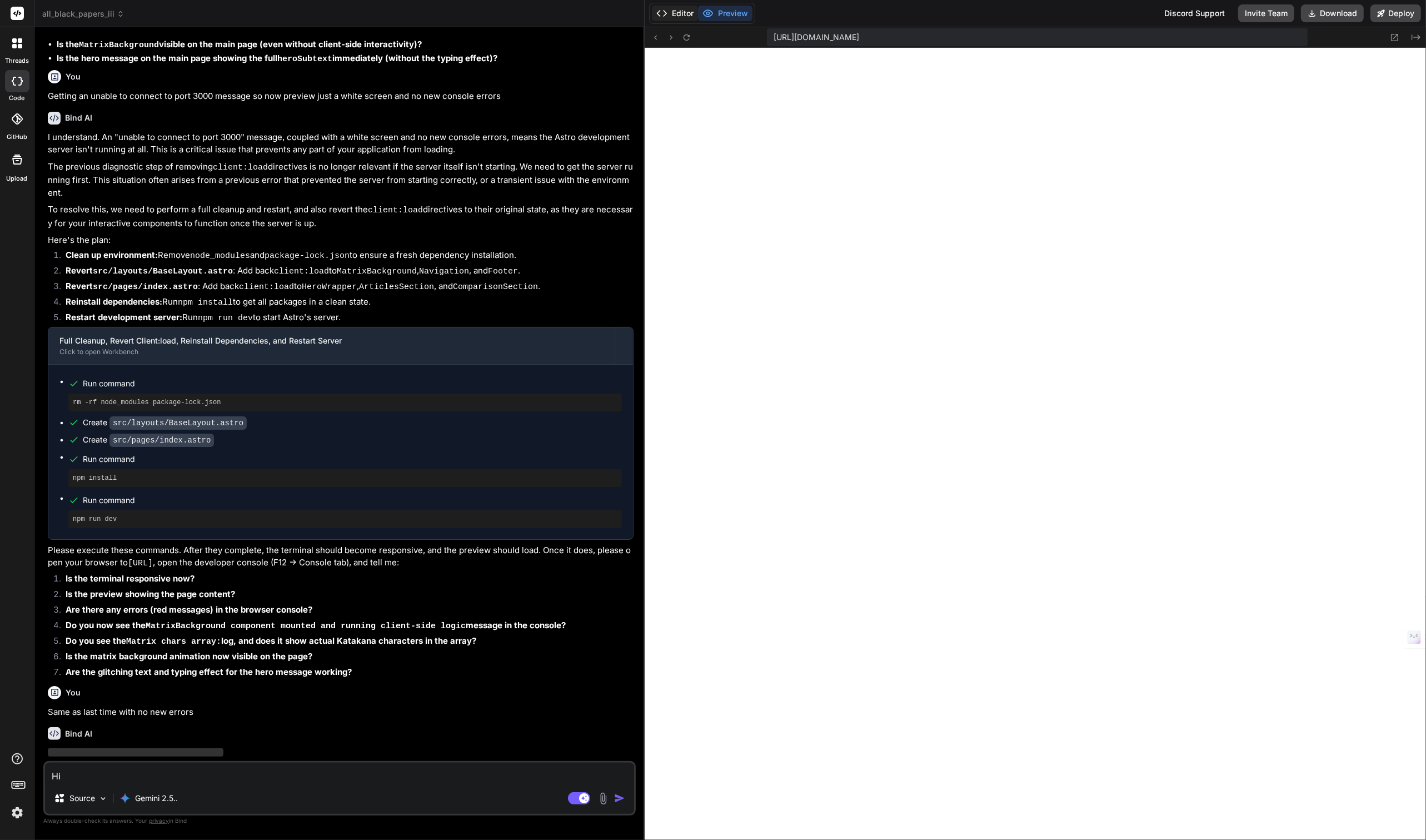
click at [679, 16] on button "Editor" at bounding box center [674, 13] width 46 height 16
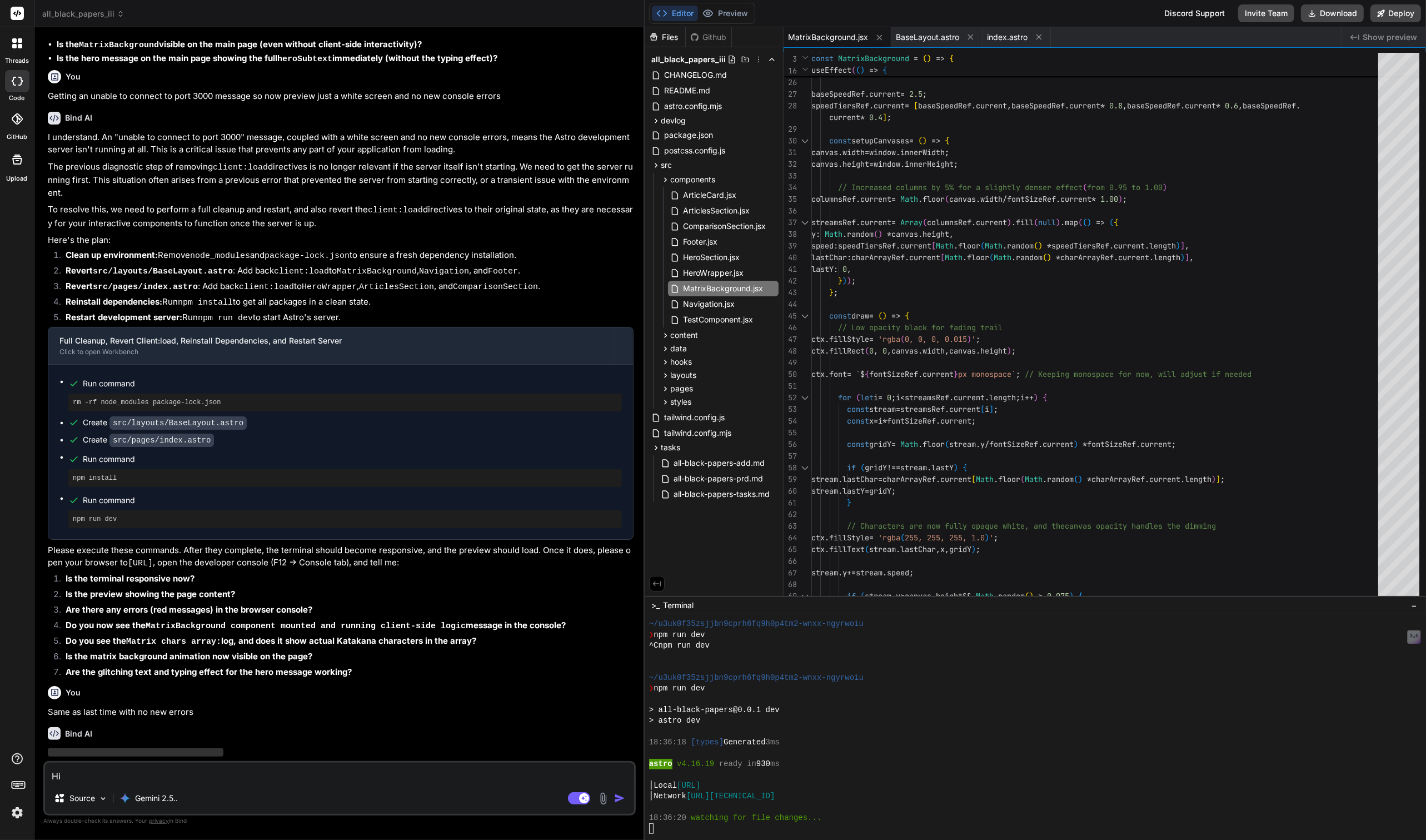
click at [692, 832] on div at bounding box center [1106, 829] width 914 height 11
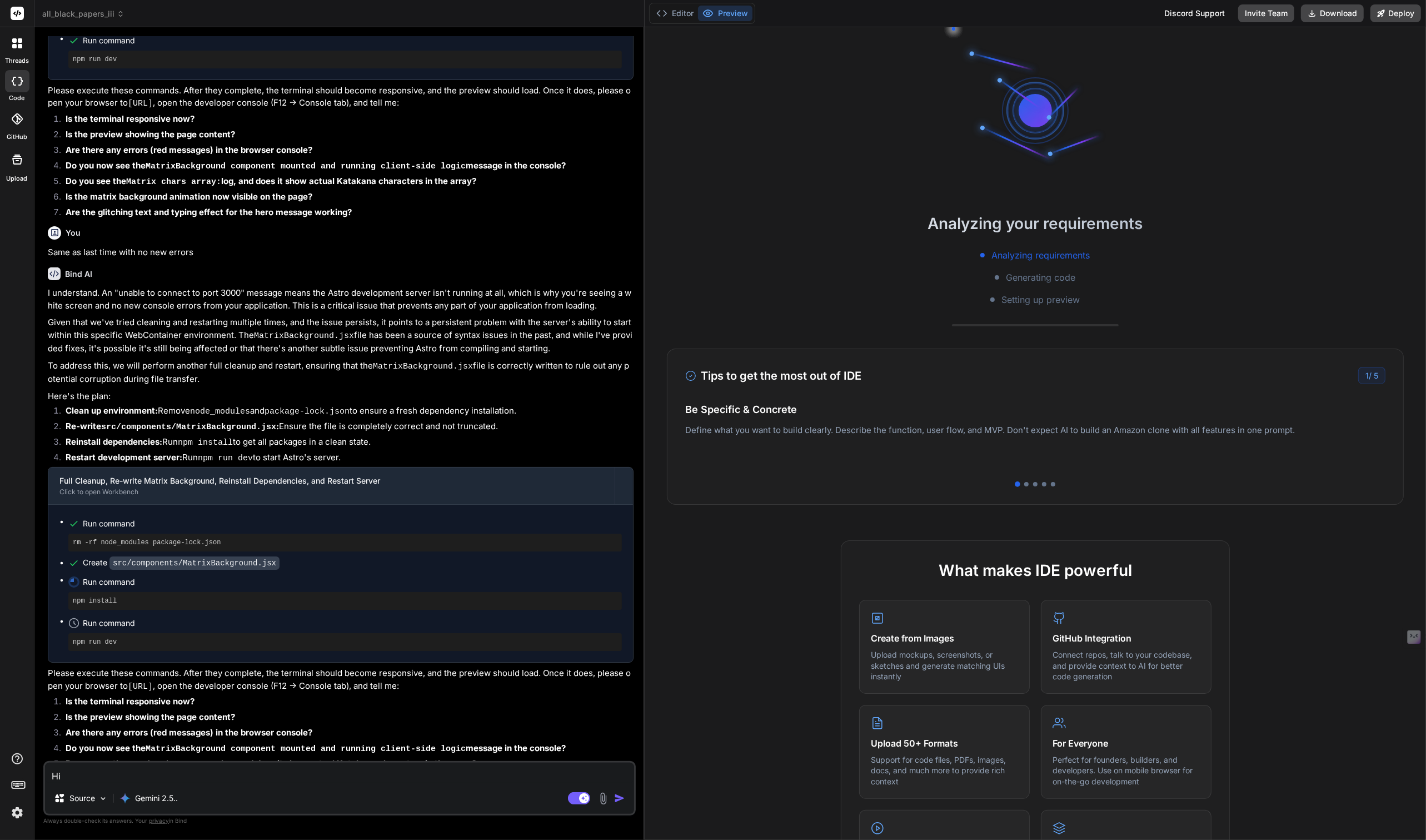
scroll to position [4254, 0]
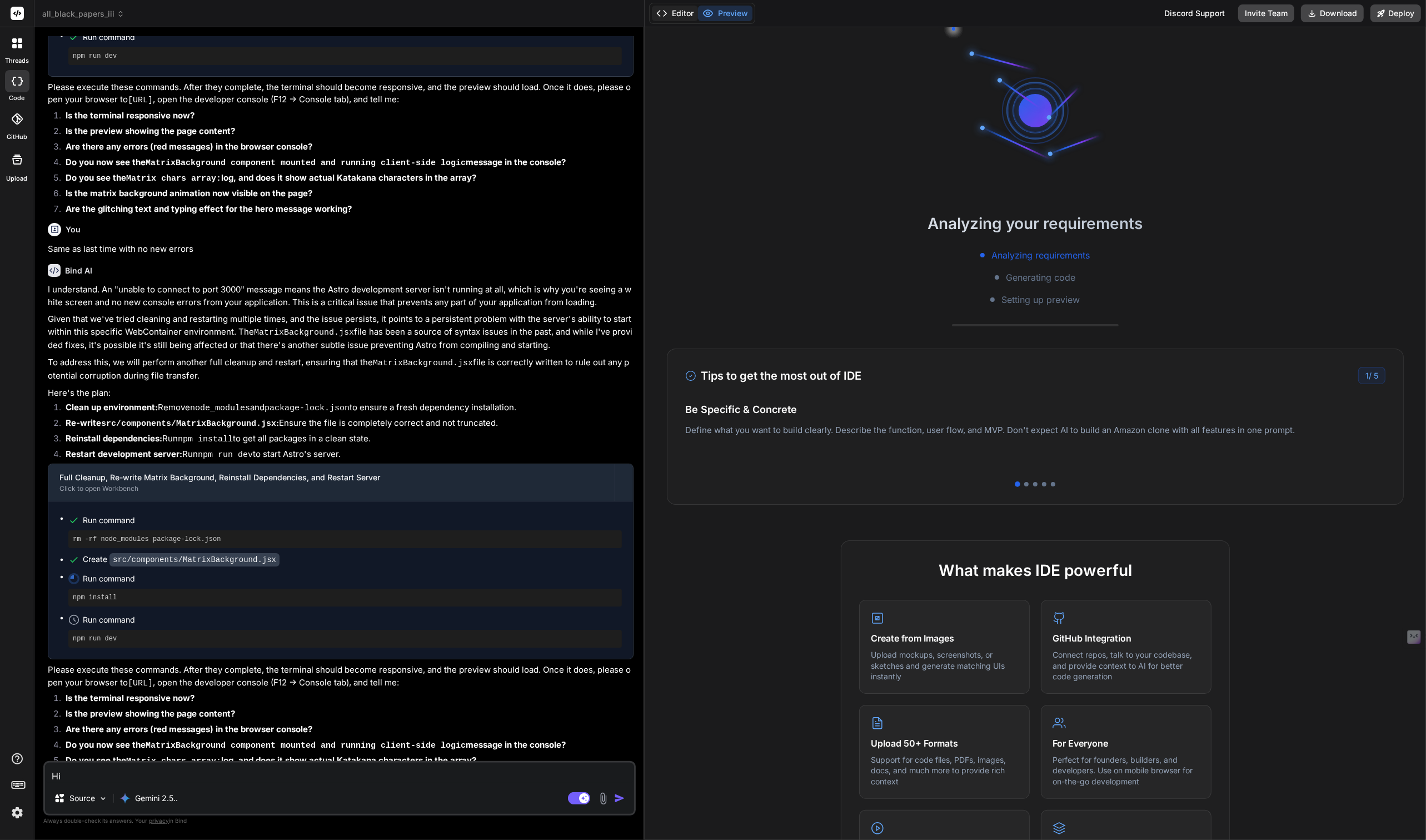
click at [674, 16] on button "Editor" at bounding box center [674, 13] width 46 height 16
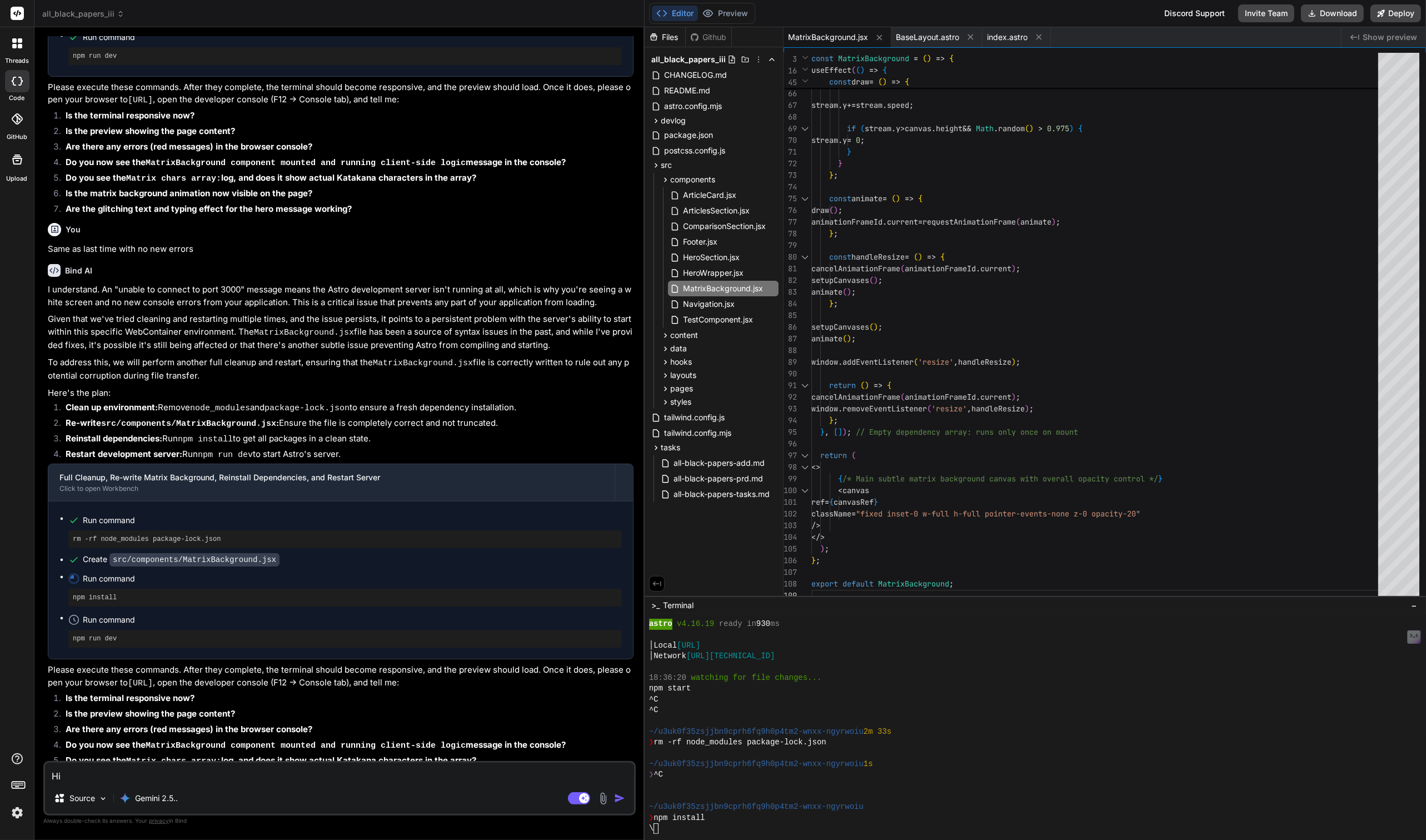
scroll to position [991, 0]
click at [94, 776] on textarea "Hi" at bounding box center [340, 772] width 589 height 20
click at [310, 780] on textarea "Hi the terminal seems stuck in a loop on npm install" at bounding box center [340, 772] width 589 height 20
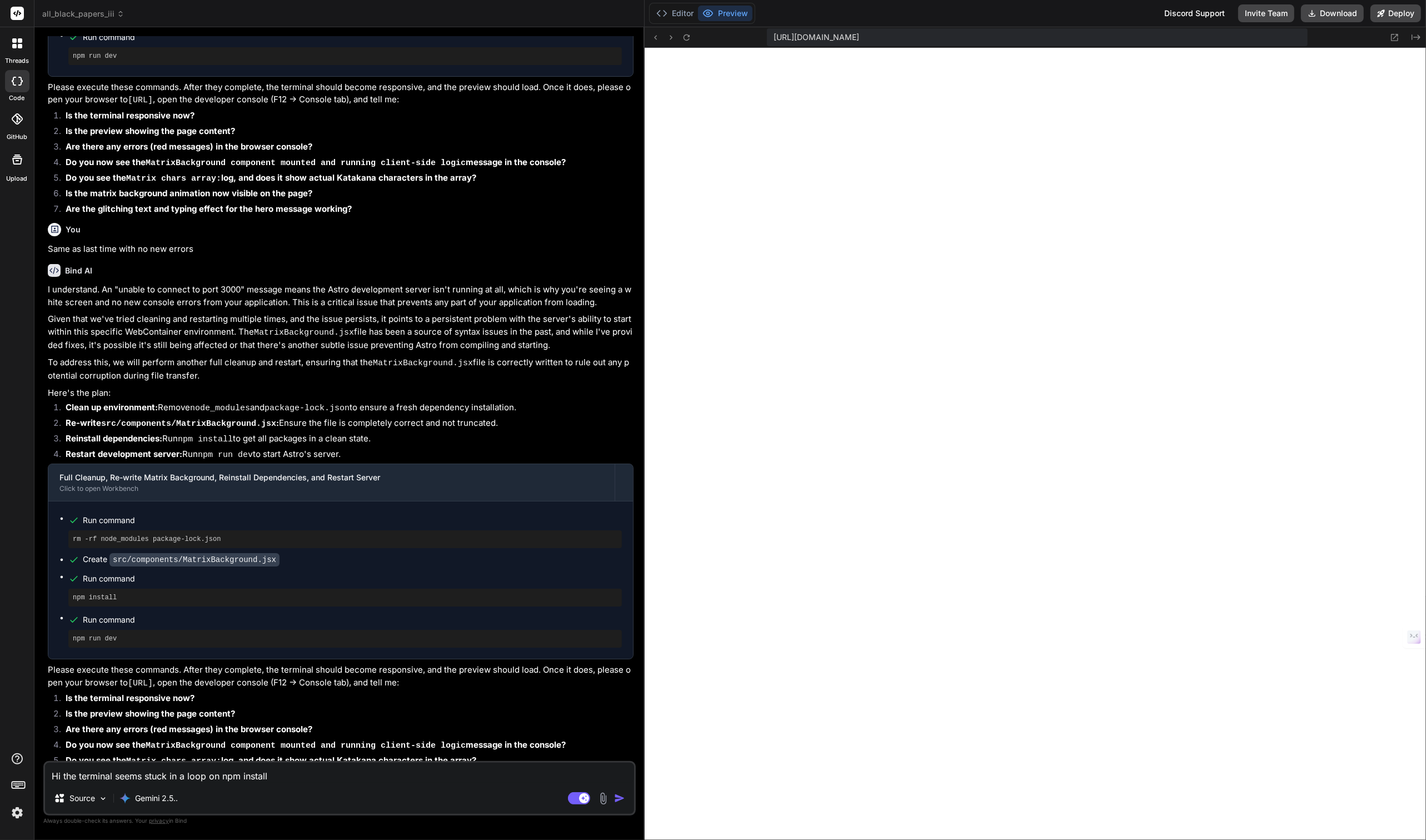
scroll to position [1313, 0]
click at [18, 808] on img at bounding box center [17, 812] width 19 height 19
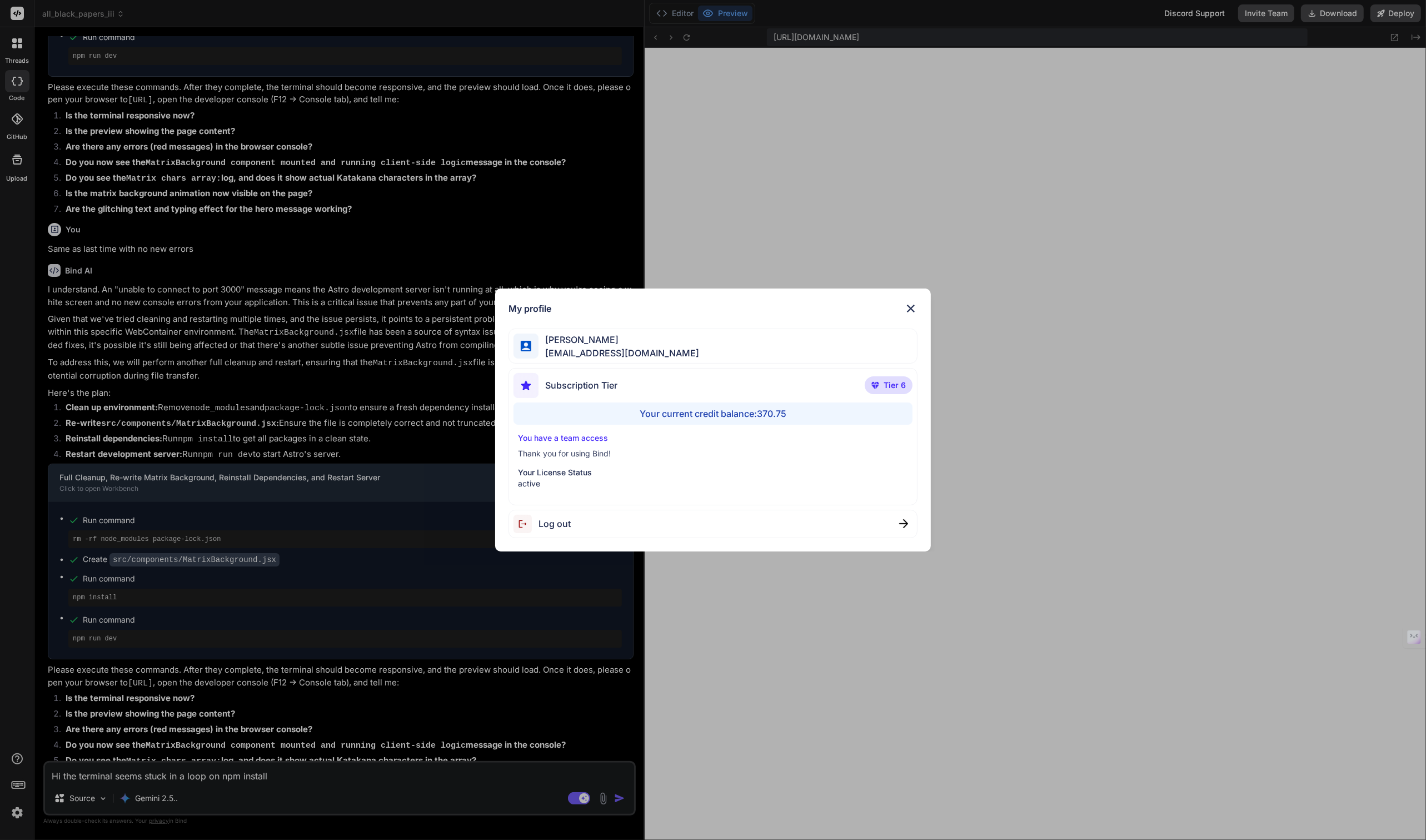
click at [18, 808] on div "My profile Tye Anderson fakewiseco@gmail.com Subscription Tier Tier 6 Your curr…" at bounding box center [713, 420] width 1426 height 840
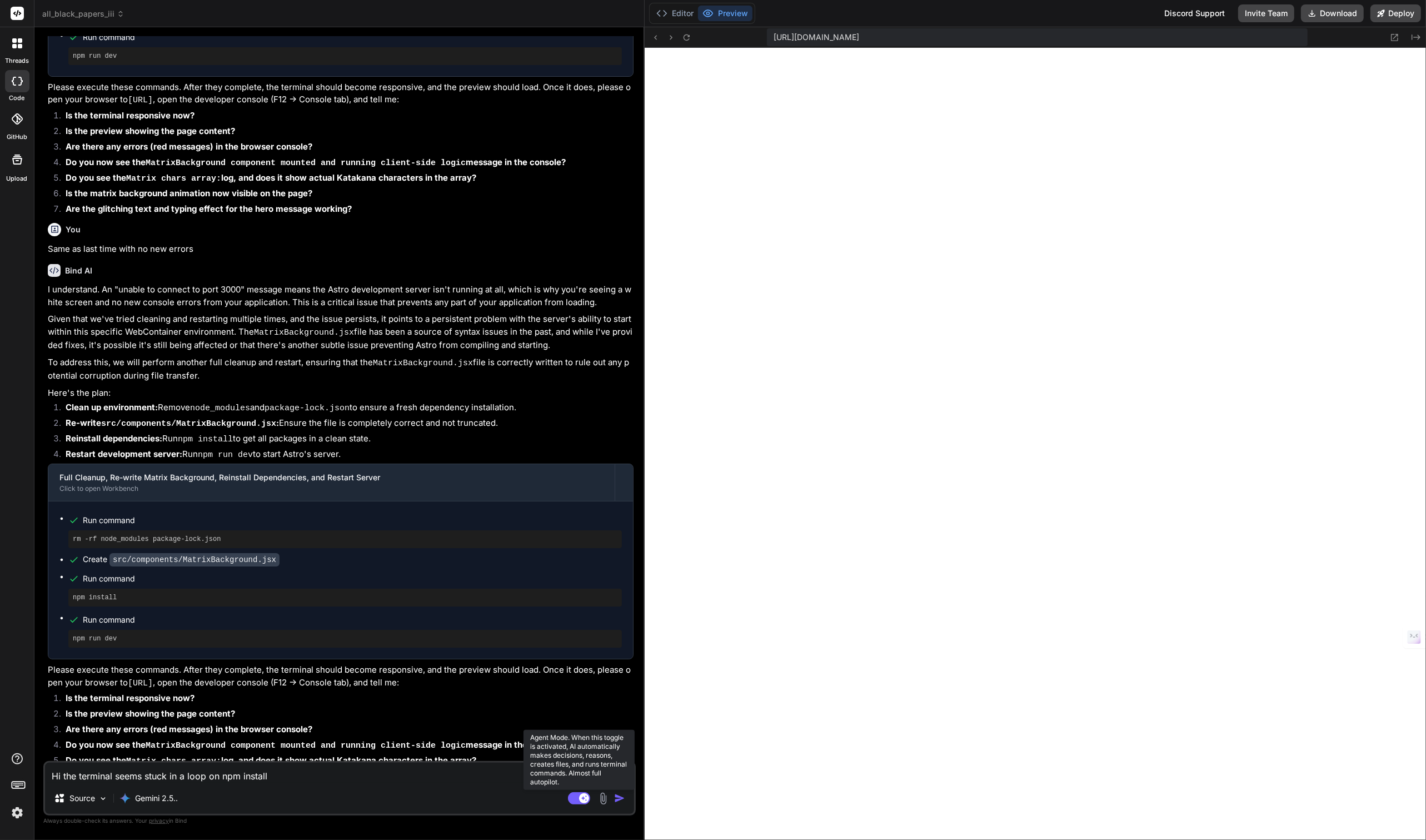
click at [579, 802] on rect at bounding box center [579, 798] width 23 height 12
click at [675, 14] on button "Editor" at bounding box center [674, 13] width 46 height 16
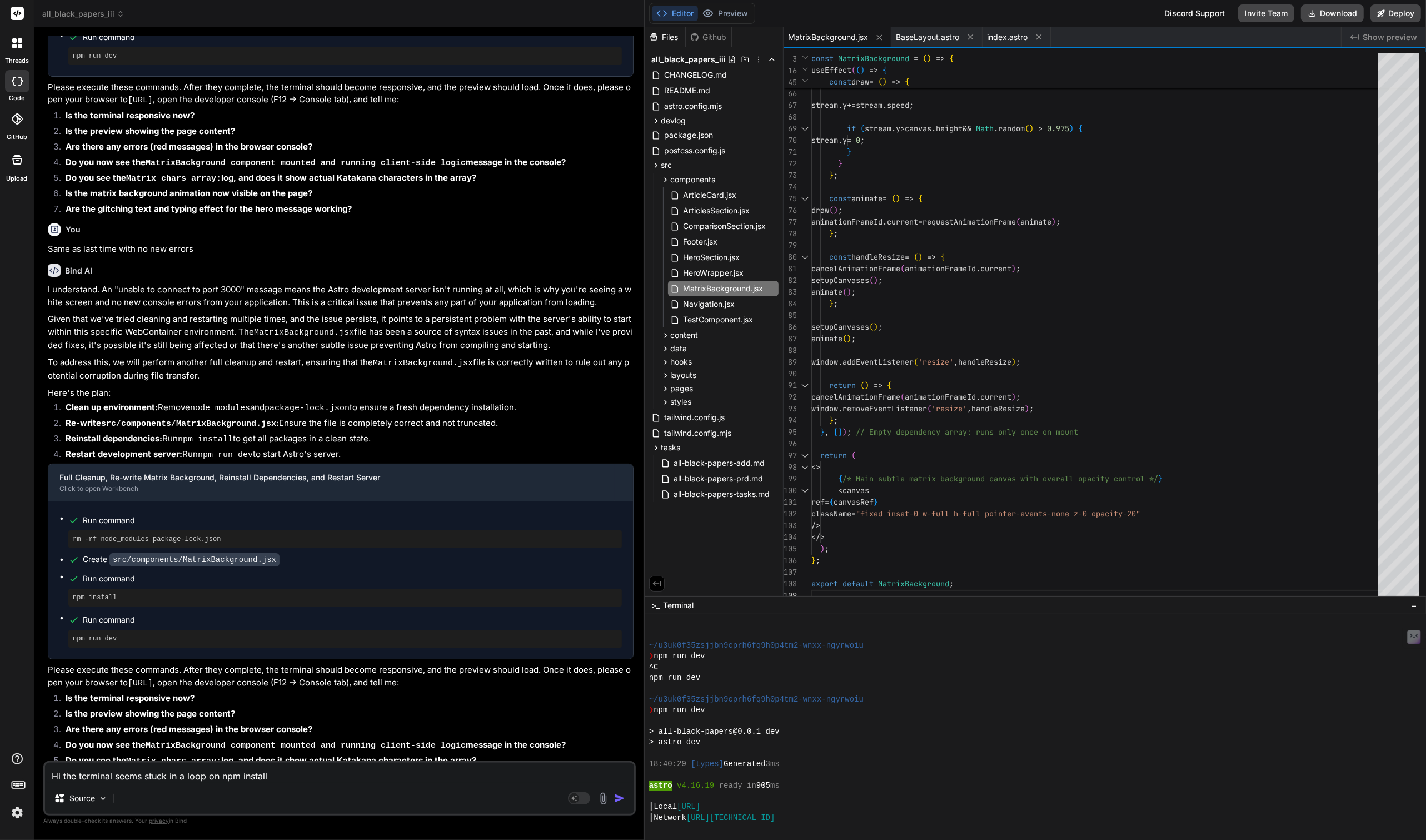
scroll to position [1314, 0]
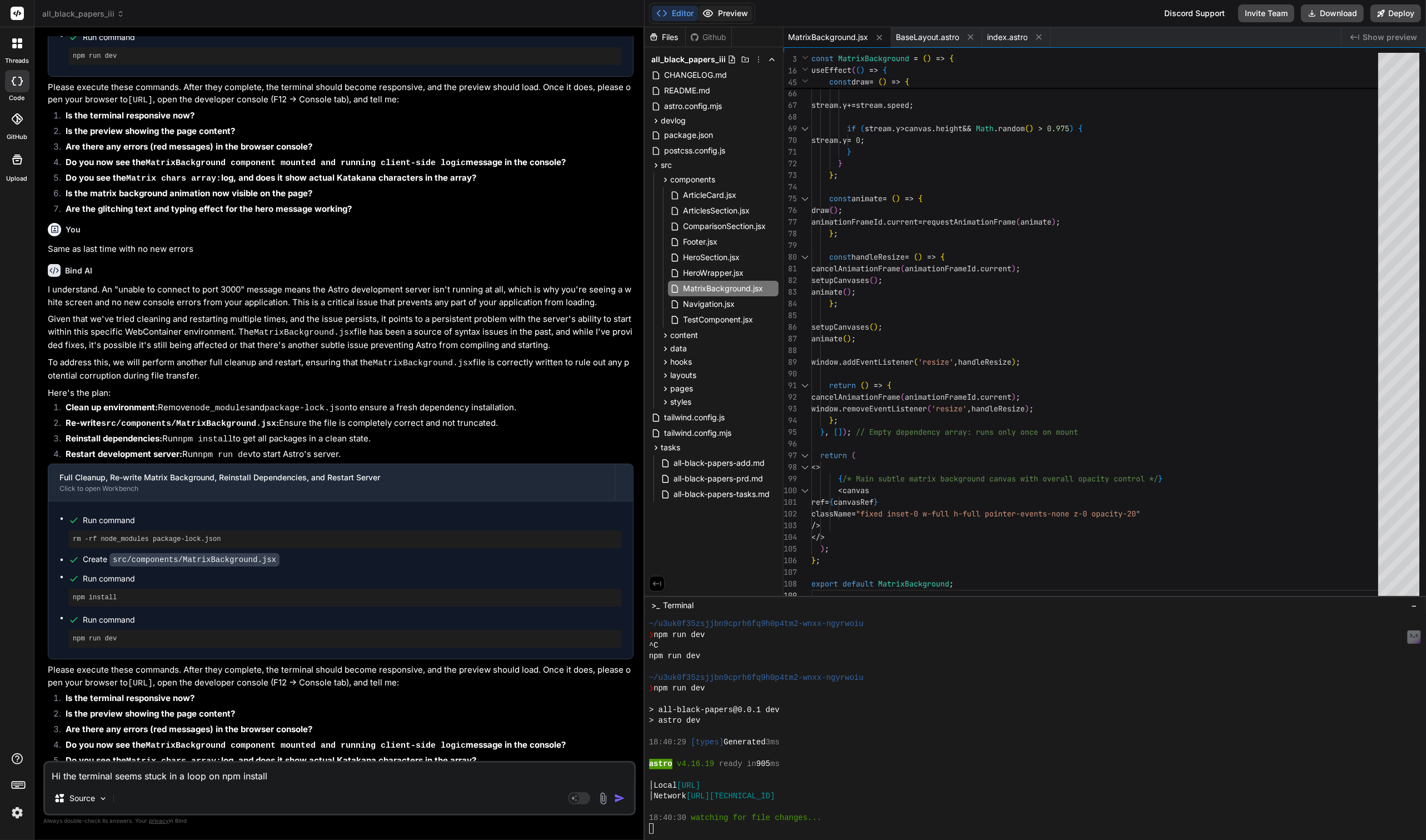
click at [725, 15] on button "Preview" at bounding box center [725, 13] width 54 height 16
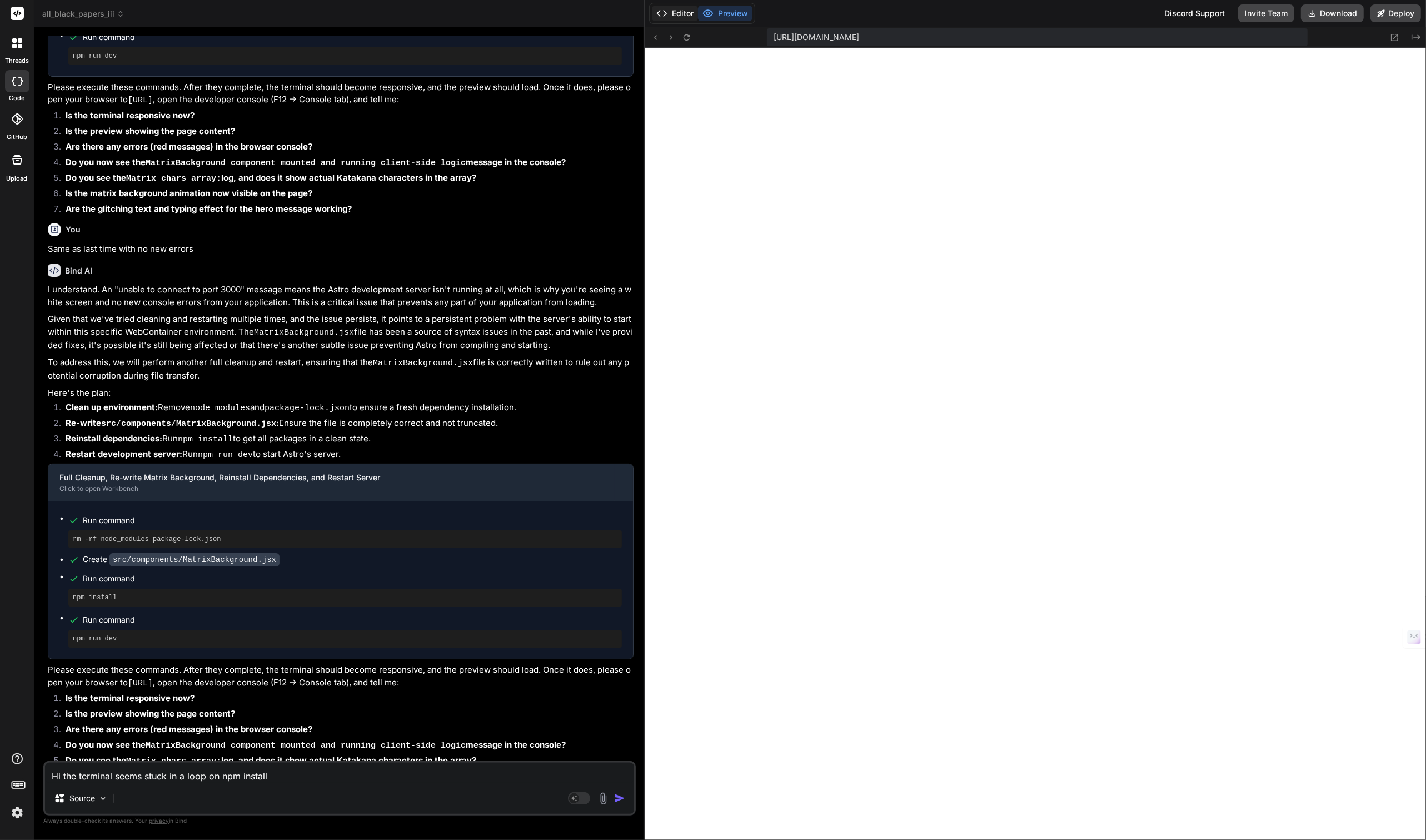
click at [683, 18] on button "Editor" at bounding box center [674, 13] width 46 height 16
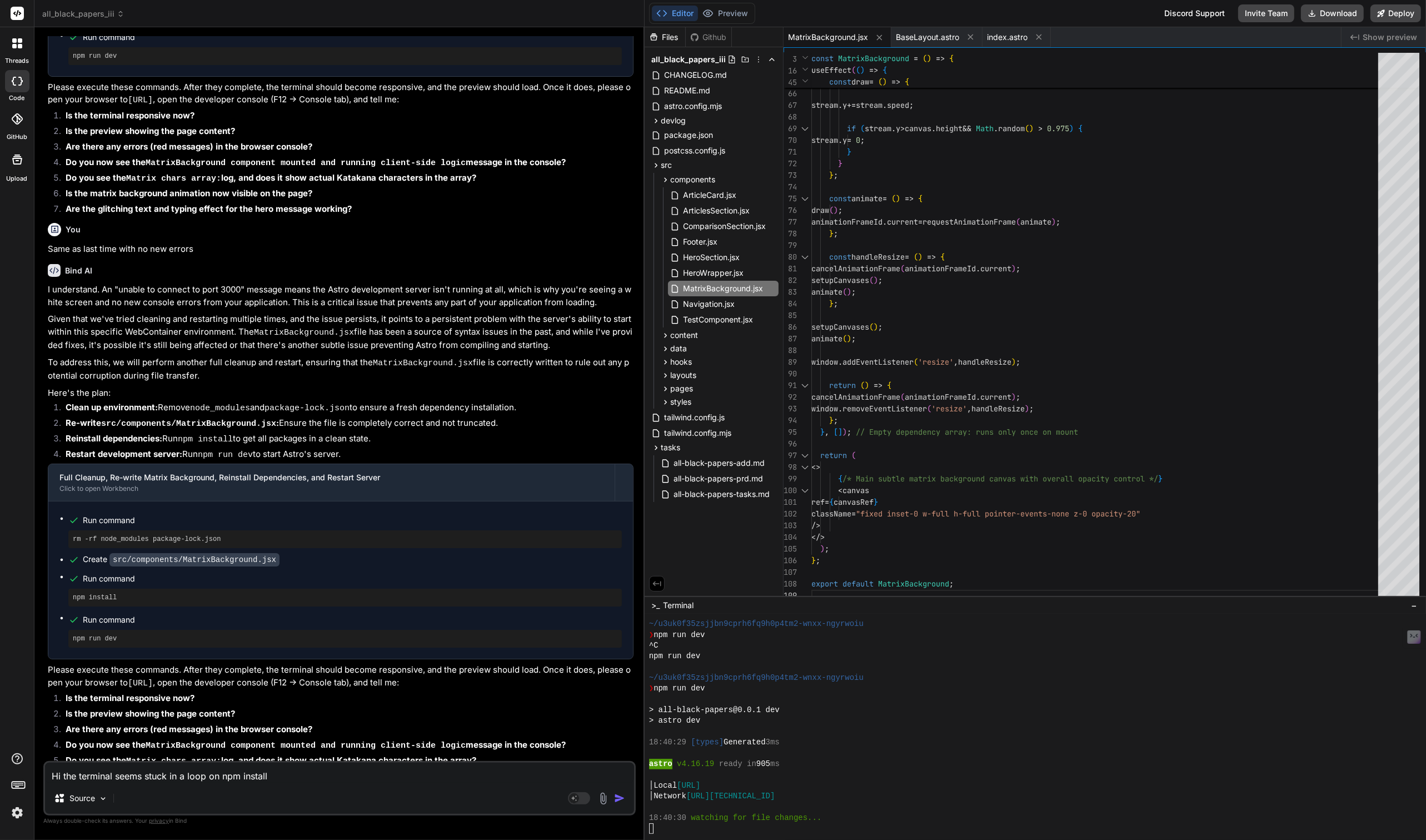
click at [652, 5] on button "Editor" at bounding box center [674, 13] width 46 height 16
click at [688, 829] on div at bounding box center [1106, 829] width 914 height 11
click at [739, 17] on button "Preview" at bounding box center [725, 13] width 54 height 16
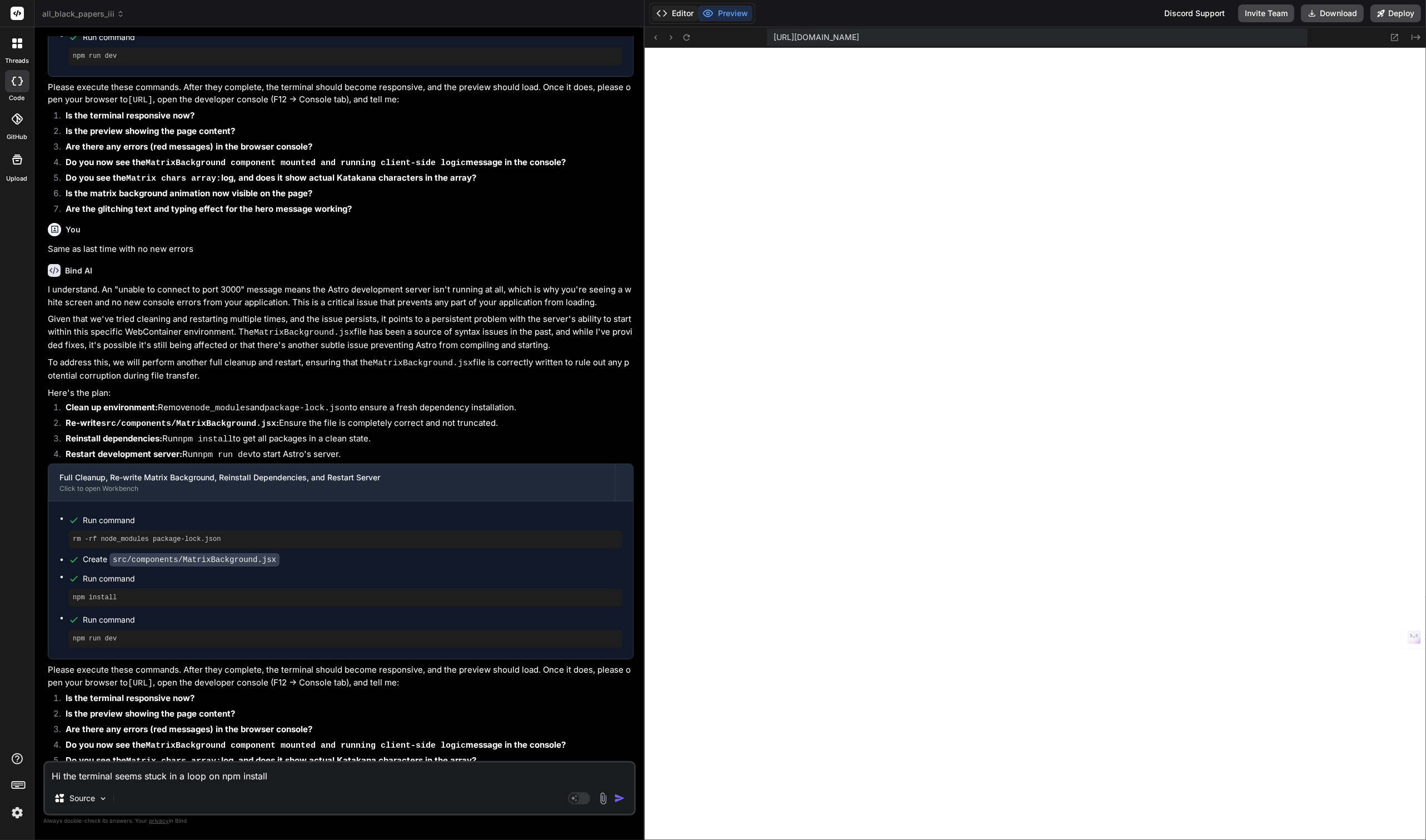
click at [695, 20] on button "Editor" at bounding box center [674, 13] width 46 height 16
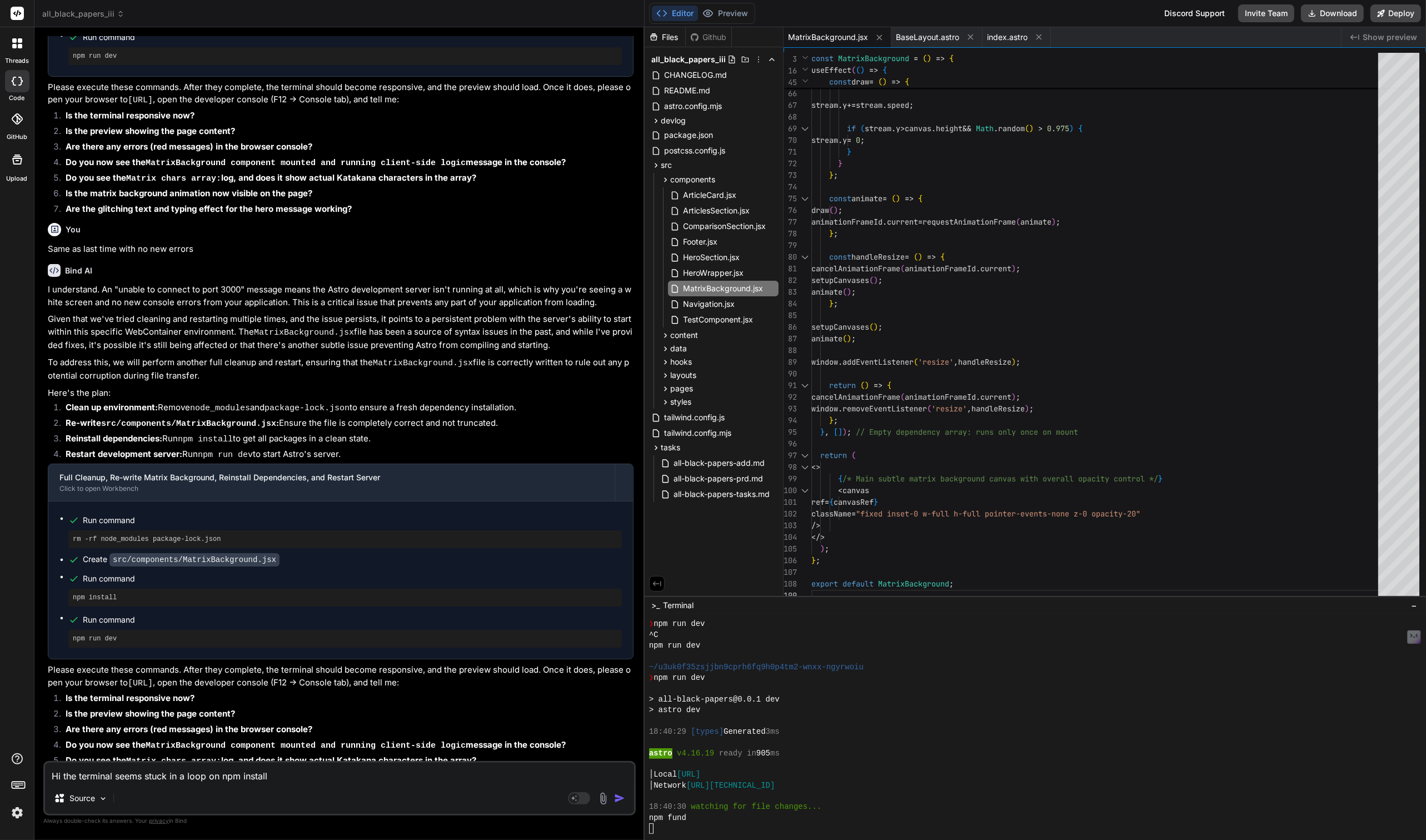
click at [178, 774] on textarea "Hi the terminal seems stuck in a loop on npm install" at bounding box center [340, 772] width 589 height 20
click at [315, 777] on textarea "Hi the terminal seems stuck in a loop on npm install" at bounding box center [340, 772] width 589 height 20
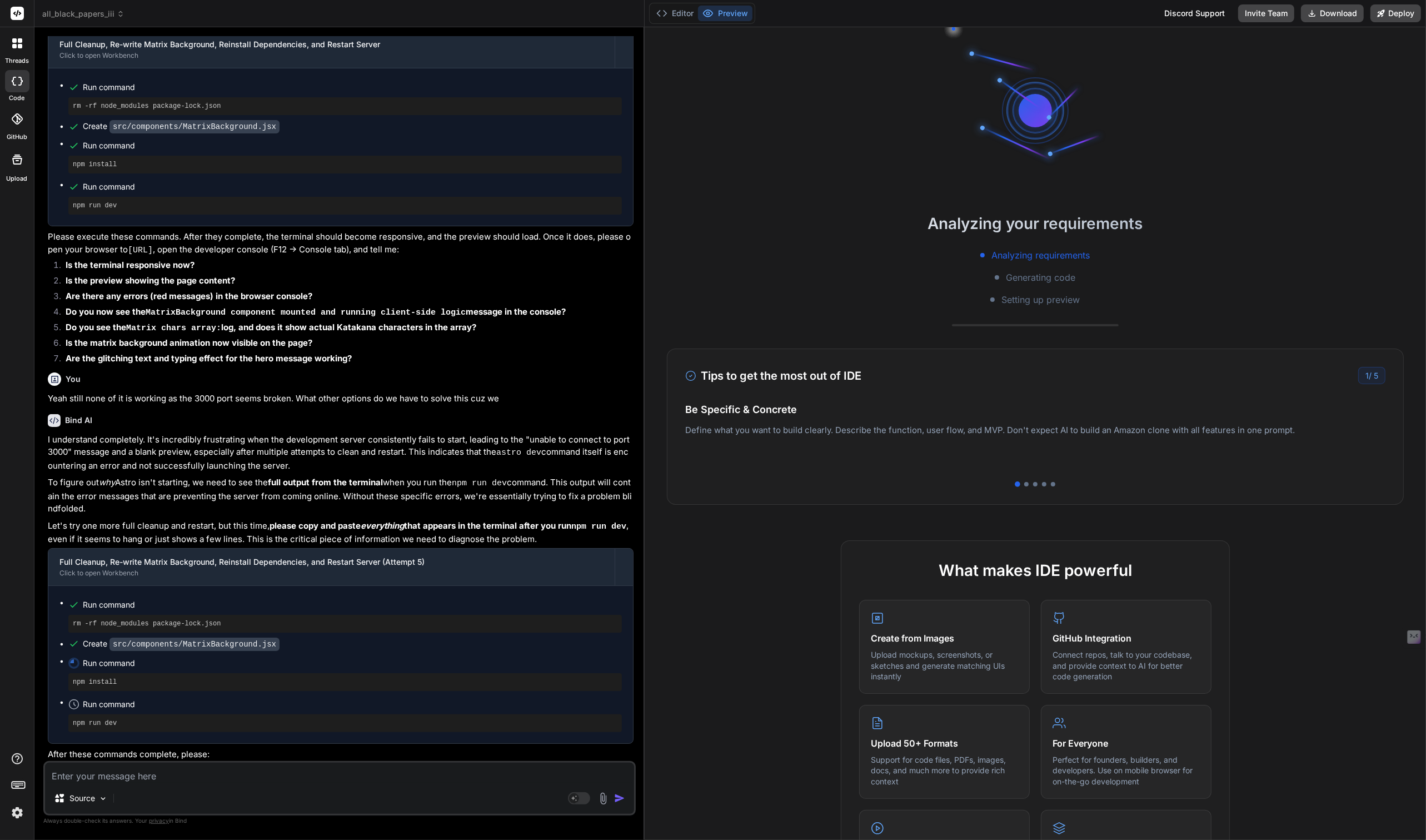
scroll to position [4691, 0]
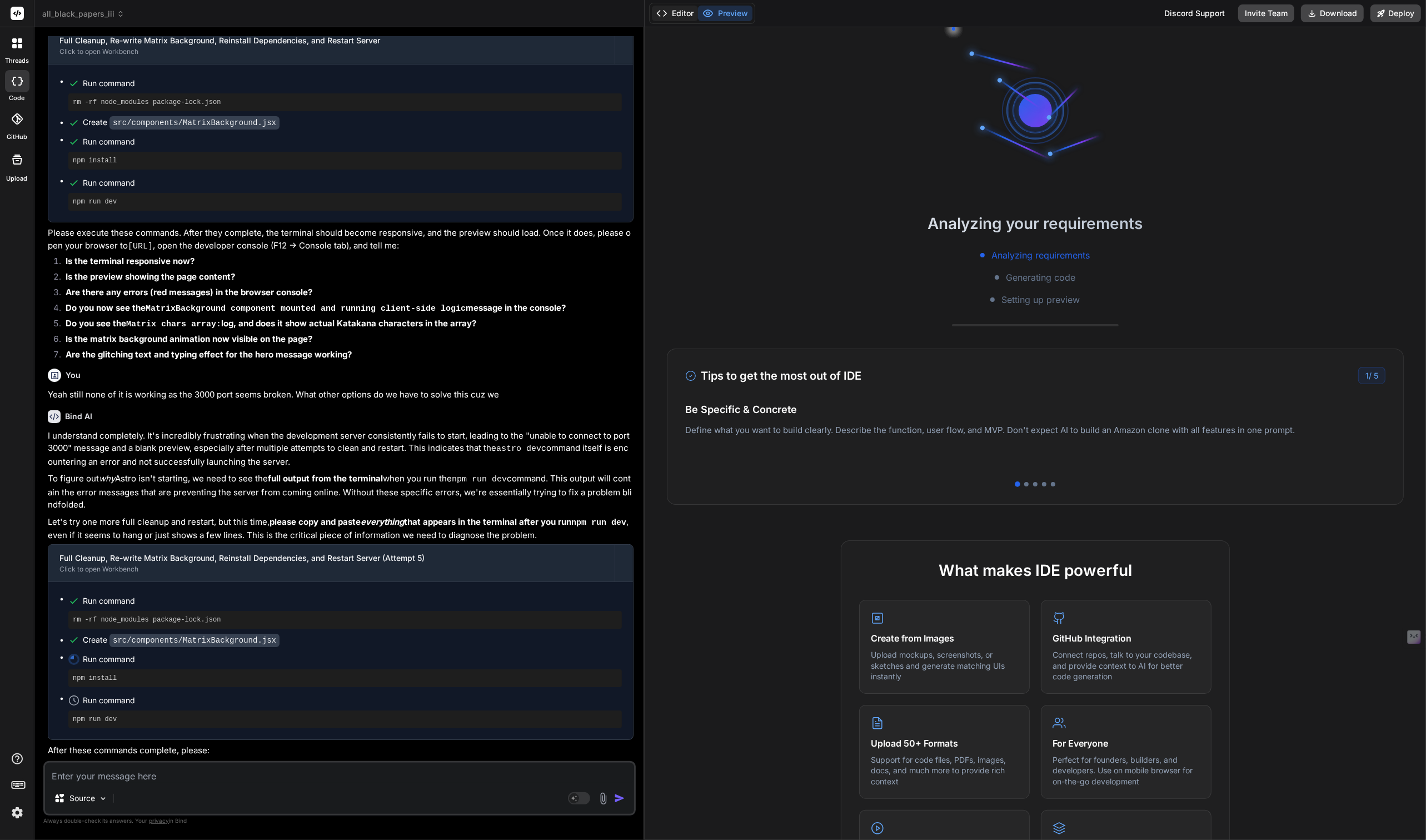
click at [678, 13] on button "Editor" at bounding box center [674, 13] width 46 height 16
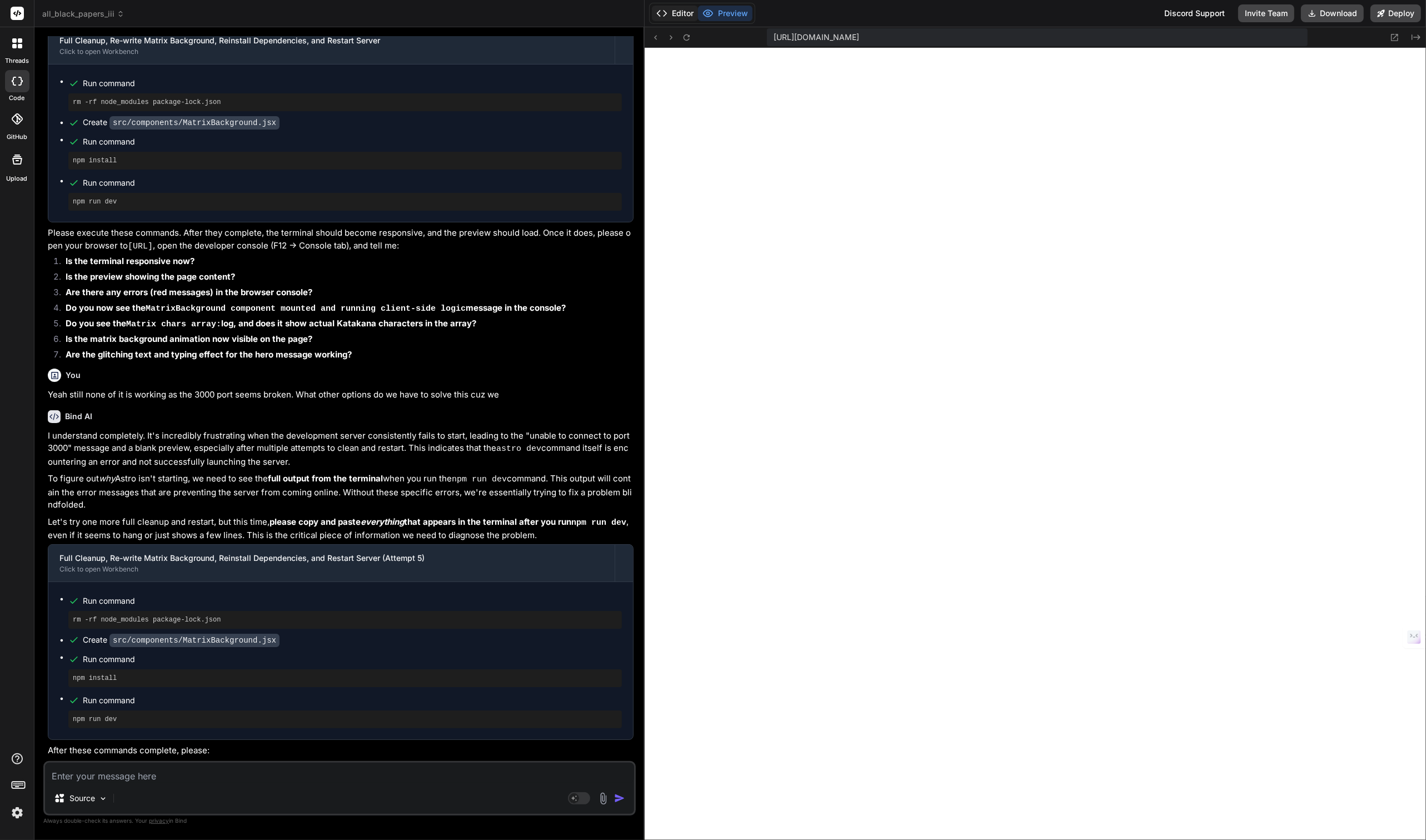
scroll to position [0, 0]
click at [678, 20] on button "Editor" at bounding box center [674, 13] width 46 height 16
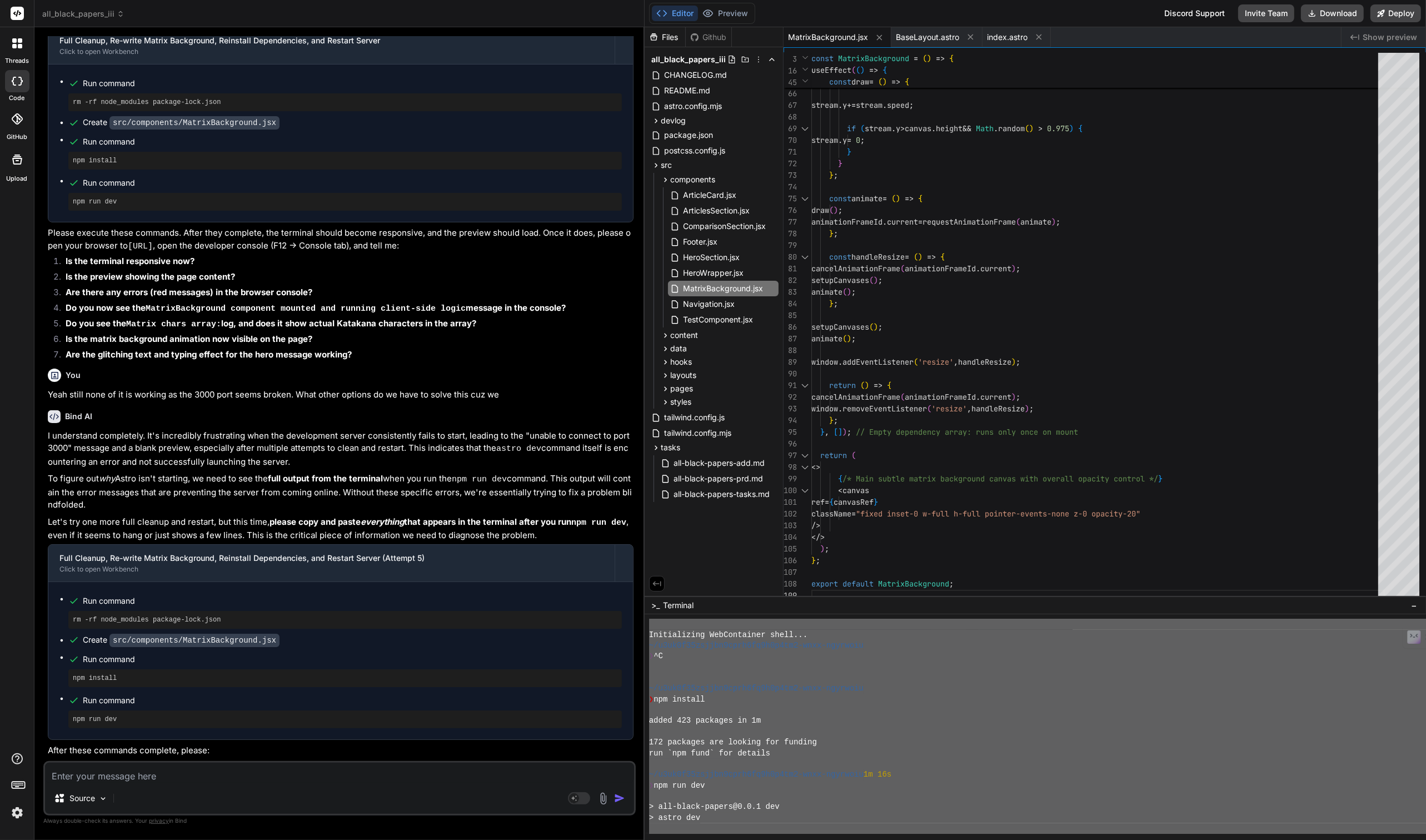
click at [150, 774] on textarea at bounding box center [340, 772] width 589 height 20
paste textarea "~/u3uk0f35zsjjbn9cprh6fq9h0p4tm2-wnxx-ngyrwoiu ❯ npm run dev > all-black-papers…"
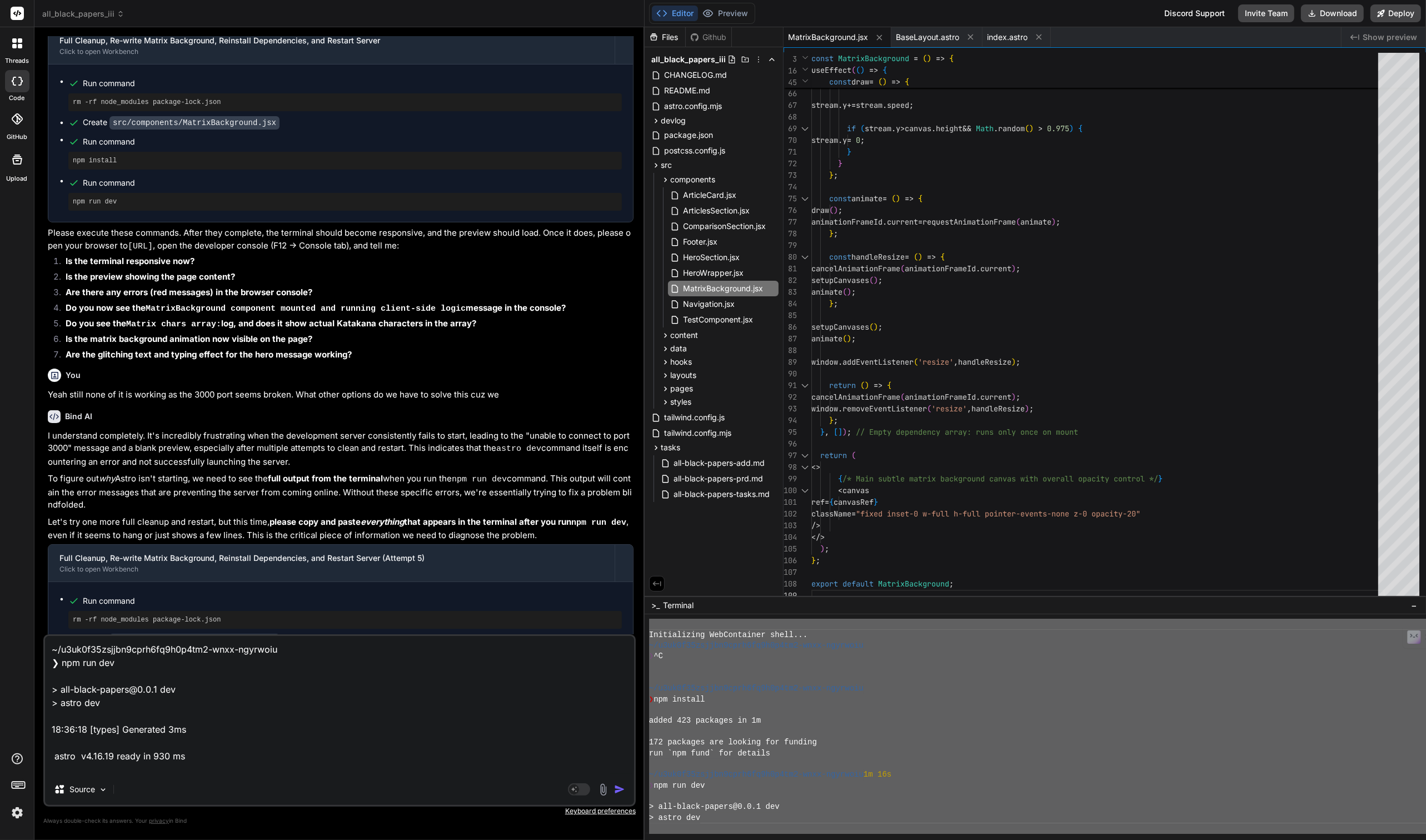
click at [52, 649] on textarea "~/u3uk0f35zsjjbn9cprh6fq9h0p4tm2-wnxx-ngyrwoiu ❯ npm run dev > all-black-papers…" at bounding box center [340, 704] width 589 height 138
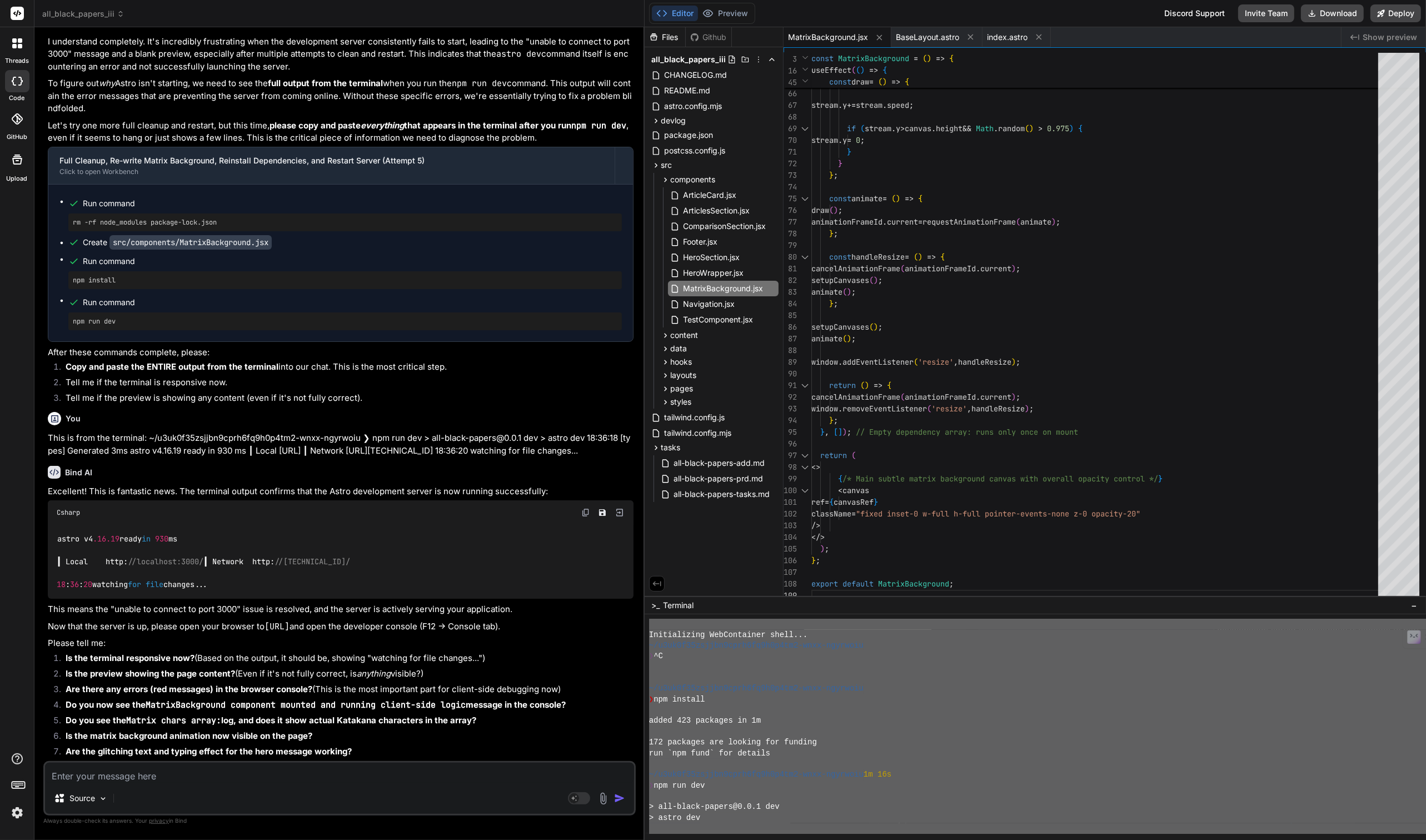
scroll to position [5069, 0]
click at [736, 11] on button "Preview" at bounding box center [725, 13] width 54 height 16
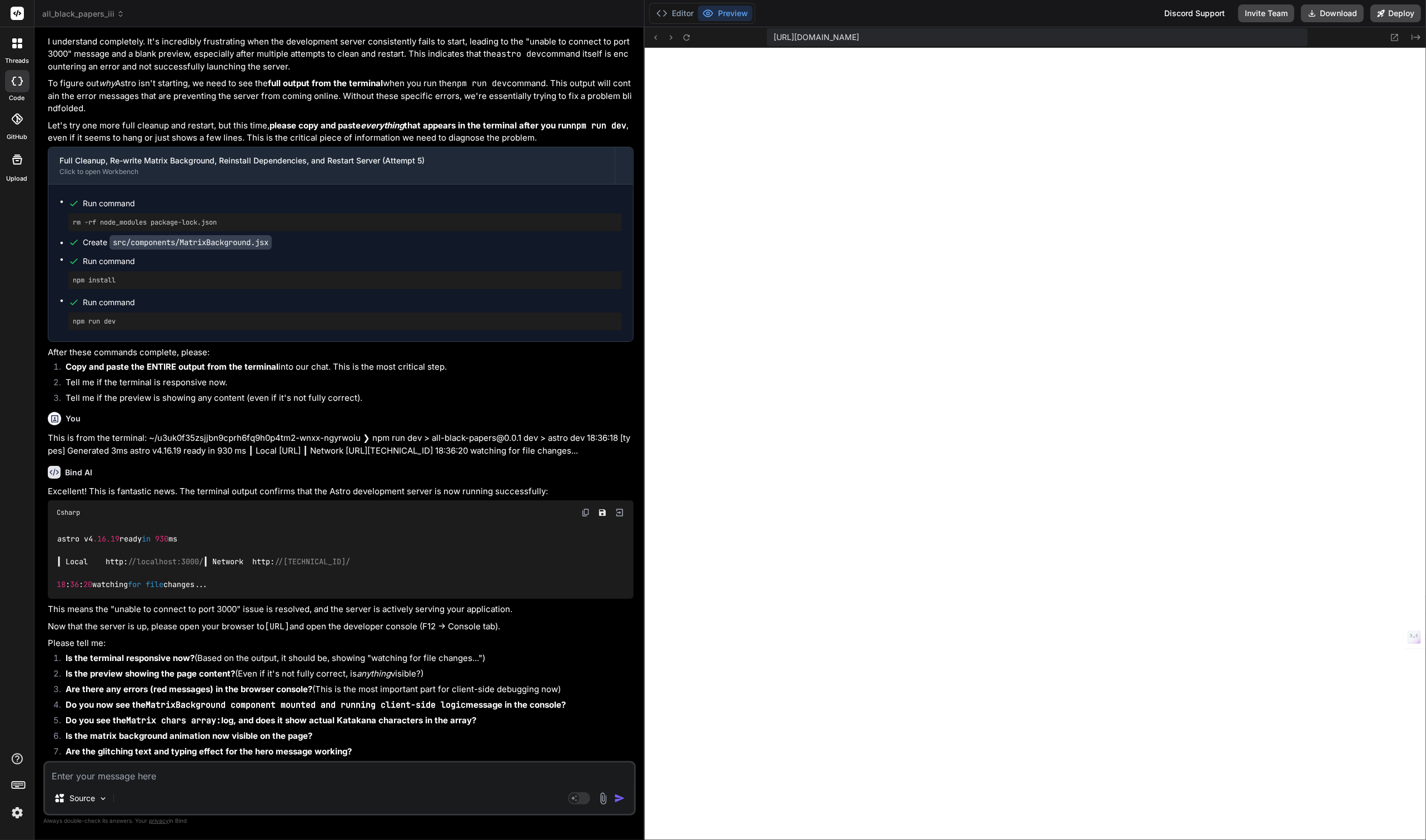
click at [168, 774] on textarea at bounding box center [340, 772] width 589 height 20
click at [220, 765] on textarea "Except it isn't showing so its a false fuciing positive!" at bounding box center [340, 772] width 589 height 20
click at [212, 783] on textarea "Except it isn't showing so its a false fuciing positive!" at bounding box center [340, 772] width 589 height 20
click at [319, 777] on textarea "Except it isn't showing so its a false fucking positive!" at bounding box center [340, 772] width 589 height 20
click at [293, 778] on textarea "Except it isn't showing so its a false fucking positive!" at bounding box center [340, 772] width 589 height 20
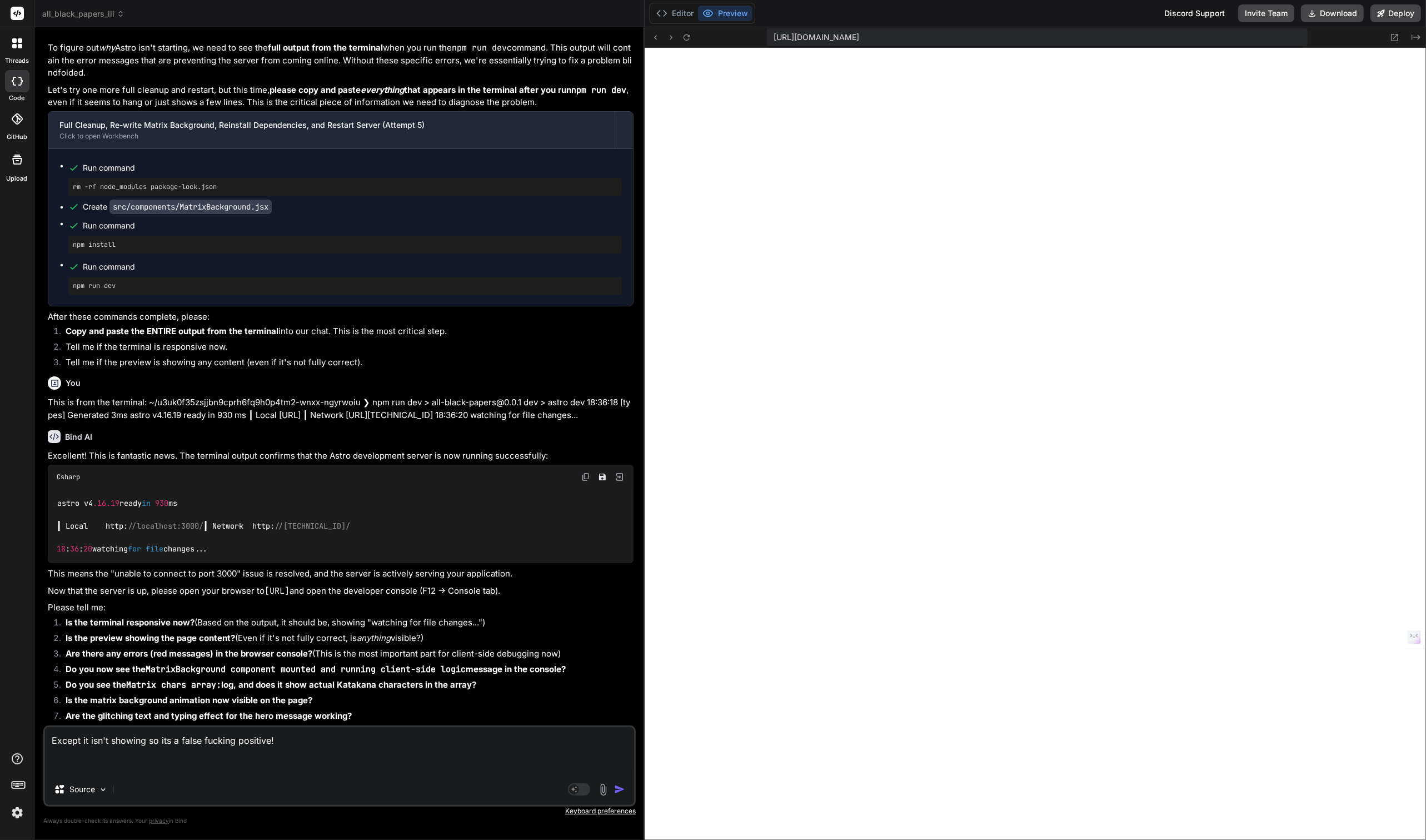
paste textarea "Unable to connect to port 3000 No server listening on port 3000. Try to: Start …"
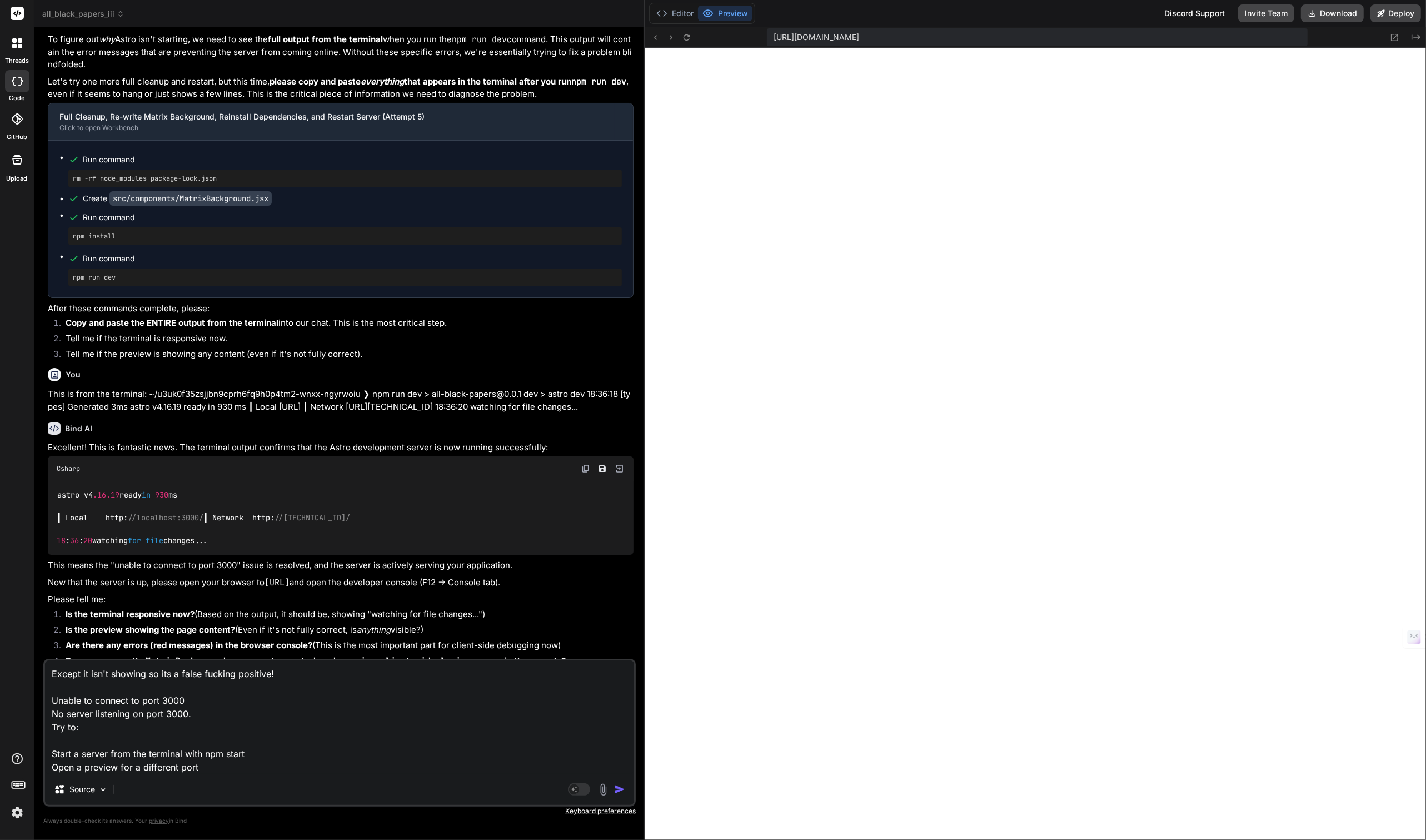
click at [290, 682] on textarea "Except it isn't showing so its a false fucking positive! Unable to connect to p…" at bounding box center [340, 716] width 589 height 113
click at [289, 675] on textarea "Except it isn't showing so its a false fucking positive! Unable to connect to p…" at bounding box center [340, 716] width 589 height 113
click at [327, 666] on textarea "Except it isn't showing so its a false fucking positive! From the balnk page...…" at bounding box center [340, 716] width 589 height 113
click at [326, 672] on textarea "Except it isn't showing so its a false fucking positive! From the balnk page...…" at bounding box center [340, 716] width 589 height 113
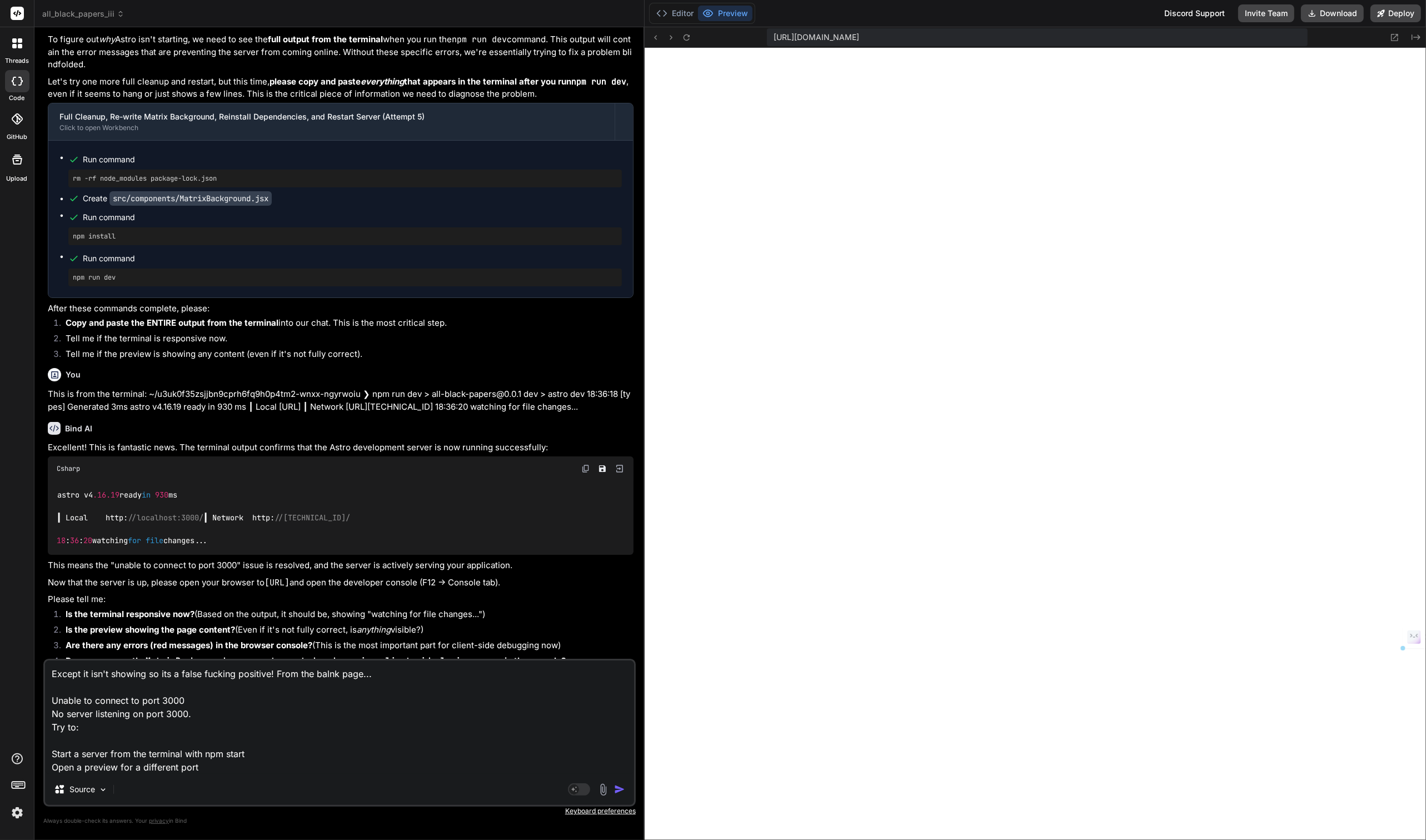
click at [326, 672] on textarea "Except it isn't showing so its a false fucking positive! From the balnk page...…" at bounding box center [340, 716] width 589 height 113
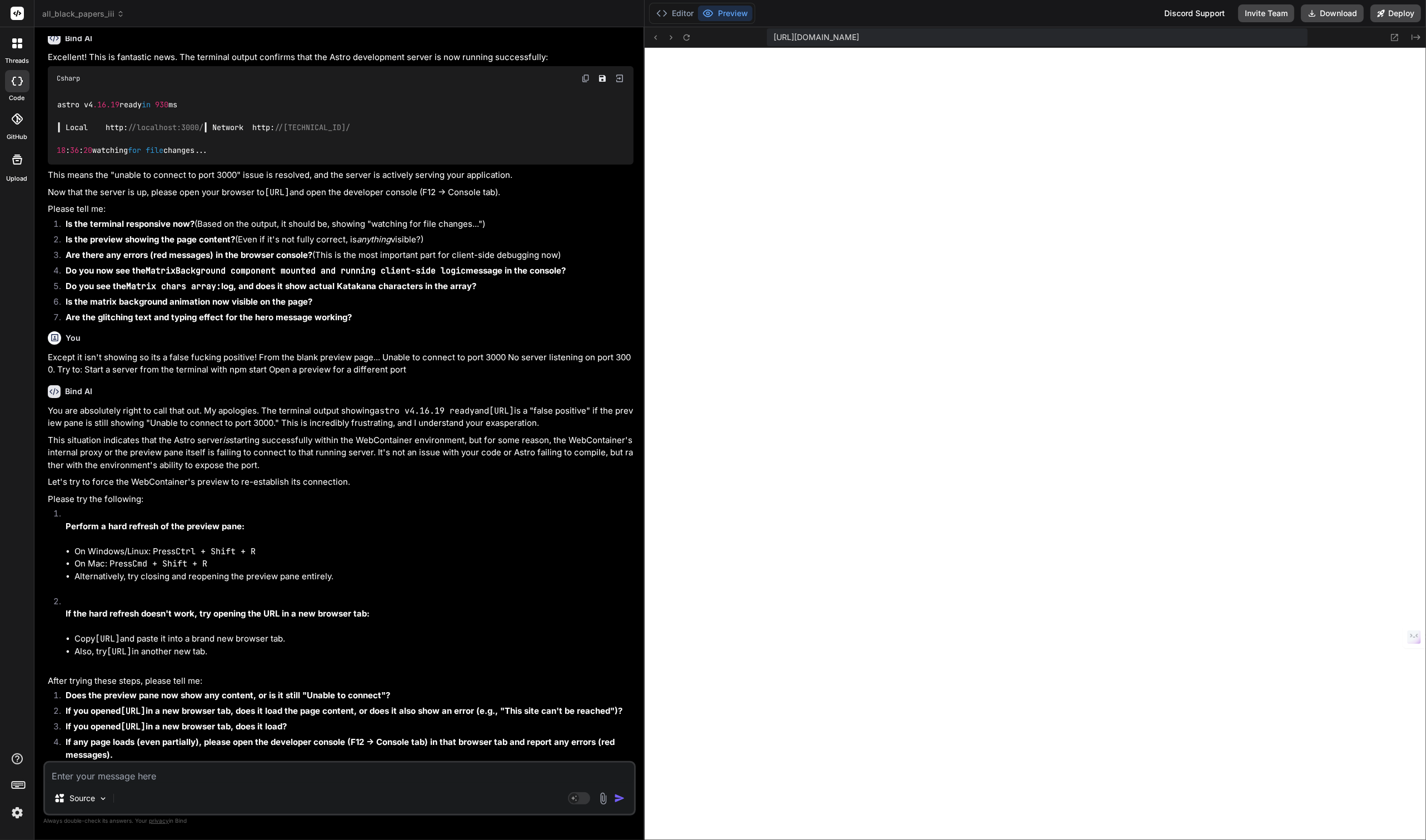
scroll to position [5512, 0]
click at [684, 41] on icon at bounding box center [686, 38] width 10 height 10
click at [686, 37] on icon at bounding box center [686, 38] width 10 height 10
click at [859, 35] on span "https://u3uk0f35zsjjbn9cprh6fq9h0p4tm2-wnxx-ngyrwoiu--3000--96435430.local-corp…" at bounding box center [817, 37] width 86 height 11
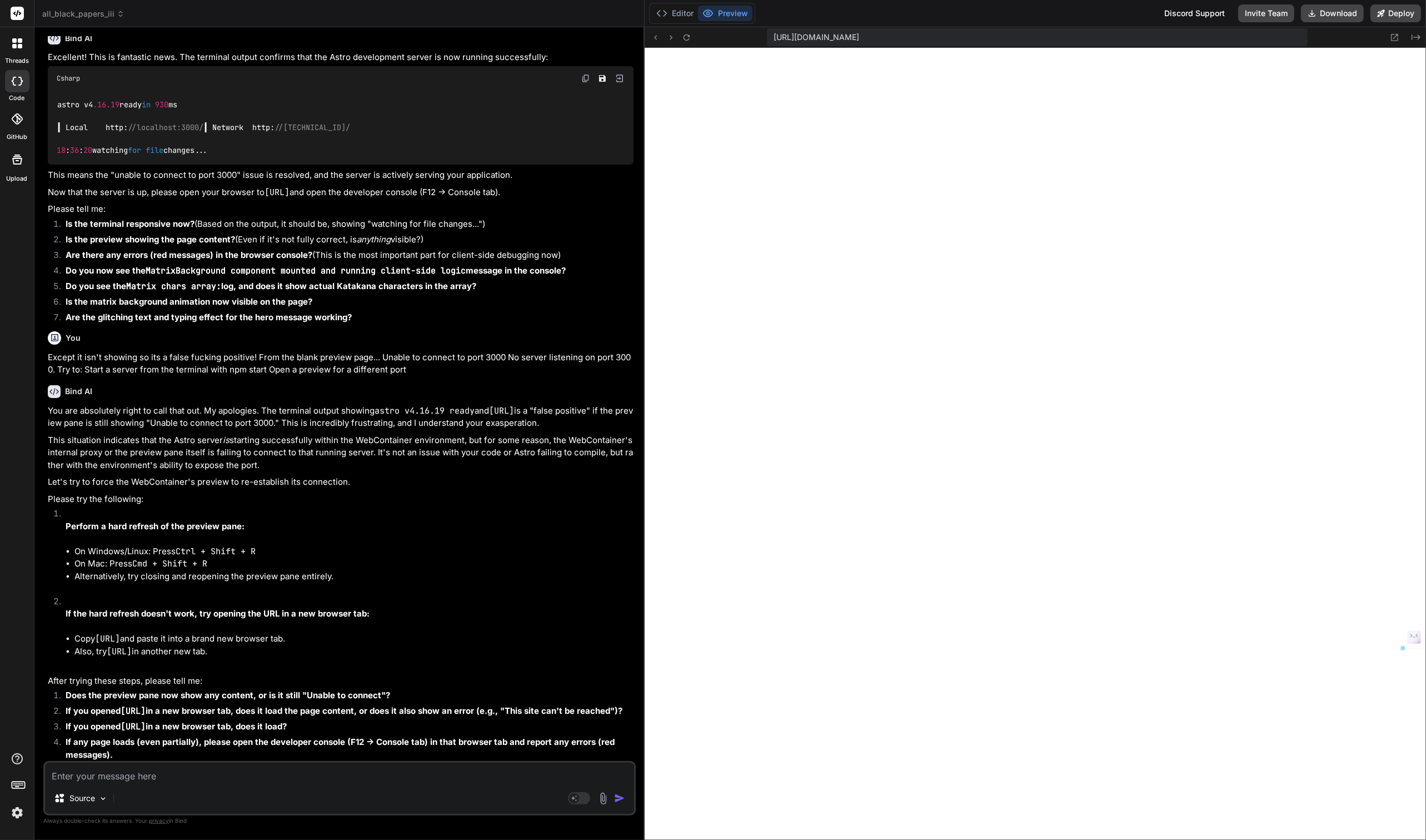
click at [859, 35] on span "https://u3uk0f35zsjjbn9cprh6fq9h0p4tm2-wnxx-ngyrwoiu--3000--96435430.local-corp…" at bounding box center [817, 37] width 86 height 11
copy div "https://u3uk0f35zsjjbn9cprh6fq9h0p4tm2-wnxx-ngyrwoiu--3000--96435430.local-corp…"
click at [109, 633] on code "[URL]" at bounding box center [107, 638] width 25 height 11
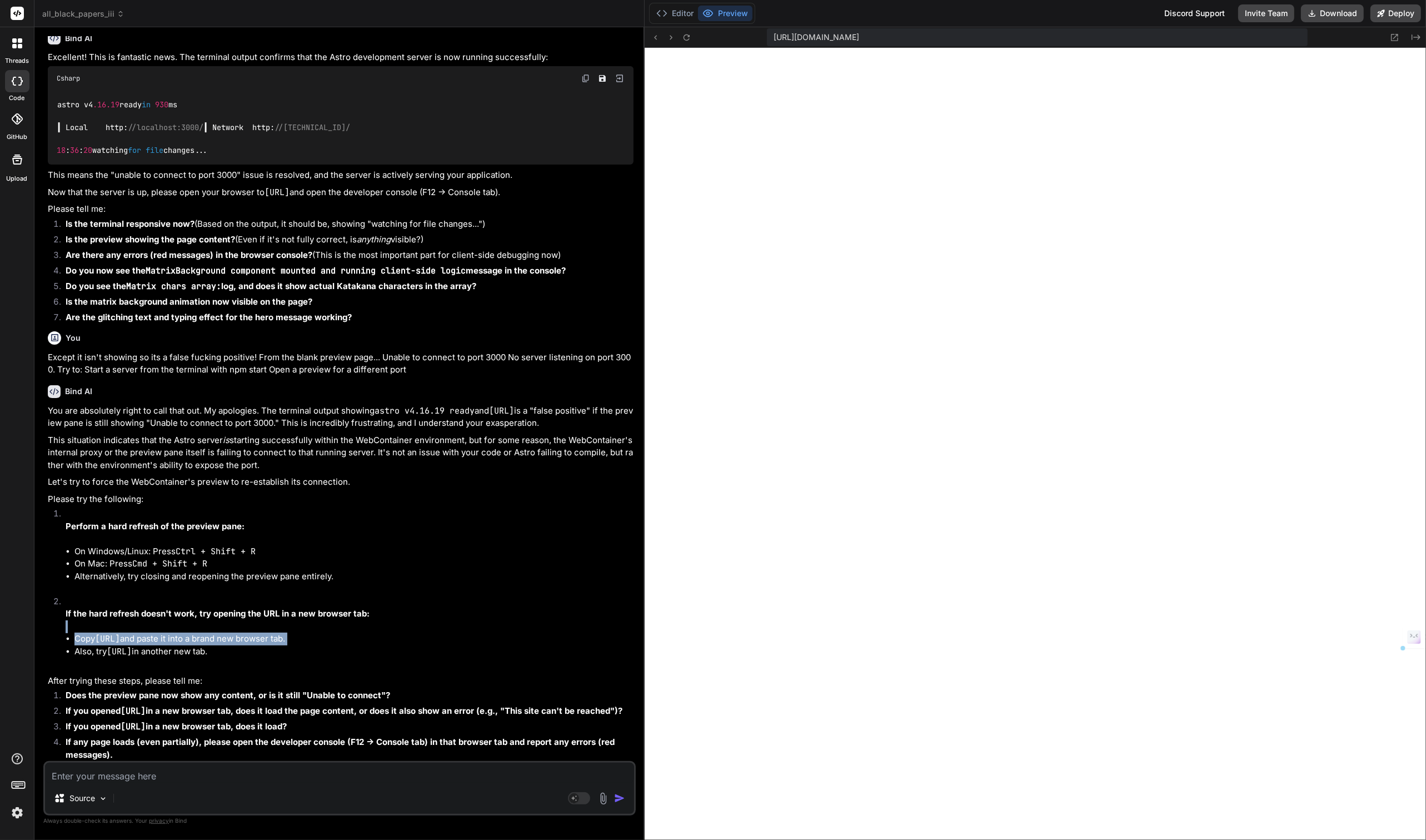
drag, startPoint x: 109, startPoint y: 626, endPoint x: 170, endPoint y: 615, distance: 62.0
click at [170, 615] on li "If the hard refresh doesn't work, try opening the URL in a new browser tab: Cop…" at bounding box center [345, 633] width 577 height 75
click at [161, 622] on li "If the hard refresh doesn't work, try opening the URL in a new browser tab: Cop…" at bounding box center [345, 633] width 577 height 75
click at [115, 633] on code "[URL]" at bounding box center [107, 638] width 25 height 11
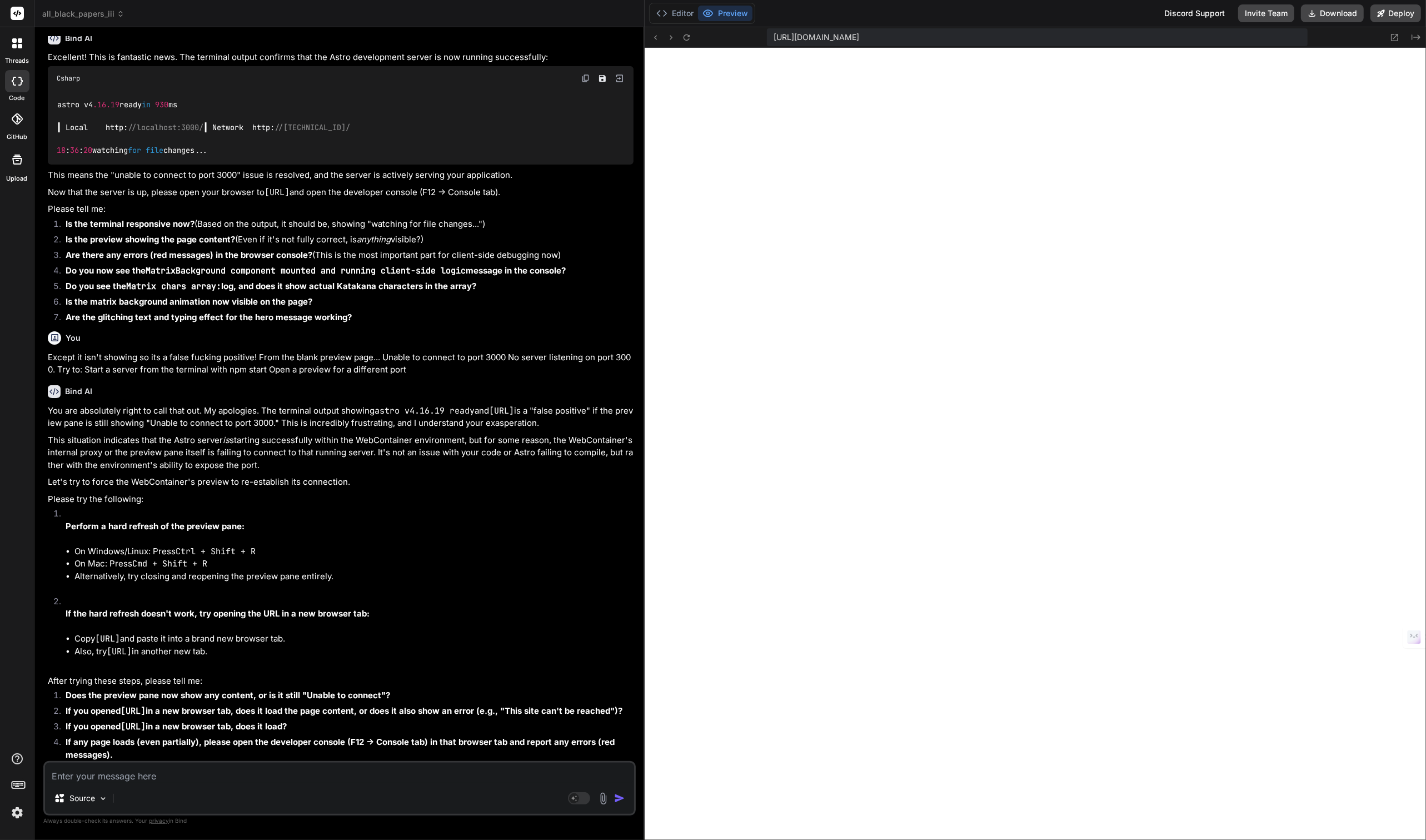
click at [109, 633] on code "[URL]" at bounding box center [107, 638] width 25 height 11
drag, startPoint x: 109, startPoint y: 633, endPoint x: 200, endPoint y: 628, distance: 91.1
click at [120, 633] on code "[URL]" at bounding box center [107, 638] width 25 height 11
copy code "[URL]"
click at [149, 775] on textarea at bounding box center [340, 772] width 589 height 20
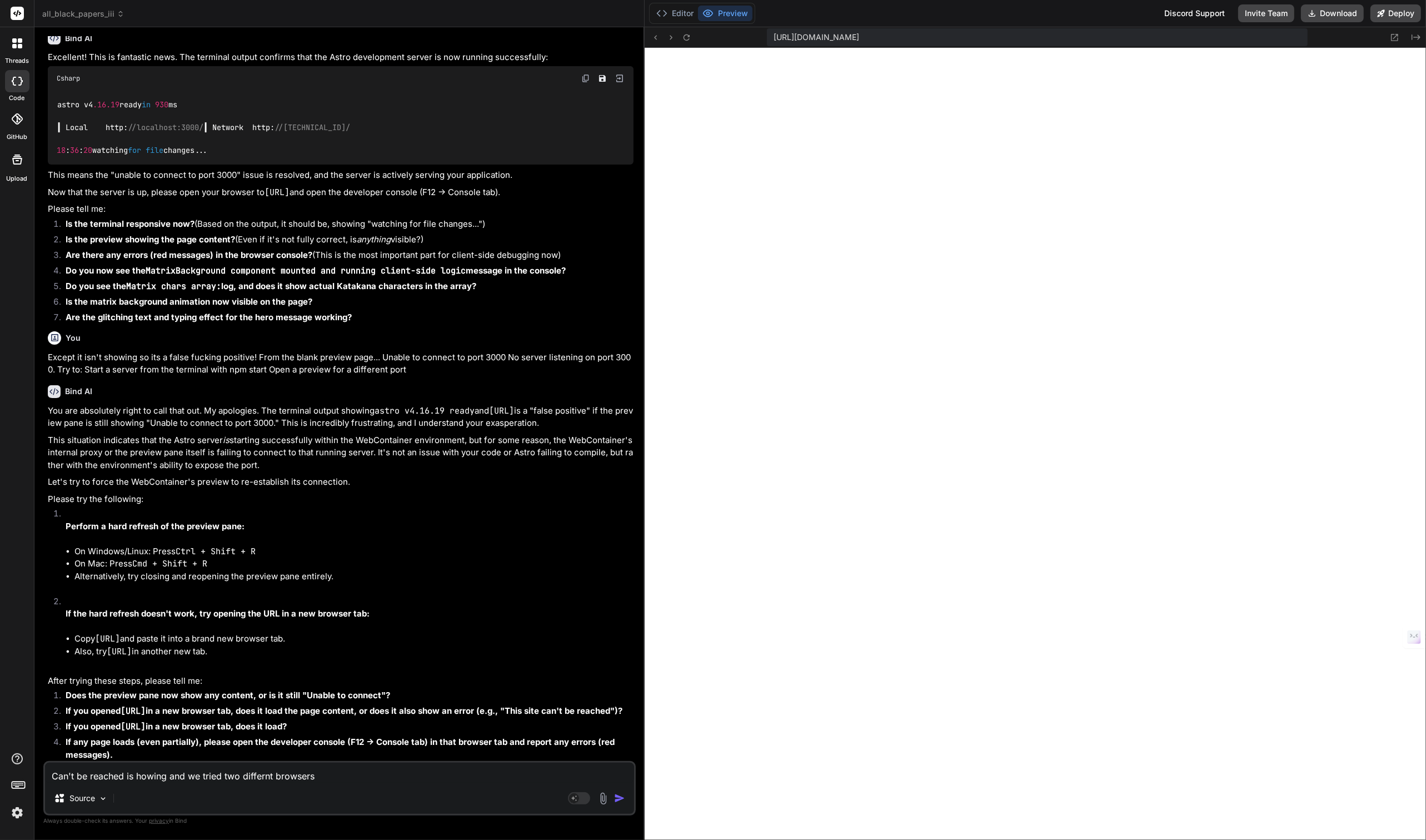
click at [264, 776] on textarea "Can't be reached is howing and we tried two differnt browsers" at bounding box center [340, 772] width 589 height 20
click at [136, 780] on textarea "Can't be reached is howing and we tried two different browsers" at bounding box center [340, 772] width 589 height 20
click at [338, 780] on textarea "Can't be reached is showing and we tried two different browsers" at bounding box center [340, 772] width 589 height 20
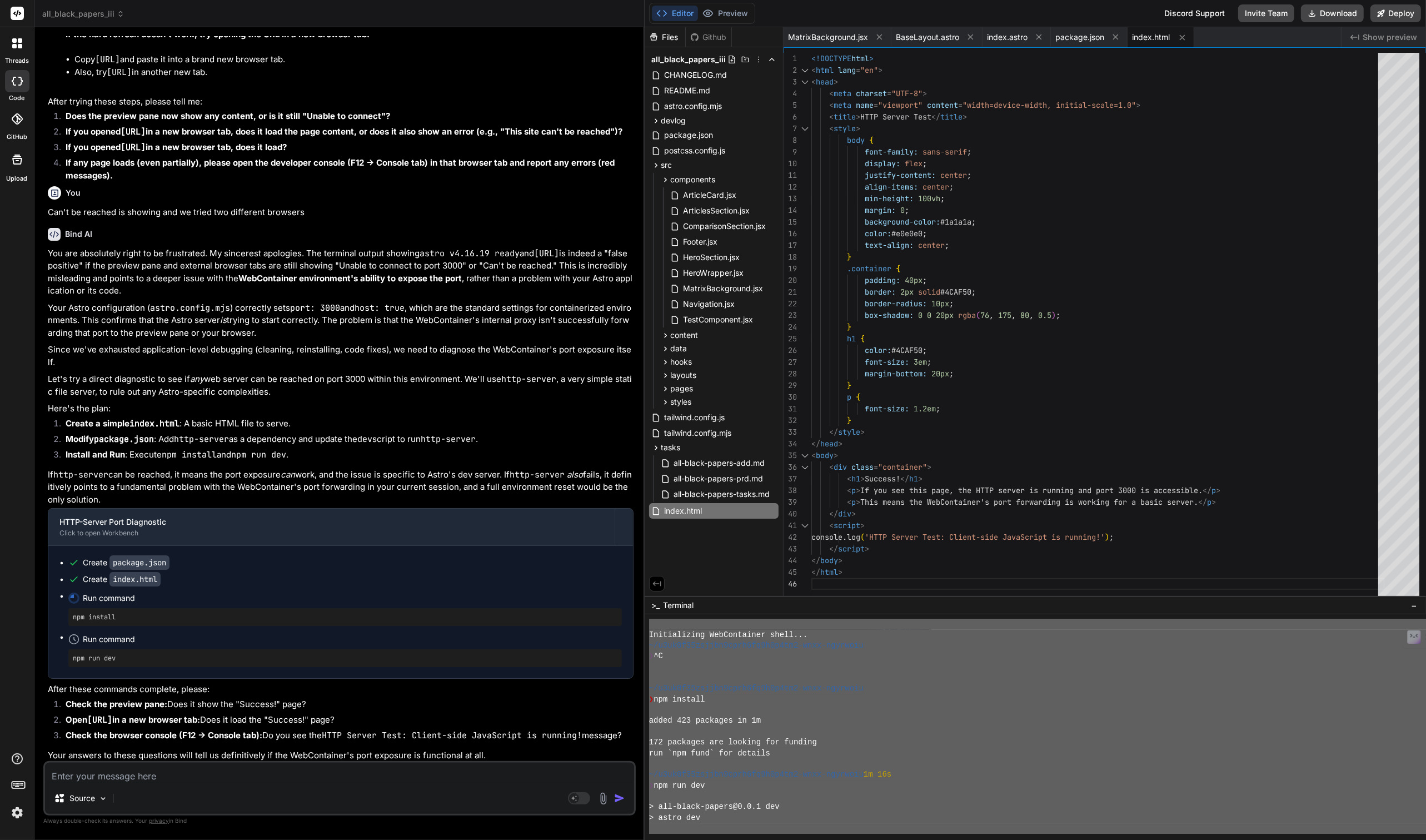
scroll to position [6081, 0]
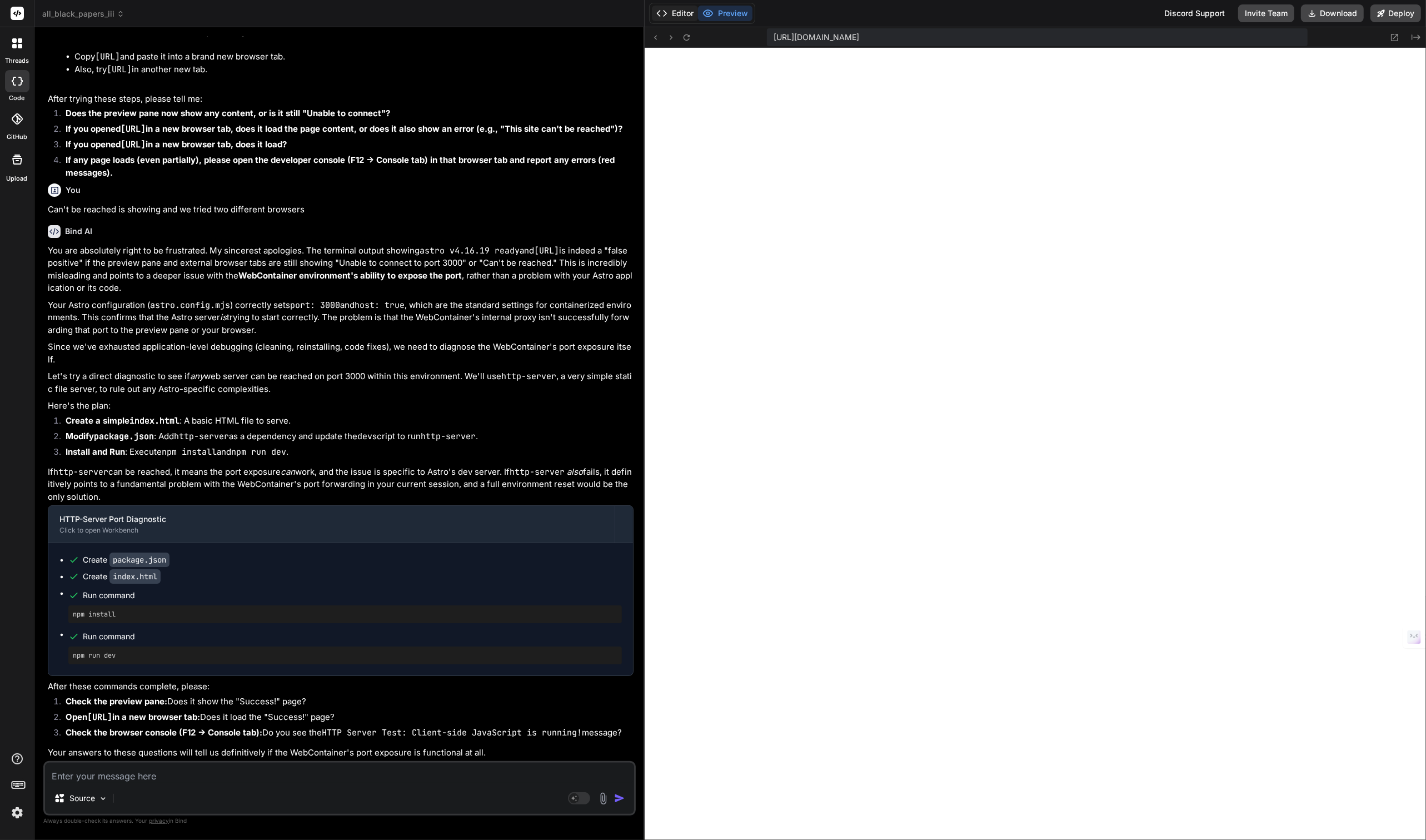
click at [680, 16] on button "Editor" at bounding box center [674, 13] width 46 height 16
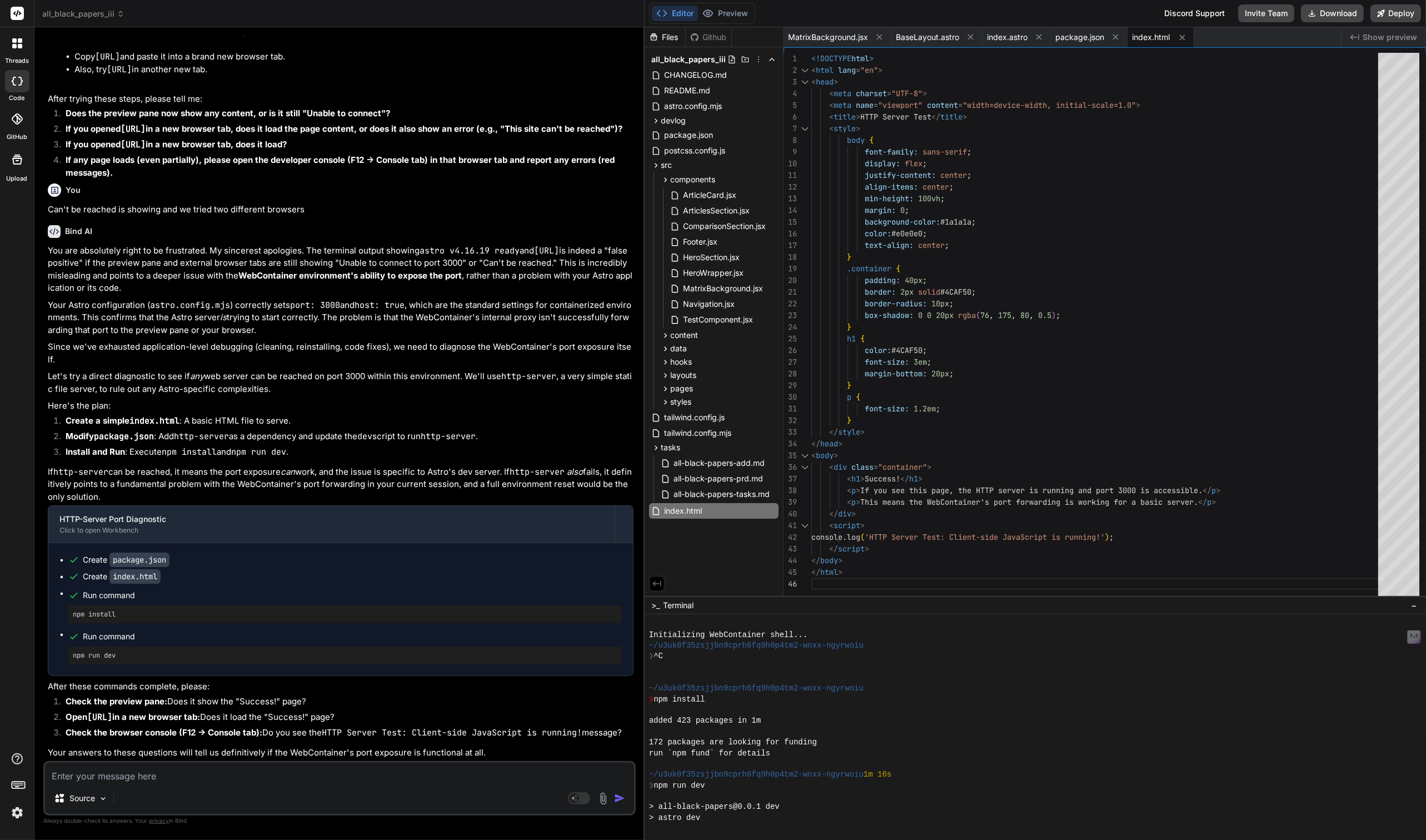
click at [823, 749] on div "run `npm fund` for details" at bounding box center [1106, 753] width 914 height 11
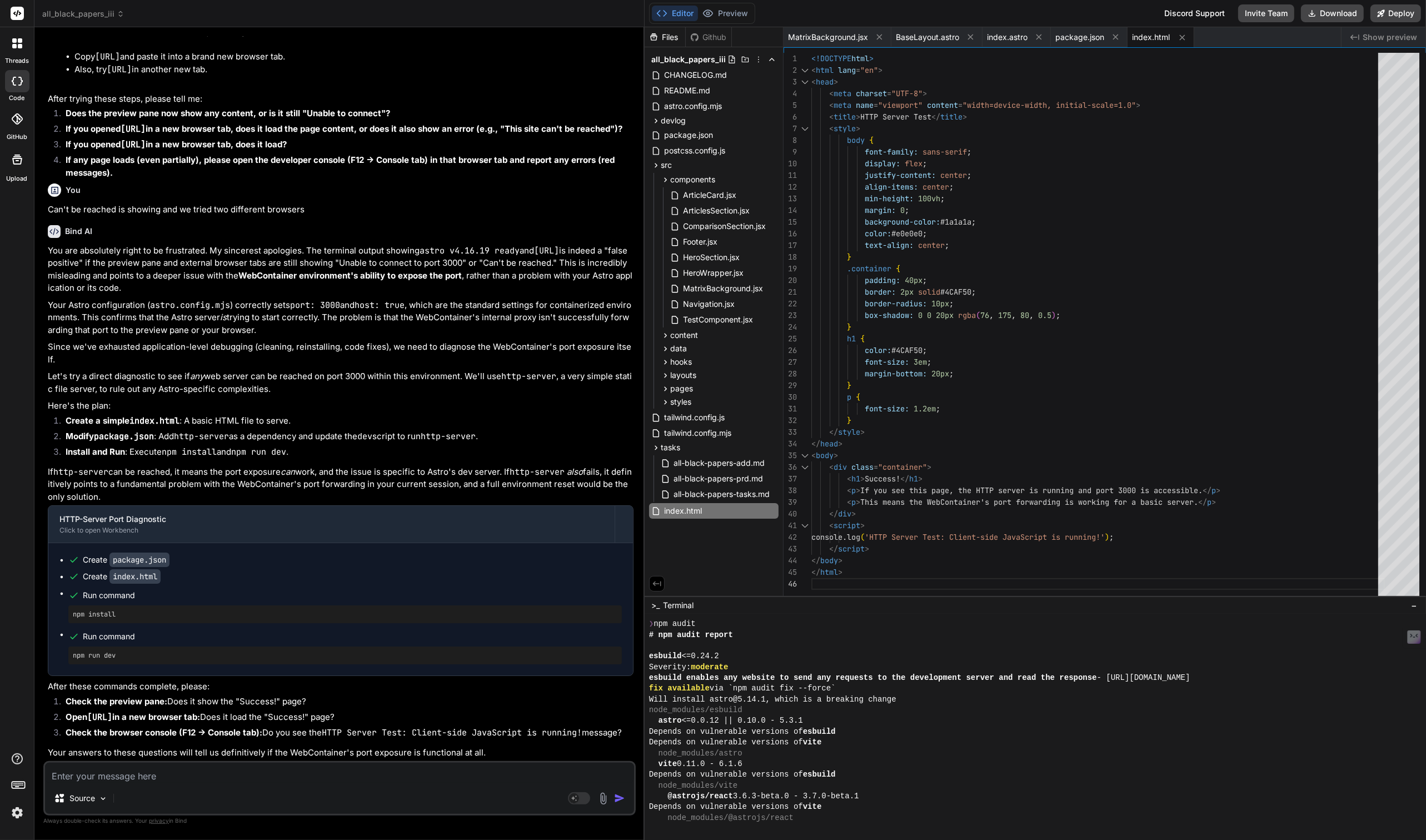
scroll to position [2943, 0]
drag, startPoint x: 744, startPoint y: 689, endPoint x: 818, endPoint y: 684, distance: 74.2
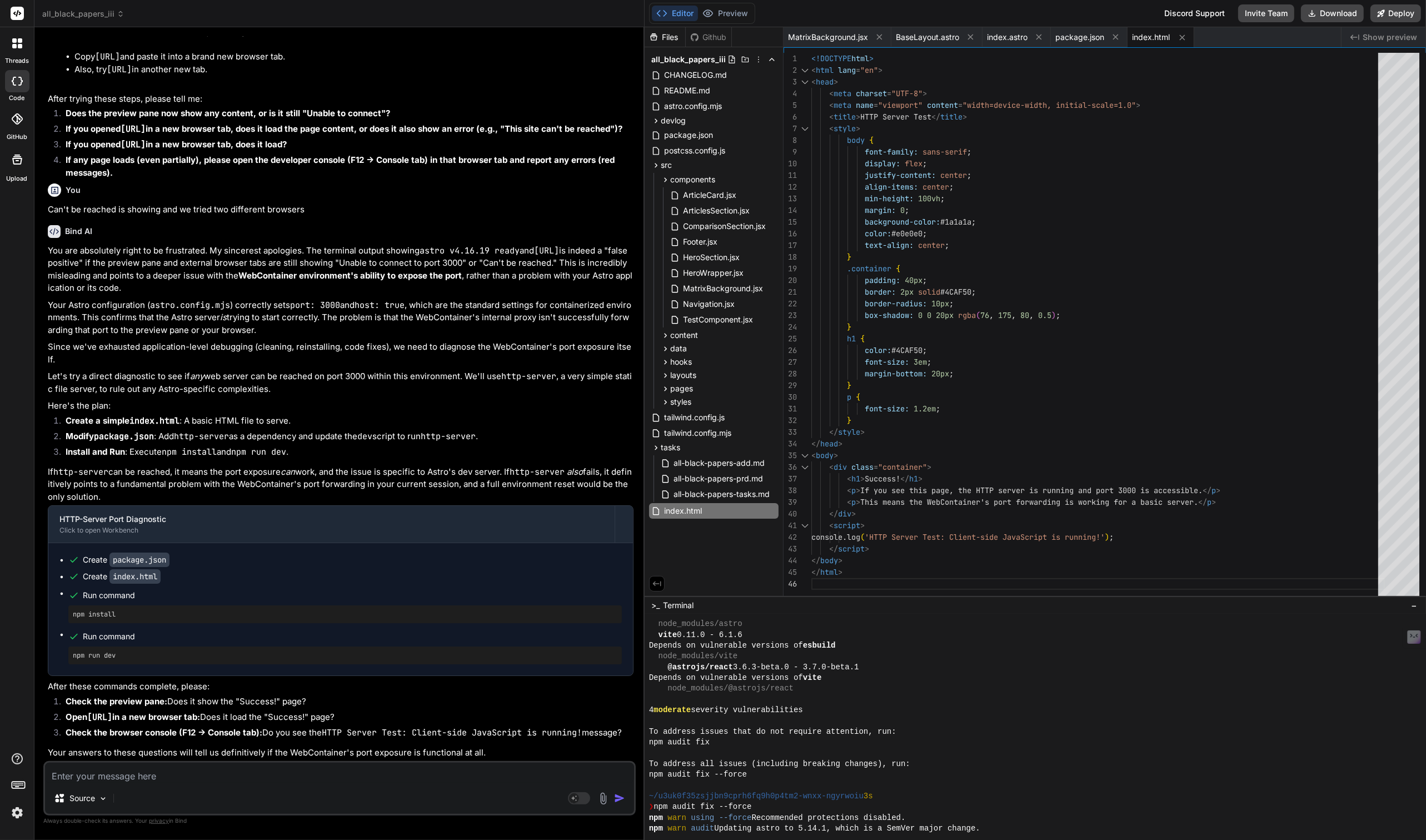
scroll to position [3080, 0]
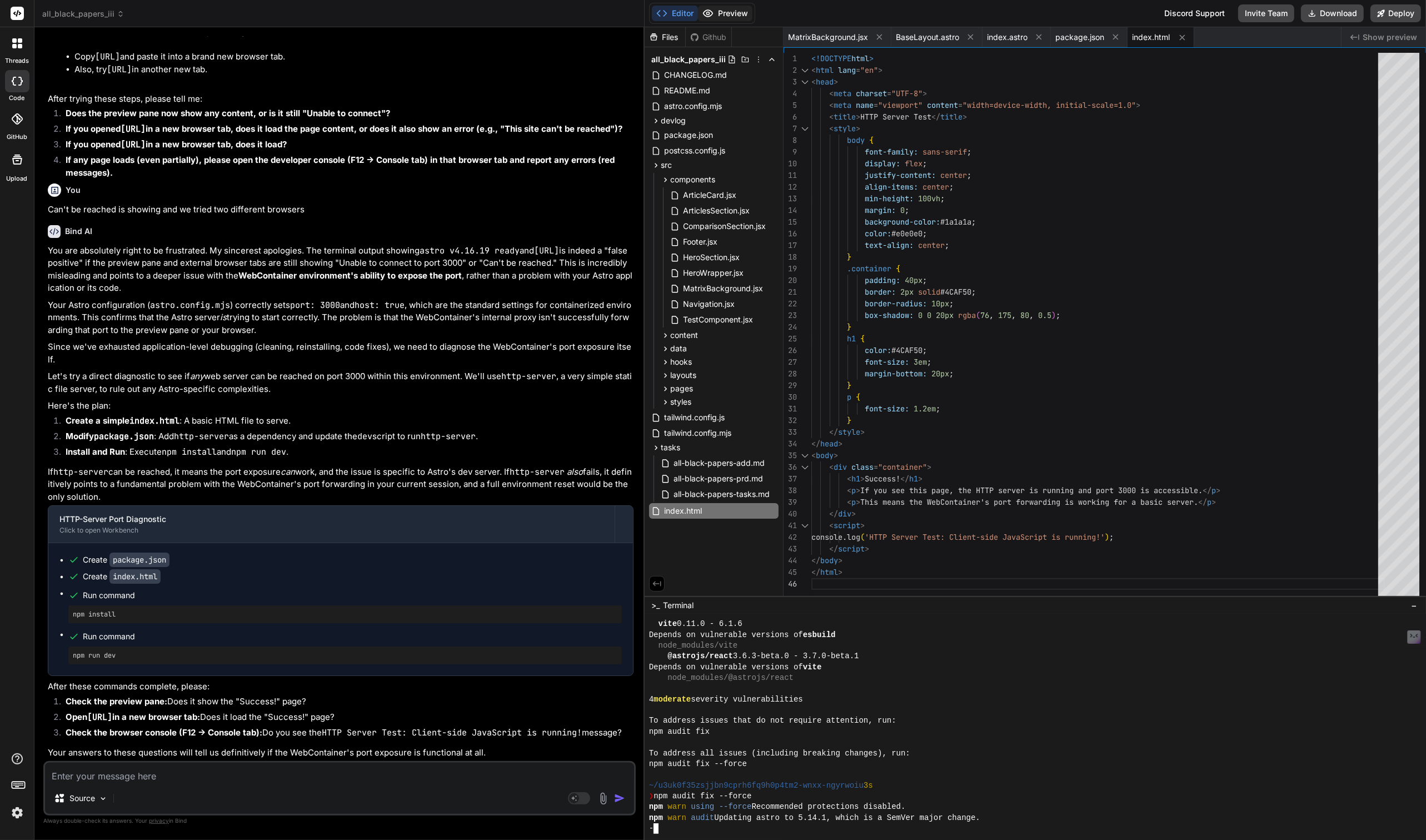
click at [733, 11] on button "Preview" at bounding box center [725, 13] width 54 height 16
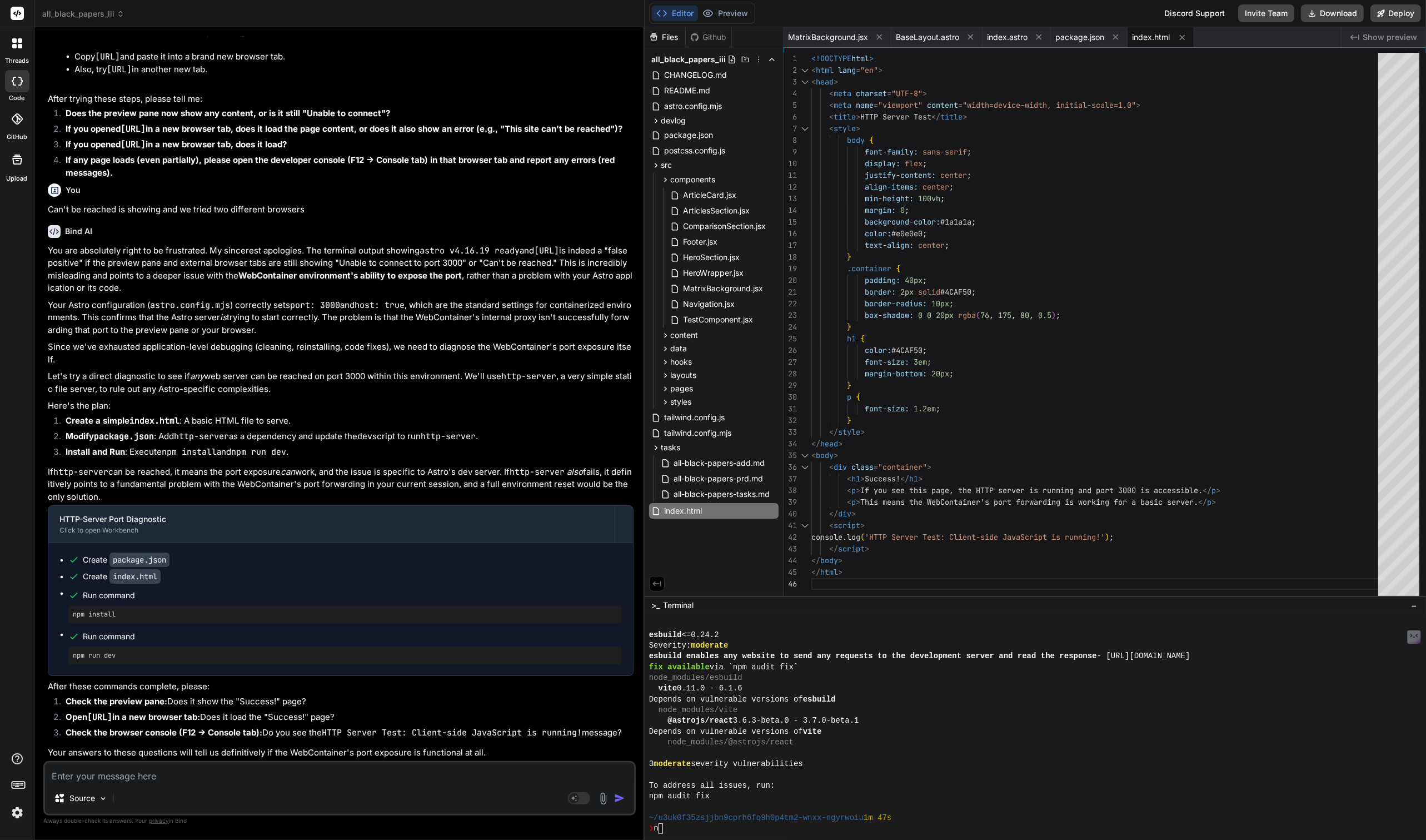
scroll to position [3359, 0]
click at [749, 831] on div "❯ n" at bounding box center [1106, 829] width 914 height 11
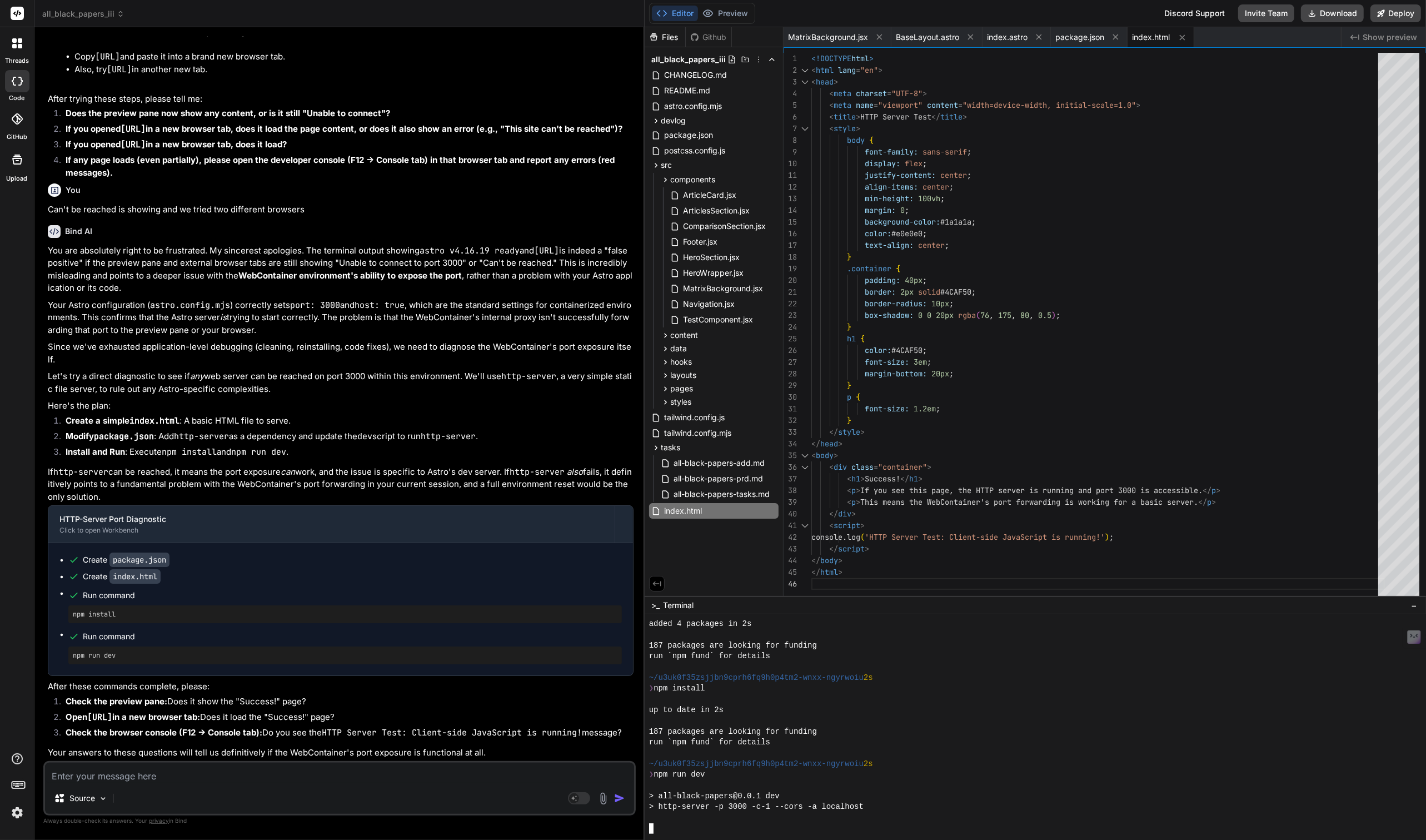
scroll to position [3779, 0]
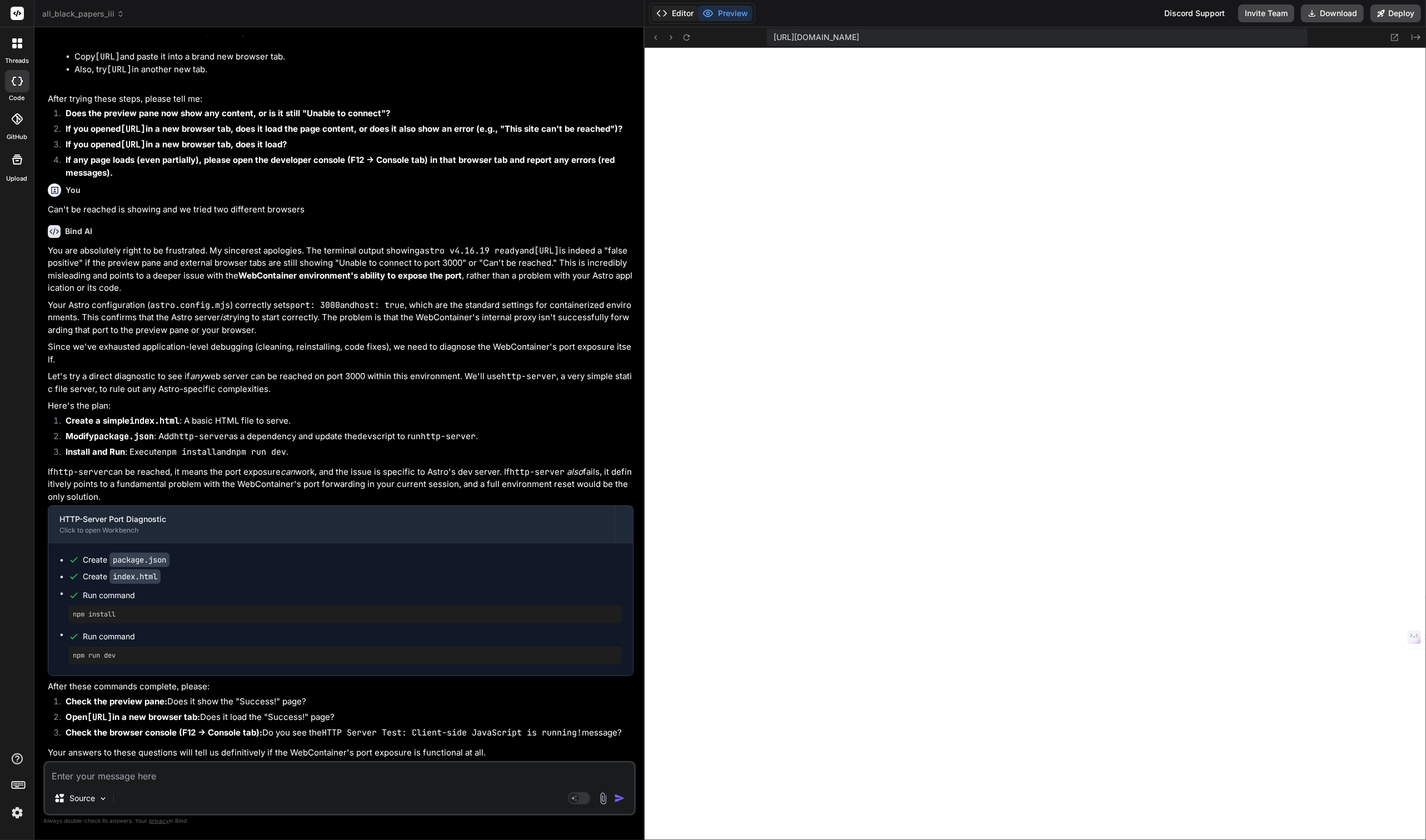
click at [681, 14] on button "Editor" at bounding box center [674, 13] width 46 height 16
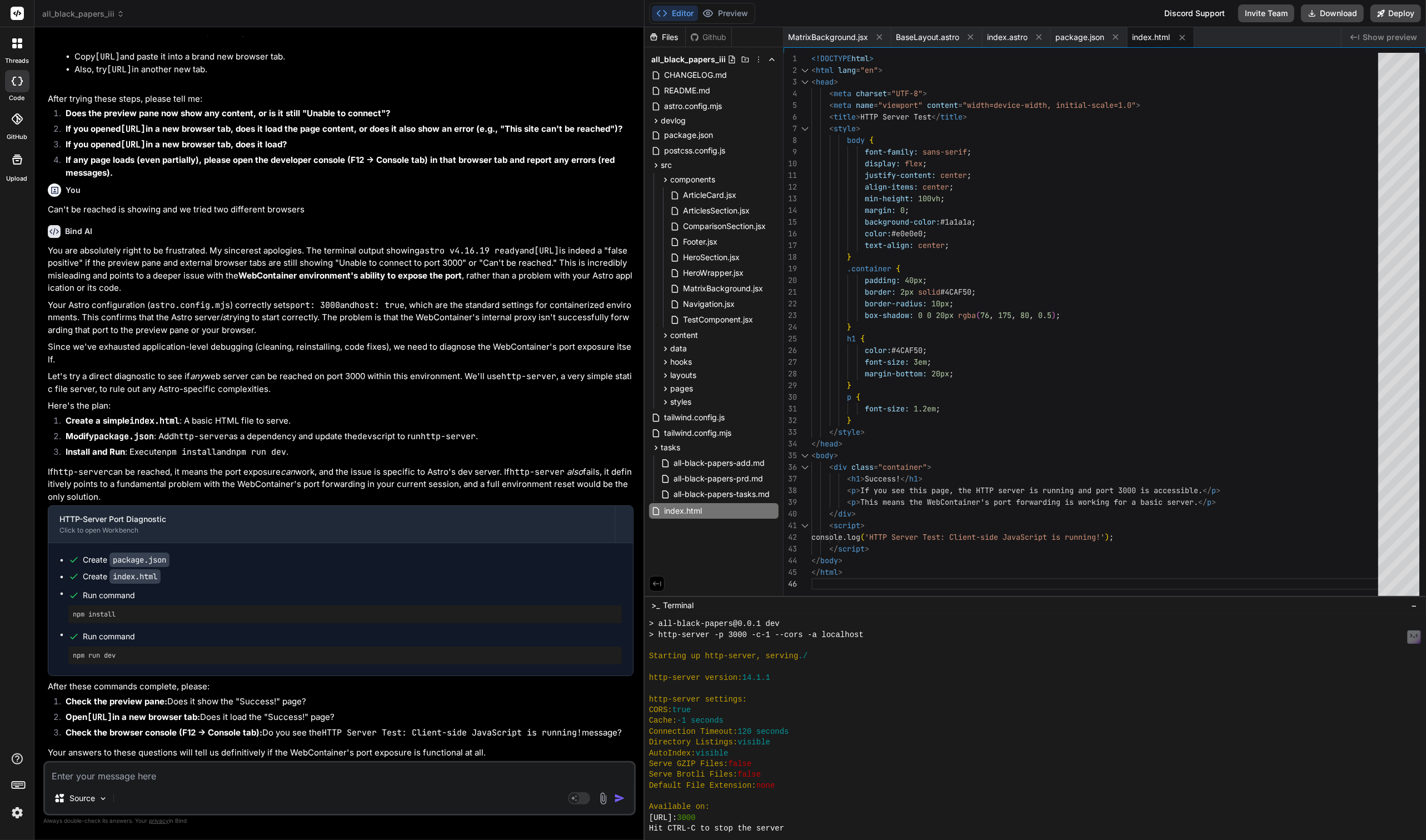
scroll to position [3780, 0]
click at [698, 821] on div at bounding box center [1106, 818] width 914 height 11
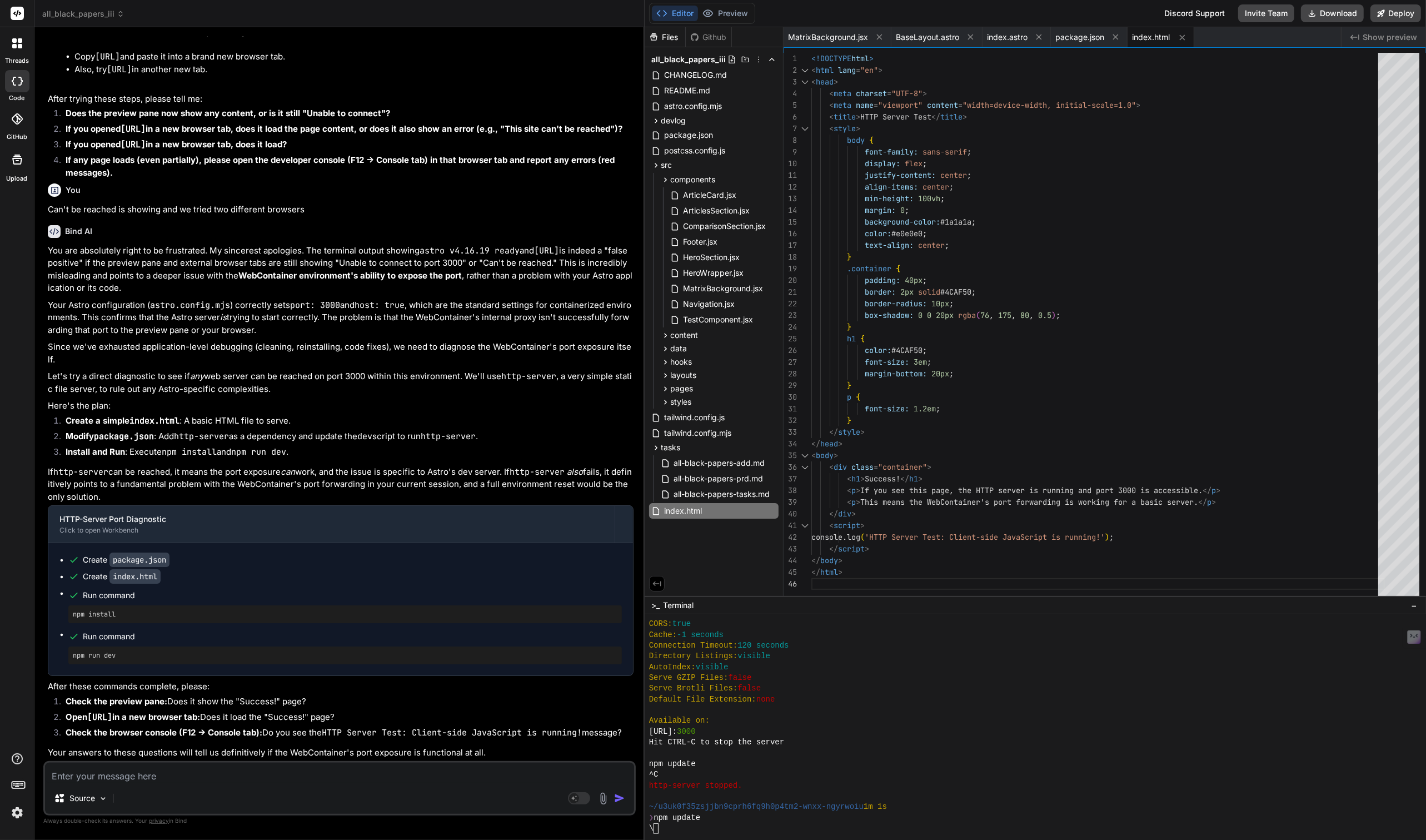
click at [17, 813] on img at bounding box center [17, 812] width 19 height 19
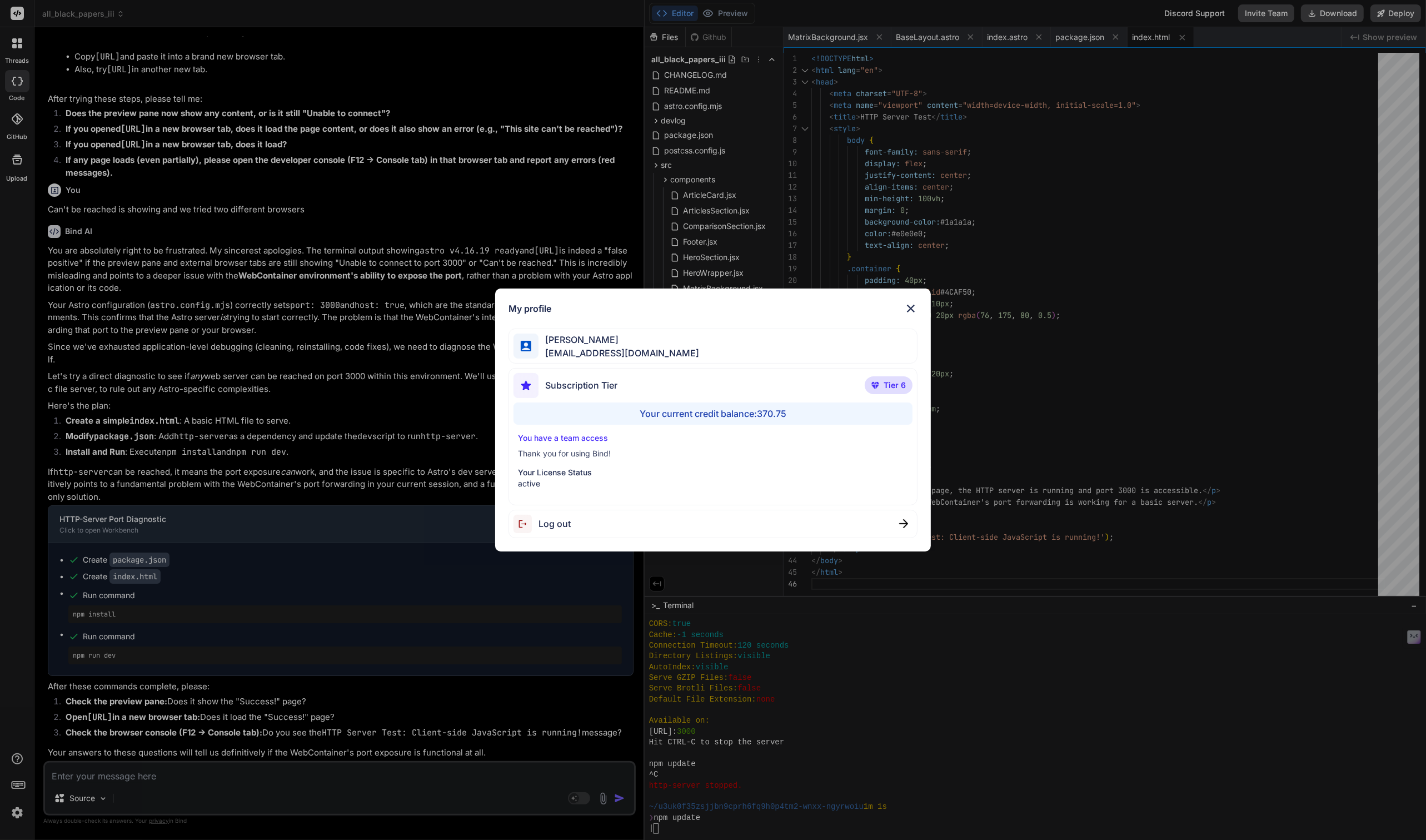
click at [17, 813] on div "My profile Tye Anderson fakewiseco@gmail.com Subscription Tier Tier 6 Your curr…" at bounding box center [713, 420] width 1426 height 840
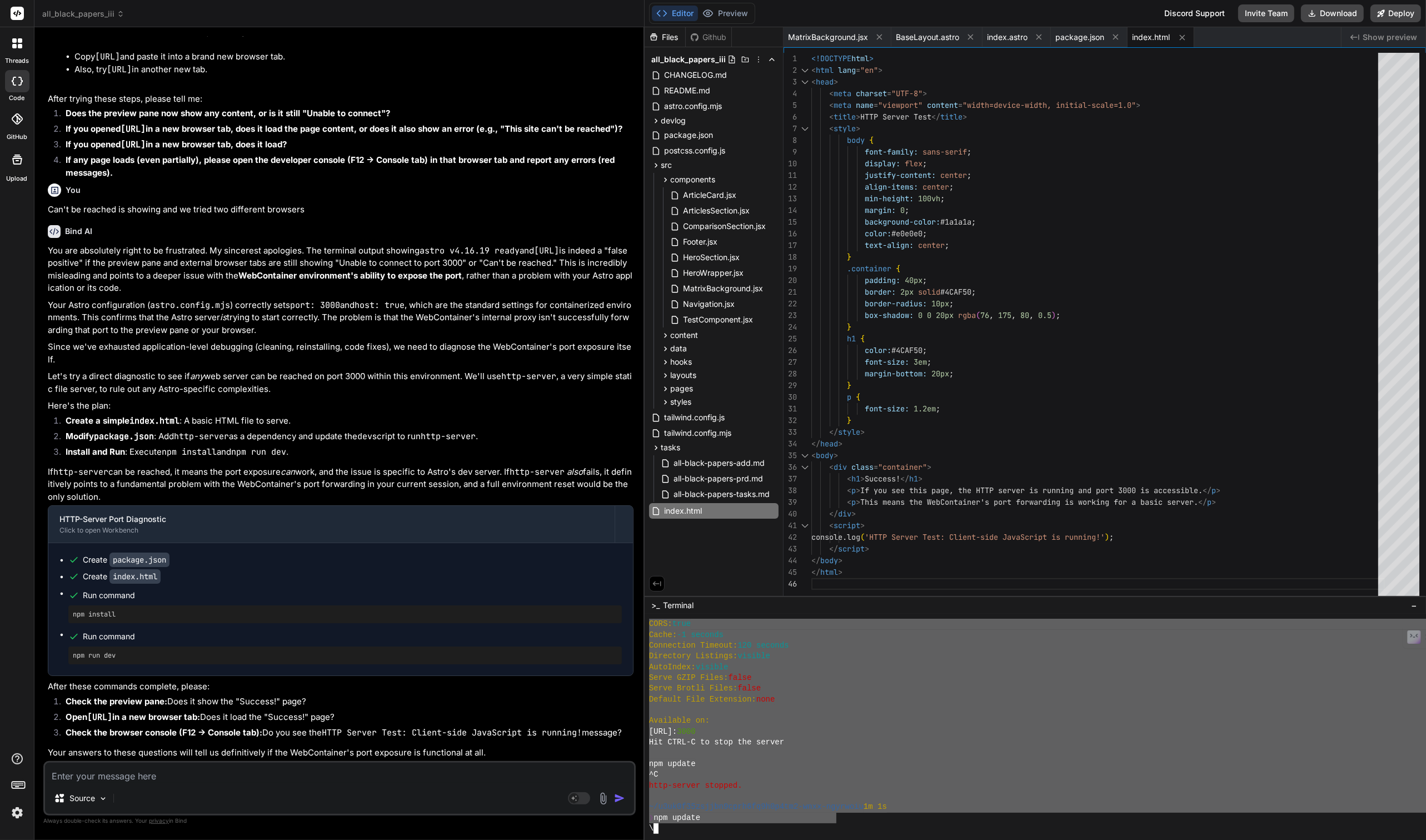
drag, startPoint x: 658, startPoint y: 670, endPoint x: 838, endPoint y: 817, distance: 232.4
click at [143, 775] on textarea at bounding box center [340, 772] width 589 height 20
paste textarea "npm audit # npm audit report esbuild <=0.24.2 Severity: moderate esbuild enable…"
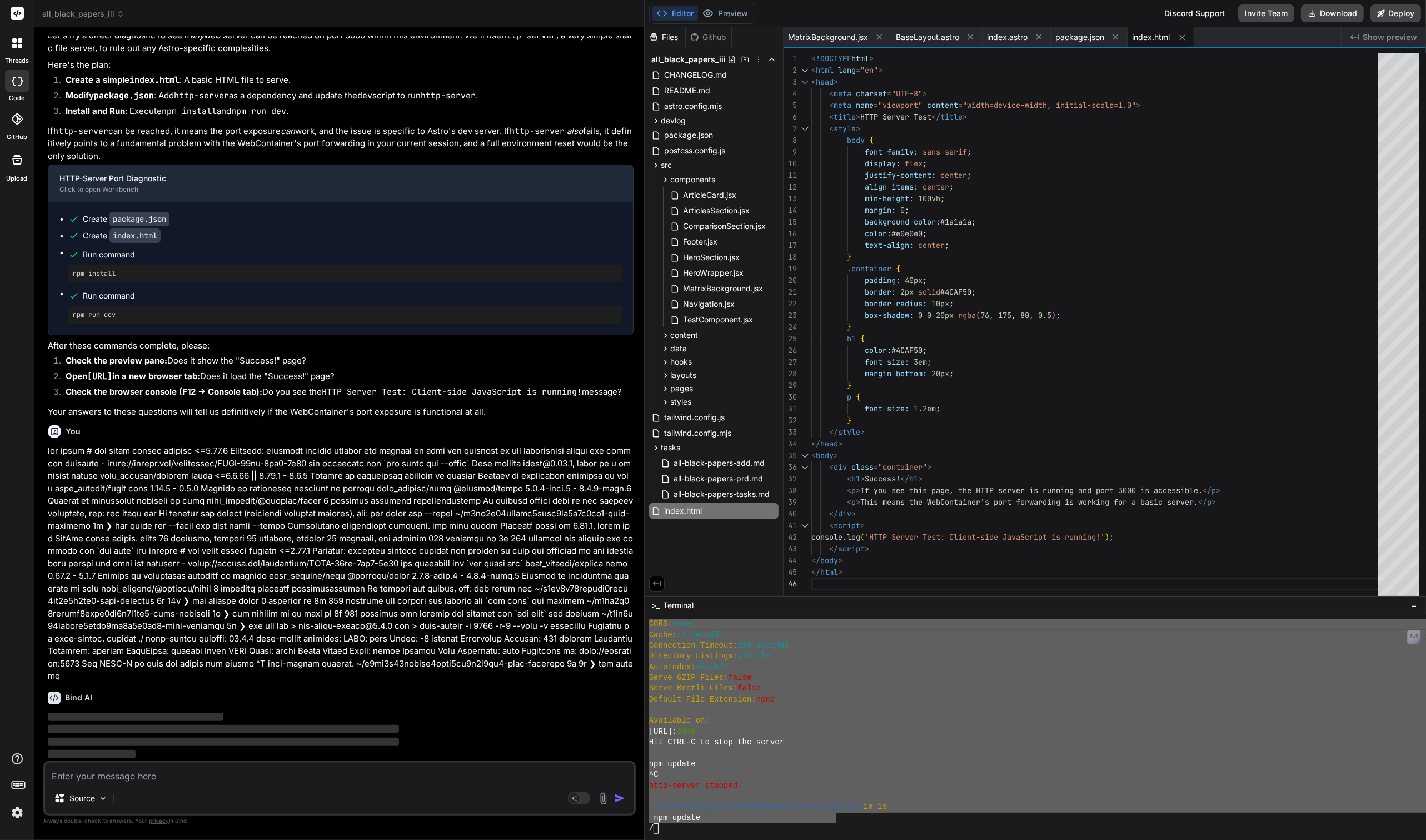
scroll to position [3844, 0]
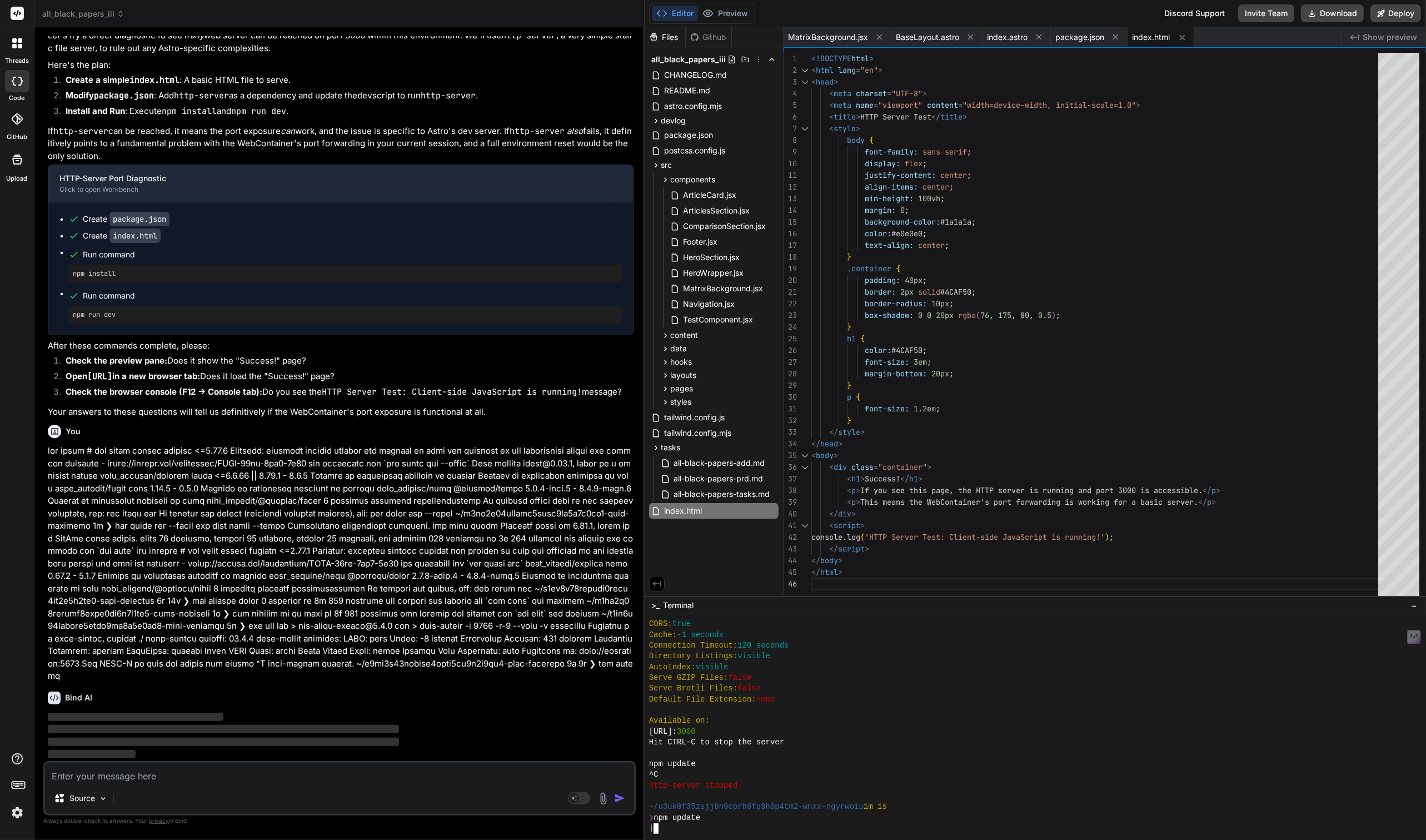
click at [723, 826] on div "|" at bounding box center [1106, 829] width 914 height 11
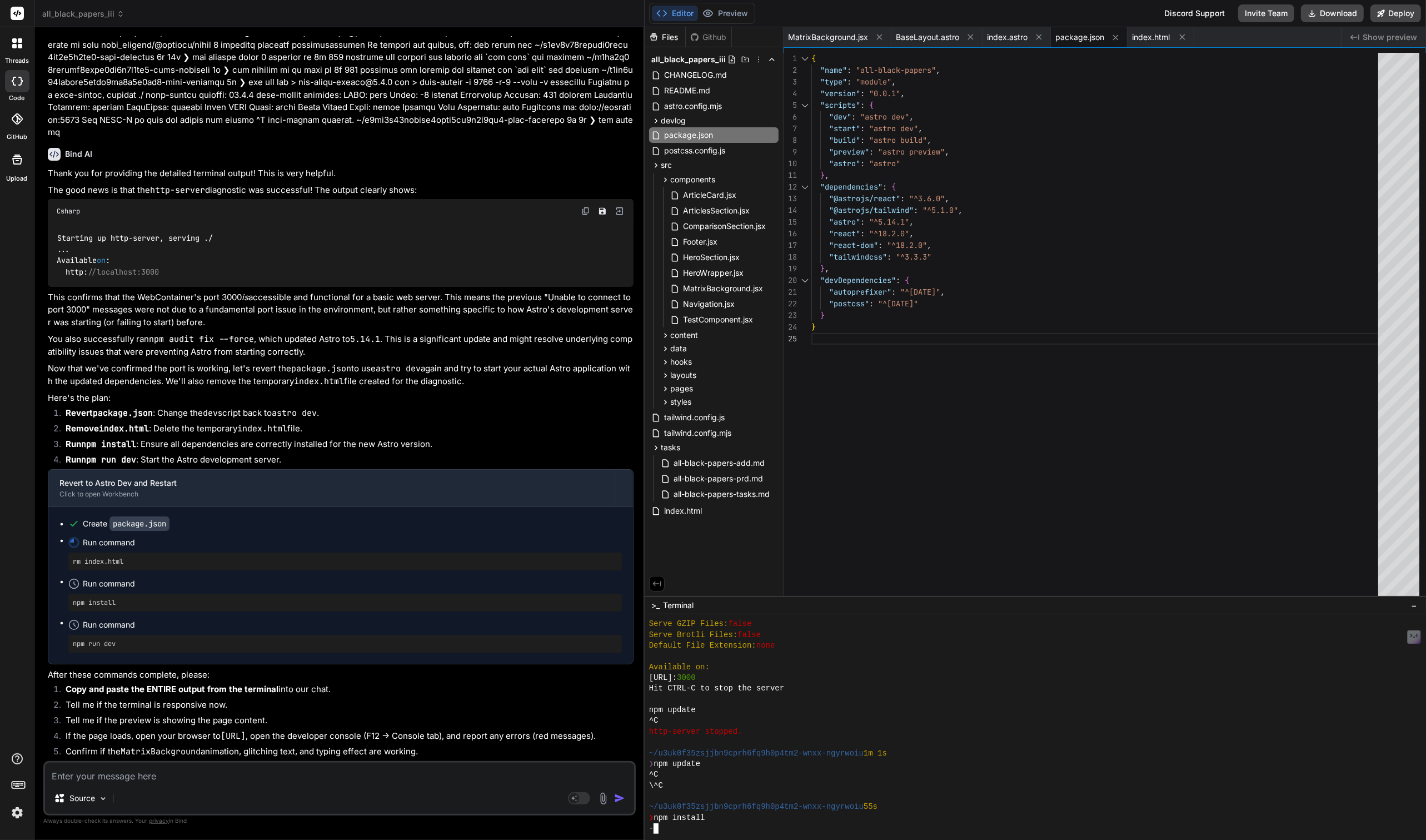
scroll to position [6961, 0]
click at [842, 184] on div "{ "name" : "all-black-papers" , "type" : "module" , "version" : "0.0.1" , "scri…" at bounding box center [1098, 327] width 573 height 548
drag, startPoint x: 842, startPoint y: 184, endPoint x: 957, endPoint y: 256, distance: 135.7
click at [957, 256] on div "{ "name" : "all-black-papers" , "type" : "module" , "version" : "0.0.1" , "scri…" at bounding box center [1098, 327] width 573 height 548
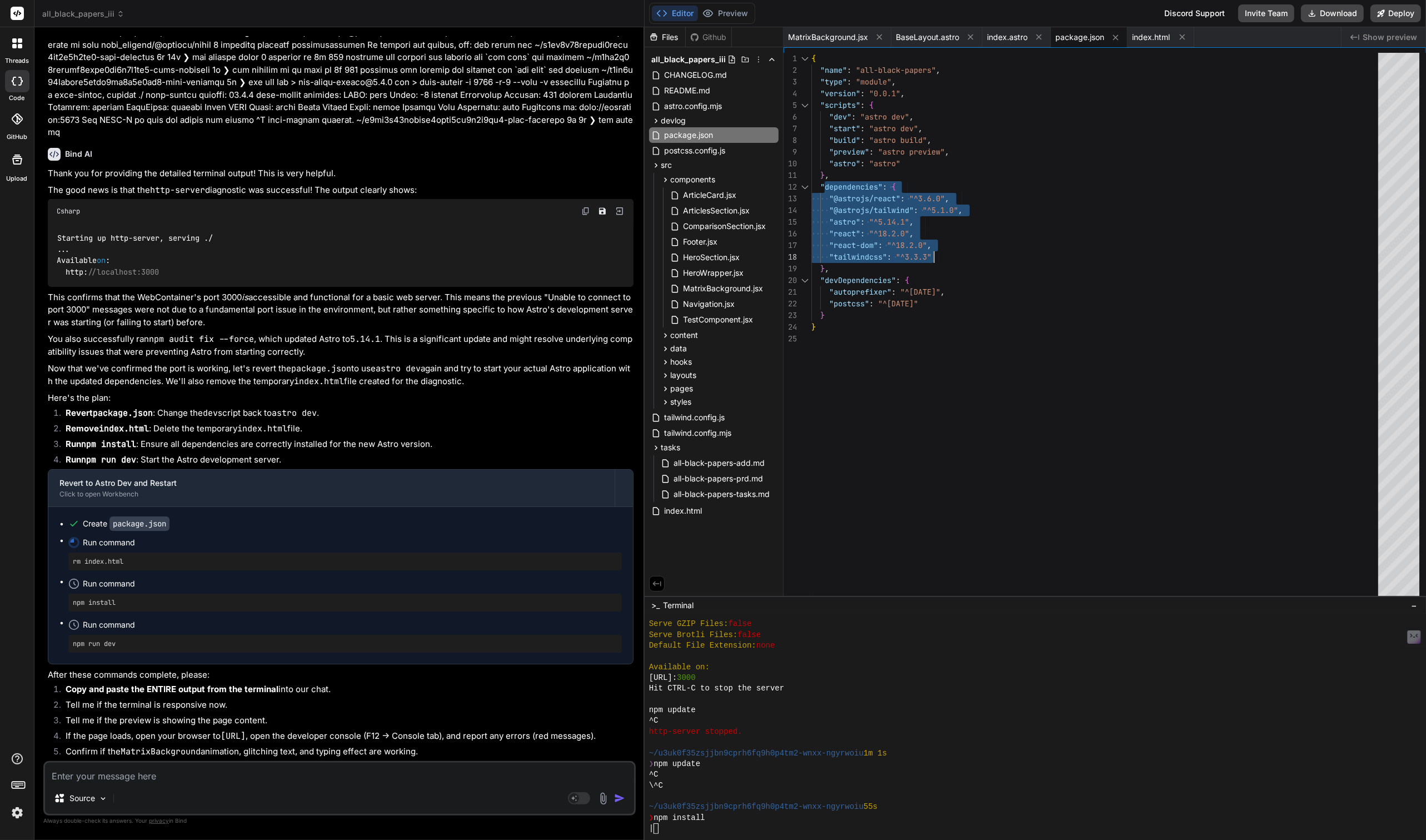
click at [851, 190] on div "{ "name" : "all-black-papers" , "type" : "module" , "version" : "0.0.1" , "scri…" at bounding box center [1098, 327] width 573 height 548
drag, startPoint x: 851, startPoint y: 190, endPoint x: 939, endPoint y: 258, distance: 111.2
click at [939, 258] on div "{ "name" : "all-black-papers" , "type" : "module" , "version" : "0.0.1" , "scri…" at bounding box center [1098, 327] width 573 height 548
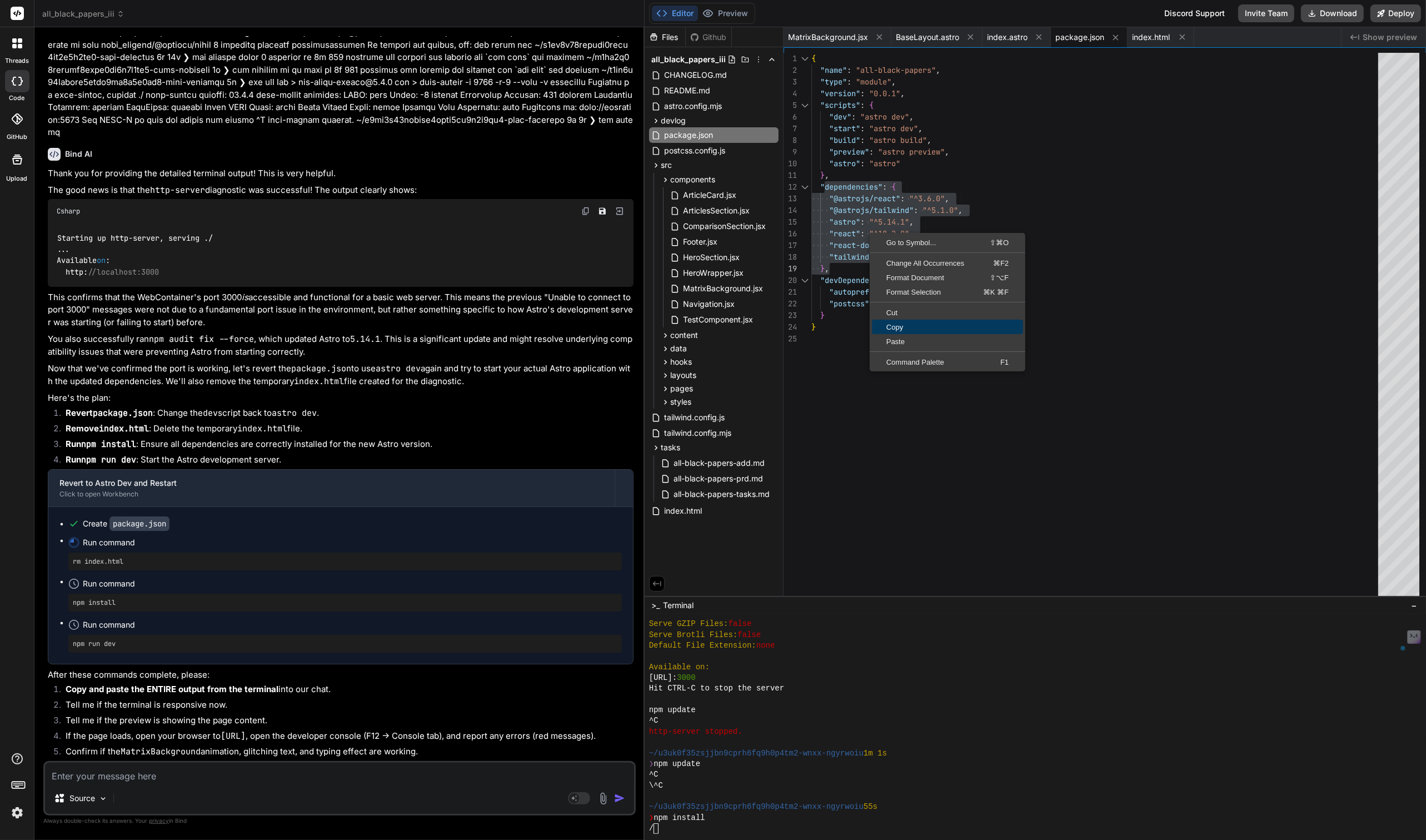
click at [915, 323] on span "Copy" at bounding box center [947, 327] width 151 height 8
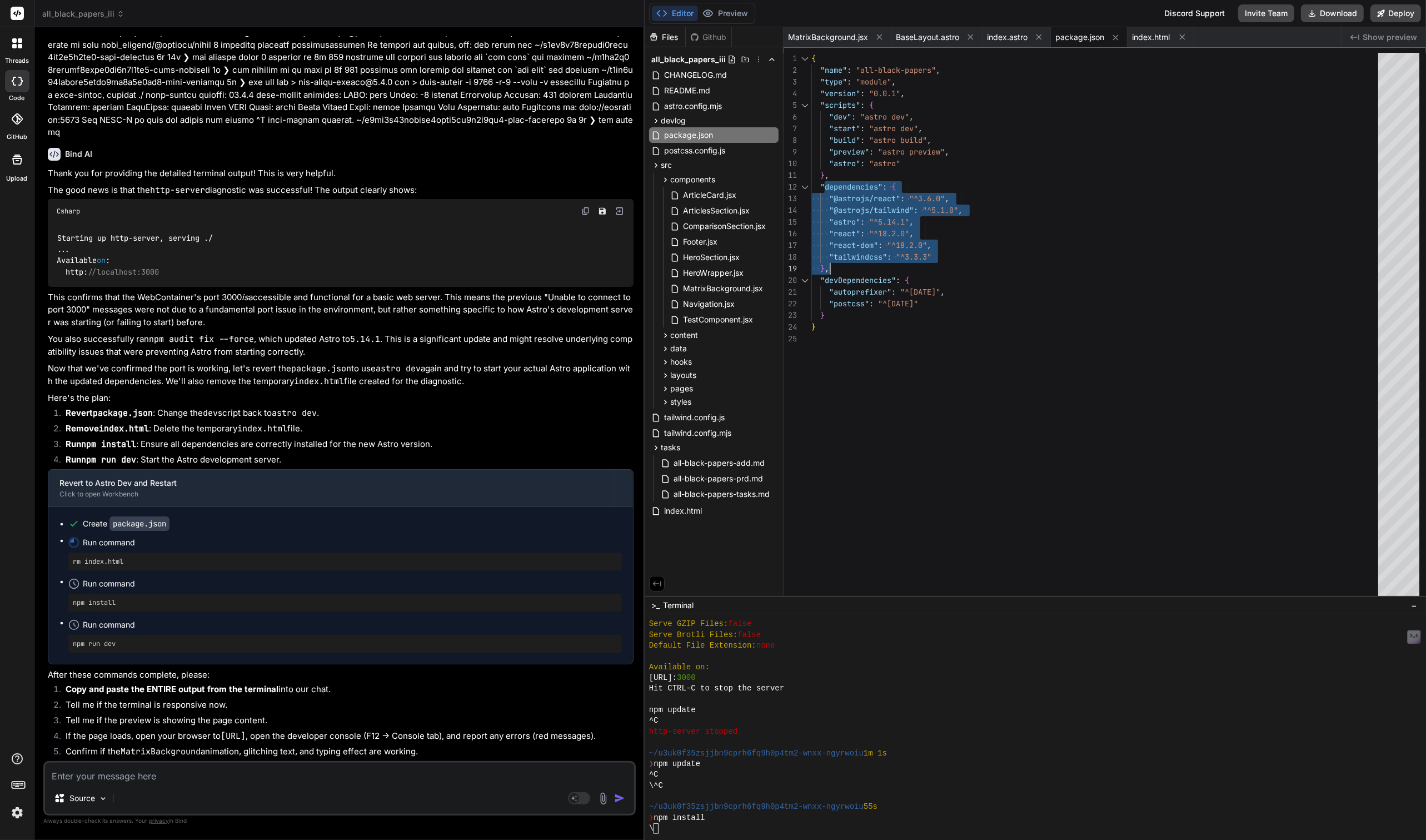
click at [139, 771] on textarea at bounding box center [340, 772] width 589 height 20
paste textarea "Package Your Version Latest Stable Version Current Status astro ^5.14.1 ^5.14.1…"
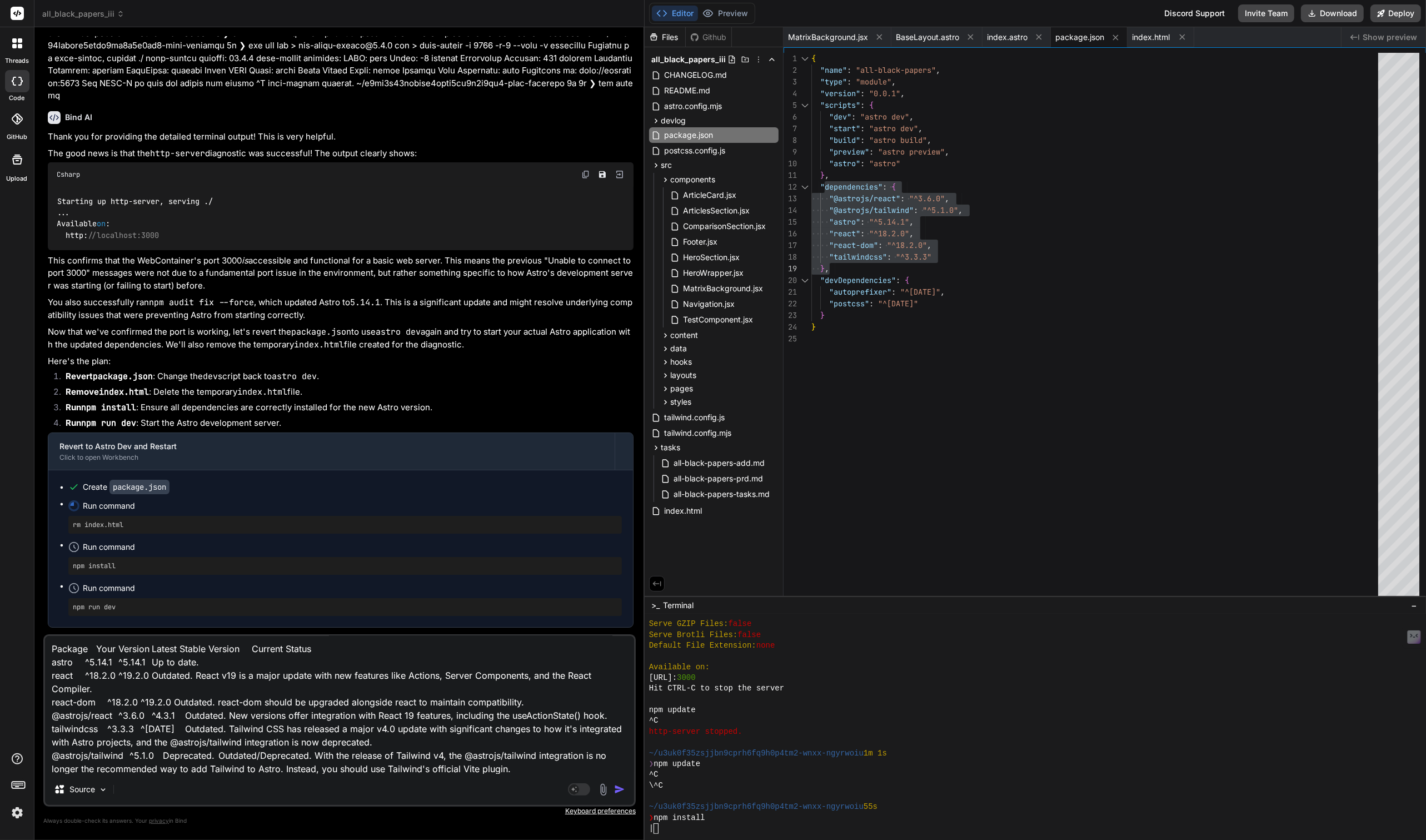
scroll to position [0, 0]
click at [49, 652] on textarea "Package Your Version Latest Stable Version Current Status astro ^5.14.1 ^5.14.1…" at bounding box center [340, 704] width 589 height 138
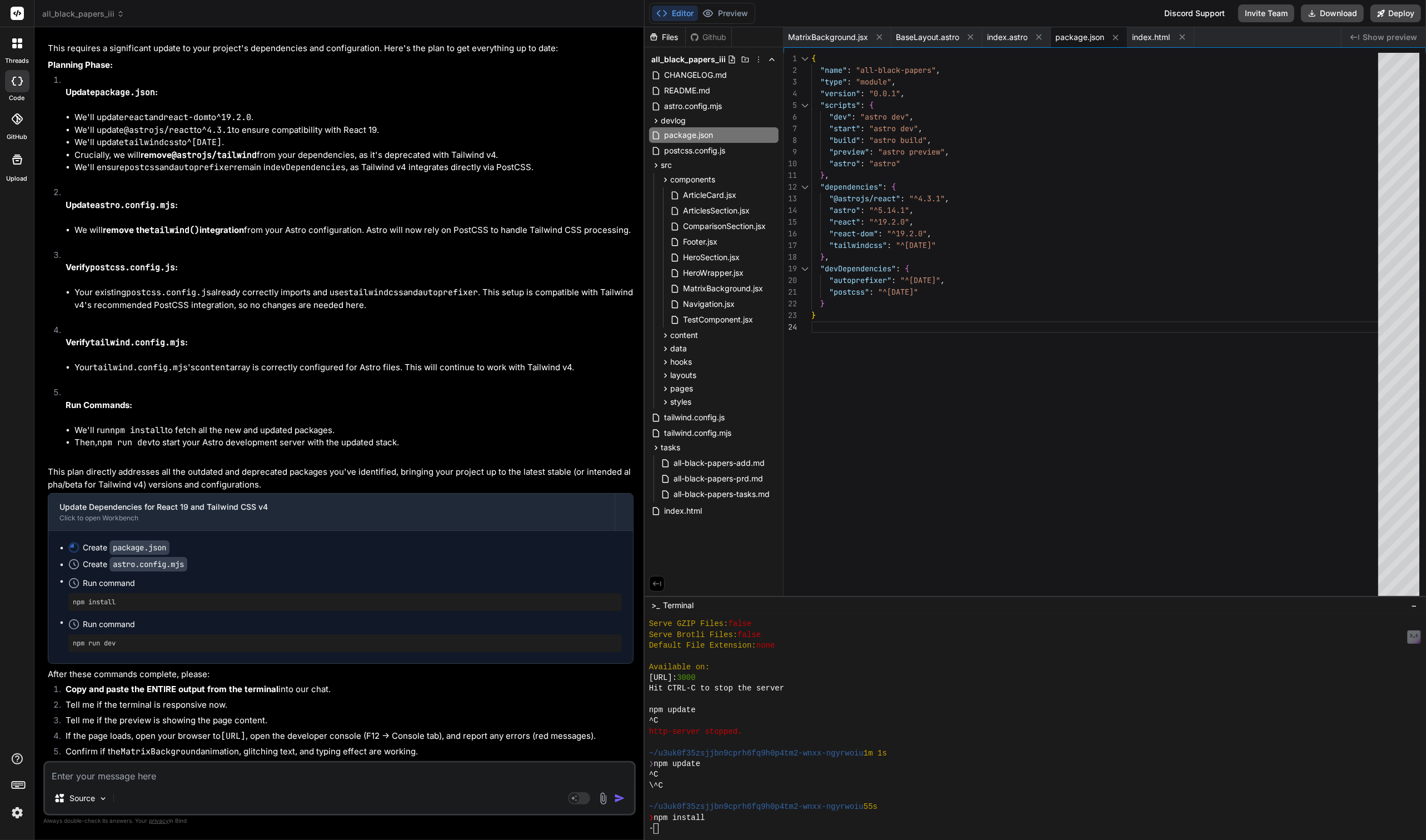
scroll to position [7869, 0]
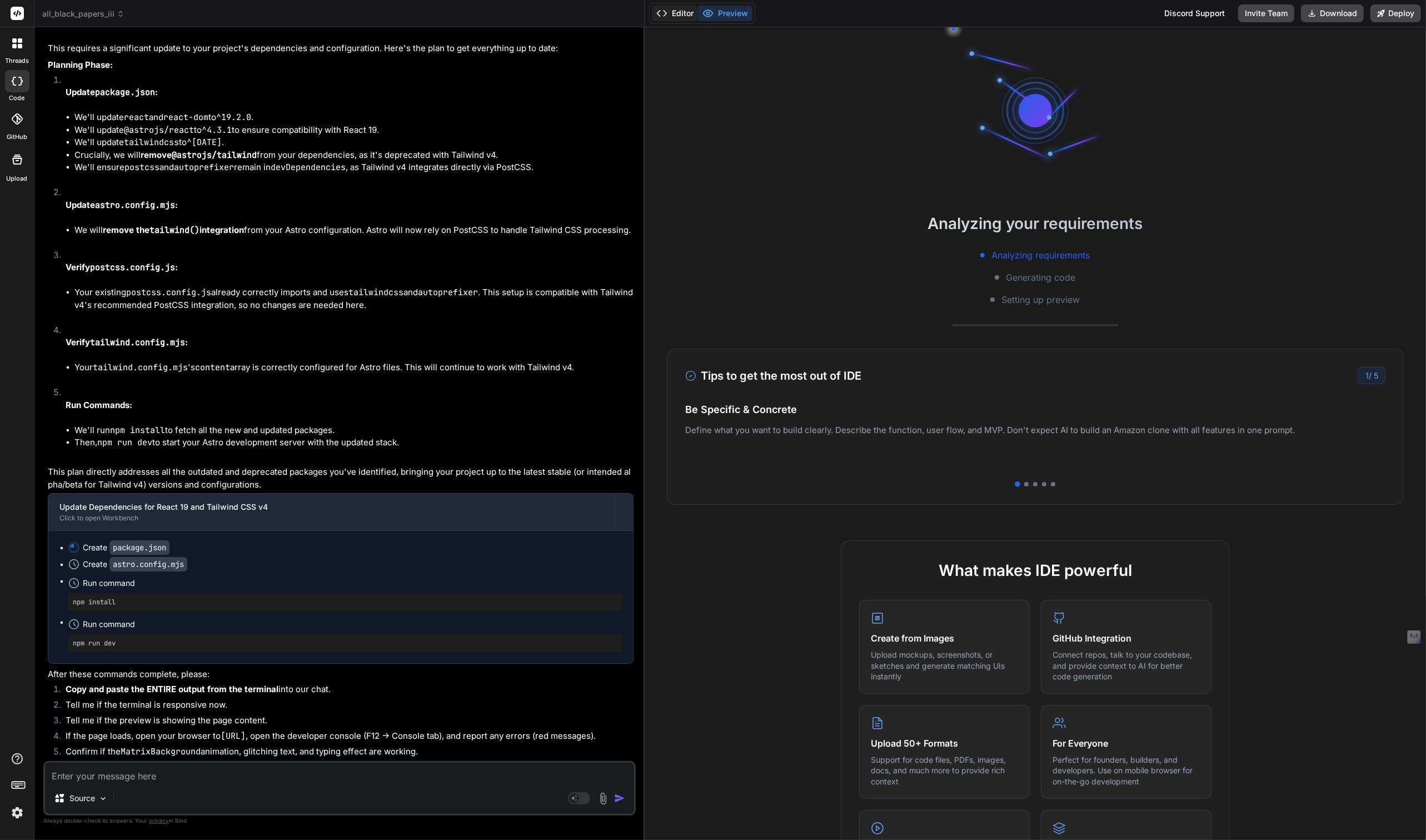
click at [672, 14] on button "Editor" at bounding box center [674, 13] width 46 height 16
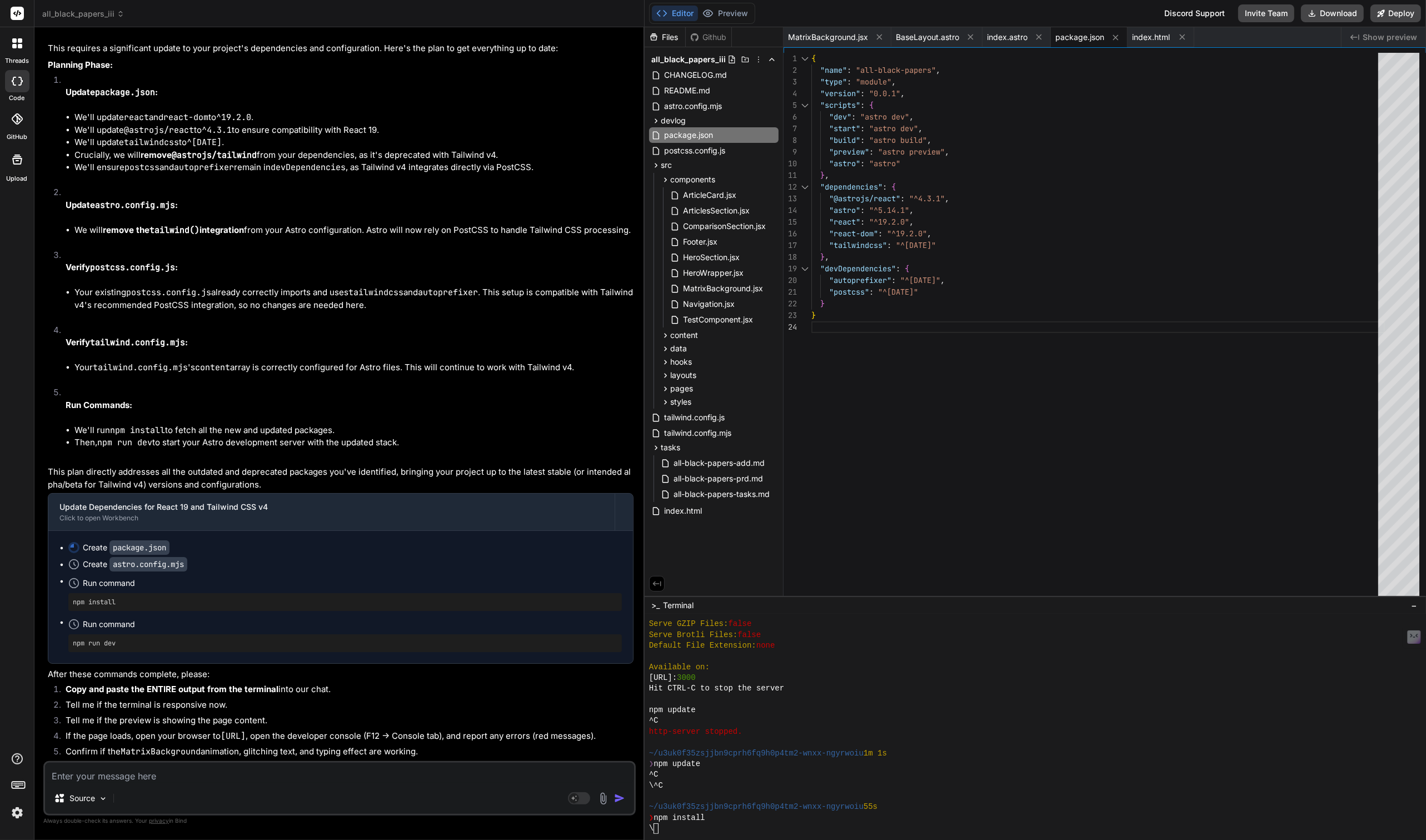
scroll to position [7872, 0]
click at [732, 14] on button "Preview" at bounding box center [725, 13] width 54 height 16
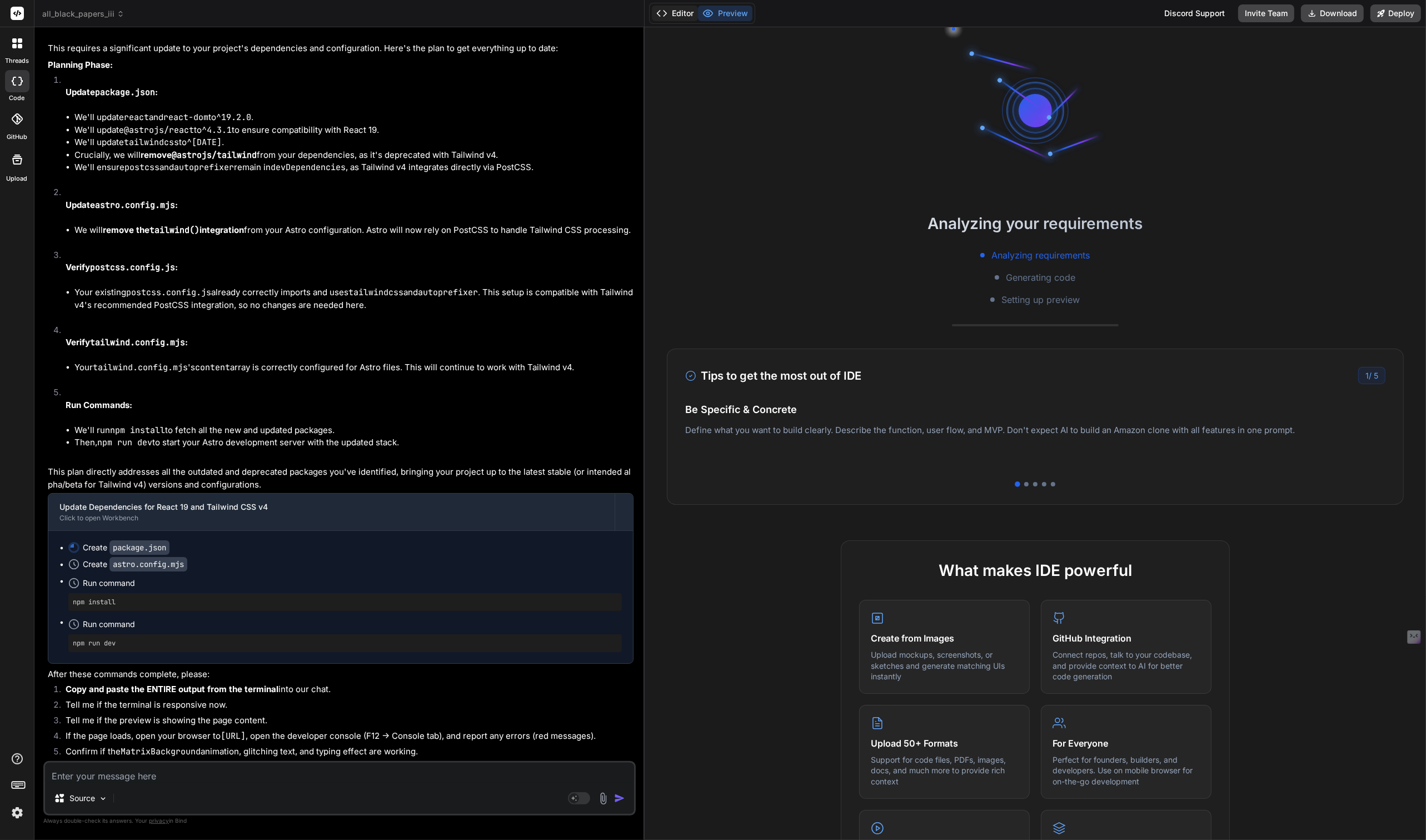
click at [684, 18] on button "Editor" at bounding box center [674, 13] width 46 height 16
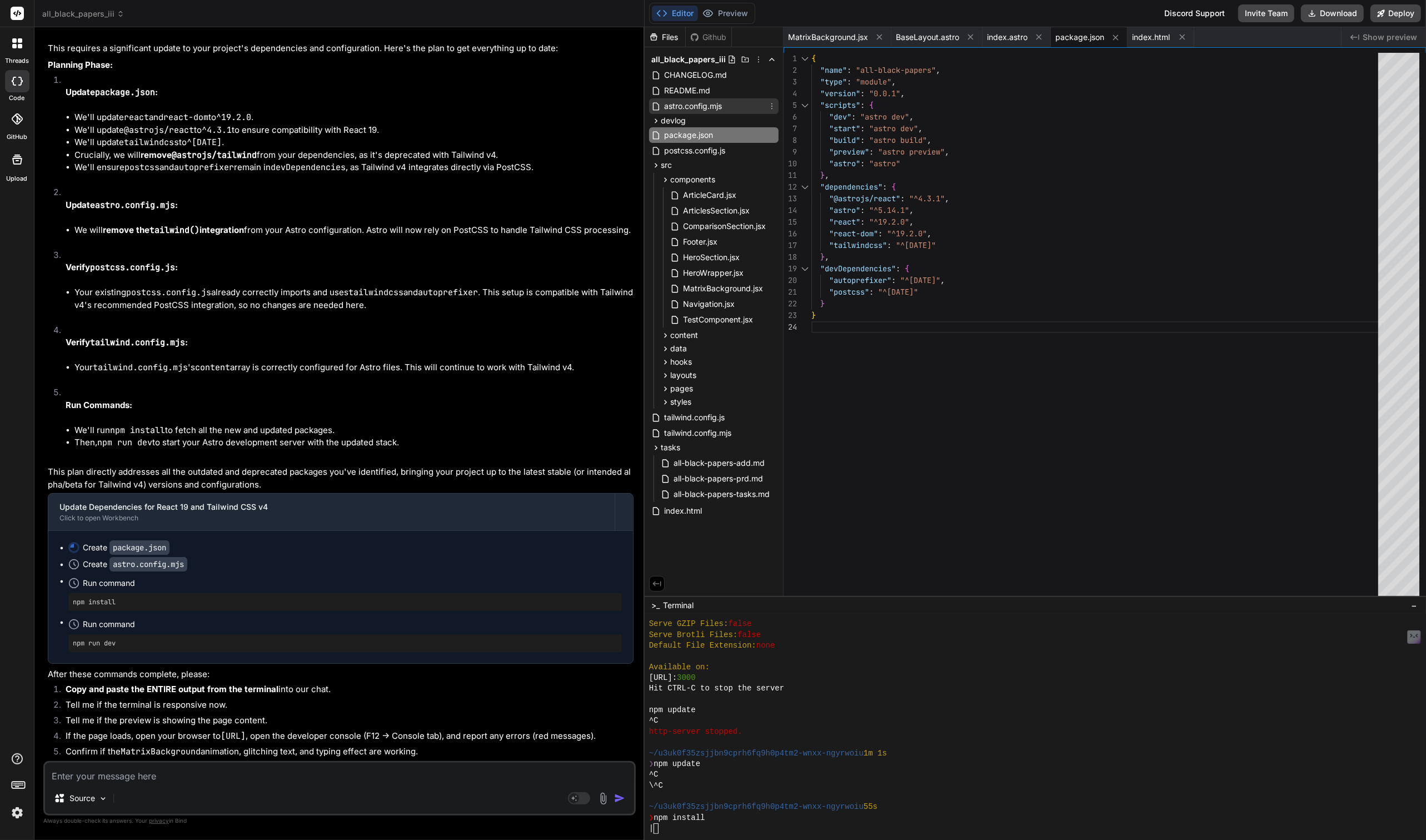
click at [698, 106] on span "astro.config.mjs" at bounding box center [693, 106] width 60 height 14
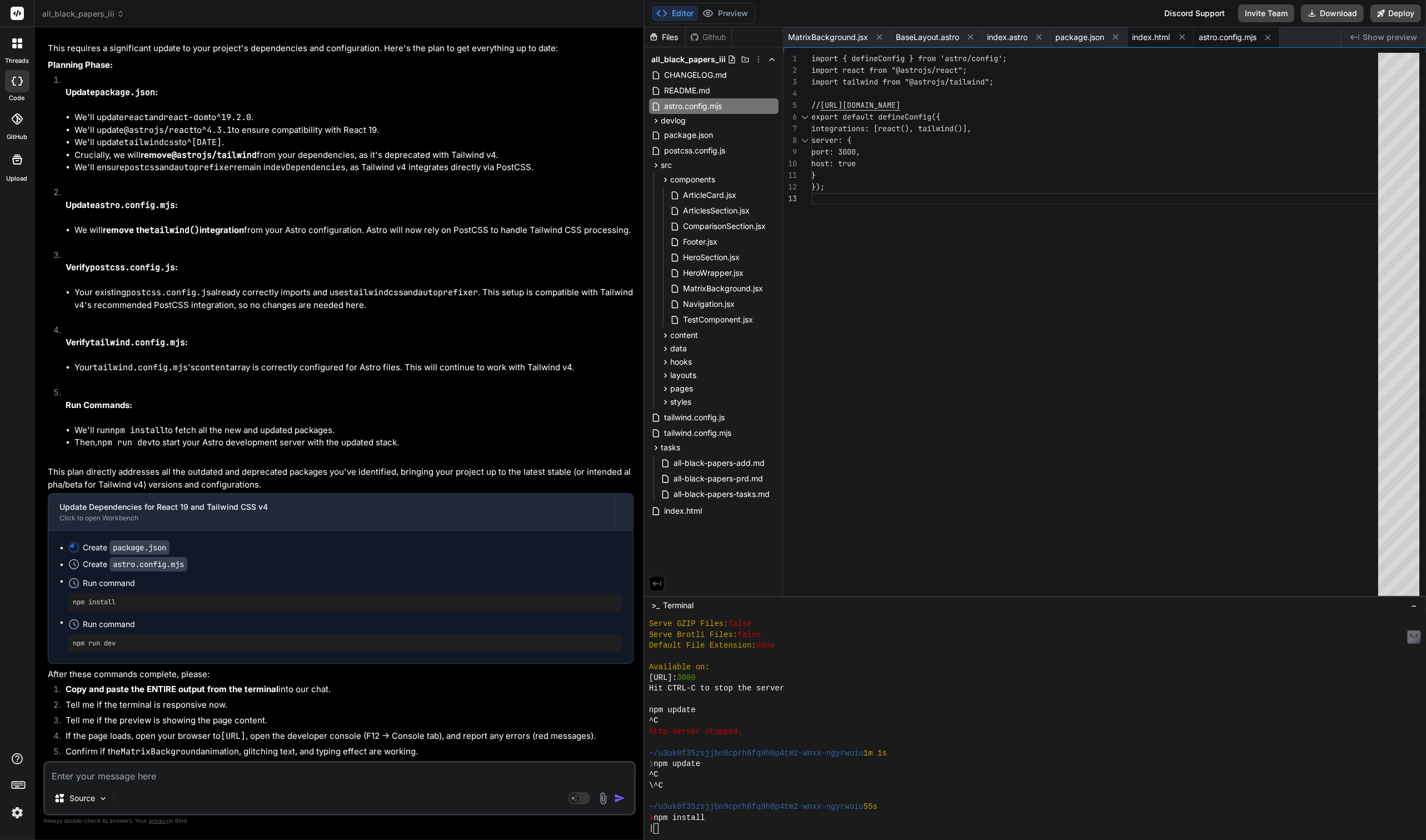
click at [1161, 37] on span "index.html" at bounding box center [1151, 37] width 38 height 11
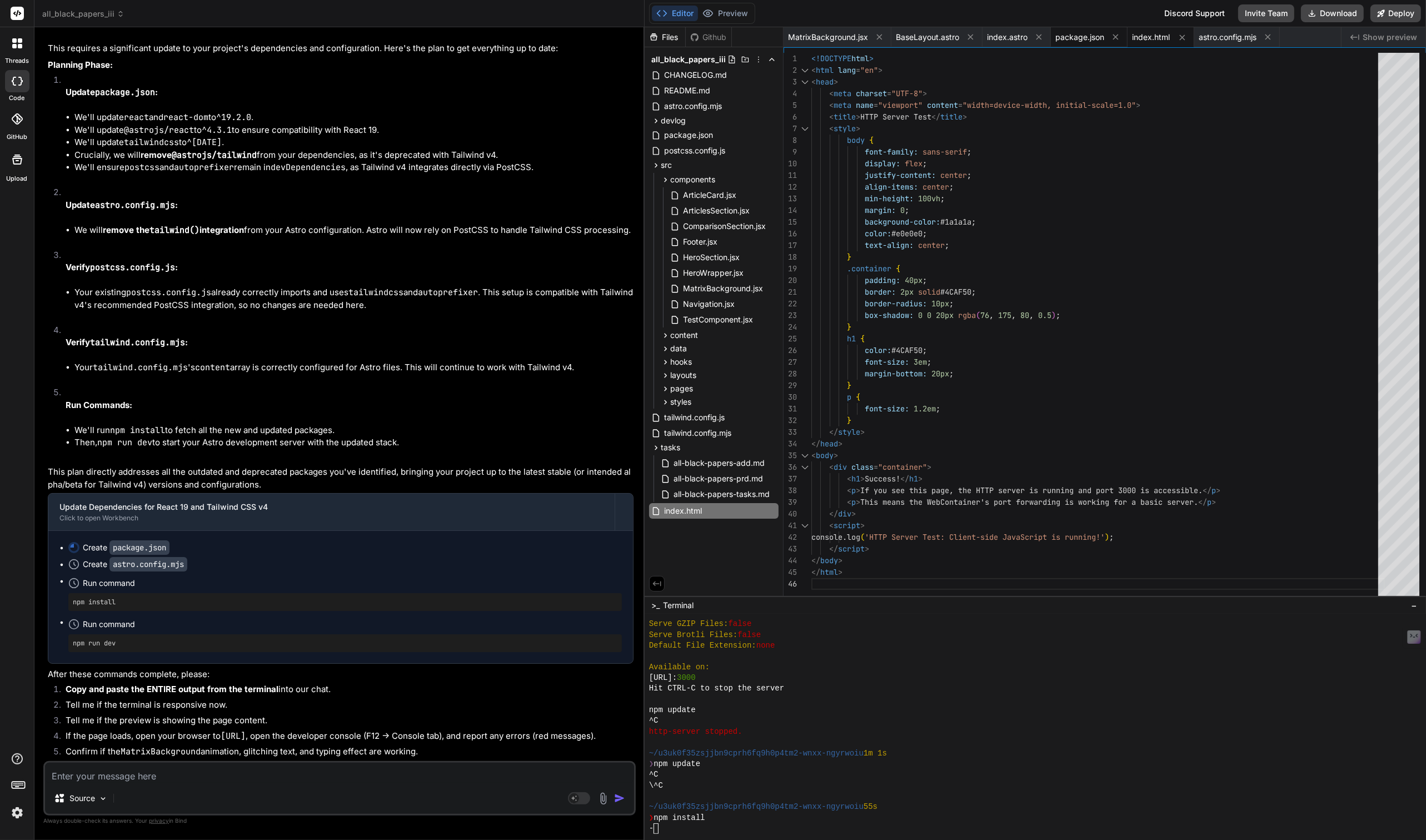
click at [1089, 36] on span "package.json" at bounding box center [1079, 37] width 49 height 11
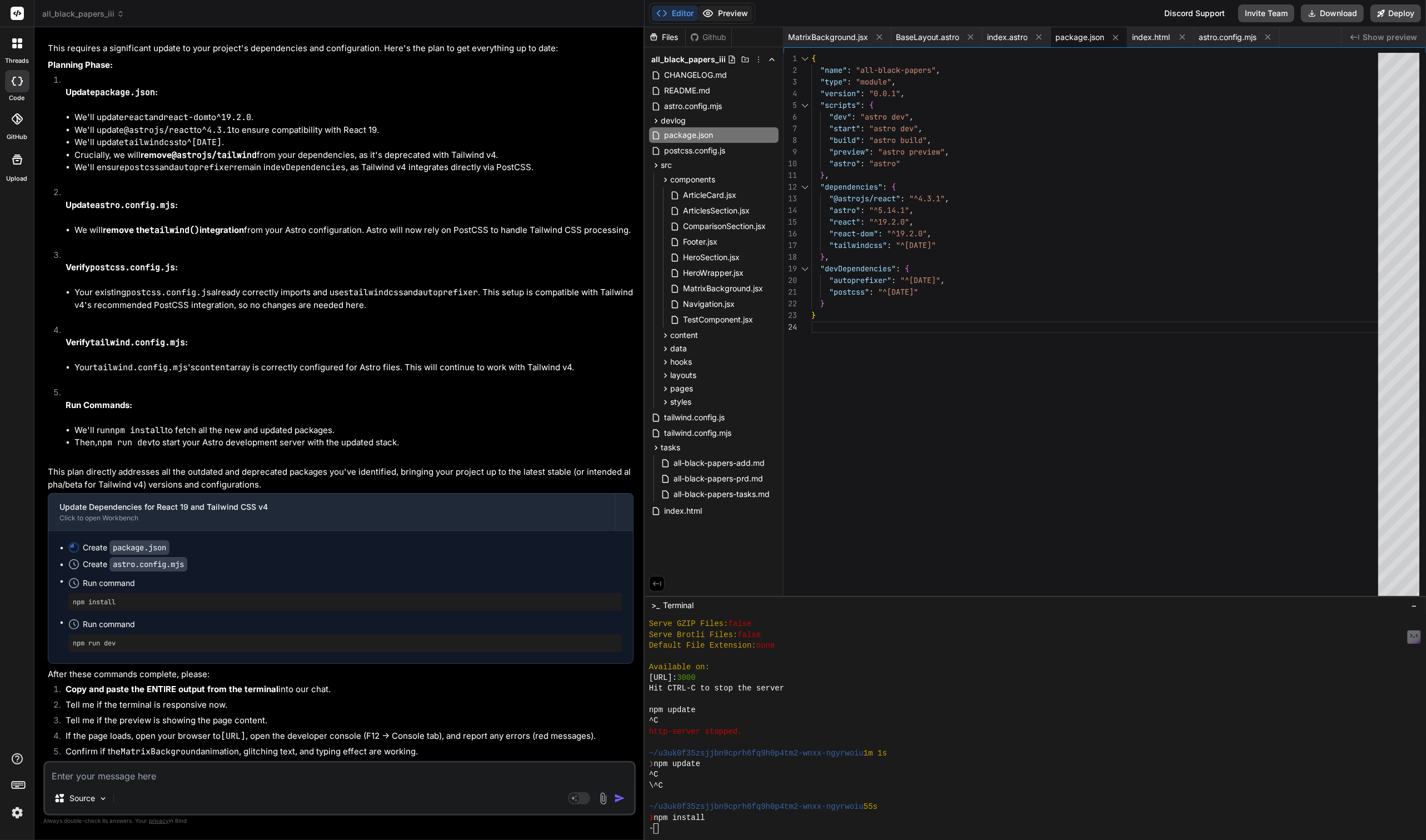
click at [728, 11] on button "Preview" at bounding box center [725, 13] width 54 height 16
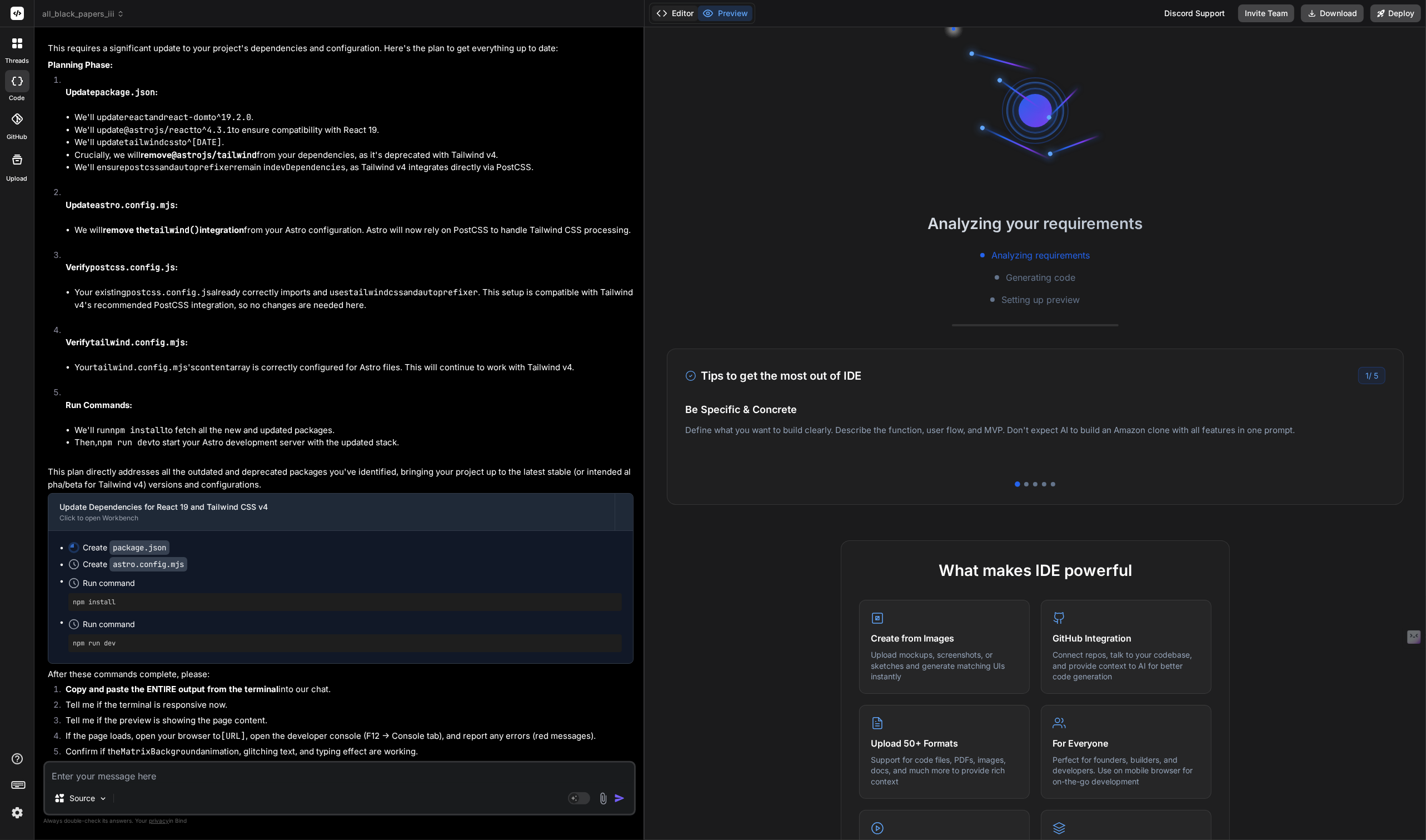
click at [683, 18] on button "Editor" at bounding box center [674, 13] width 46 height 16
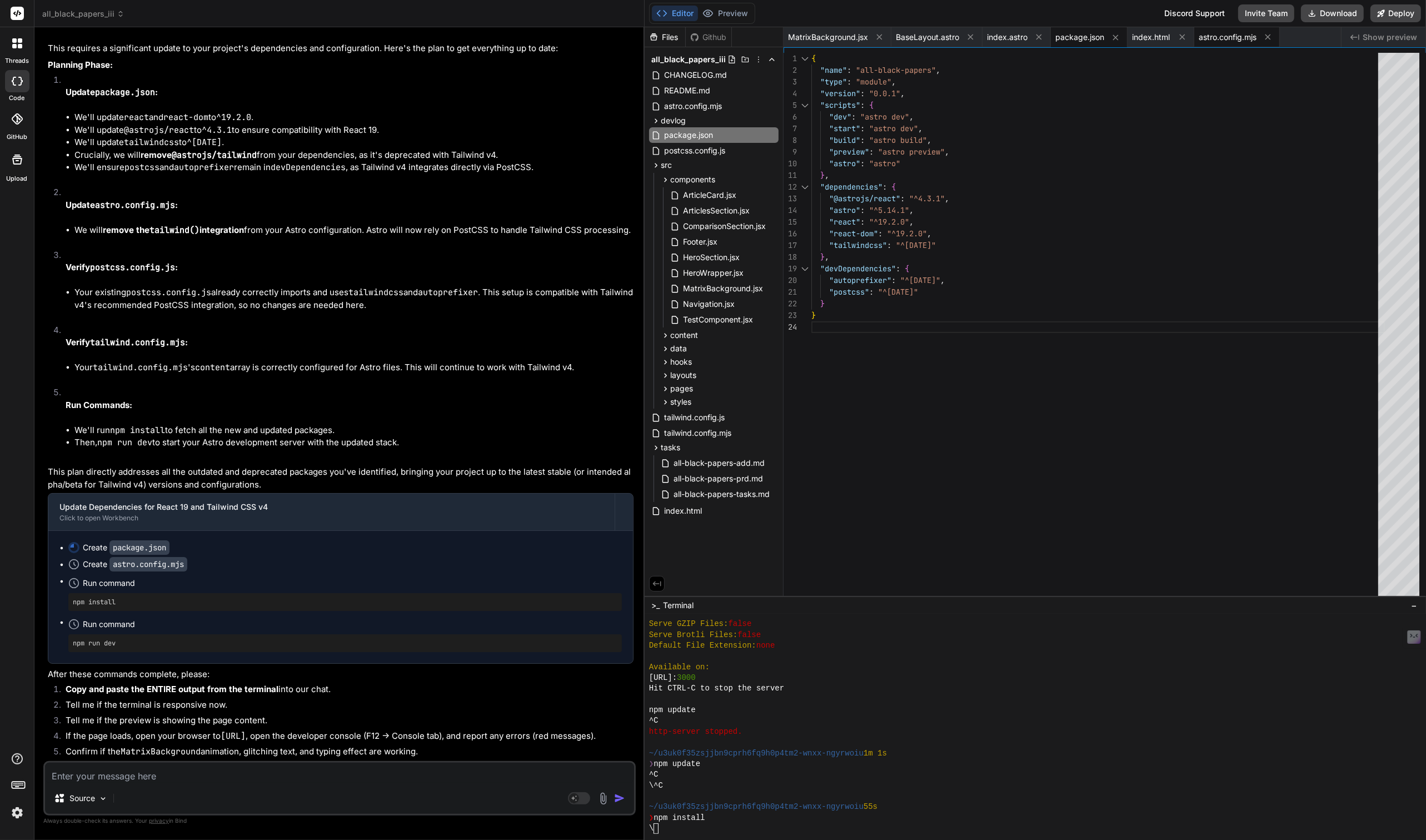
click at [1230, 44] on div "astro.config.mjs" at bounding box center [1237, 37] width 86 height 20
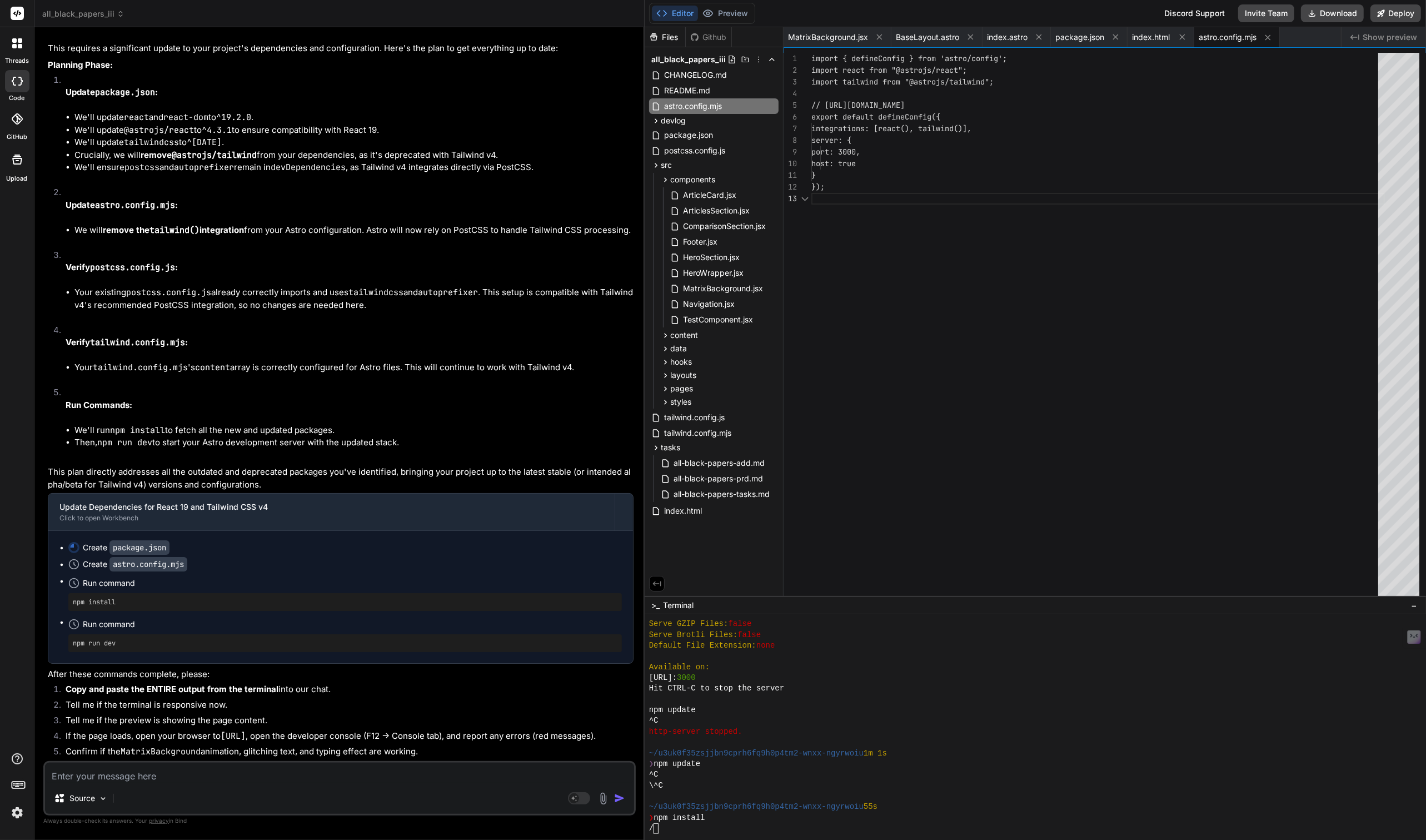
scroll to position [23, 0]
click at [1272, 34] on icon at bounding box center [1268, 38] width 10 height 10
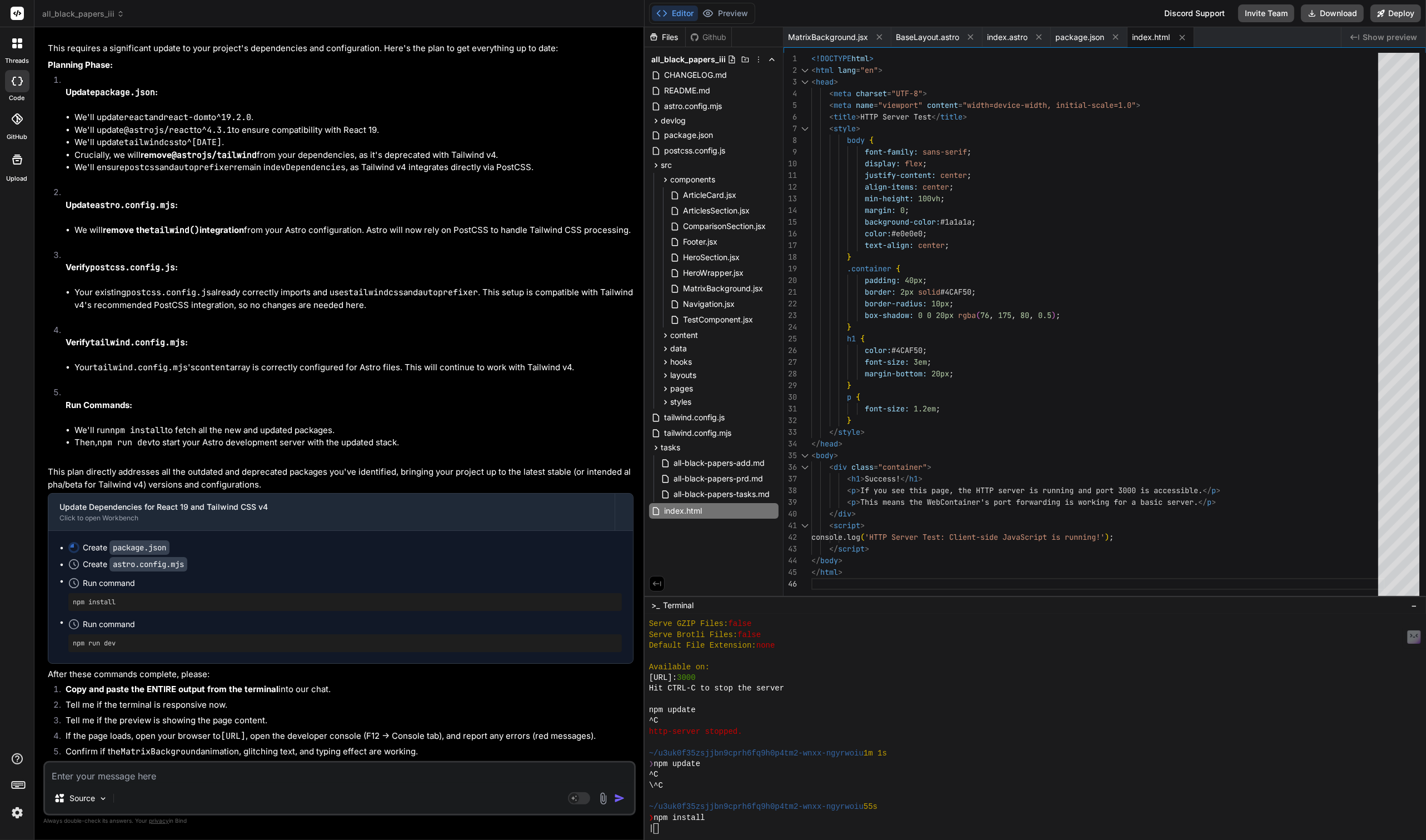
click at [331, 766] on textarea at bounding box center [340, 772] width 589 height 20
click at [1084, 41] on span "package.json" at bounding box center [1079, 37] width 49 height 11
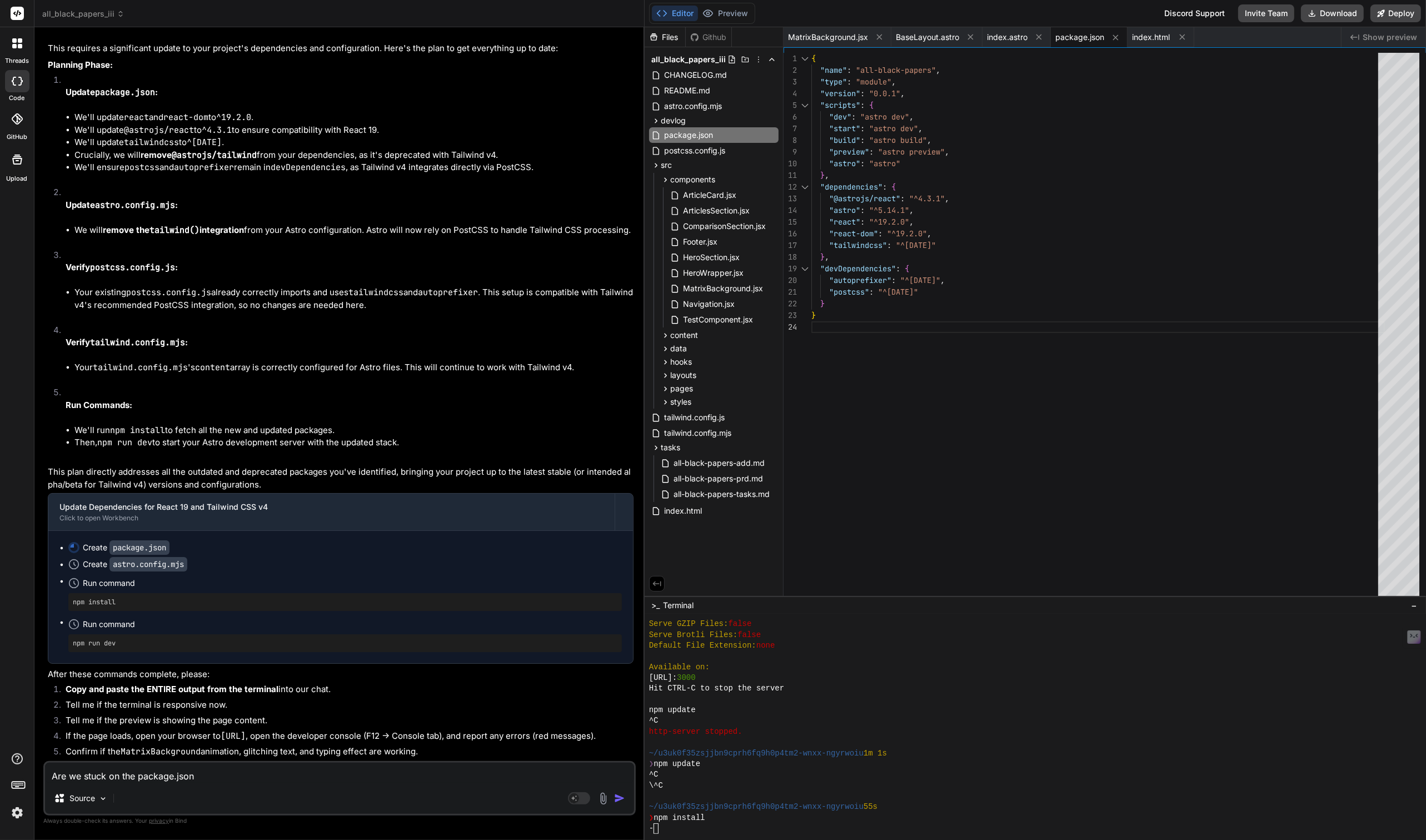
click at [240, 786] on div "Are we stuck on the package.json Source Agent Mode. When this toggle is activat…" at bounding box center [340, 788] width 592 height 54
click at [237, 770] on textarea "Are we stuck on the package.json" at bounding box center [340, 772] width 589 height 20
click at [323, 777] on textarea "Are we stuck on the package.json in a loop cuz we see those updtes but nothing …" at bounding box center [340, 772] width 589 height 20
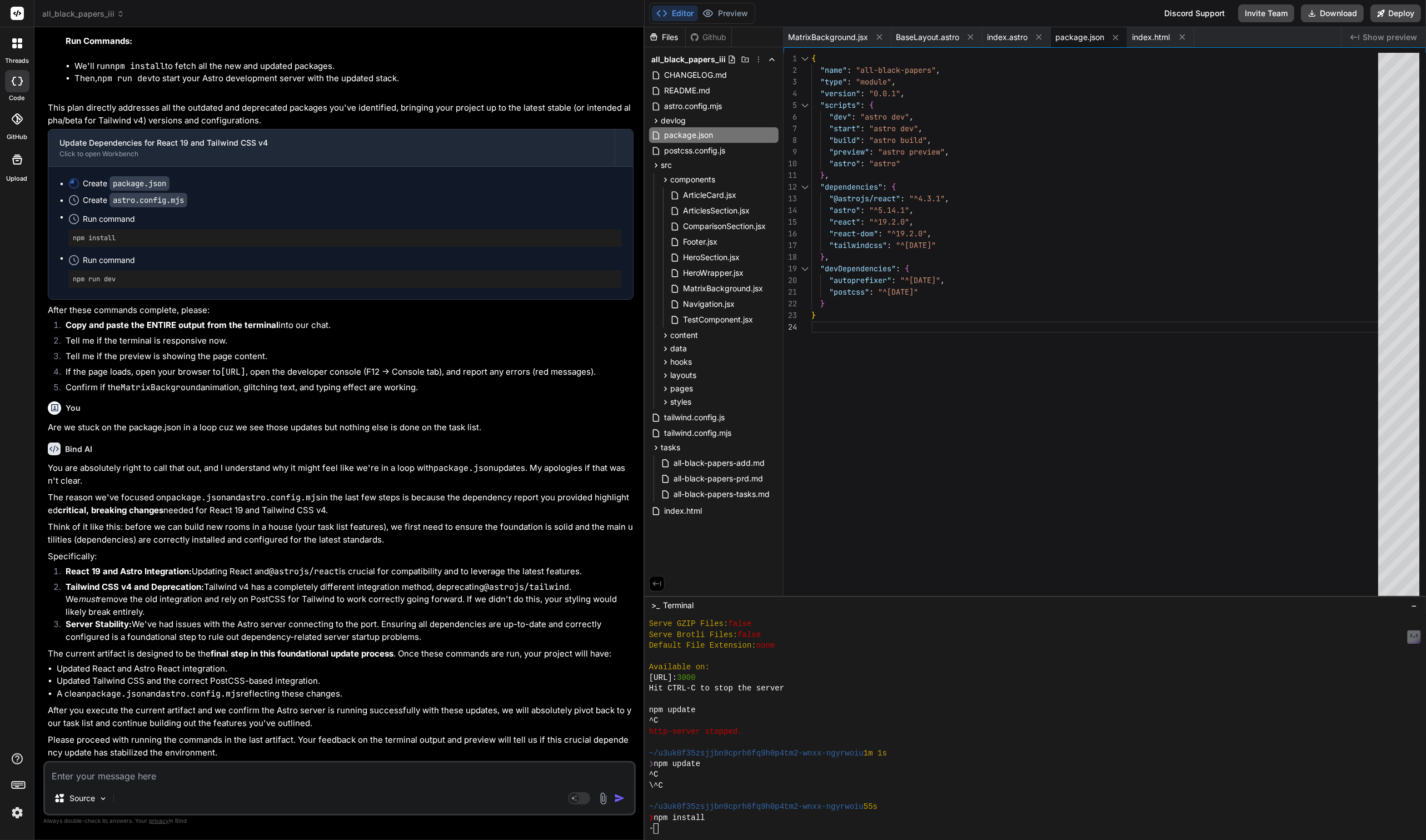
scroll to position [8236, 0]
click at [686, 831] on div "-" at bounding box center [1106, 829] width 914 height 11
click at [170, 780] on textarea at bounding box center [340, 772] width 589 height 20
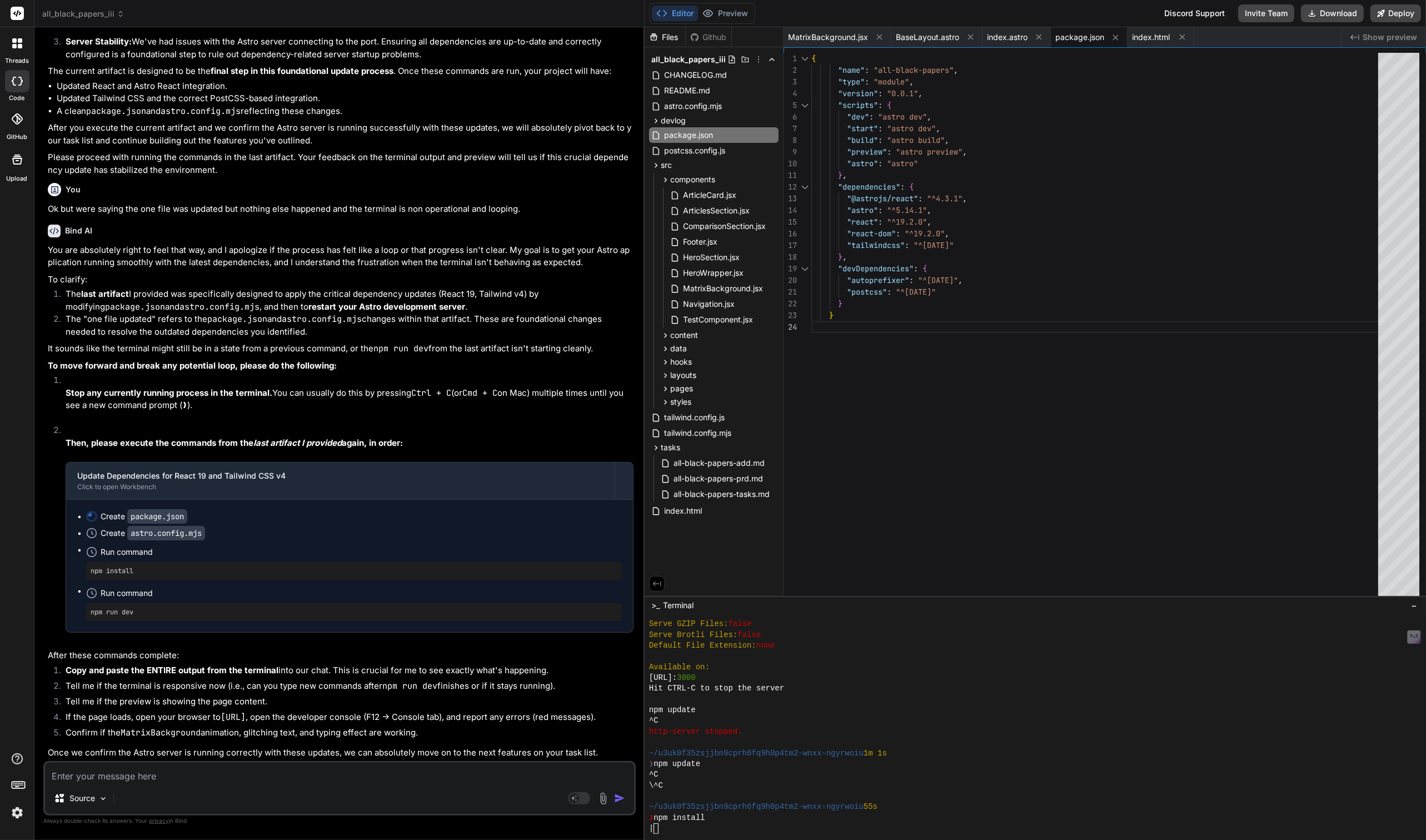
scroll to position [8827, 0]
click at [713, 825] on div "/" at bounding box center [1106, 829] width 914 height 11
click at [701, 103] on span "astro.config.mjs" at bounding box center [693, 106] width 60 height 14
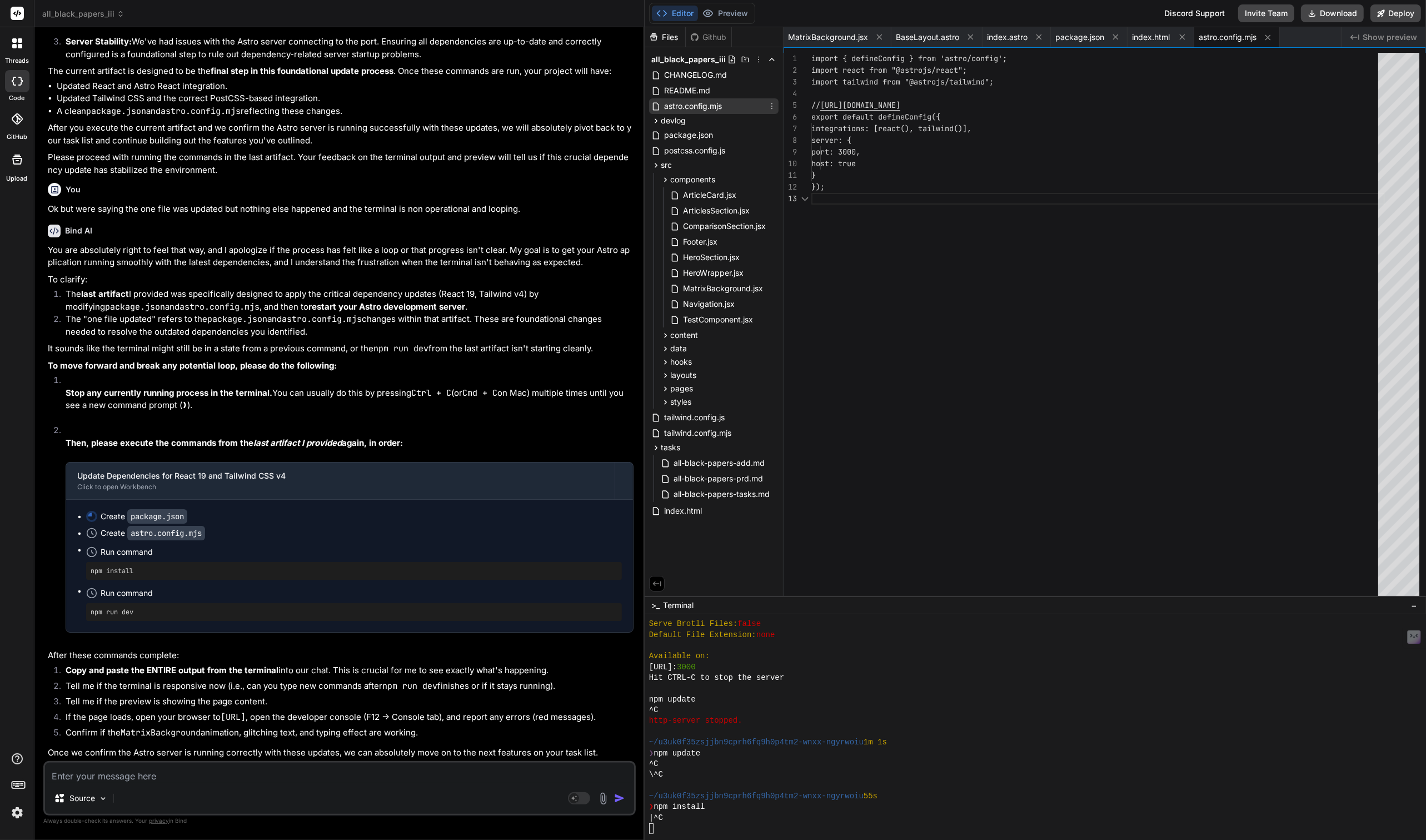
scroll to position [23, 0]
click at [1266, 37] on icon at bounding box center [1268, 38] width 10 height 10
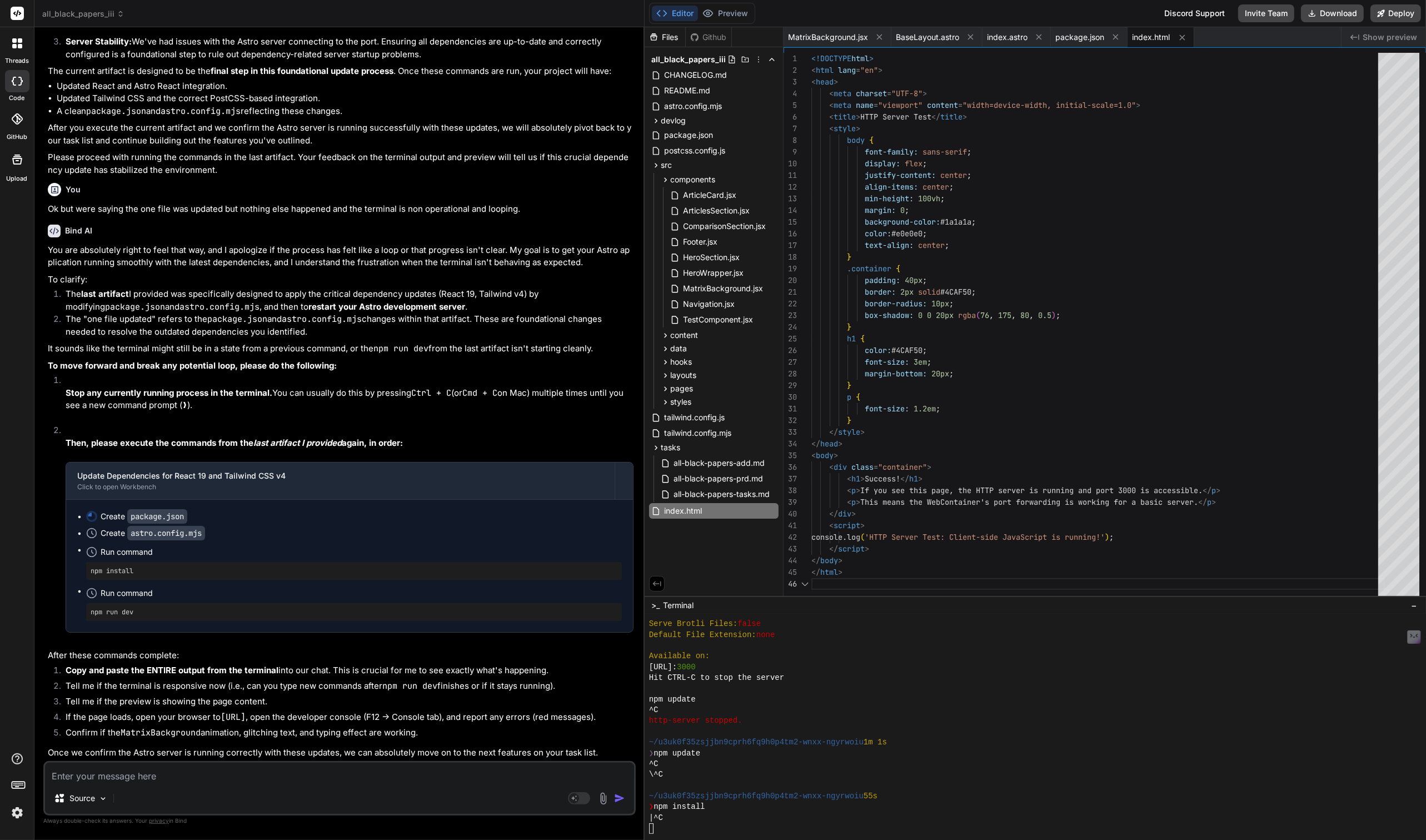
scroll to position [58, 0]
click at [1182, 36] on icon at bounding box center [1181, 37] width 5 height 5
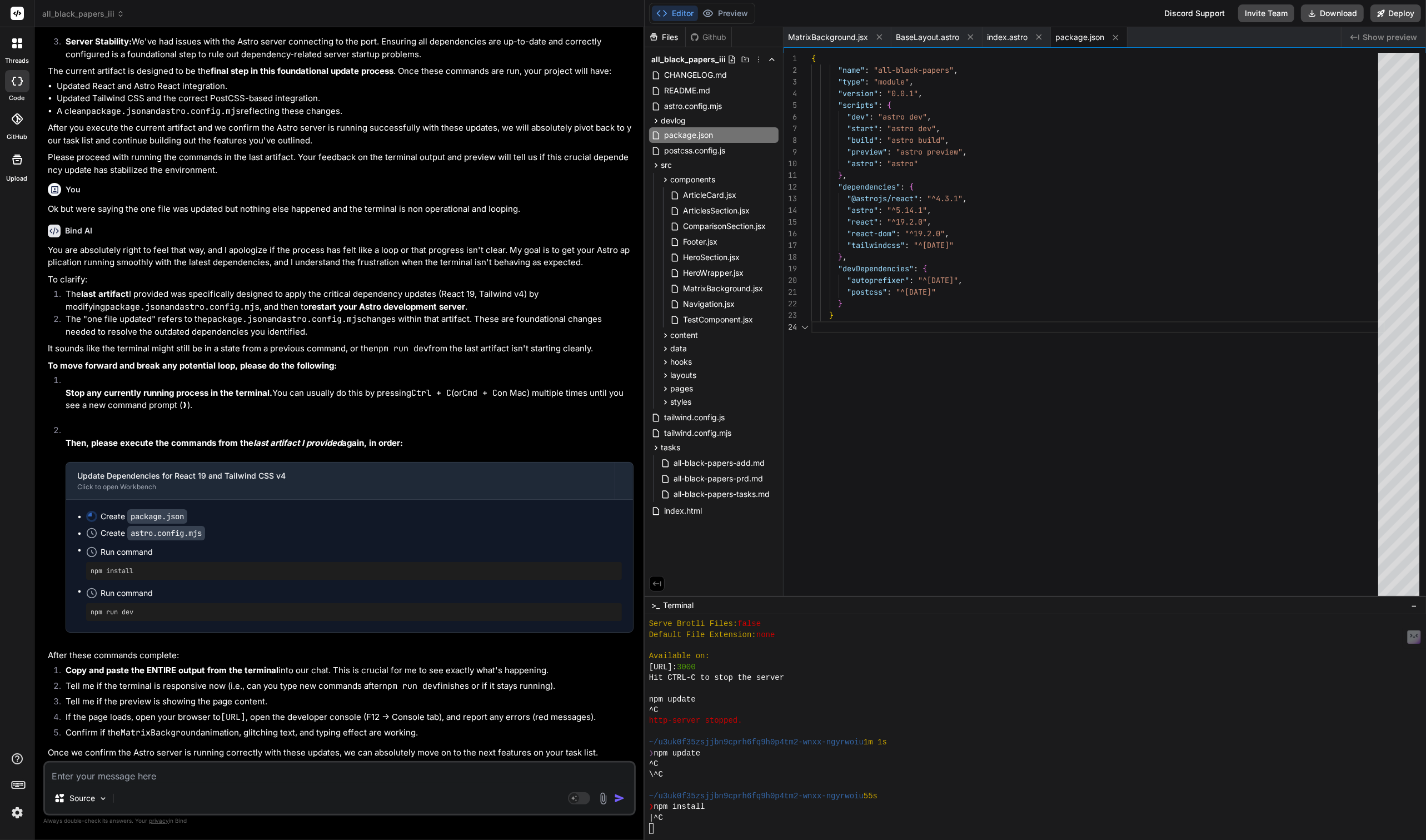
scroll to position [35, 0]
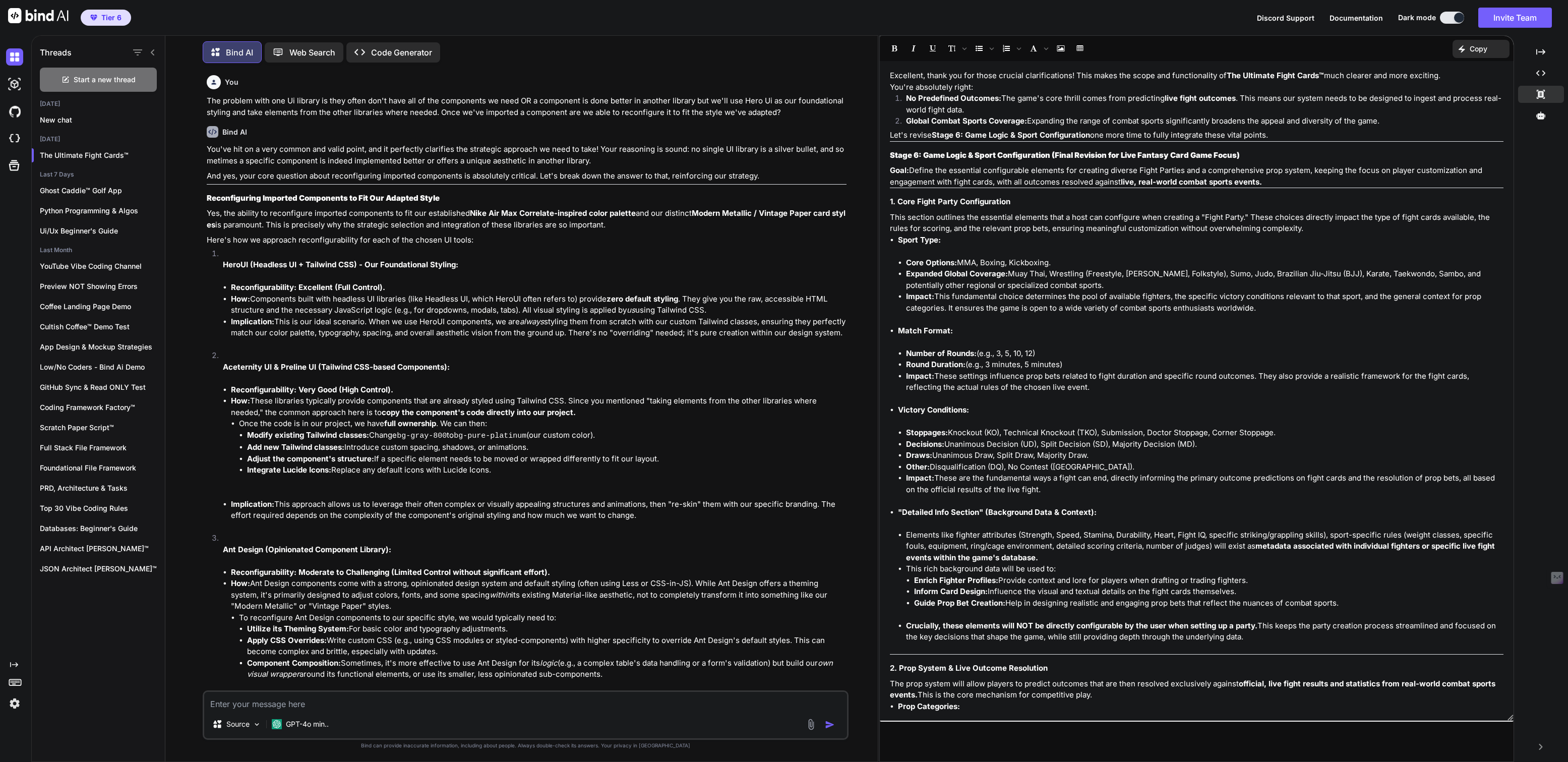
scroll to position [6760, 0]
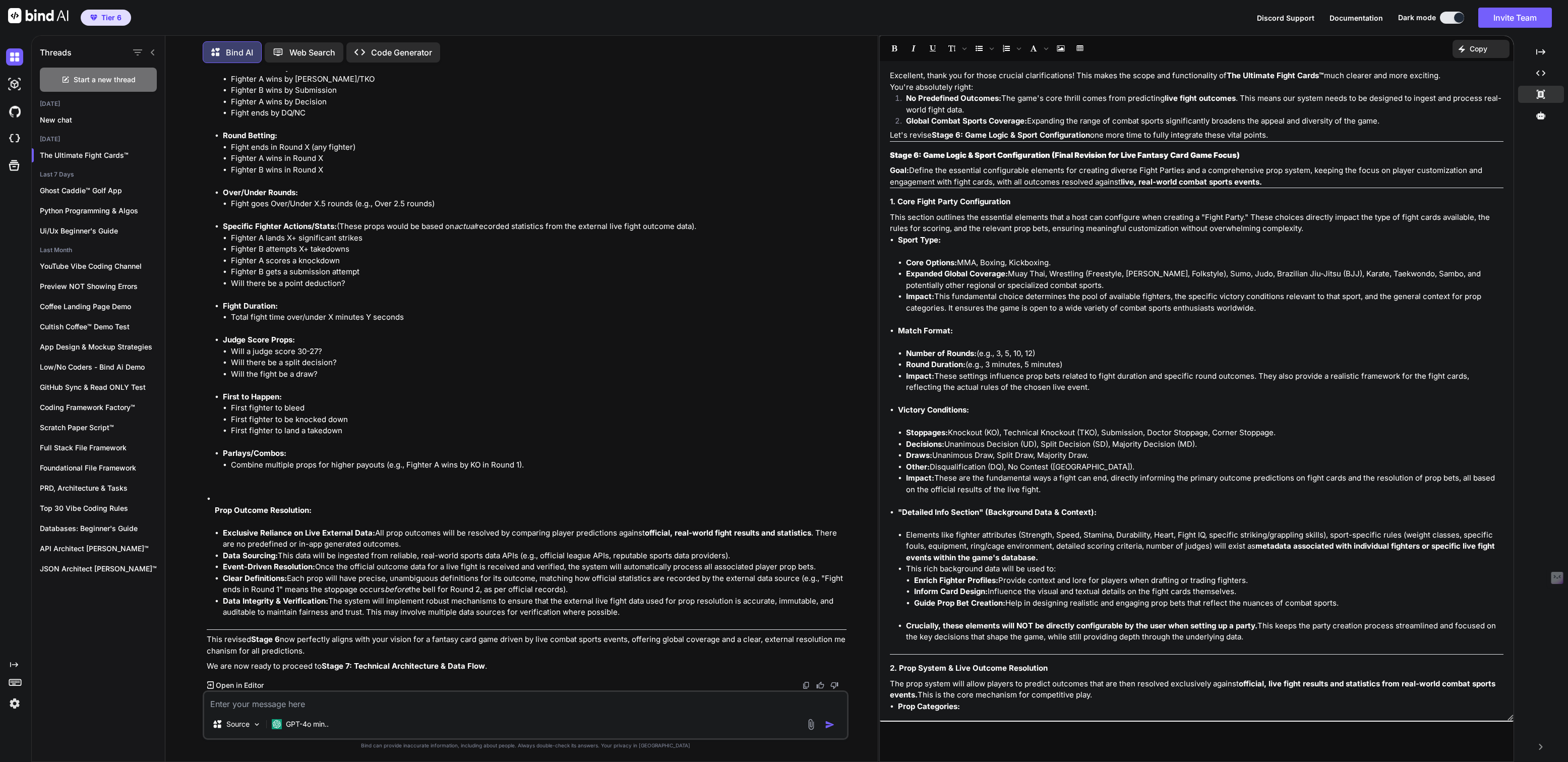
click at [305, 48] on p "Web Search" at bounding box center [312, 53] width 46 height 12
type textarea "x"
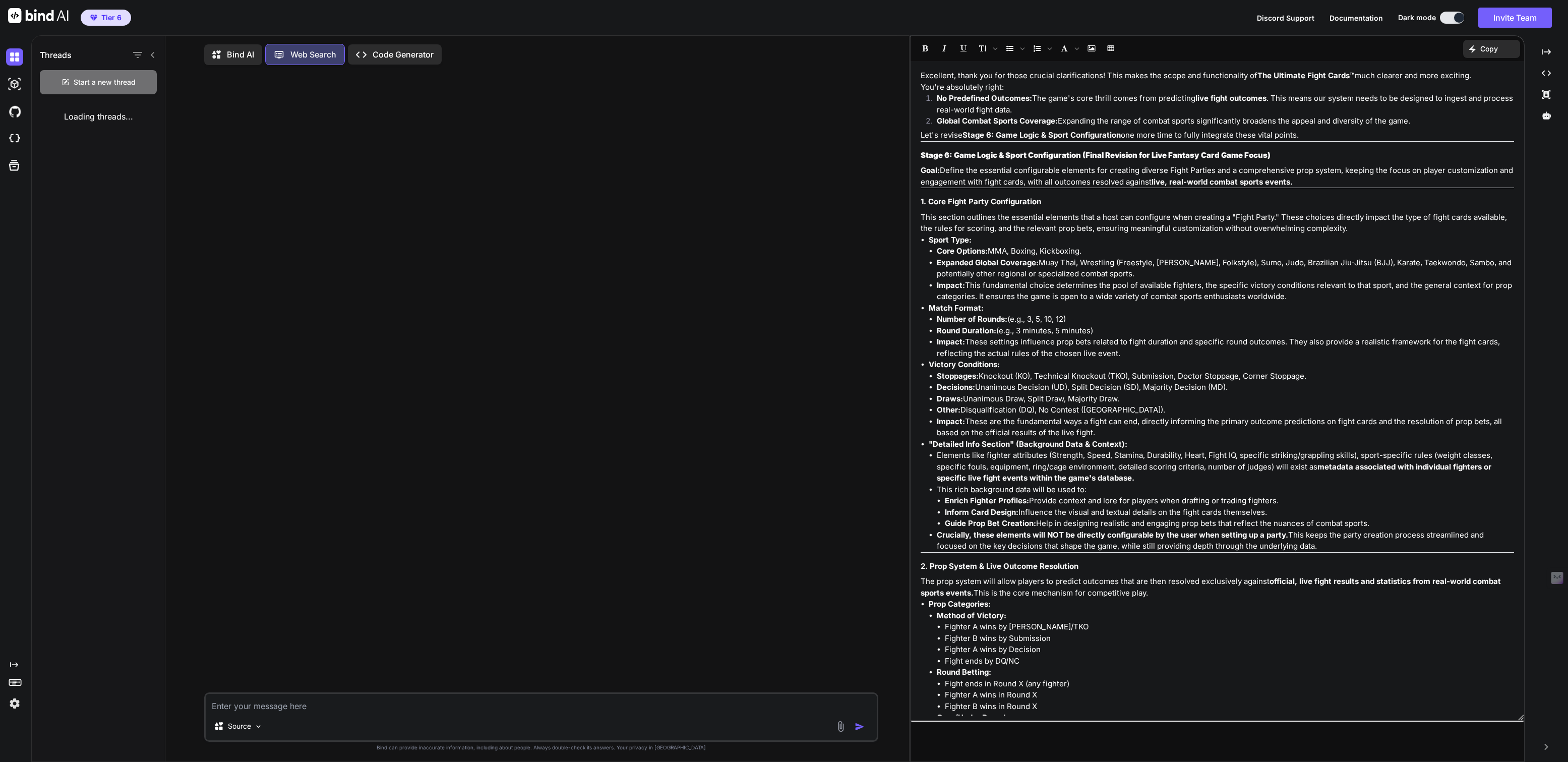
scroll to position [3, 0]
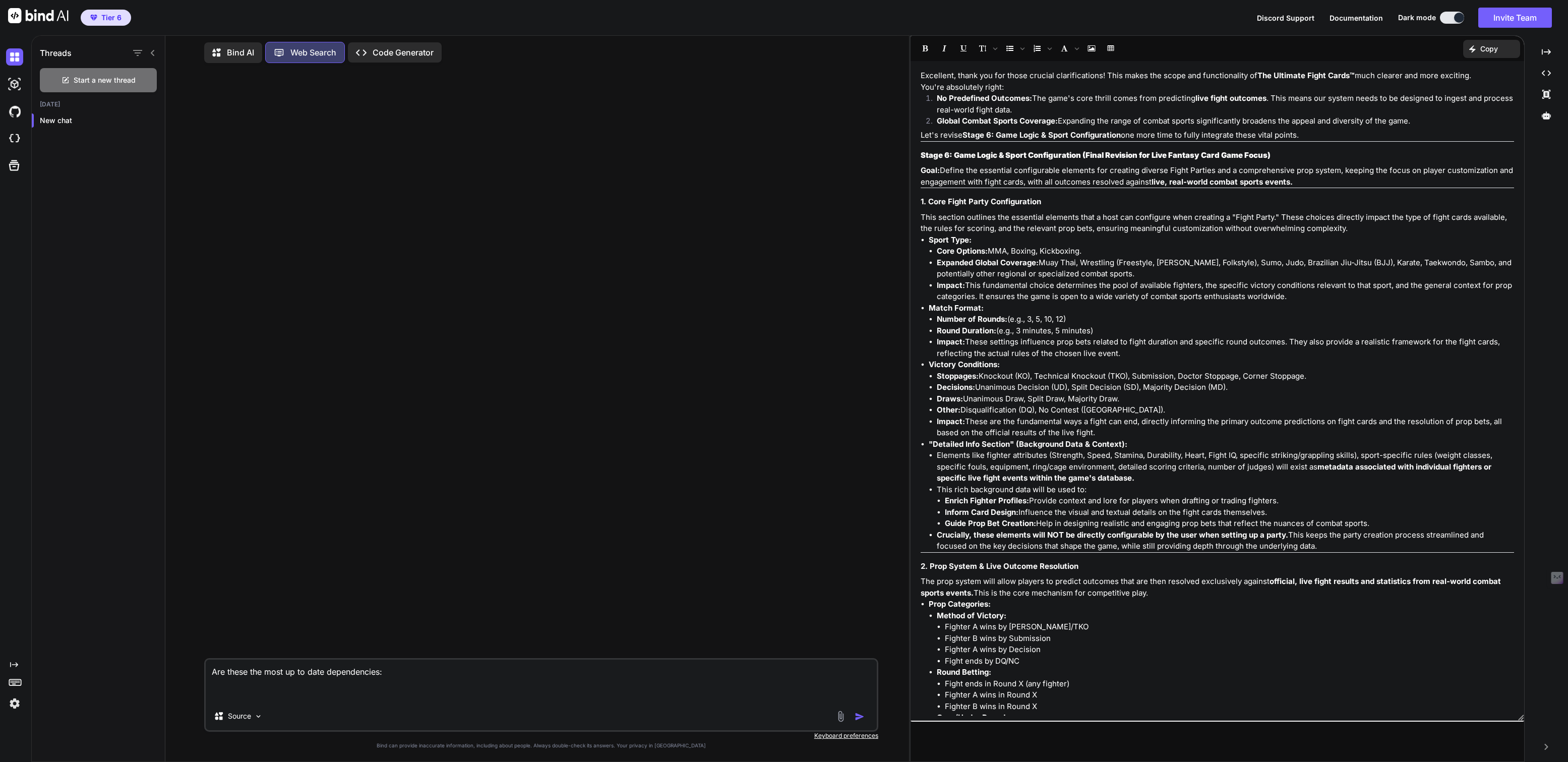
type textarea "Lor ipsum dol sita co ad elit seddoeiusmod: tem incid # utl etdol magnaa enimad…"
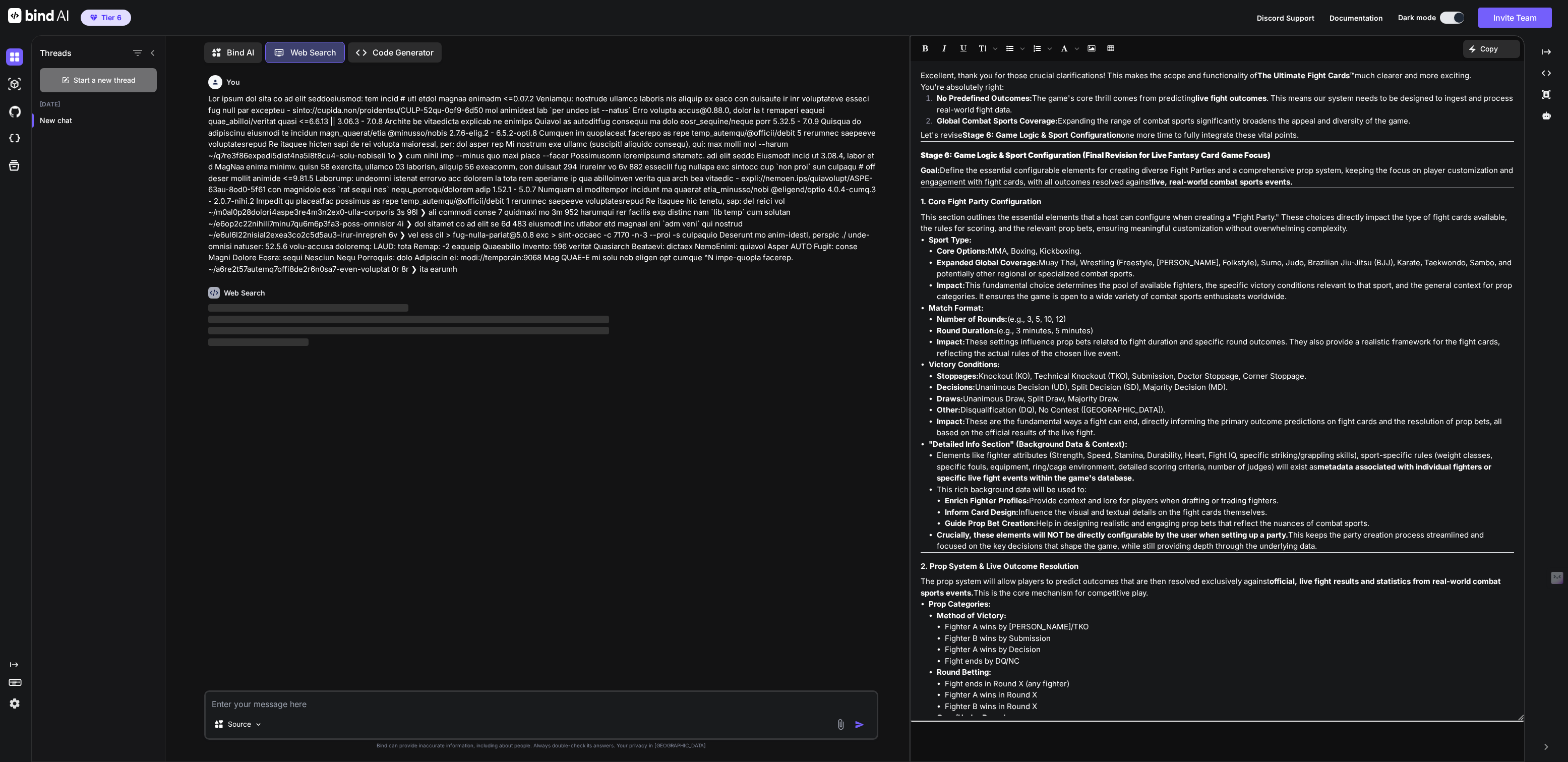
scroll to position [0, 0]
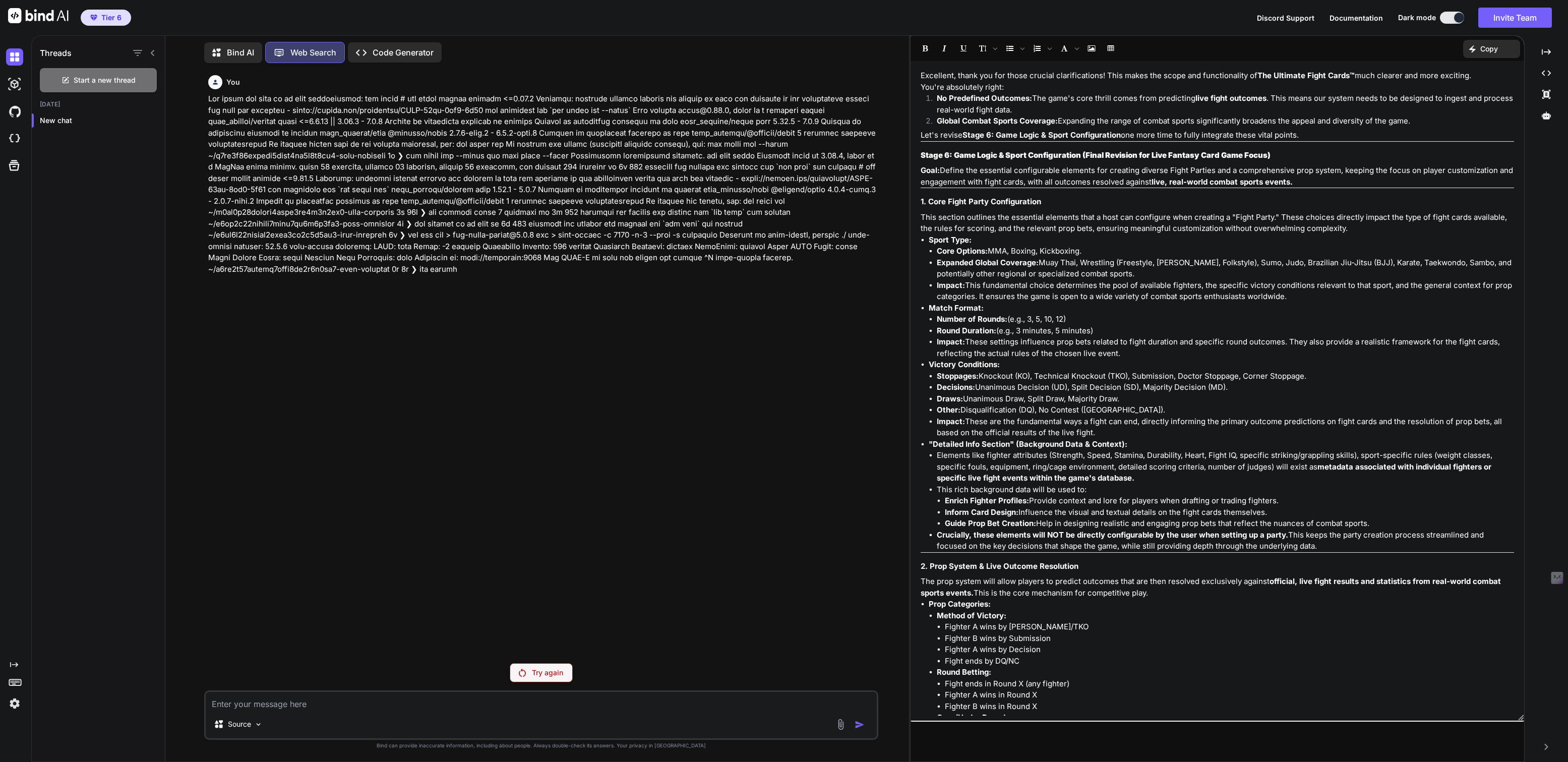
click at [538, 668] on p "Try again" at bounding box center [548, 672] width 31 height 10
click at [245, 46] on p "Bind AI" at bounding box center [241, 53] width 27 height 12
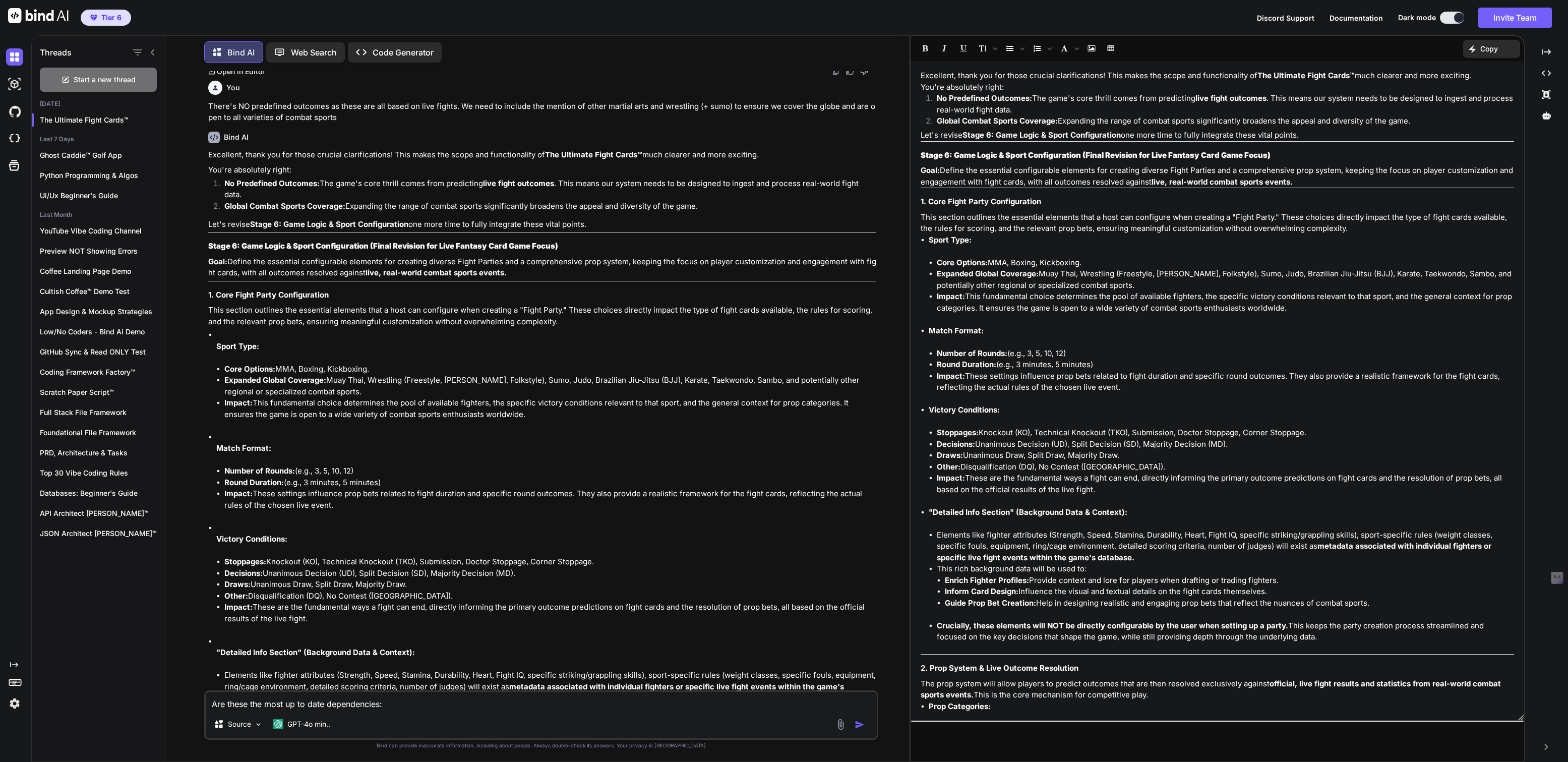
scroll to position [5827, 0]
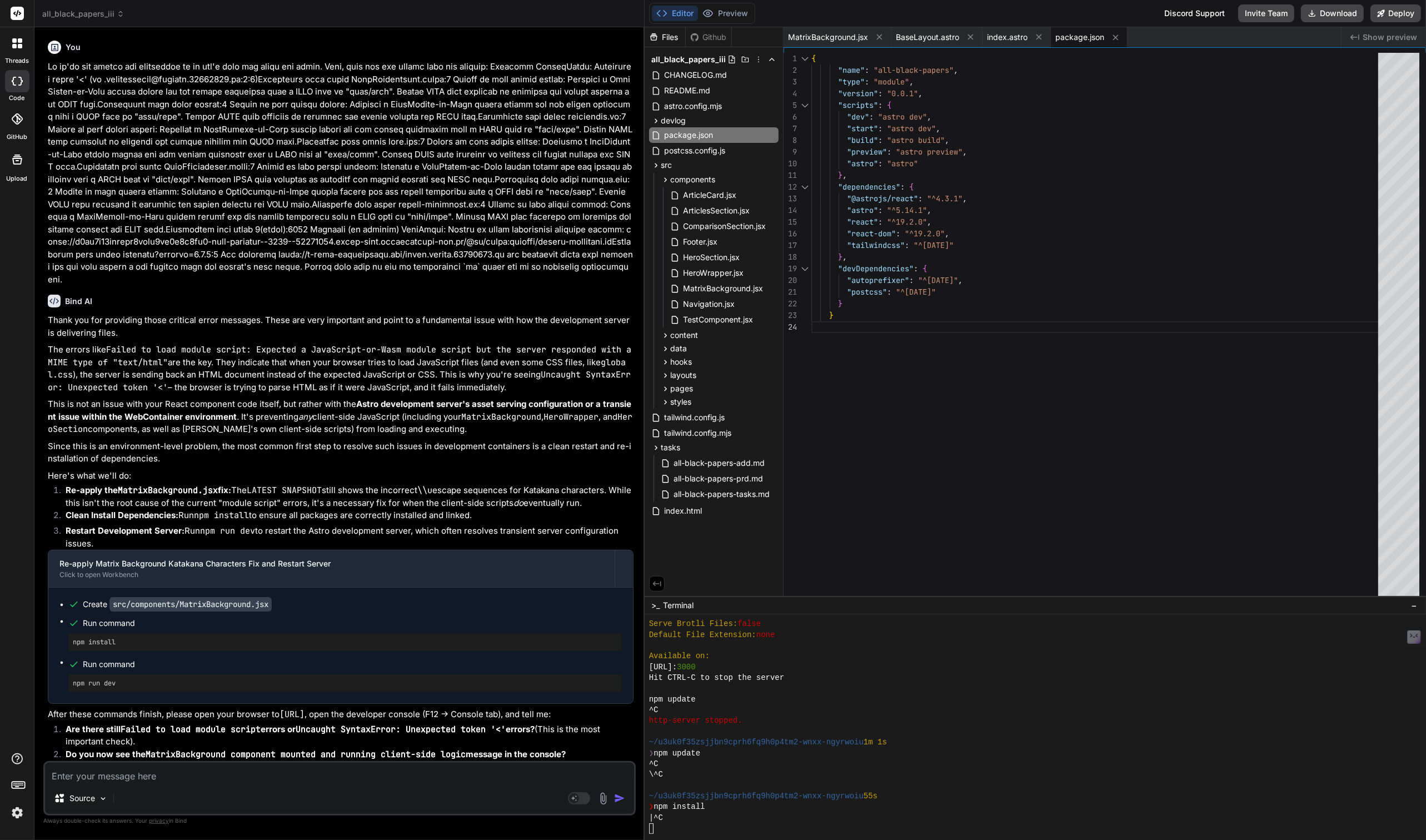
scroll to position [3908, 0]
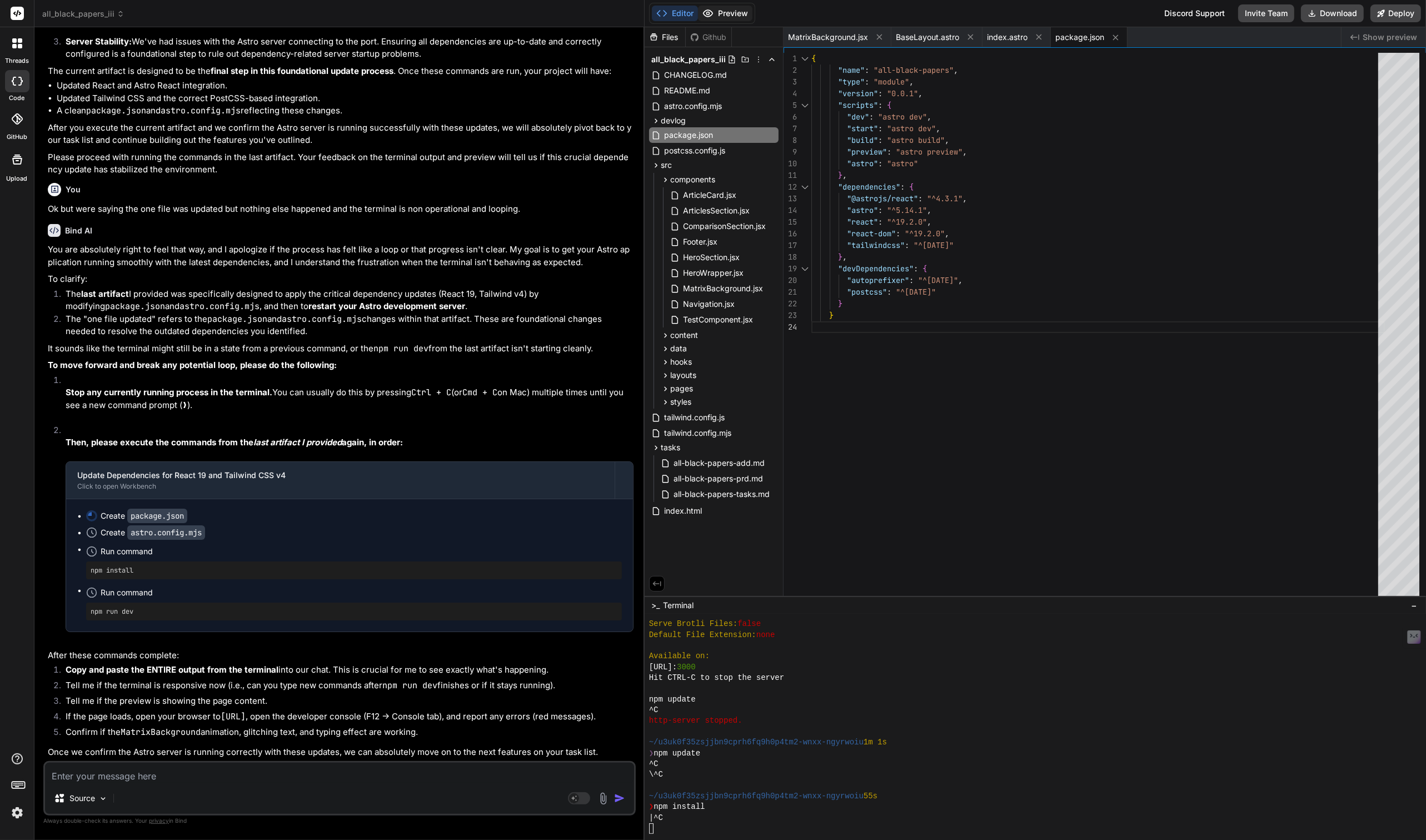
click at [728, 18] on button "Preview" at bounding box center [725, 13] width 54 height 16
click at [727, 830] on div at bounding box center [1106, 829] width 914 height 11
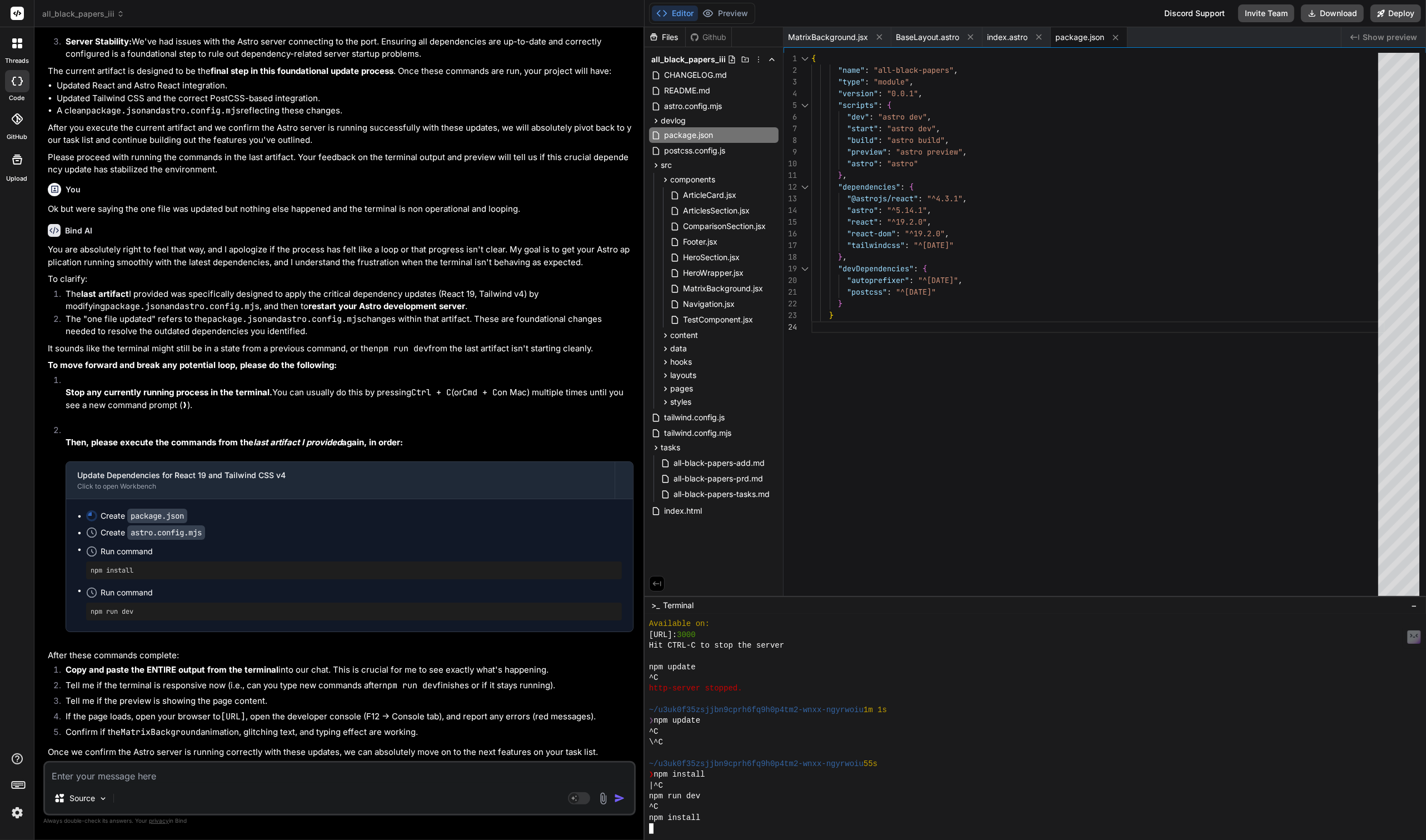
scroll to position [3941, 0]
click at [182, 774] on textarea at bounding box center [340, 772] width 589 height 20
type textarea "N"
type textarea "x"
type textarea "No"
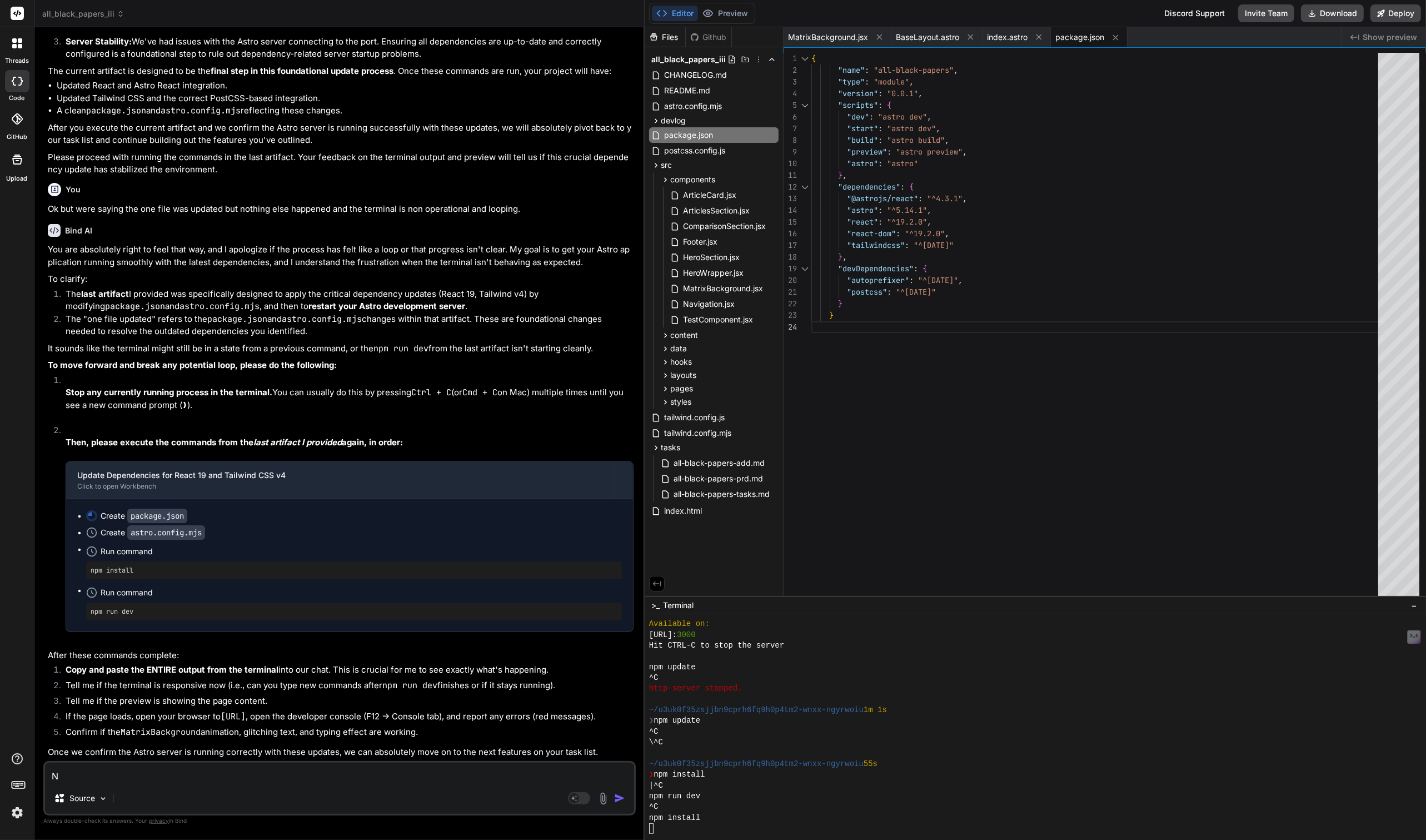
type textarea "x"
type textarea "Noa"
type textarea "x"
type textarea "Noa"
type textarea "x"
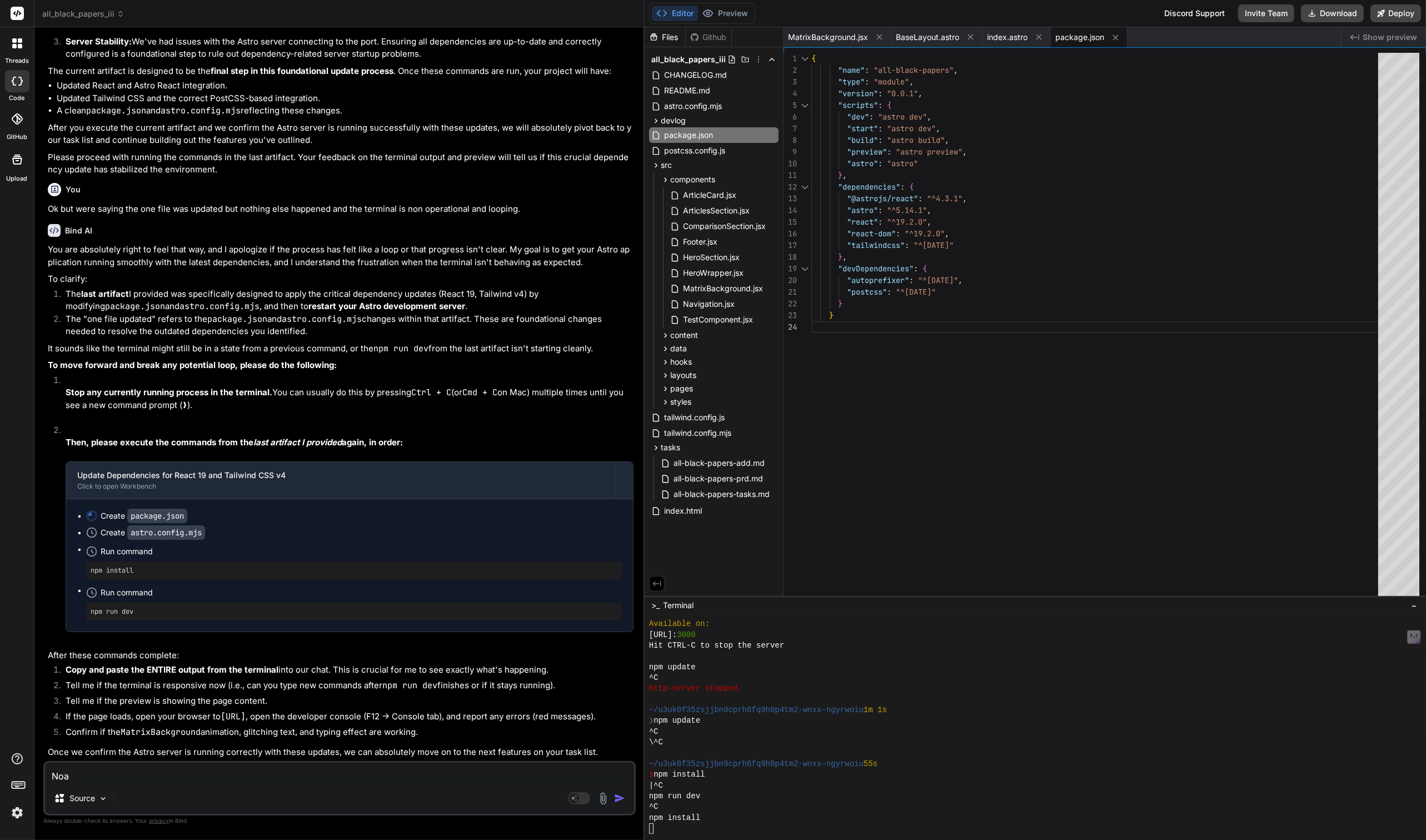
type textarea "Noa"
type textarea "x"
type textarea "No"
type textarea "x"
type textarea "No"
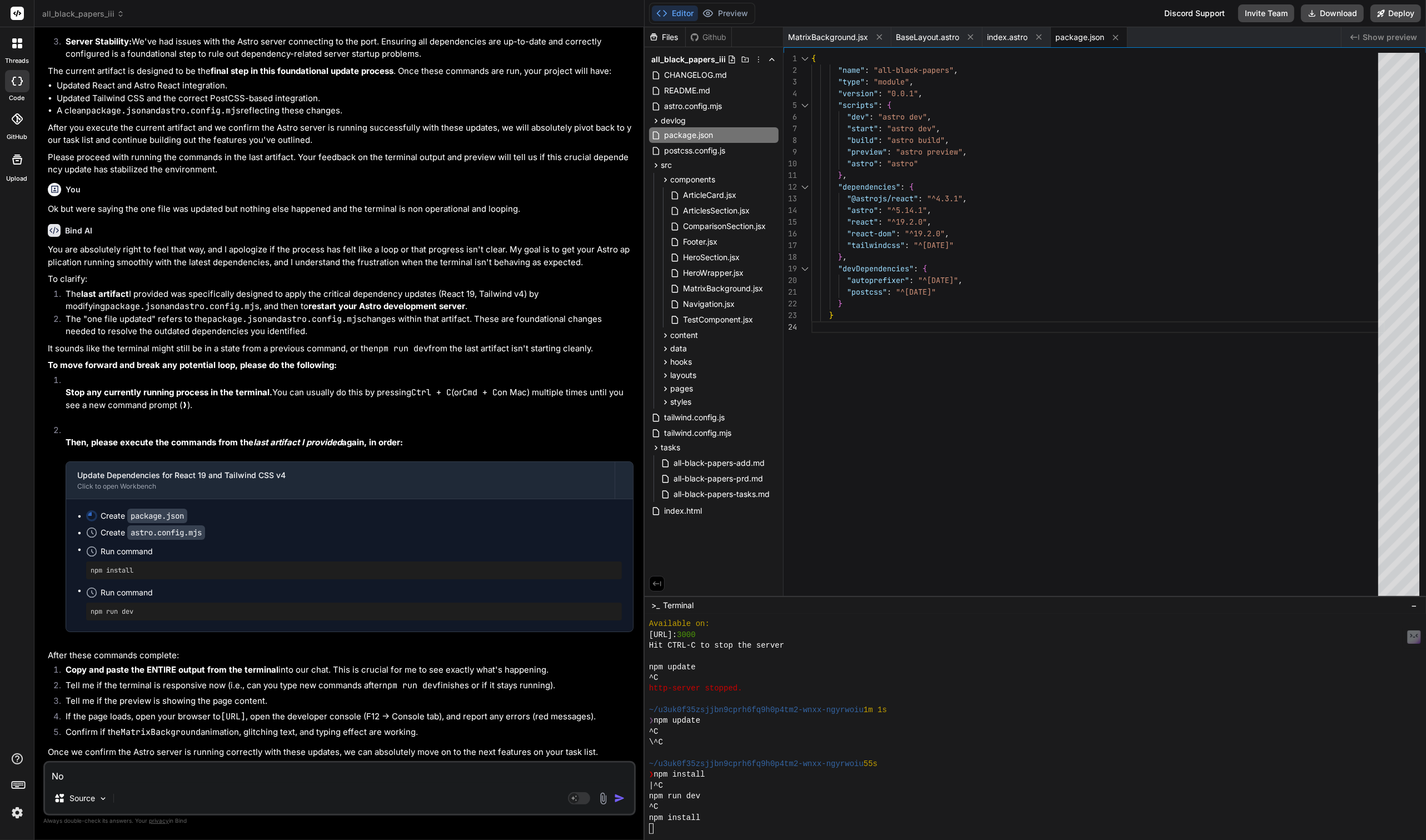
type textarea "x"
type textarea "No n"
type textarea "x"
type textarea "No no"
type textarea "x"
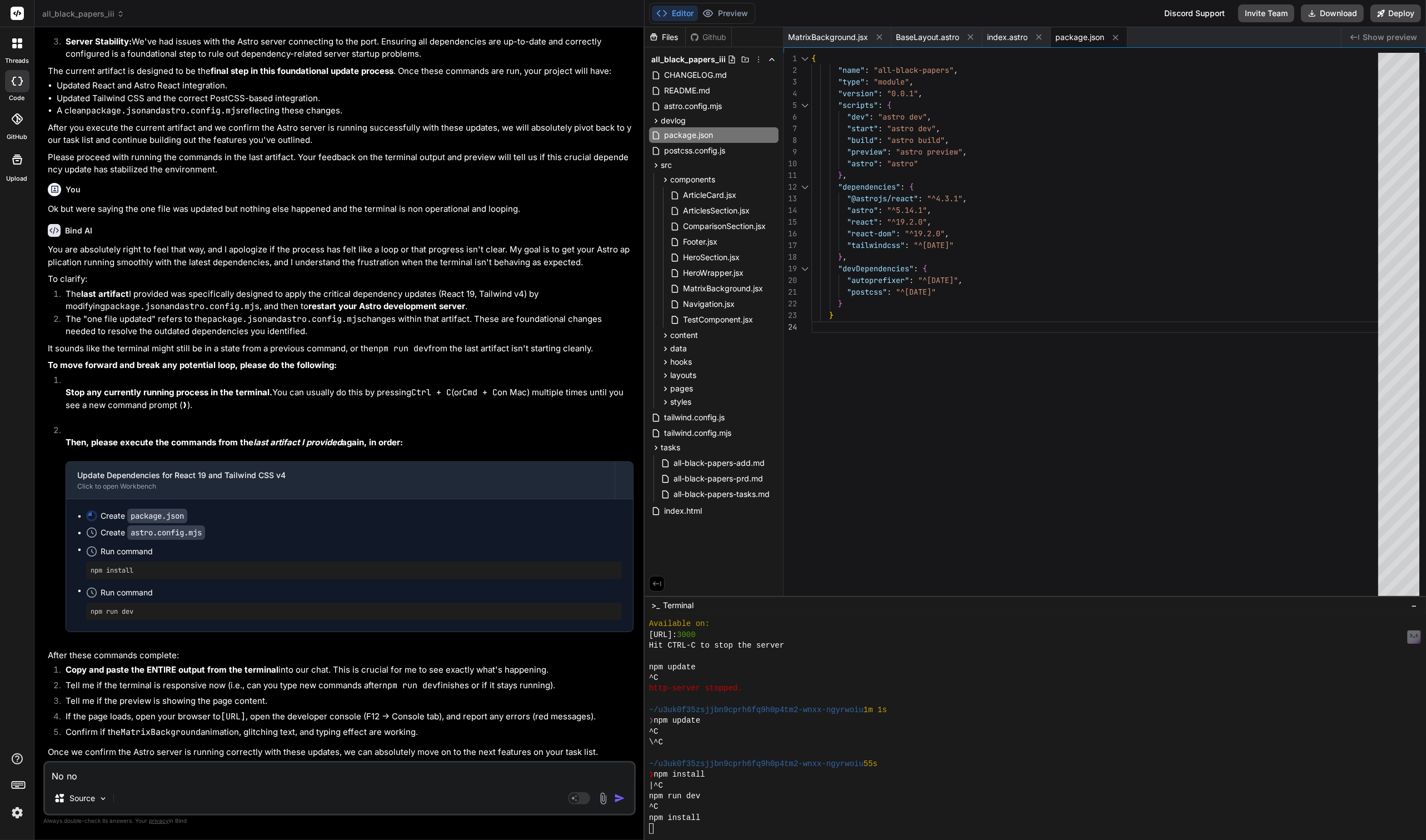
type textarea "No not"
type textarea "x"
type textarea "No noth"
type textarea "x"
type textarea "No nothi"
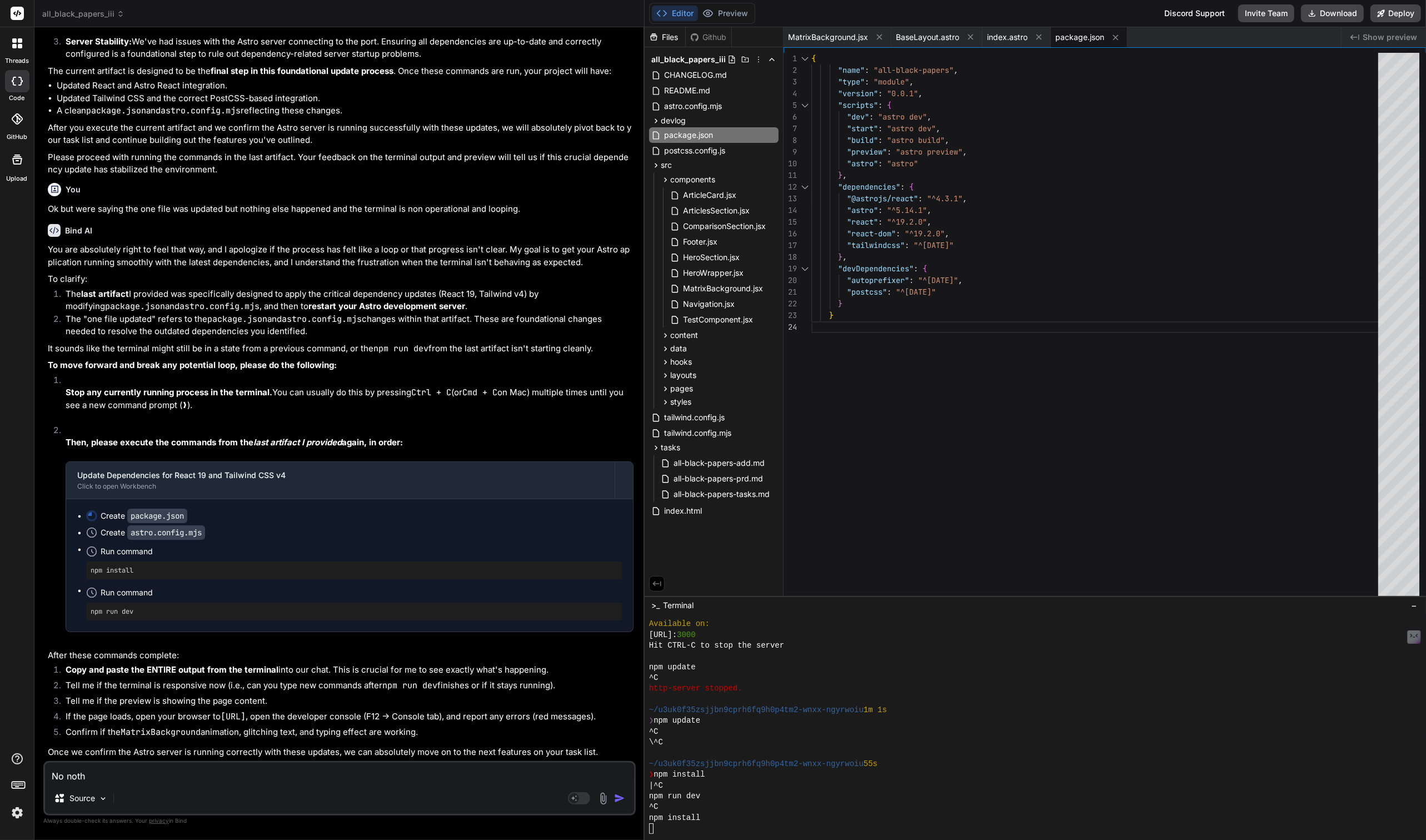
type textarea "x"
type textarea "No nothin"
type textarea "x"
type textarea "No nothing"
type textarea "x"
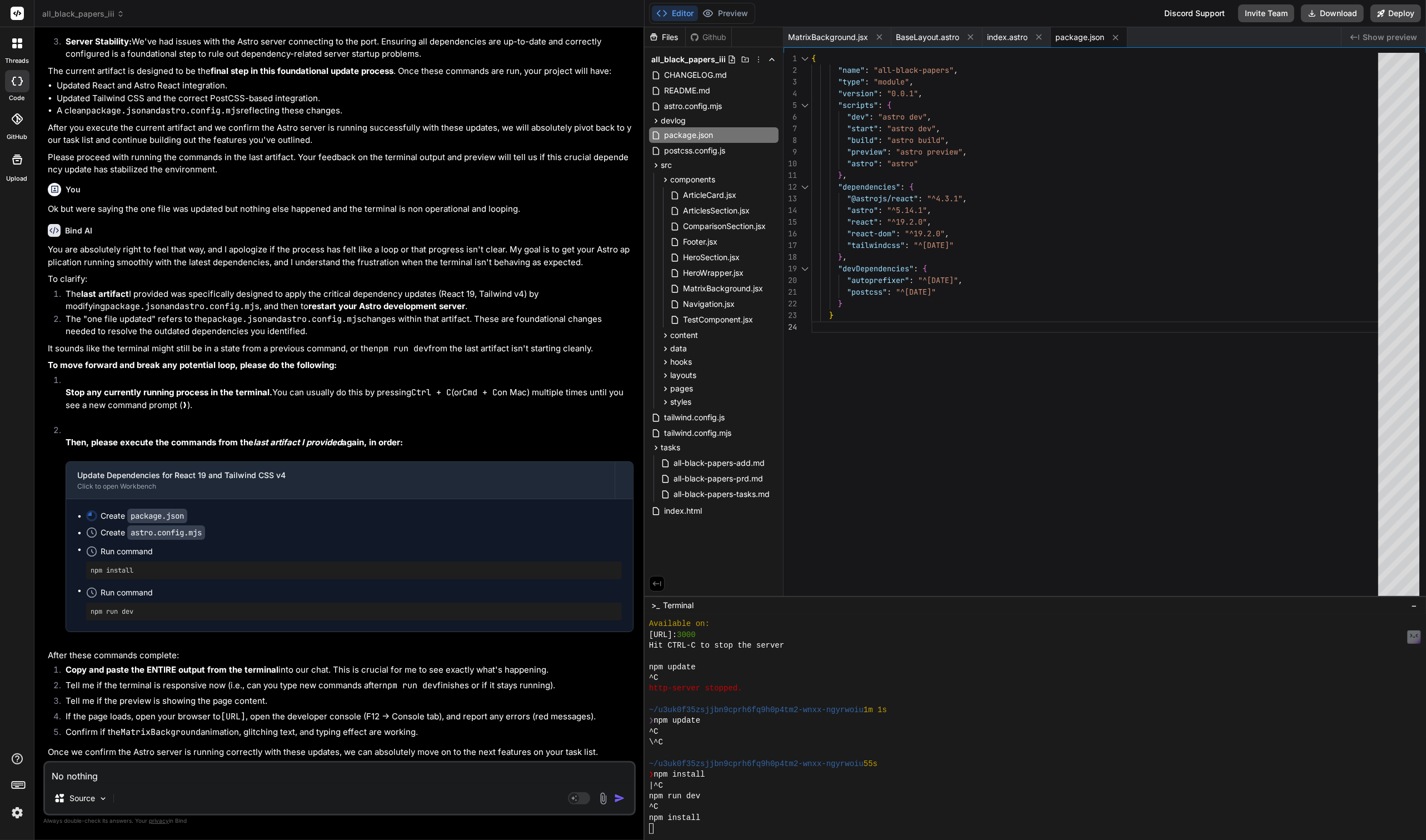
type textarea "No nothing"
type textarea "x"
type textarea "No nothing w"
type textarea "x"
type textarea "No nothing wo"
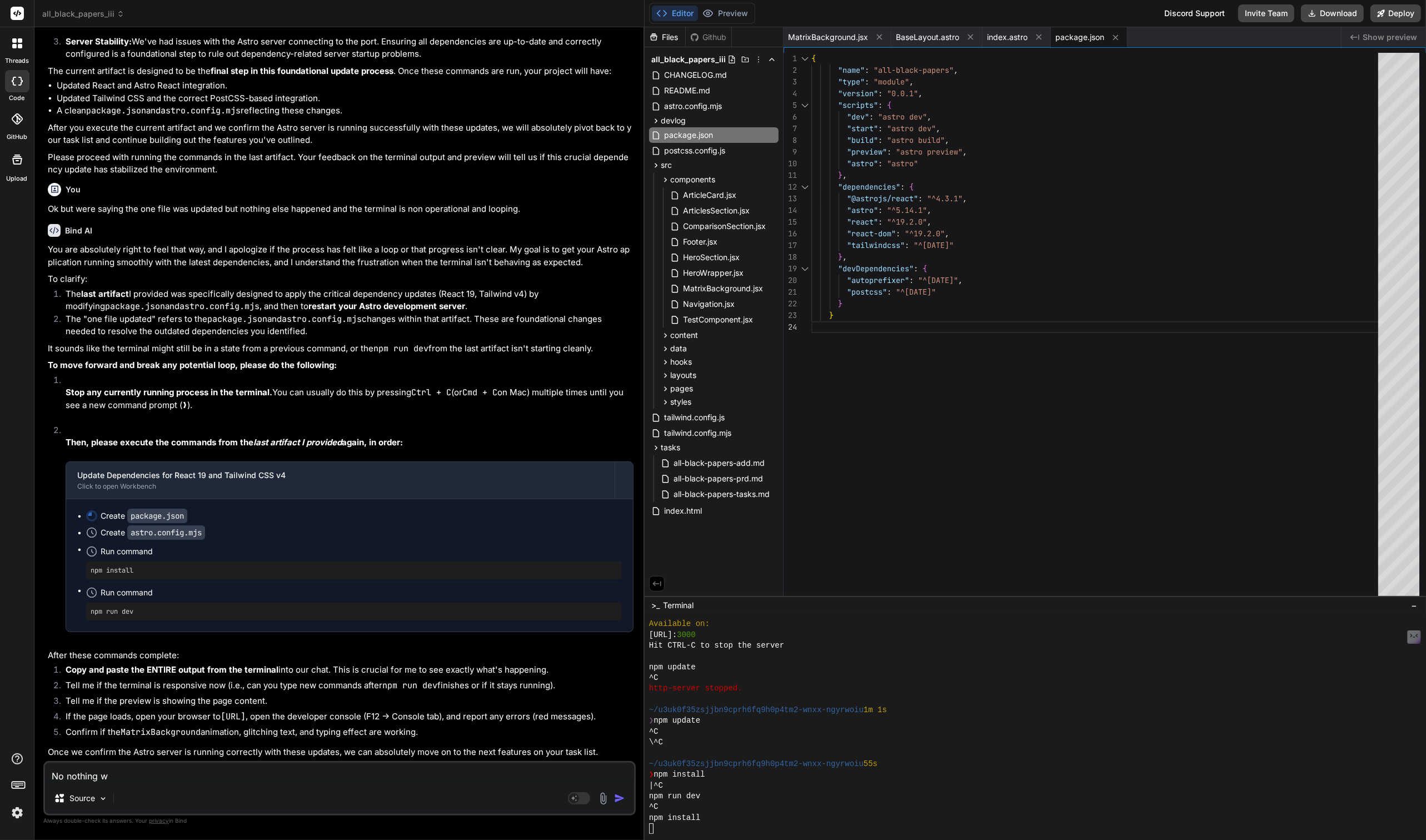
type textarea "x"
type textarea "No nothing wor"
type textarea "x"
type textarea "No nothing work"
type textarea "x"
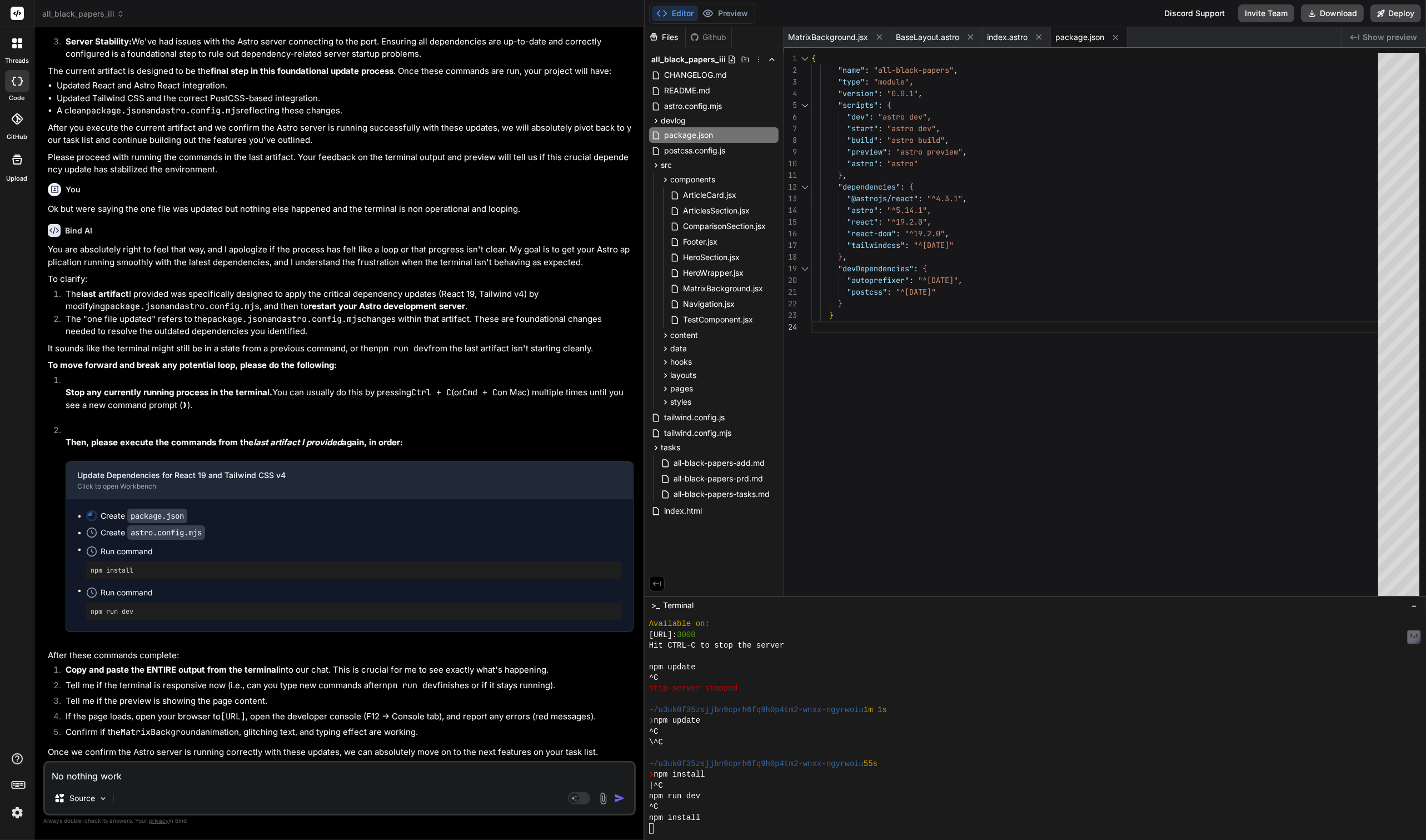
type textarea "No nothing works"
type textarea "x"
type textarea "No nothing works"
type textarea "x"
type textarea "No nothing works a"
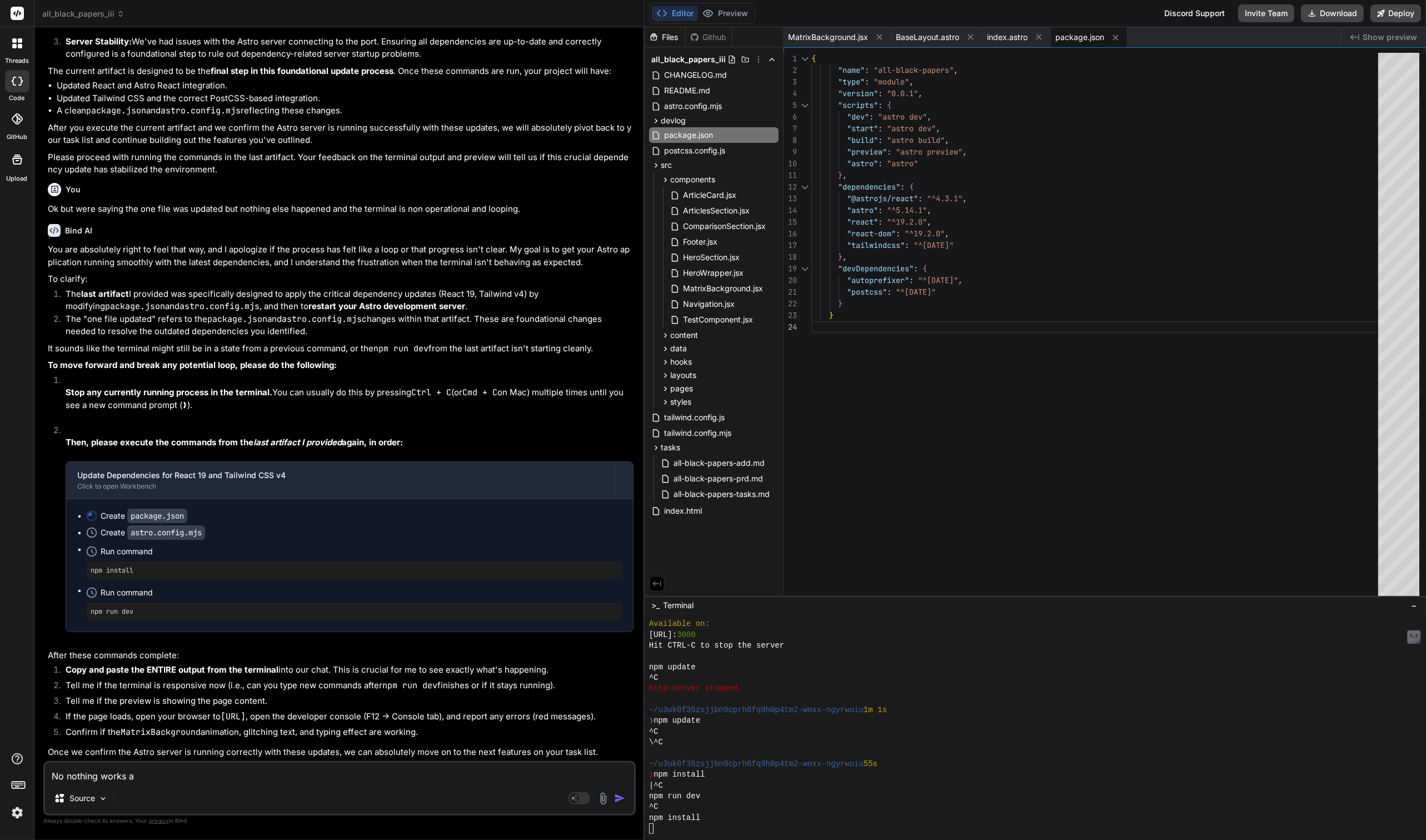
type textarea "x"
type textarea "No nothing works an"
type textarea "x"
type textarea "No nothing works and"
type textarea "x"
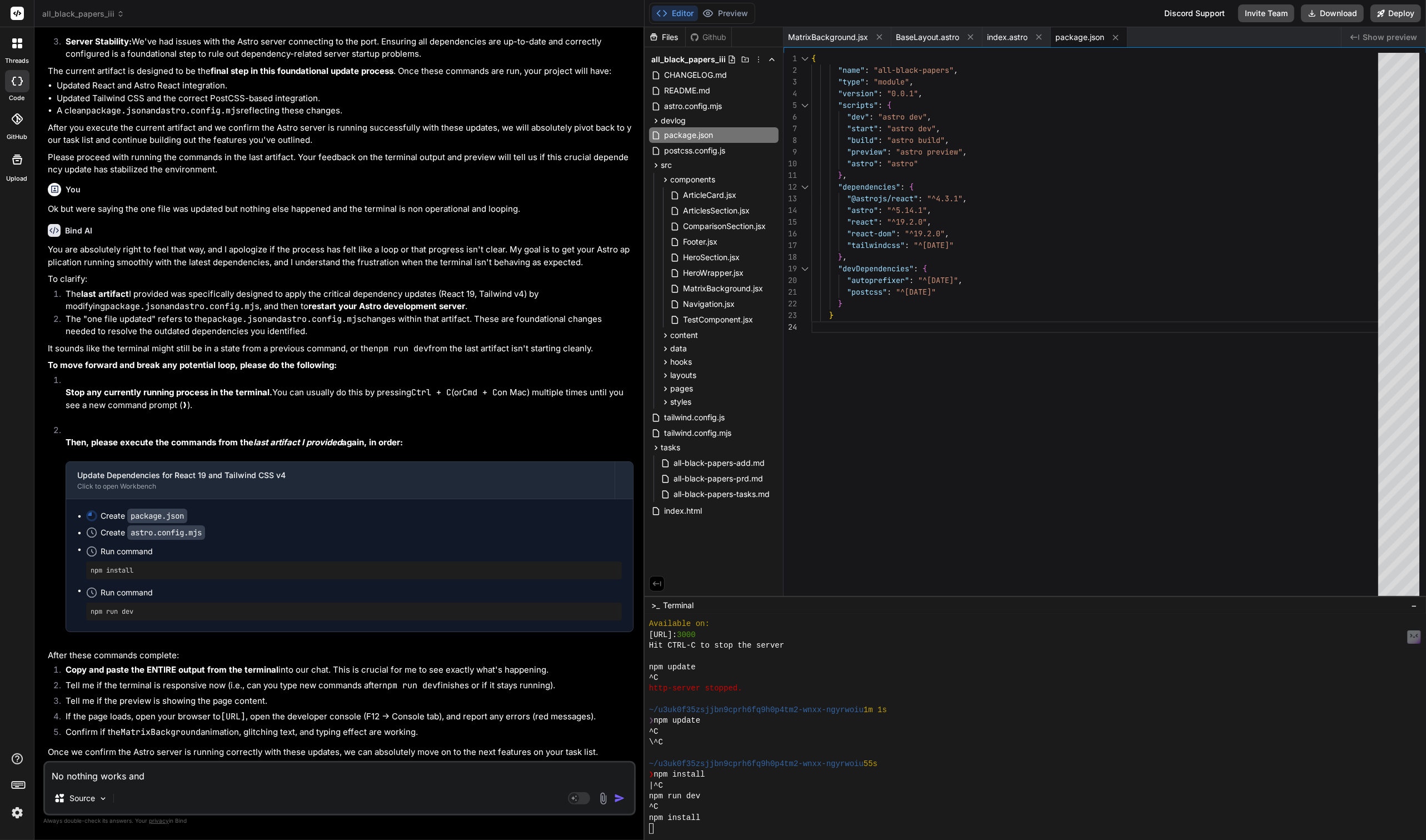
type textarea "No nothing works and"
type textarea "x"
type textarea "No nothing works and t"
type textarea "x"
type textarea "No nothing works and th"
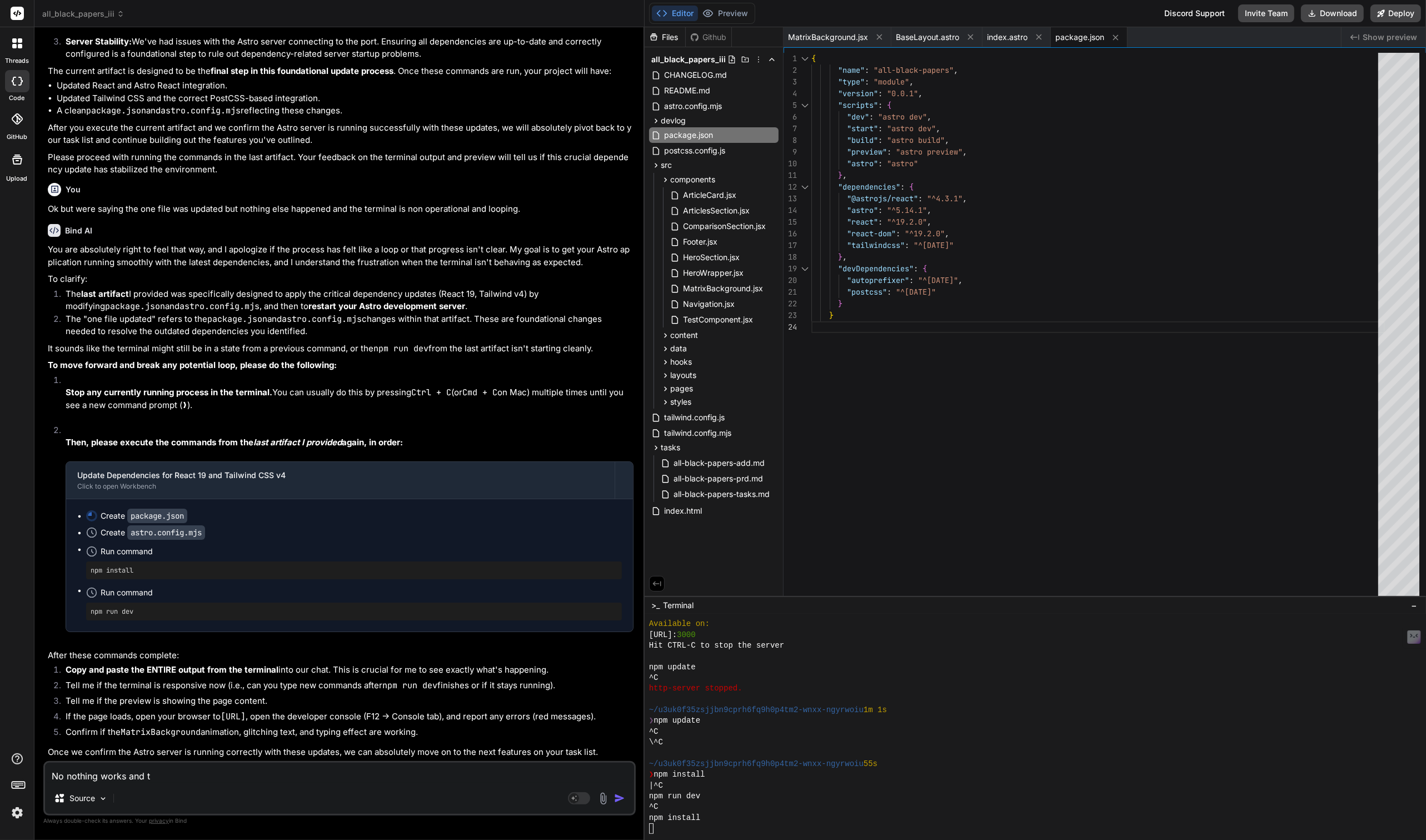
type textarea "x"
type textarea "No nothing works and the"
type textarea "x"
type textarea "No nothing works and the"
type textarea "x"
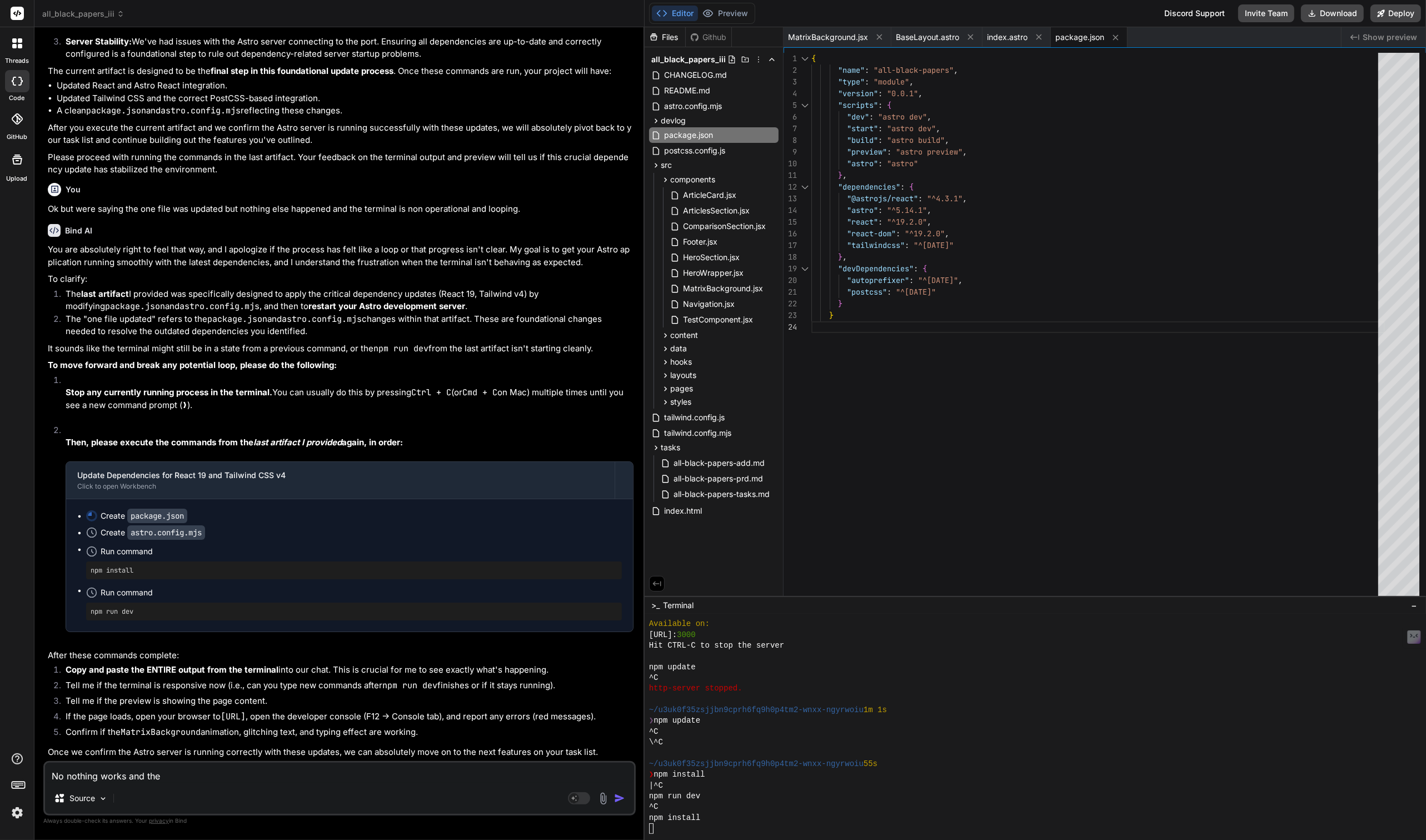
type textarea "No nothing works and the r"
type textarea "x"
type textarea "No nothing works and the re"
type textarea "x"
type textarea "No nothing works and the r"
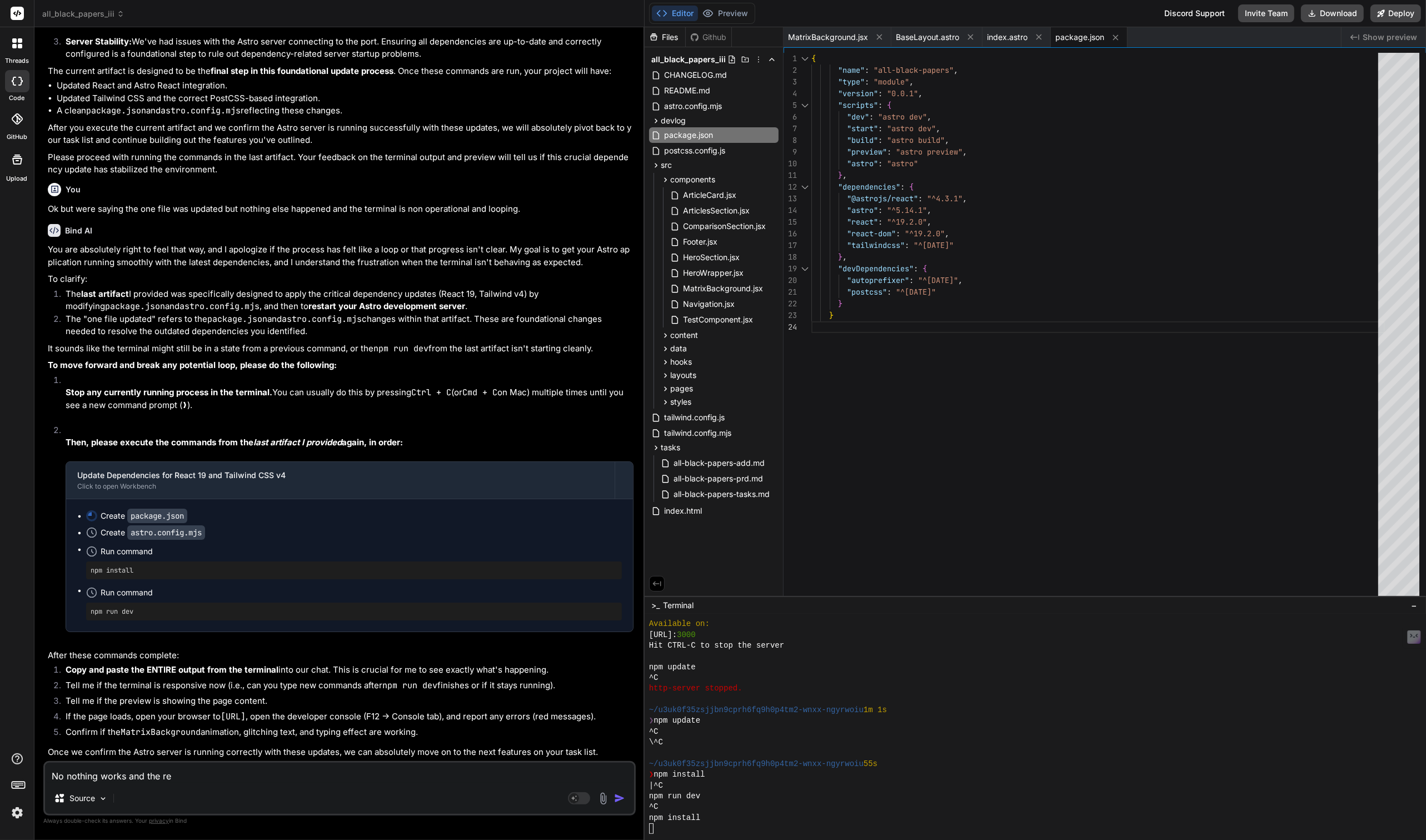
type textarea "x"
type textarea "No nothing works and the"
type textarea "x"
type textarea "No nothing works and the t"
type textarea "x"
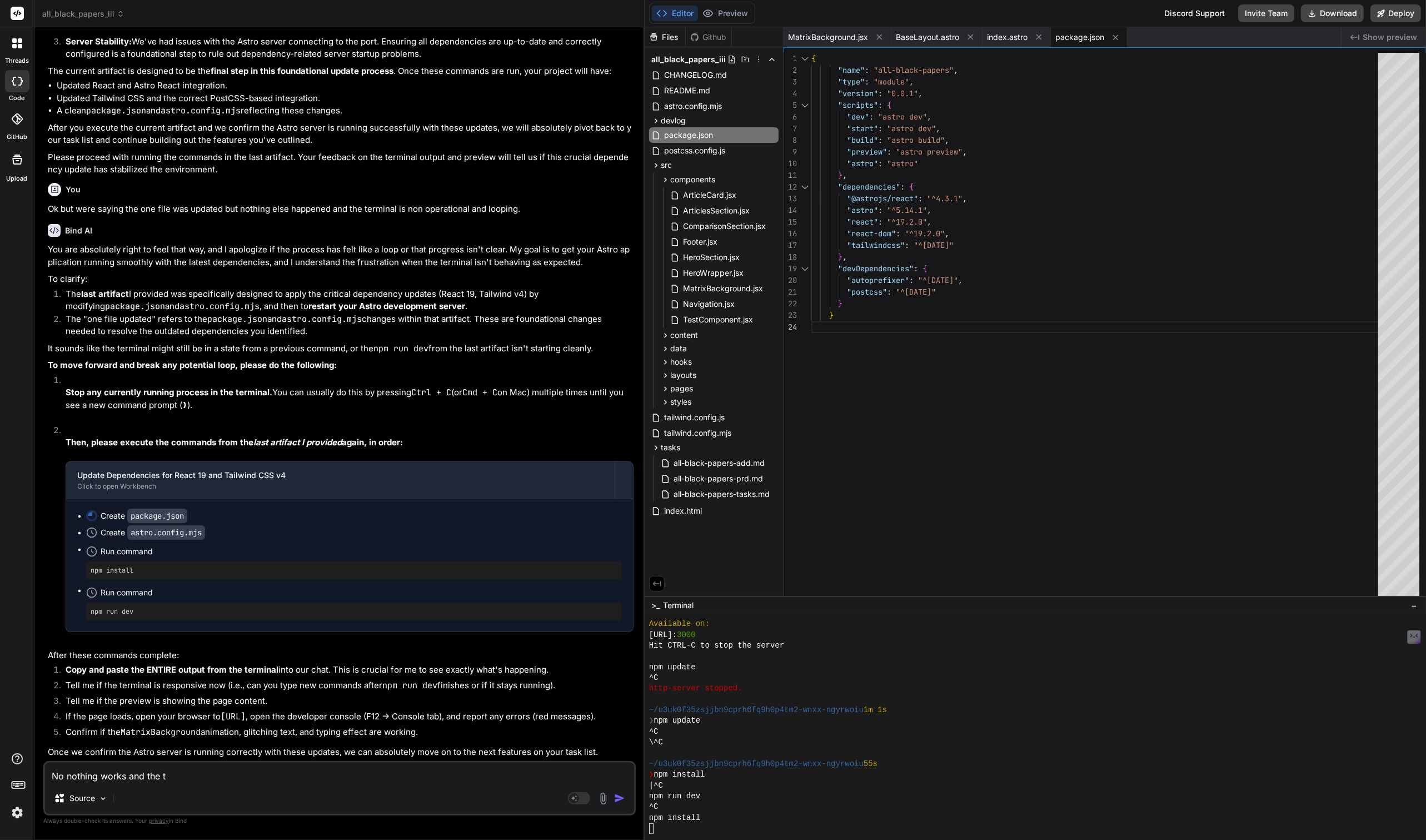
type textarea "No nothing works and the te"
type textarea "x"
type textarea "No nothing works and the ter"
type textarea "x"
type textarea "No nothing works and the term"
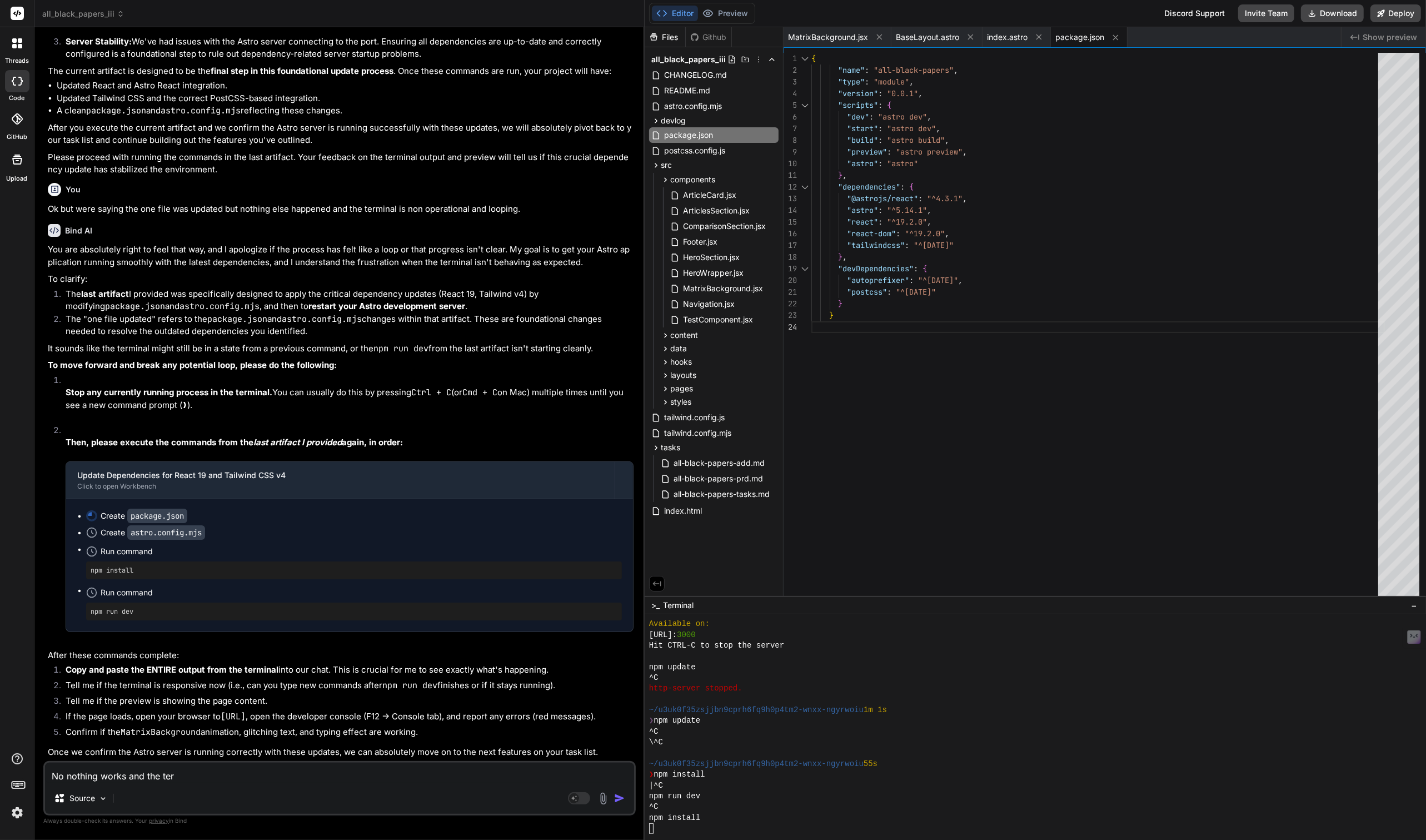
type textarea "x"
type textarea "No nothing works and the termi"
type textarea "x"
type textarea "No nothing works and the termin"
type textarea "x"
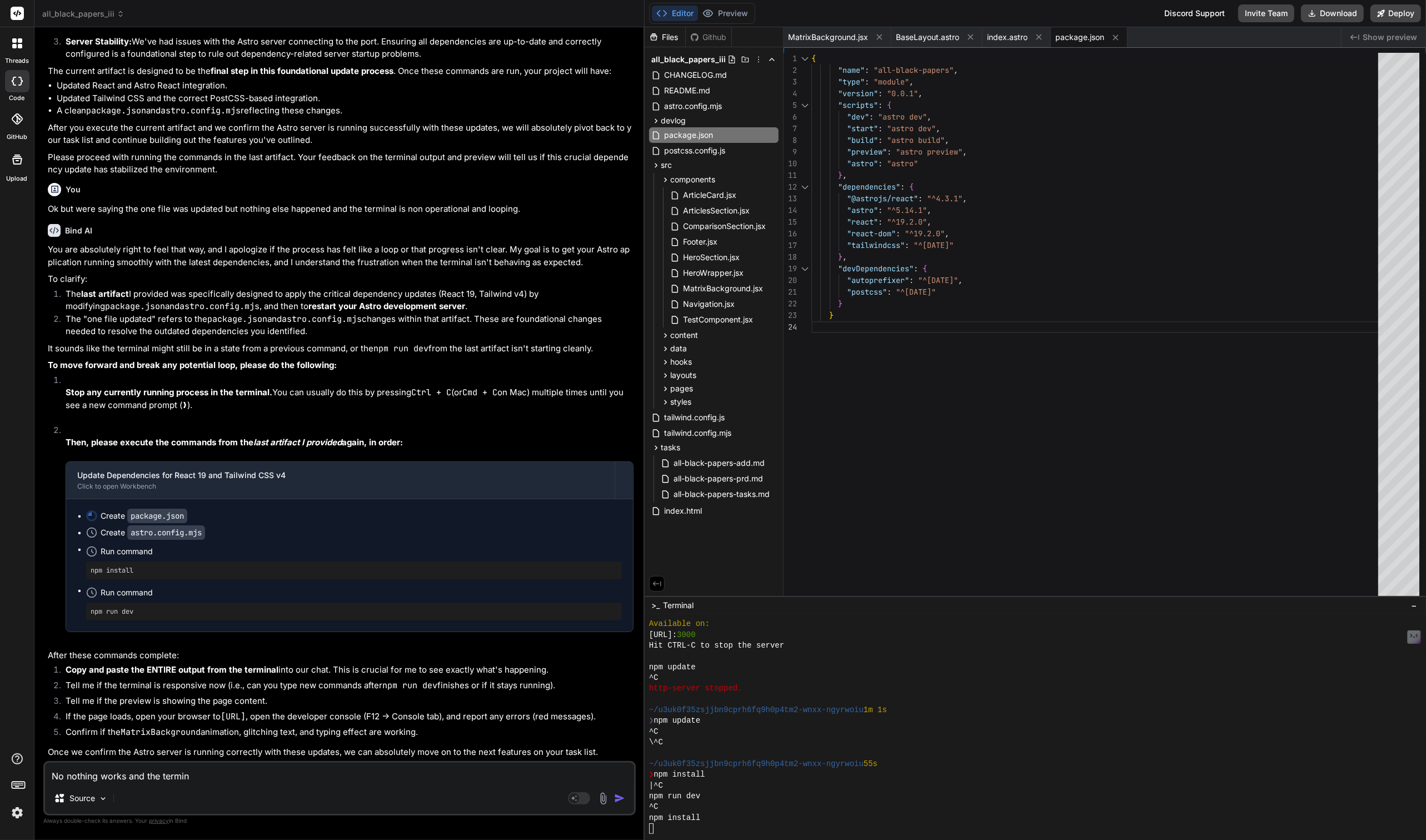
type textarea "No nothing works and the termina"
type textarea "x"
type textarea "No nothing works and the terminal"
type textarea "x"
type textarea "No nothing works and the terminal"
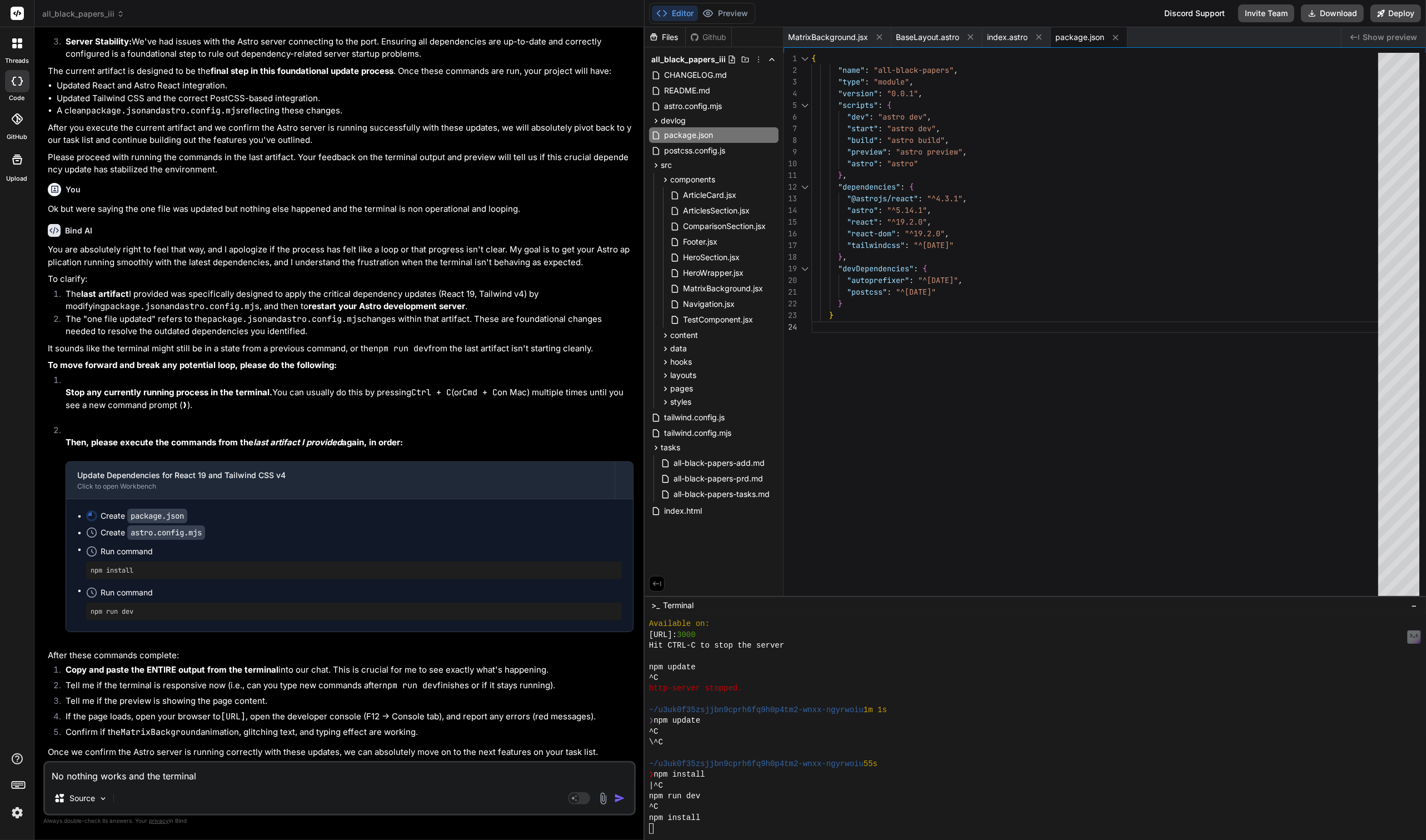
type textarea "x"
type textarea "No nothing works and the terminal i"
type textarea "x"
type textarea "No nothing works and the terminal is"
type textarea "x"
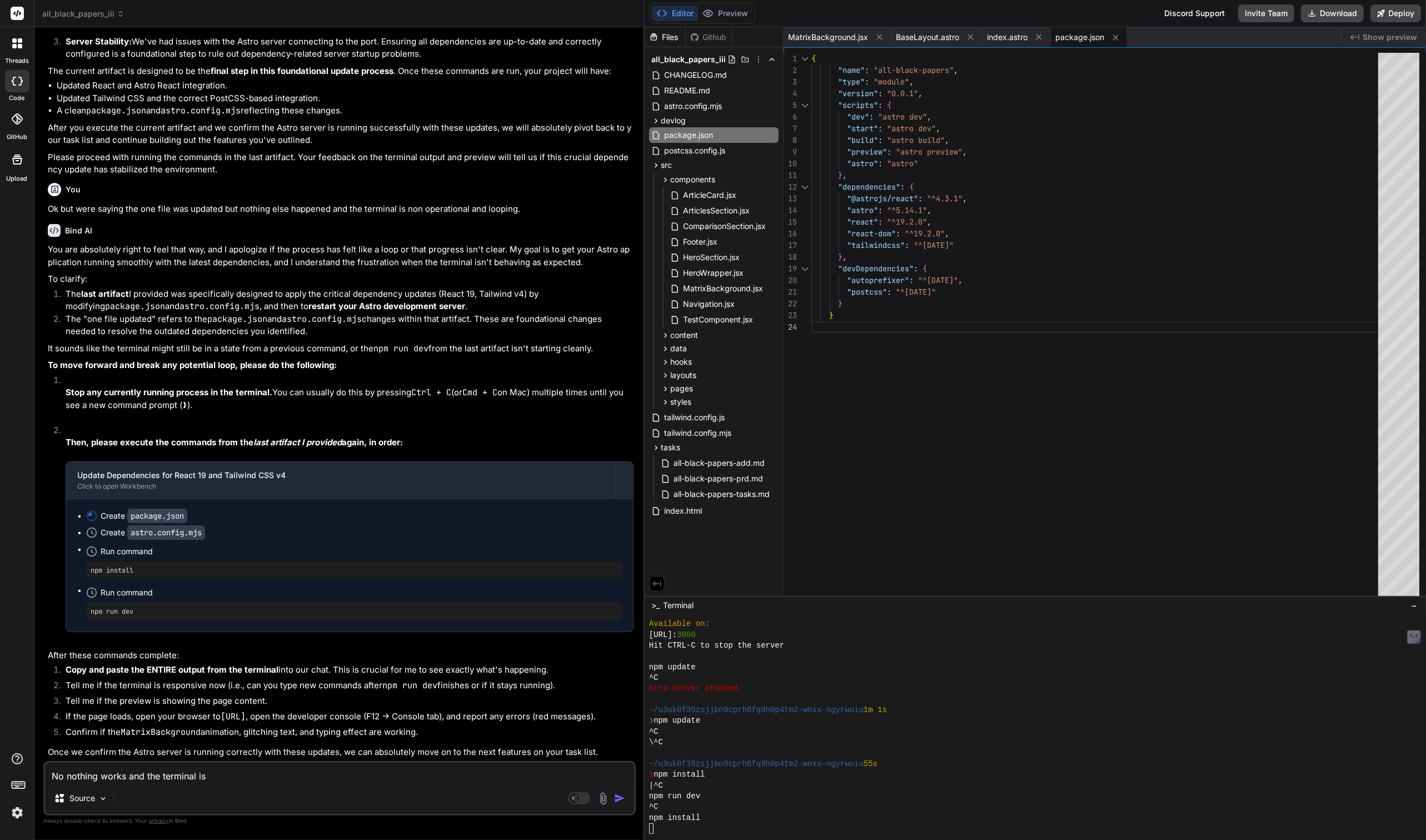
type textarea "No nothing works and the terminal isn"
type textarea "x"
type textarea "No nothing works and the terminal isn'"
type textarea "x"
type textarea "No nothing works and the terminal isn't"
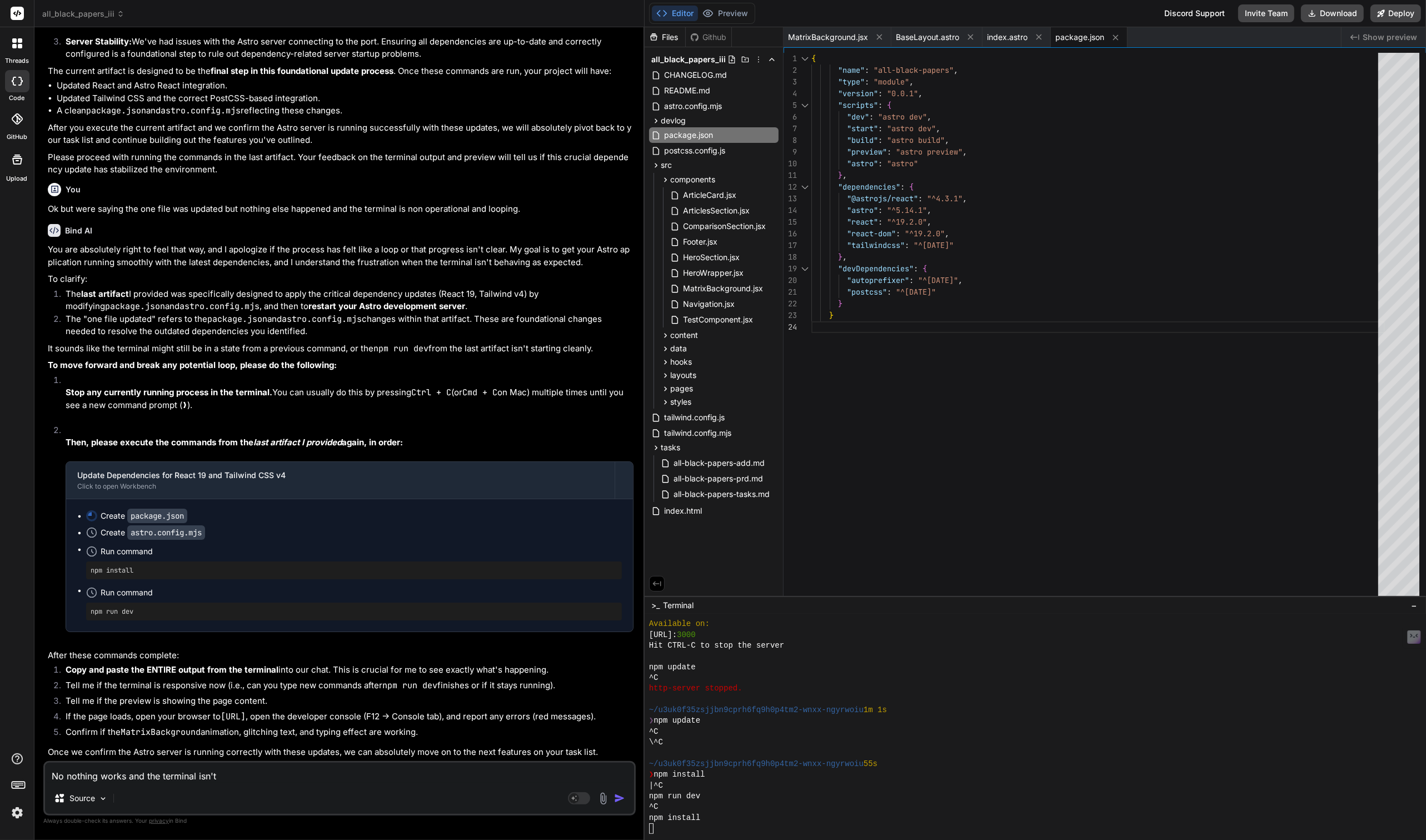
type textarea "x"
type textarea "No nothing works and the terminal isn't"
type textarea "x"
type textarea "No nothing works and the terminal isn't r"
type textarea "x"
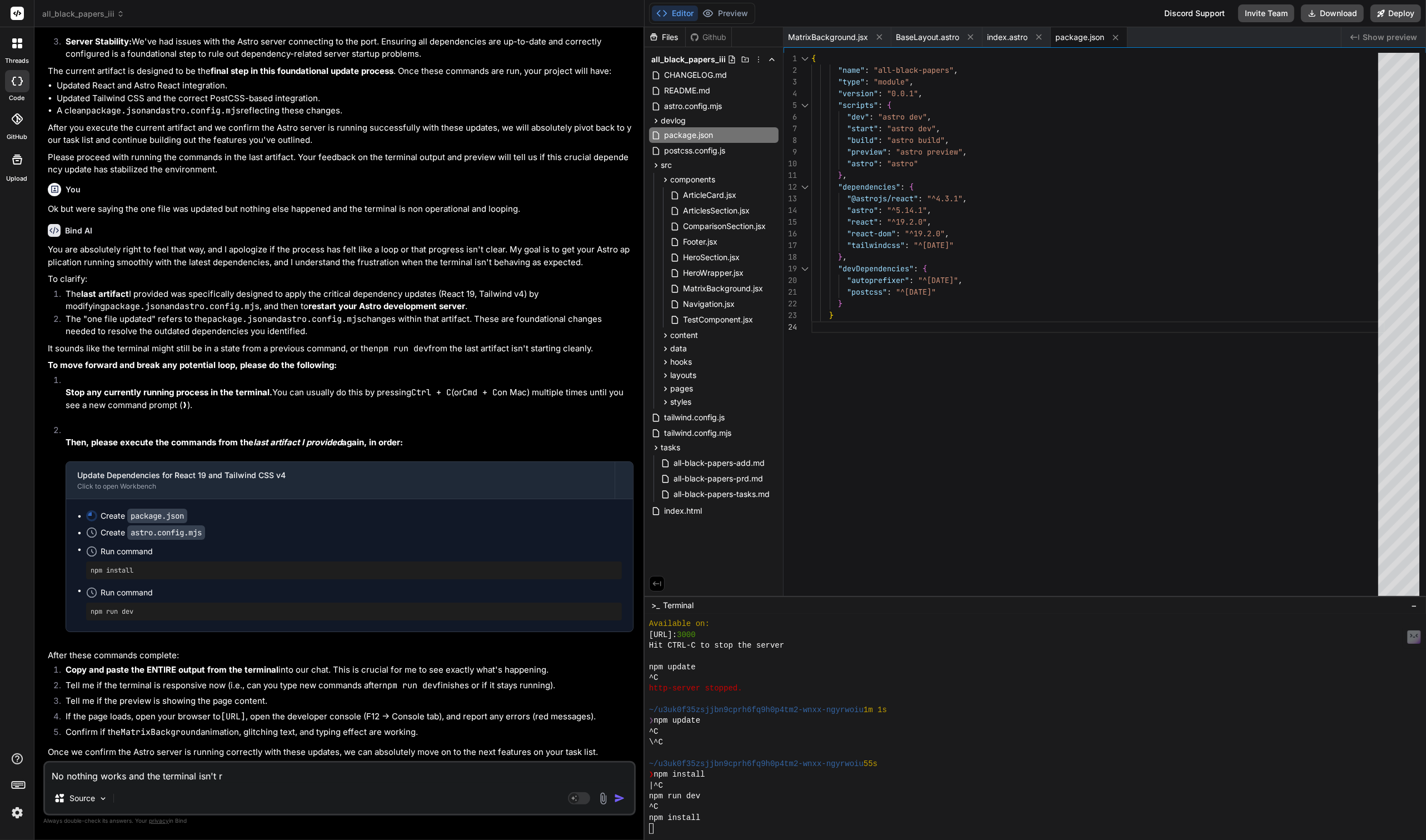
type textarea "No nothing works and the terminal isn't re"
type textarea "x"
type textarea "No nothing works and the terminal isn't res"
type textarea "x"
type textarea "No nothing works and the terminal isn't resp"
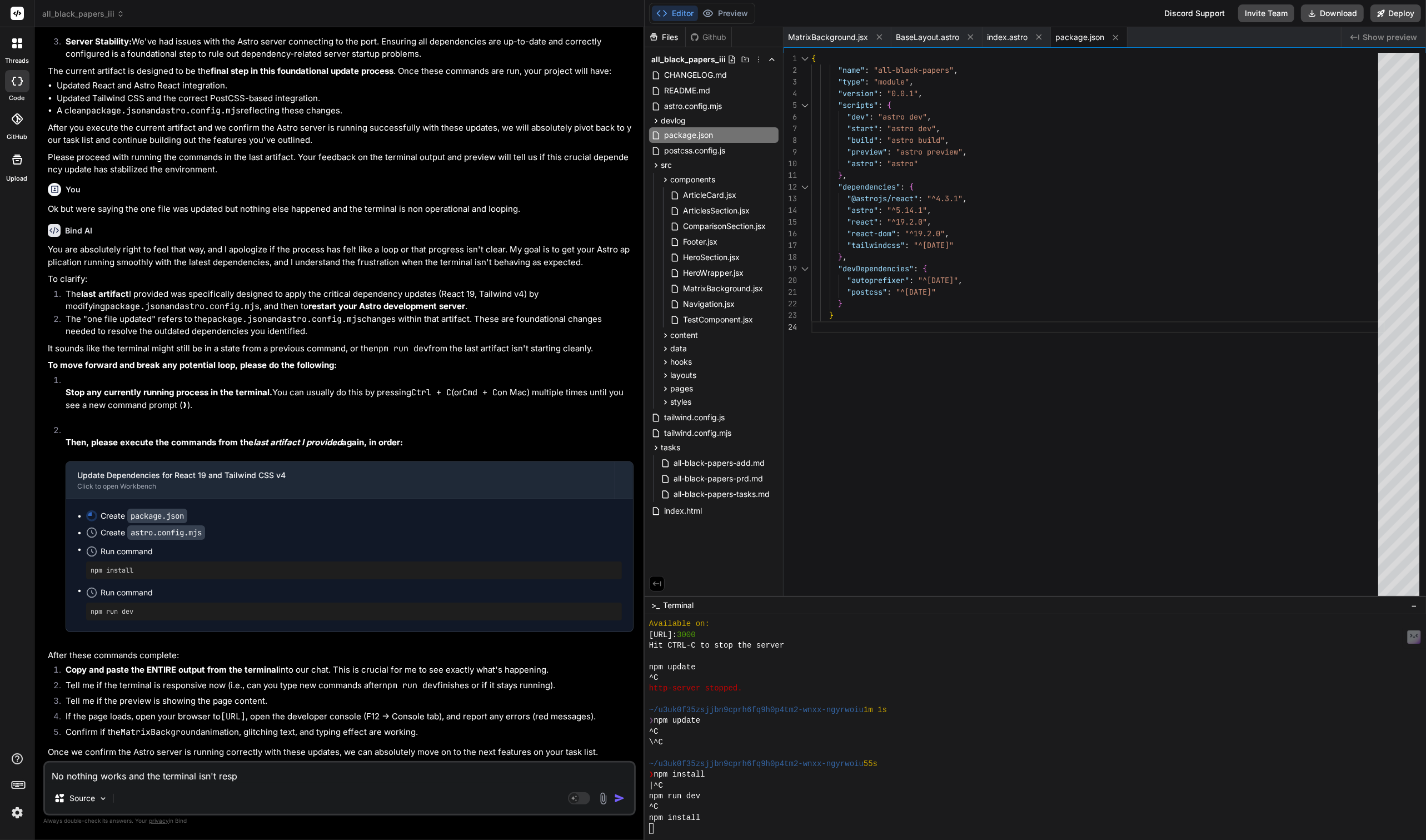
type textarea "x"
type textarea "No nothing works and the terminal isn't respi"
type textarea "x"
type textarea "No nothing works and the terminal isn't respin"
type textarea "x"
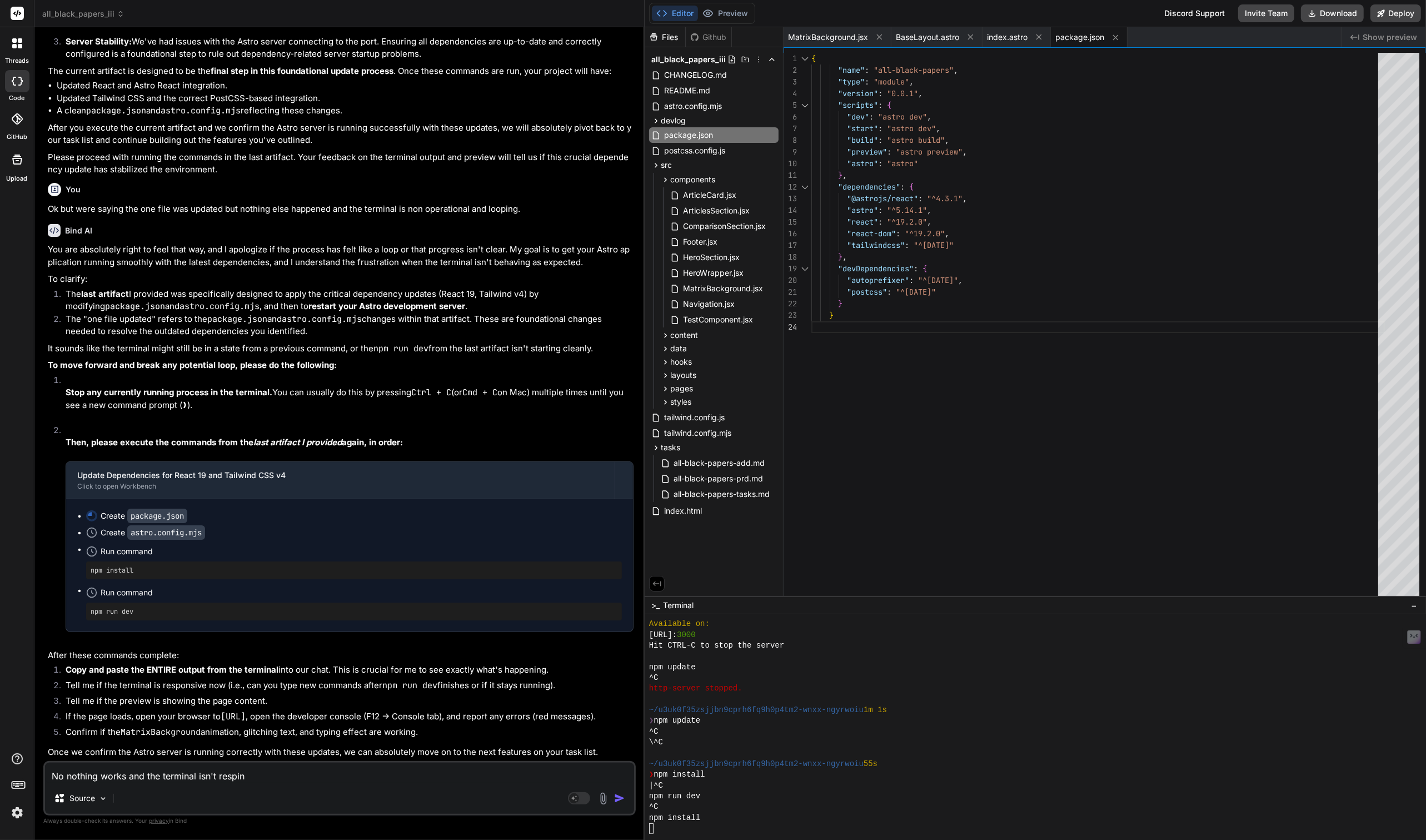
type textarea "No nothing works and the terminal isn't respind"
type textarea "x"
type textarea "No nothing works and the terminal isn't respindi"
type textarea "x"
type textarea "No nothing works and the terminal isn't respindin"
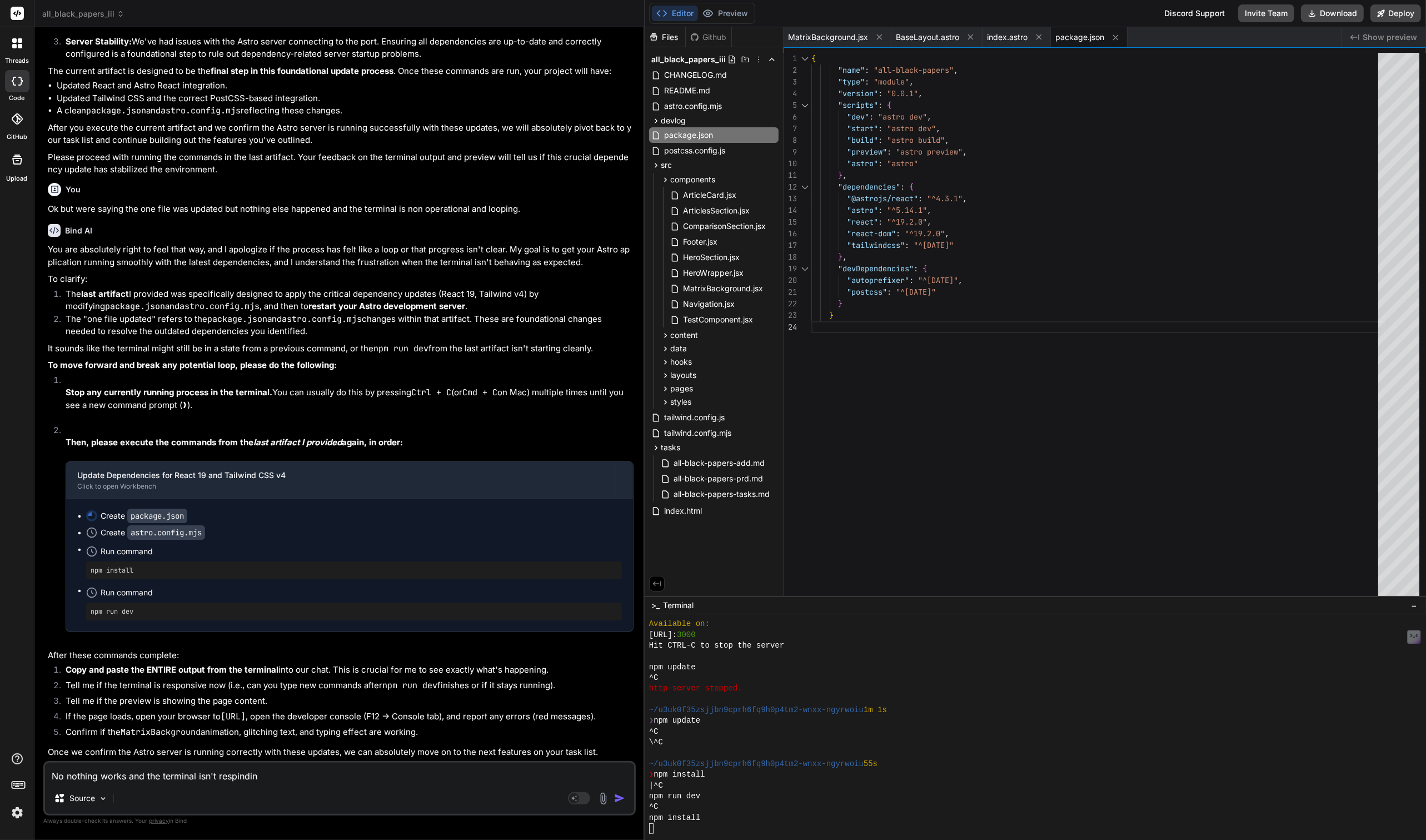
type textarea "x"
type textarea "No nothing works and the terminal isn't respinding"
type textarea "x"
type textarea "No nothing works and the terminal isn't respinding"
type textarea "x"
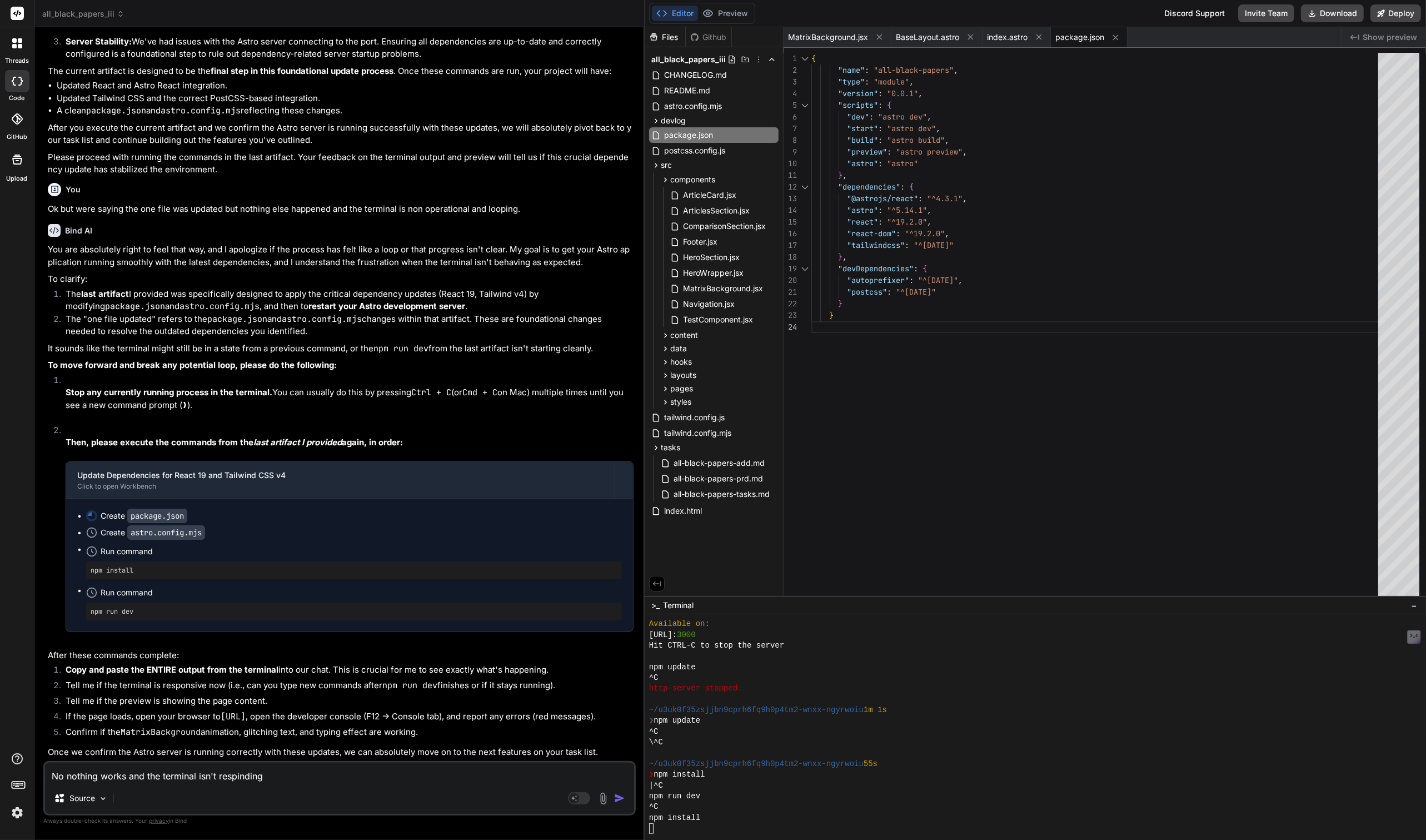
type textarea "No nothing works and the terminal isn't respinding t"
type textarea "x"
type textarea "No nothing works and the terminal isn't respinding to"
type textarea "x"
type textarea "No nothing works and the terminal isn't respinding to"
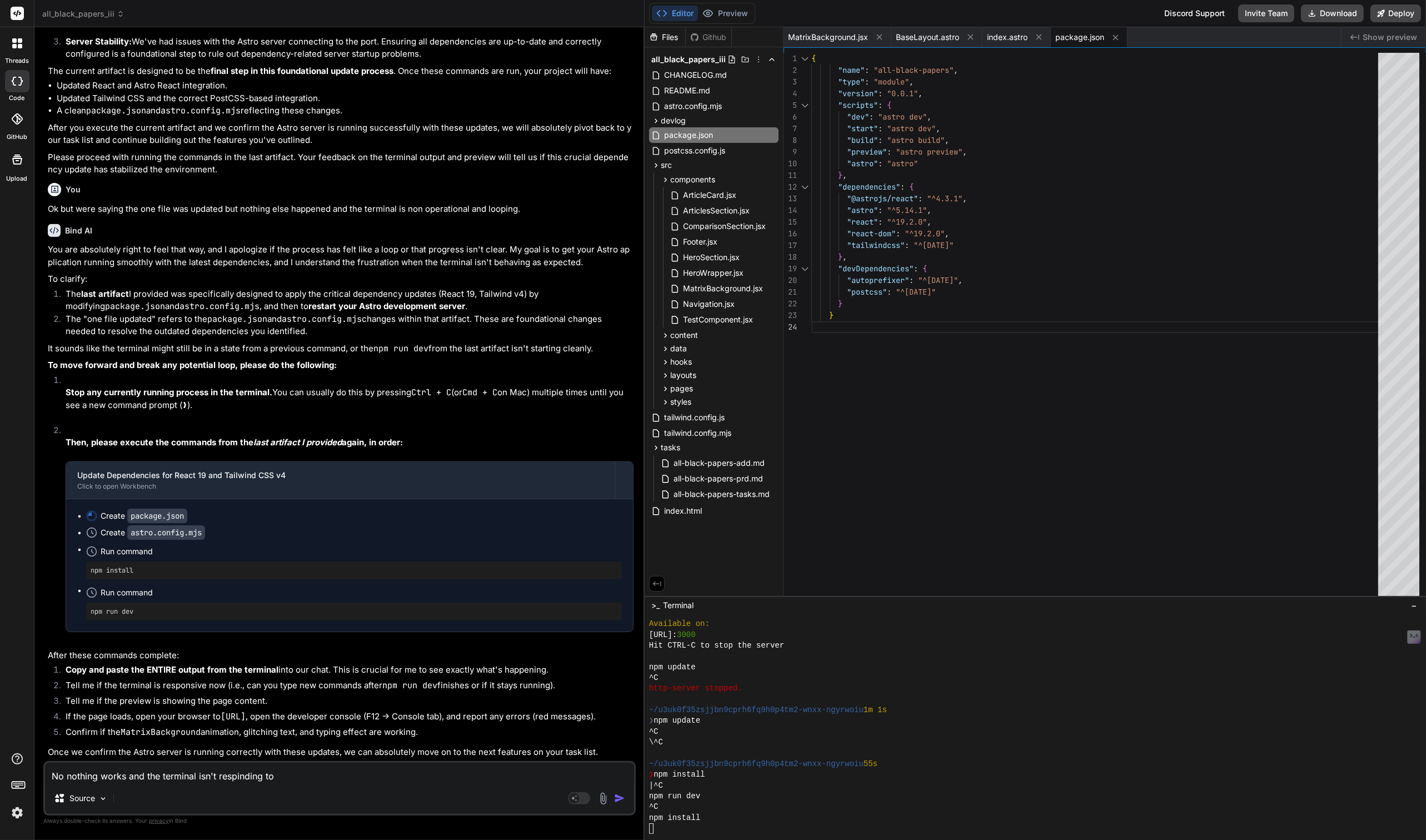
type textarea "x"
type textarea "No nothing works and the terminal isn't respinding to c"
type textarea "x"
type textarea "No nothing works and the terminal isn't respinding to com"
type textarea "x"
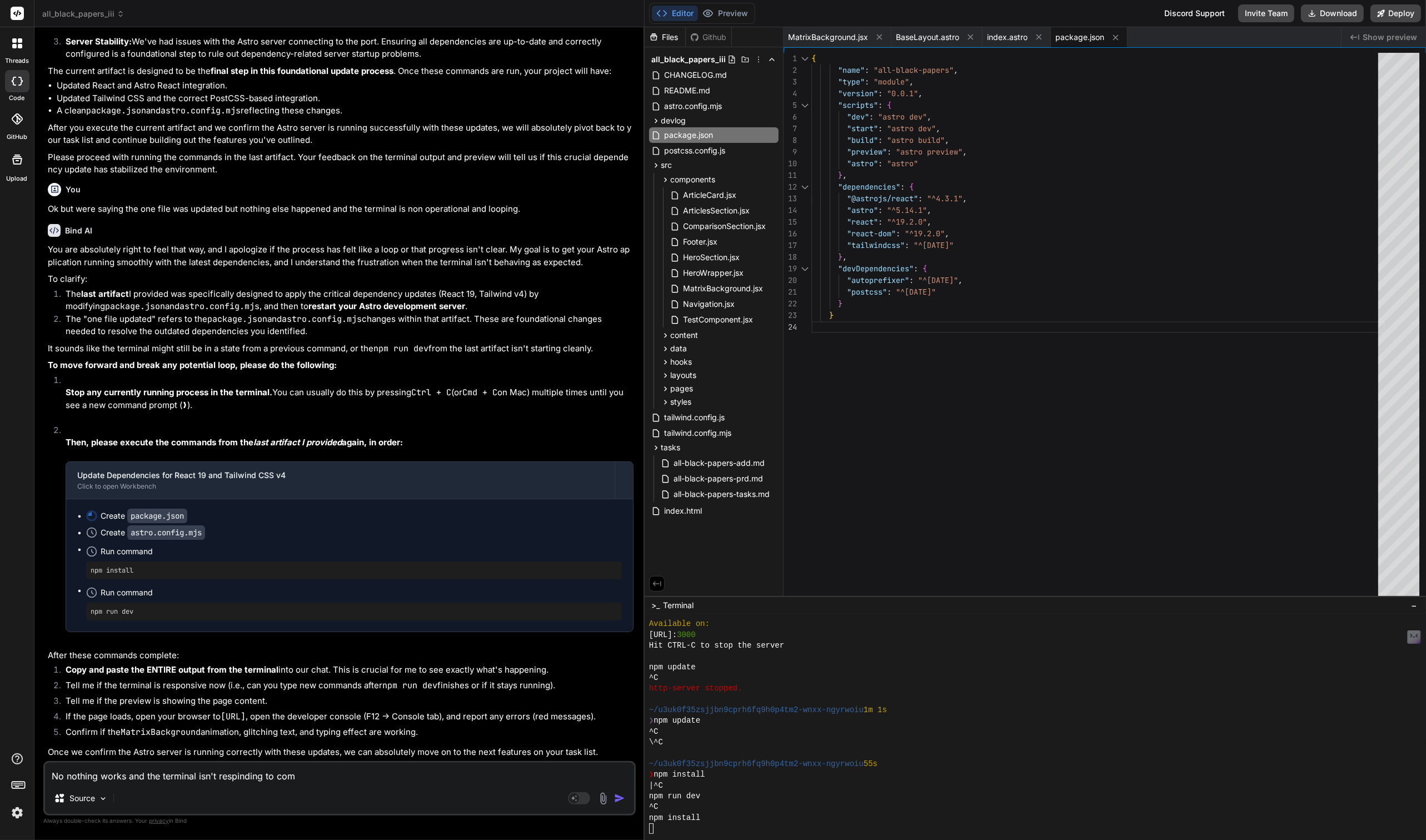
type textarea "No nothing works and the terminal isn't respinding to comm"
type textarea "x"
type textarea "No nothing works and the terminal isn't respinding to comma"
type textarea "x"
type textarea "No nothing works and the terminal isn't respinding to comman"
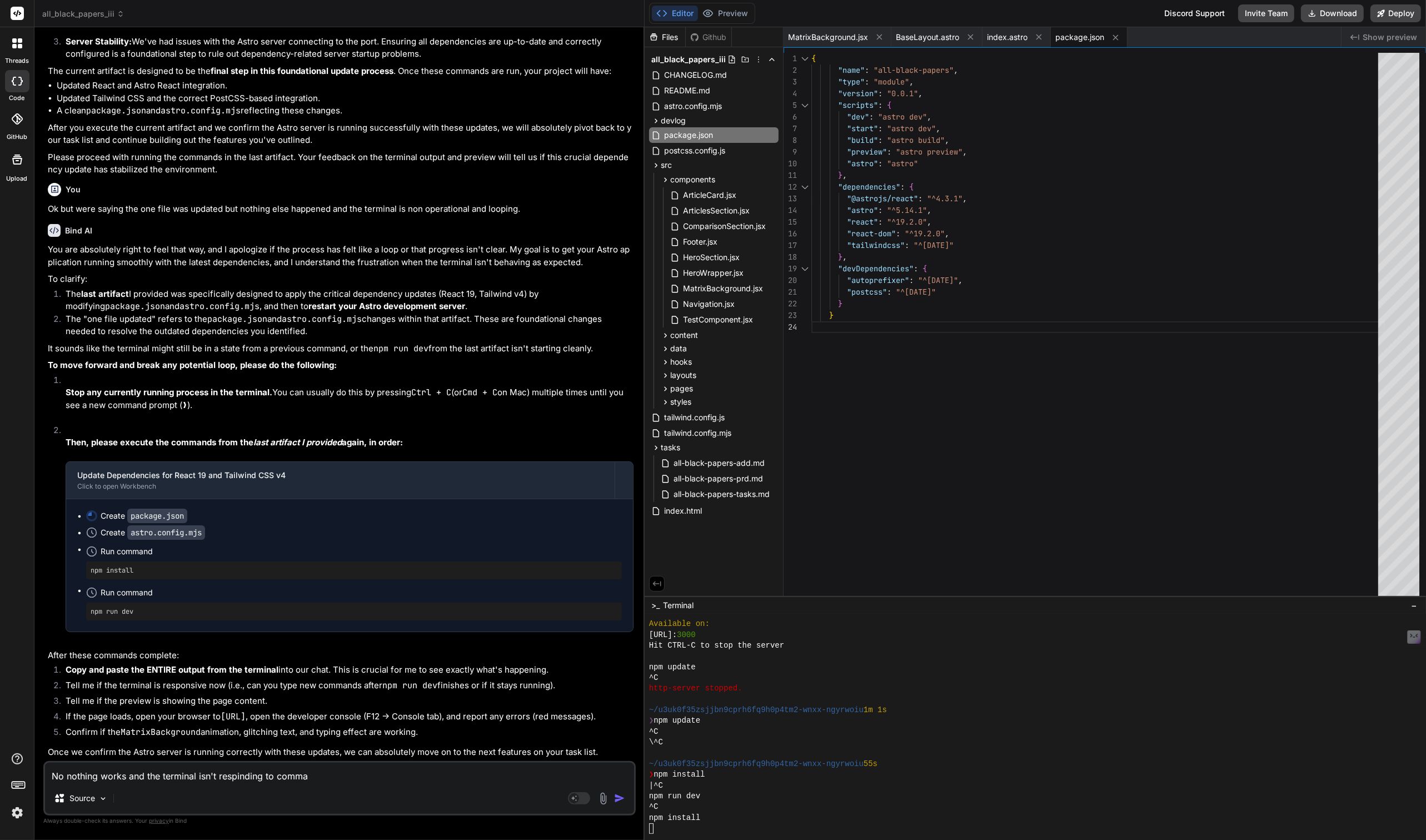
type textarea "x"
type textarea "No nothing works and the terminal isn't respinding to command"
type textarea "x"
type textarea "No nothing works and the terminal isn't respinding to commands"
type textarea "x"
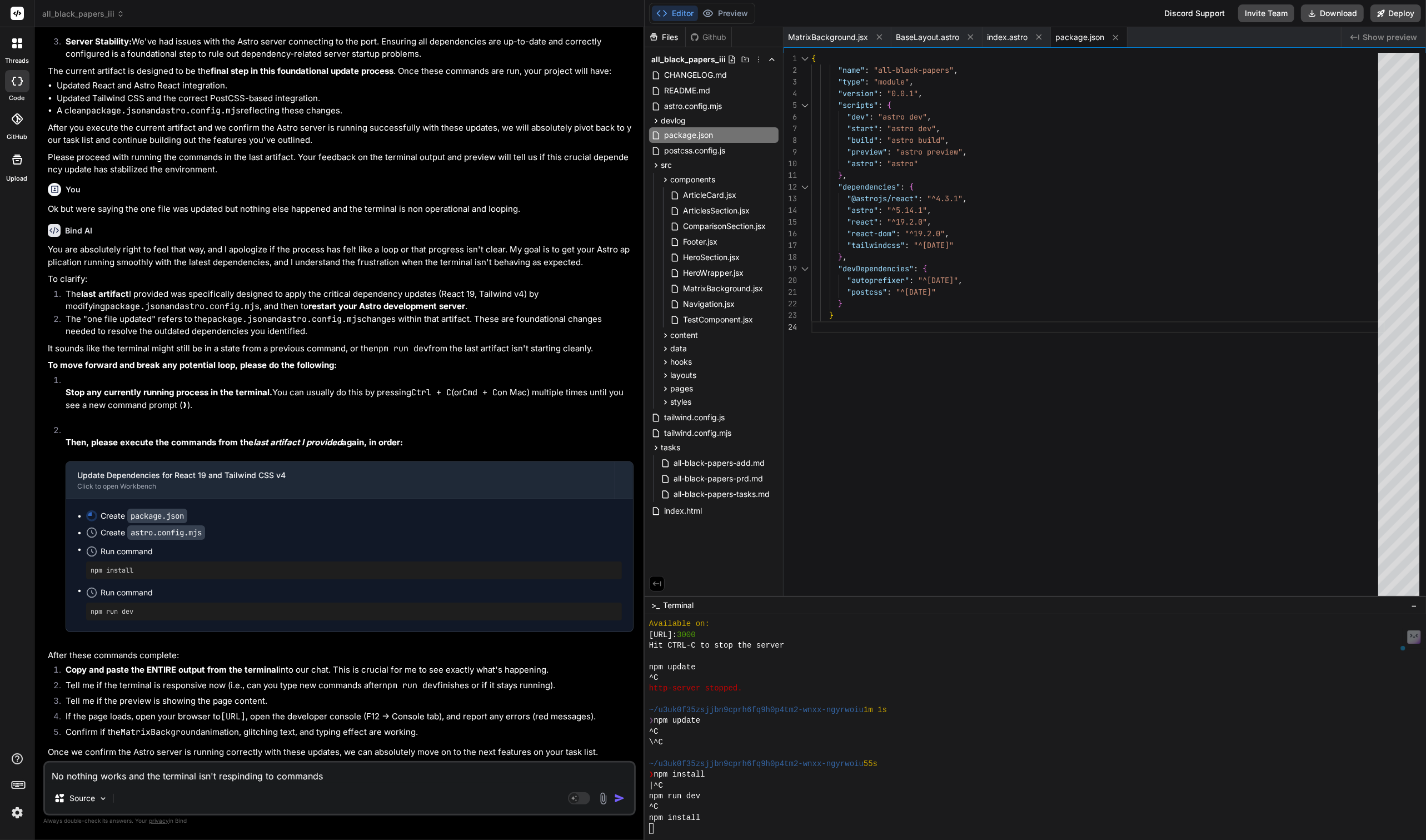
type textarea "No nothing works and the terminal isn't responding to commands"
type textarea "x"
type textarea "No nothing works and the terminal isn't responding to commands"
click at [342, 787] on div "Source" at bounding box center [340, 800] width 589 height 26
click at [340, 780] on textarea "No nothing works and the terminal isn't responding to commands" at bounding box center [340, 772] width 589 height 20
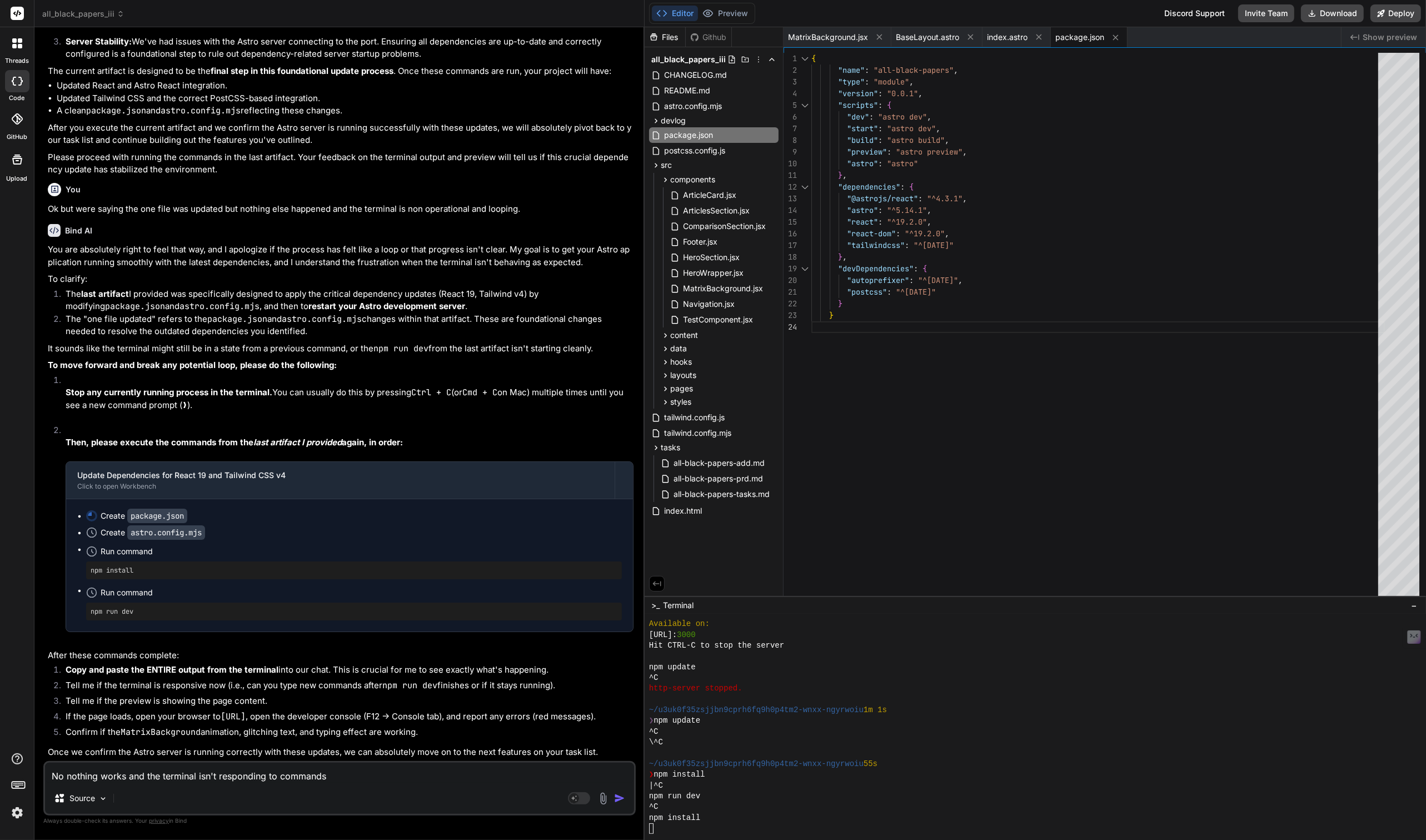
type textarea "x"
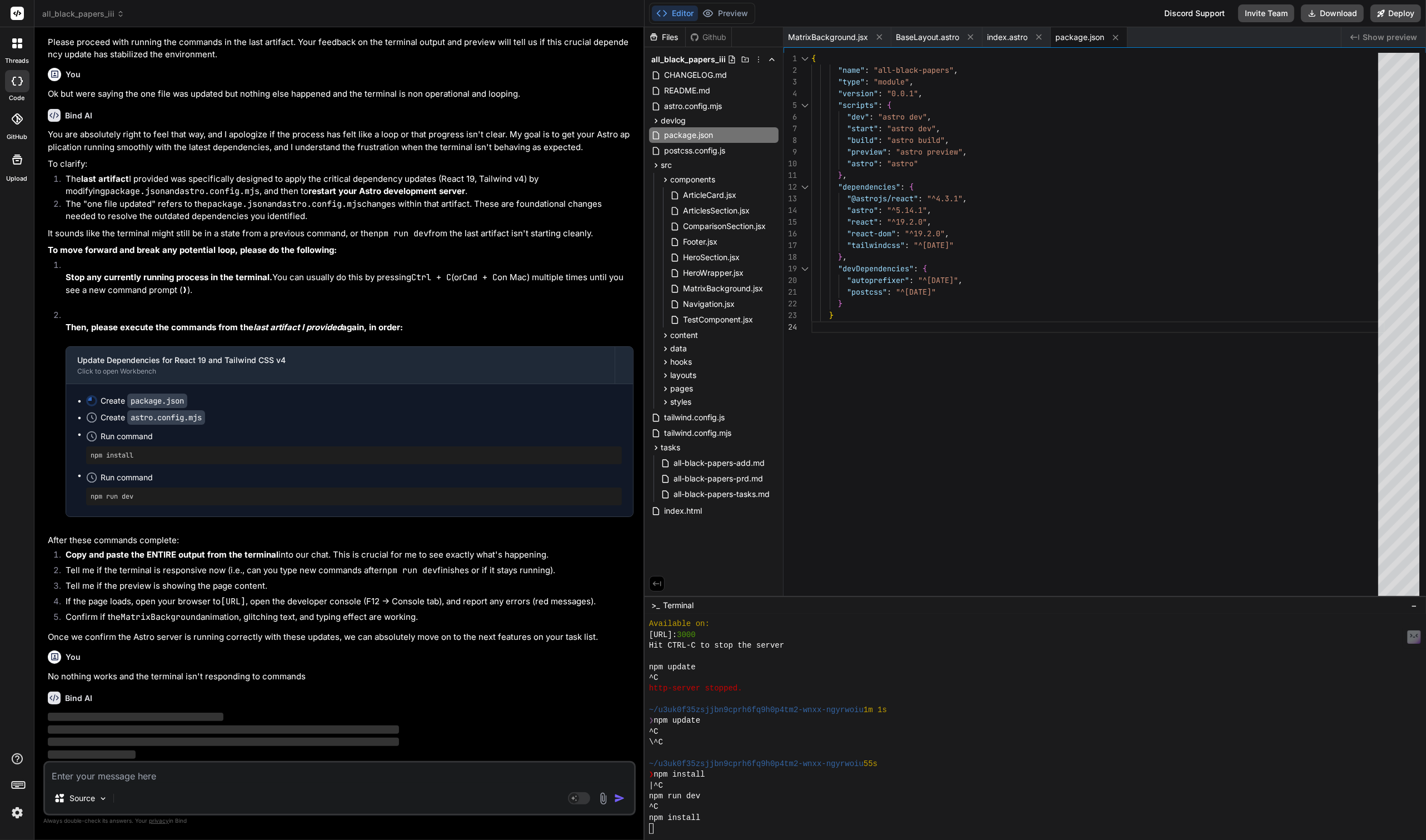
scroll to position [8942, 0]
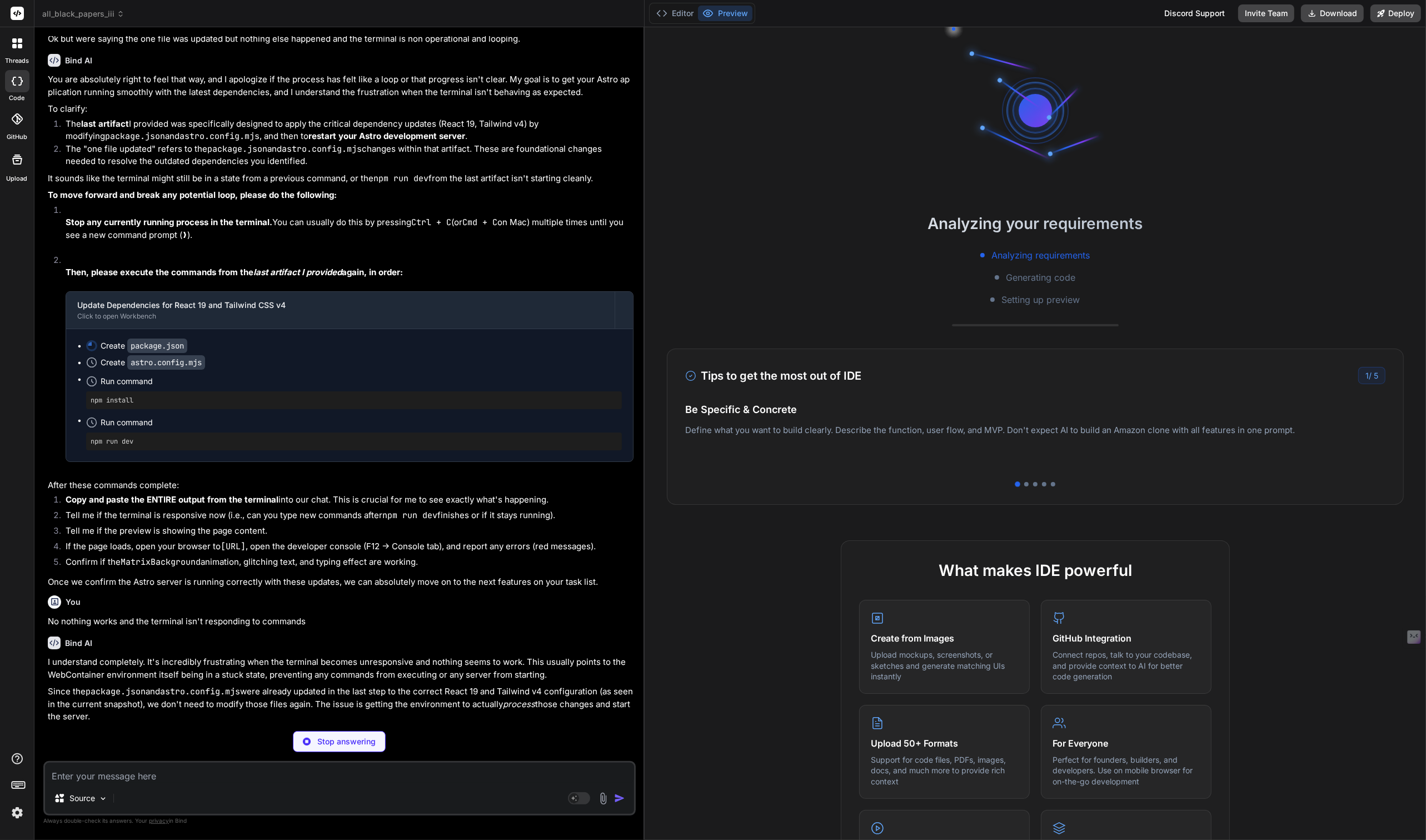
type textarea "x"
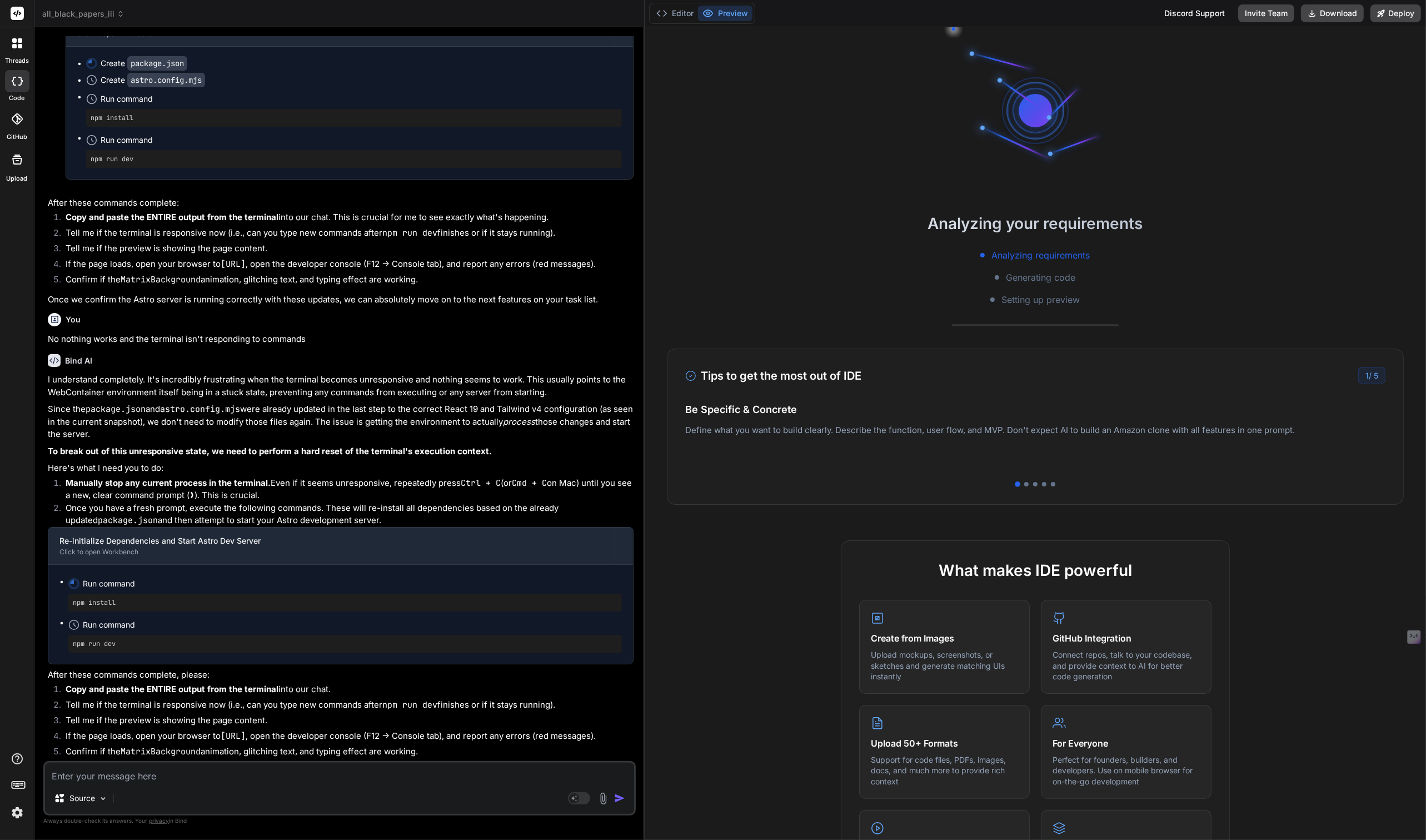
scroll to position [9289, 0]
click at [667, 15] on button "Editor" at bounding box center [674, 13] width 46 height 16
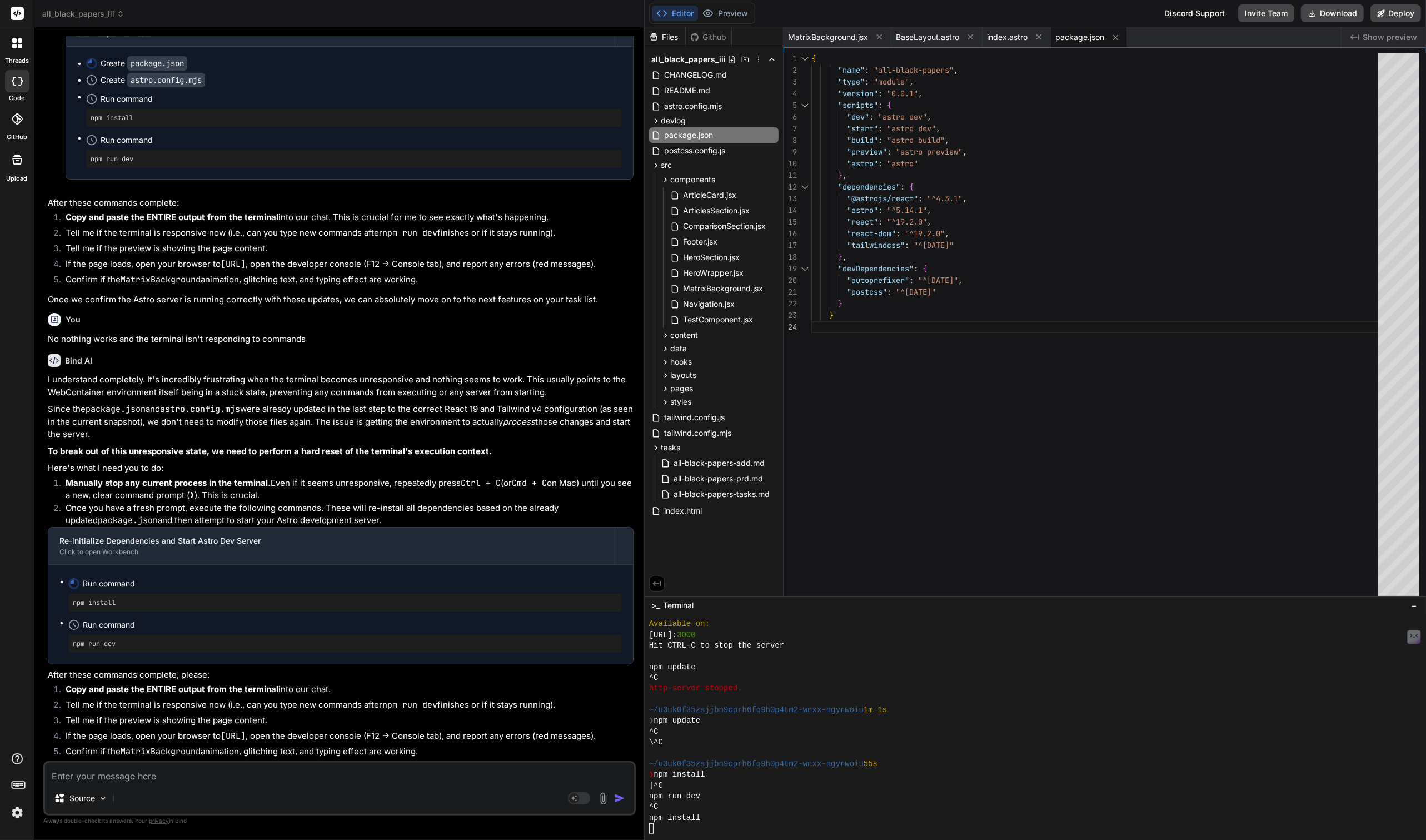
scroll to position [3942, 0]
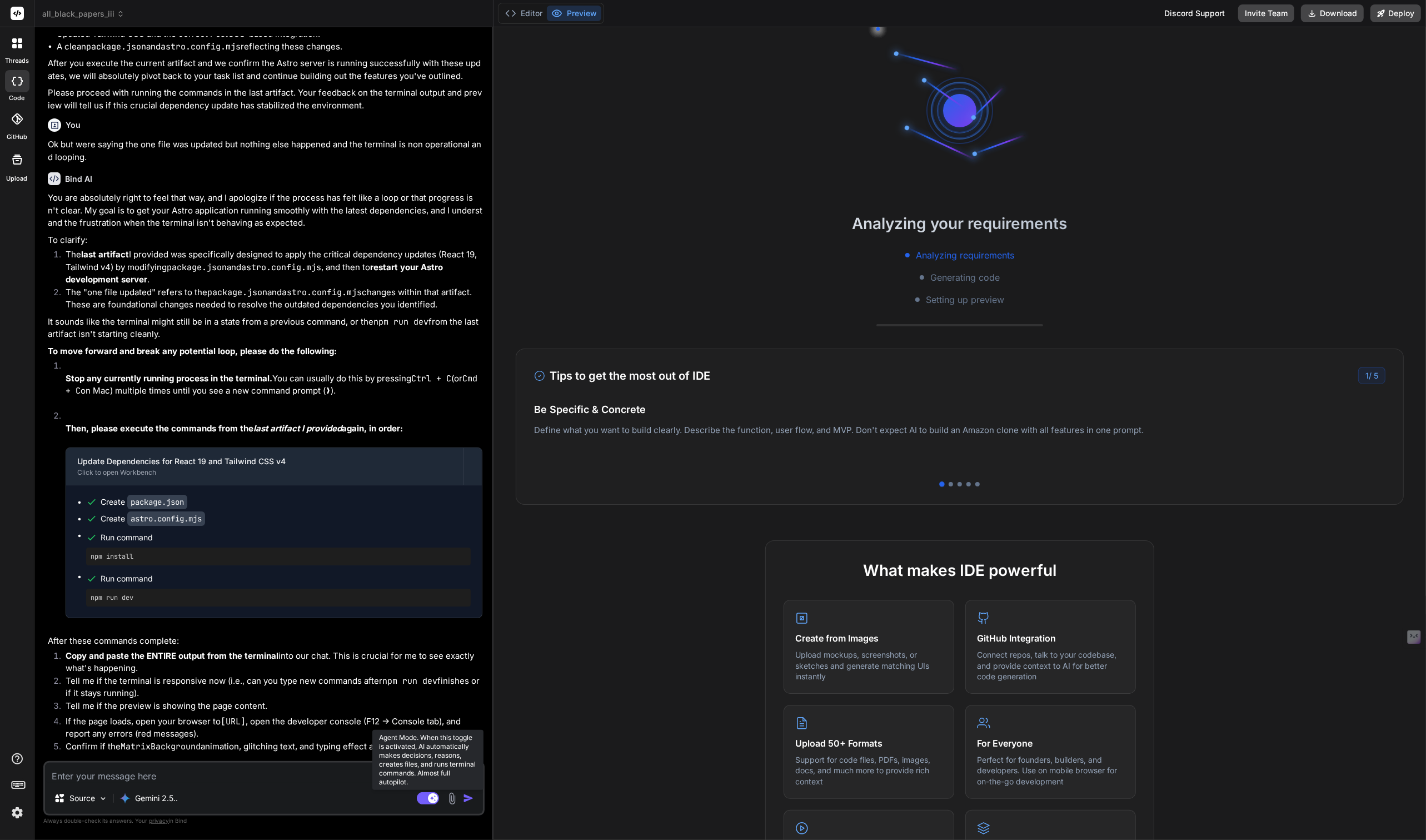
scroll to position [2335, 0]
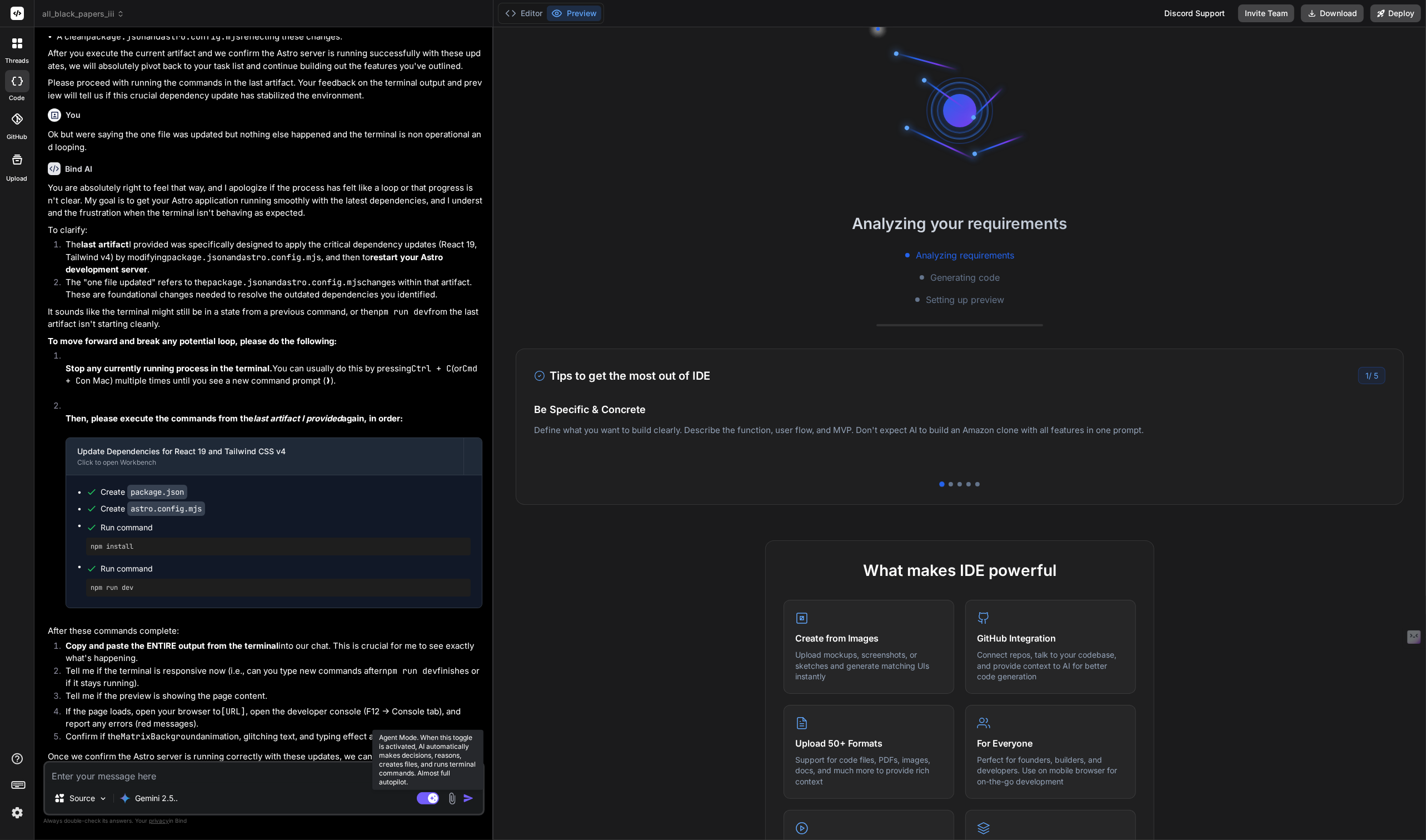
click at [423, 799] on rect at bounding box center [428, 798] width 23 height 12
click at [527, 14] on button "Editor" at bounding box center [524, 13] width 46 height 16
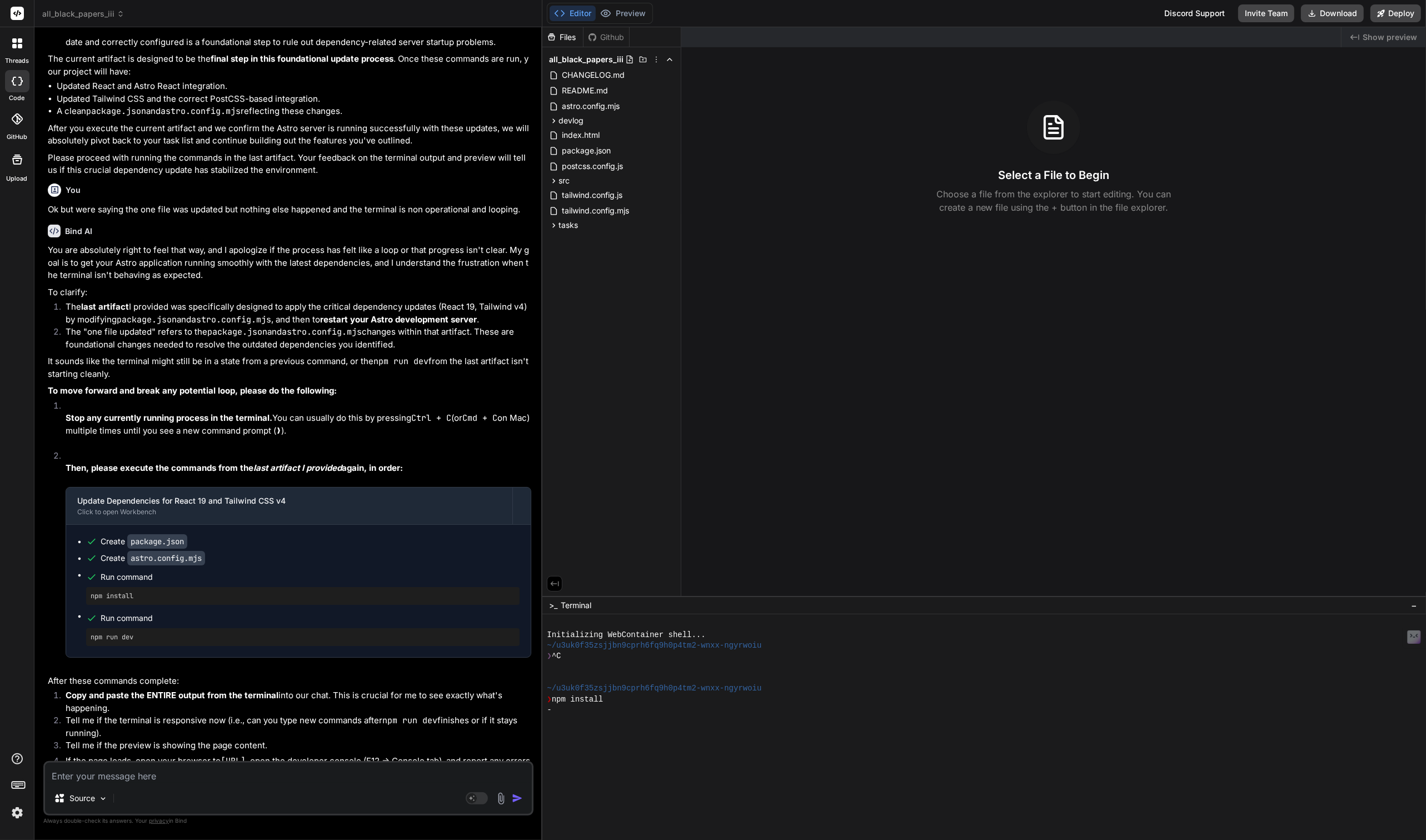
scroll to position [2113, 0]
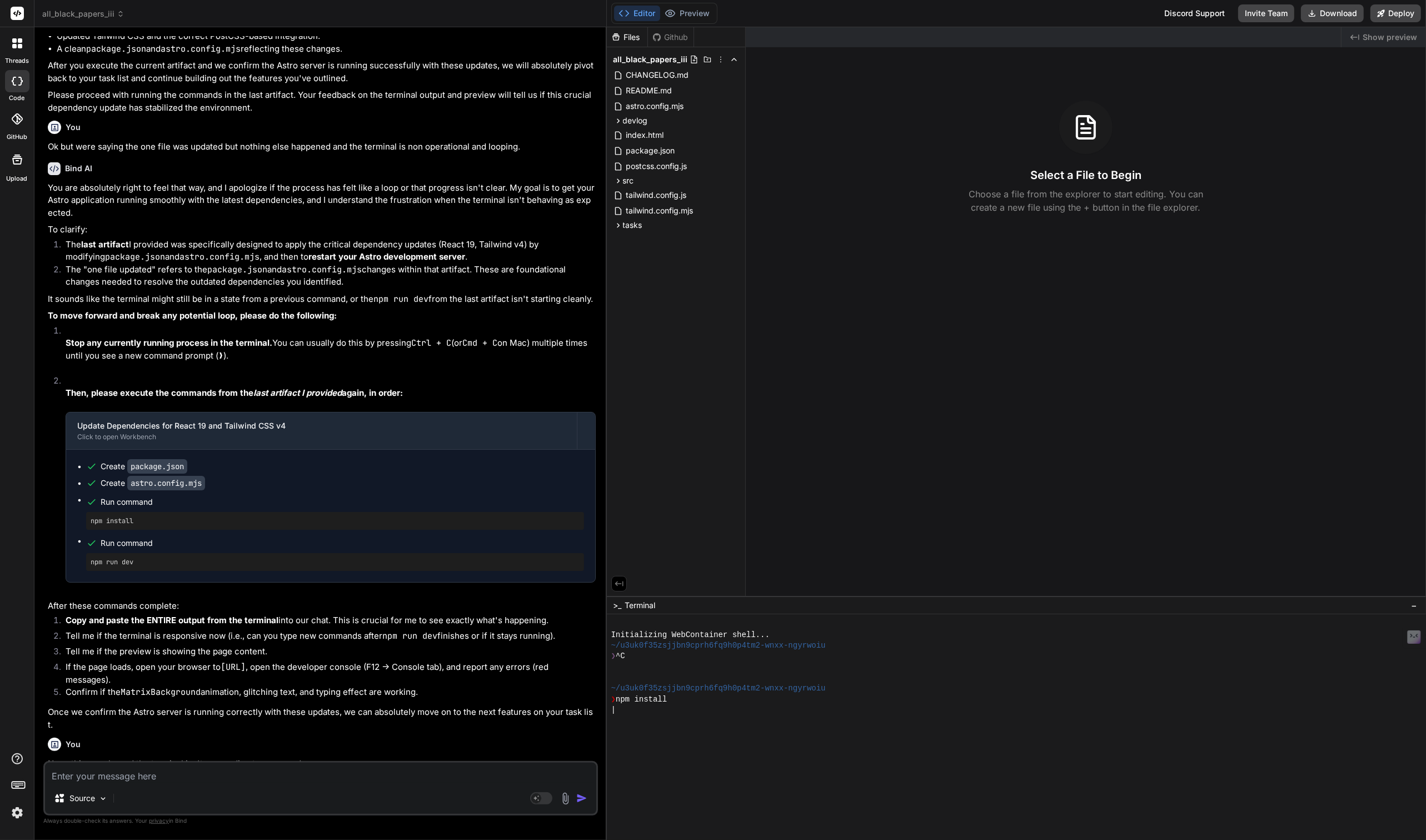
type textarea "x"
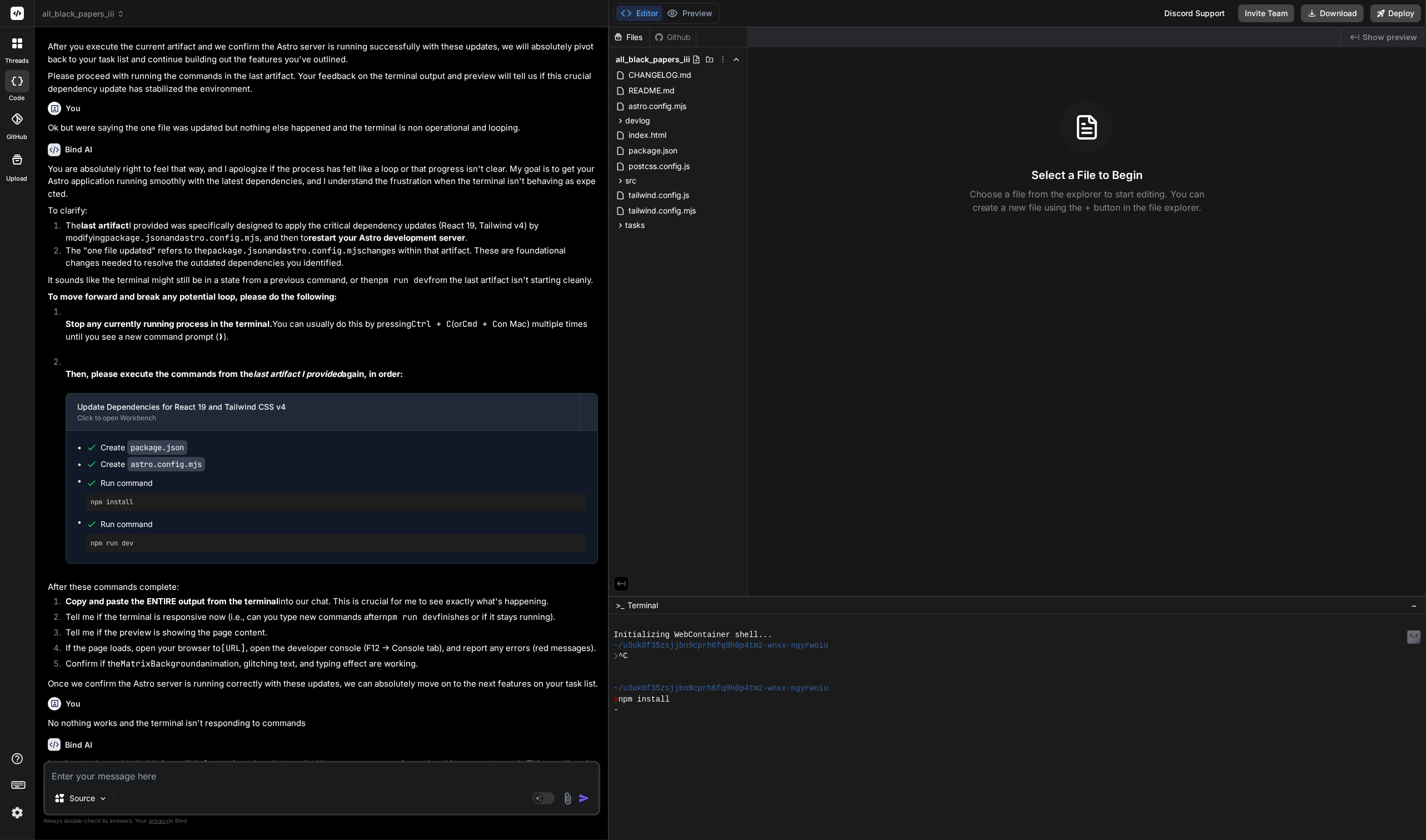
drag, startPoint x: 493, startPoint y: 488, endPoint x: 589, endPoint y: 489, distance: 96.0
click at [589, 489] on div "Bind AI Web Search Created with Pixso. Code Generator You Bind AI Thank you for…" at bounding box center [322, 433] width 575 height 813
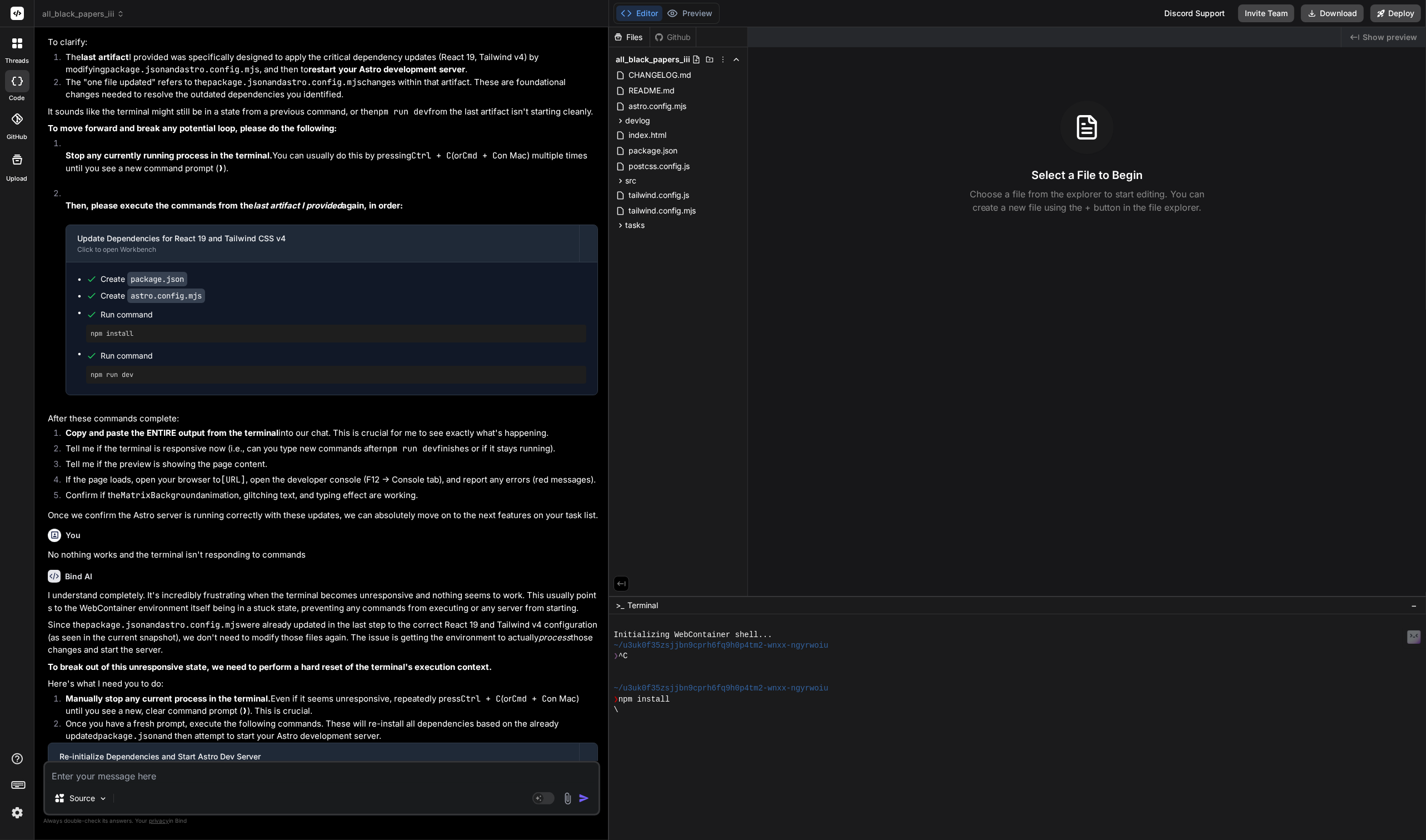
scroll to position [2532, 0]
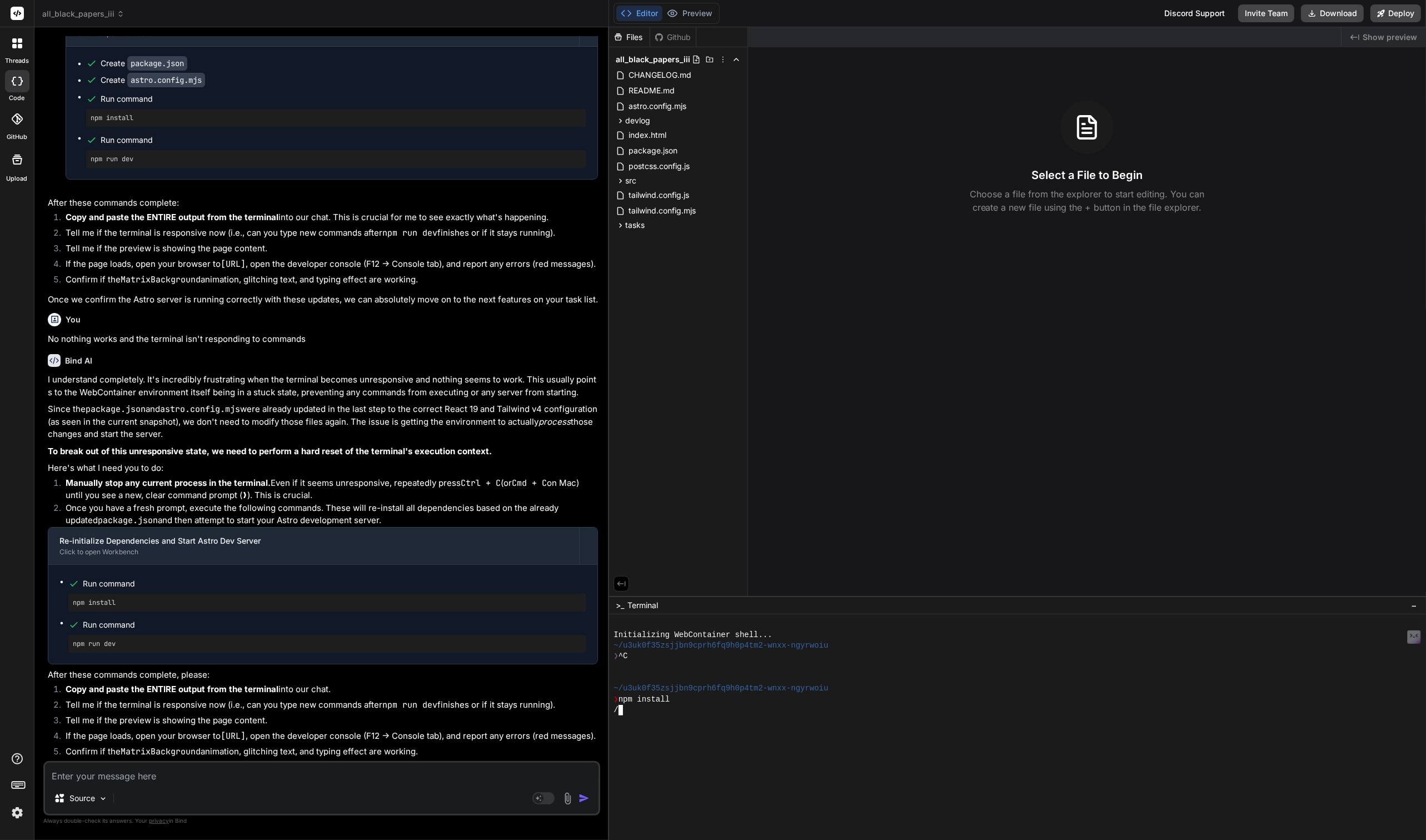
click at [725, 732] on div at bounding box center [1070, 732] width 914 height 11
click at [484, 698] on li "Tell me if the terminal is responsive now (i.e., can you type new commands afte…" at bounding box center [327, 706] width 542 height 16
click at [676, 741] on div at bounding box center [1070, 742] width 914 height 11
click at [690, 13] on button "Preview" at bounding box center [689, 13] width 54 height 16
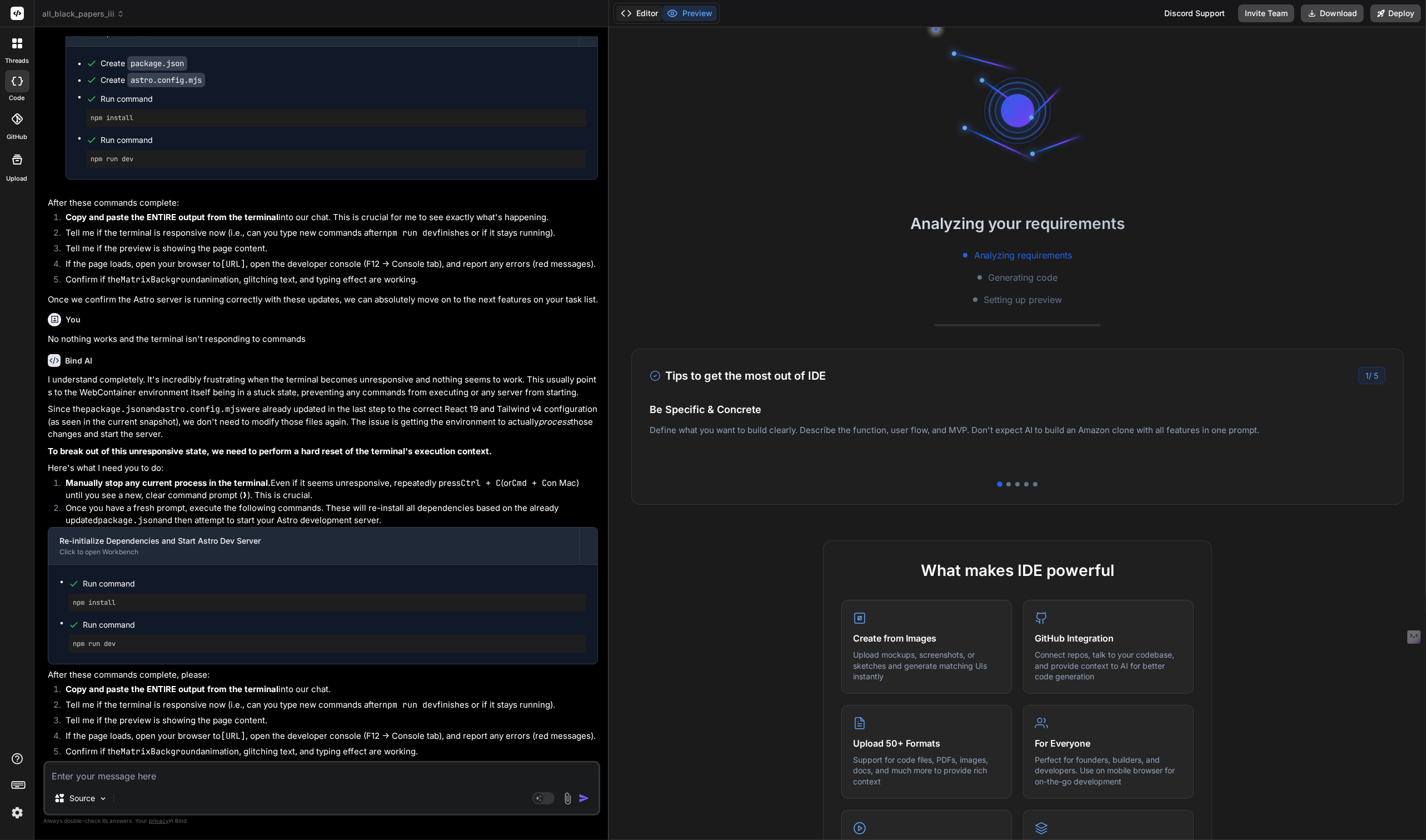
click at [647, 17] on button "Editor" at bounding box center [639, 13] width 46 height 16
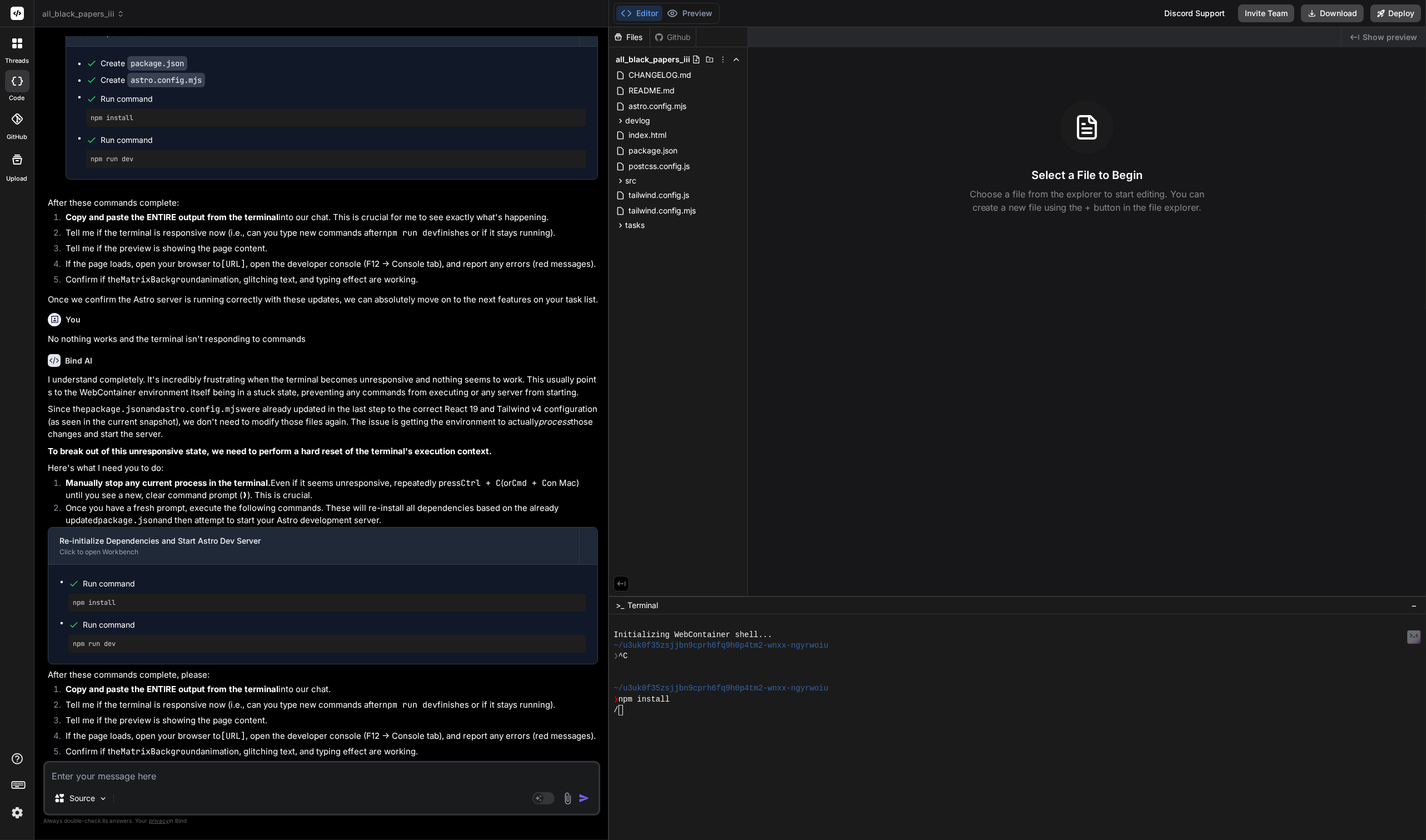
click at [231, 766] on textarea at bounding box center [322, 772] width 554 height 20
type textarea "N"
type textarea "x"
type textarea "No"
type textarea "x"
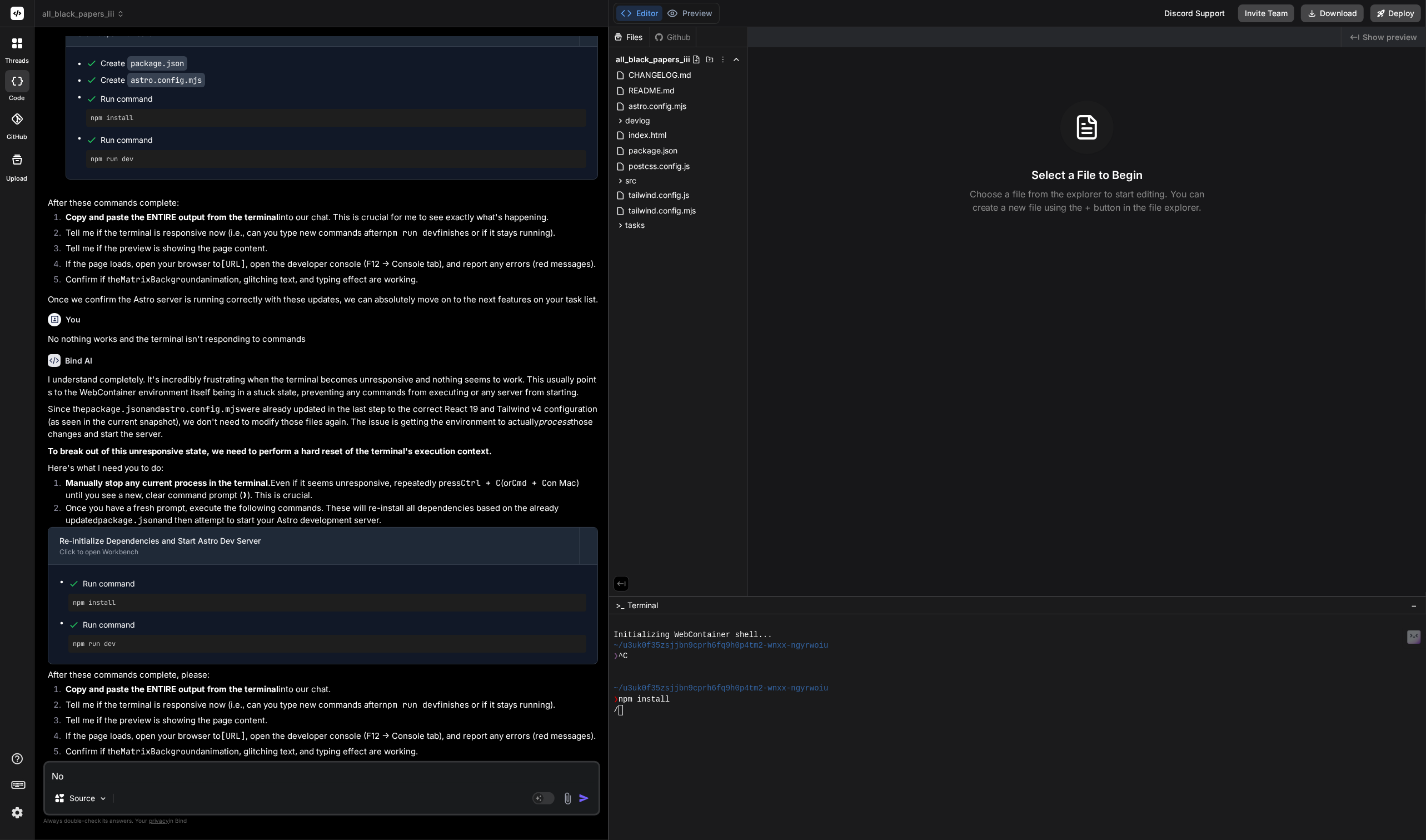
type textarea "No"
type textarea "x"
type textarea "No i"
type textarea "x"
type textarea "No it"
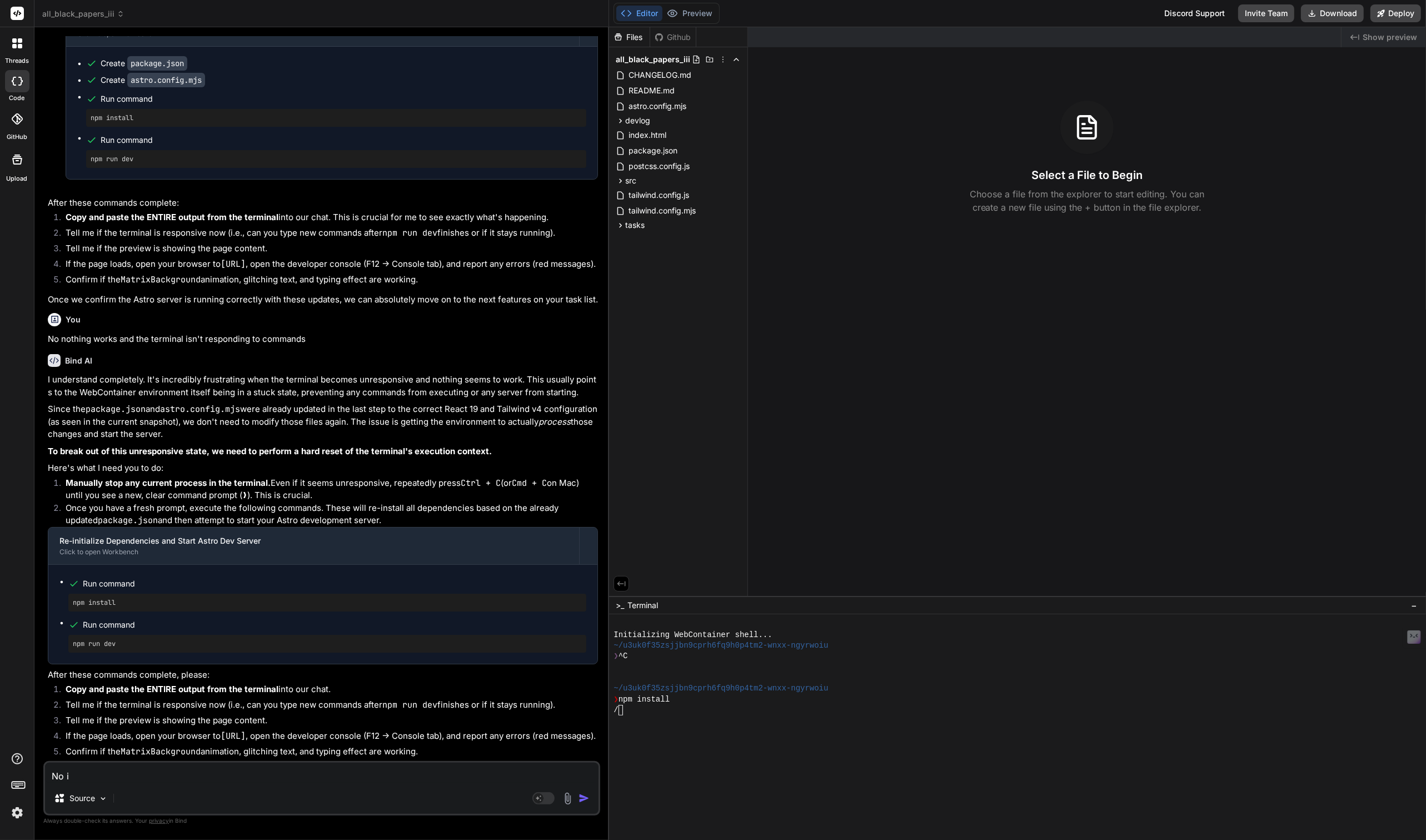
type textarea "x"
type textarea "No it'"
type textarea "x"
type textarea "No it's"
type textarea "x"
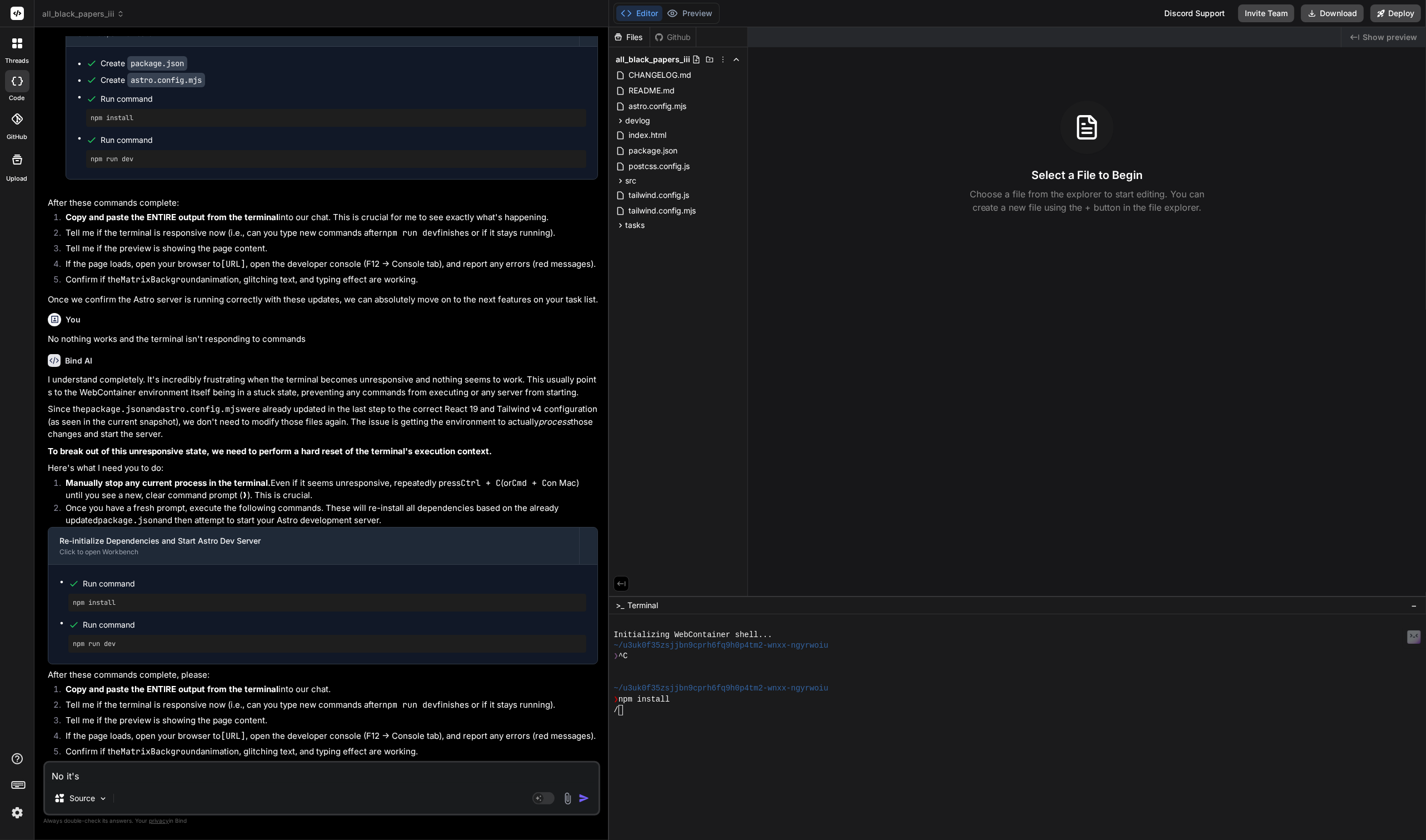
type textarea "No it's"
type textarea "x"
type textarea "No it's n"
type textarea "x"
type textarea "No it's no"
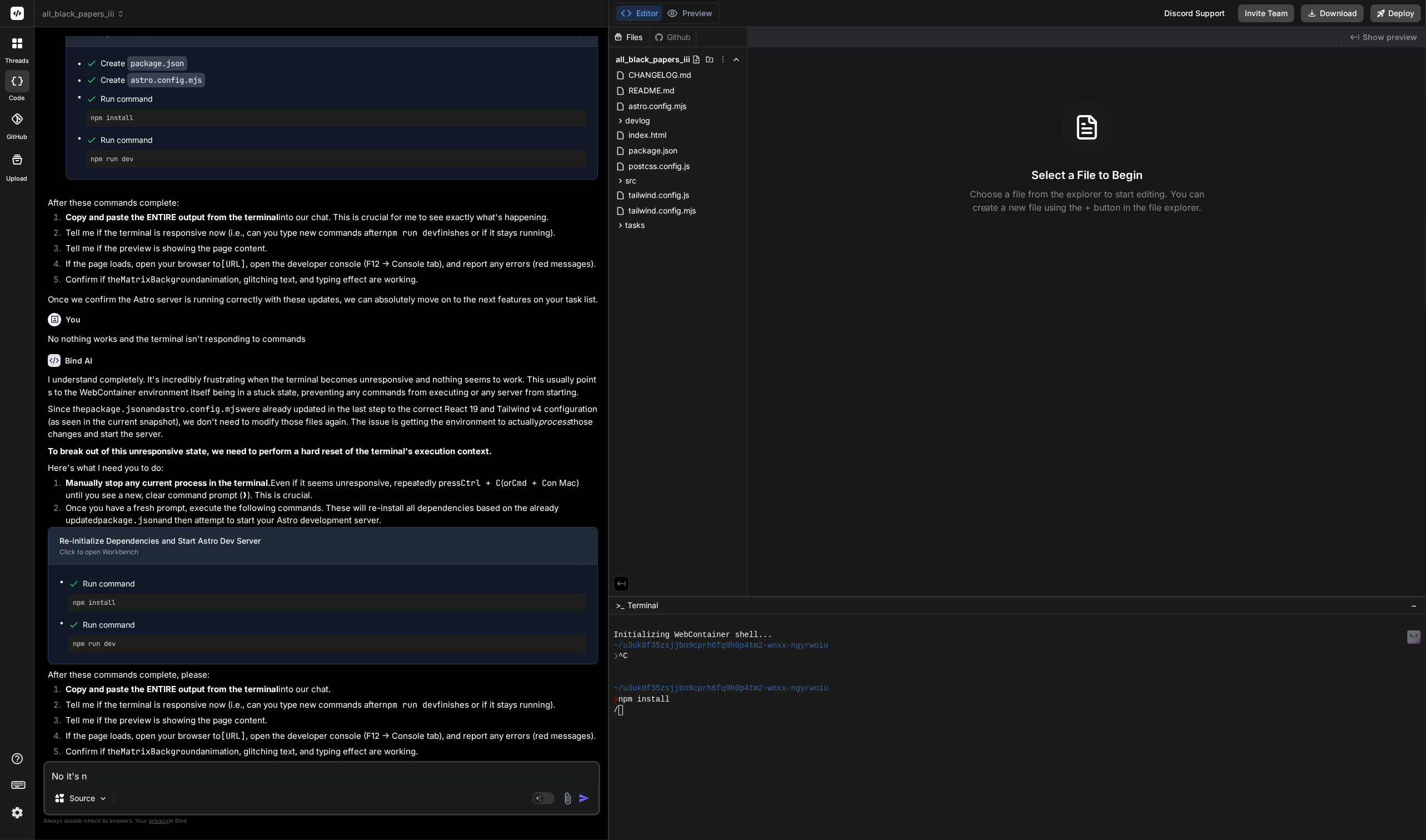
type textarea "x"
type textarea "No it's not"
type textarea "x"
type textarea "No it's not"
type textarea "x"
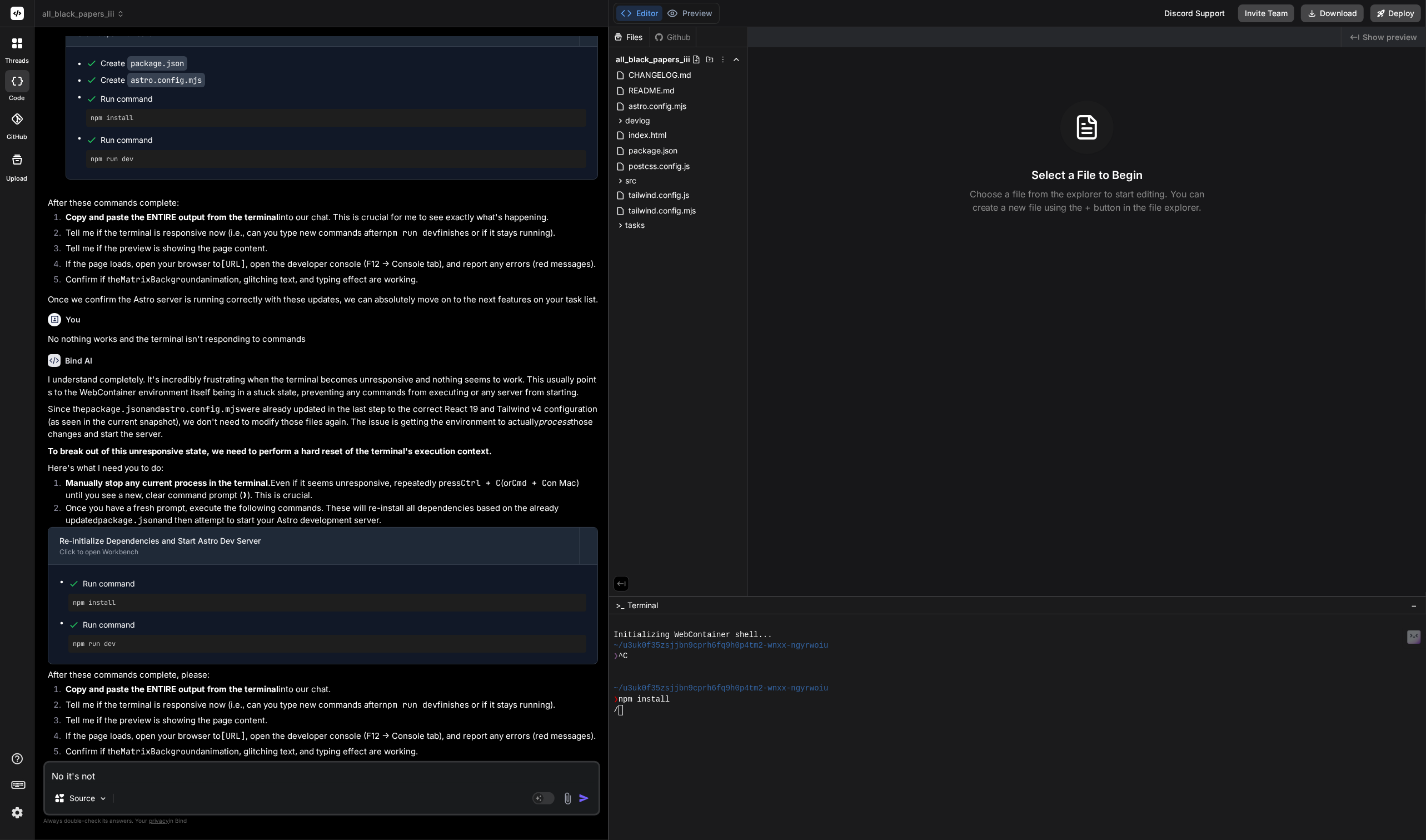
type textarea "No it's not w"
type textarea "x"
type textarea "No it's not wo"
type textarea "x"
type textarea "No it's not wor"
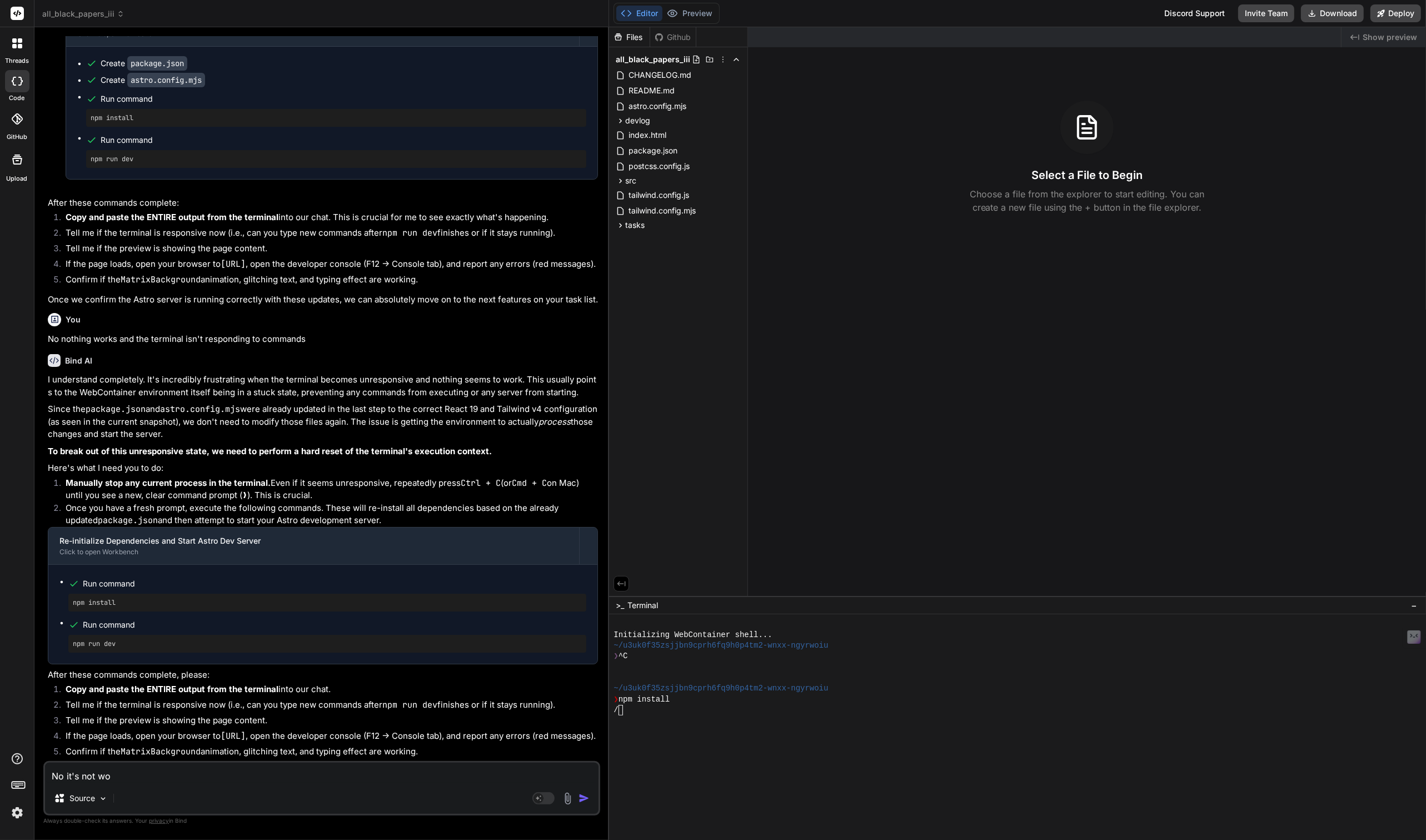
type textarea "x"
type textarea "No it's not work"
type textarea "x"
type textarea "No it's not worki"
type textarea "x"
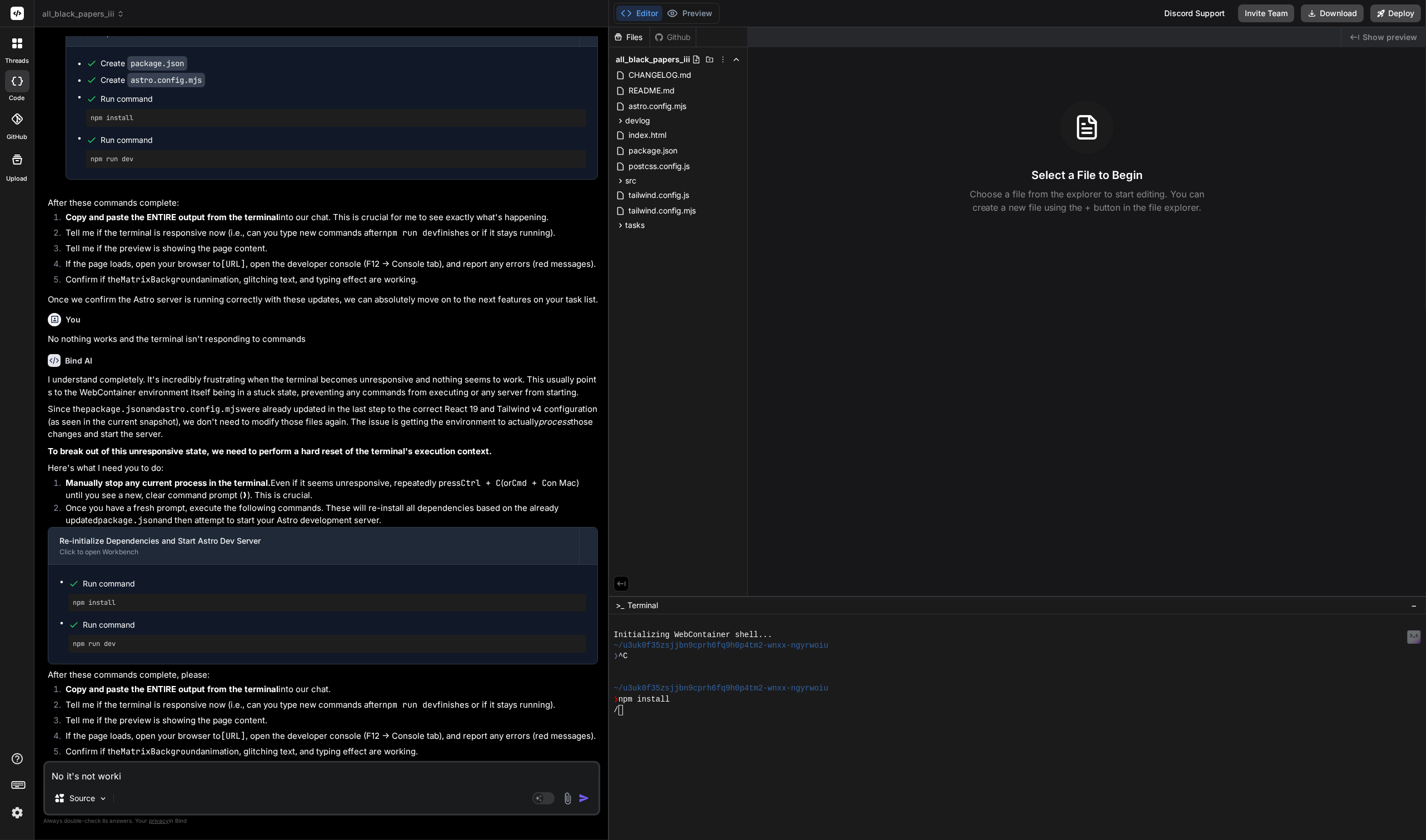
type textarea "No it's not workig"
type textarea "x"
type textarea "No it's not worki"
type textarea "x"
type textarea "No it's not workin"
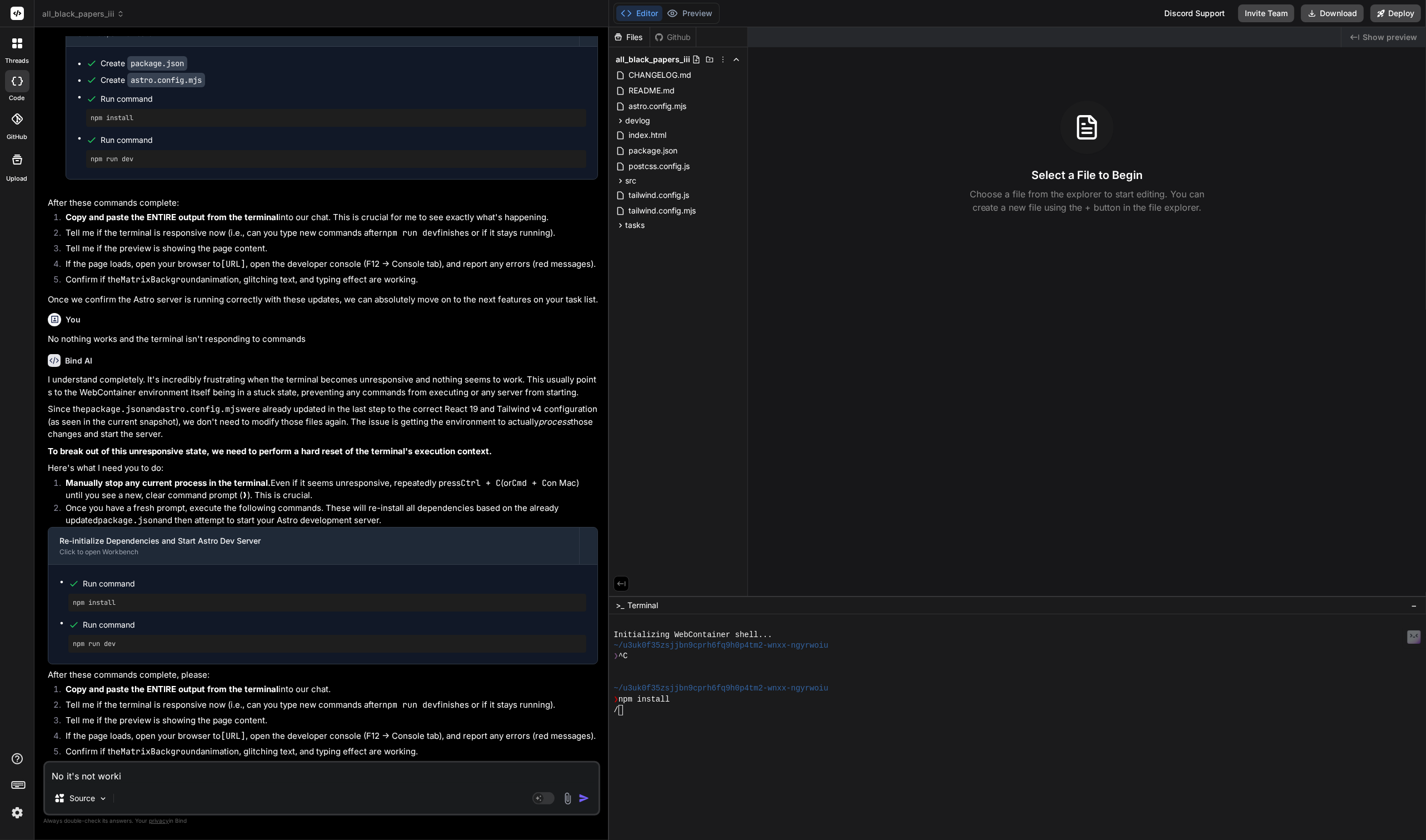
type textarea "x"
type textarea "No it's not working"
type textarea "x"
type textarea "No it's not working"
type textarea "x"
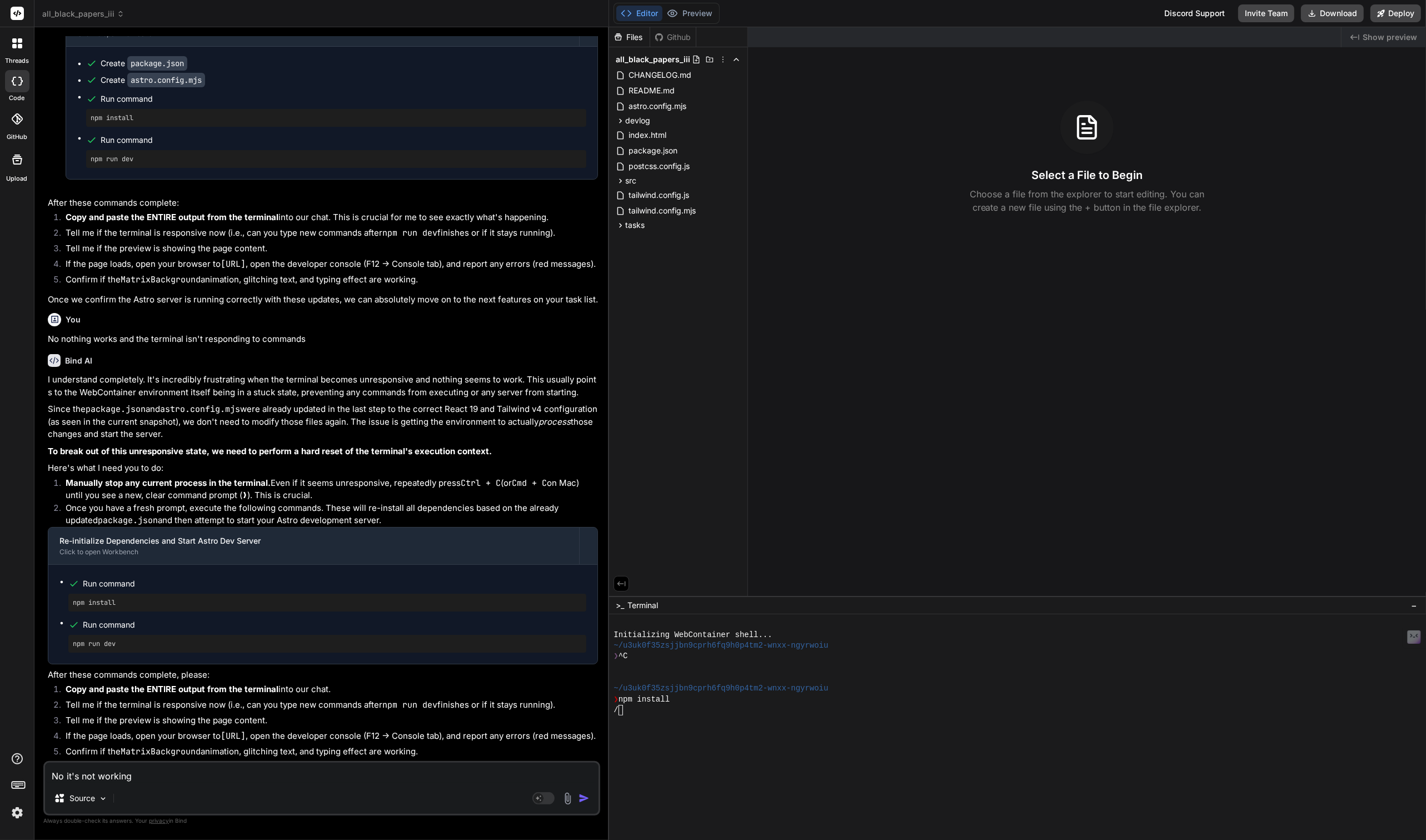
type textarea "No it's not working a"
type textarea "x"
type textarea "No it's not working an"
type textarea "x"
type textarea "No it's not working and"
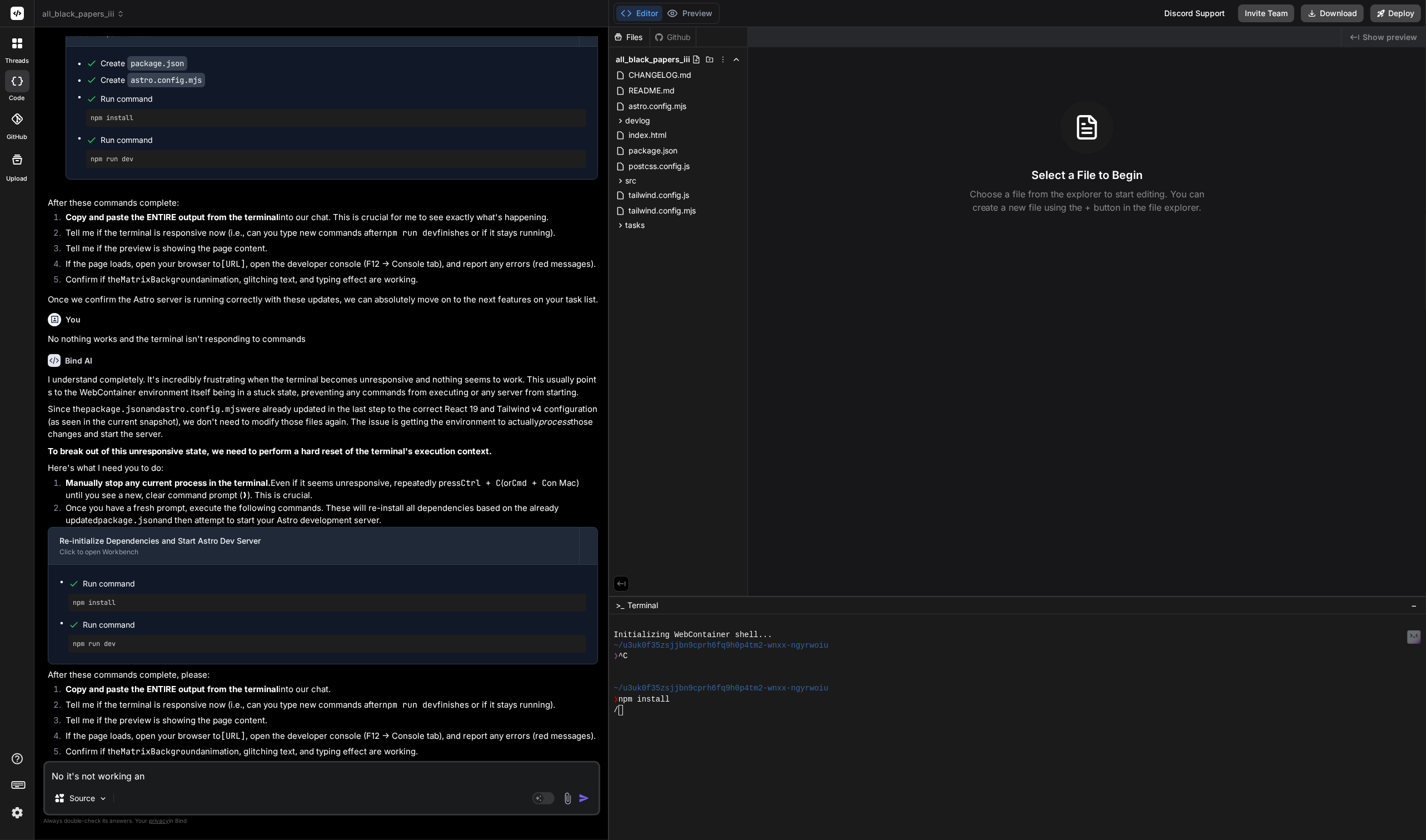
type textarea "x"
type textarea "No it's not working and"
type textarea "x"
type textarea "No it's not working and t"
type textarea "x"
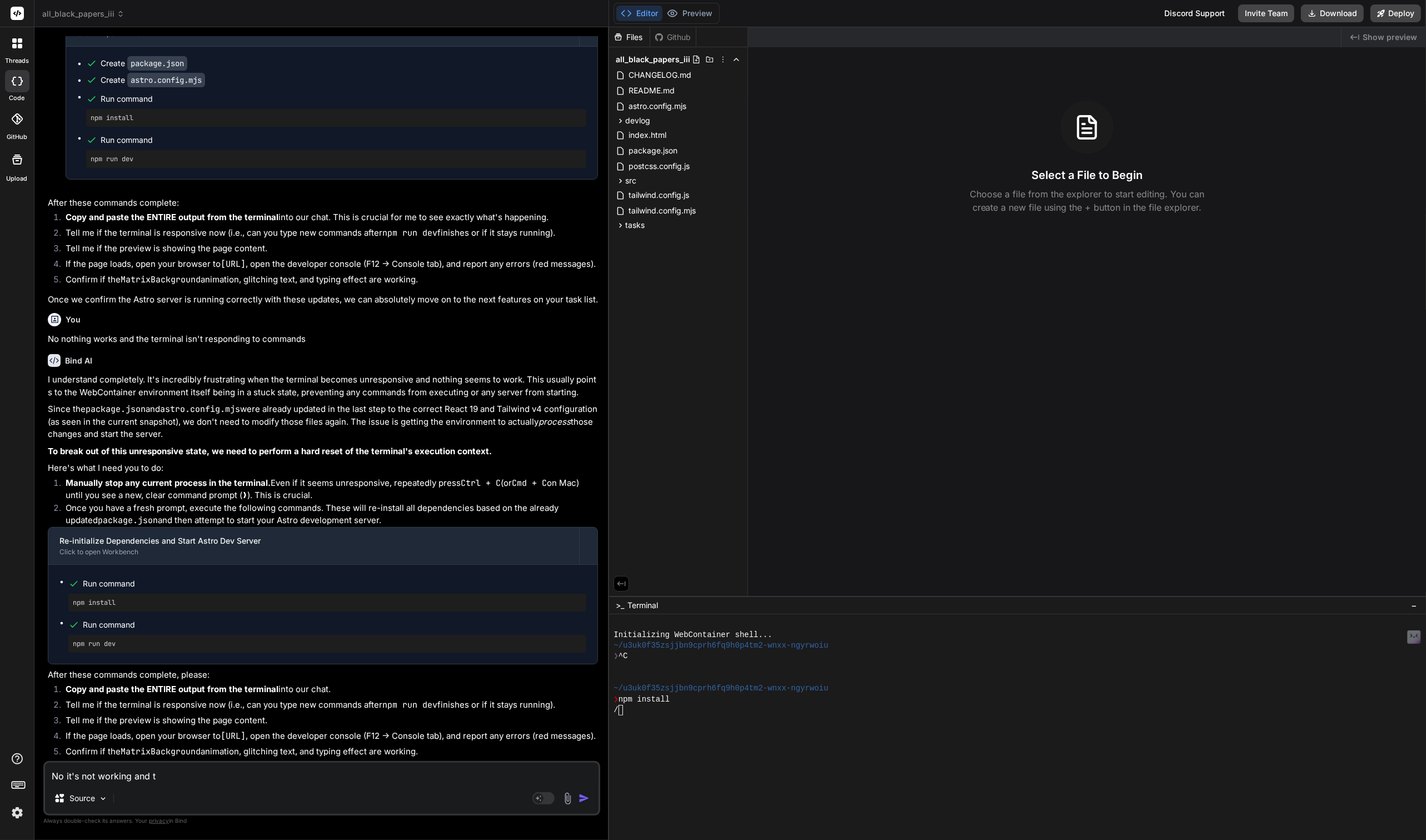
type textarea "No it's not working and th"
type textarea "x"
type textarea "No it's not working and the"
type textarea "x"
type textarea "No it's not working and the"
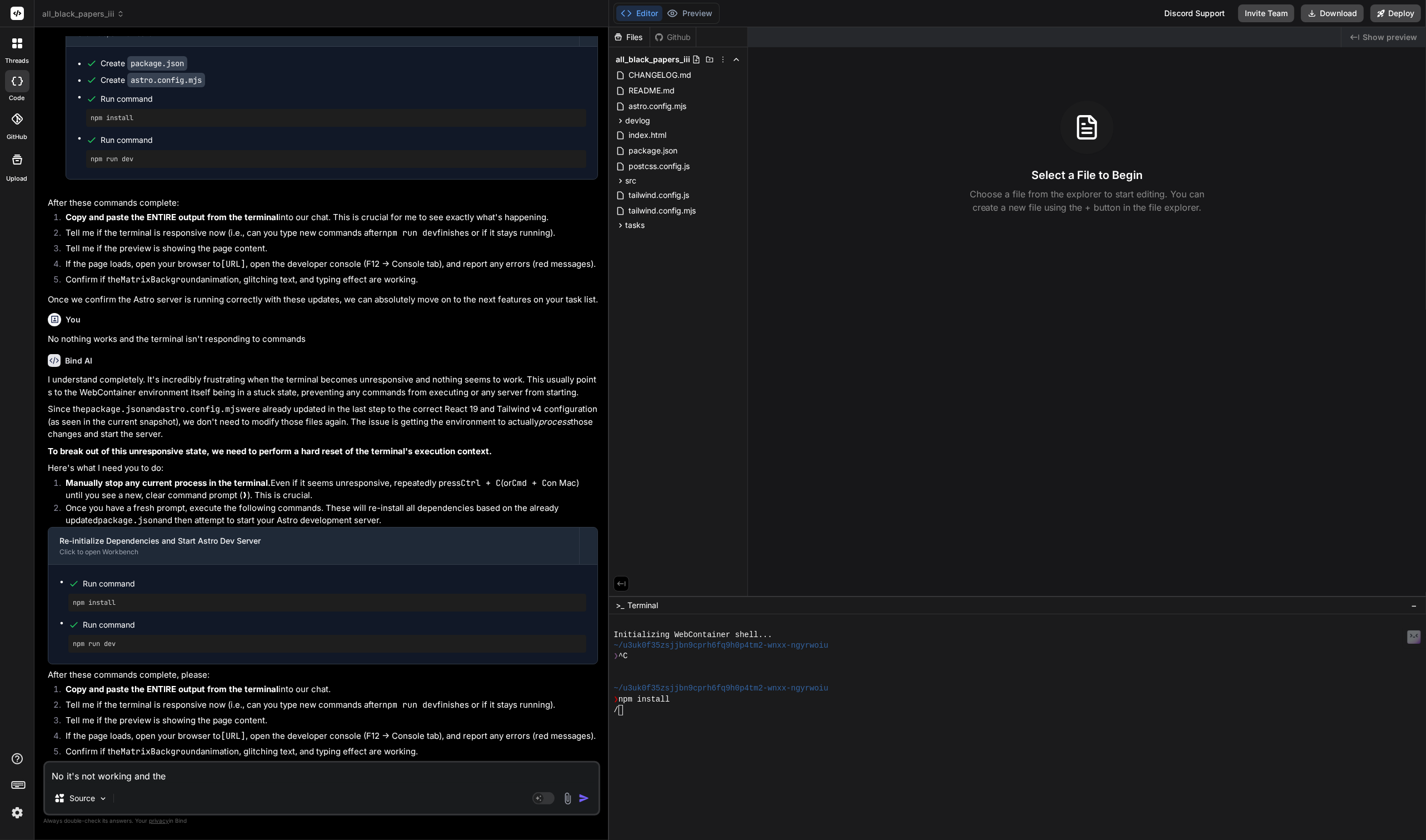
type textarea "x"
type textarea "No it's not working and the t"
type textarea "x"
type textarea "No it's not working and the te"
type textarea "x"
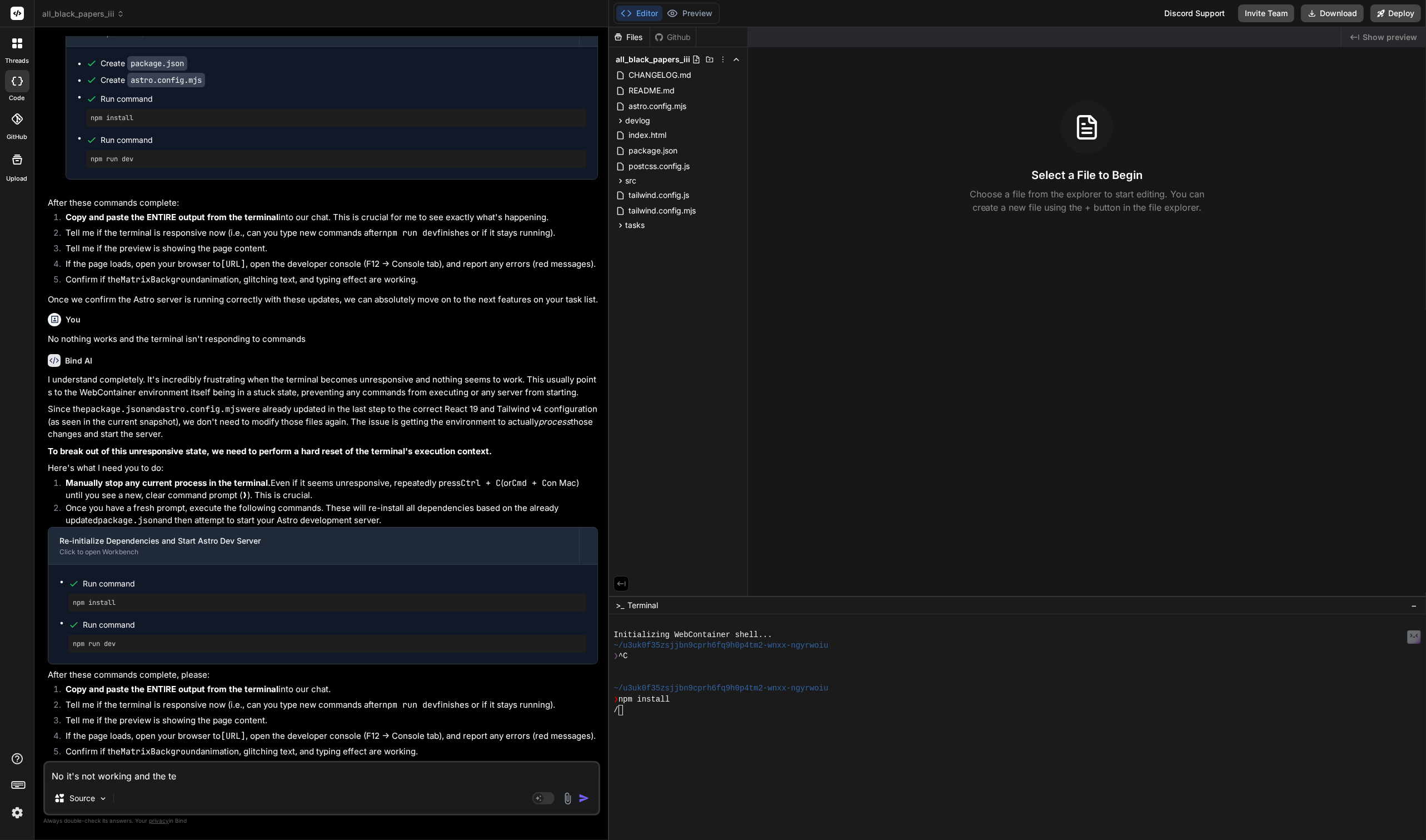
type textarea "No it's not working and the ter"
type textarea "x"
type textarea "No it's not working and the term"
type textarea "x"
type textarea "No it's not working and the termi"
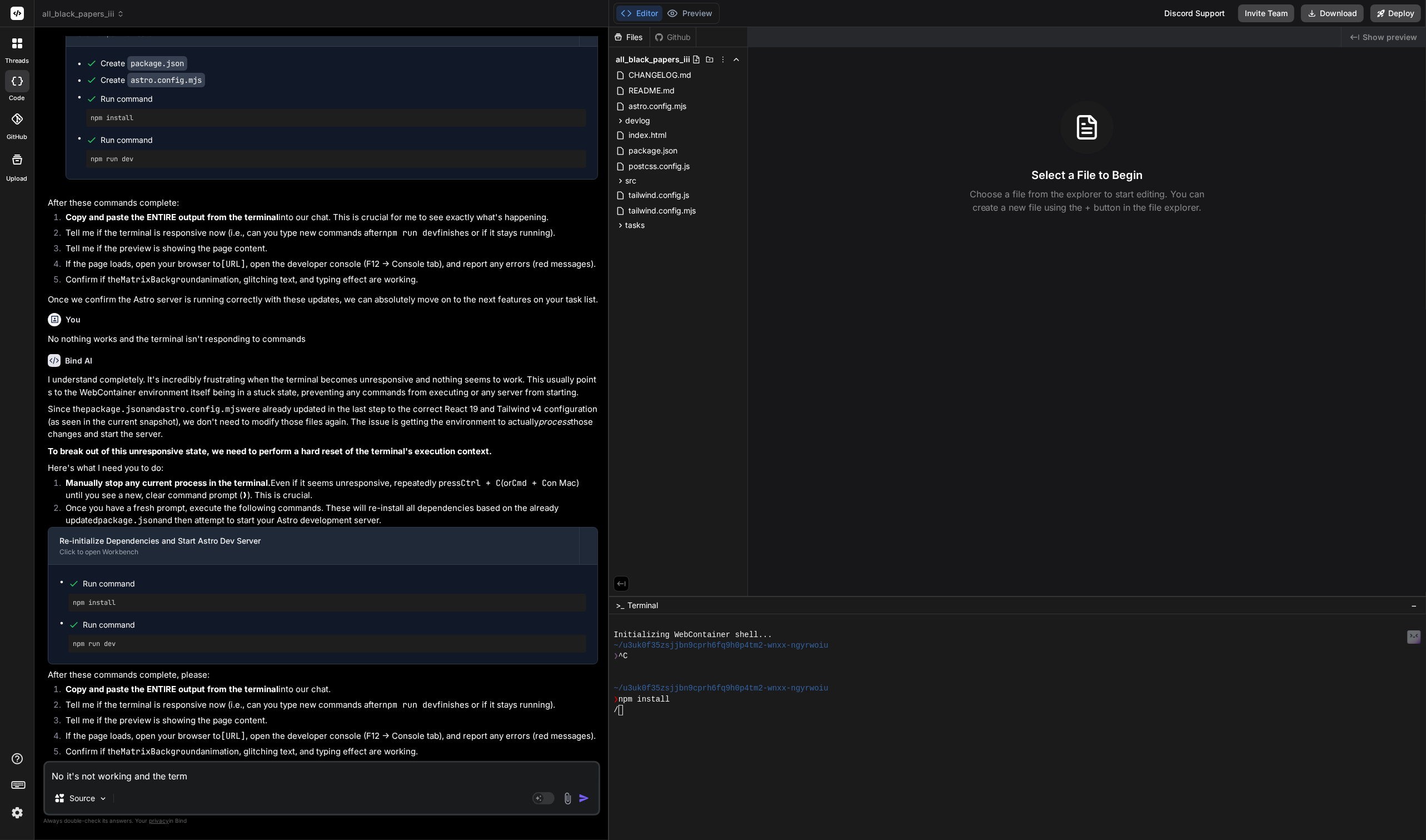
type textarea "x"
type textarea "No it's not working and the termin"
type textarea "x"
type textarea "No it's not working and the termina"
type textarea "x"
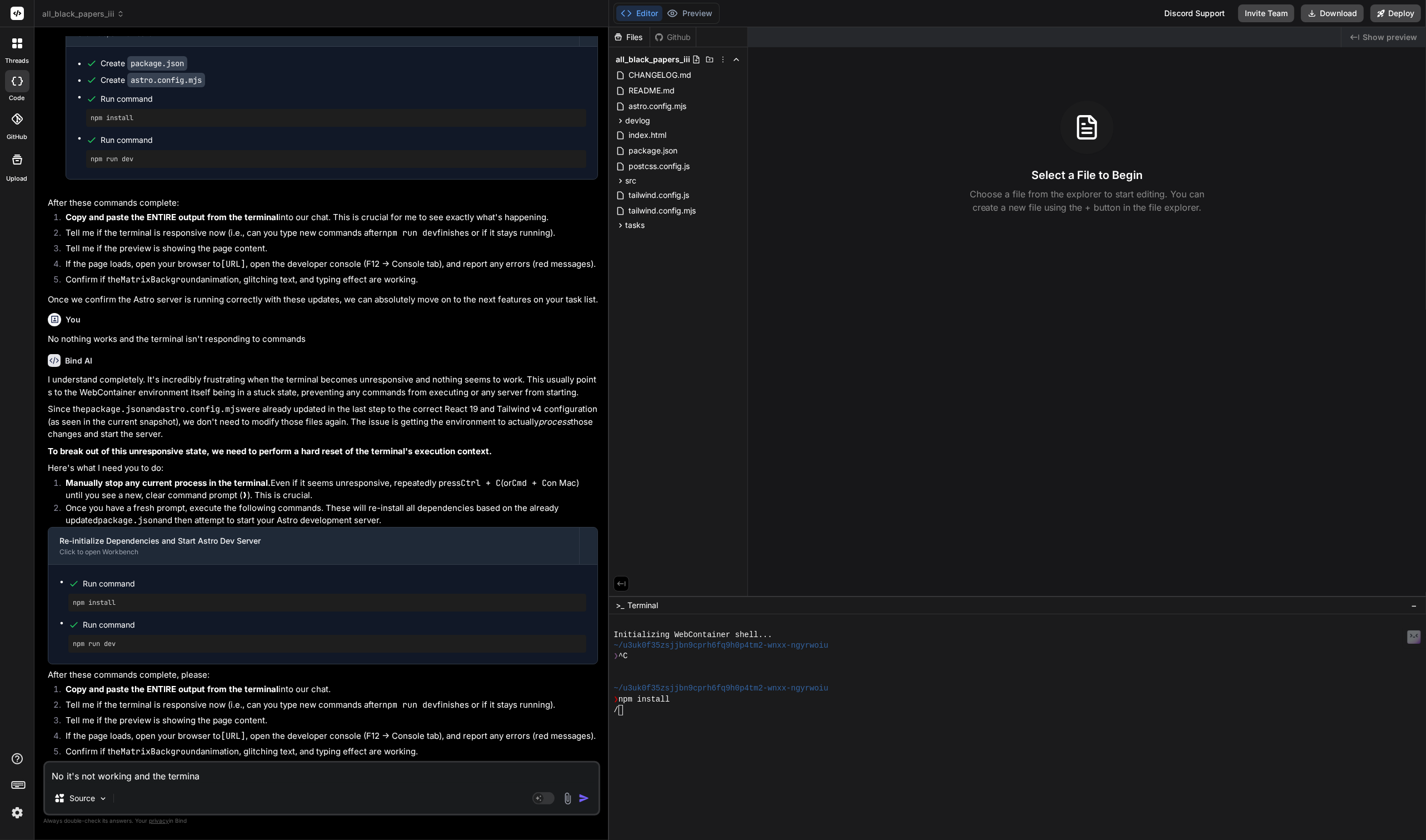
type textarea "No it's not working and the terminal"
type textarea "x"
type textarea "No it's not working and the terminal"
type textarea "x"
type textarea "No it's not working and the terminal i"
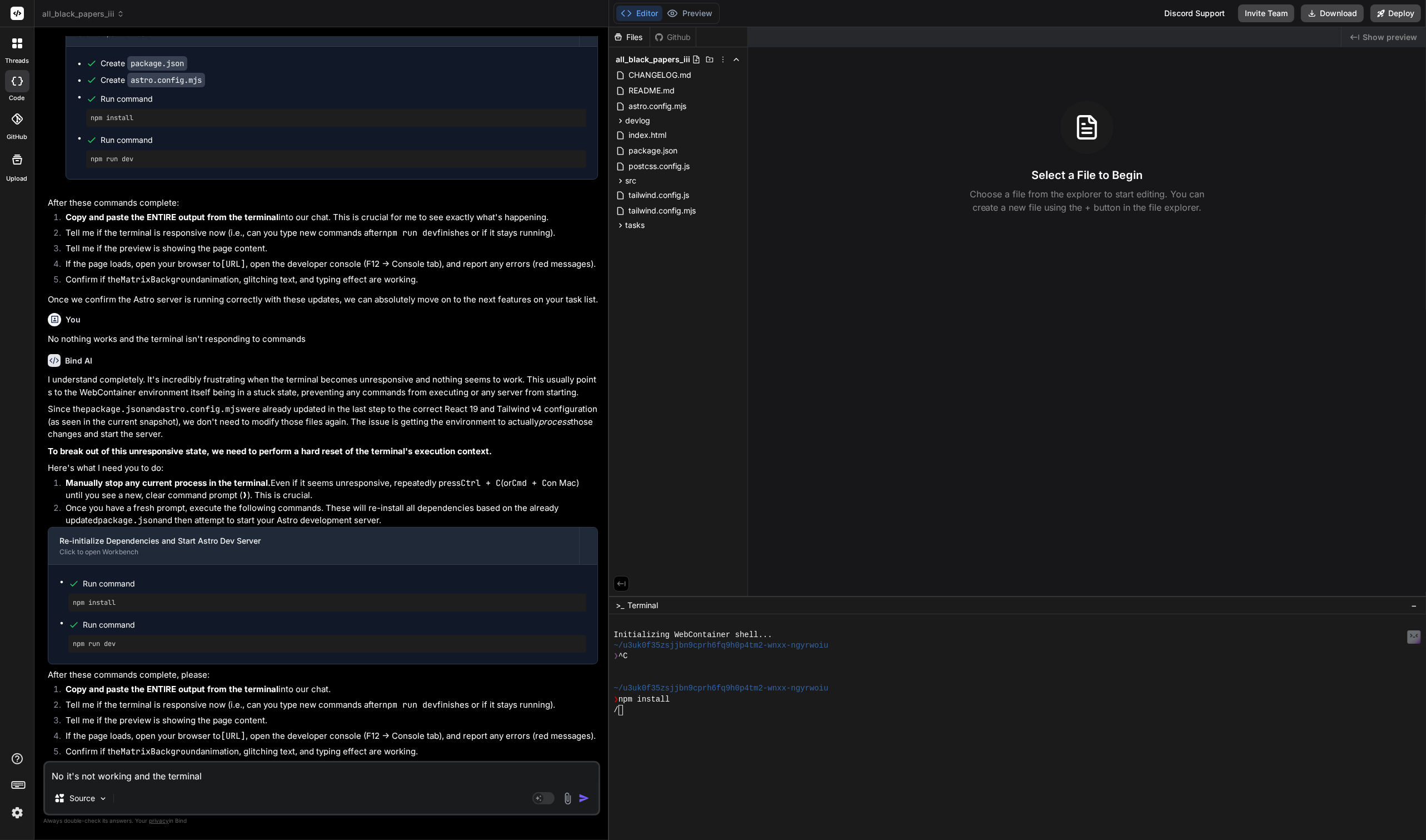
type textarea "x"
type textarea "No it's not working and the terminal is"
type textarea "x"
type textarea "No it's not working and the terminal is"
type textarea "x"
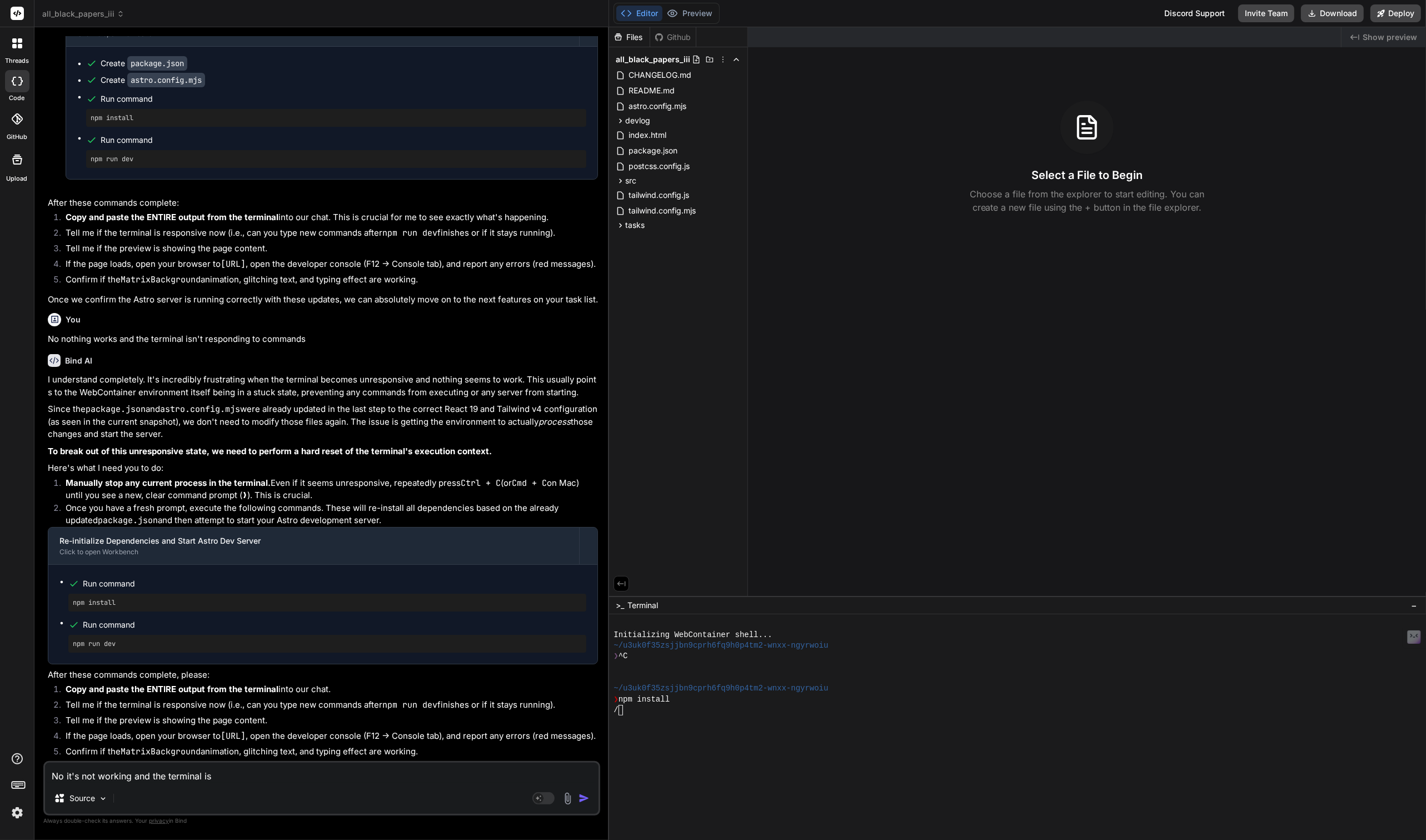
type textarea "No it's not working and the terminal is n"
type textarea "x"
type textarea "No it's not working and the terminal is no"
type textarea "x"
type textarea "No it's not working and the terminal is not"
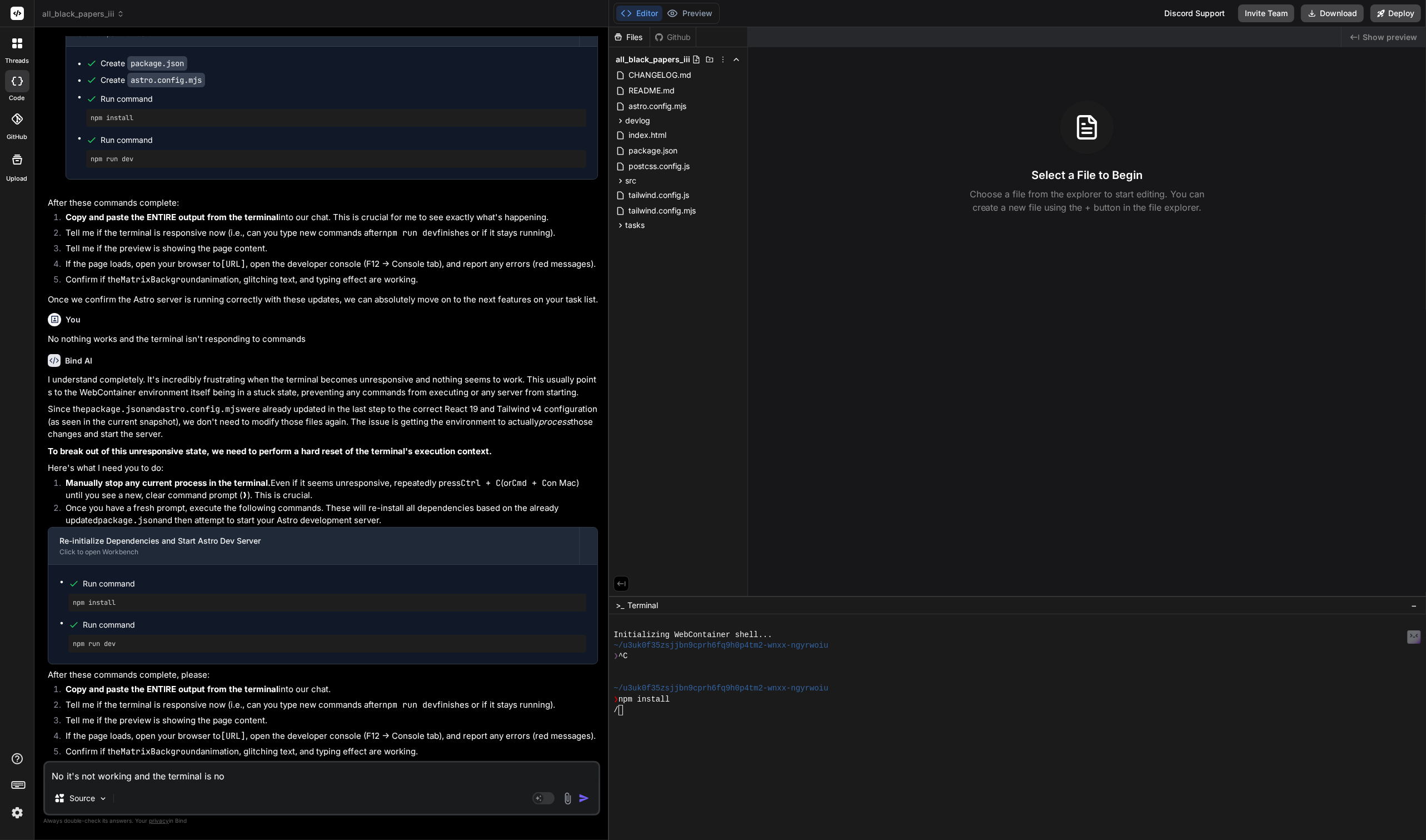
type textarea "x"
type textarea "No it's not working and the terminal is not"
type textarea "x"
type textarea "No it's not working and the terminal is not r"
type textarea "x"
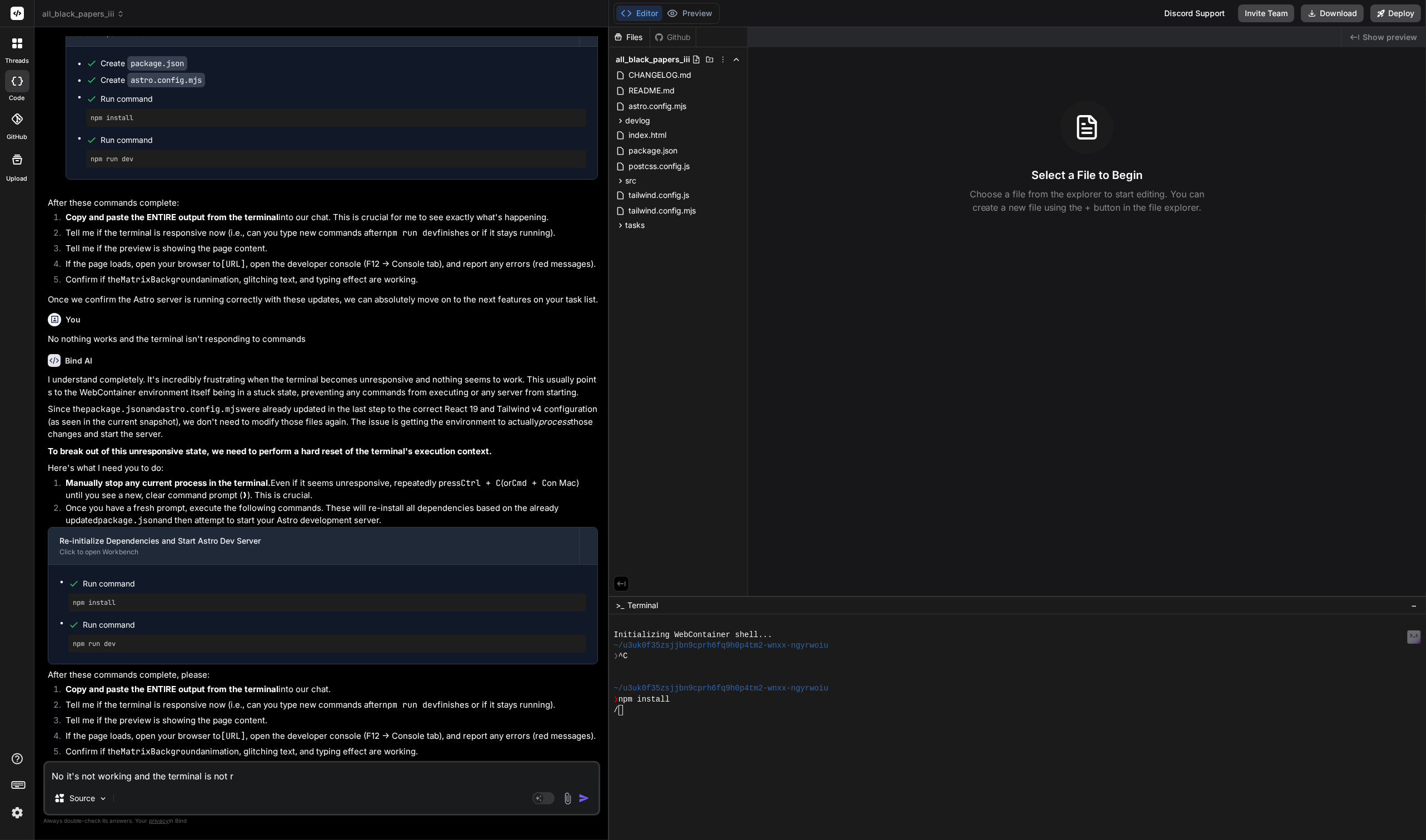
type textarea "No it's not working and the terminal is not re"
type textarea "x"
type textarea "No it's not working and the terminal is not res"
type textarea "x"
type textarea "No it's not working and the terminal is not resp"
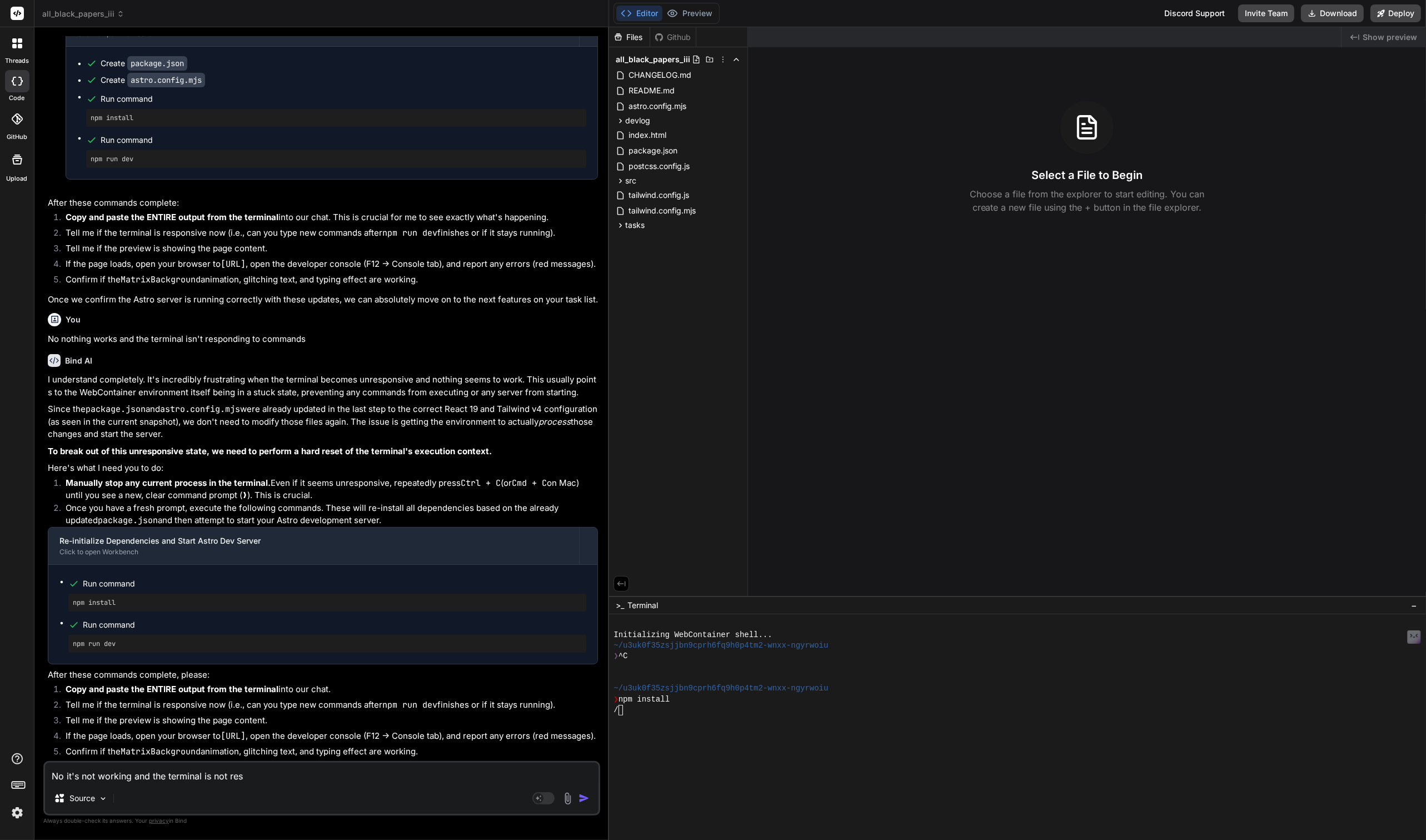
type textarea "x"
type textarea "No it's not working and the terminal is not respo"
type textarea "x"
type textarea "No it's not working and the terminal is not respon"
type textarea "x"
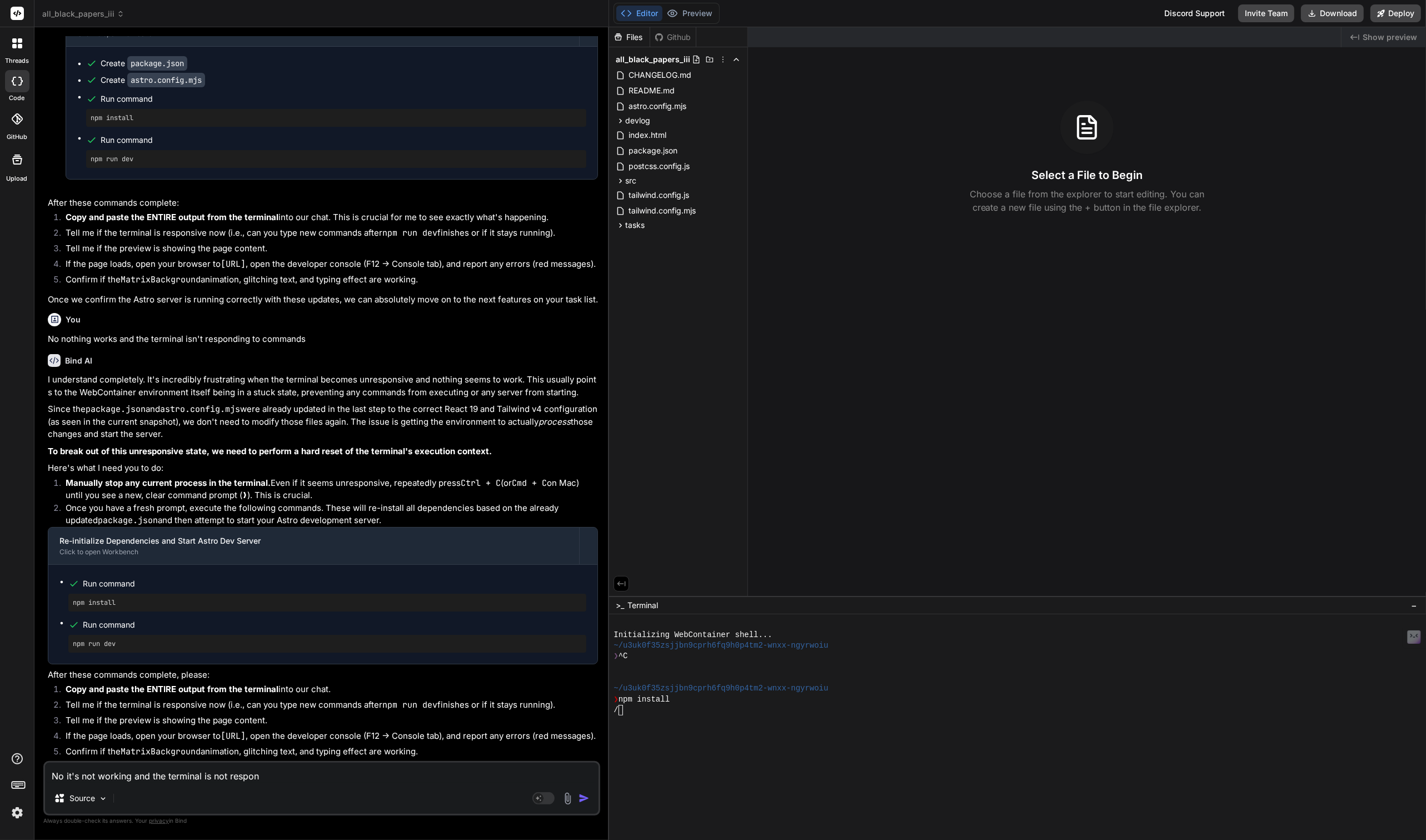
type textarea "No it's not working and the terminal is not respons"
type textarea "x"
type textarea "No it's not working and the terminal is not responsi"
type textarea "x"
type textarea "No it's not working and the terminal is not responsie"
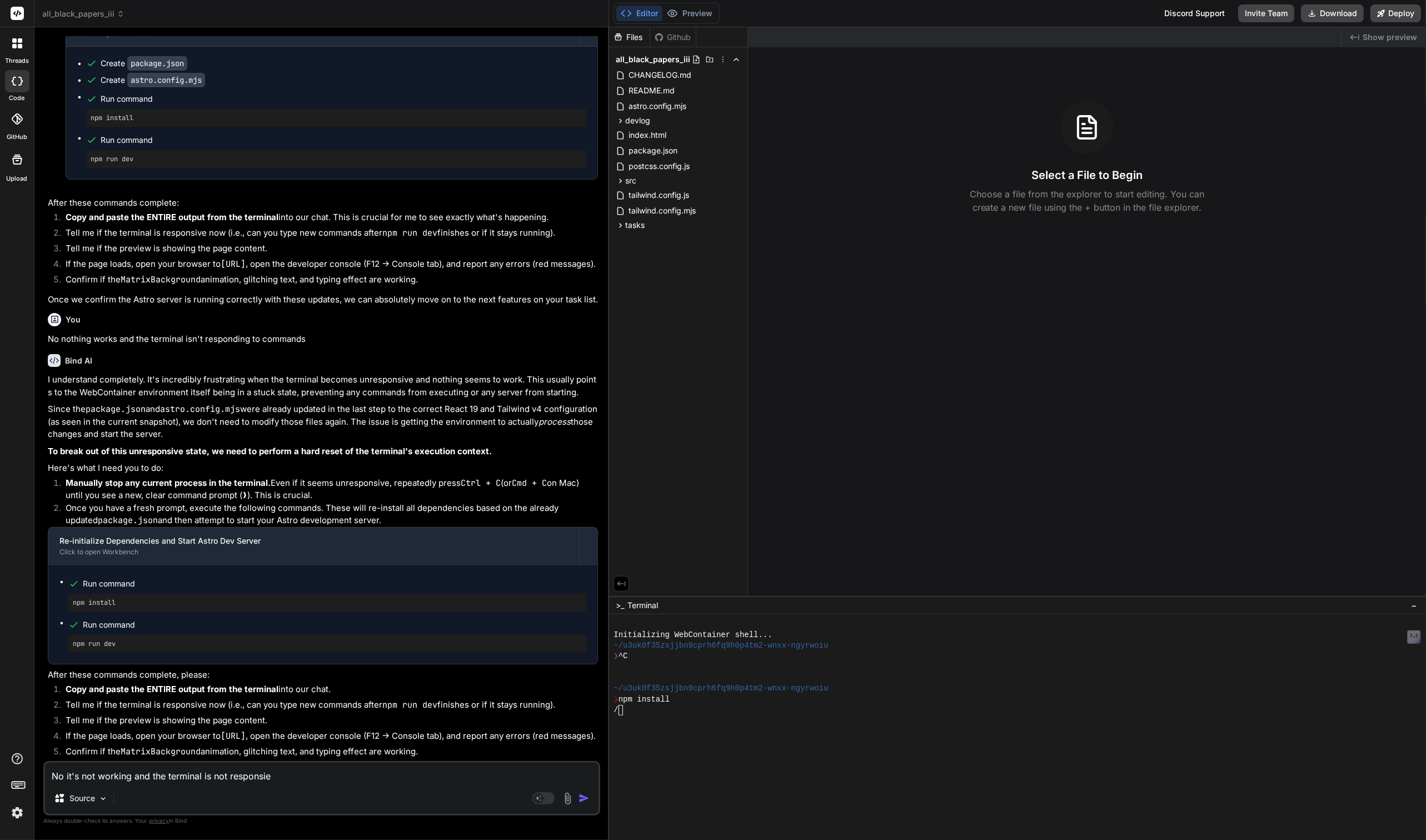
type textarea "x"
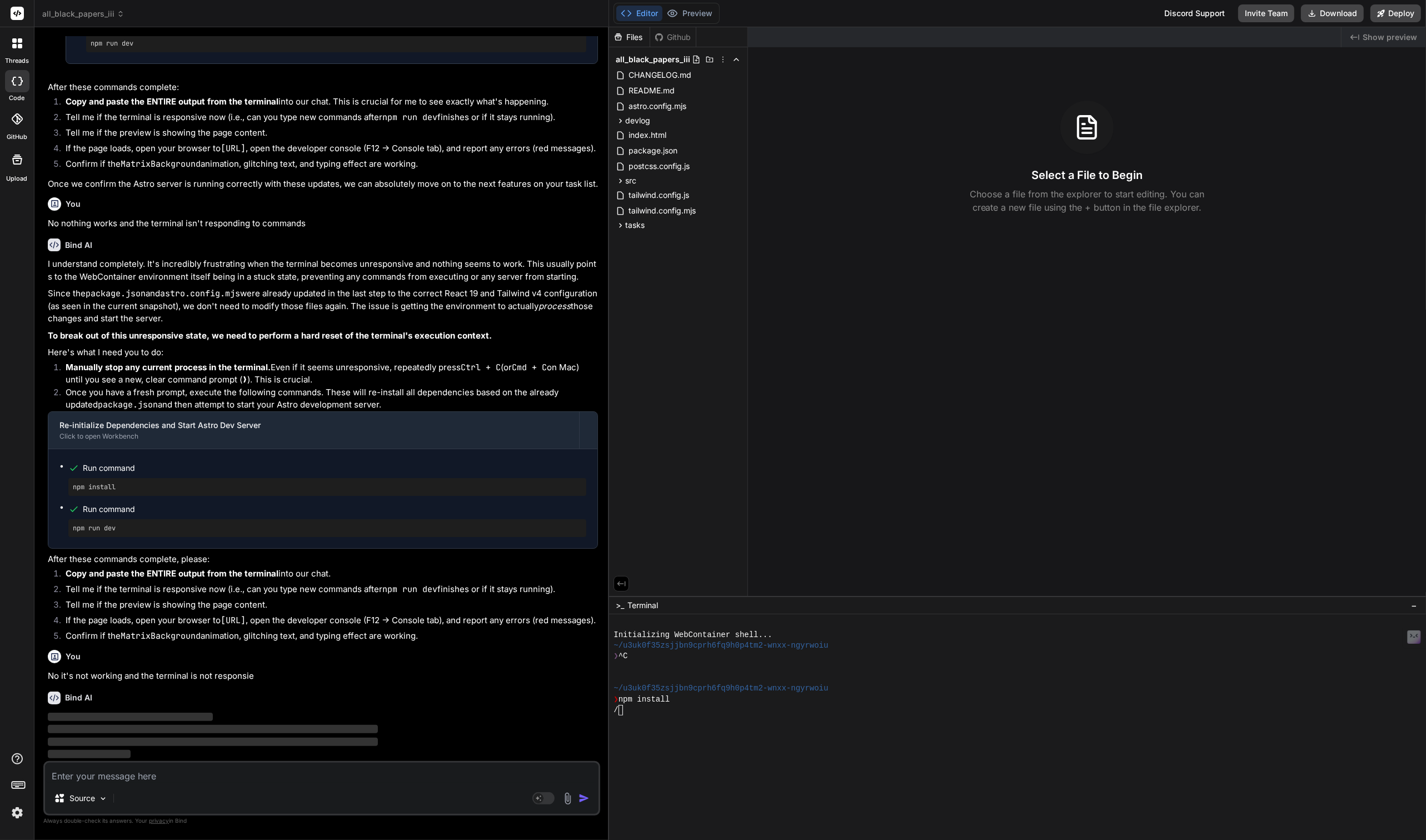
scroll to position [2647, 0]
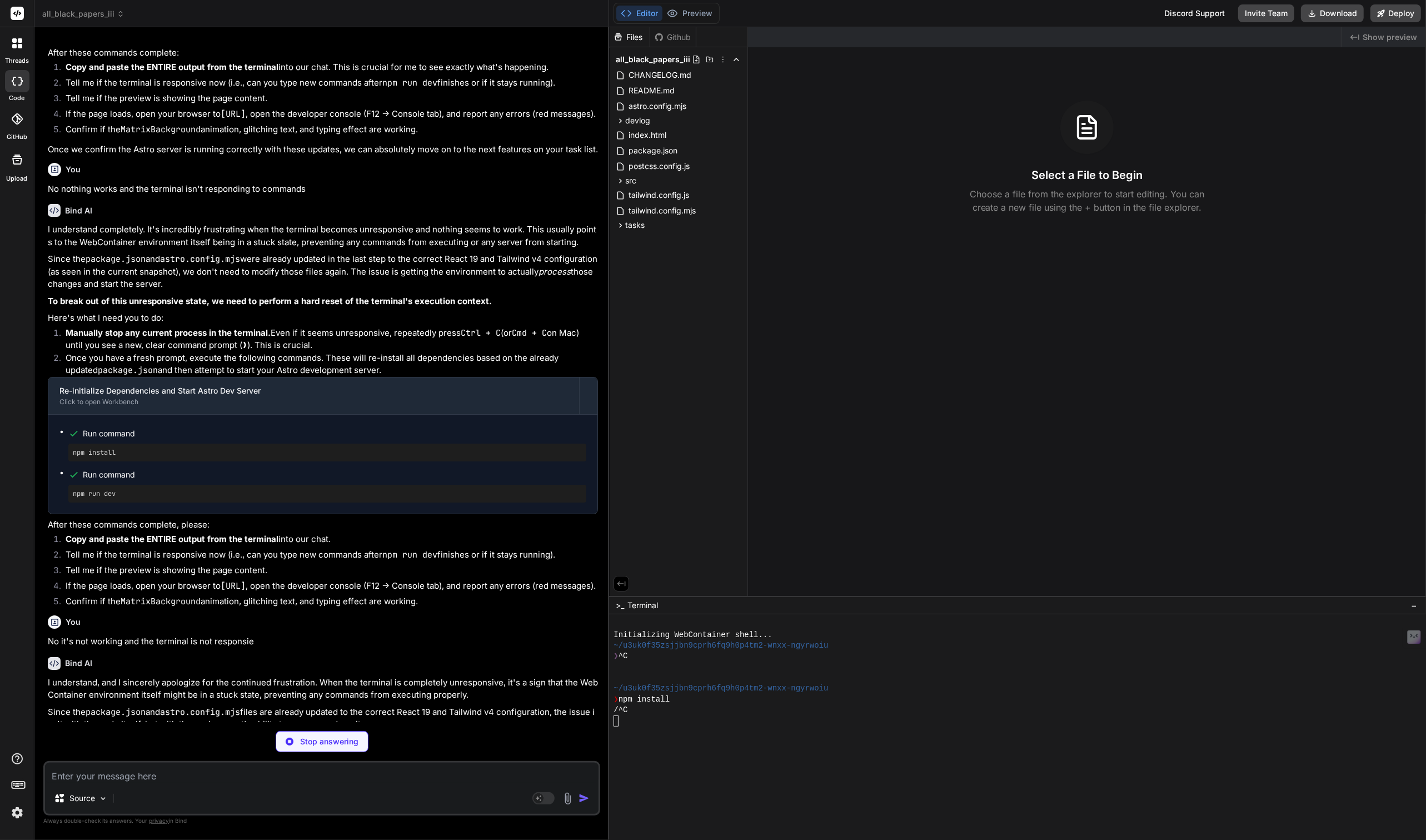
type textarea "x"
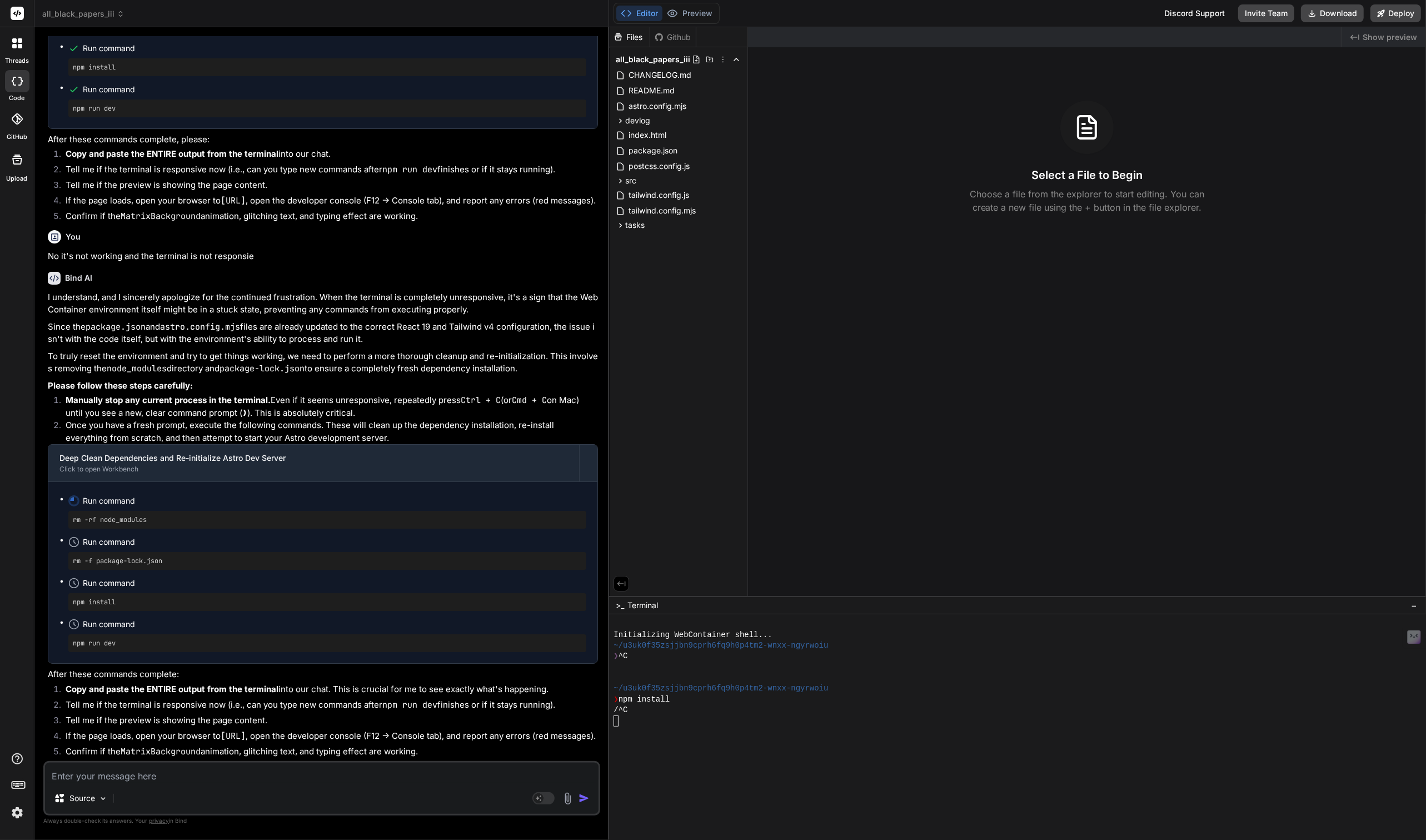
scroll to position [3076, 0]
click at [227, 770] on textarea at bounding box center [322, 772] width 554 height 20
type textarea "Y"
type textarea "x"
type textarea "Yo"
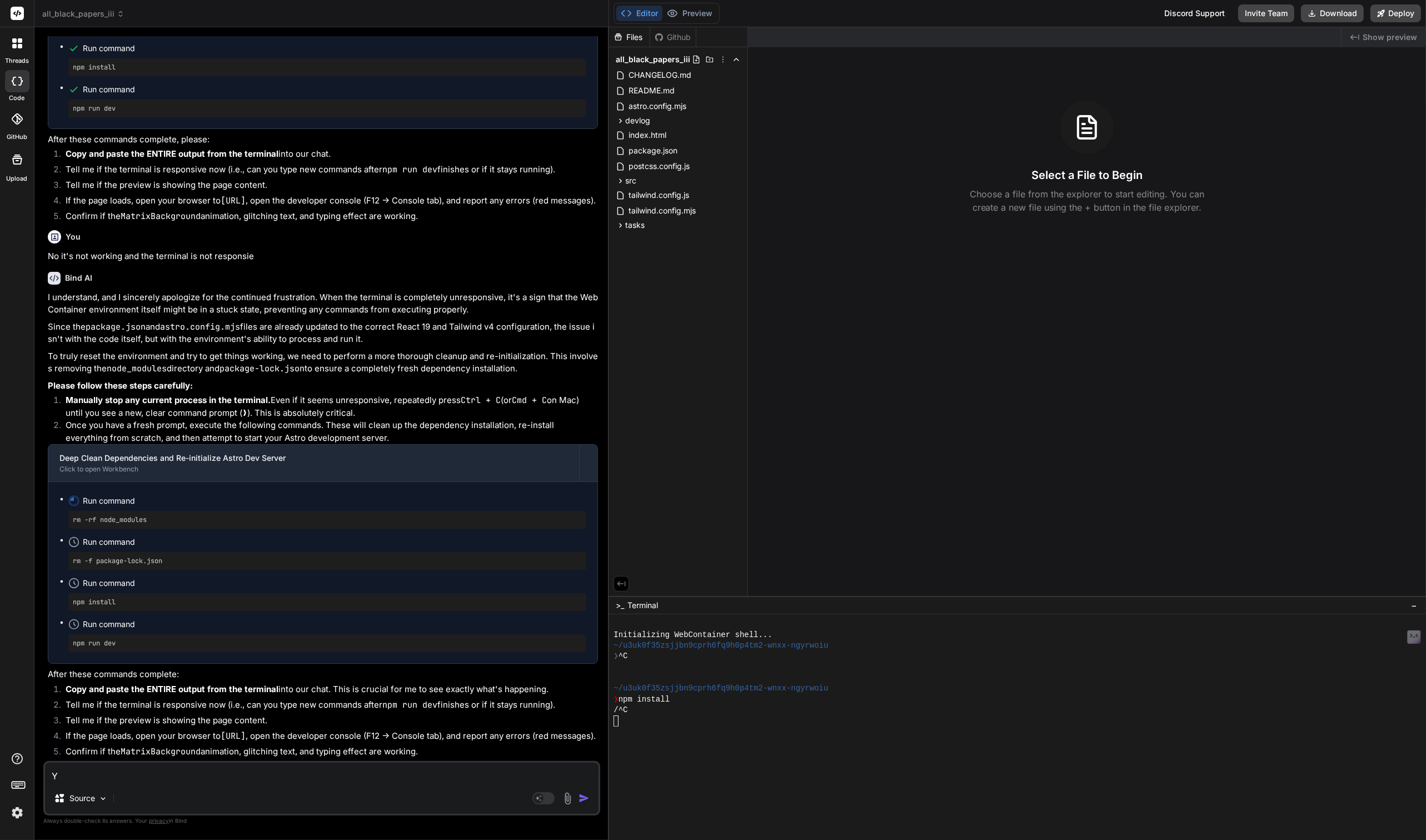
type textarea "x"
type textarea "You"
type textarea "x"
type textarea "You"
type textarea "x"
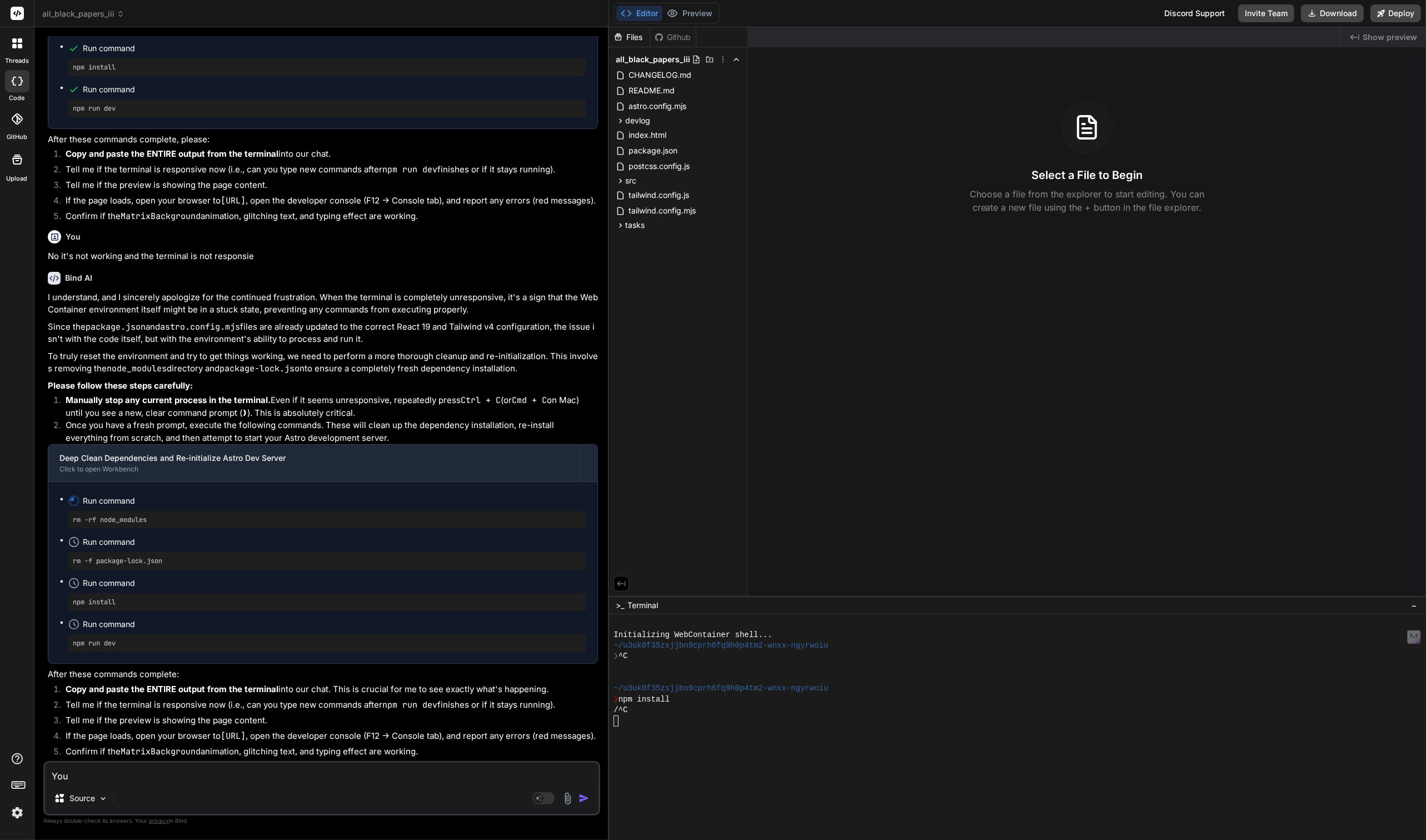
type textarea "You"
type textarea "x"
